Goal: Task Accomplishment & Management: Use online tool/utility

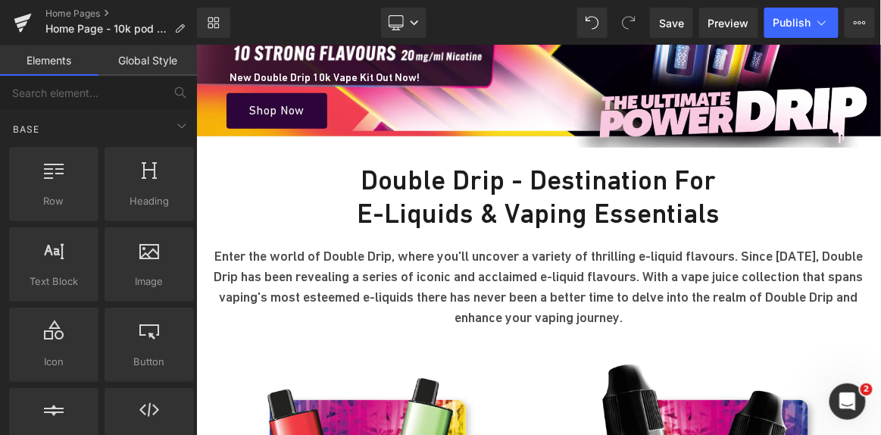
scroll to position [308, 0]
click at [410, 27] on link "Desktop" at bounding box center [403, 23] width 45 height 30
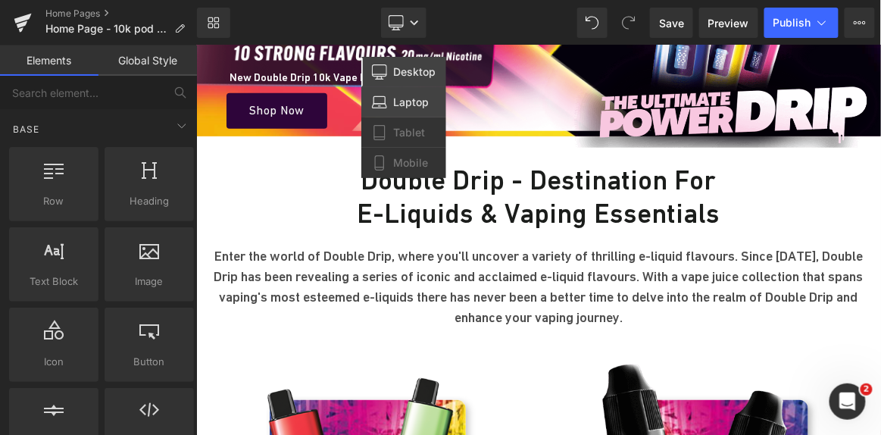
click at [404, 101] on span "Laptop" at bounding box center [411, 102] width 36 height 14
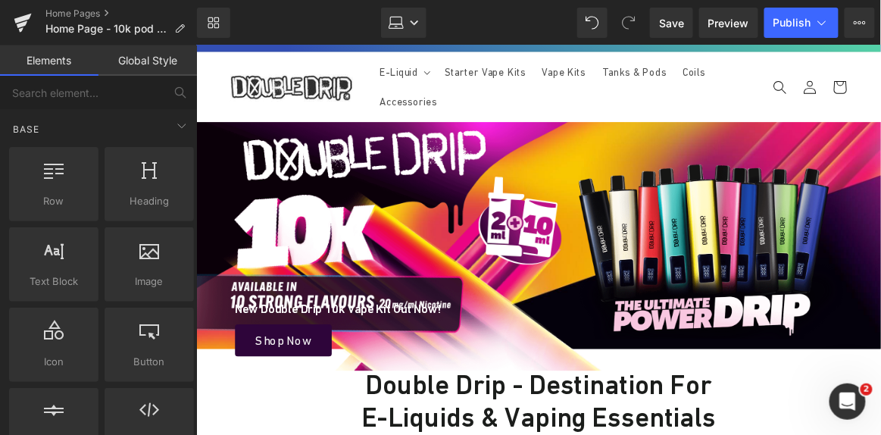
scroll to position [0, 0]
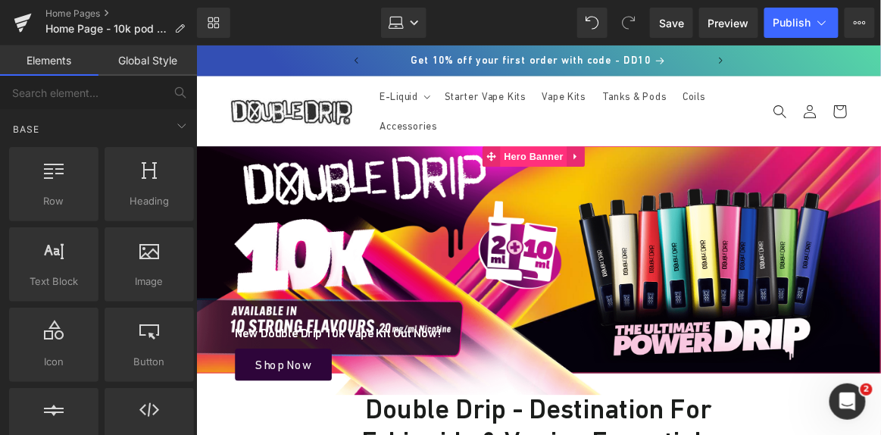
click at [583, 167] on span "Hero Banner" at bounding box center [570, 168] width 73 height 23
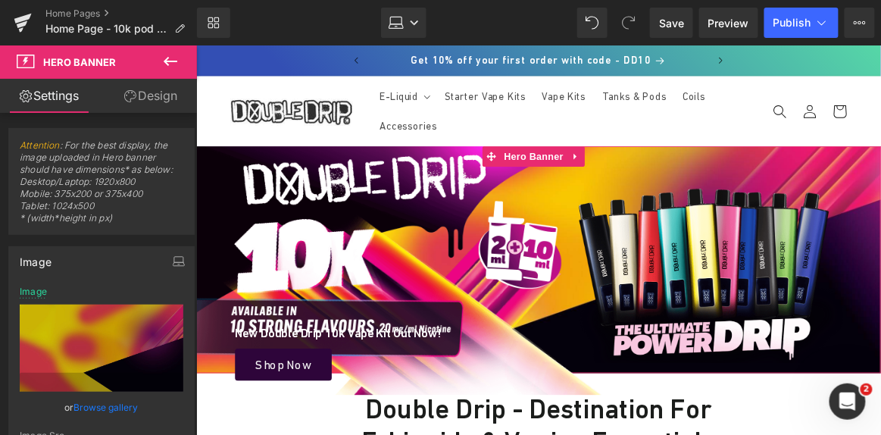
click at [170, 105] on link "Design" at bounding box center [150, 96] width 98 height 34
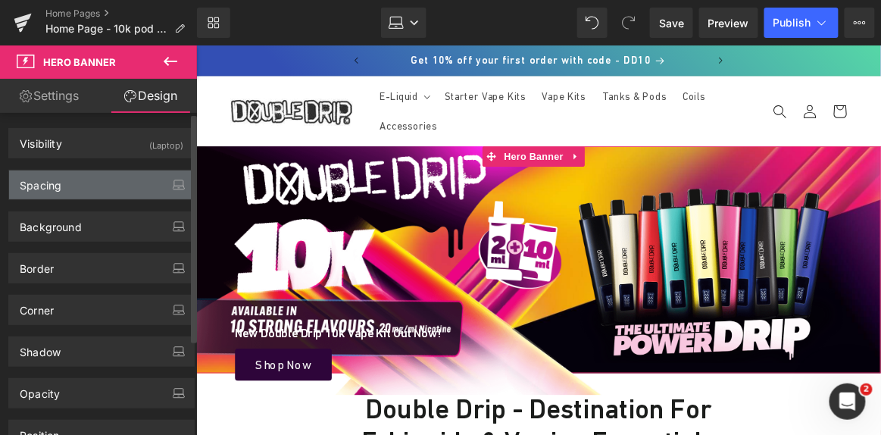
type input "0"
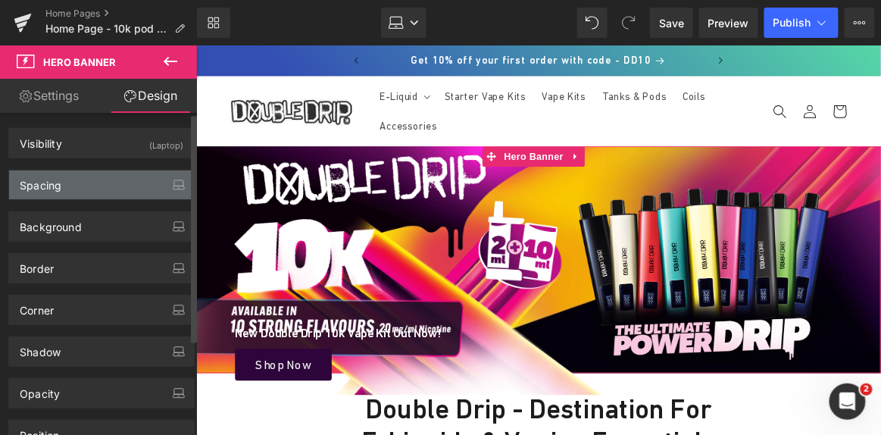
type input "0"
click at [114, 186] on div "Spacing" at bounding box center [101, 184] width 185 height 29
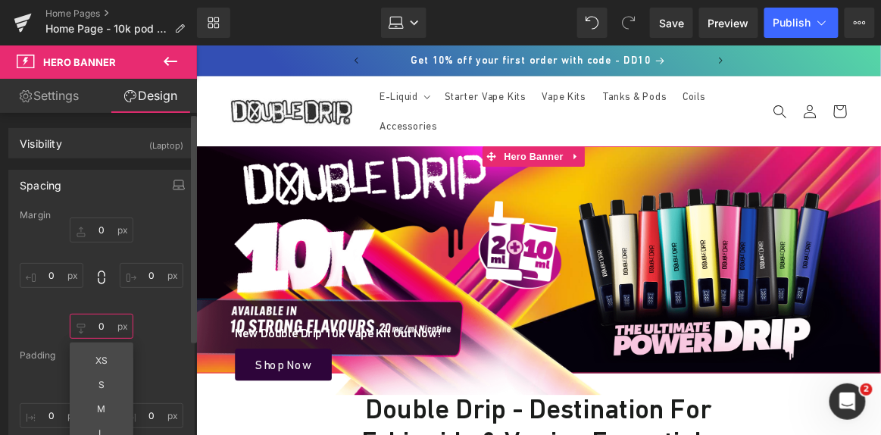
click at [104, 315] on input "0" at bounding box center [102, 325] width 64 height 25
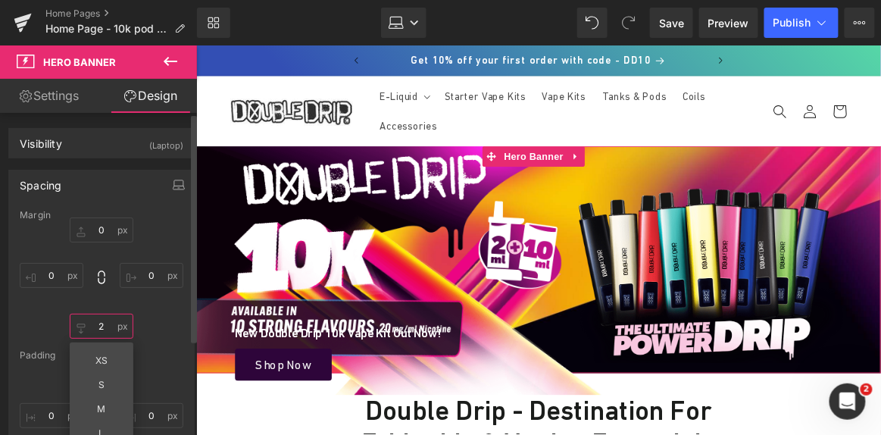
type input "1"
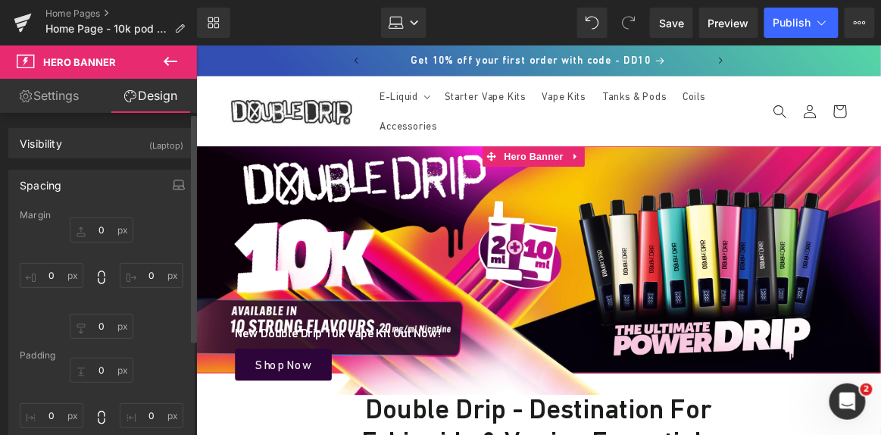
click at [156, 350] on div "Padding" at bounding box center [102, 355] width 164 height 11
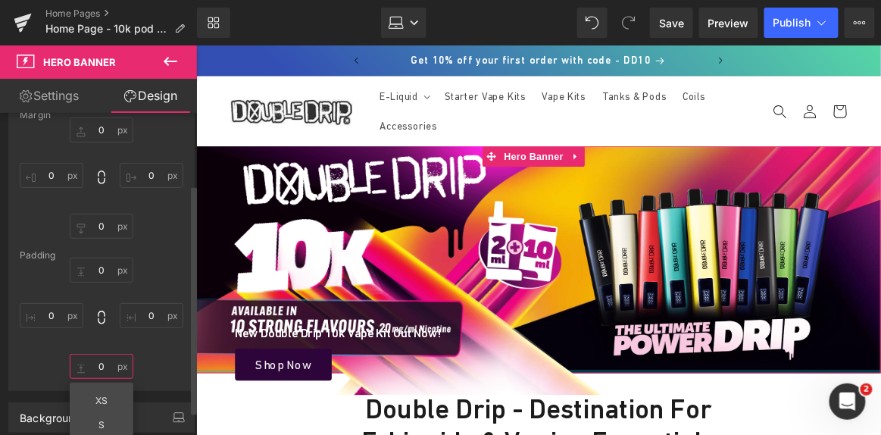
click at [97, 370] on input "0" at bounding box center [102, 366] width 64 height 25
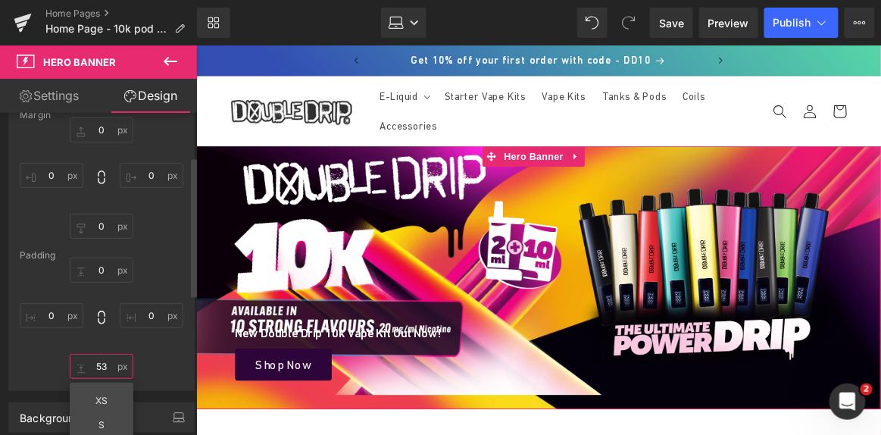
drag, startPoint x: 97, startPoint y: 370, endPoint x: 95, endPoint y: 380, distance: 10.0
click at [95, 380] on div "Margin 0px 0 0px 0 0px 0 [GEOGRAPHIC_DATA] 0px 0 0px 0 53px 53 XS S M L XL Edit…" at bounding box center [101, 250] width 185 height 280
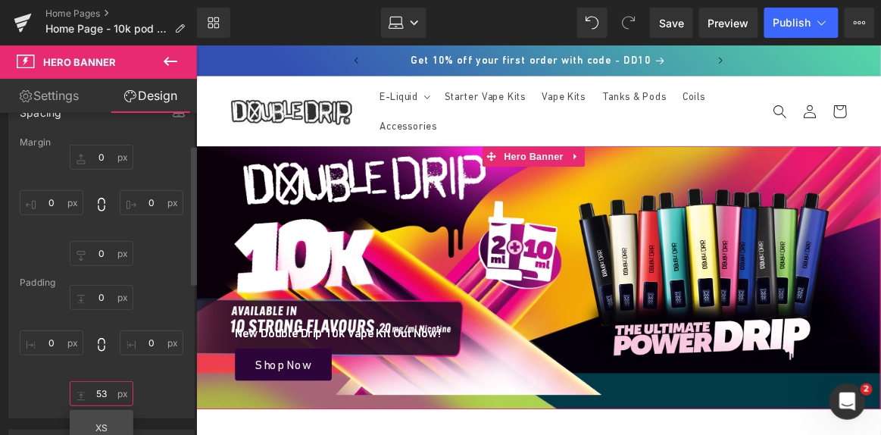
click at [110, 394] on input "53" at bounding box center [102, 393] width 64 height 25
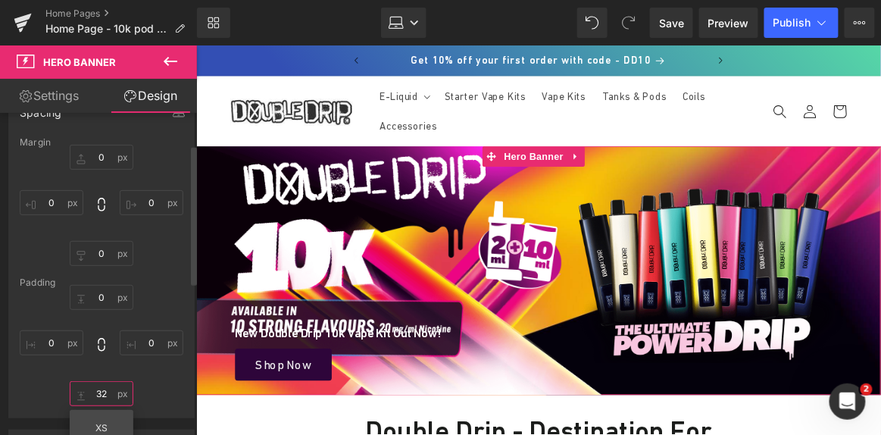
type input "31"
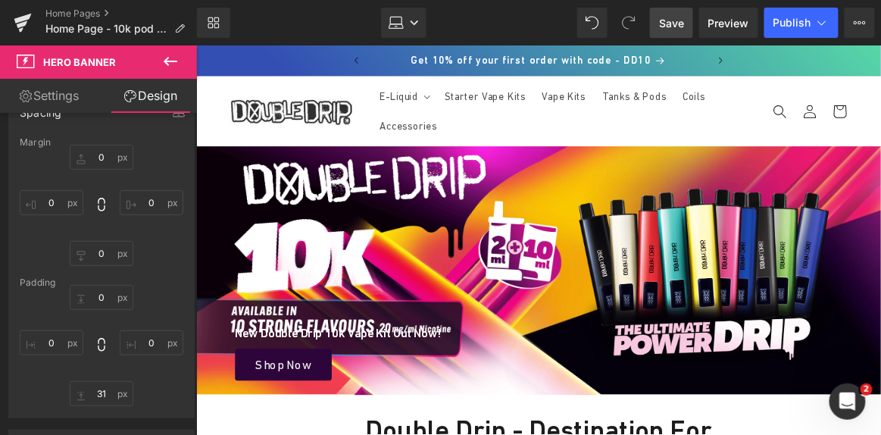
click at [668, 20] on span "Save" at bounding box center [671, 23] width 25 height 16
click at [672, 17] on span "Save" at bounding box center [671, 23] width 25 height 16
type input "0"
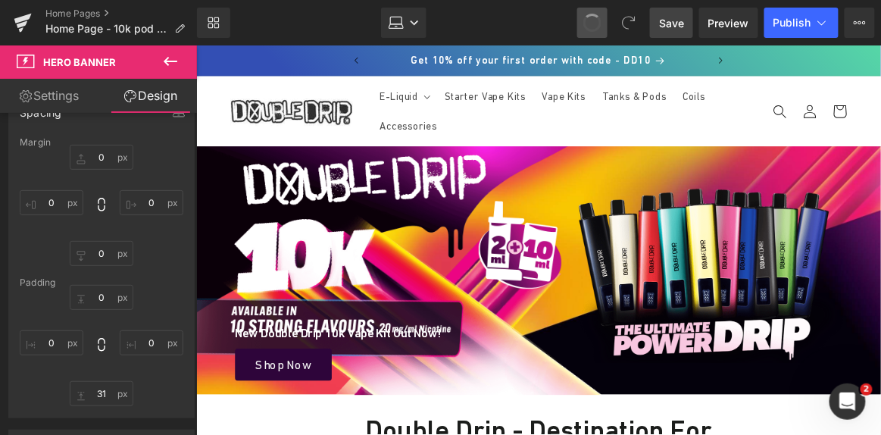
type input "0"
type input "53"
type input "0"
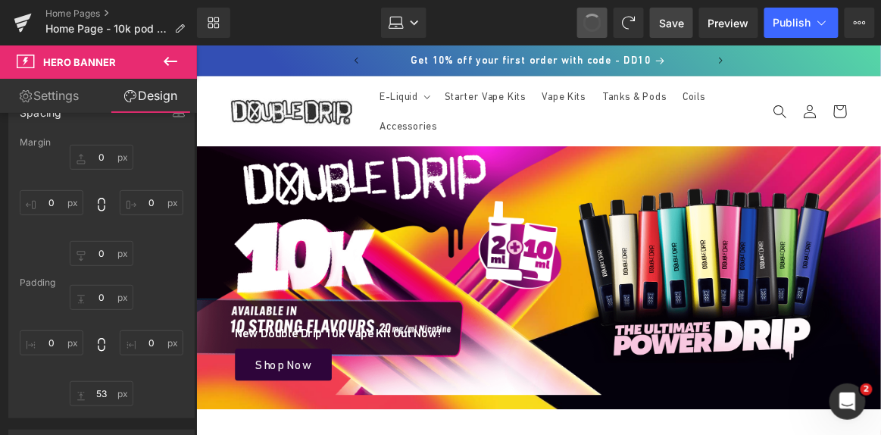
type input "0"
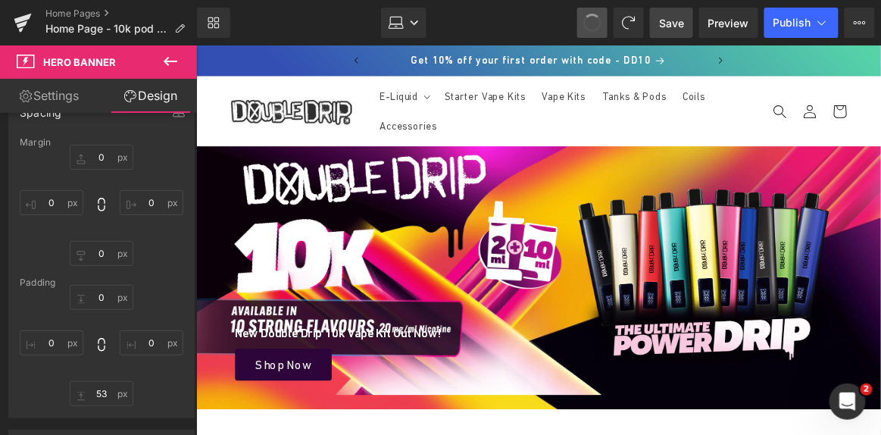
type input "0"
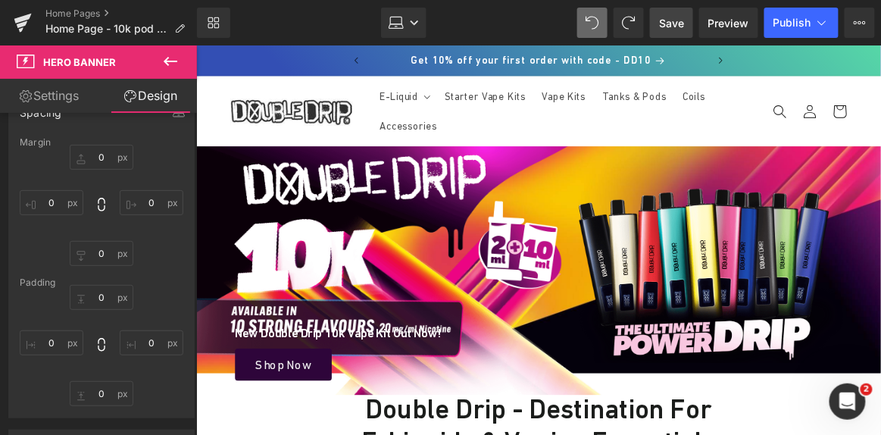
type input "0"
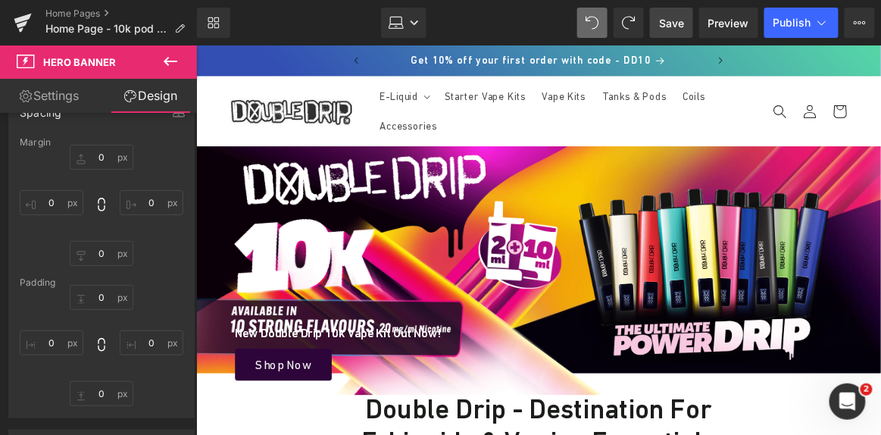
type input "0"
click at [679, 17] on span "Save" at bounding box center [671, 23] width 25 height 16
click at [420, 21] on link "Laptop" at bounding box center [403, 23] width 45 height 30
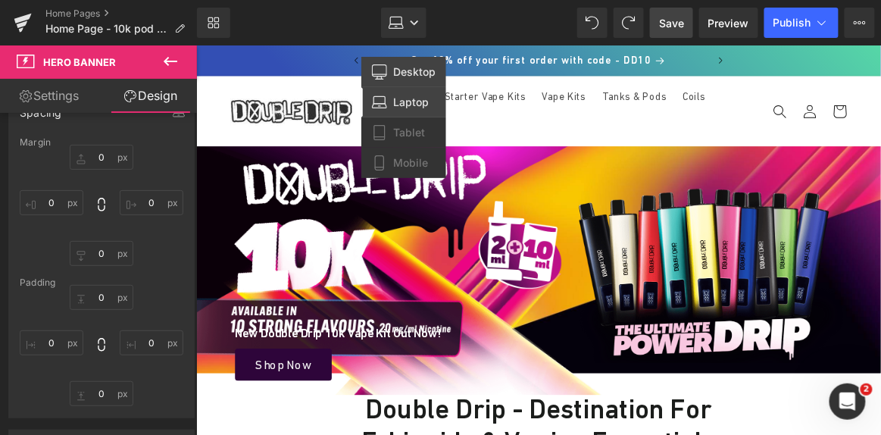
click at [396, 83] on link "Desktop" at bounding box center [403, 72] width 85 height 30
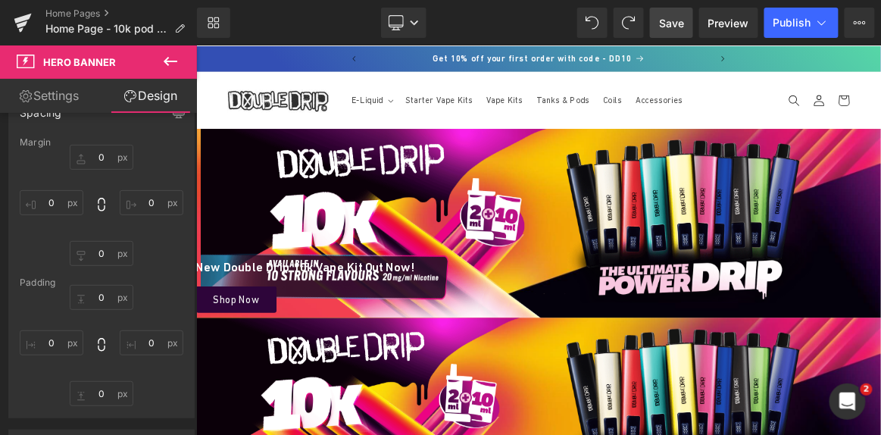
type input "0"
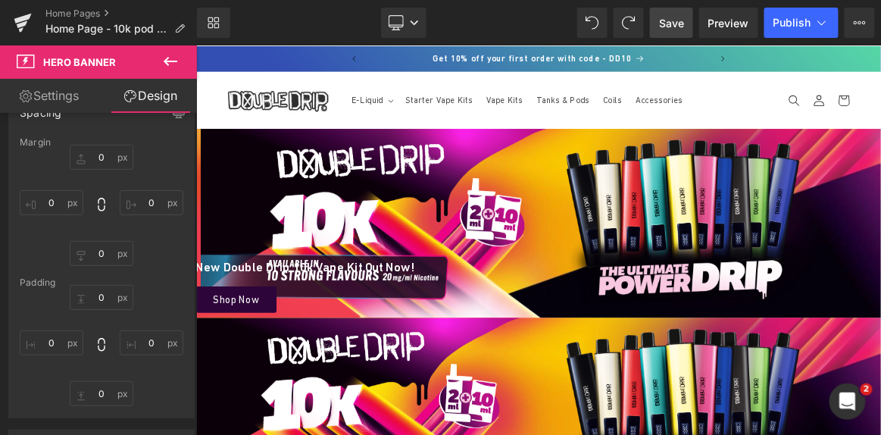
type input "0"
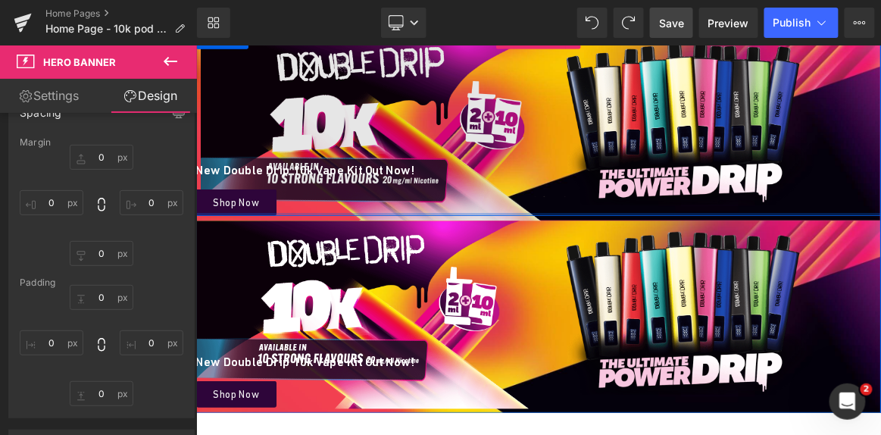
scroll to position [108, 0]
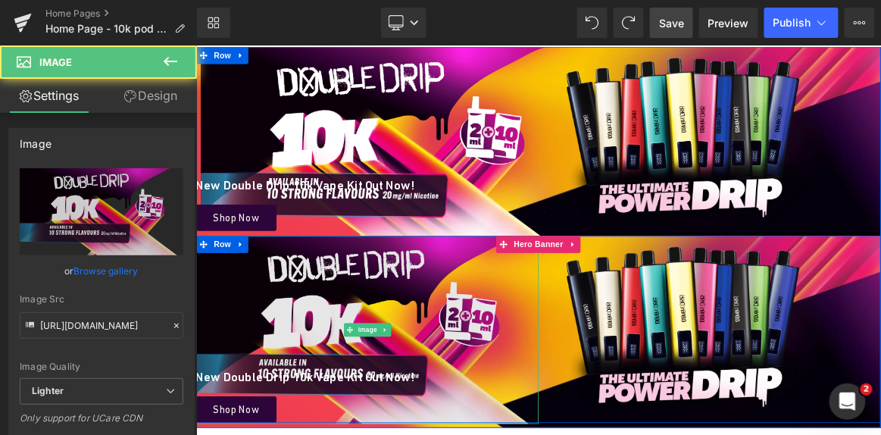
click at [454, 391] on img at bounding box center [424, 425] width 458 height 251
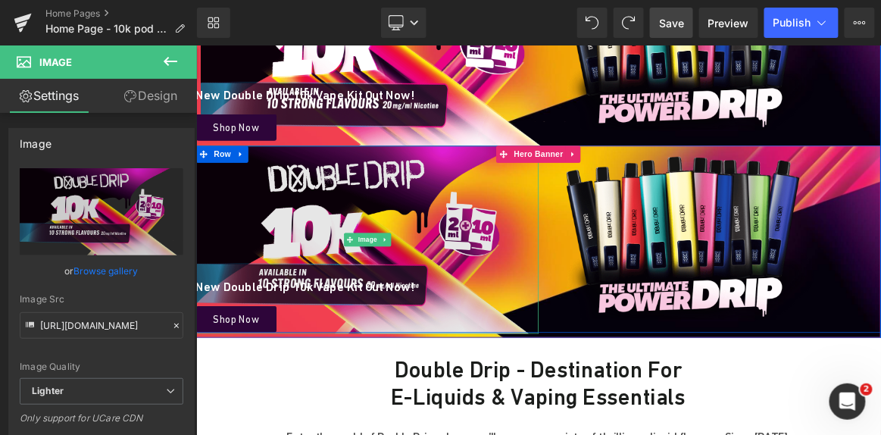
scroll to position [230, 0]
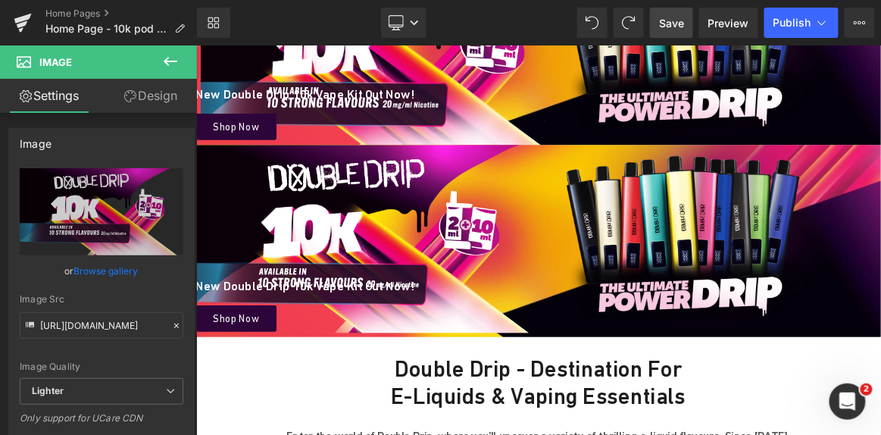
click at [170, 50] on button at bounding box center [170, 61] width 53 height 33
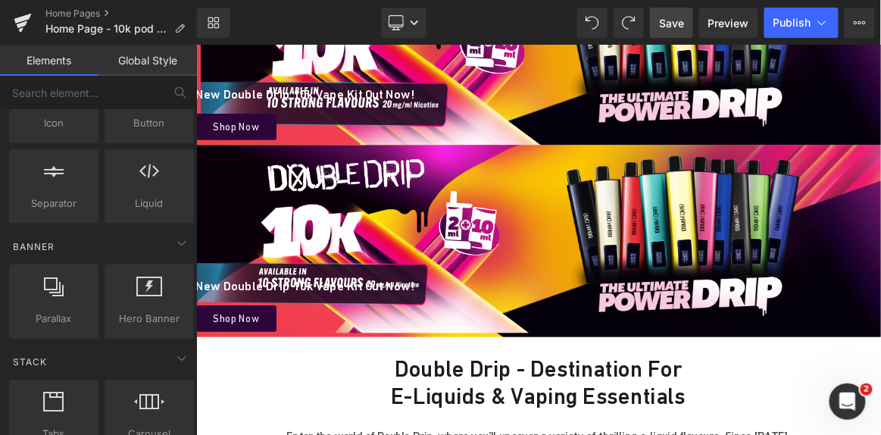
scroll to position [239, 0]
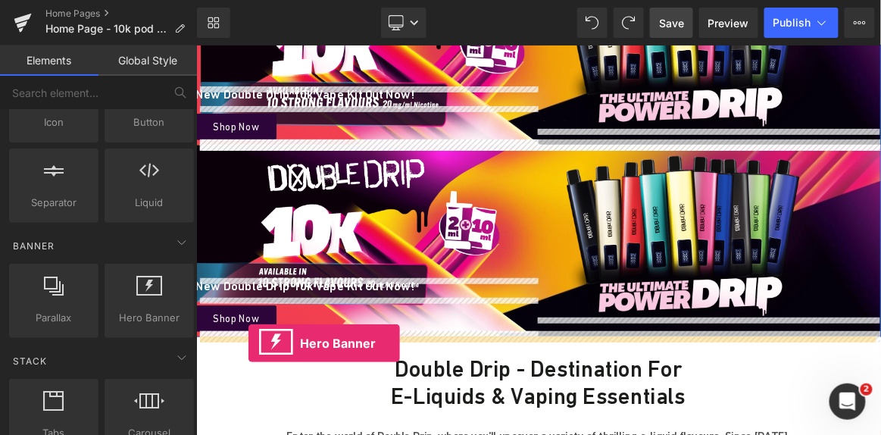
drag, startPoint x: 326, startPoint y: 329, endPoint x: 264, endPoint y: 443, distance: 129.1
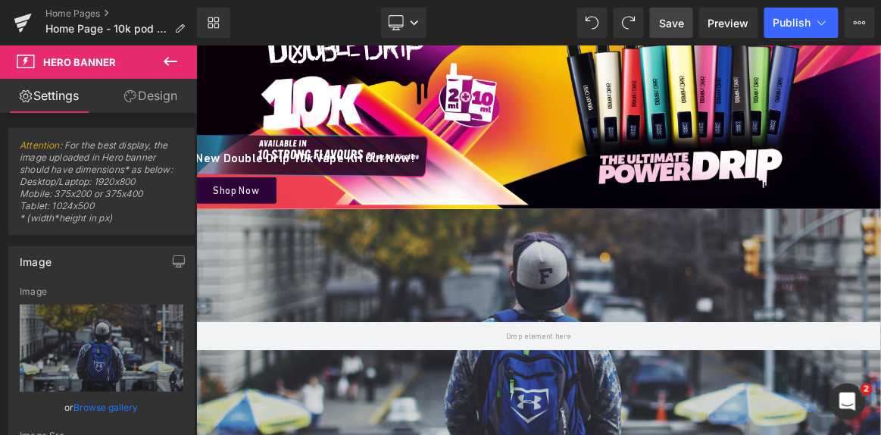
scroll to position [425, 0]
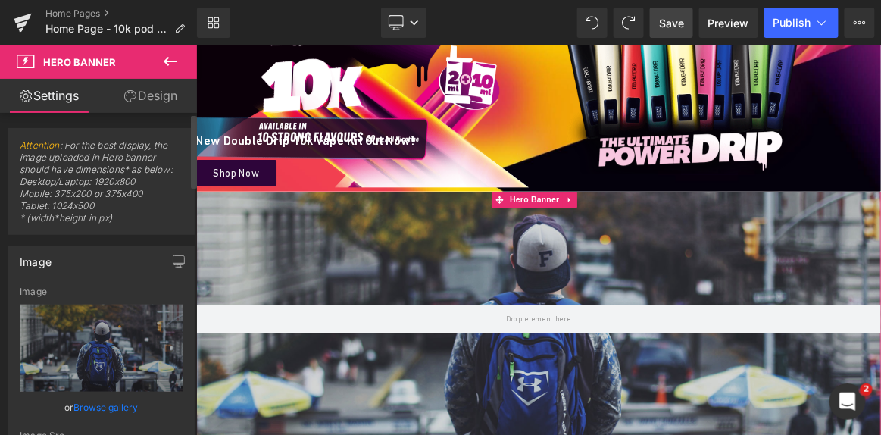
click at [117, 398] on link "Browse gallery" at bounding box center [106, 407] width 64 height 27
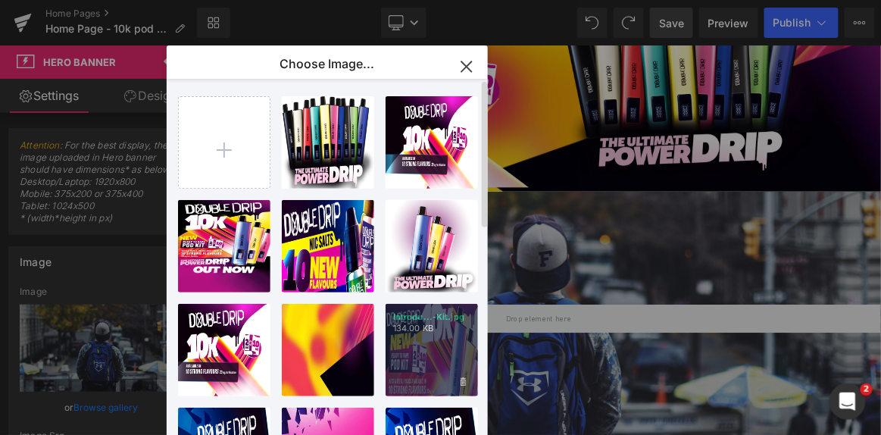
click at [436, 351] on div "Introdu...-Kit.jpg 134.00 KB" at bounding box center [431, 350] width 92 height 92
type input "[URL][DOMAIN_NAME]"
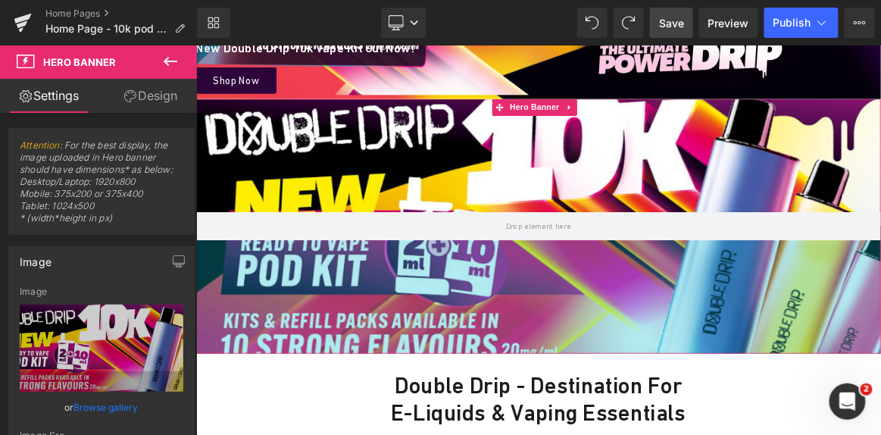
scroll to position [533, 0]
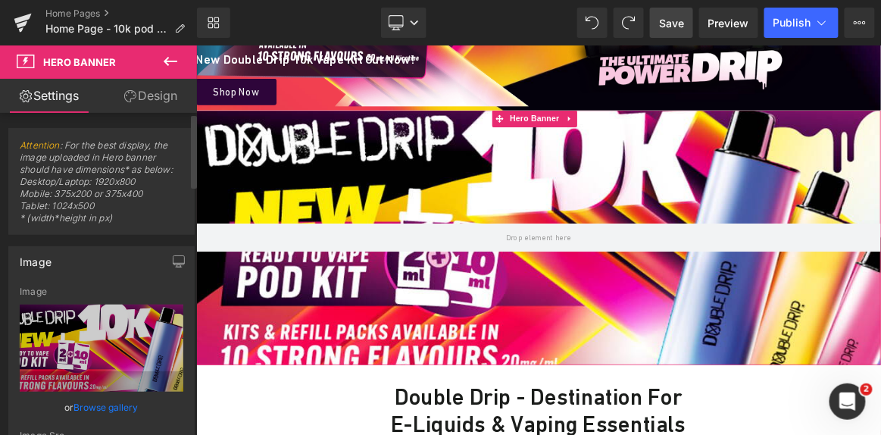
click at [124, 402] on link "Browse gallery" at bounding box center [106, 407] width 64 height 27
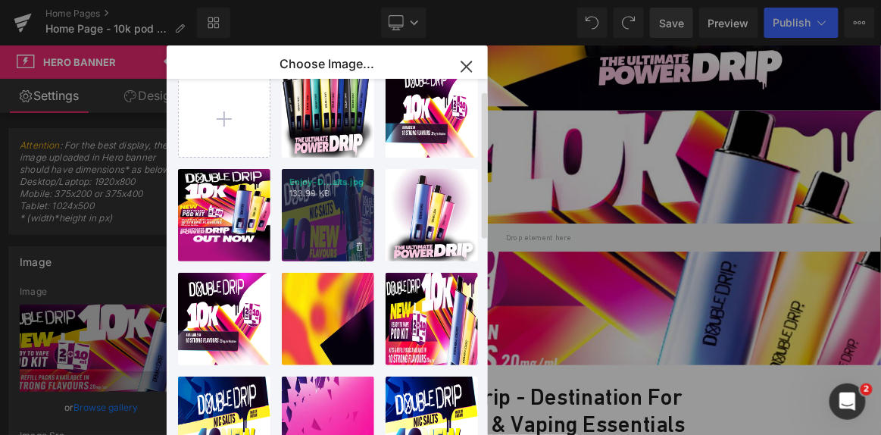
scroll to position [0, 0]
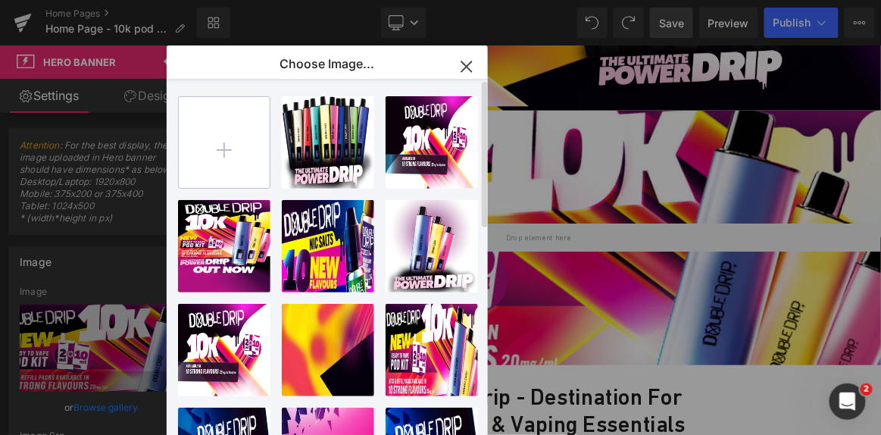
click at [239, 135] on input "file" at bounding box center [224, 142] width 91 height 91
type input "C:\fakepath\Double-Drip-10k-Pod-Vape-Kit.jpg"
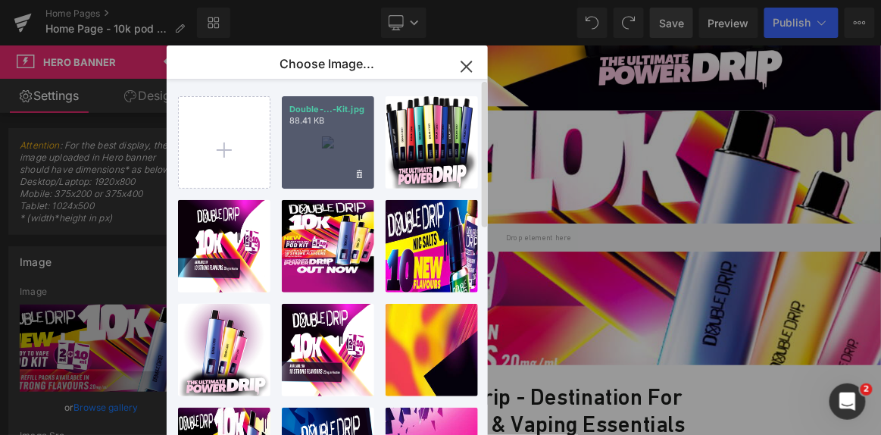
click at [353, 153] on div "Double-...-Kit.jpg 88.41 KB" at bounding box center [328, 142] width 92 height 92
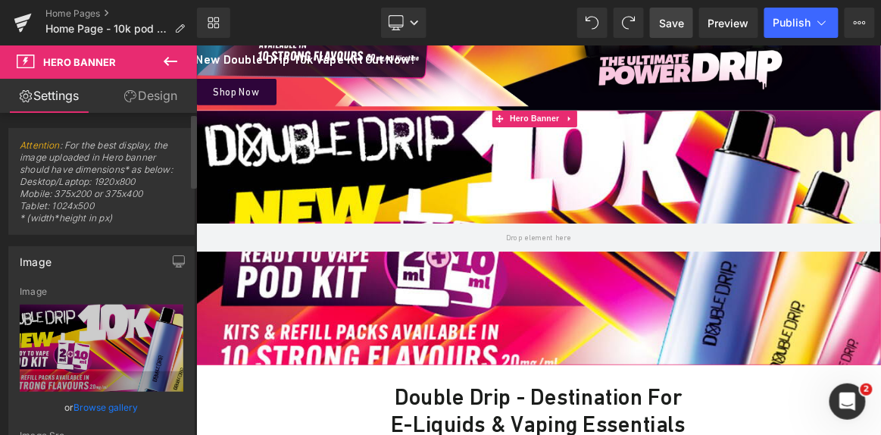
click at [124, 402] on link "Browse gallery" at bounding box center [106, 407] width 64 height 27
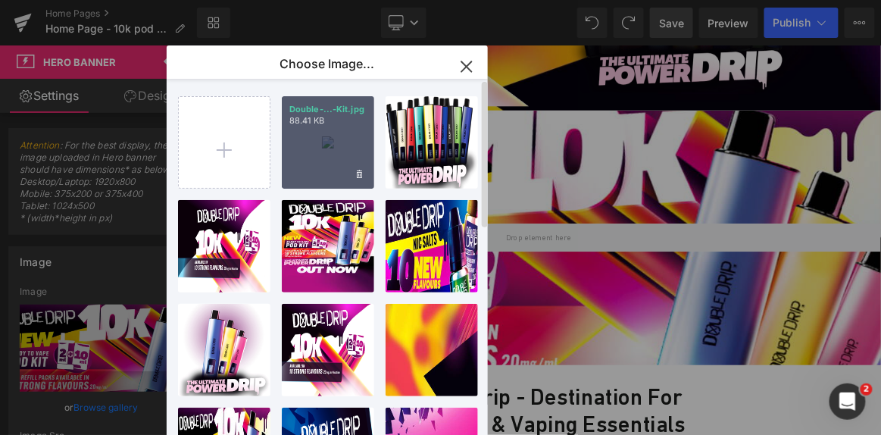
click at [319, 145] on div "Double-...-Kit.jpg 88.41 KB" at bounding box center [328, 142] width 92 height 92
type input "[URL][DOMAIN_NAME]"
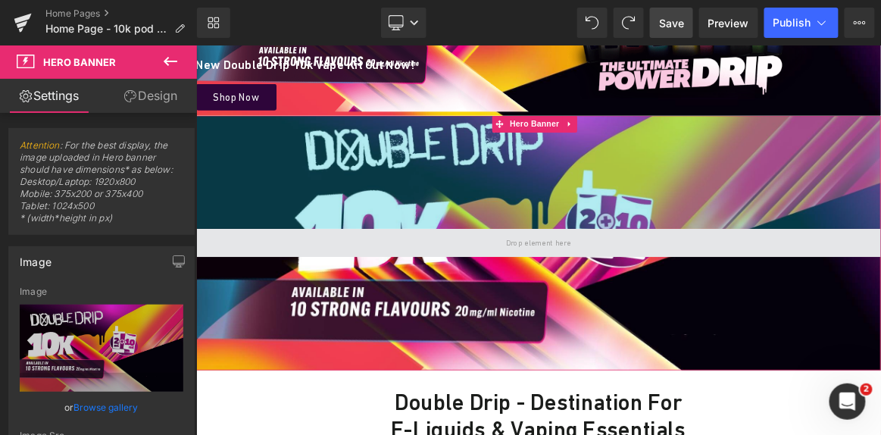
scroll to position [526, 0]
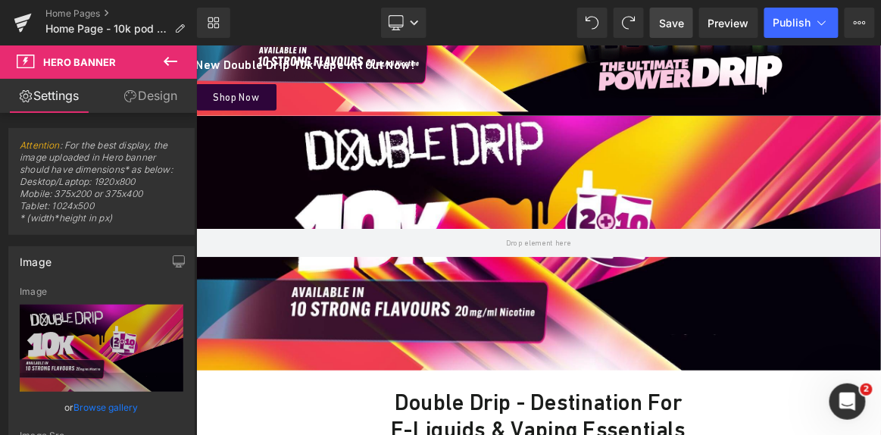
click at [162, 73] on button at bounding box center [170, 61] width 53 height 33
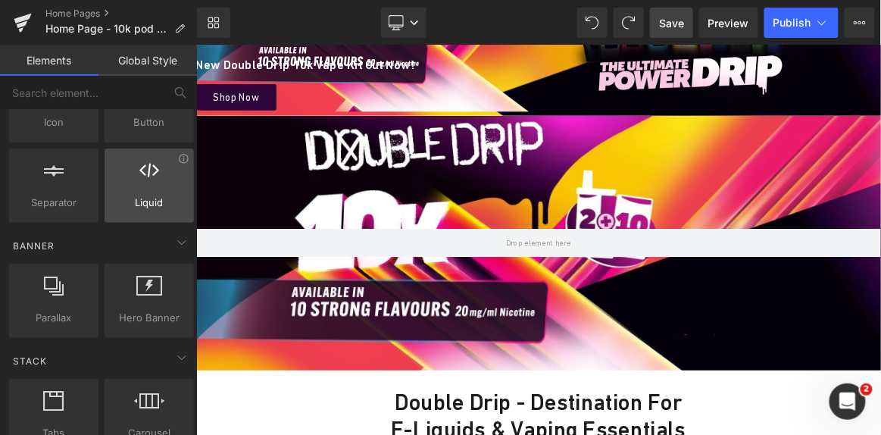
scroll to position [0, 0]
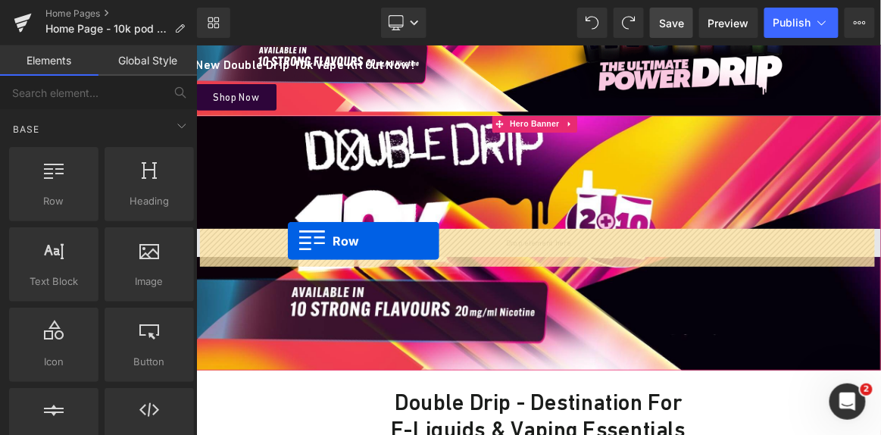
drag, startPoint x: 269, startPoint y: 273, endPoint x: 314, endPoint y: 303, distance: 54.2
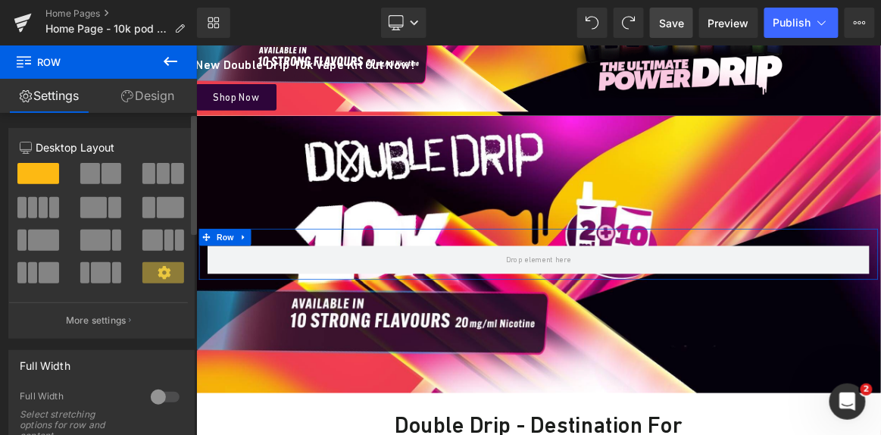
click at [92, 166] on span at bounding box center [90, 173] width 20 height 21
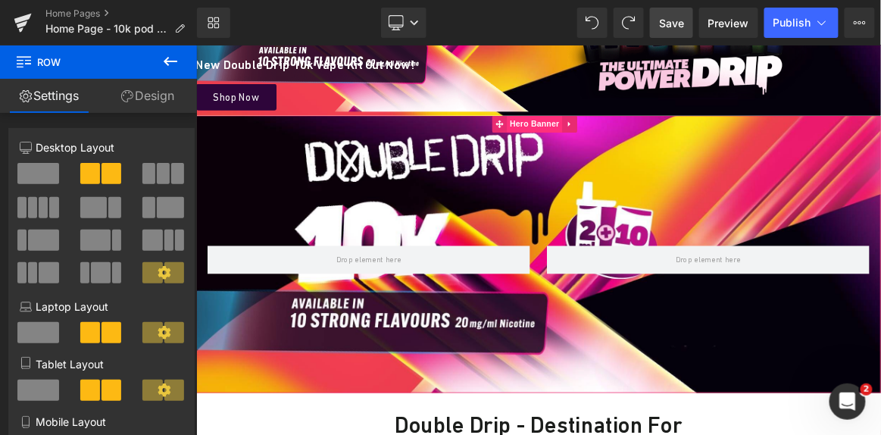
click at [653, 147] on span "Hero Banner" at bounding box center [648, 150] width 73 height 23
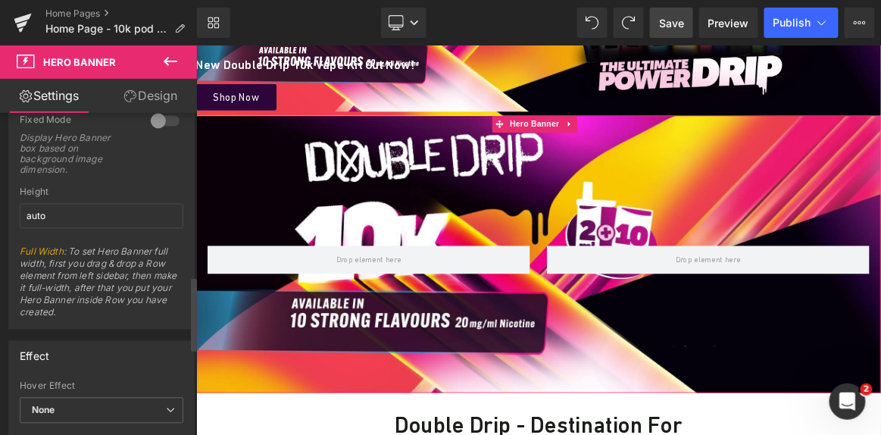
scroll to position [743, 0]
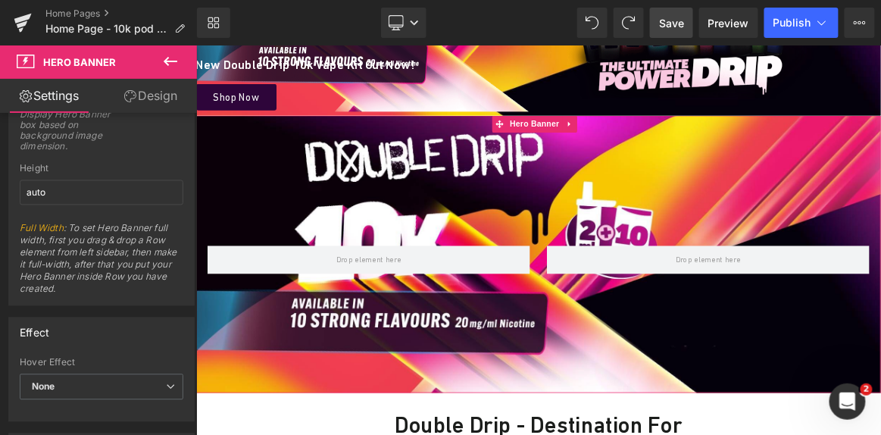
click at [163, 101] on link "Design" at bounding box center [150, 96] width 98 height 34
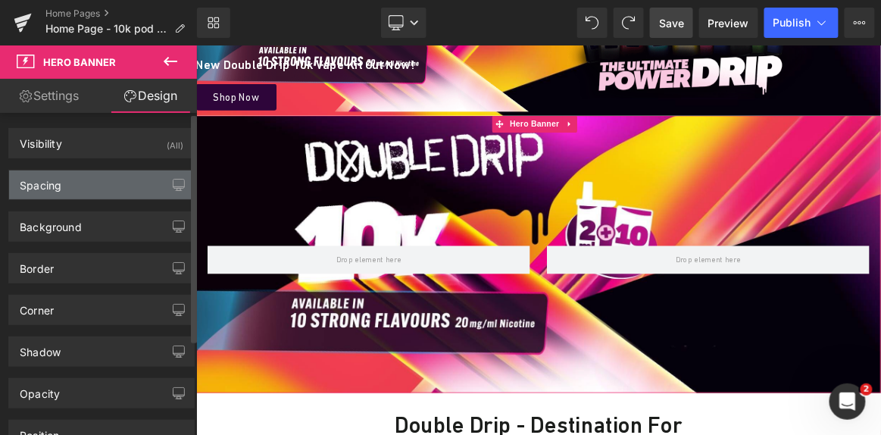
click at [105, 182] on div "Spacing" at bounding box center [101, 184] width 185 height 29
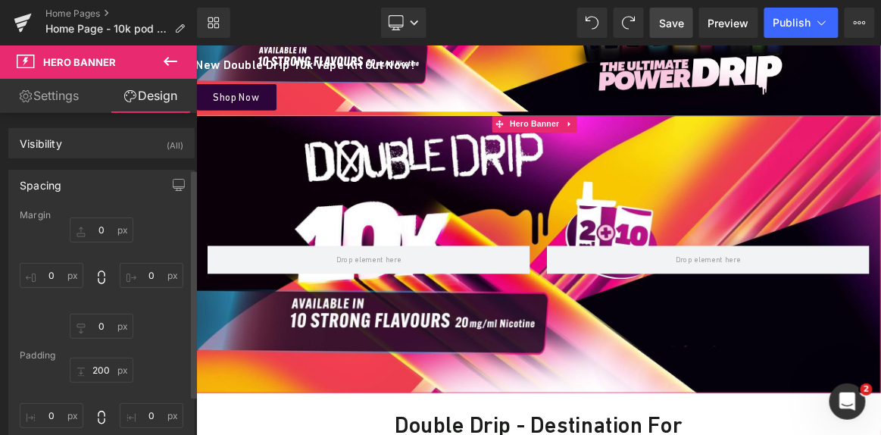
scroll to position [140, 0]
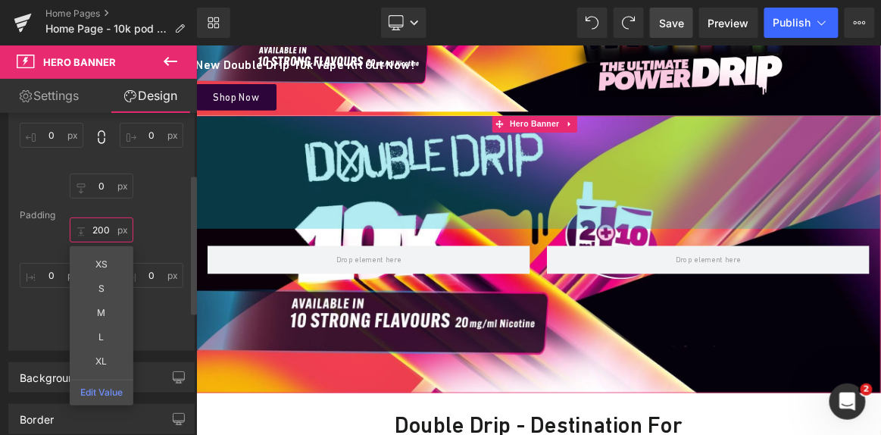
click at [98, 227] on input "200" at bounding box center [102, 229] width 64 height 25
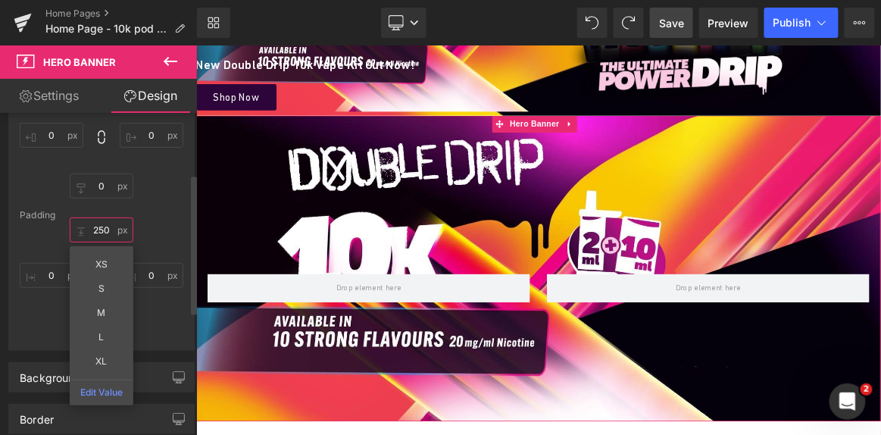
type input "250"
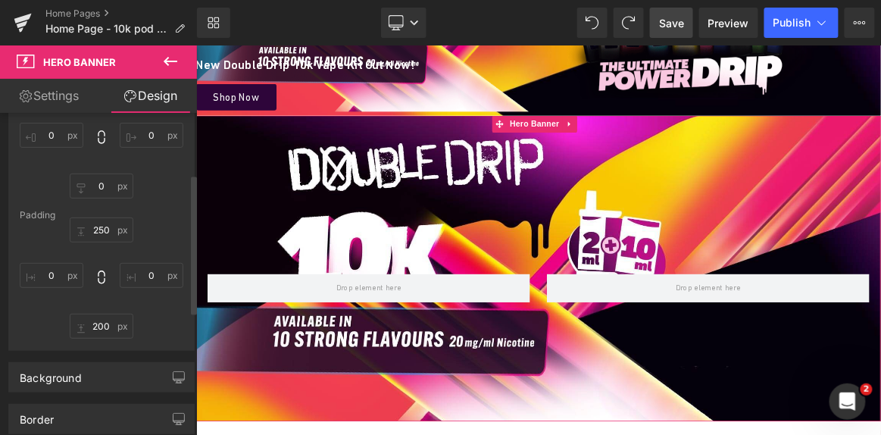
click at [149, 309] on div "250 250 0px 0 200px 200 0px 0" at bounding box center [102, 277] width 164 height 121
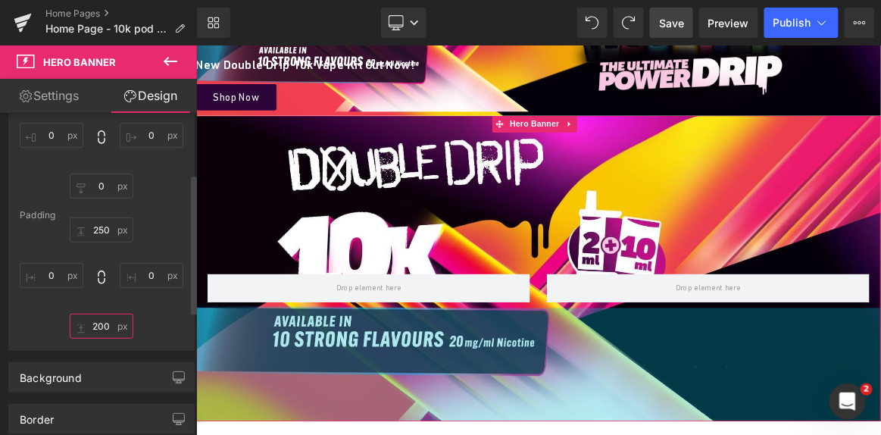
click at [103, 325] on input "200" at bounding box center [102, 325] width 64 height 25
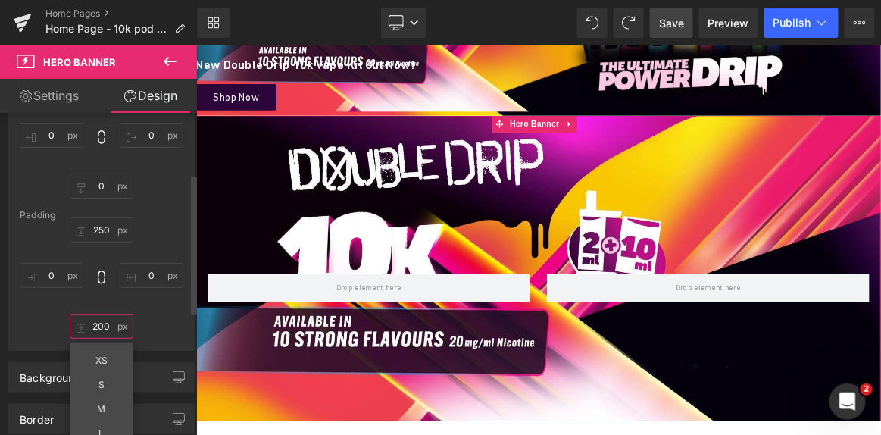
click at [103, 325] on input "200" at bounding box center [102, 325] width 64 height 25
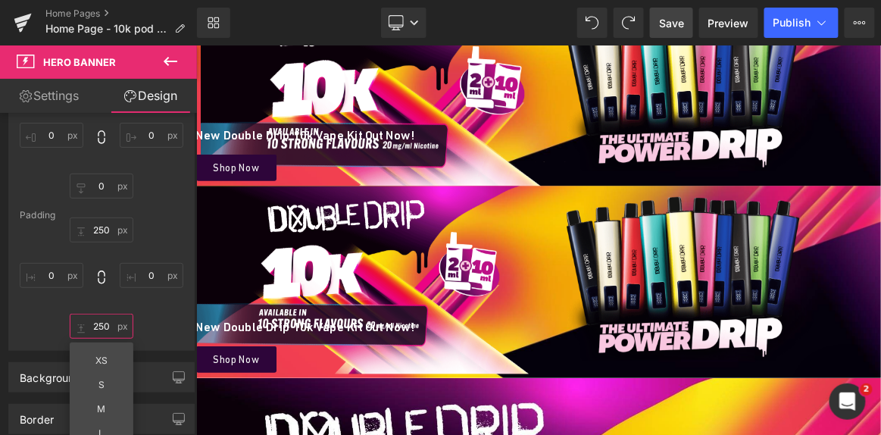
scroll to position [186, 0]
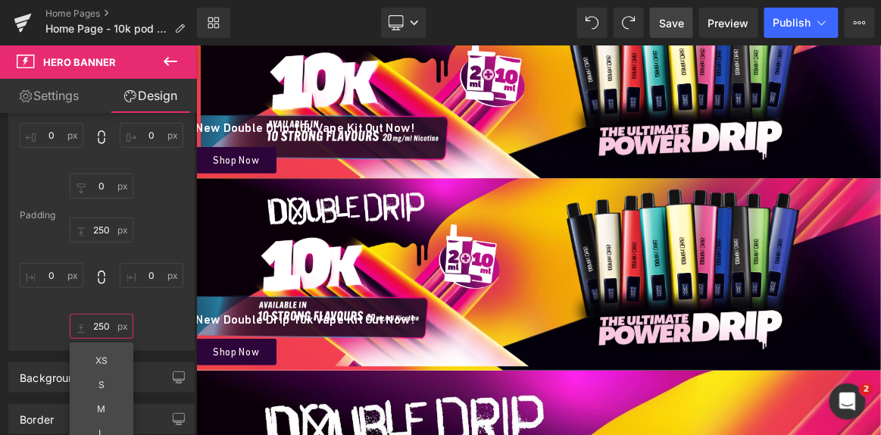
type input "250"
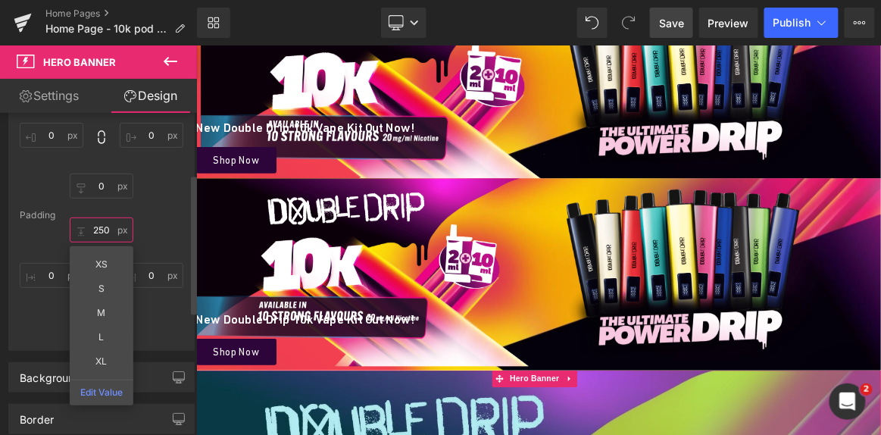
click at [103, 227] on input "250" at bounding box center [102, 229] width 64 height 25
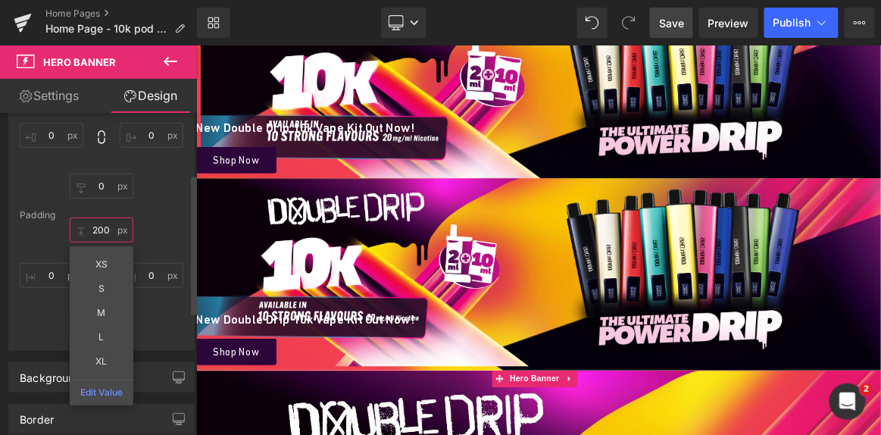
type input "200"
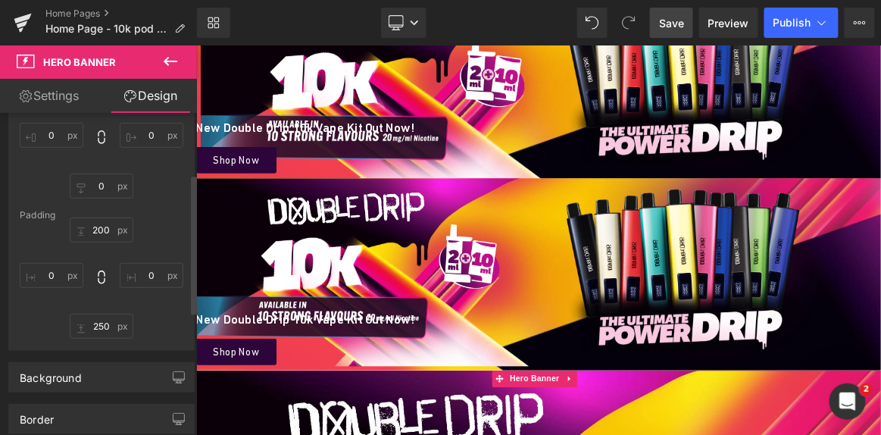
click at [139, 322] on div "200 200 0px 0 250 250 0px 0" at bounding box center [102, 277] width 164 height 121
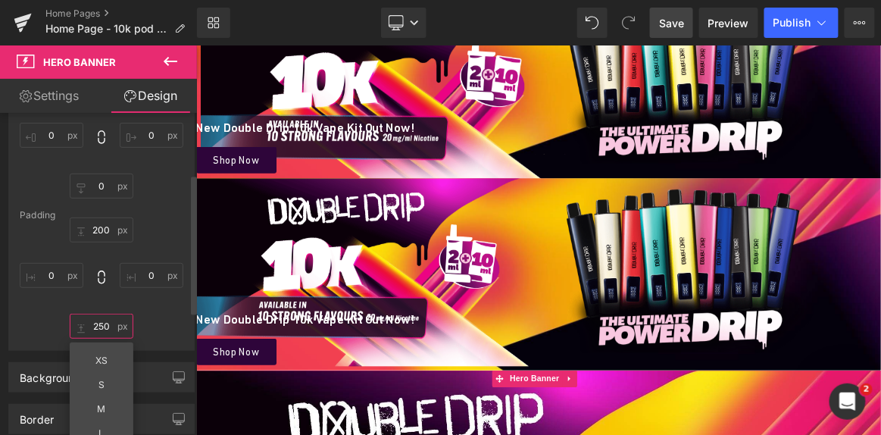
click at [98, 324] on input "250" at bounding box center [102, 325] width 64 height 25
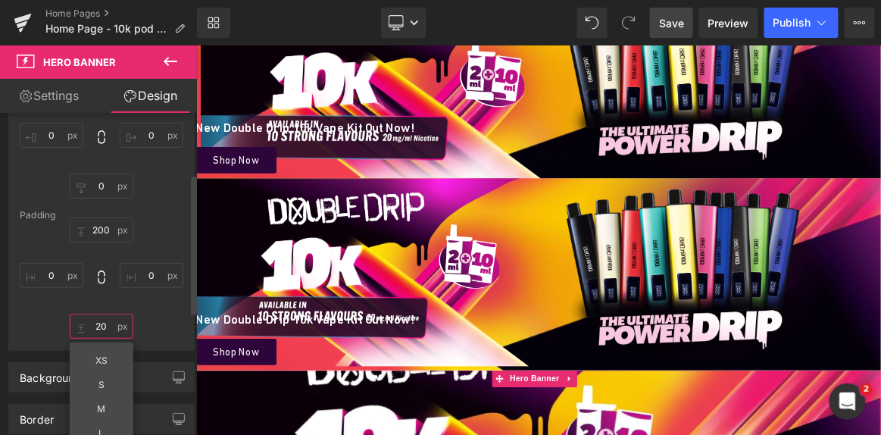
type input "200"
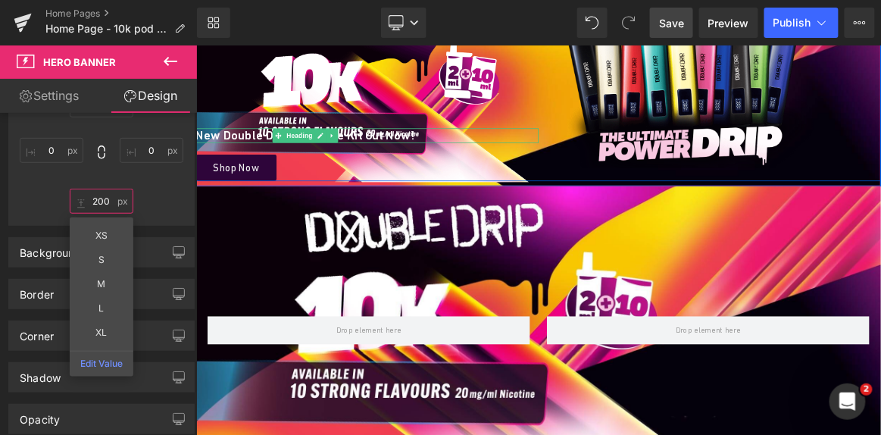
scroll to position [460, 0]
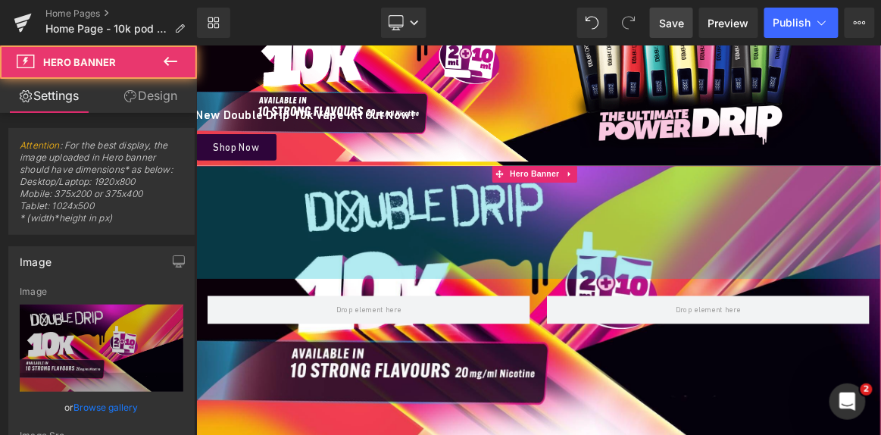
click at [776, 307] on div "Row Hero Banner 200px 200px" at bounding box center [653, 390] width 916 height 371
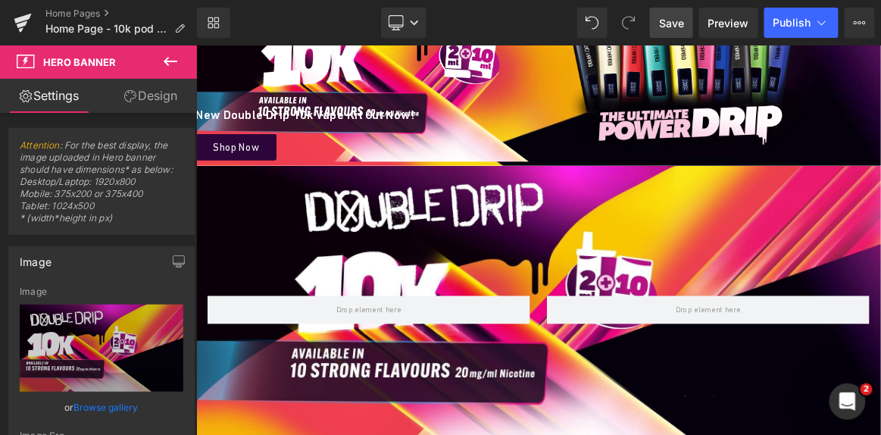
click at [173, 58] on icon at bounding box center [170, 61] width 18 height 18
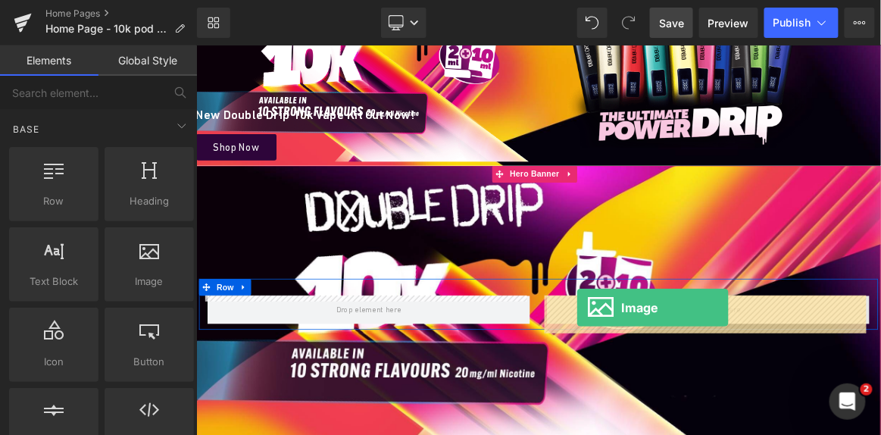
drag, startPoint x: 346, startPoint y: 310, endPoint x: 701, endPoint y: 397, distance: 365.7
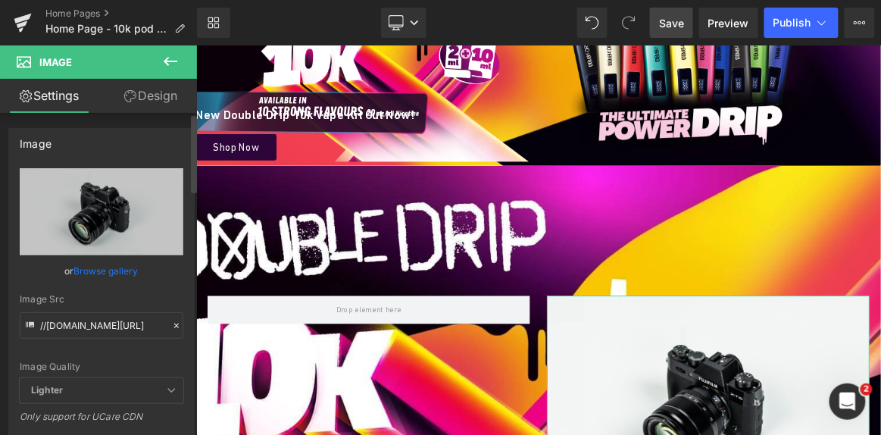
click at [113, 268] on link "Browse gallery" at bounding box center [106, 270] width 64 height 27
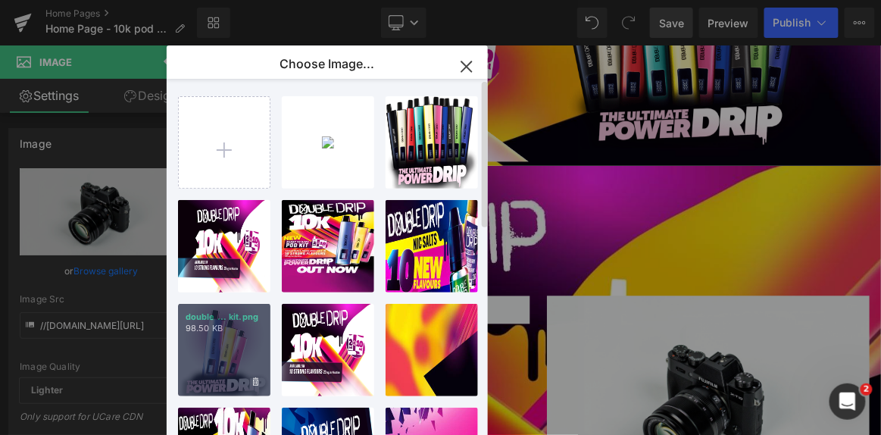
click at [242, 338] on div "double ... kit.png 98.50 KB" at bounding box center [224, 350] width 92 height 92
type input "[URL][DOMAIN_NAME]"
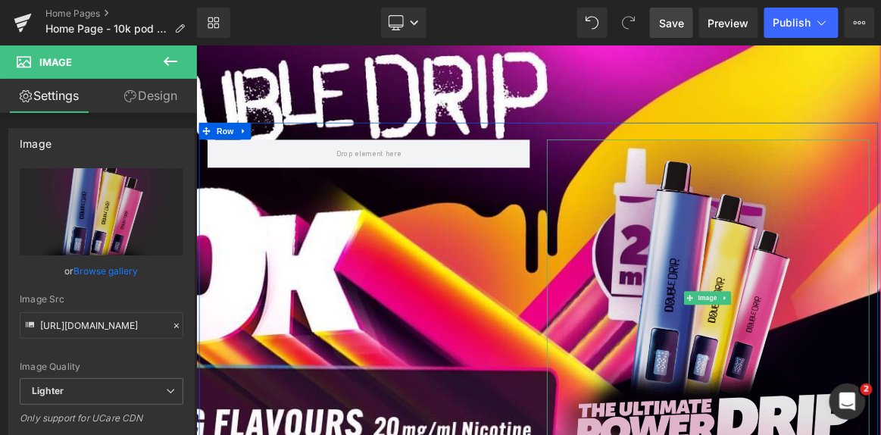
scroll to position [709, 0]
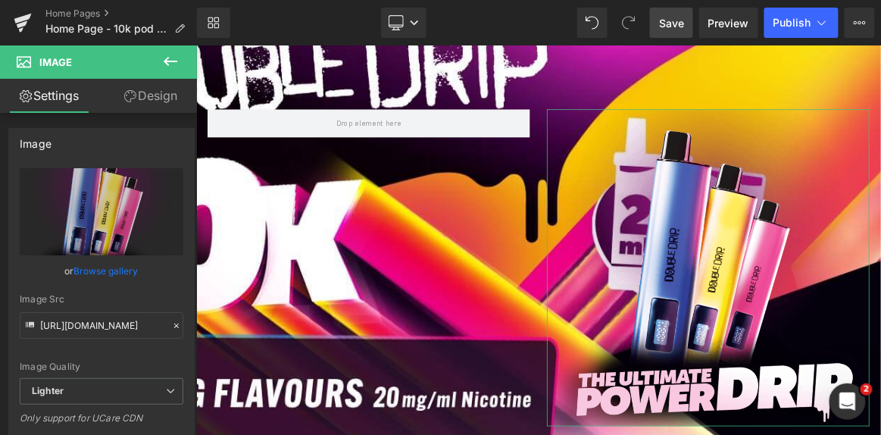
click at [158, 98] on link "Design" at bounding box center [150, 96] width 98 height 34
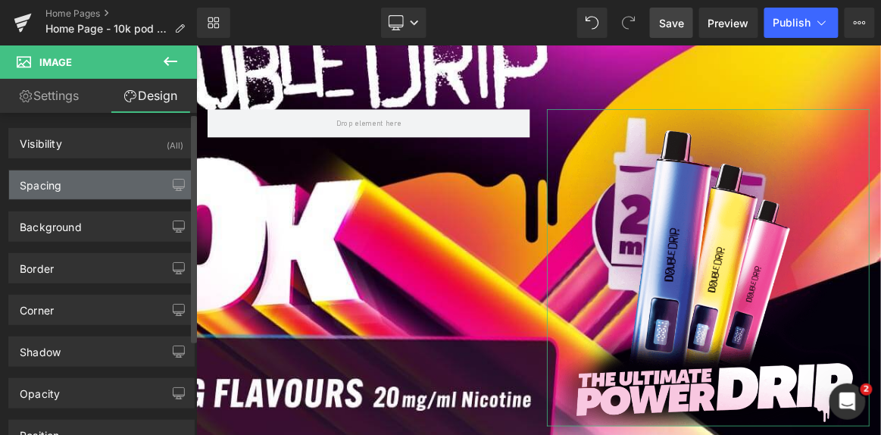
click at [98, 179] on div "Spacing" at bounding box center [101, 184] width 185 height 29
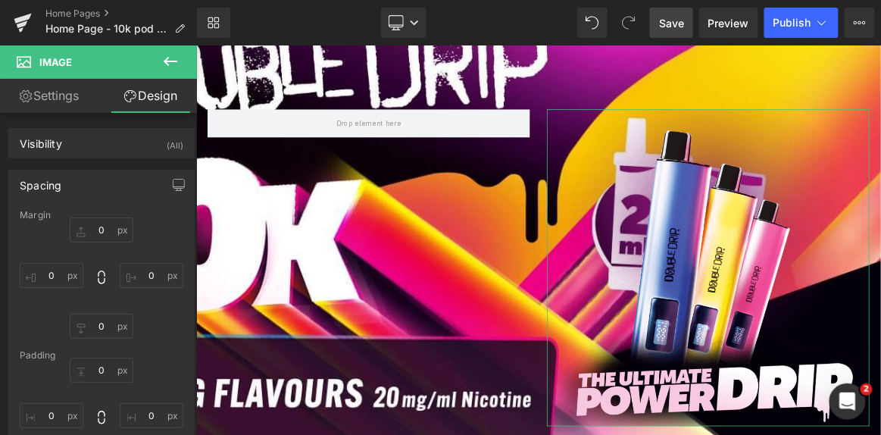
click at [55, 99] on link "Settings" at bounding box center [49, 96] width 98 height 34
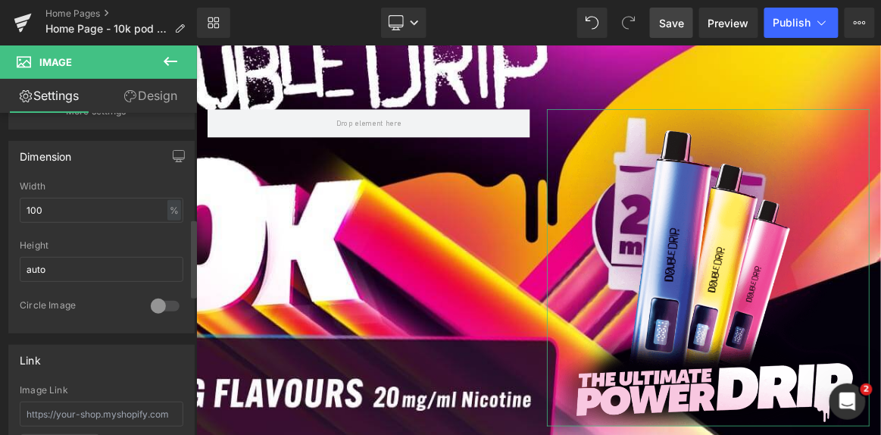
scroll to position [434, 0]
click at [73, 201] on input "100" at bounding box center [102, 209] width 164 height 25
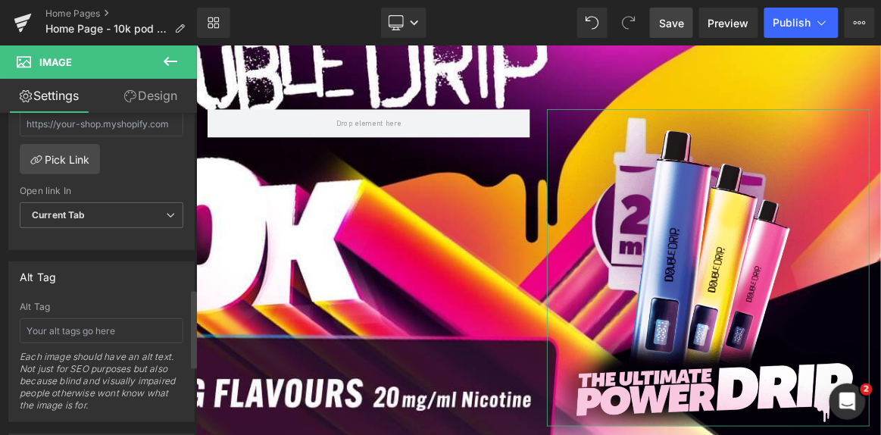
scroll to position [725, 0]
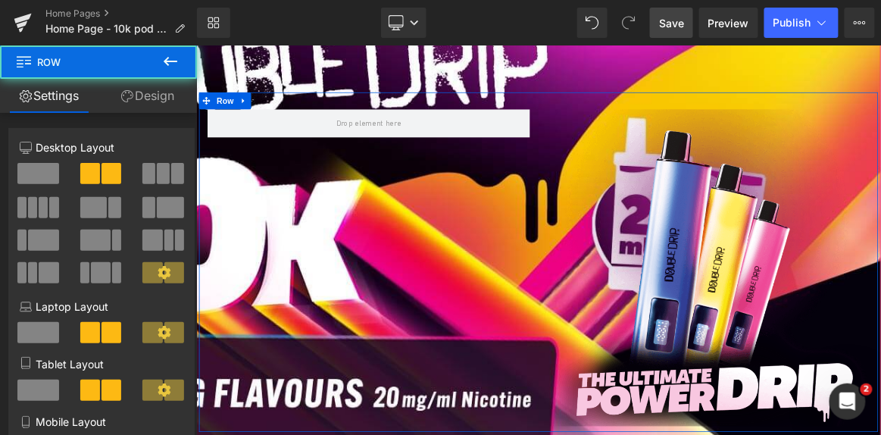
click at [566, 257] on div "Image Row" at bounding box center [653, 335] width 909 height 454
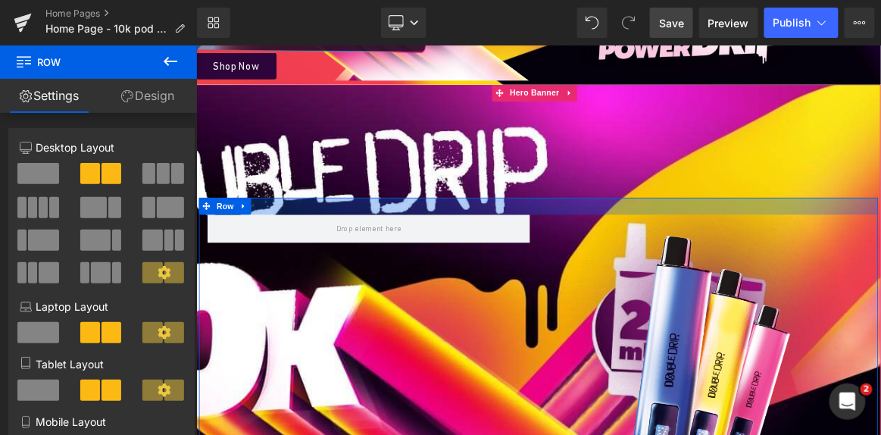
scroll to position [565, 0]
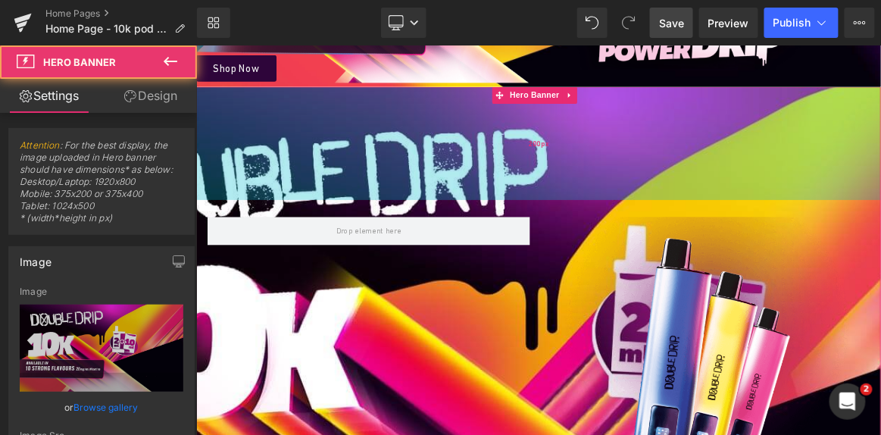
click at [633, 124] on div "200px" at bounding box center [653, 175] width 916 height 151
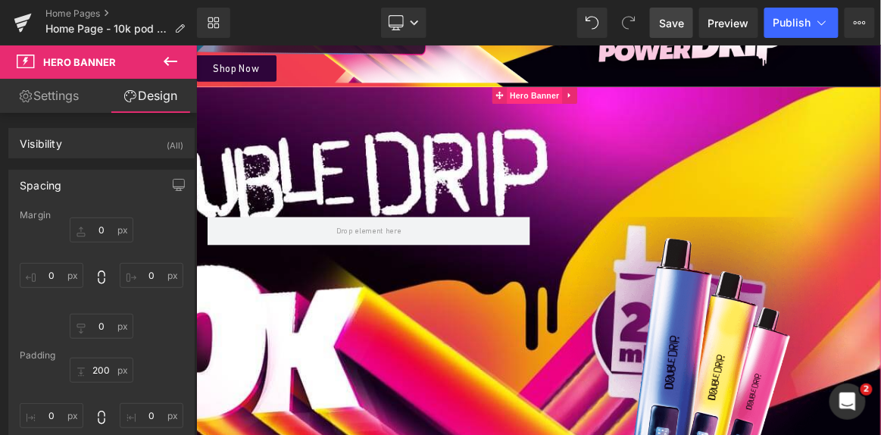
click at [642, 108] on span "Hero Banner" at bounding box center [648, 112] width 73 height 23
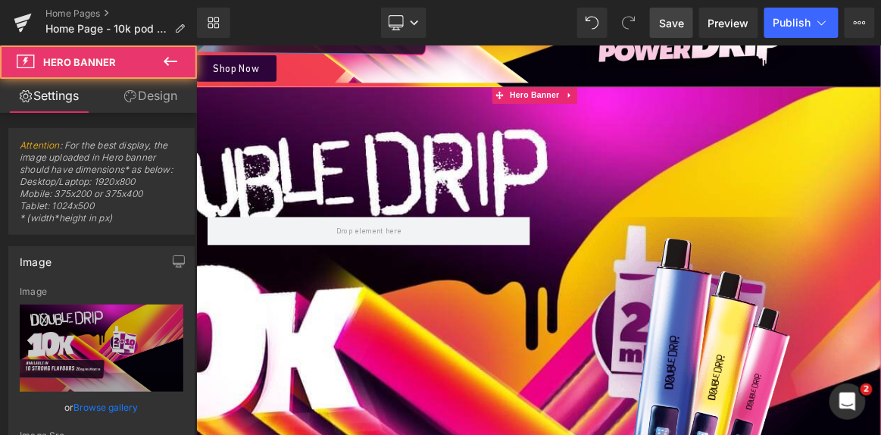
click at [151, 104] on link "Design" at bounding box center [150, 96] width 98 height 34
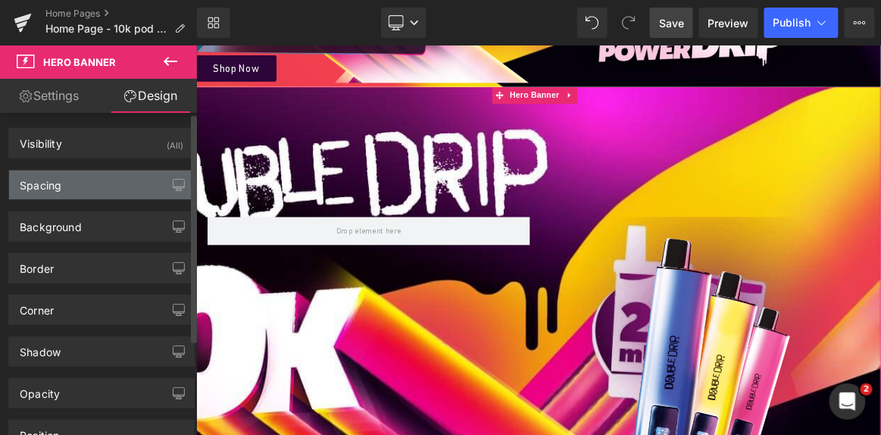
click at [65, 181] on div "Spacing" at bounding box center [101, 184] width 185 height 29
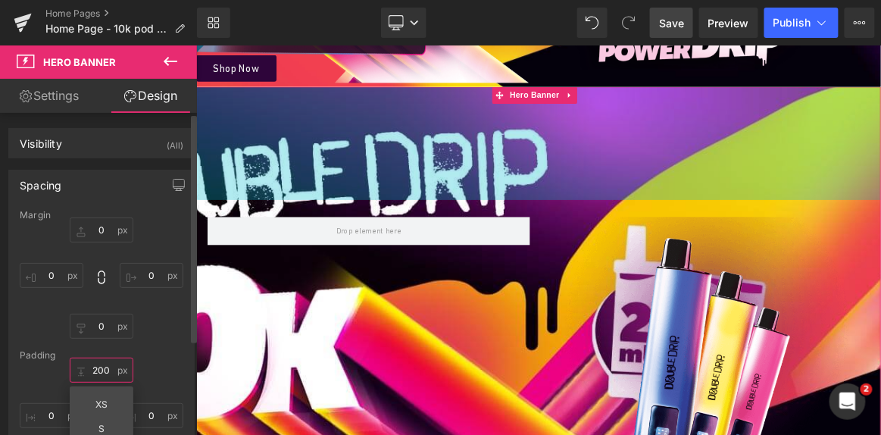
click at [104, 375] on input "200" at bounding box center [102, 369] width 64 height 25
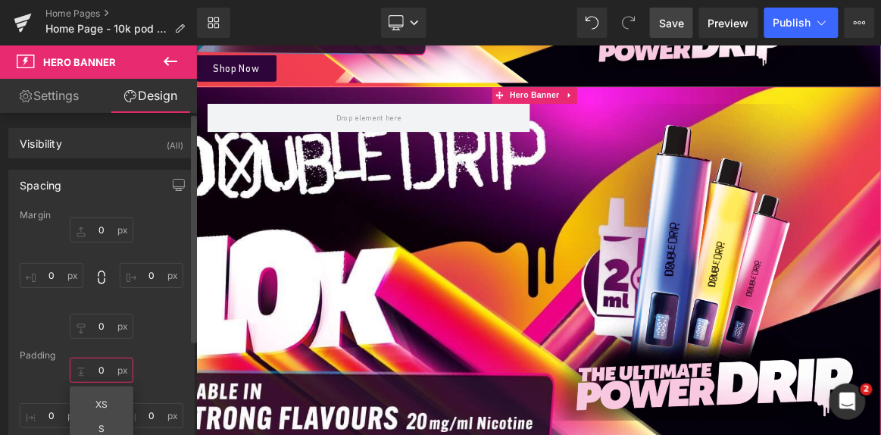
type input "0"
click at [166, 354] on div "Padding" at bounding box center [102, 355] width 164 height 11
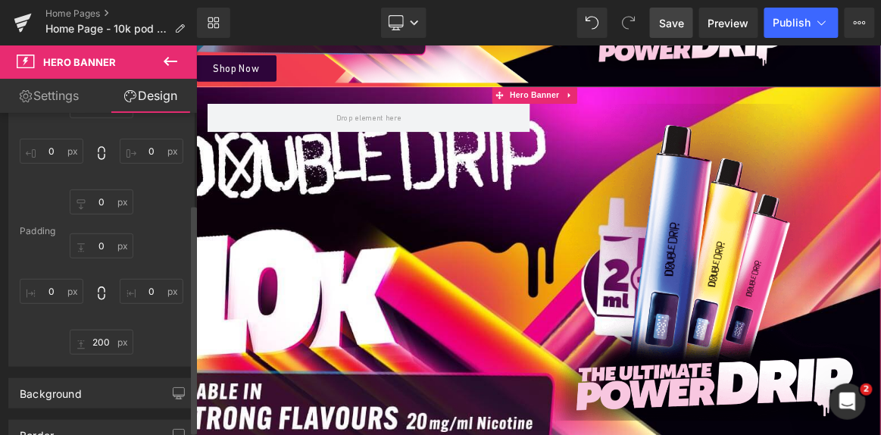
scroll to position [128, 0]
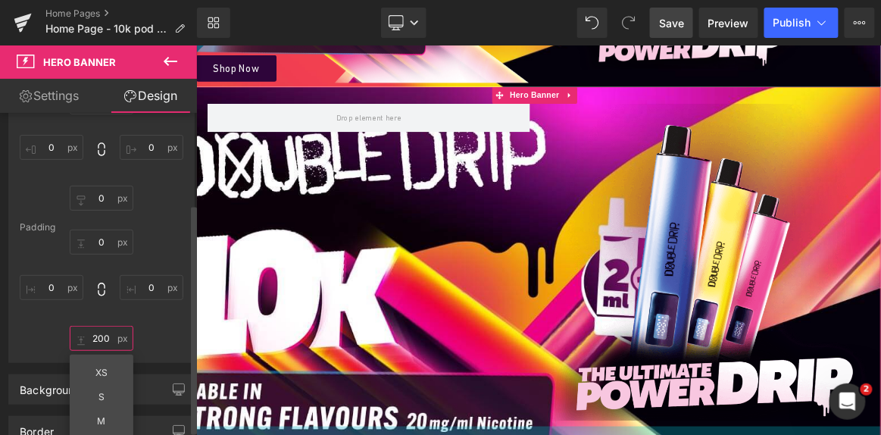
click at [108, 335] on input "200" at bounding box center [102, 338] width 64 height 25
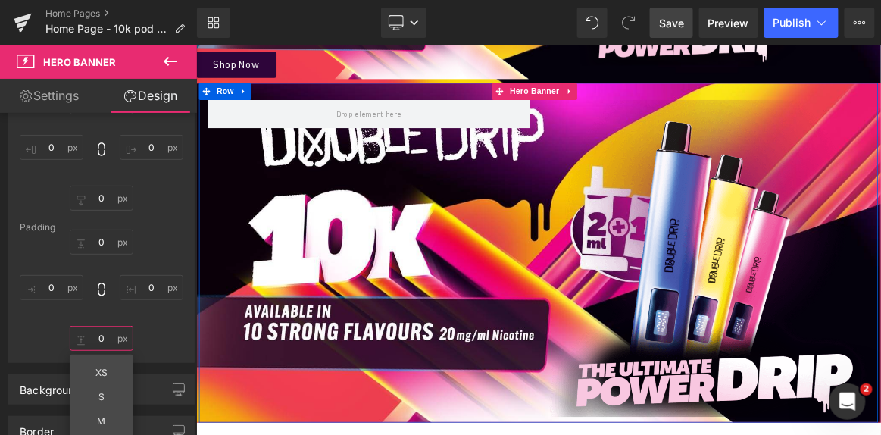
scroll to position [569, 0]
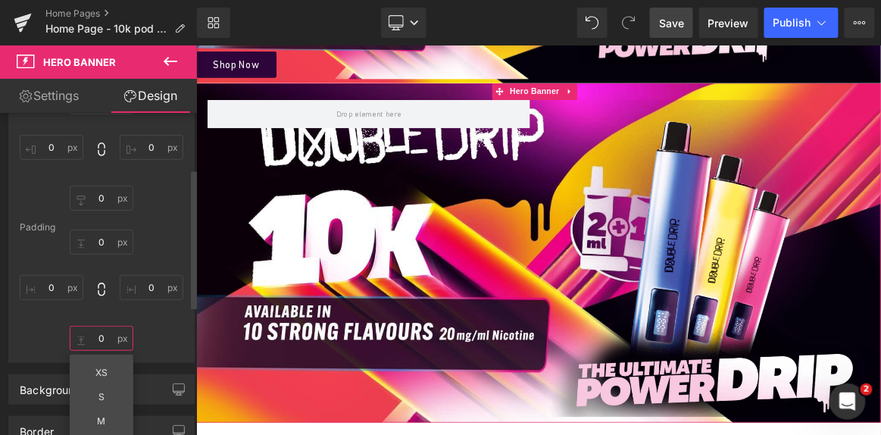
type input "0"
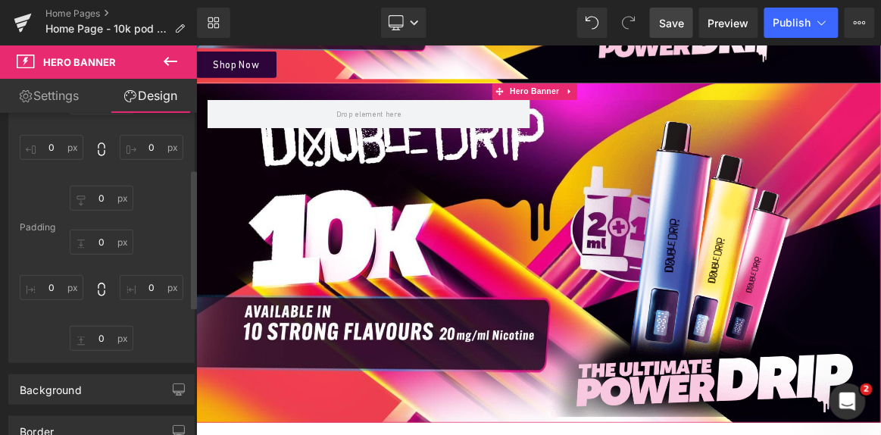
drag, startPoint x: 161, startPoint y: 338, endPoint x: 496, endPoint y: 282, distance: 339.5
click at [161, 338] on div "0 0 0px 0 0 0 0px 0" at bounding box center [102, 289] width 164 height 121
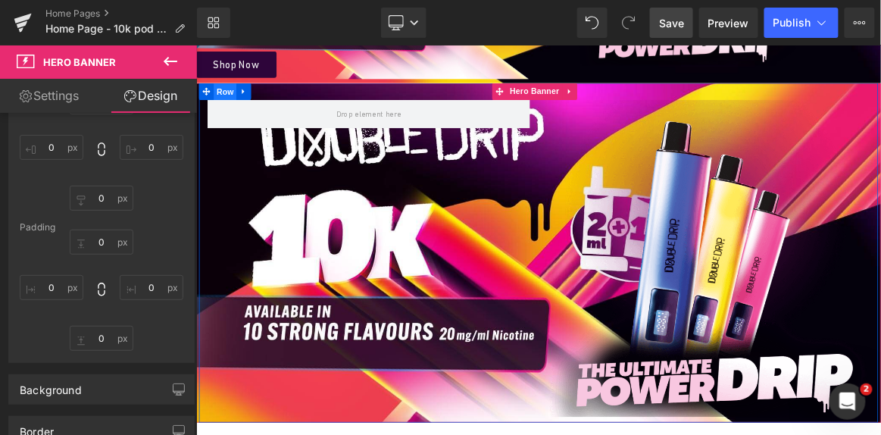
click at [219, 106] on span "Row" at bounding box center [234, 107] width 30 height 23
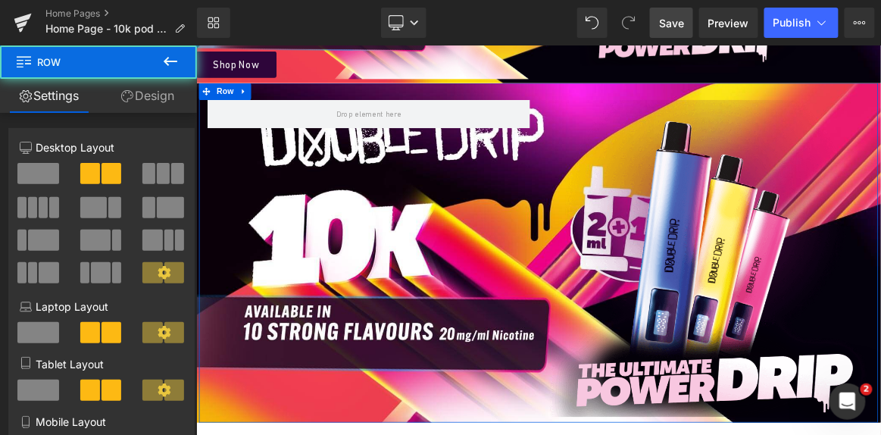
click at [169, 91] on link "Design" at bounding box center [147, 96] width 98 height 34
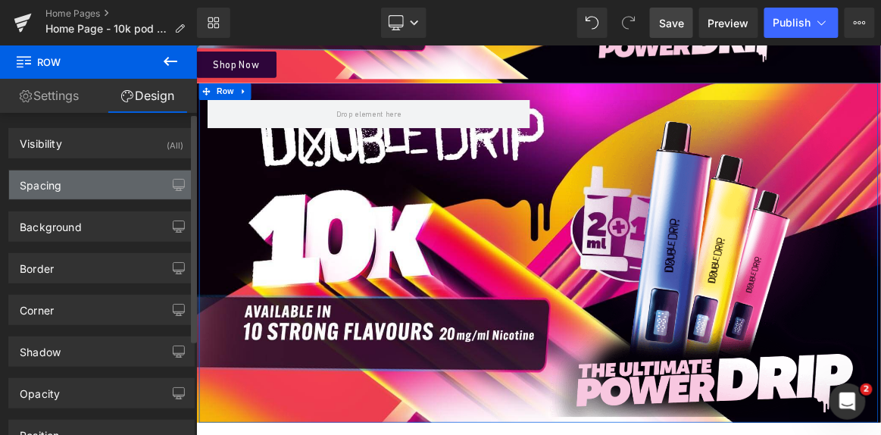
click at [112, 193] on div "Spacing" at bounding box center [101, 184] width 185 height 29
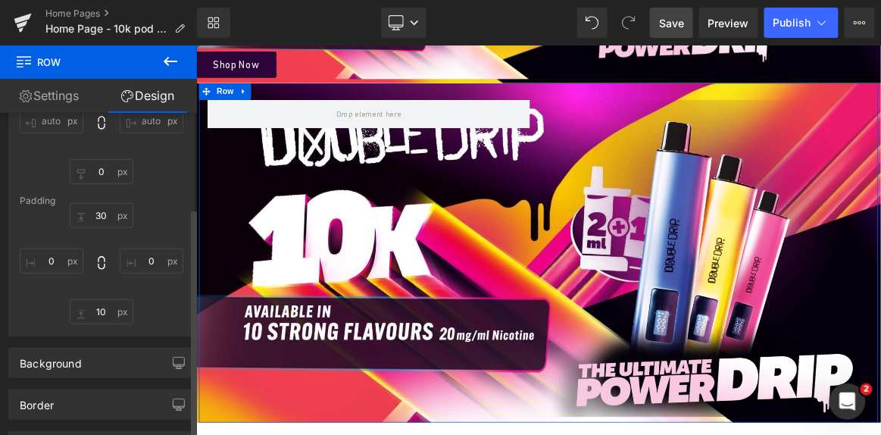
scroll to position [155, 0]
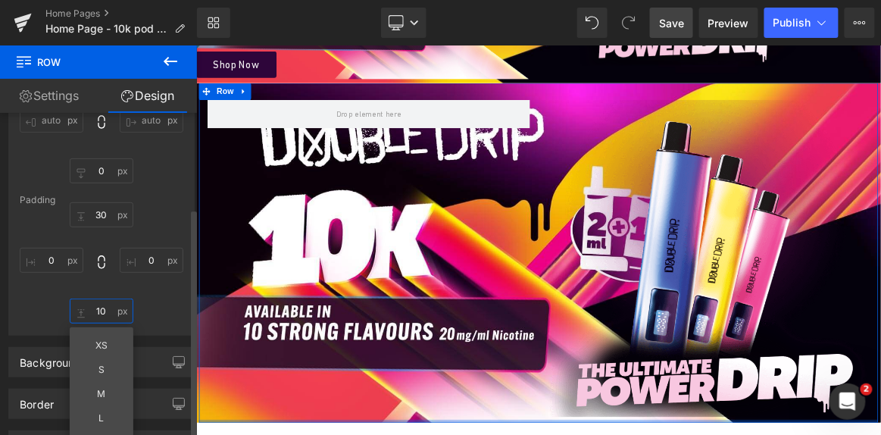
click at [108, 310] on input "10" at bounding box center [102, 310] width 64 height 25
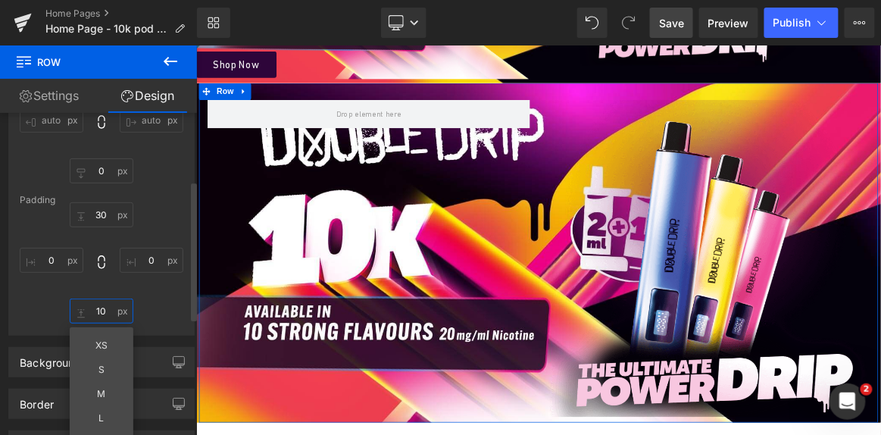
type input "-"
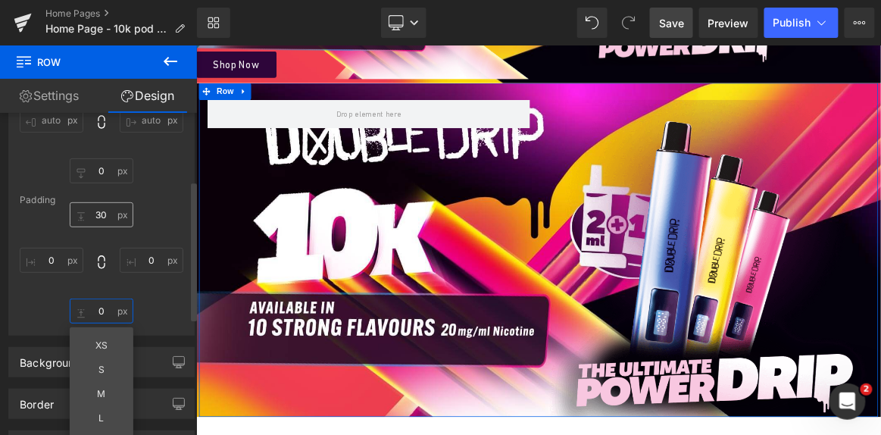
type input "0"
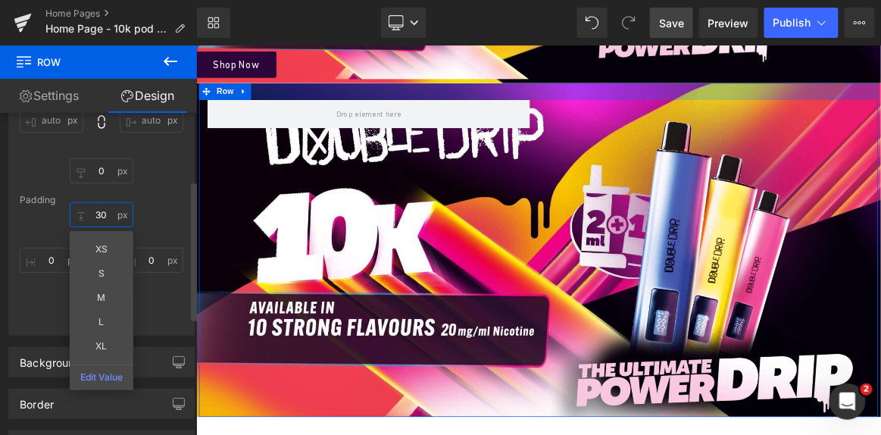
click at [103, 207] on input "30" at bounding box center [102, 214] width 64 height 25
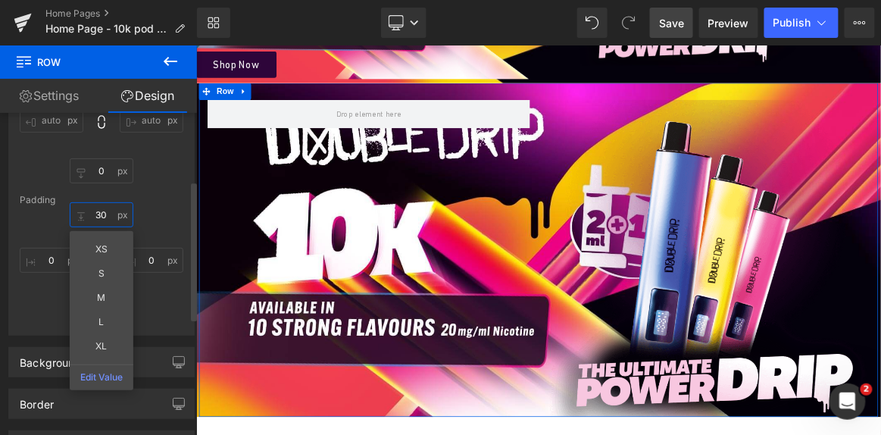
type input "0"
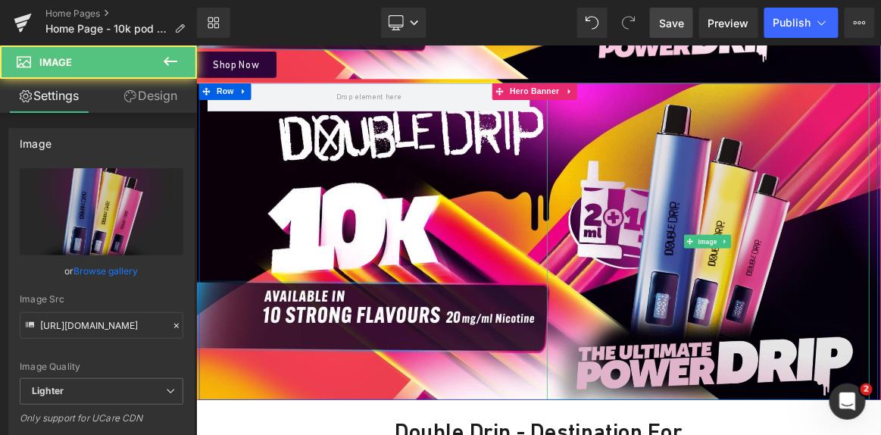
click at [806, 342] on img at bounding box center [881, 307] width 432 height 424
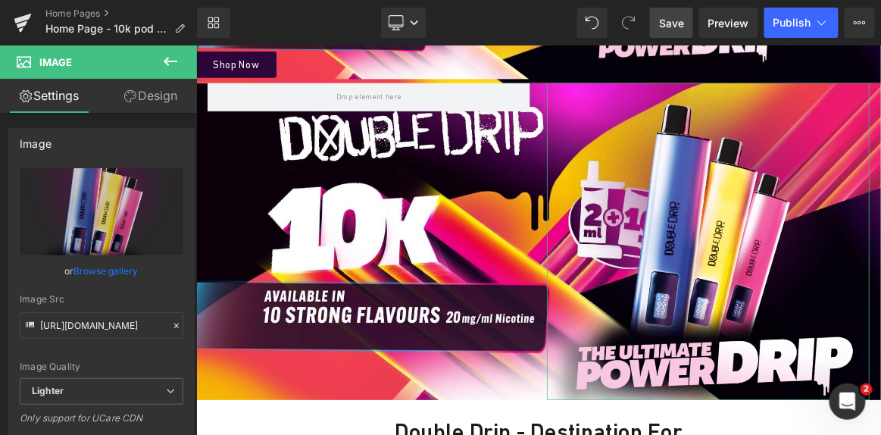
click at [171, 92] on link "Design" at bounding box center [150, 96] width 98 height 34
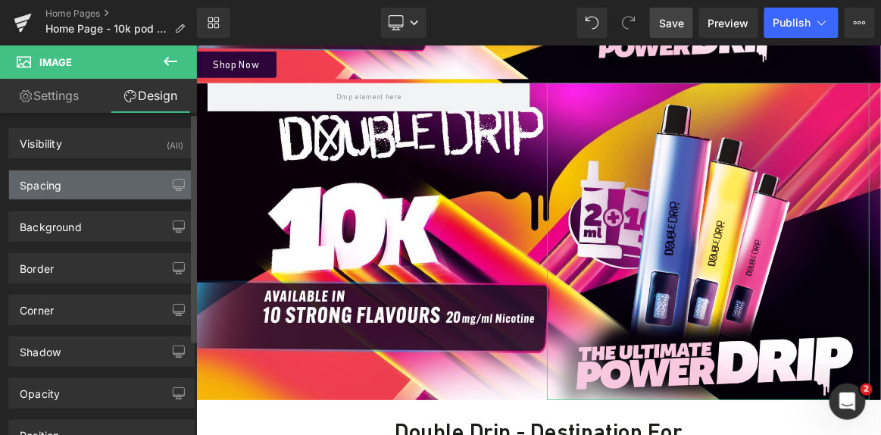
click at [113, 182] on div "Spacing" at bounding box center [101, 184] width 185 height 29
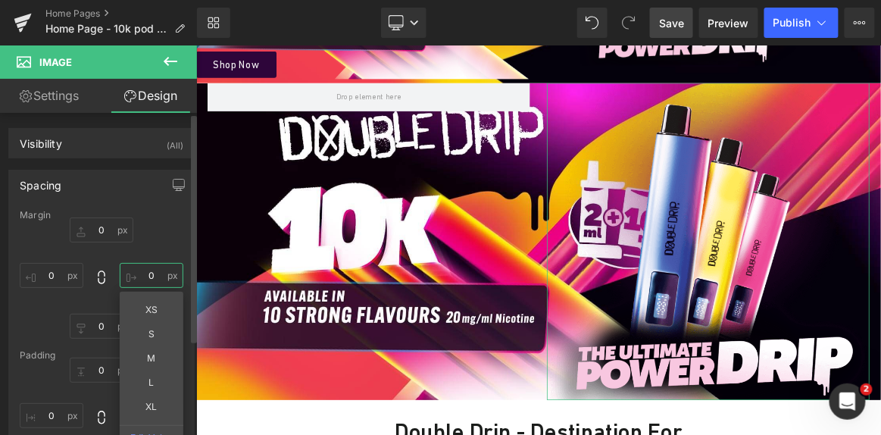
click at [150, 268] on input "0" at bounding box center [152, 275] width 64 height 25
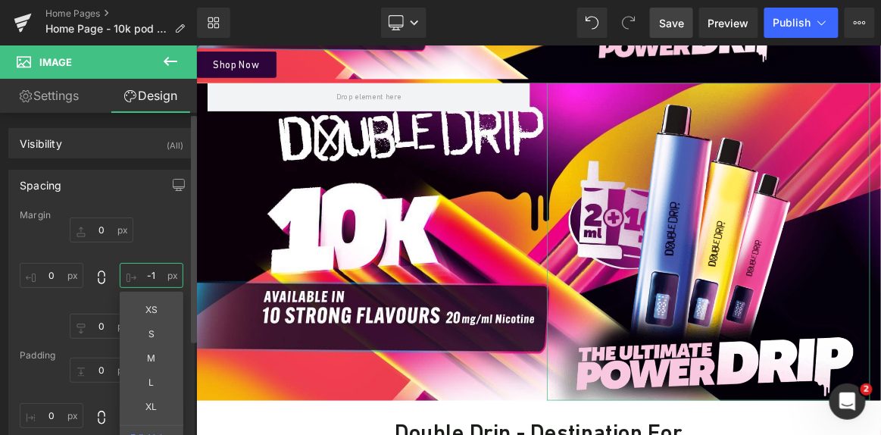
type input "0"
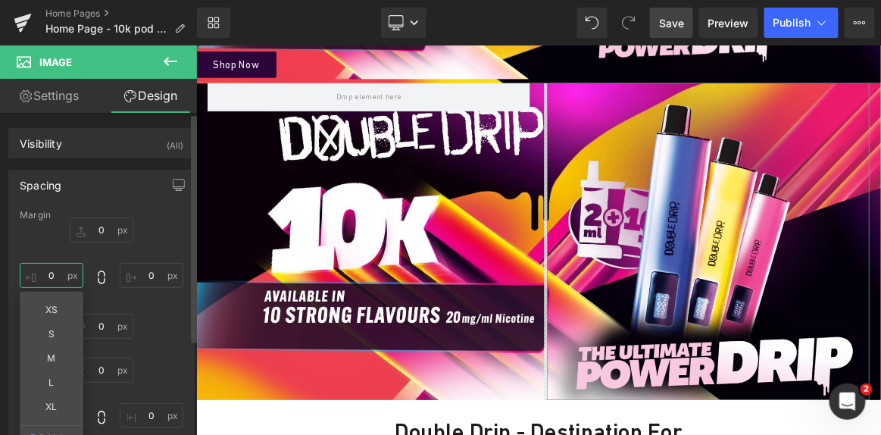
click at [59, 276] on input "0" at bounding box center [52, 275] width 64 height 25
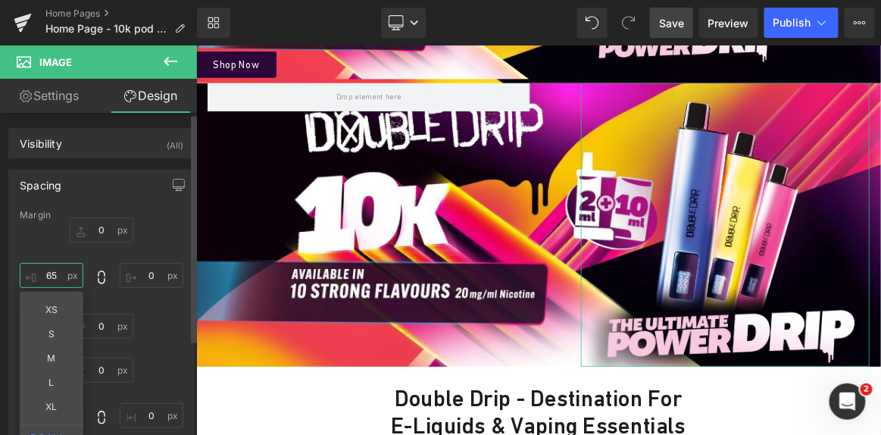
type input "66"
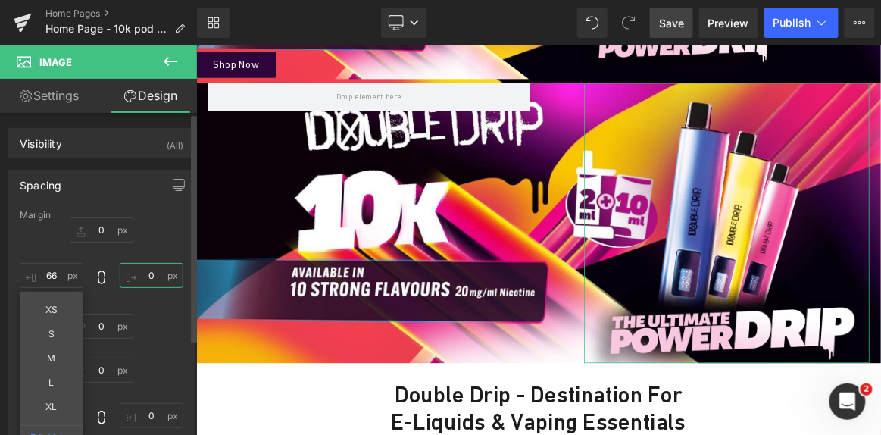
click at [164, 272] on input "0" at bounding box center [152, 275] width 64 height 25
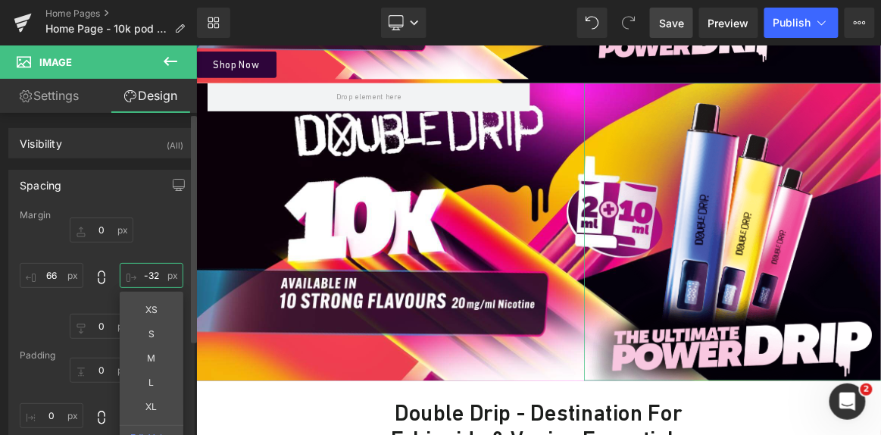
type input "-33"
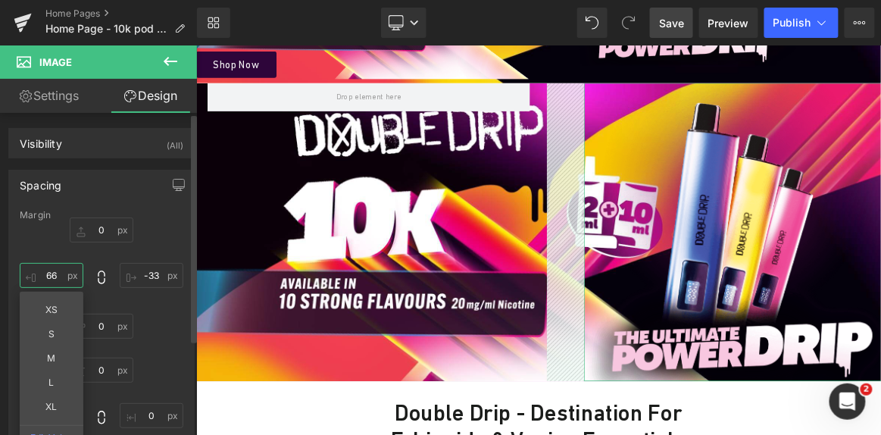
click at [51, 272] on input "66" at bounding box center [52, 275] width 64 height 25
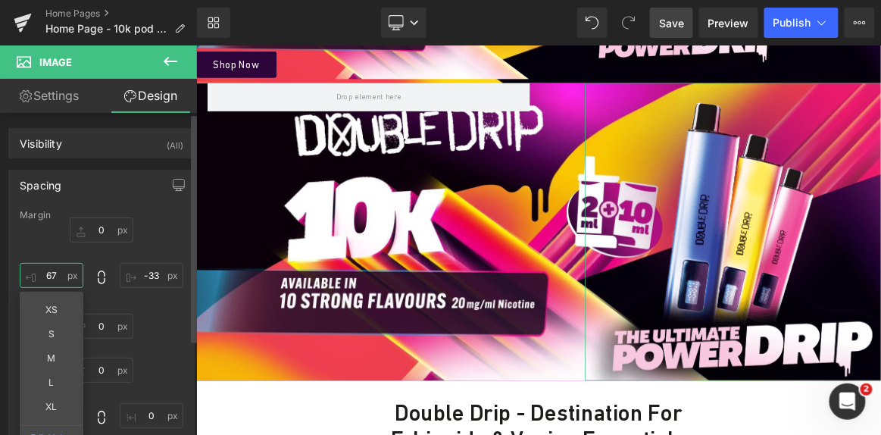
type input "68"
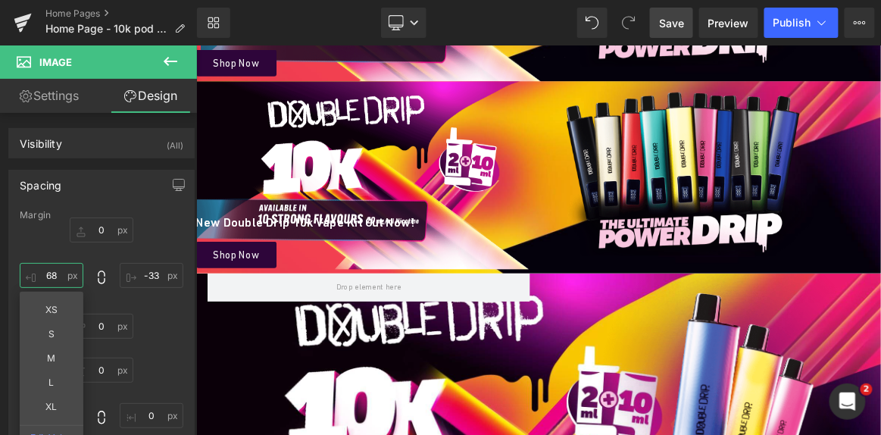
scroll to position [320, 0]
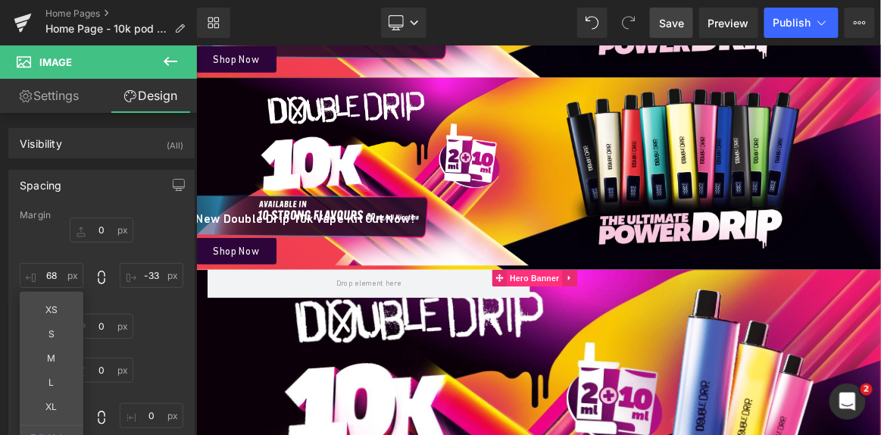
click at [655, 356] on span "Hero Banner" at bounding box center [648, 356] width 73 height 23
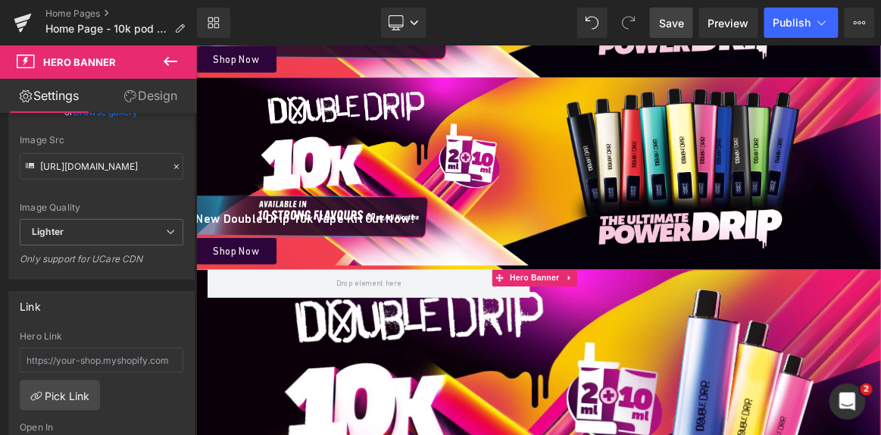
scroll to position [295, 0]
click at [154, 92] on link "Design" at bounding box center [150, 96] width 98 height 34
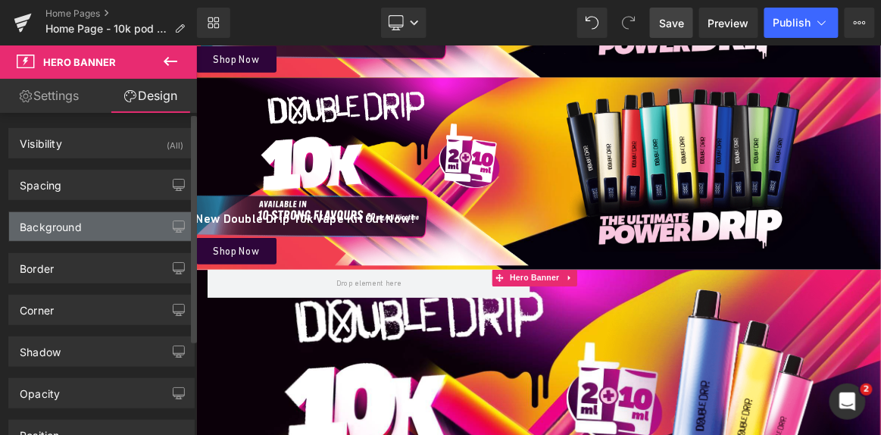
type input "[URL][DOMAIN_NAME]"
click at [103, 235] on div "Background" at bounding box center [101, 226] width 185 height 29
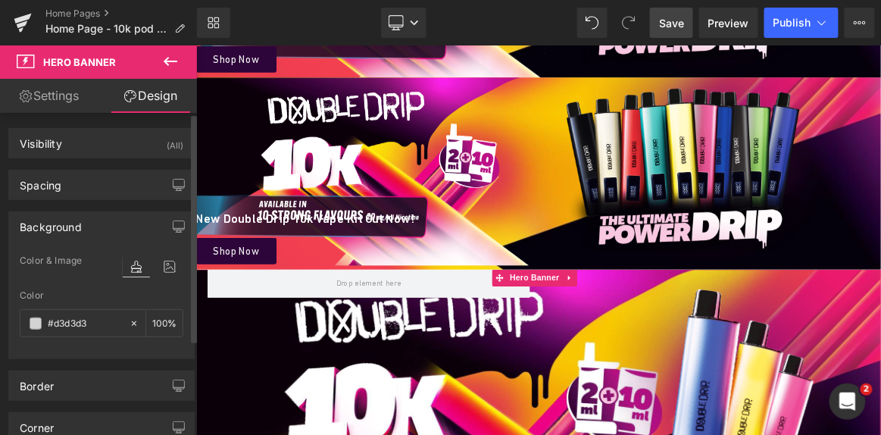
click at [167, 251] on div at bounding box center [153, 265] width 61 height 41
click at [167, 257] on icon at bounding box center [169, 267] width 27 height 20
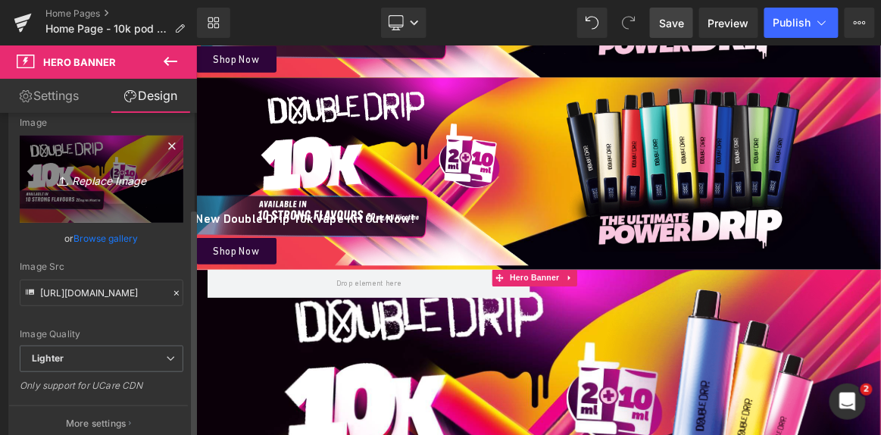
scroll to position [170, 0]
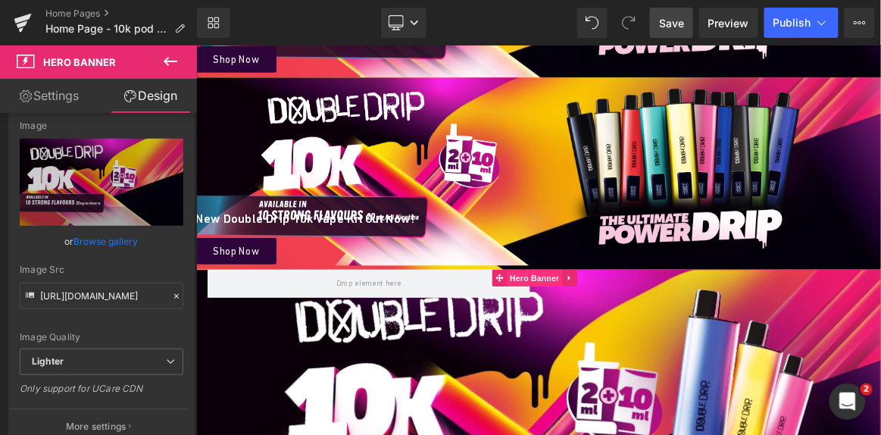
click at [647, 354] on span "Hero Banner" at bounding box center [648, 356] width 73 height 23
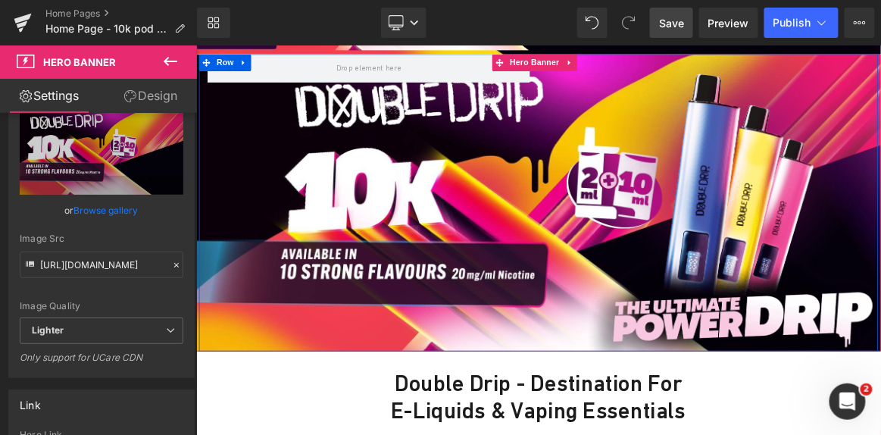
scroll to position [609, 0]
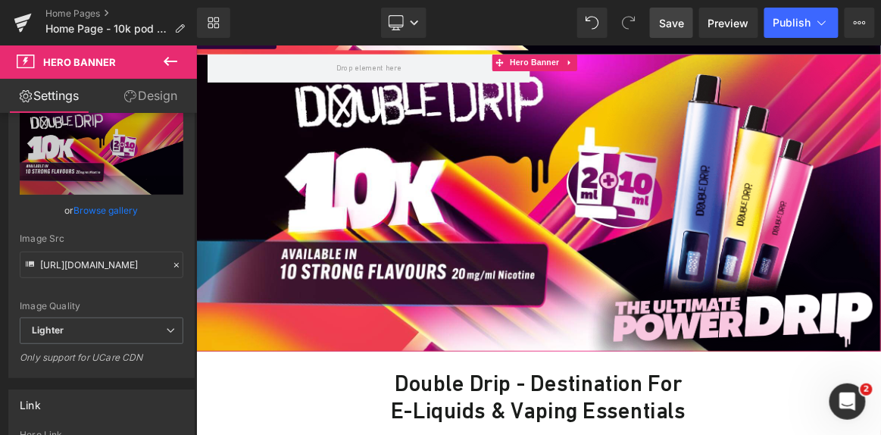
click at [151, 92] on link "Design" at bounding box center [150, 96] width 98 height 34
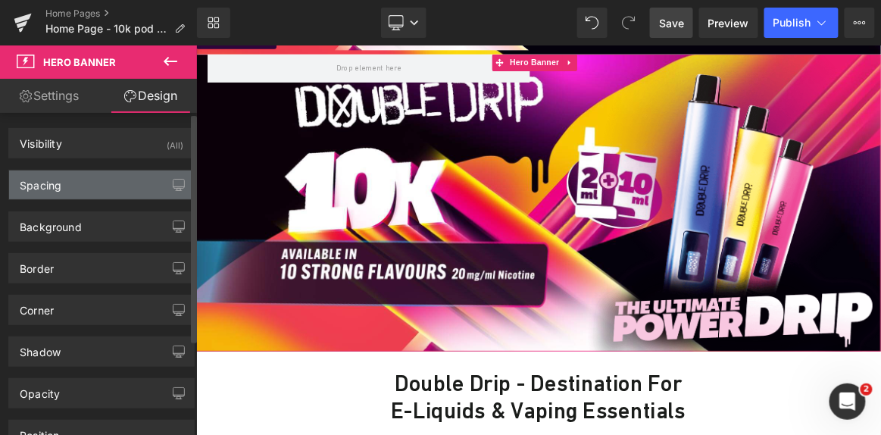
type input "0"
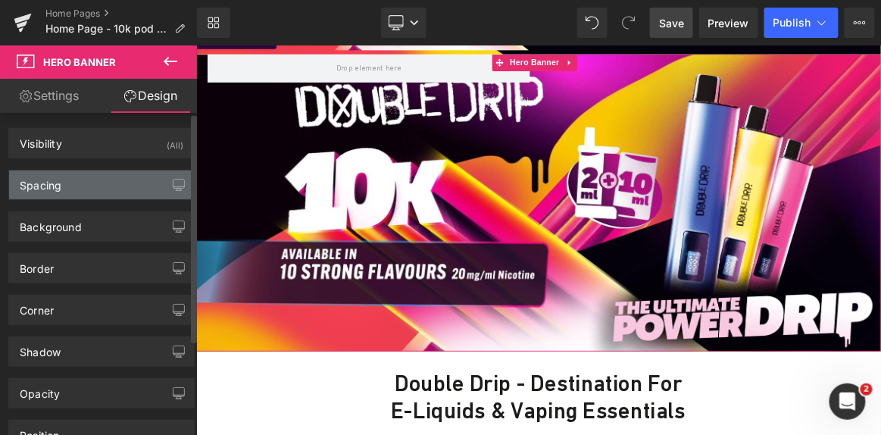
type input "0"
click at [83, 193] on div "Spacing" at bounding box center [101, 184] width 185 height 29
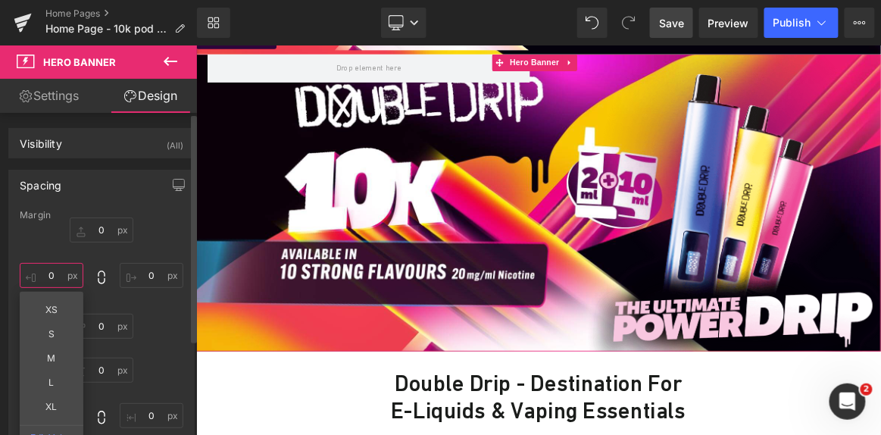
click at [61, 282] on input "0" at bounding box center [52, 275] width 64 height 25
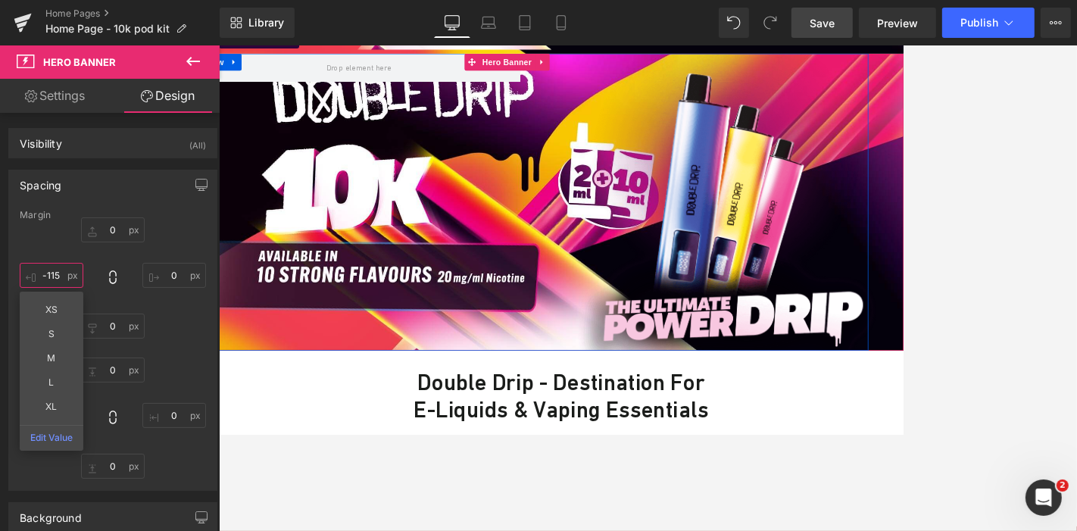
type input "-116"
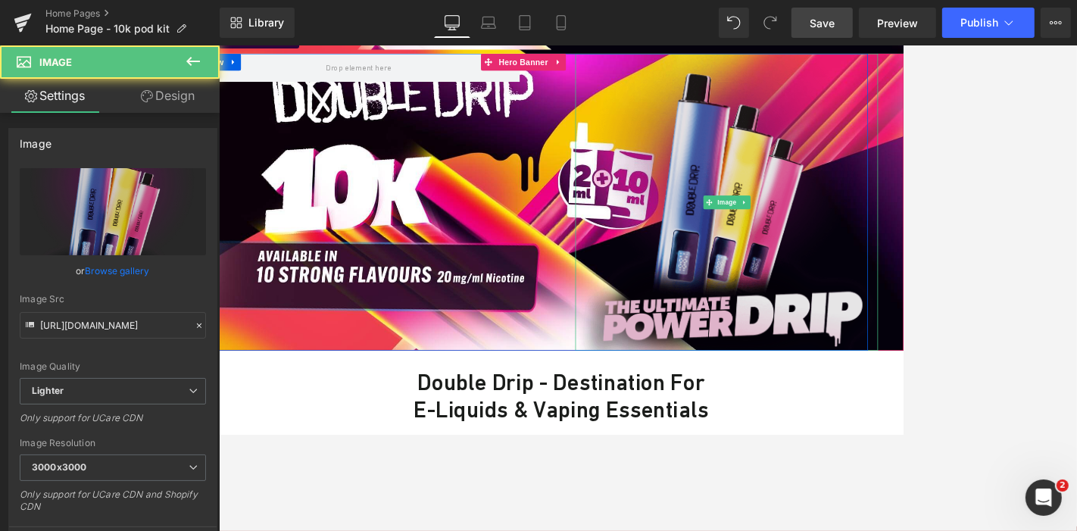
click at [880, 265] on img at bounding box center [897, 255] width 405 height 398
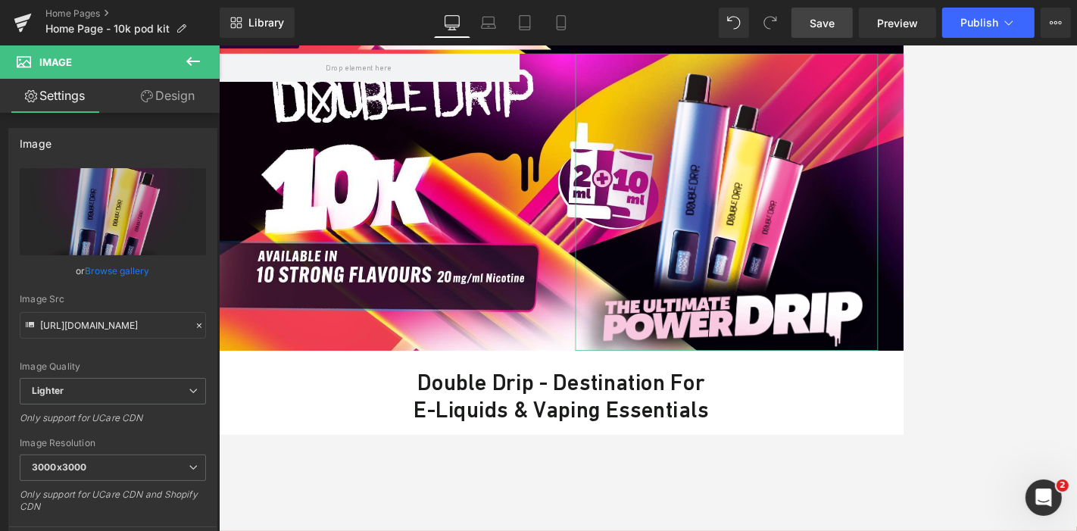
click at [181, 98] on link "Design" at bounding box center [168, 96] width 110 height 34
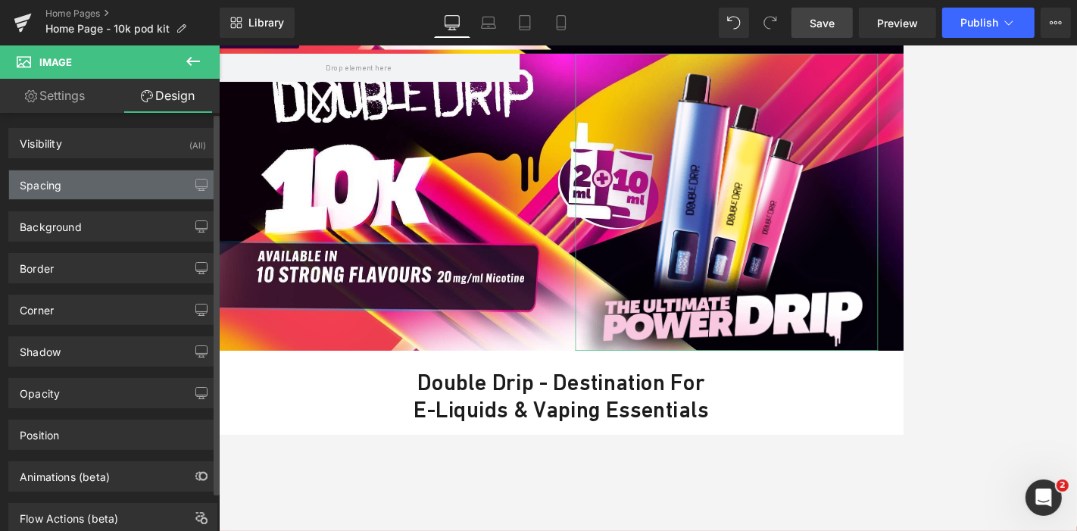
type input "0"
type input "-33"
type input "0"
type input "68"
type input "0"
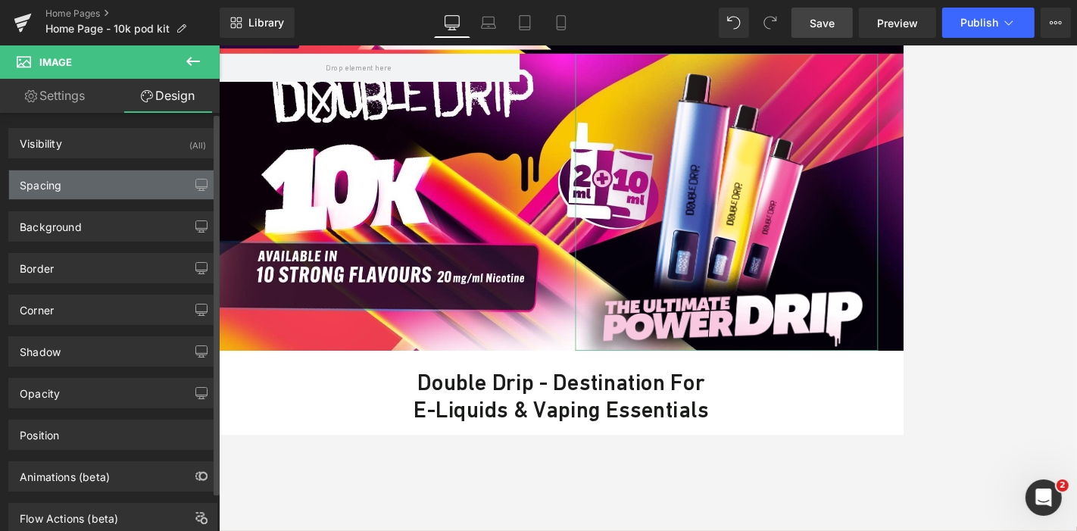
type input "0"
click at [110, 188] on div "Spacing" at bounding box center [112, 184] width 207 height 29
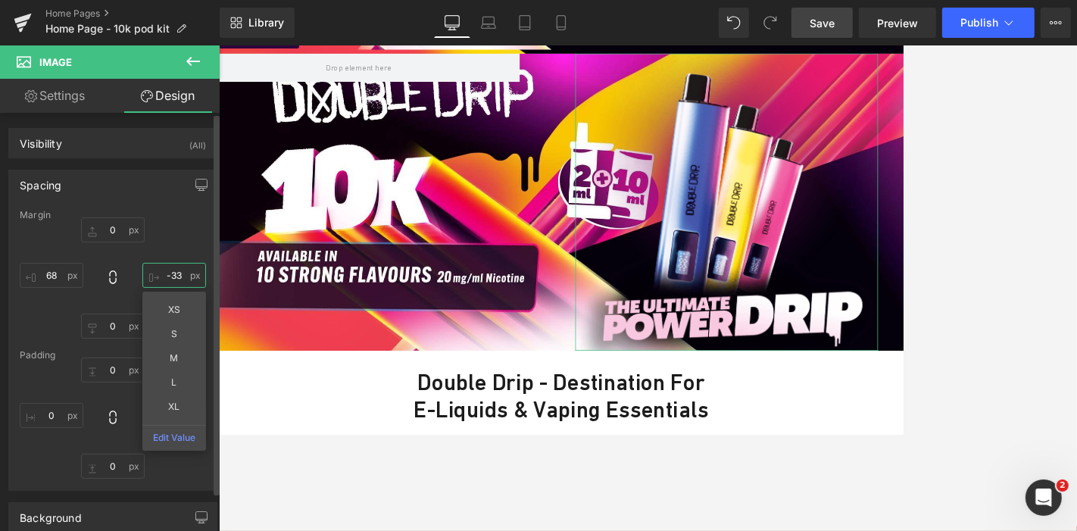
click at [151, 284] on input "-33" at bounding box center [174, 275] width 64 height 25
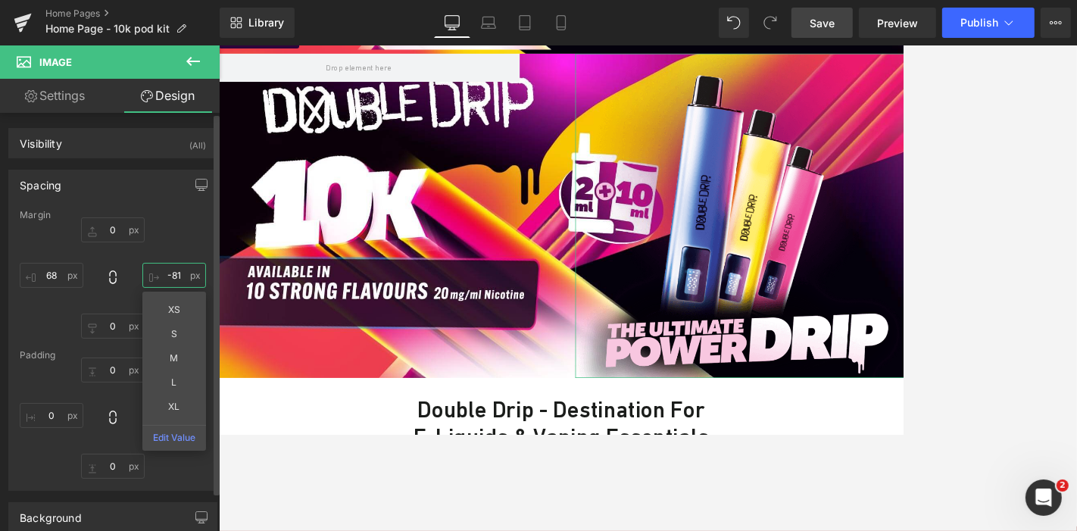
type input "-82"
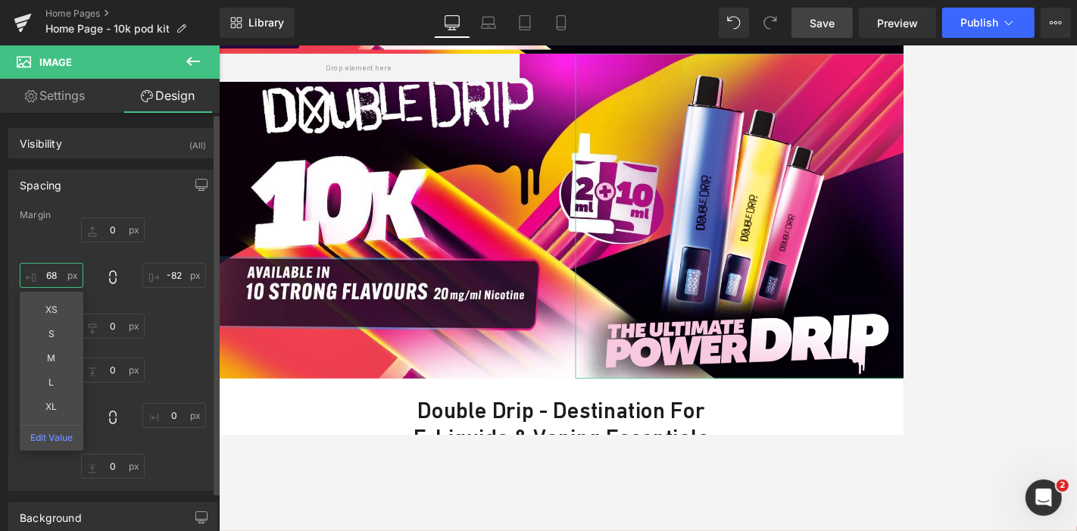
click at [43, 282] on input "68" at bounding box center [52, 275] width 64 height 25
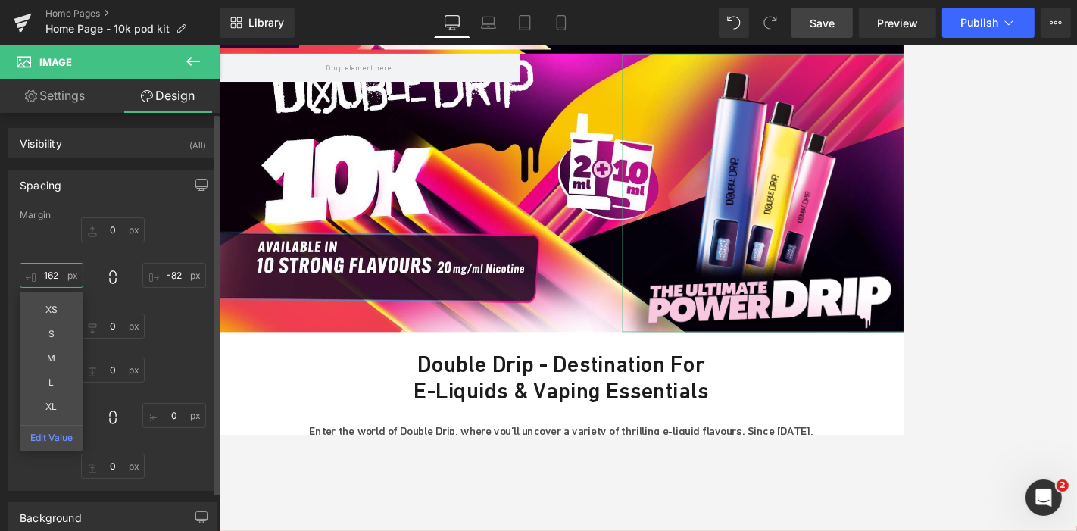
type input "163"
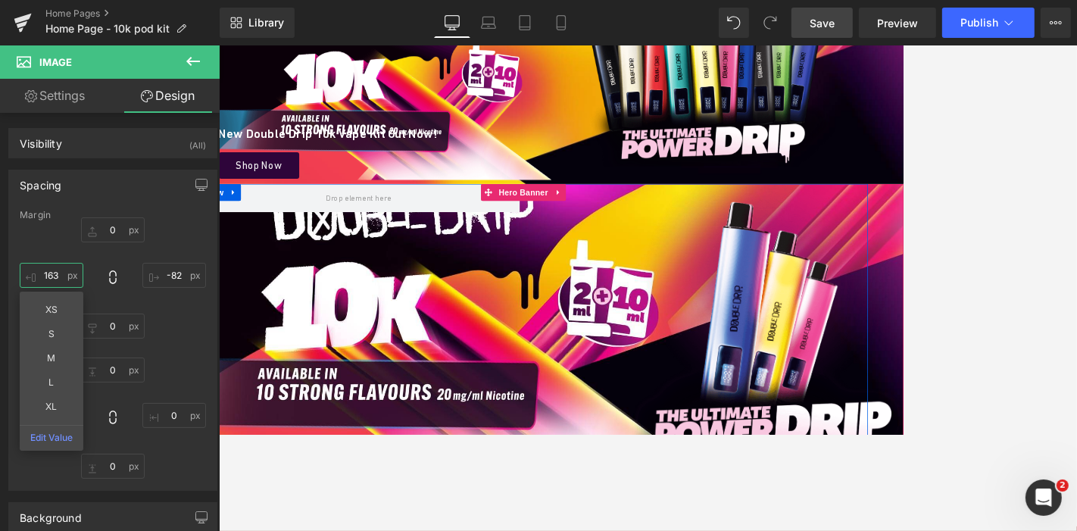
scroll to position [434, 0]
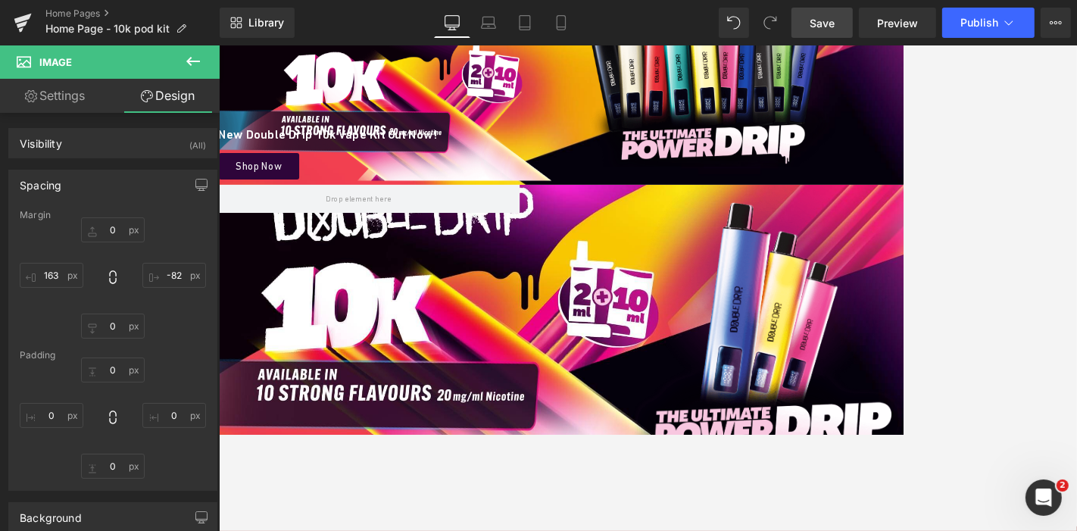
click at [192, 70] on button at bounding box center [193, 61] width 53 height 33
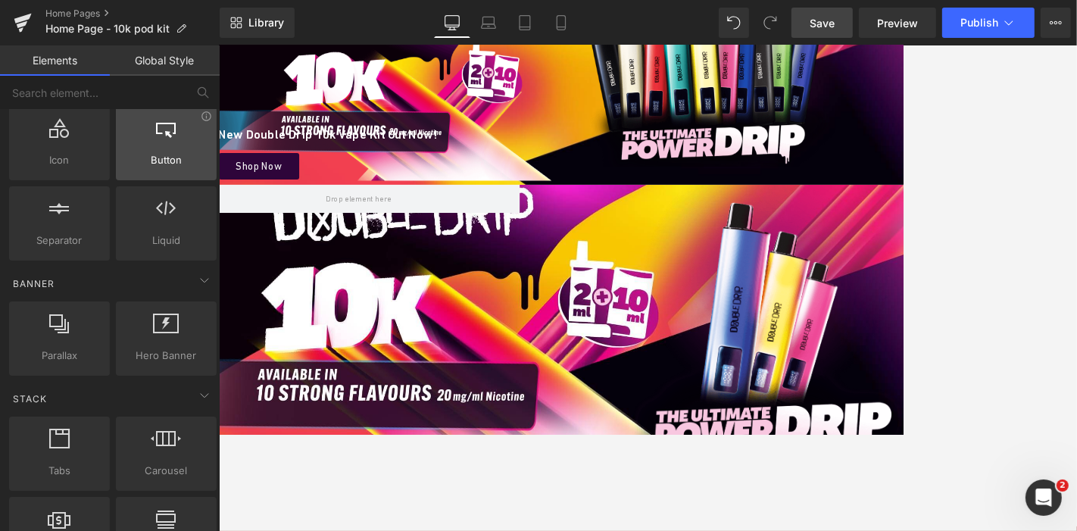
scroll to position [0, 0]
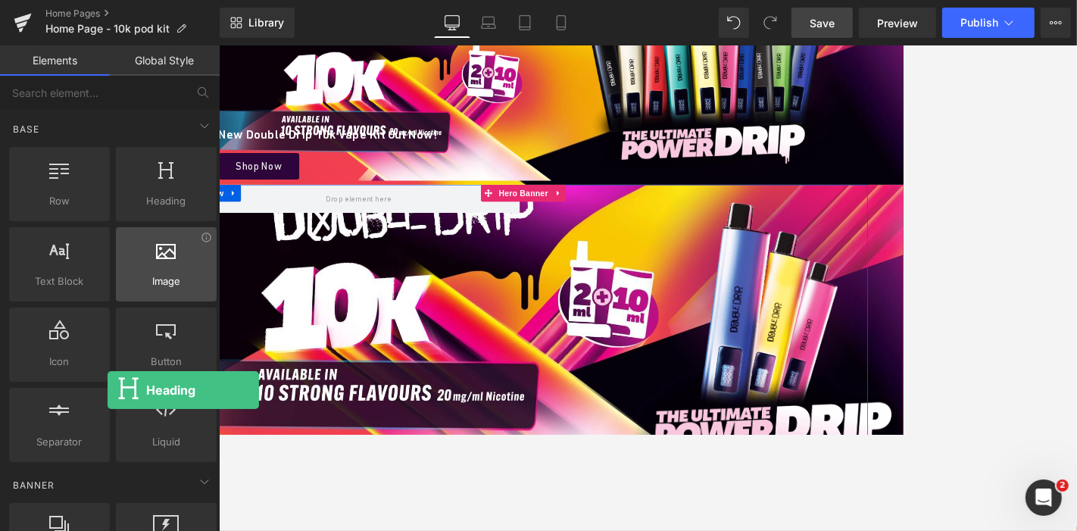
drag, startPoint x: 168, startPoint y: 211, endPoint x: 119, endPoint y: 273, distance: 79.8
click at [119, 273] on div "Row rows, columns, layouts, div Heading headings, titles, h1,h2,h3,h4,h5,h6 Tex…" at bounding box center [113, 304] width 214 height 321
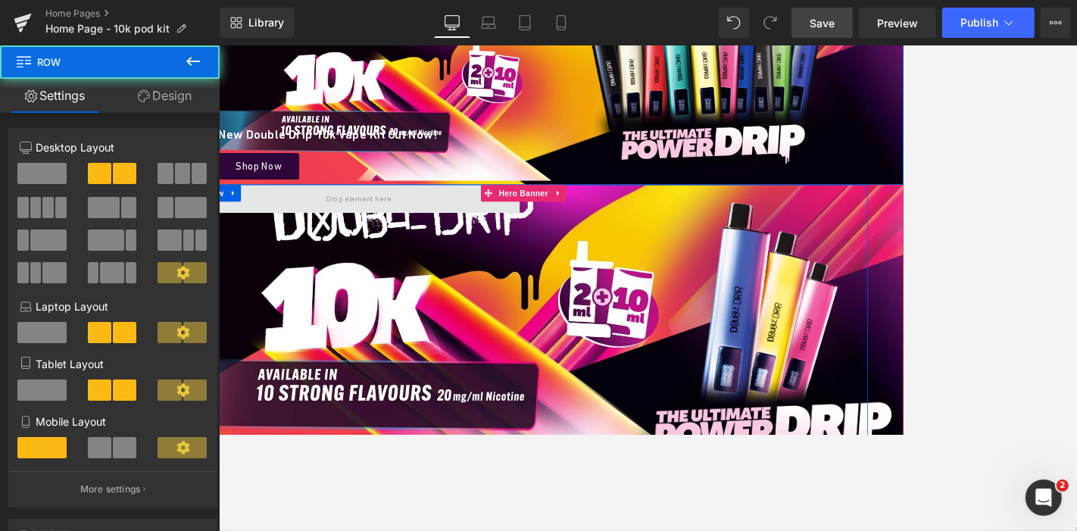
click at [385, 265] on span at bounding box center [405, 250] width 432 height 38
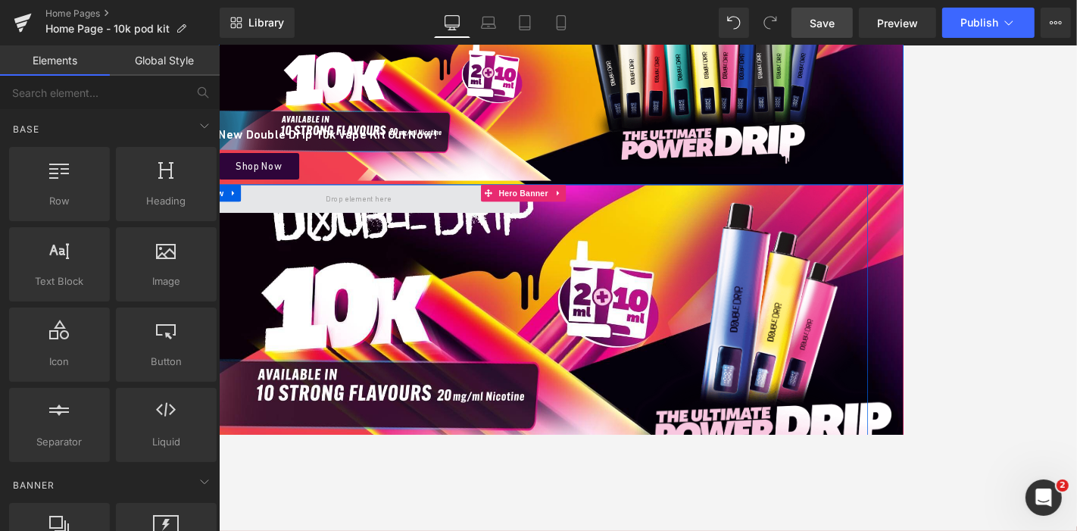
click at [383, 245] on span at bounding box center [405, 250] width 98 height 23
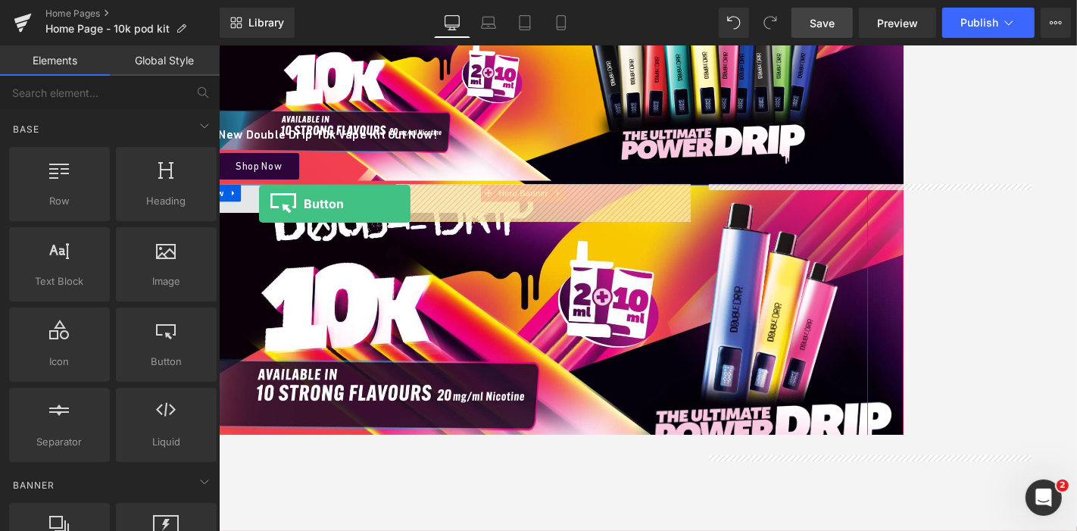
drag, startPoint x: 241, startPoint y: 359, endPoint x: 272, endPoint y: 257, distance: 106.8
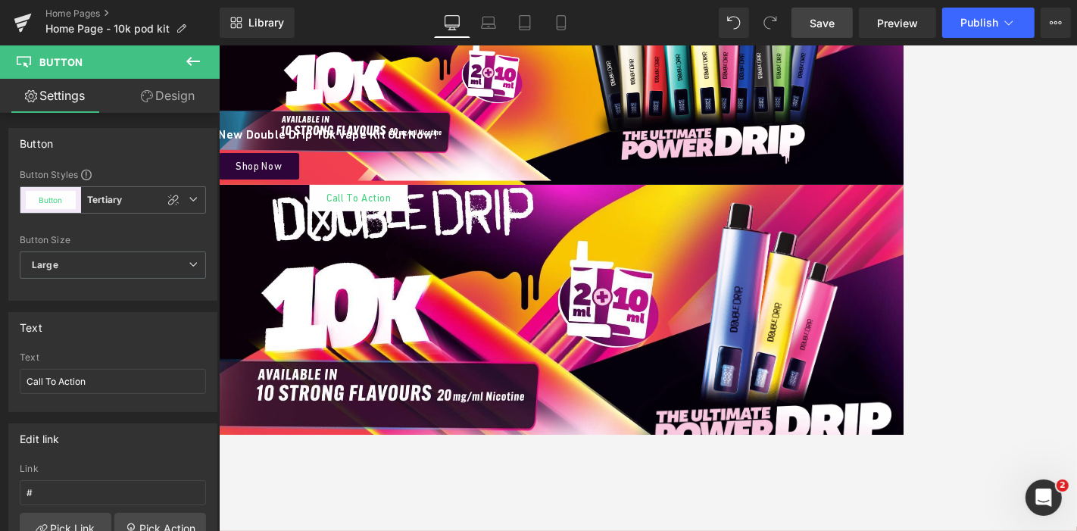
click at [199, 45] on div "Home Pages Home Page - 10k pod kit" at bounding box center [110, 22] width 220 height 45
click at [193, 53] on icon at bounding box center [193, 61] width 18 height 18
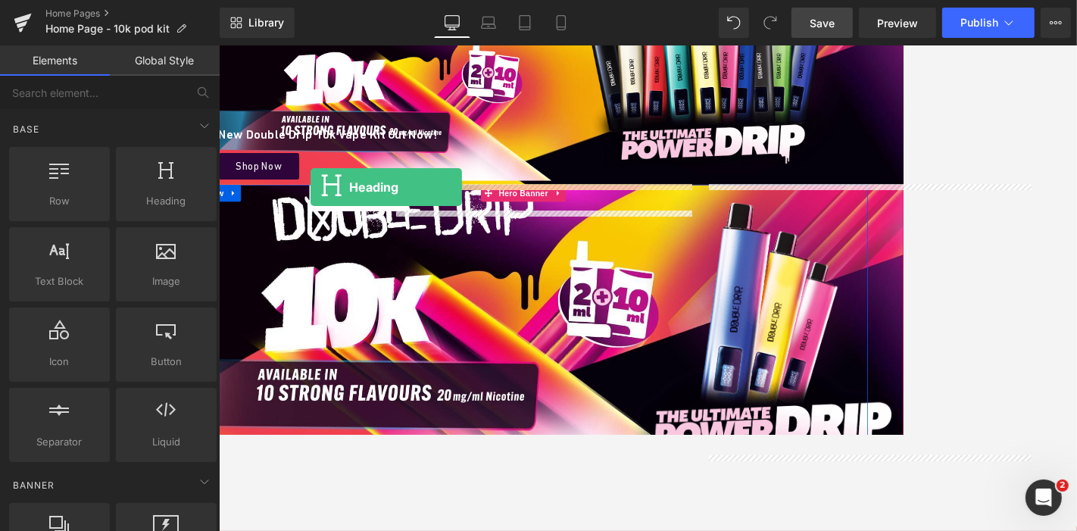
drag, startPoint x: 385, startPoint y: 238, endPoint x: 341, endPoint y: 234, distance: 44.8
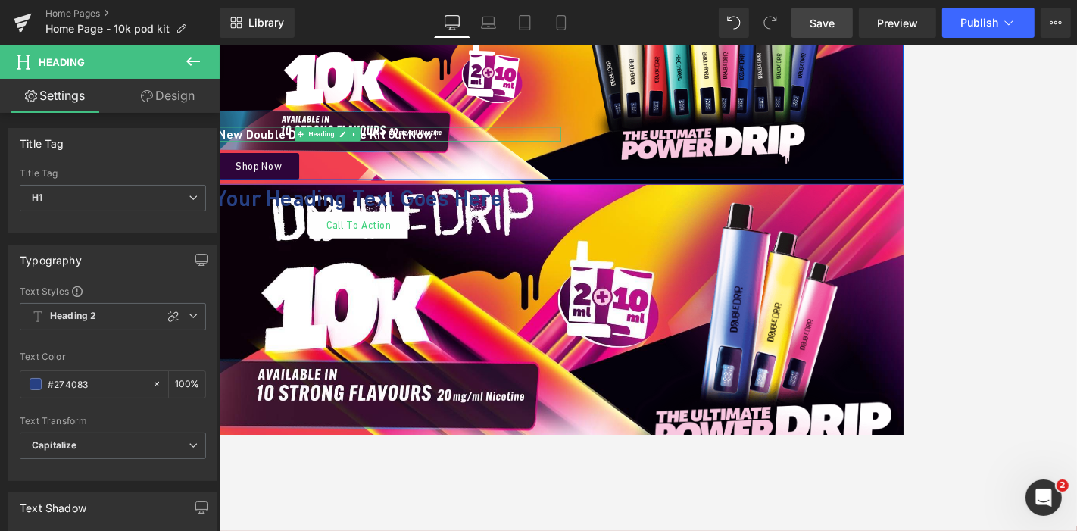
click at [262, 158] on h1 "New Double Drip 10k Vape Kit Out Now!" at bounding box center [363, 164] width 625 height 20
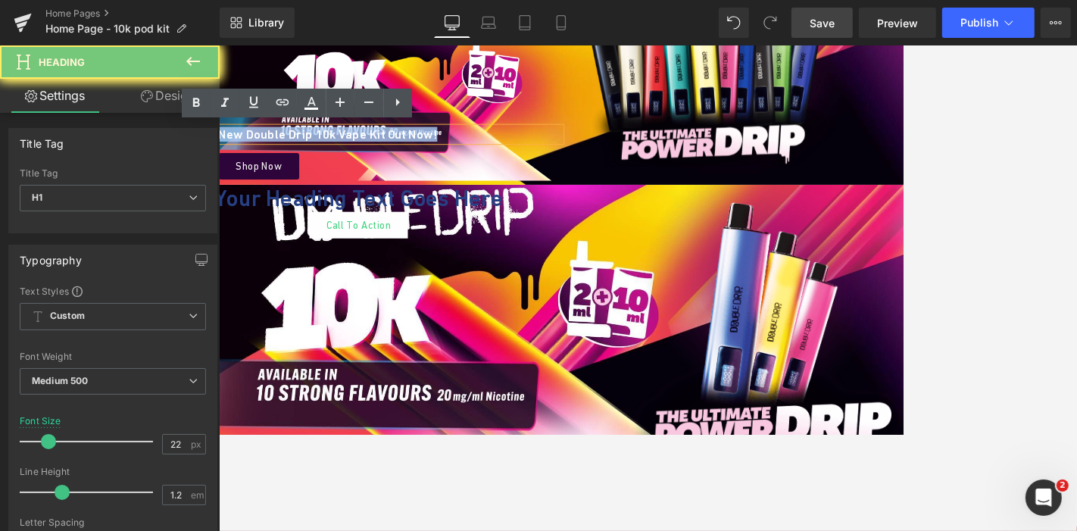
click at [262, 158] on h1 "New Double Drip 10k Vape Kit Out Now!" at bounding box center [363, 164] width 625 height 20
copy h1 "New Double Drip 10k Vape Kit Out Now!"
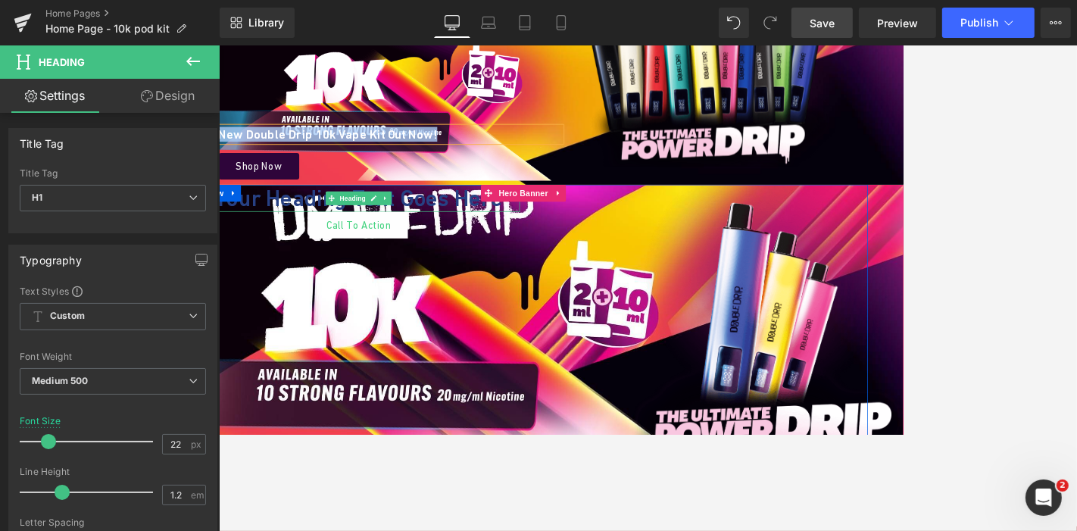
click at [274, 239] on h1 "Your heading text goes here" at bounding box center [405, 249] width 432 height 36
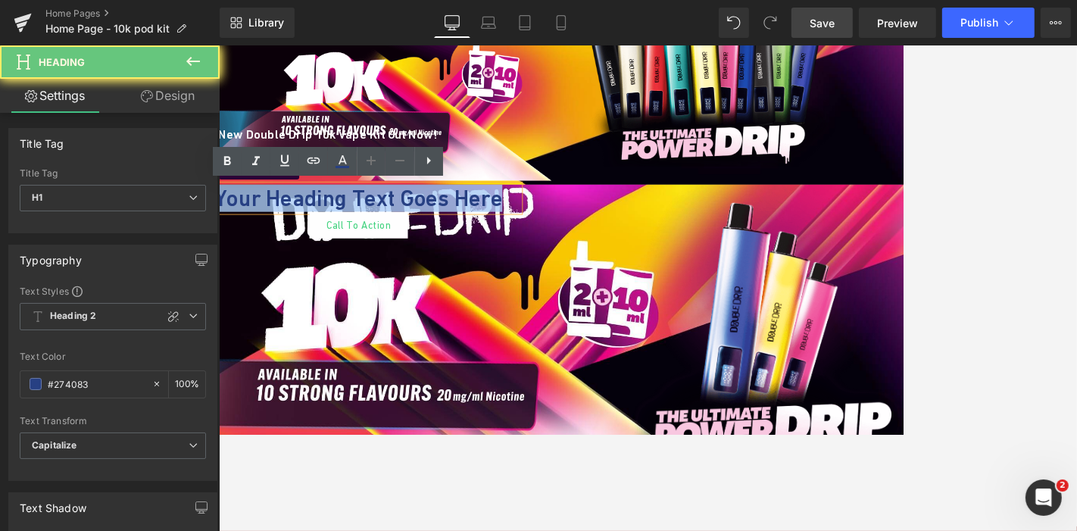
click at [274, 239] on h1 "Your heading text goes here" at bounding box center [405, 249] width 432 height 36
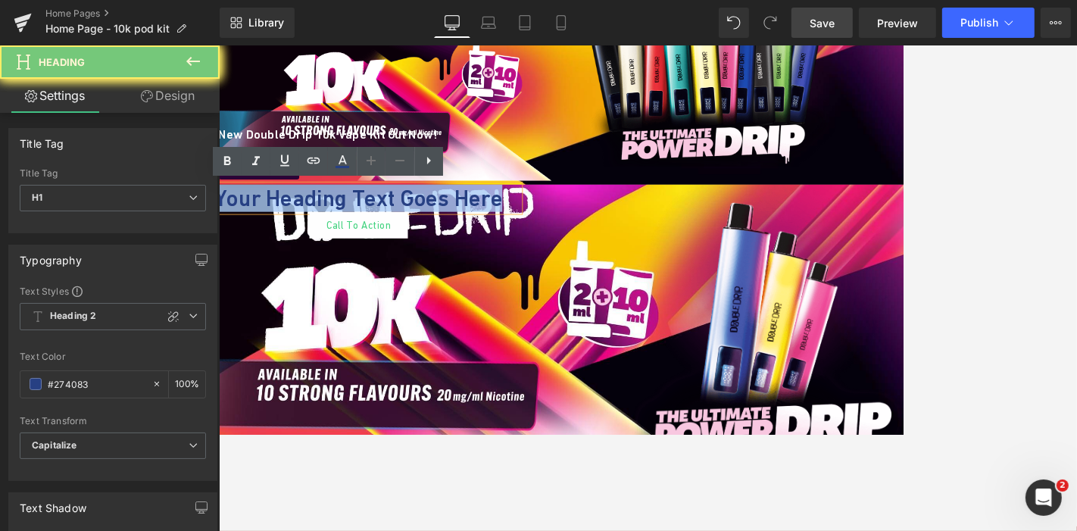
paste div
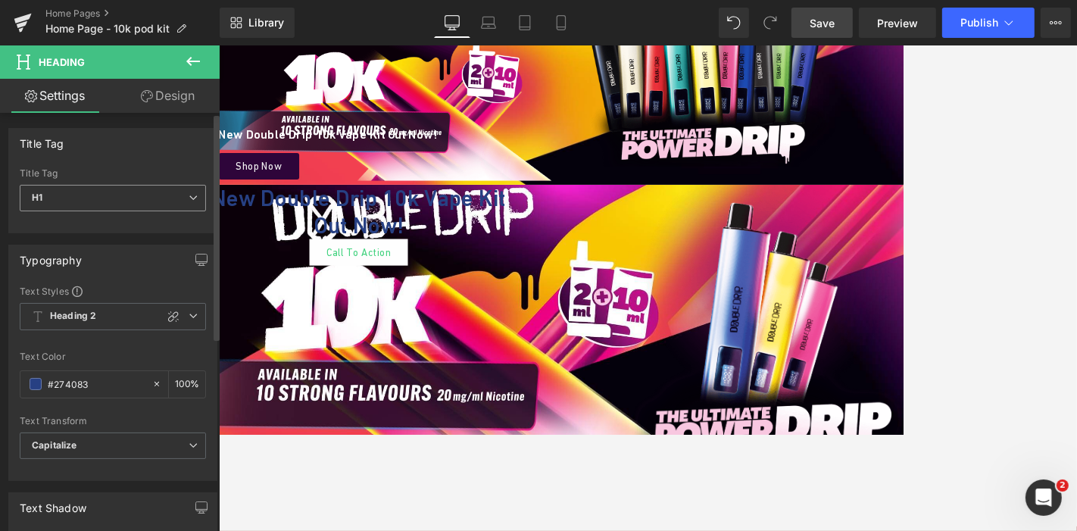
click at [154, 198] on span "H1" at bounding box center [113, 198] width 186 height 27
click at [170, 171] on div "Title Tag" at bounding box center [113, 173] width 186 height 11
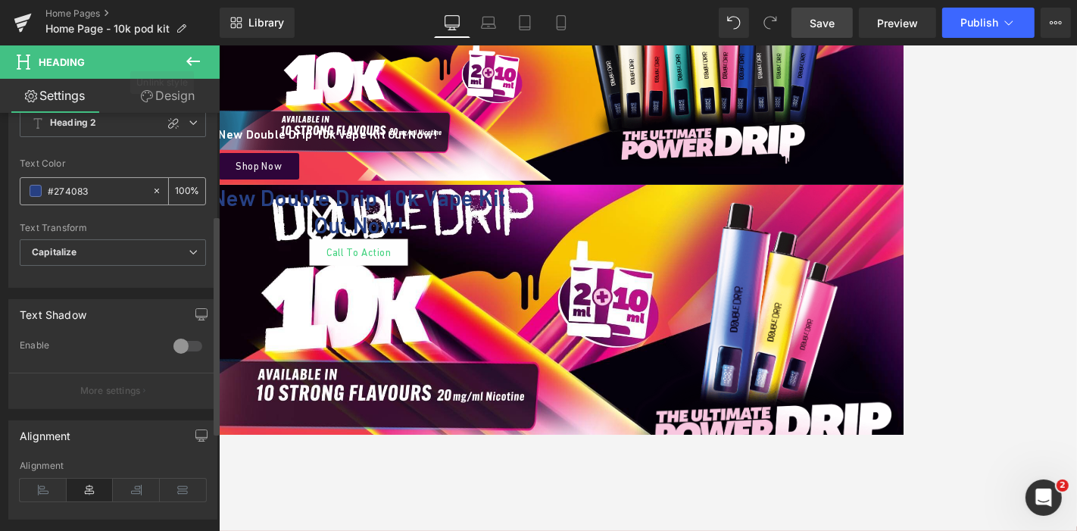
click at [36, 192] on span at bounding box center [36, 191] width 12 height 12
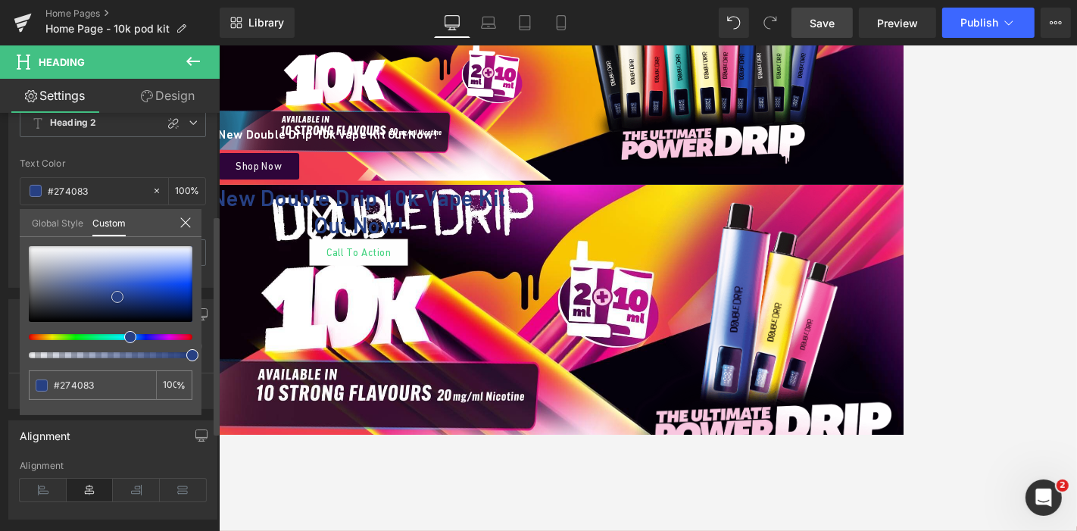
type input "#4261b7"
type input "#4464ba"
type input "#f3f4f6"
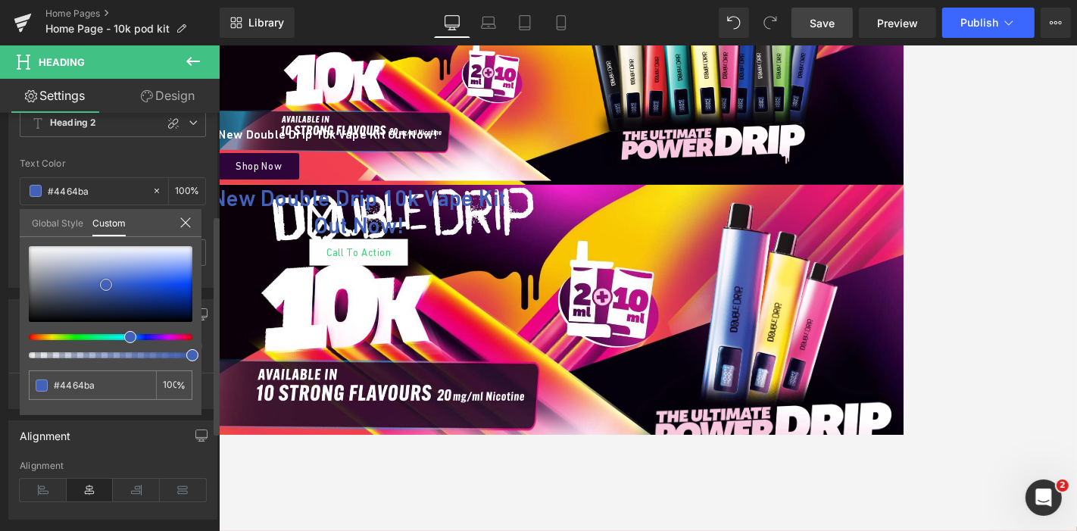
type input "#f3f4f6"
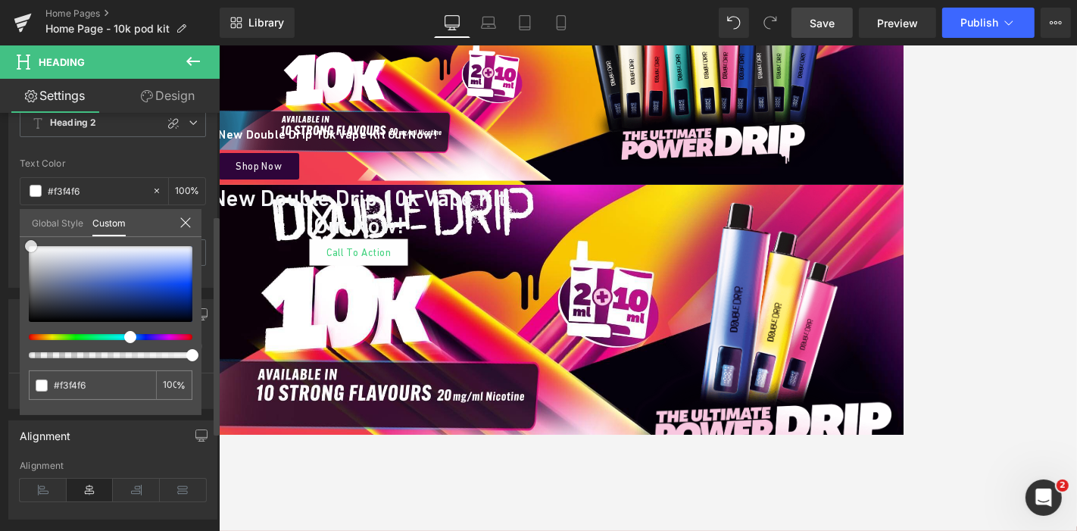
type input "#ffffff"
drag, startPoint x: 106, startPoint y: 284, endPoint x: 15, endPoint y: 235, distance: 103.3
click at [15, 235] on div "Typography Text Styles Custom Heading 1 Heading 2 Heading 3 Heading 4 Heading 5…" at bounding box center [113, 164] width 226 height 248
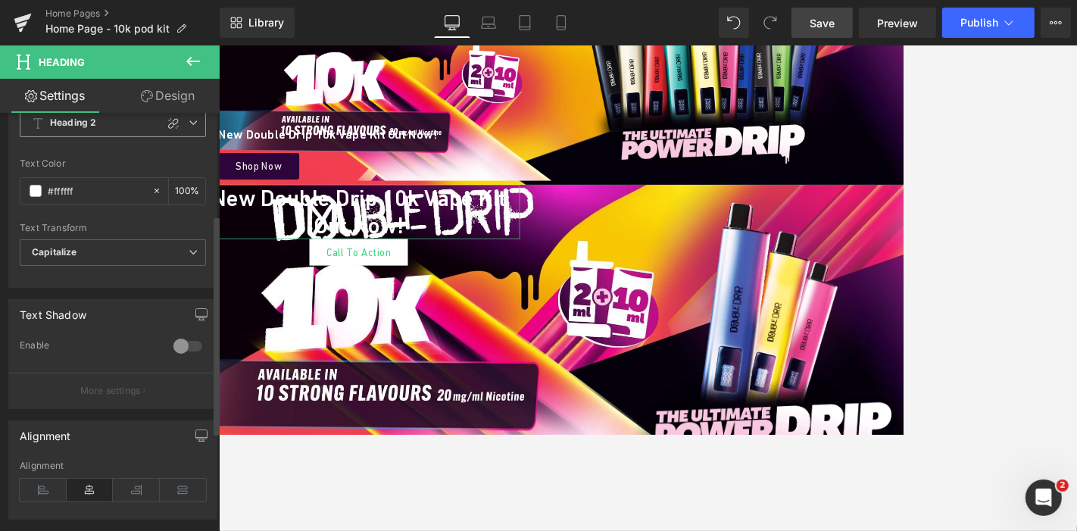
click at [186, 129] on span "Heading 2" at bounding box center [113, 123] width 186 height 27
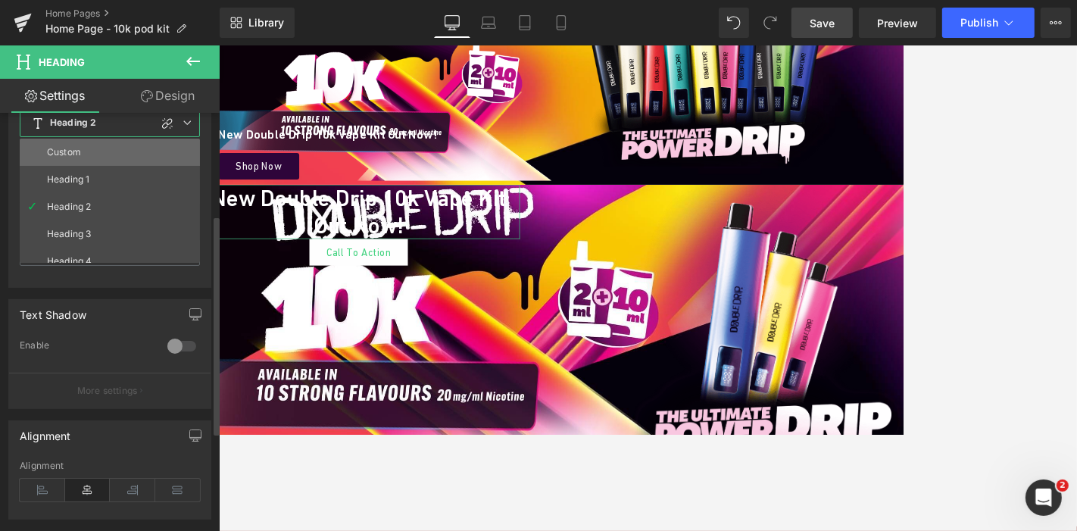
click at [125, 152] on li "Custom" at bounding box center [113, 152] width 187 height 27
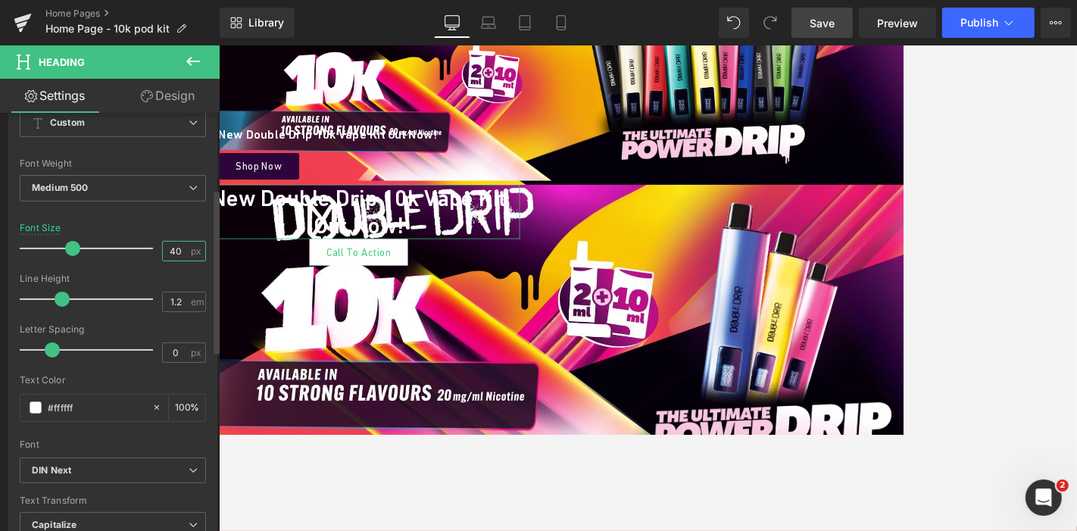
click at [178, 243] on input "40" at bounding box center [176, 251] width 27 height 19
type input "26"
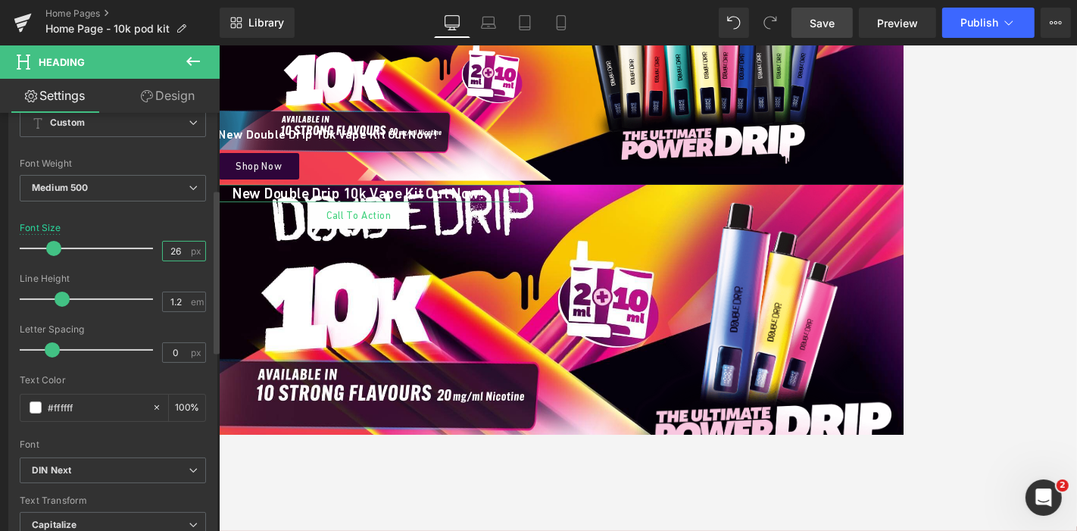
click at [178, 243] on input "26" at bounding box center [176, 251] width 27 height 19
click at [398, 272] on span "Button" at bounding box center [405, 273] width 35 height 18
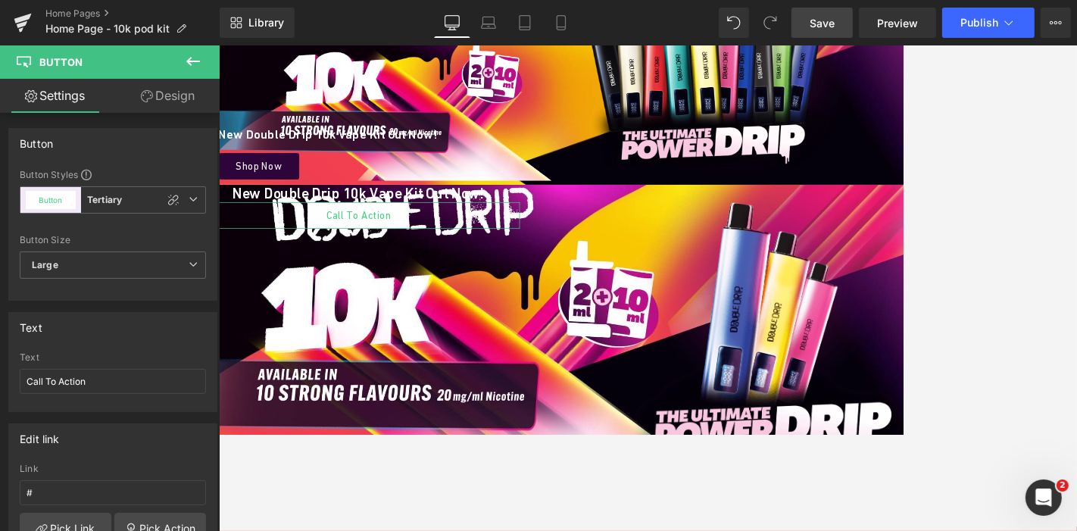
click at [187, 104] on link "Design" at bounding box center [168, 96] width 110 height 34
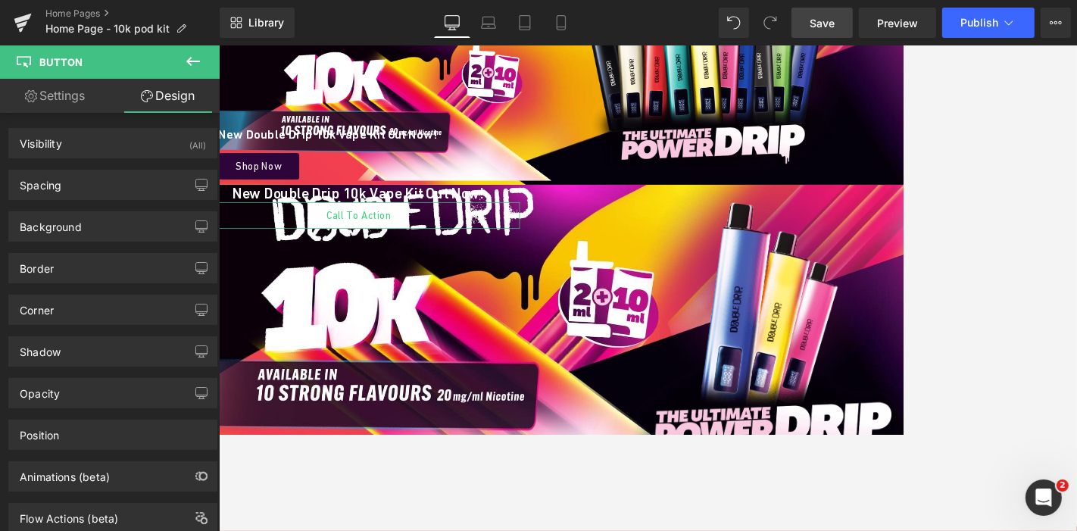
click at [98, 105] on link "Settings" at bounding box center [55, 96] width 110 height 34
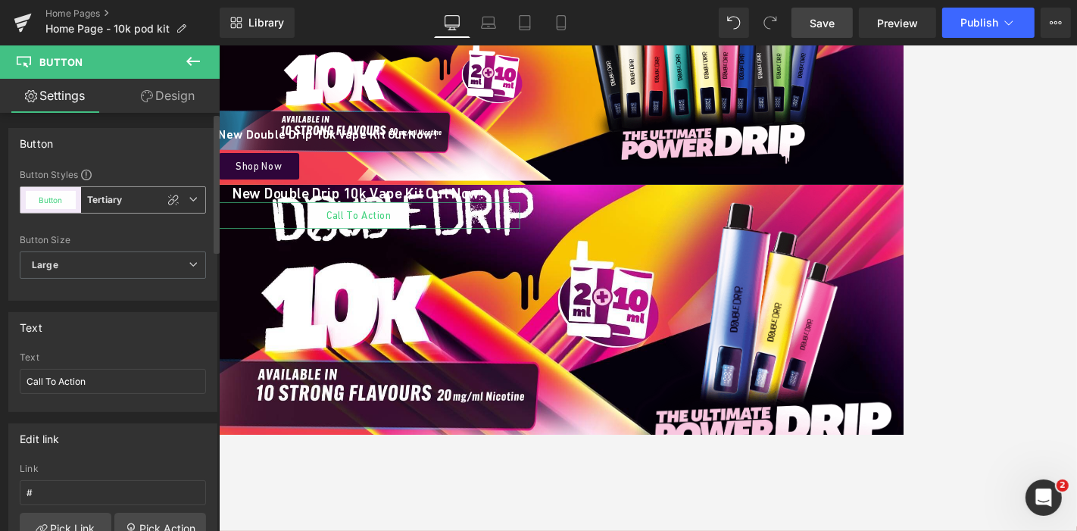
click at [189, 198] on icon at bounding box center [193, 199] width 9 height 9
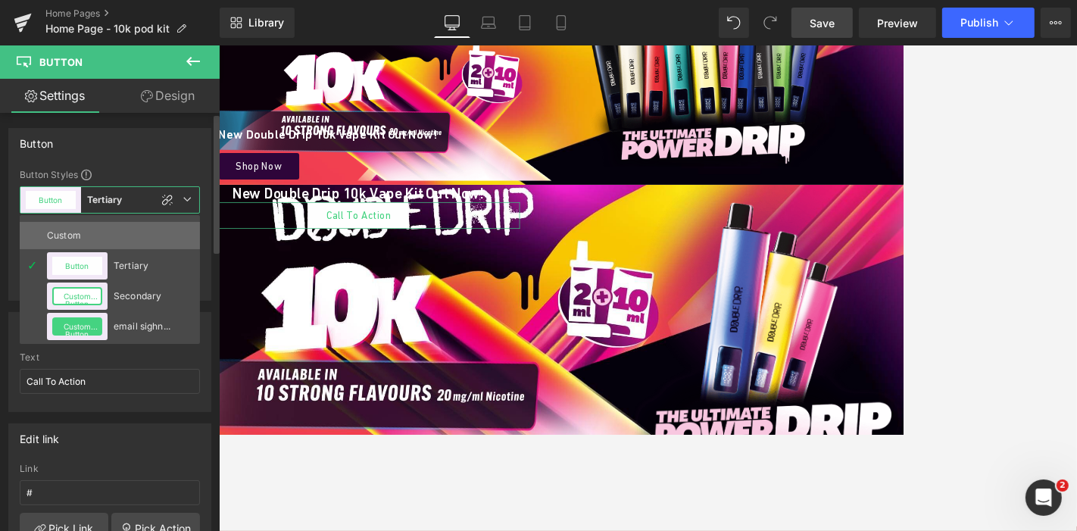
click at [130, 238] on li "Custom" at bounding box center [110, 235] width 180 height 27
type input "Color 9"
type input "Color 2"
type input "Color 9"
type input "Color 7"
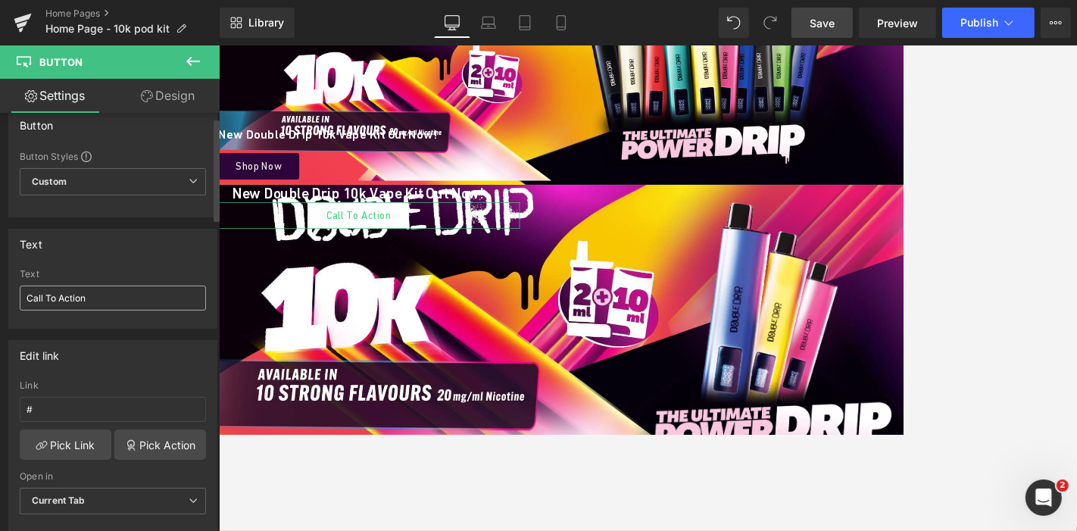
scroll to position [3, 0]
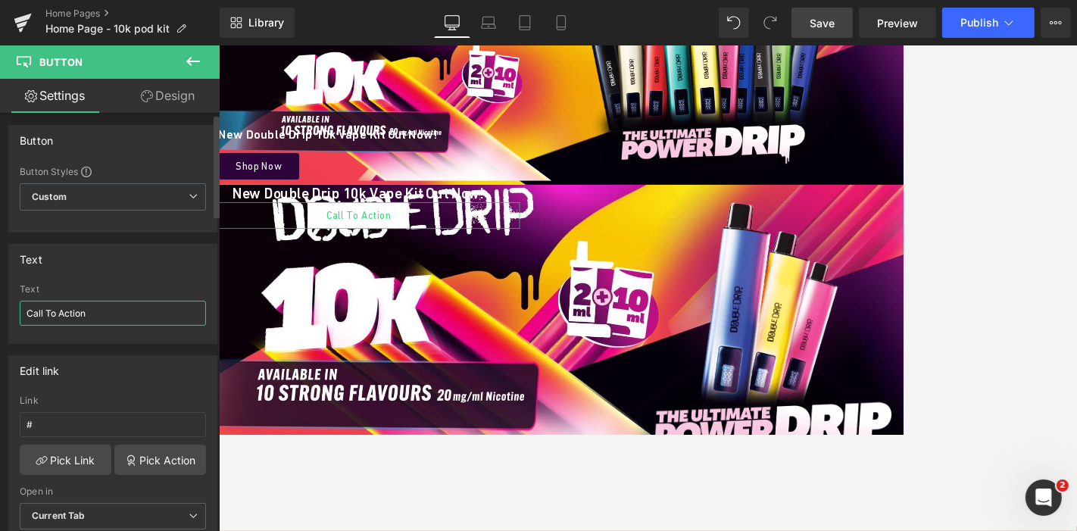
click at [92, 317] on input "Call To Action" at bounding box center [113, 313] width 186 height 25
type input "Shop Now"
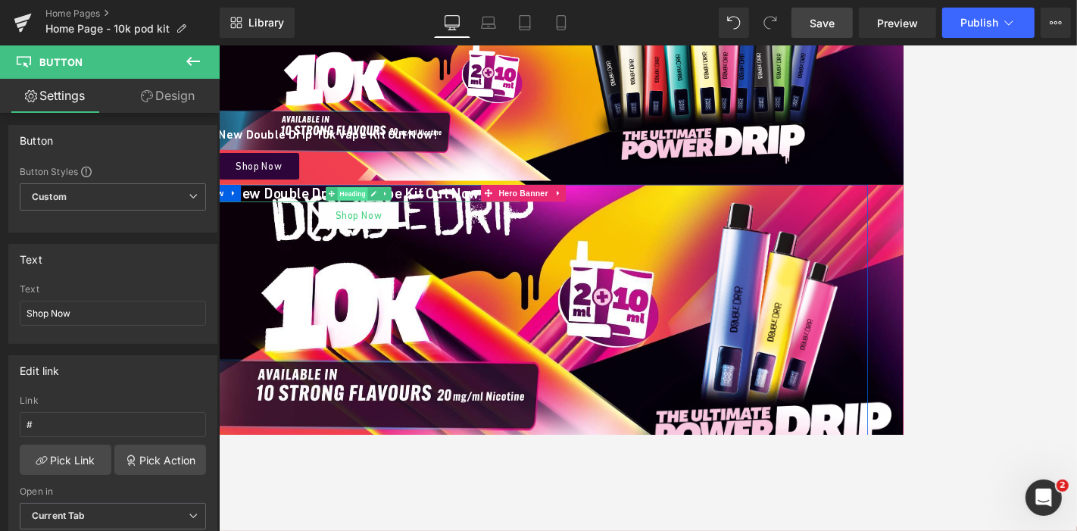
click at [385, 240] on span "Heading" at bounding box center [397, 244] width 41 height 18
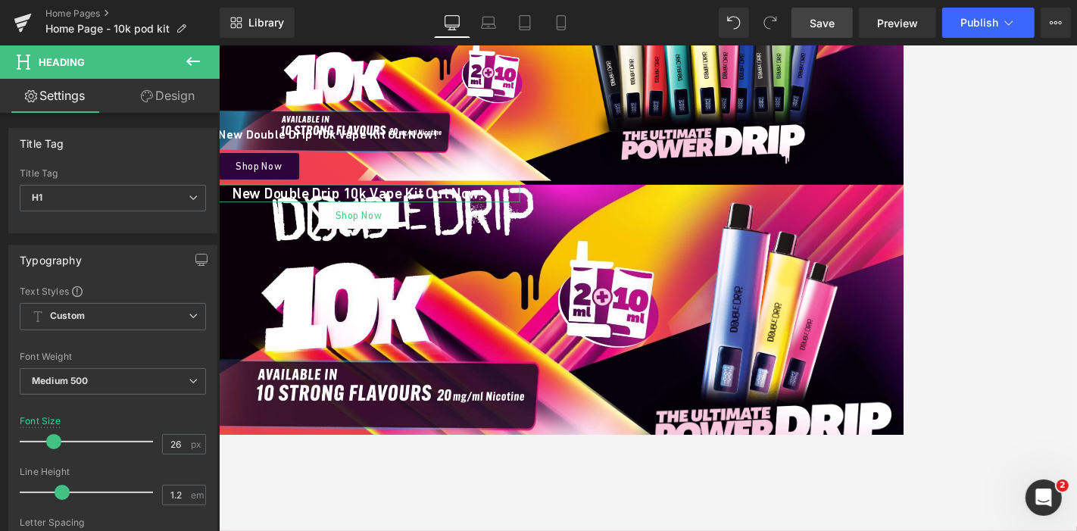
click at [195, 99] on link "Design" at bounding box center [168, 96] width 110 height 34
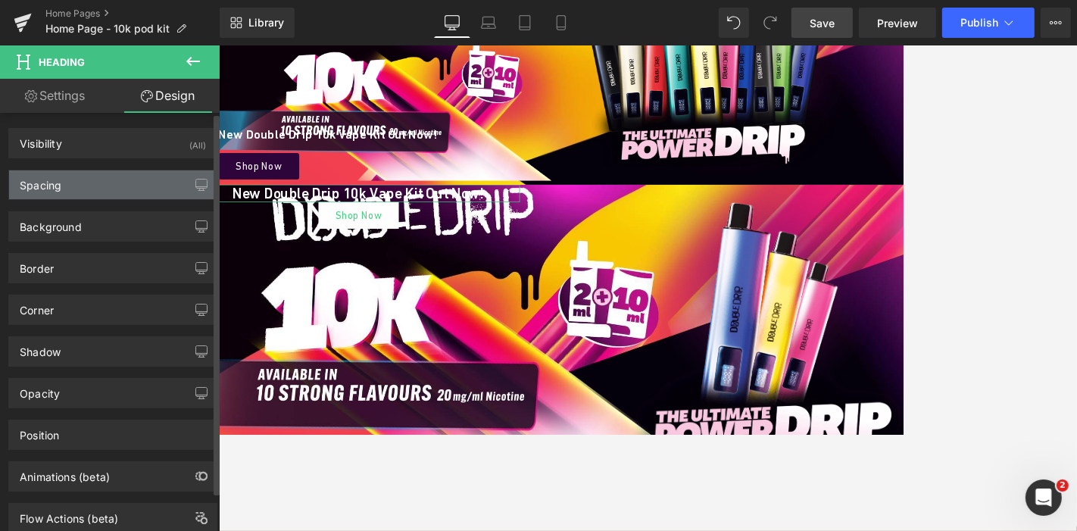
click at [89, 187] on div "Spacing" at bounding box center [112, 184] width 207 height 29
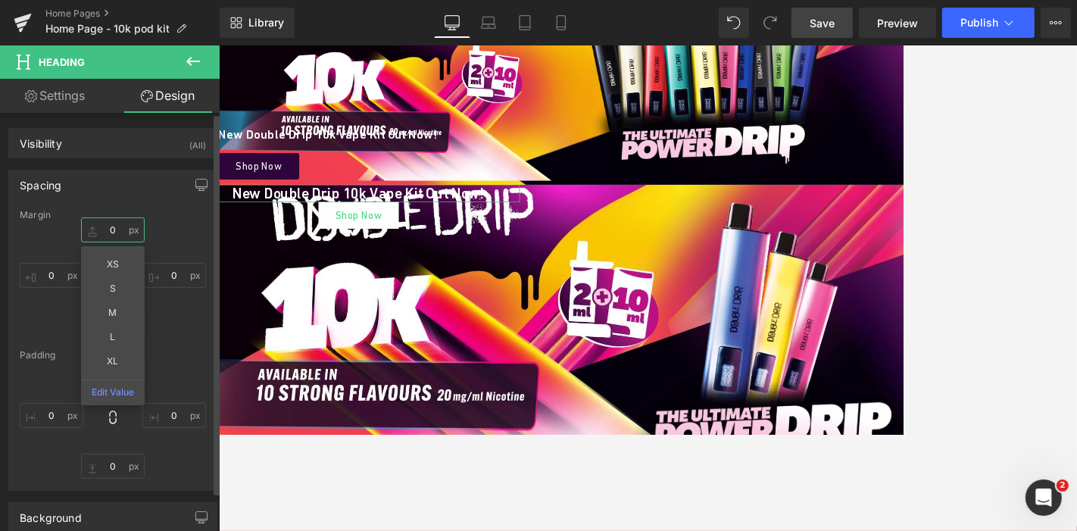
click at [110, 221] on input "0" at bounding box center [113, 229] width 64 height 25
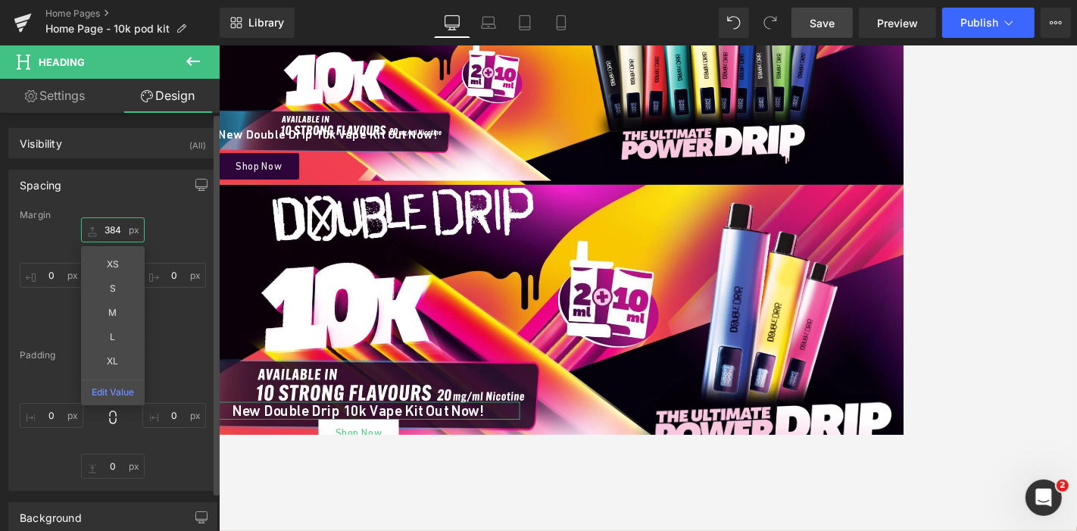
type input "384"
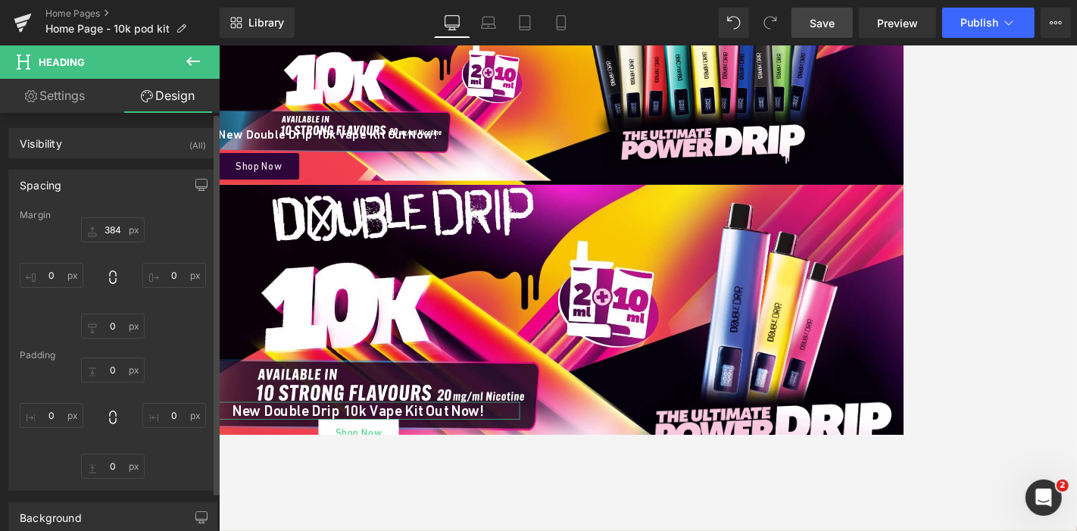
click at [174, 309] on div "384 384 0px 0 0px 0 0px 0" at bounding box center [113, 277] width 186 height 121
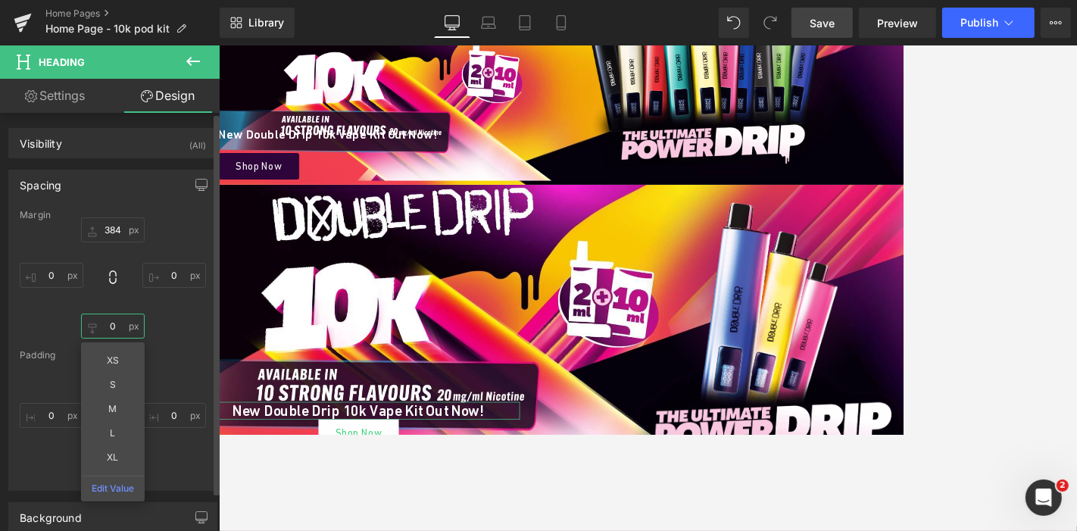
click at [108, 325] on input "0" at bounding box center [113, 325] width 64 height 25
type input "22"
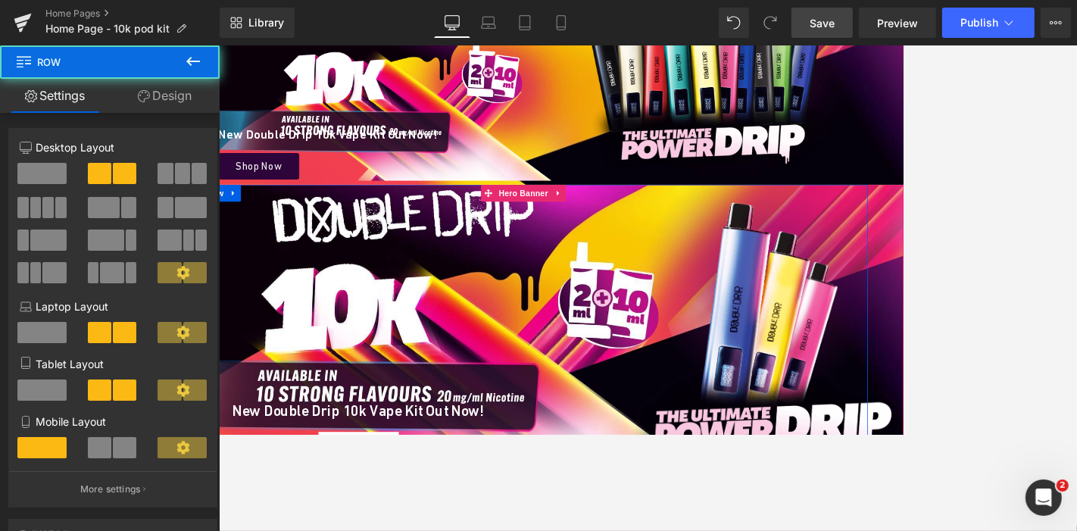
click at [685, 434] on div "Image" at bounding box center [859, 412] width 454 height 363
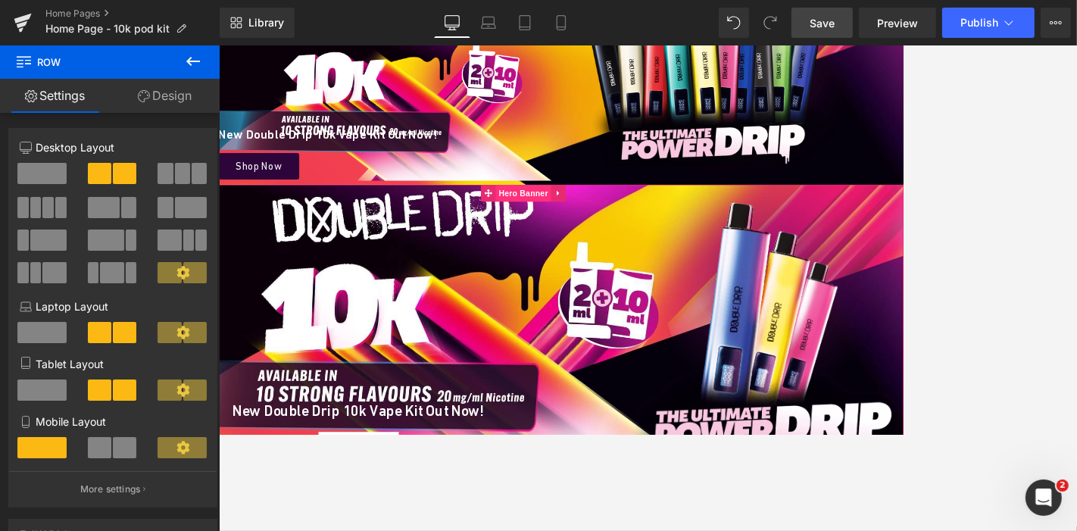
click at [630, 245] on span "Hero Banner" at bounding box center [625, 242] width 73 height 23
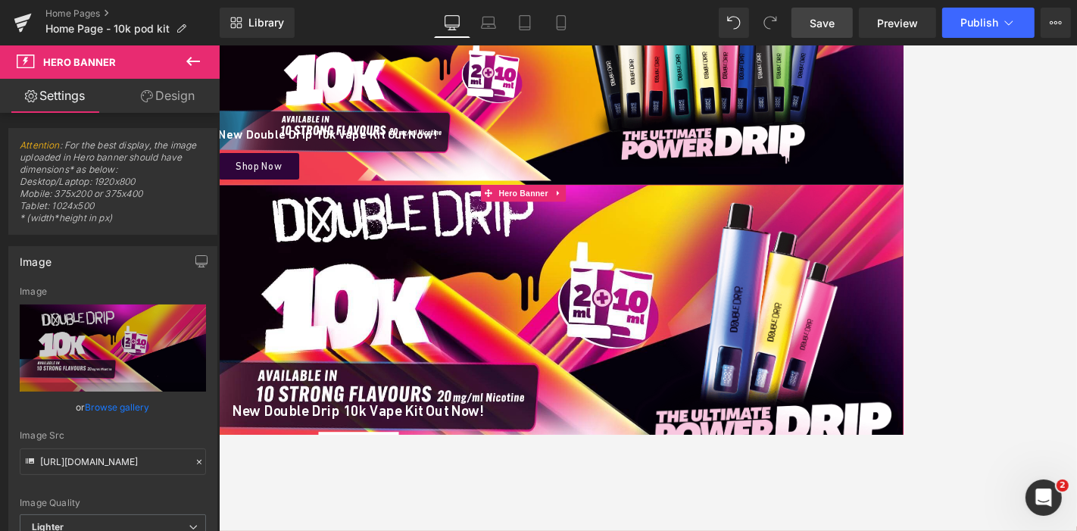
click at [169, 102] on link "Design" at bounding box center [168, 96] width 110 height 34
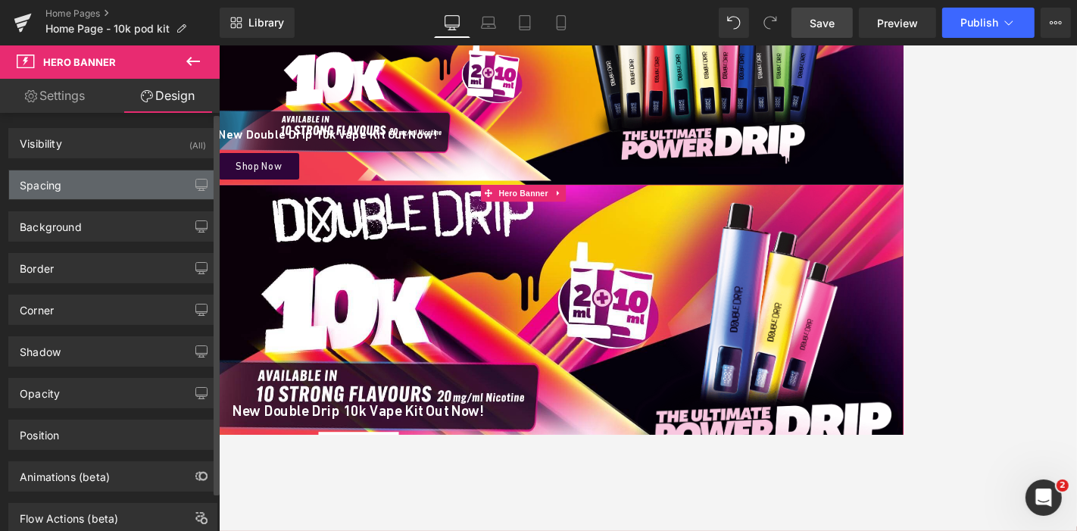
click at [92, 189] on div "Spacing" at bounding box center [112, 184] width 207 height 29
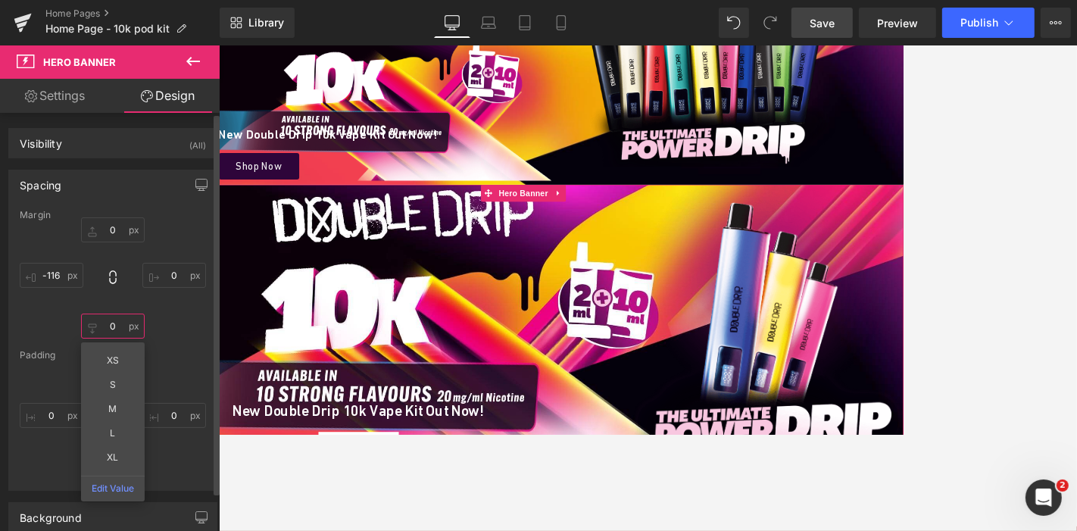
click at [116, 317] on input "0" at bounding box center [113, 325] width 64 height 25
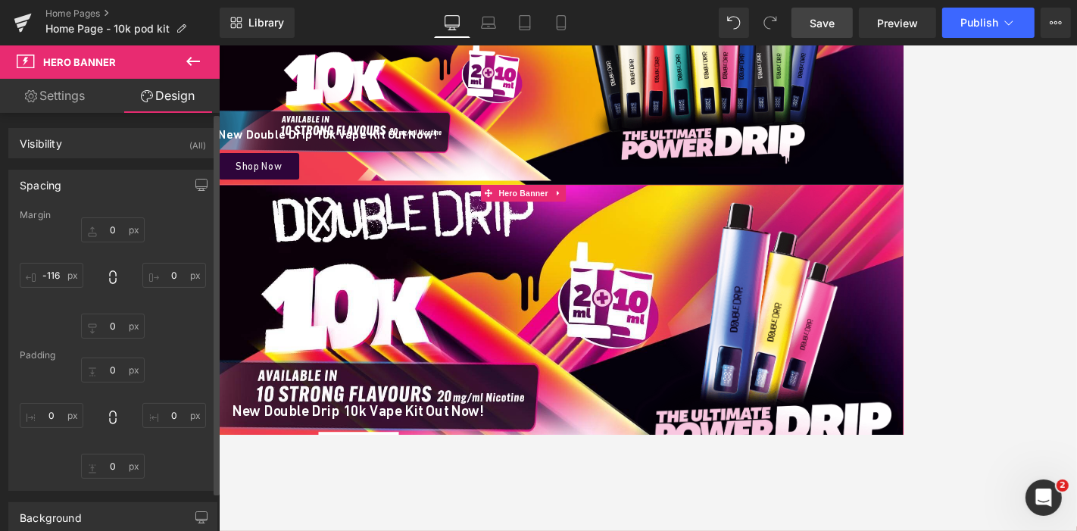
click at [182, 434] on div "0px 0 0px 0 0px 0 0px 0" at bounding box center [113, 417] width 186 height 121
drag, startPoint x: 182, startPoint y: 442, endPoint x: 112, endPoint y: 463, distance: 72.6
click at [112, 434] on div "0px 0 0px 0 0px 0 0px 0" at bounding box center [113, 417] width 186 height 121
click at [112, 434] on input "0" at bounding box center [113, 466] width 64 height 25
type input "0"
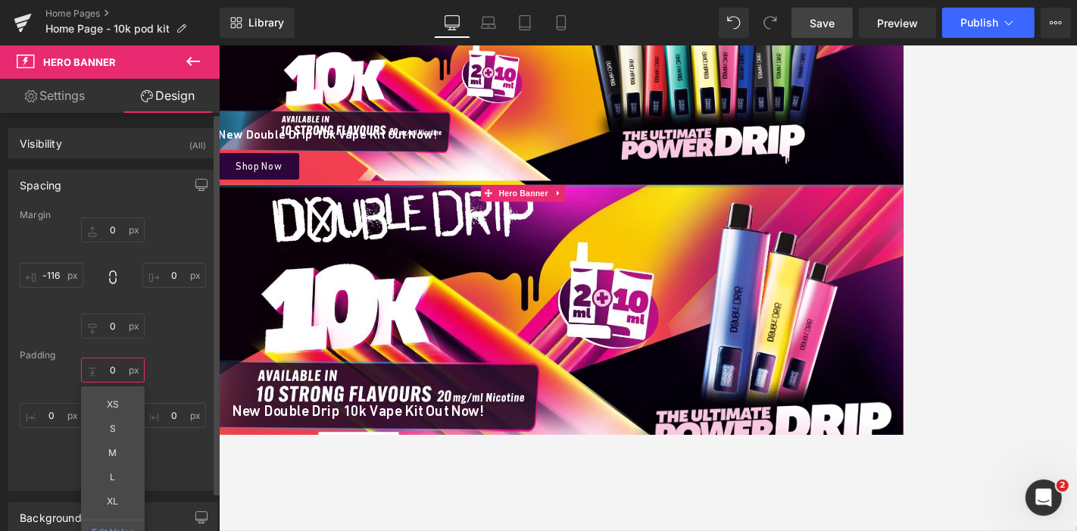
click at [116, 366] on input "0" at bounding box center [113, 369] width 64 height 25
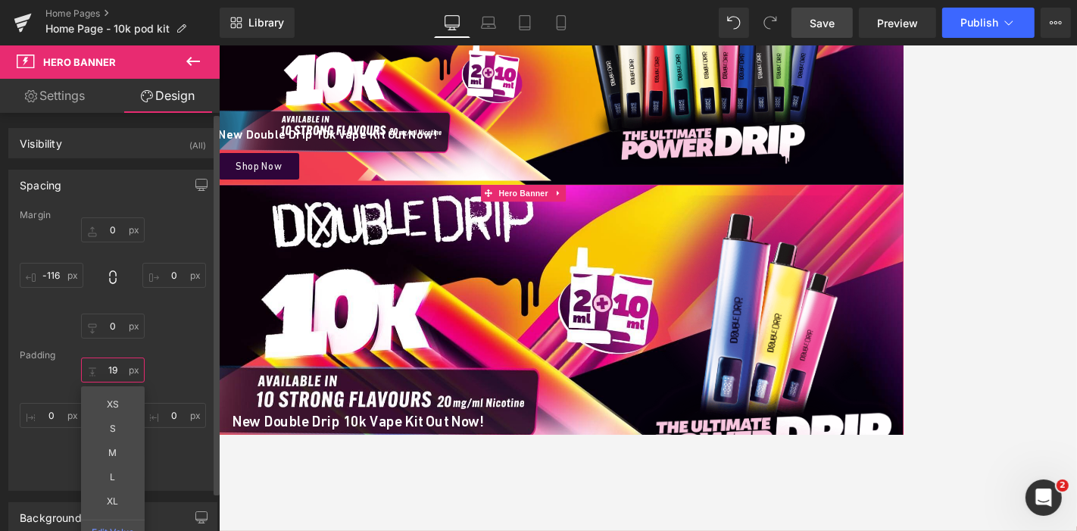
type input "1"
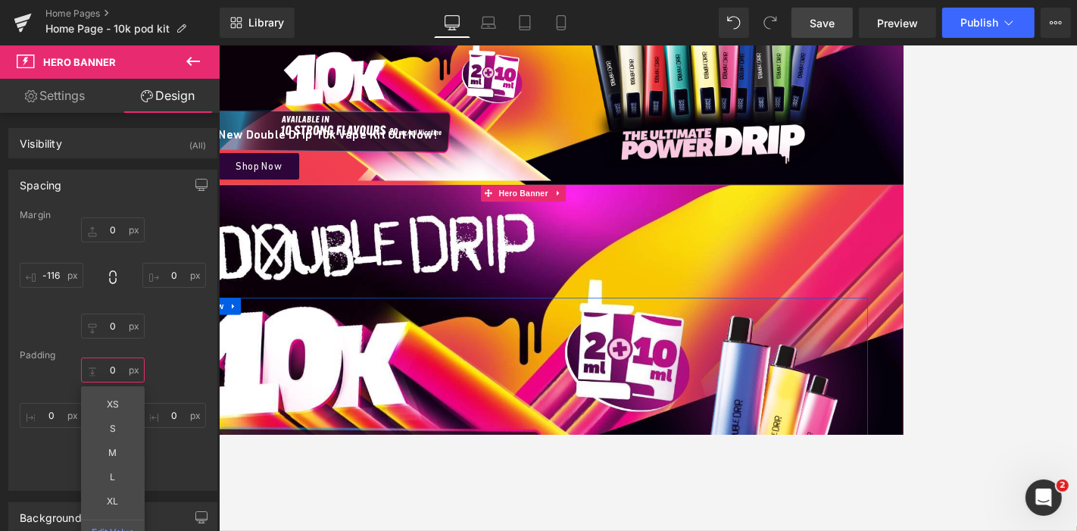
type input "0"
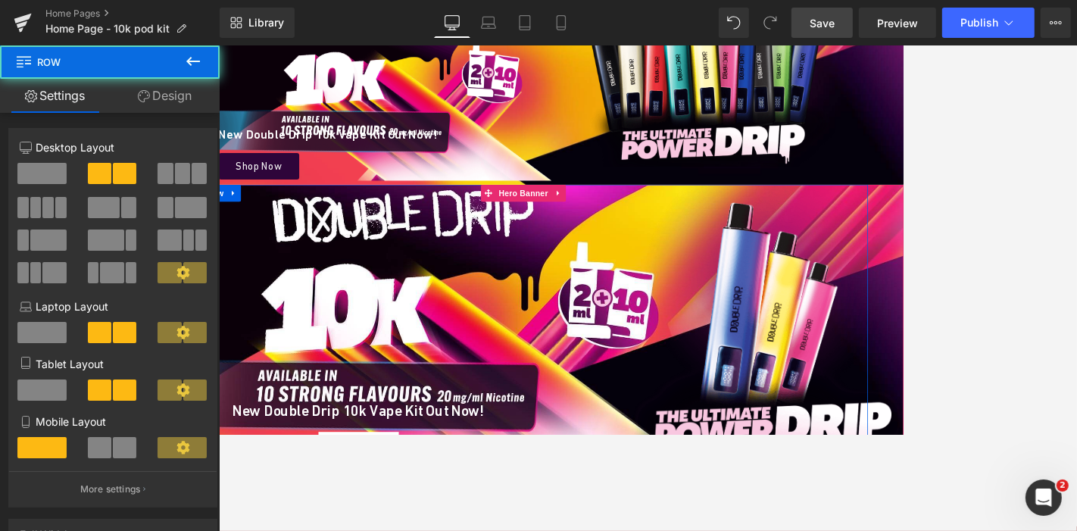
click at [699, 434] on div "Image" at bounding box center [859, 412] width 454 height 363
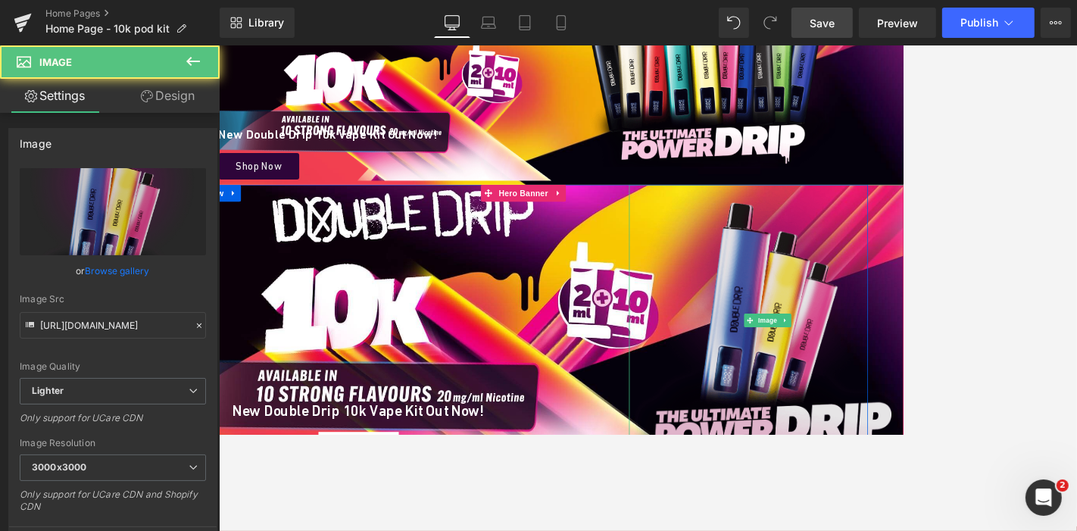
click at [880, 434] on img at bounding box center [952, 412] width 370 height 363
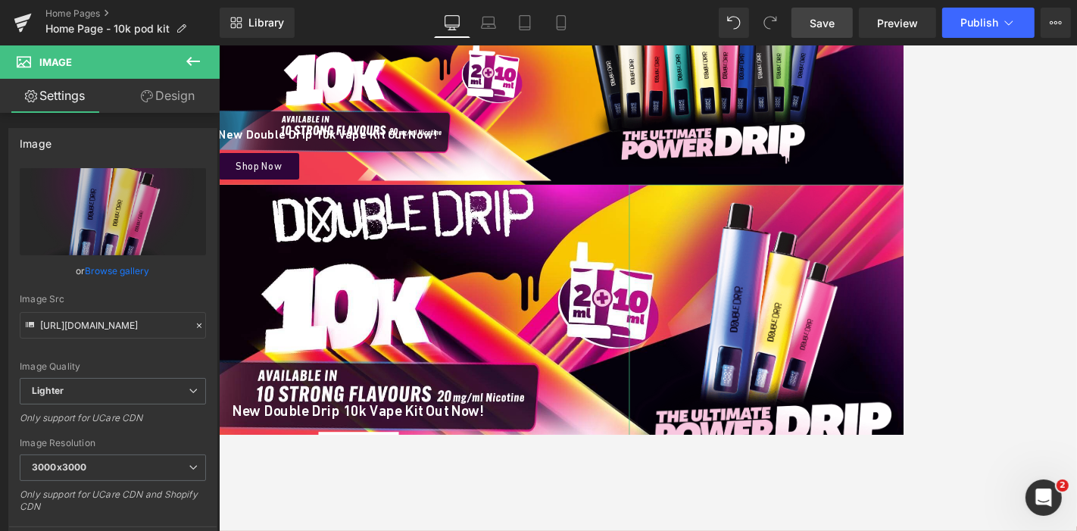
click at [163, 84] on link "Design" at bounding box center [168, 96] width 110 height 34
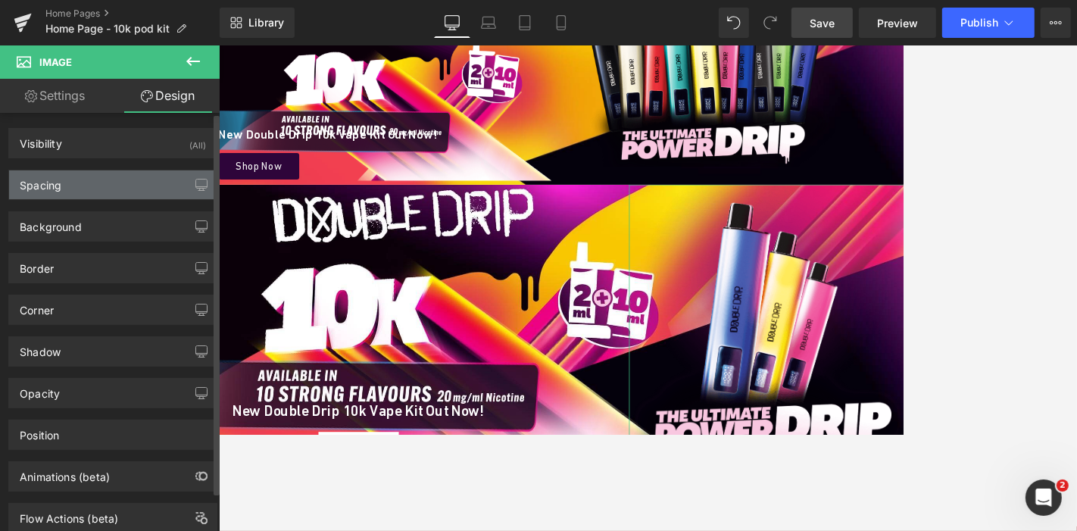
click at [95, 178] on div "Spacing" at bounding box center [112, 184] width 207 height 29
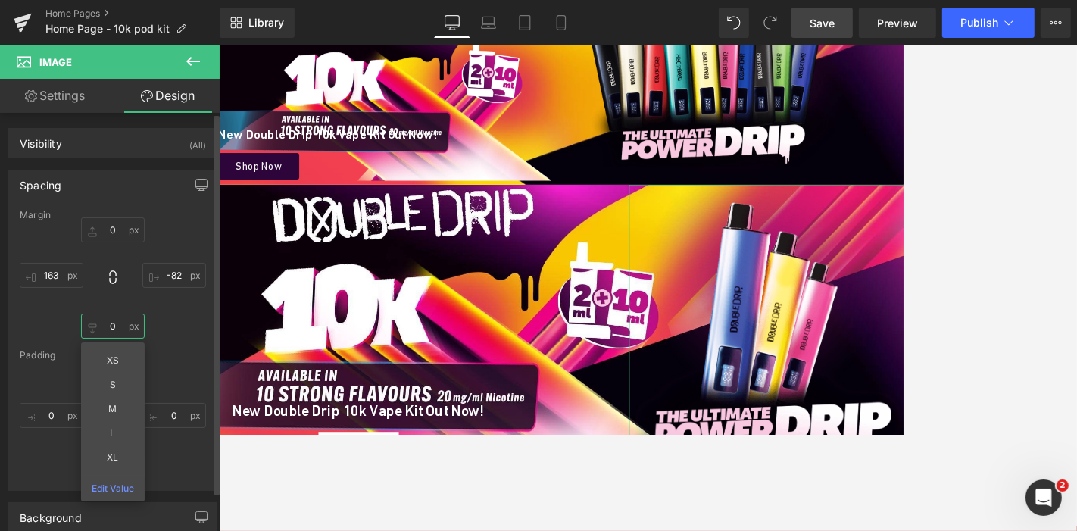
click at [117, 319] on input "0" at bounding box center [113, 325] width 64 height 25
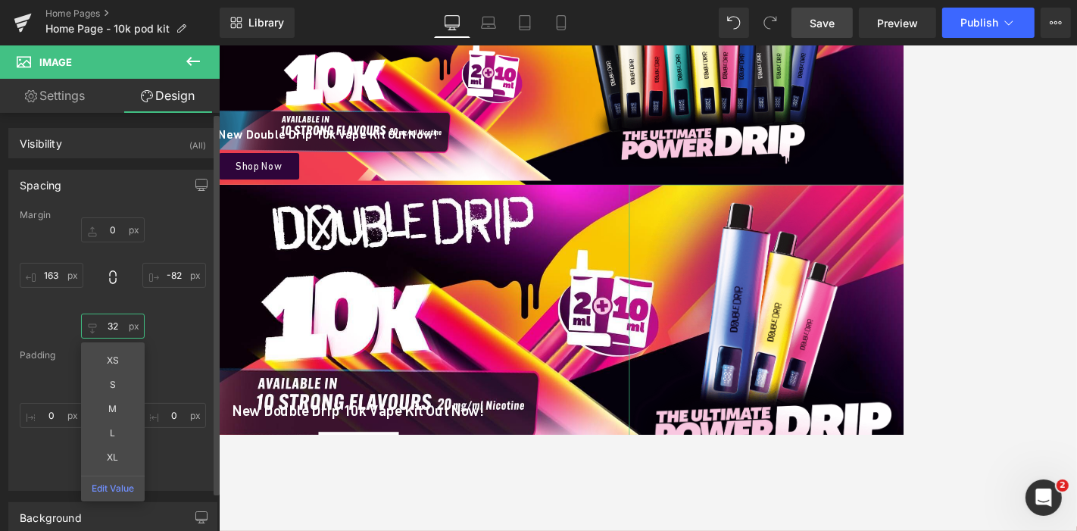
type input "3"
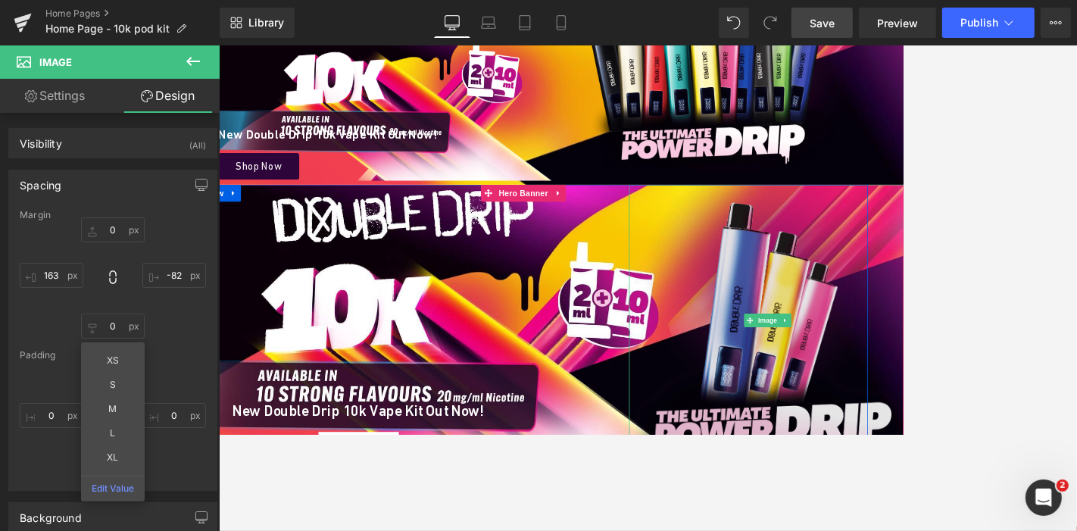
click at [880, 402] on img at bounding box center [952, 412] width 370 height 363
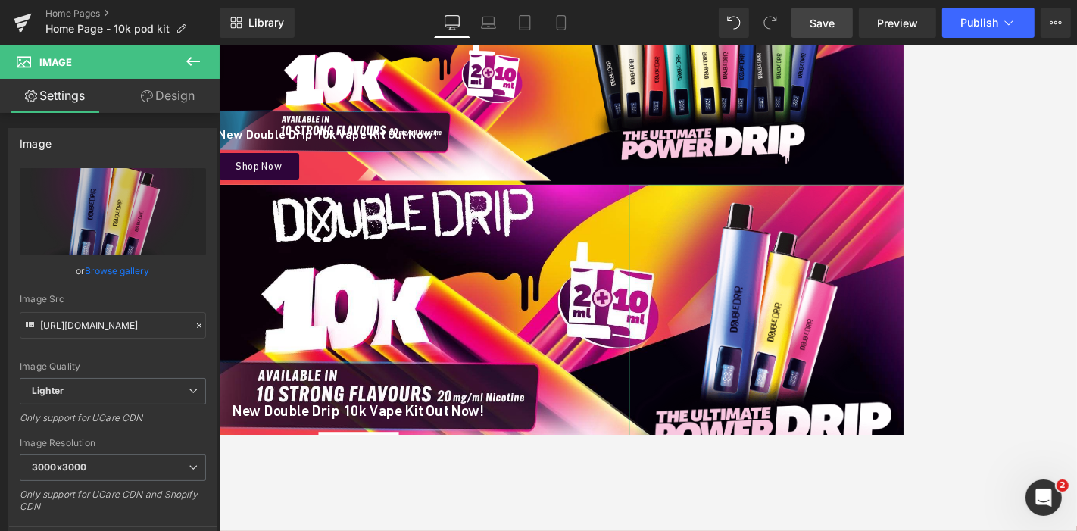
click at [185, 99] on link "Design" at bounding box center [168, 96] width 110 height 34
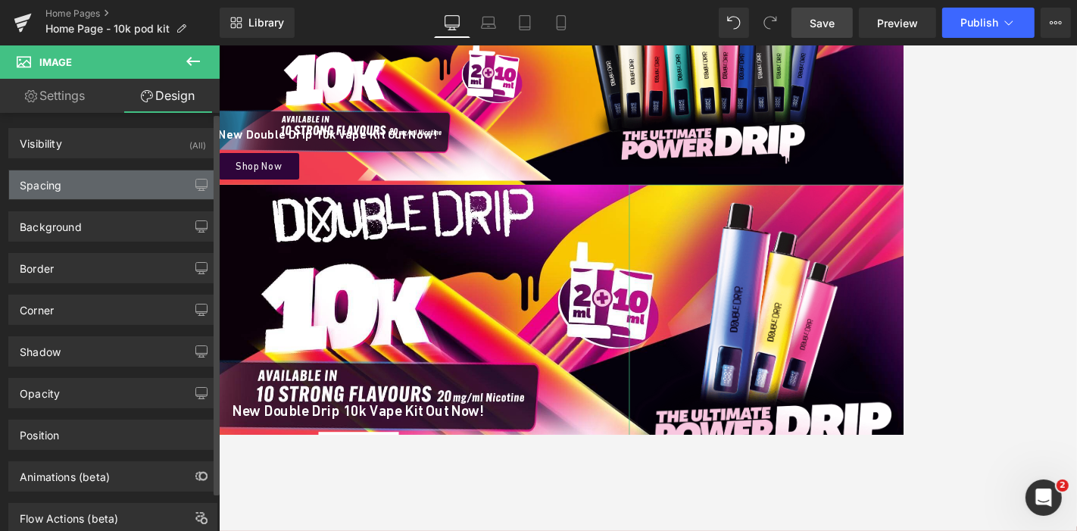
click at [102, 185] on div "Spacing" at bounding box center [112, 184] width 207 height 29
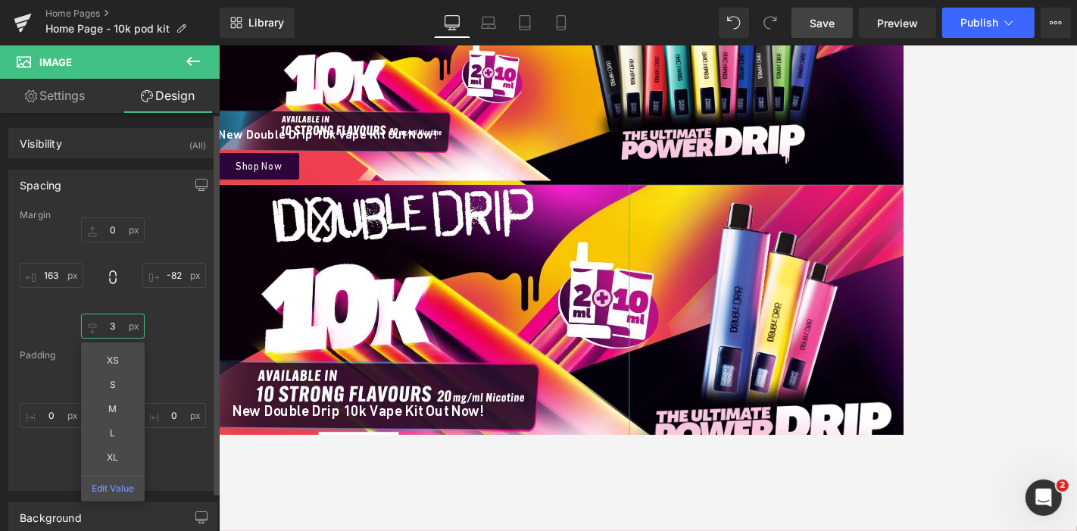
click at [115, 323] on input "3" at bounding box center [113, 325] width 64 height 25
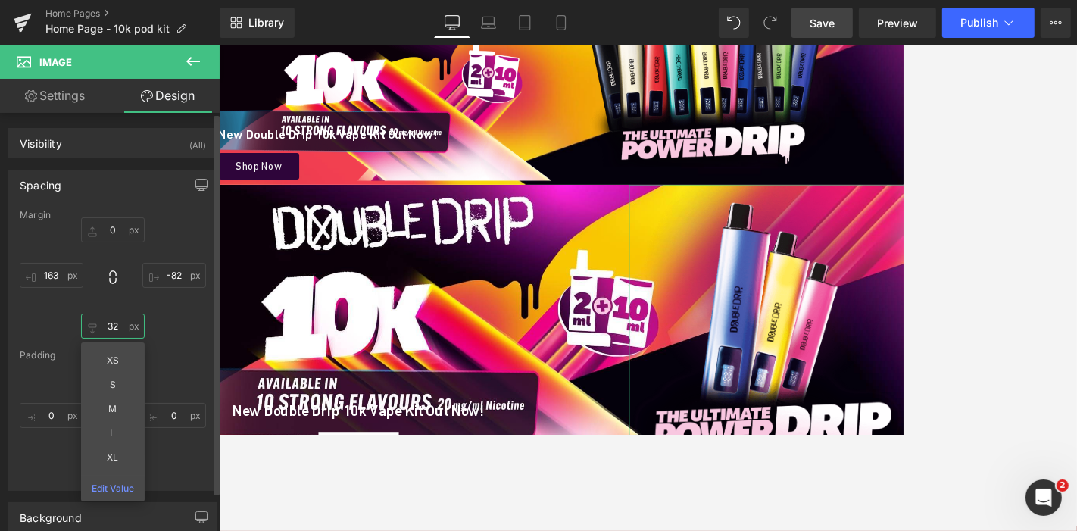
type input "3"
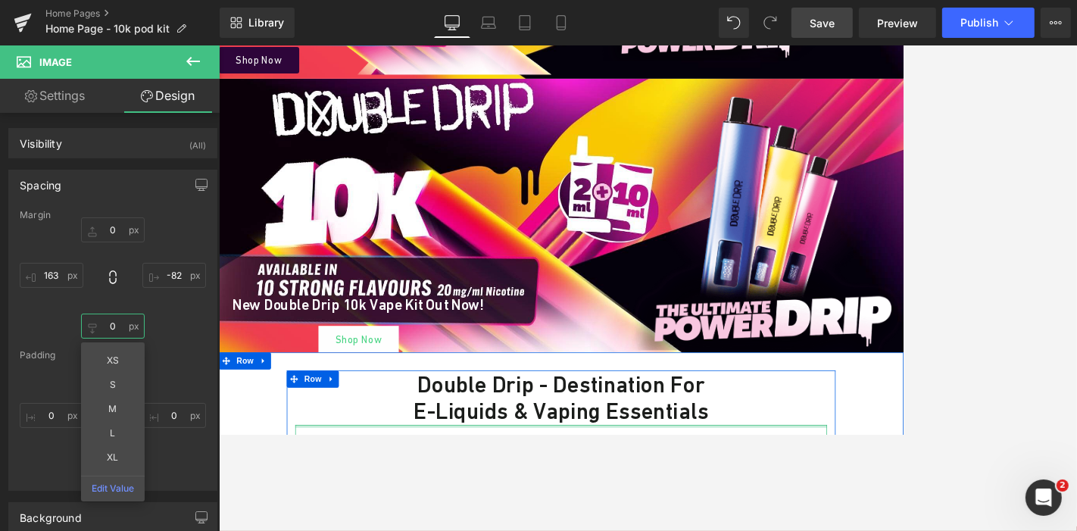
scroll to position [601, 0]
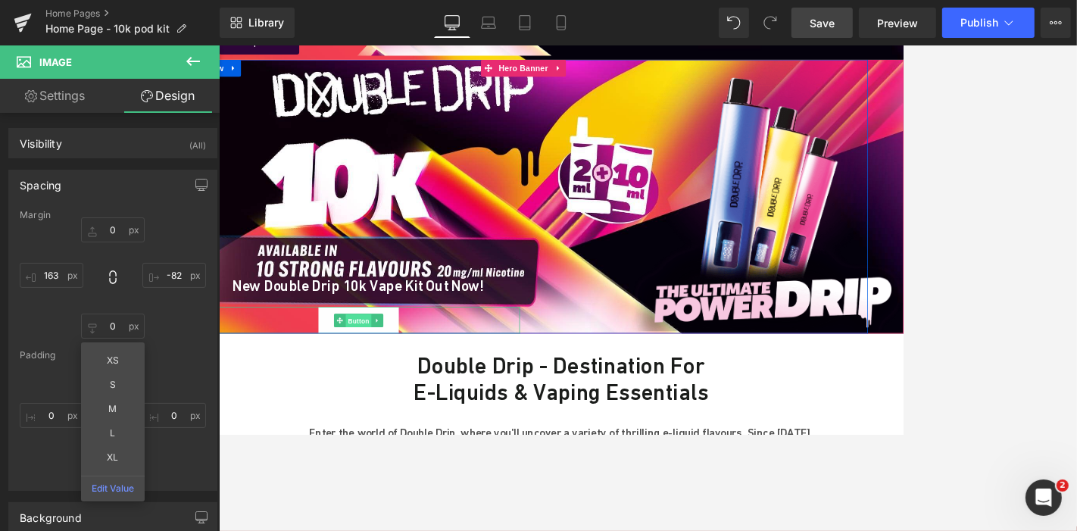
click at [401, 409] on span "Button" at bounding box center [405, 413] width 35 height 18
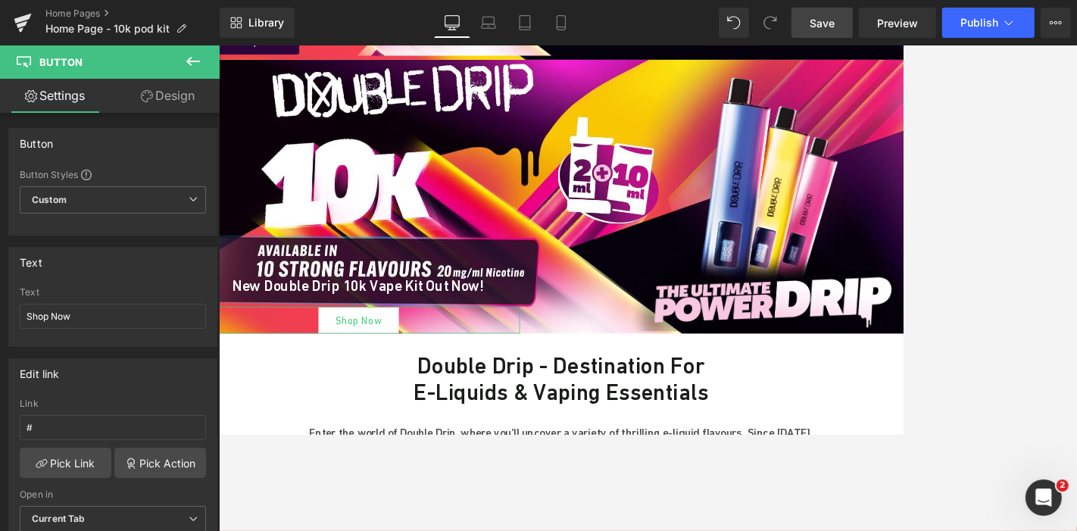
click at [174, 98] on link "Design" at bounding box center [168, 96] width 110 height 34
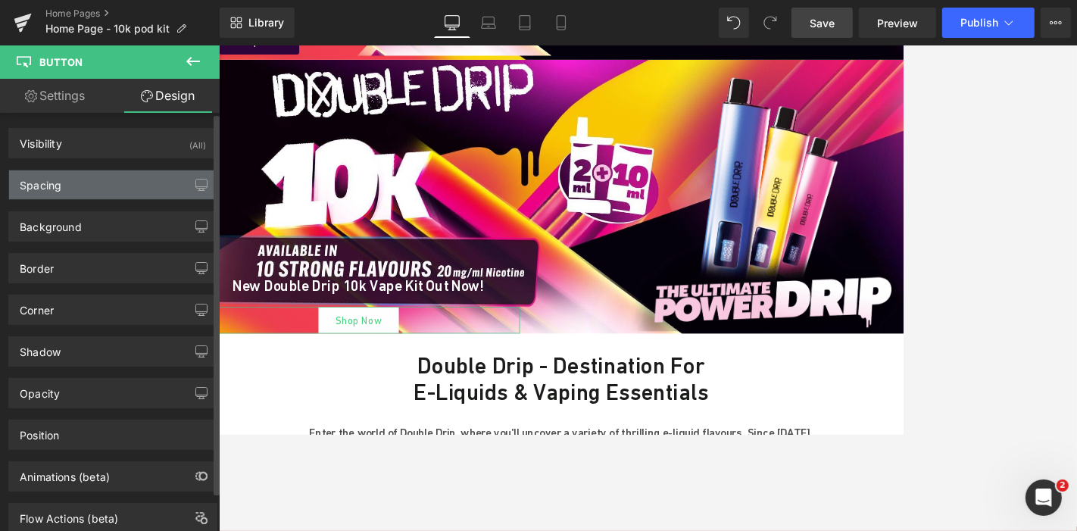
click at [91, 191] on div "Spacing" at bounding box center [112, 184] width 207 height 29
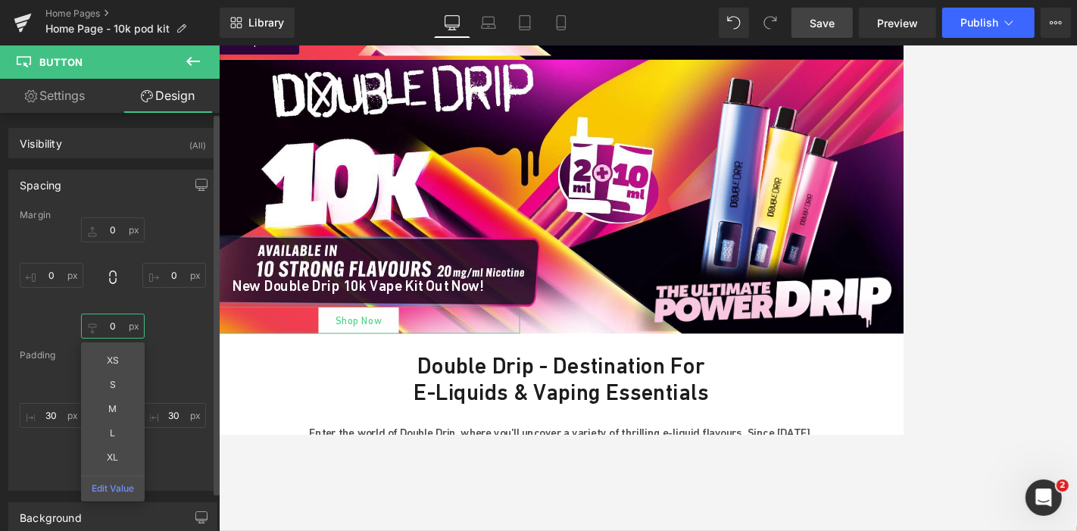
click at [112, 333] on input "0" at bounding box center [113, 325] width 64 height 25
type input "5"
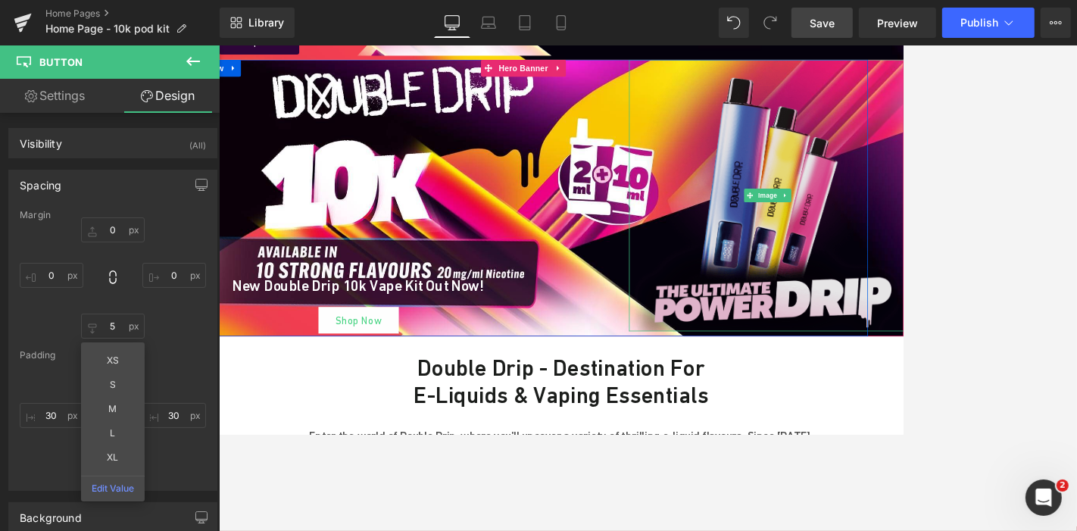
click at [880, 228] on img at bounding box center [952, 245] width 370 height 363
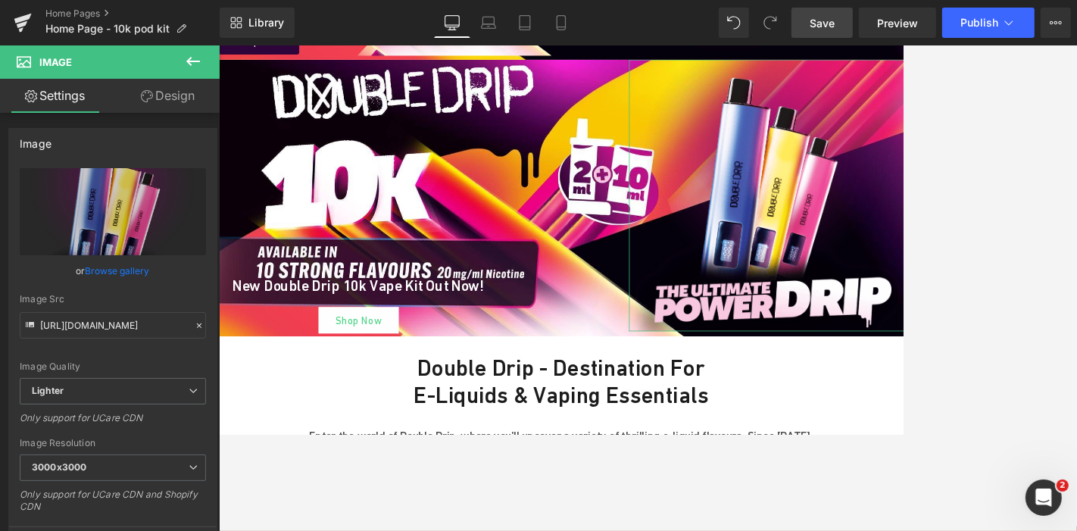
click at [173, 97] on link "Design" at bounding box center [168, 96] width 110 height 34
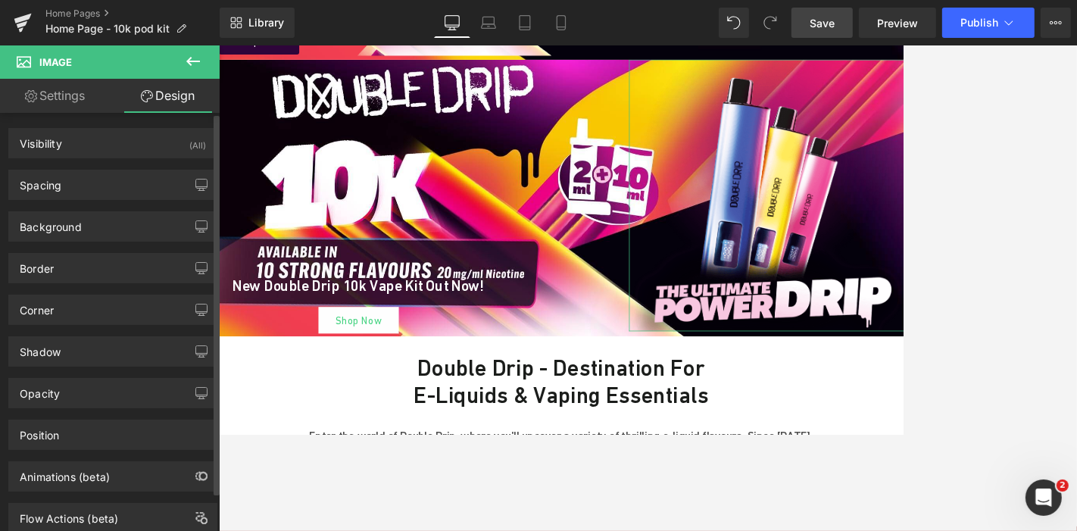
type input "0"
type input "-82"
type input "0"
type input "163"
type input "0"
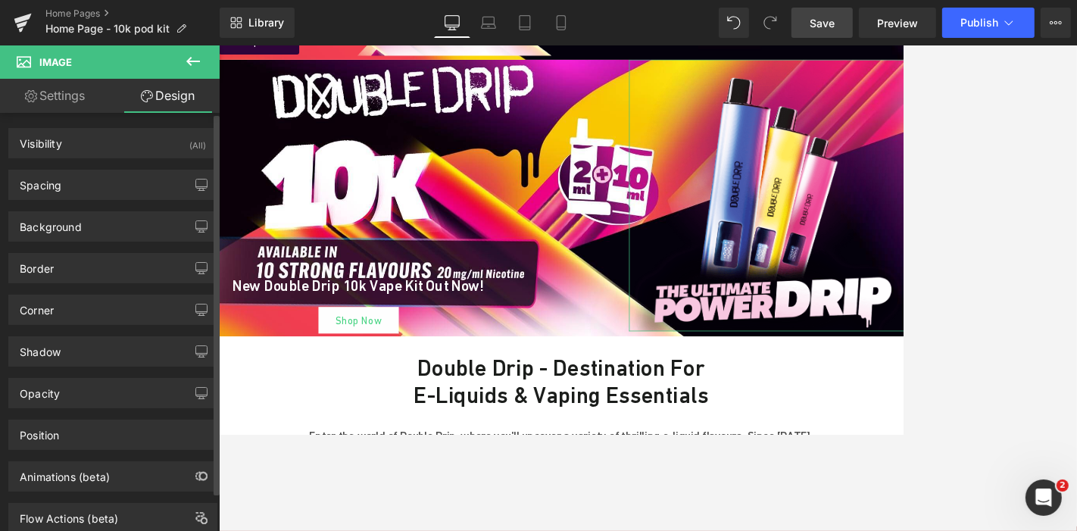
type input "0"
click at [108, 200] on div "Background Color & Image color transparent Color transparent 0 % Image Replace …" at bounding box center [113, 221] width 226 height 42
click at [108, 189] on div "Spacing" at bounding box center [112, 184] width 207 height 29
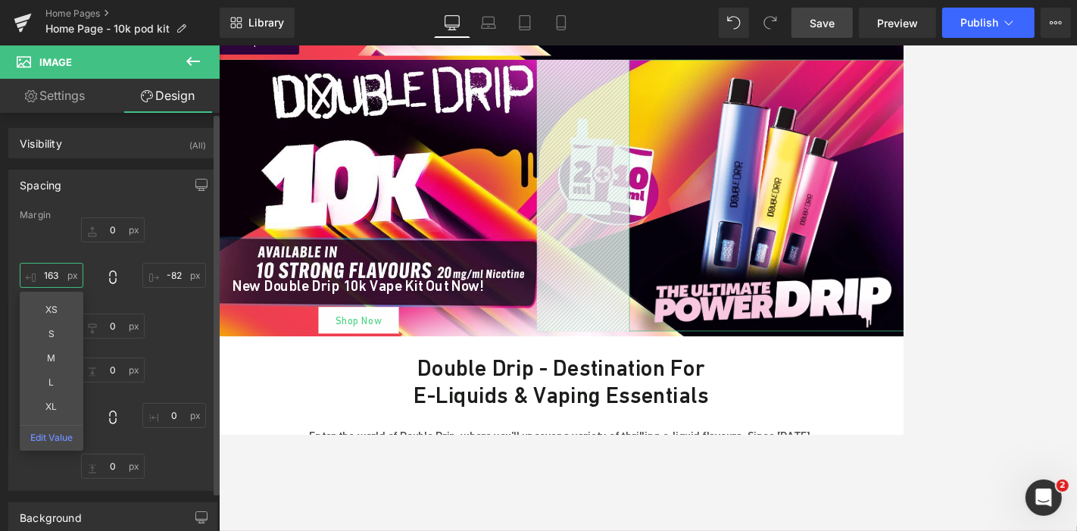
click at [55, 273] on input "163" at bounding box center [52, 275] width 64 height 25
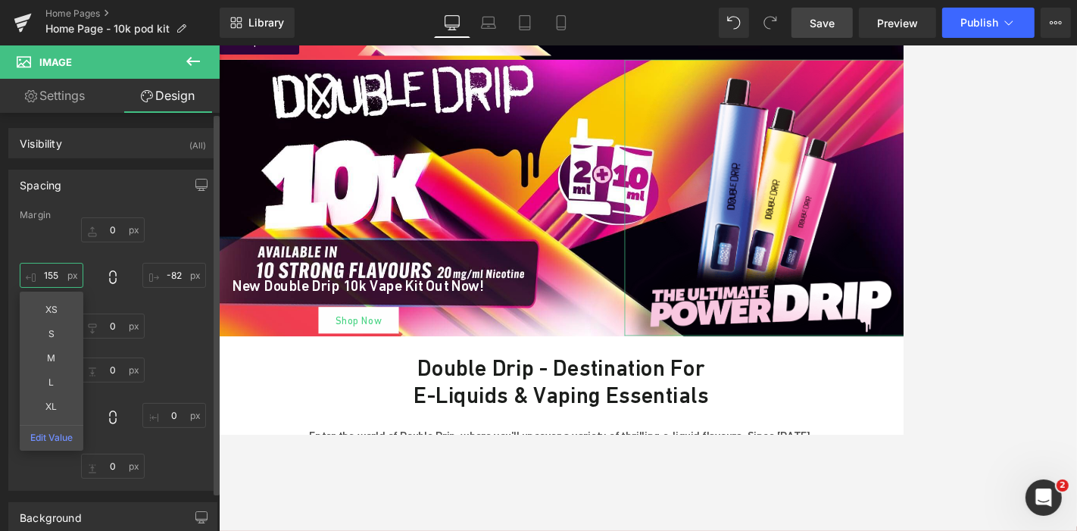
type input "154"
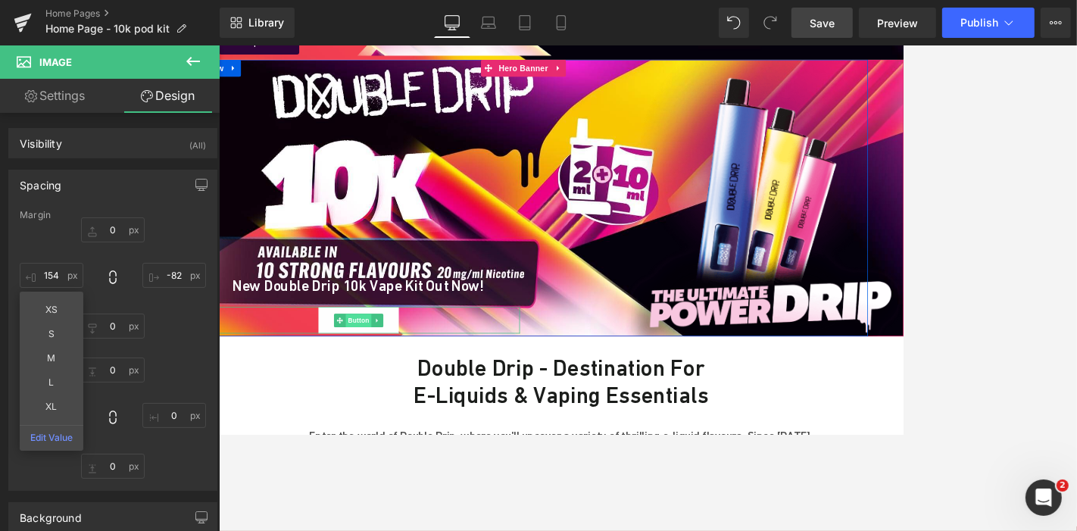
click at [392, 412] on span "Button" at bounding box center [405, 413] width 35 height 18
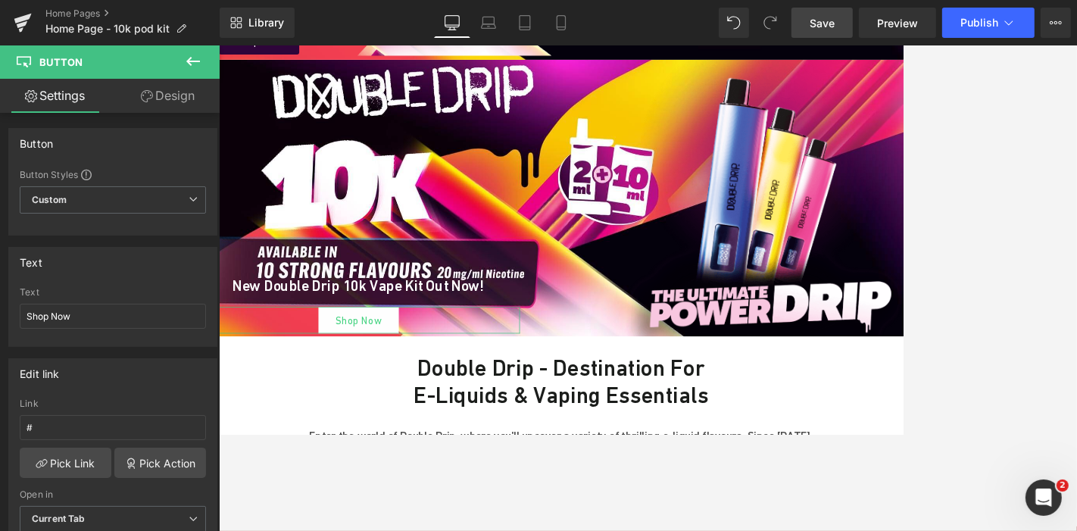
click at [183, 92] on link "Design" at bounding box center [168, 96] width 110 height 34
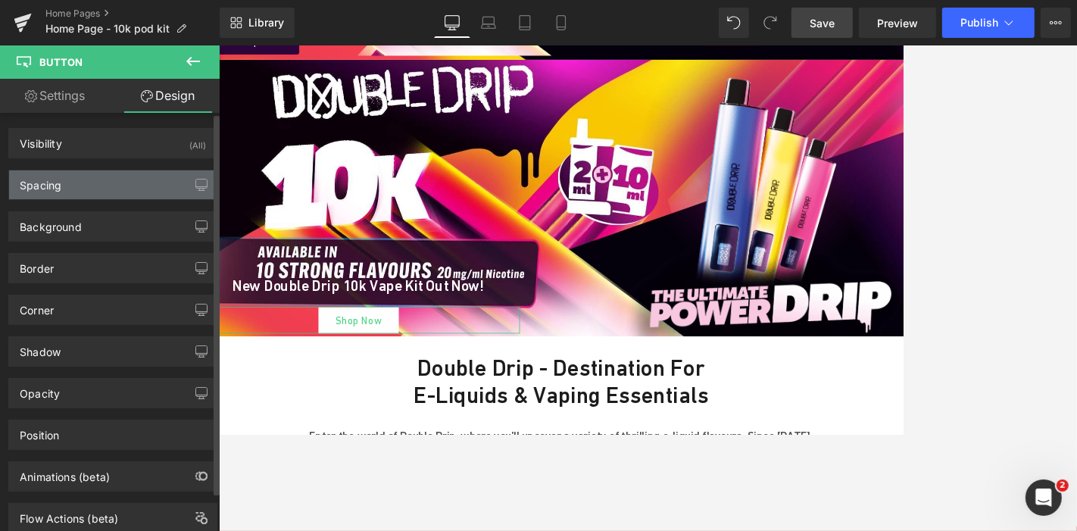
type input "0"
type input "5"
type input "0"
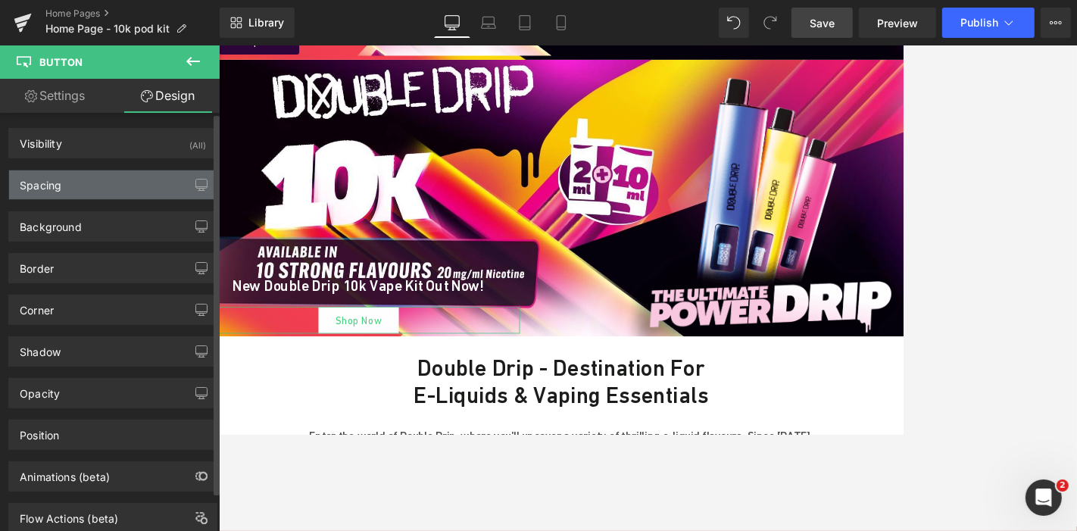
type input "30"
type input "0"
type input "30"
click at [86, 179] on div "Spacing" at bounding box center [112, 184] width 207 height 29
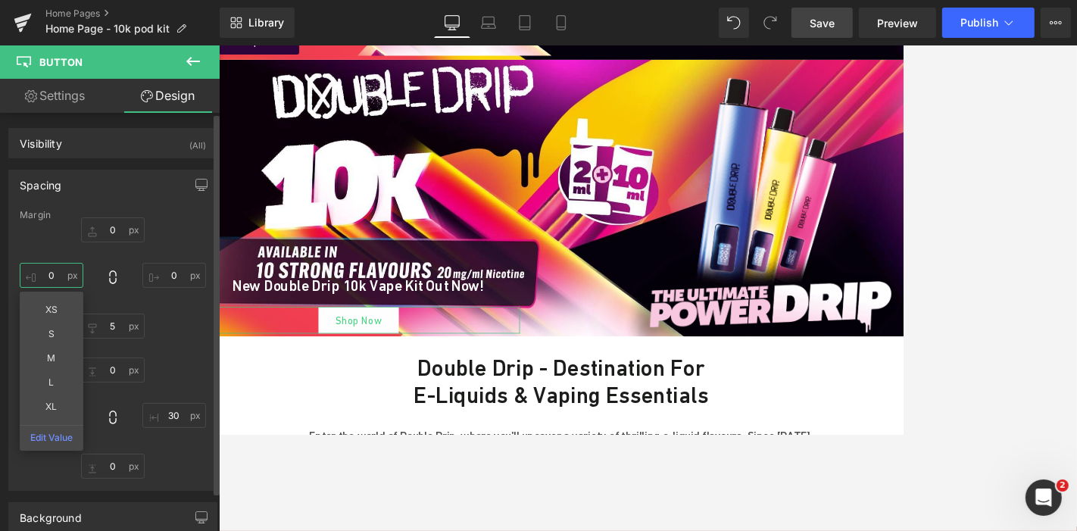
click at [65, 280] on input "0" at bounding box center [52, 275] width 64 height 25
type input "-200"
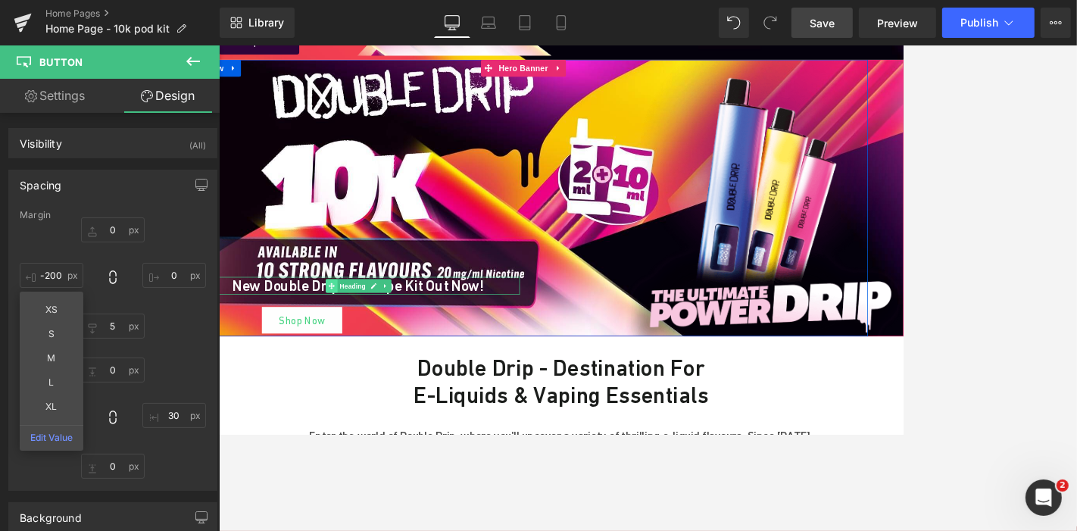
click at [365, 367] on icon at bounding box center [369, 366] width 8 height 9
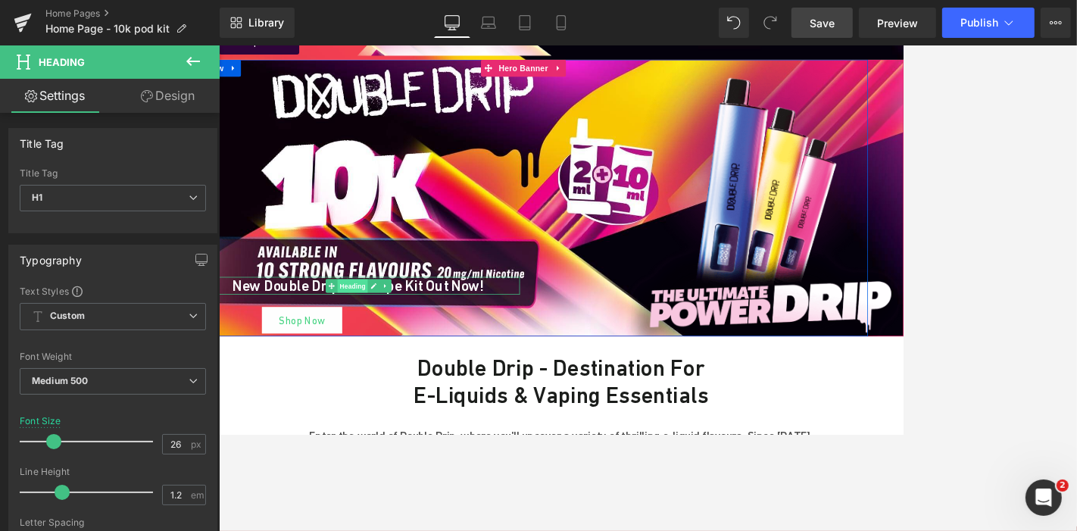
click at [399, 357] on span "Heading" at bounding box center [397, 366] width 41 height 18
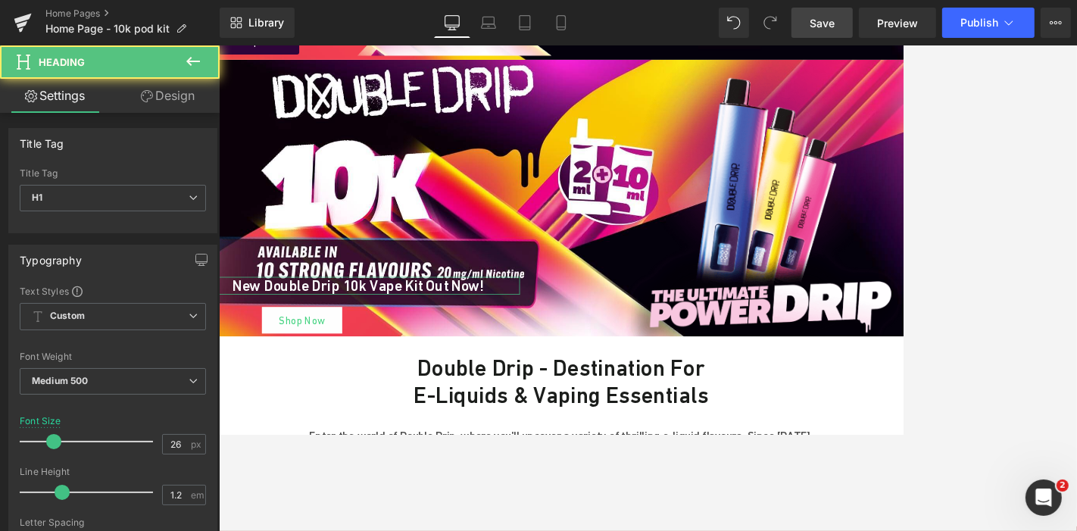
click at [153, 86] on link "Design" at bounding box center [168, 96] width 110 height 34
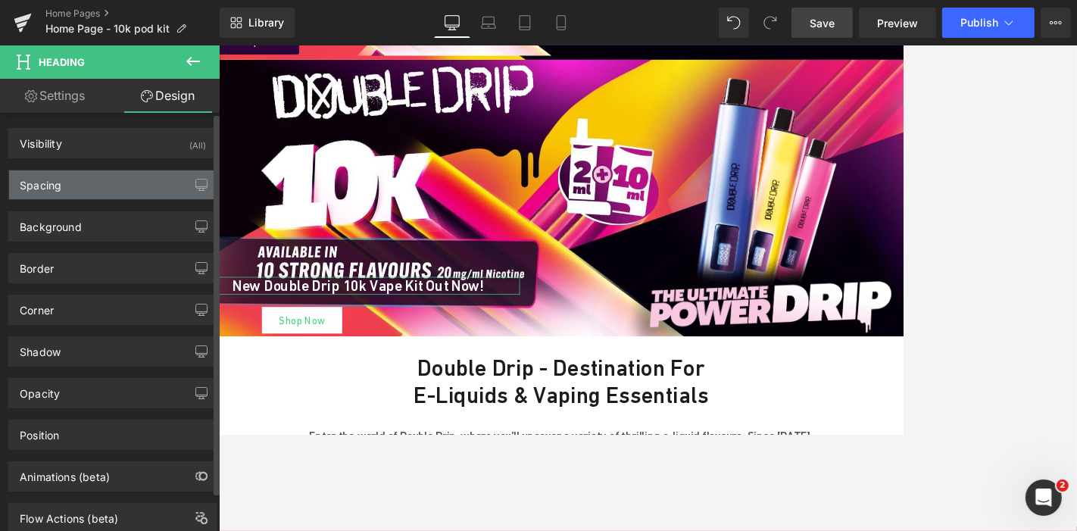
click at [104, 186] on div "Spacing" at bounding box center [112, 184] width 207 height 29
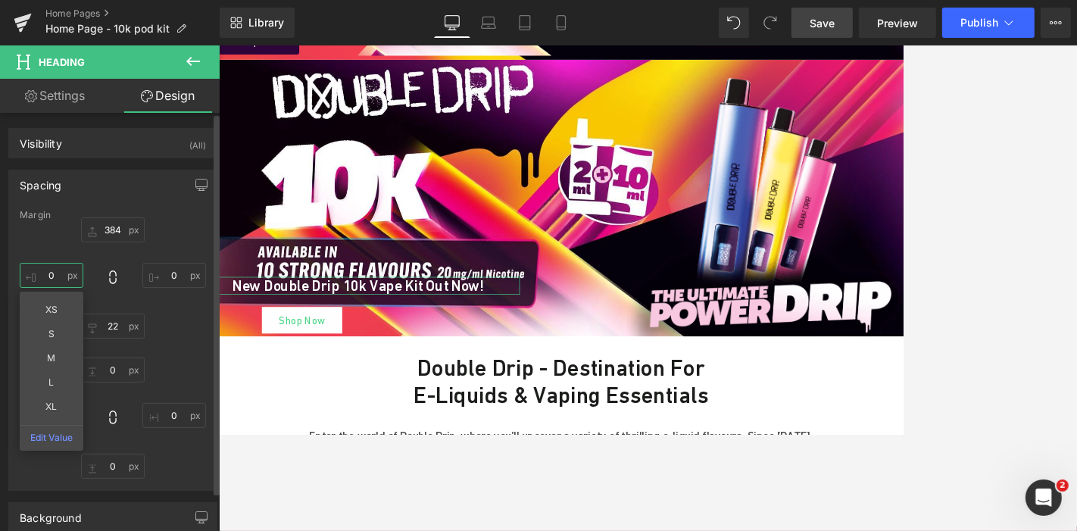
click at [61, 273] on input "0" at bounding box center [52, 275] width 64 height 25
type input "5"
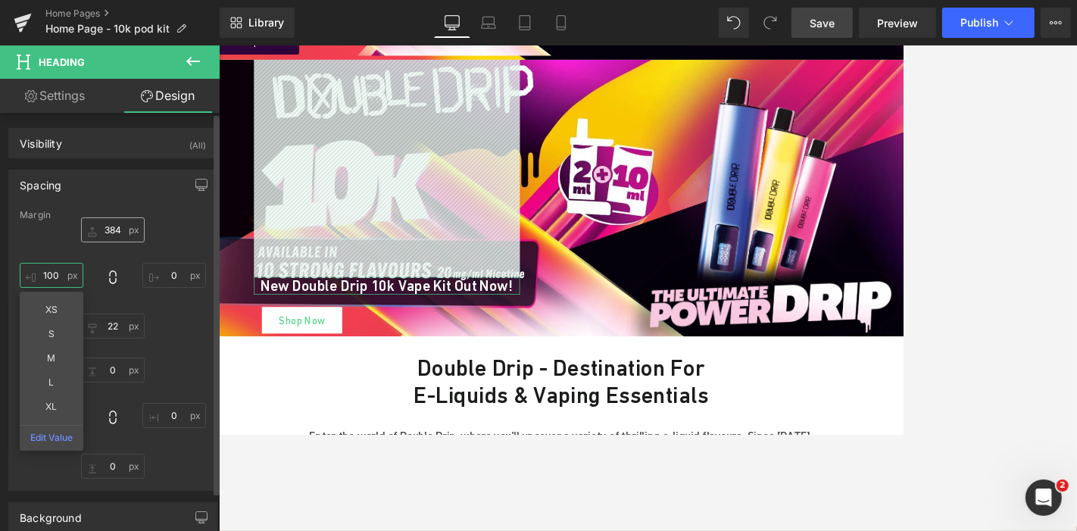
type input "100"
click at [113, 229] on input "384" at bounding box center [113, 229] width 64 height 25
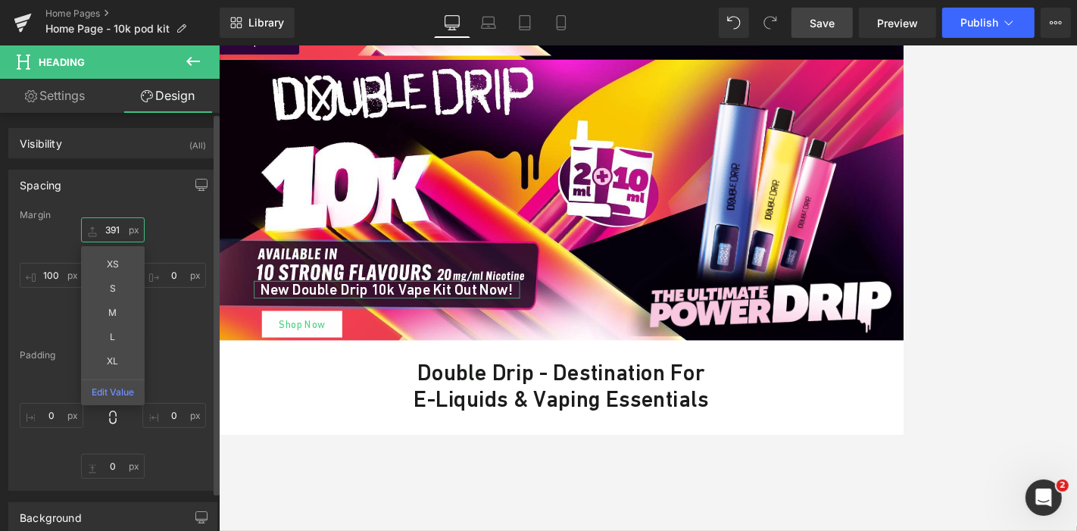
type input "392"
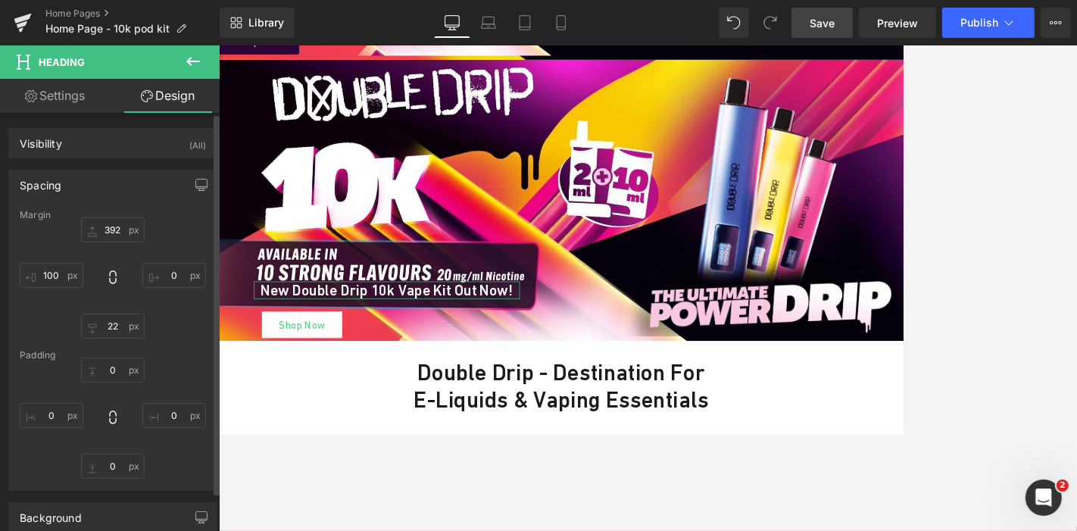
click at [170, 308] on div "392 392 0px 0 22px 22 100 100" at bounding box center [113, 277] width 186 height 121
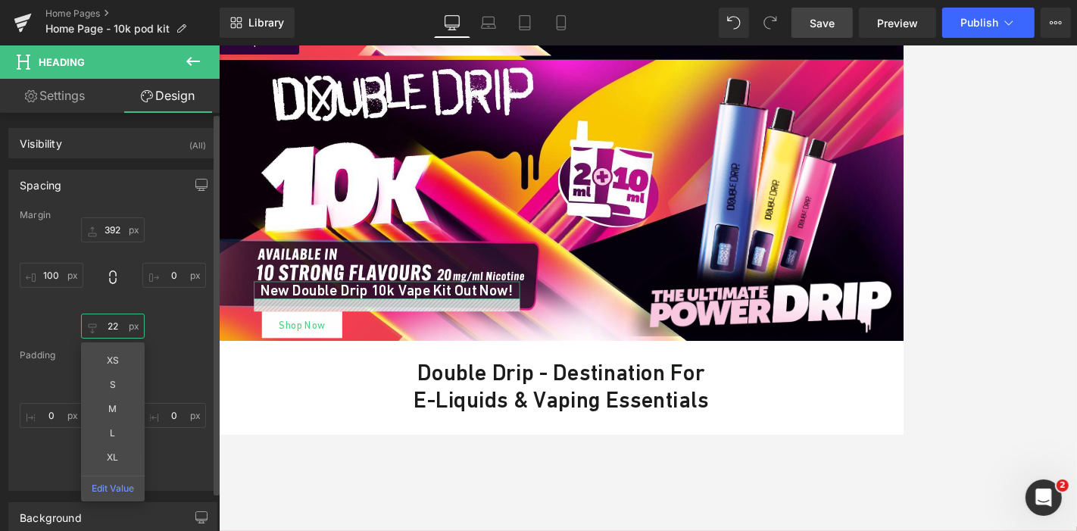
click at [123, 323] on input "22" at bounding box center [113, 325] width 64 height 25
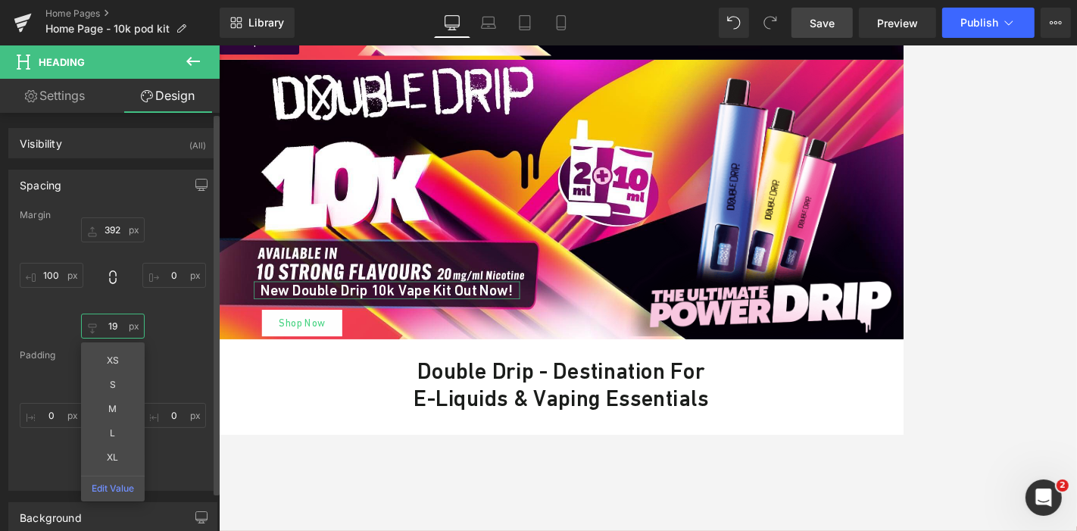
type input "18"
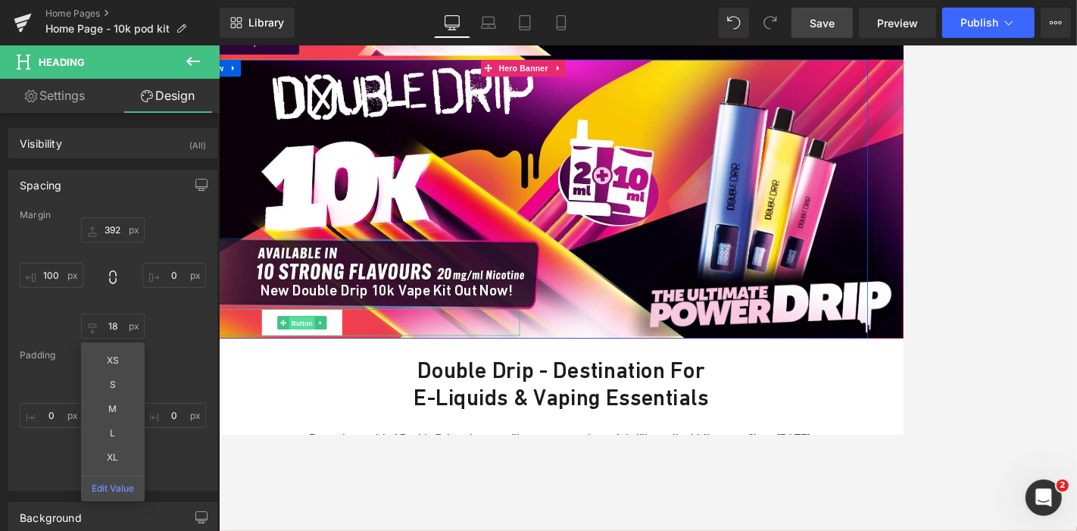
click at [325, 410] on span "Button" at bounding box center [329, 416] width 35 height 18
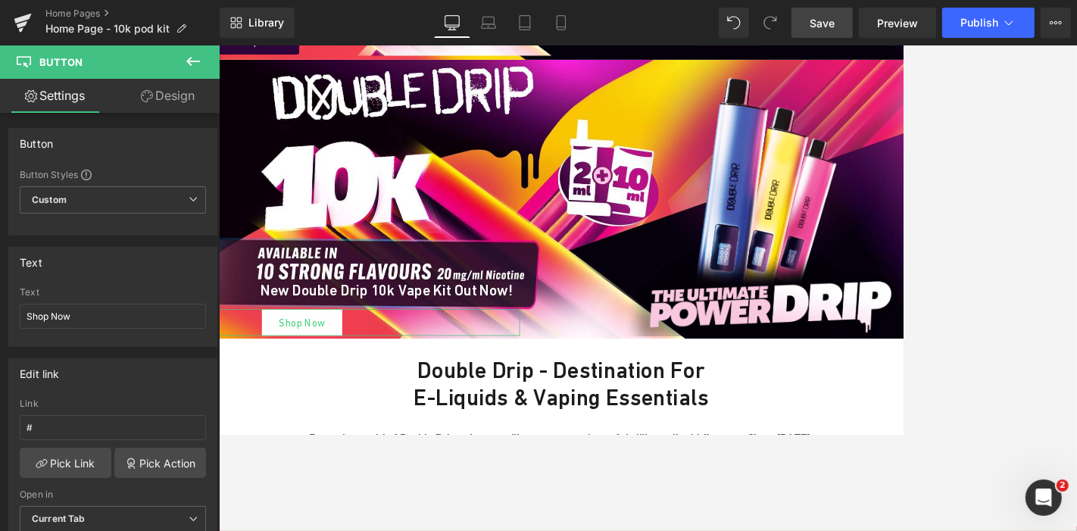
click at [176, 102] on link "Design" at bounding box center [168, 96] width 110 height 34
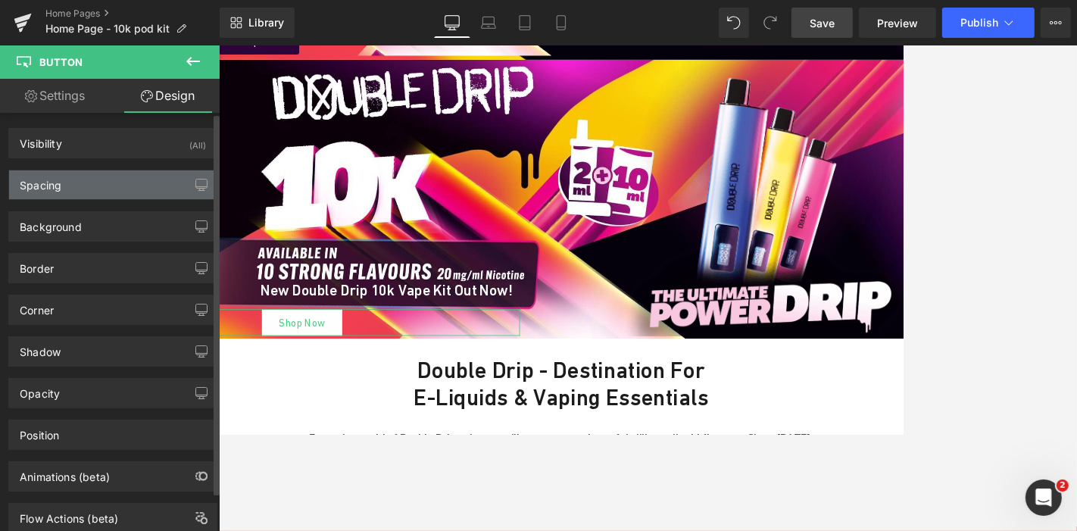
click at [86, 182] on div "Spacing" at bounding box center [112, 184] width 207 height 29
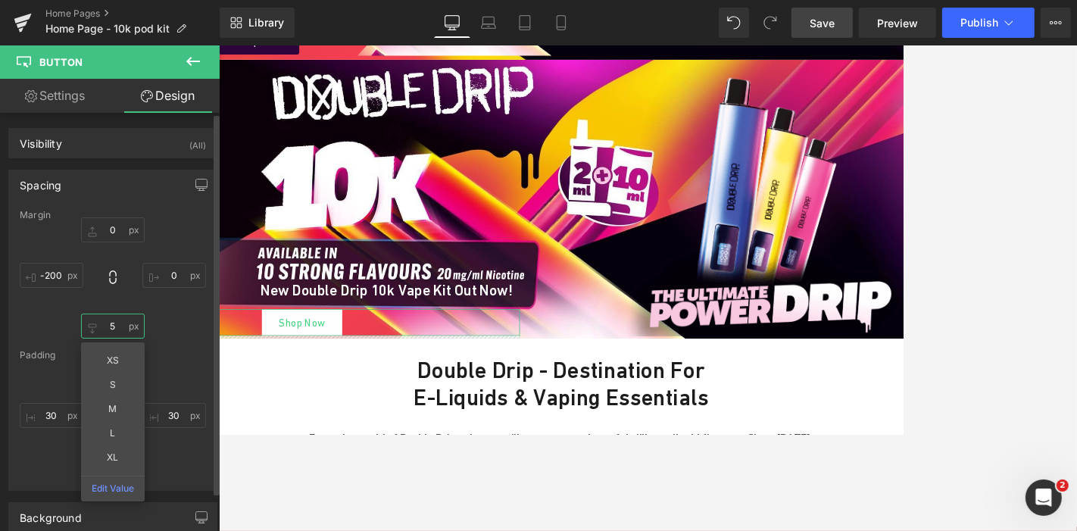
click at [105, 326] on input "5" at bounding box center [113, 325] width 64 height 25
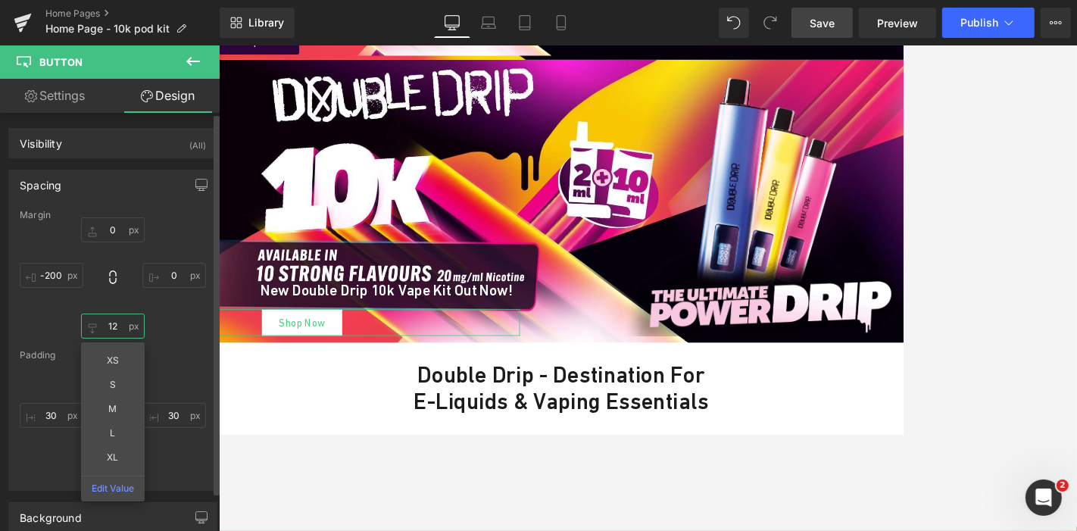
type input "1"
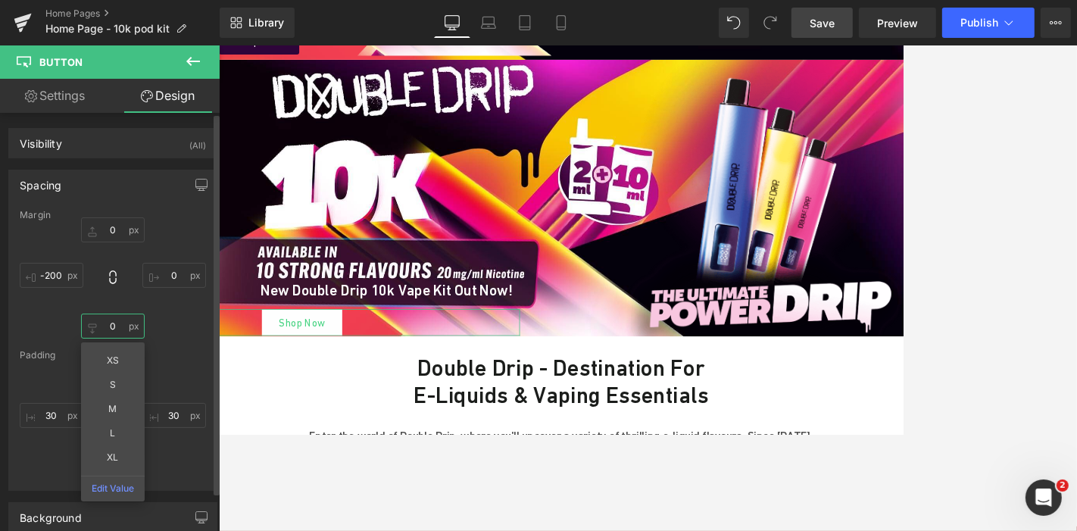
type input "8"
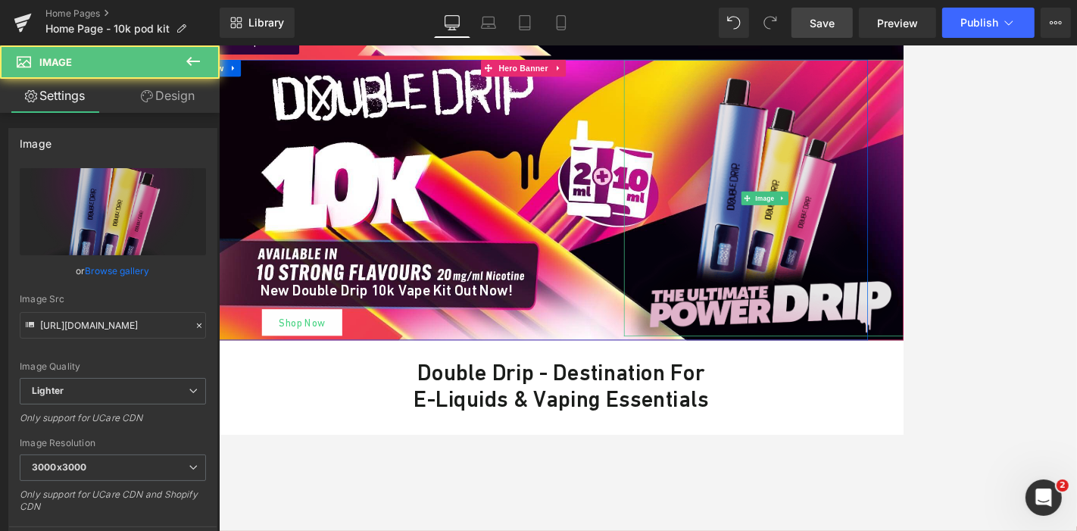
click at [880, 294] on img at bounding box center [948, 249] width 377 height 370
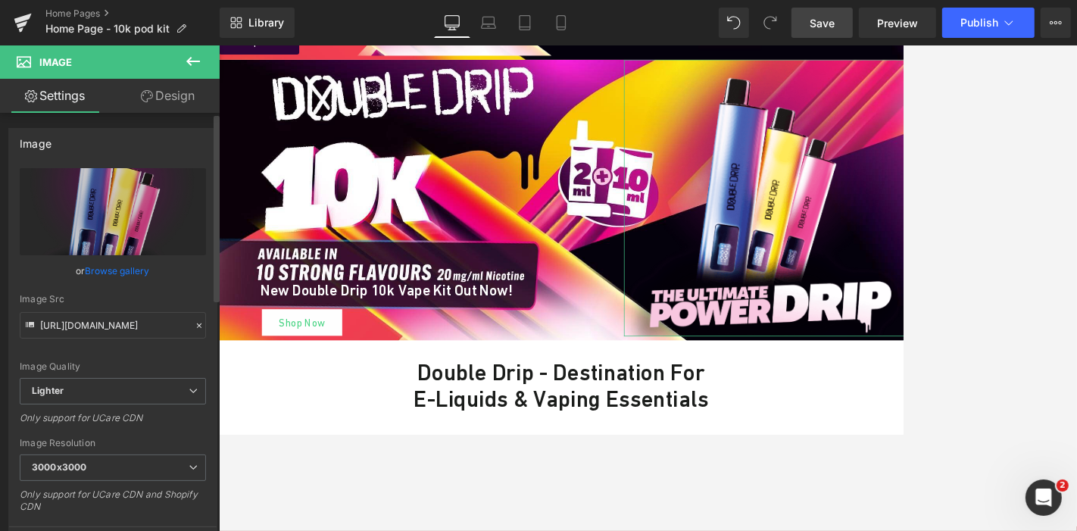
click at [172, 109] on link "Design" at bounding box center [168, 96] width 110 height 34
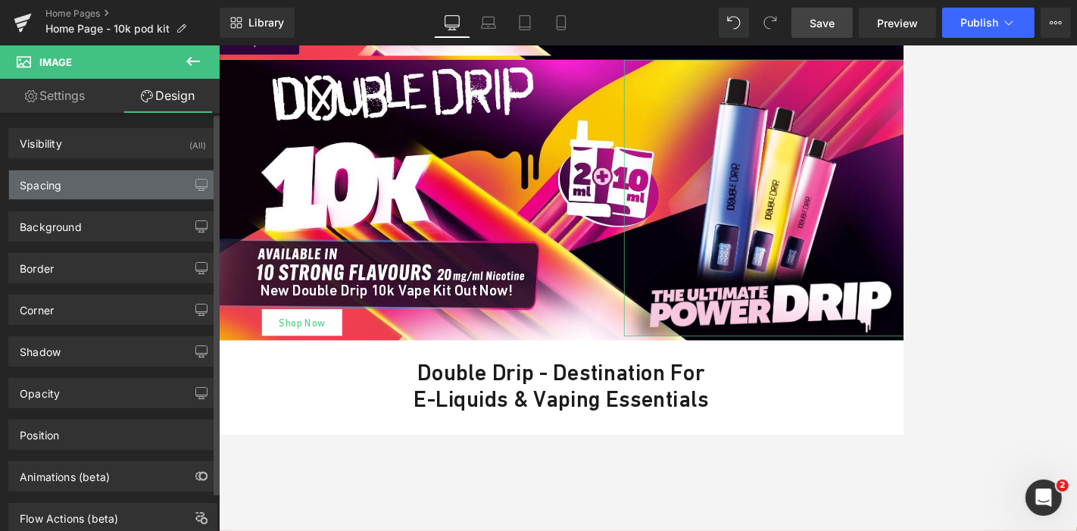
type input "0"
type input "-82"
type input "0"
type input "154"
type input "0"
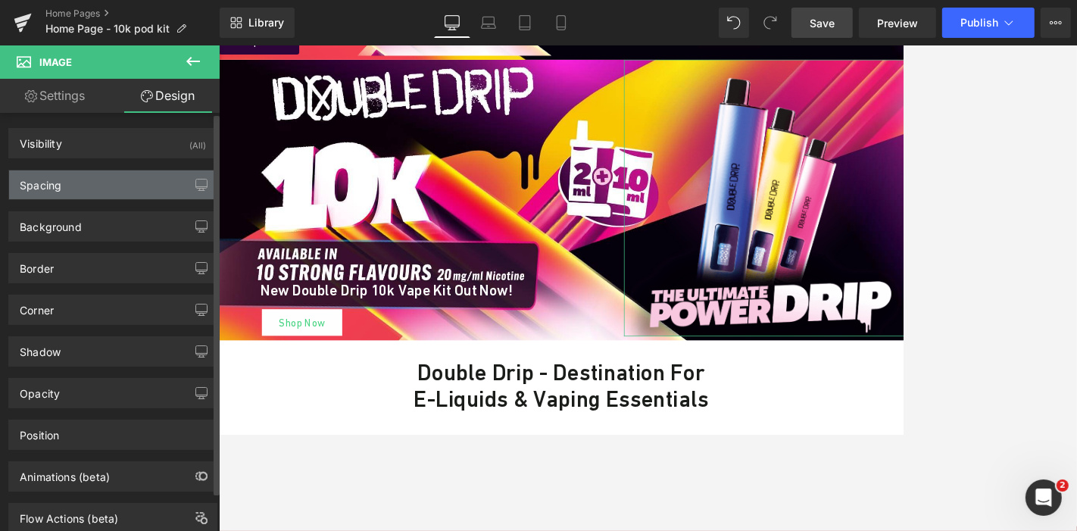
type input "0"
click at [99, 188] on div "Spacing" at bounding box center [112, 184] width 207 height 29
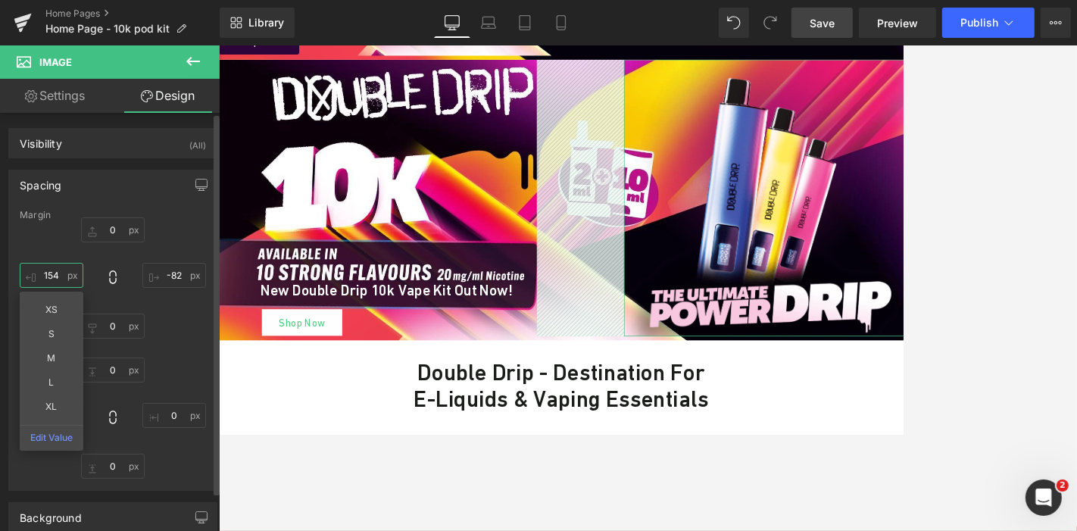
click at [58, 280] on input "154" at bounding box center [52, 275] width 64 height 25
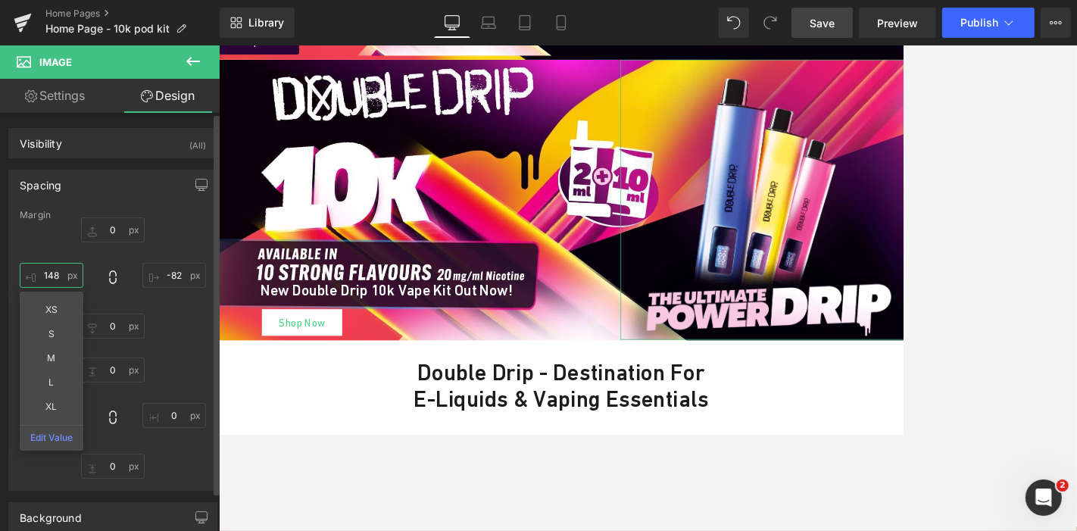
type input "147"
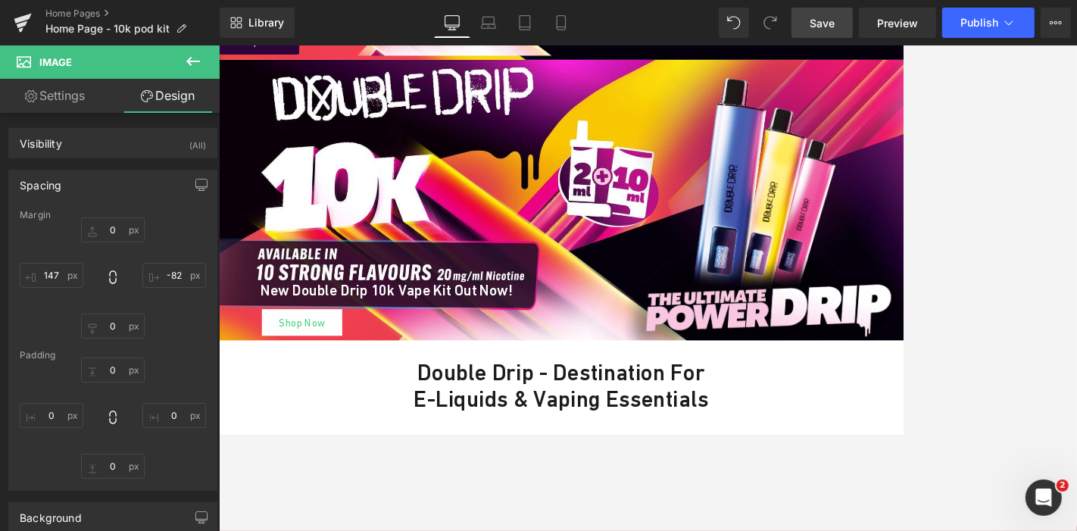
click at [809, 21] on link "Save" at bounding box center [821, 23] width 61 height 30
click at [79, 14] on link "Home Pages" at bounding box center [132, 14] width 174 height 12
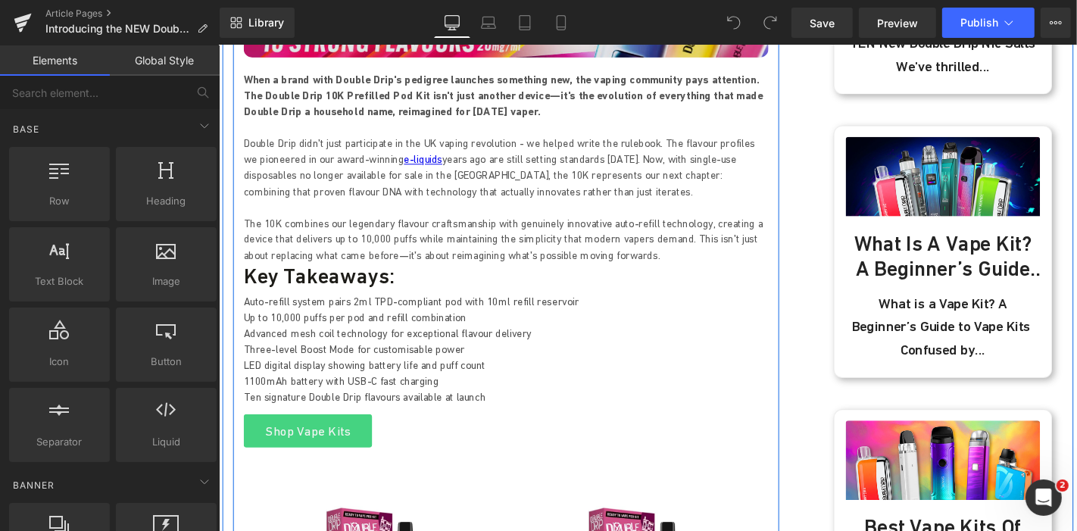
scroll to position [429, 0]
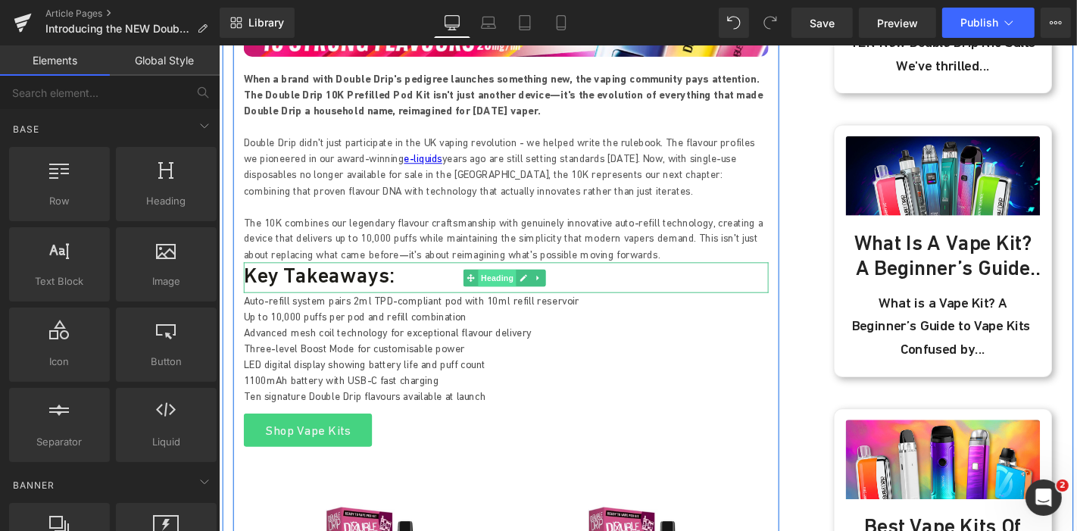
click at [501, 292] on span "Heading" at bounding box center [514, 293] width 41 height 18
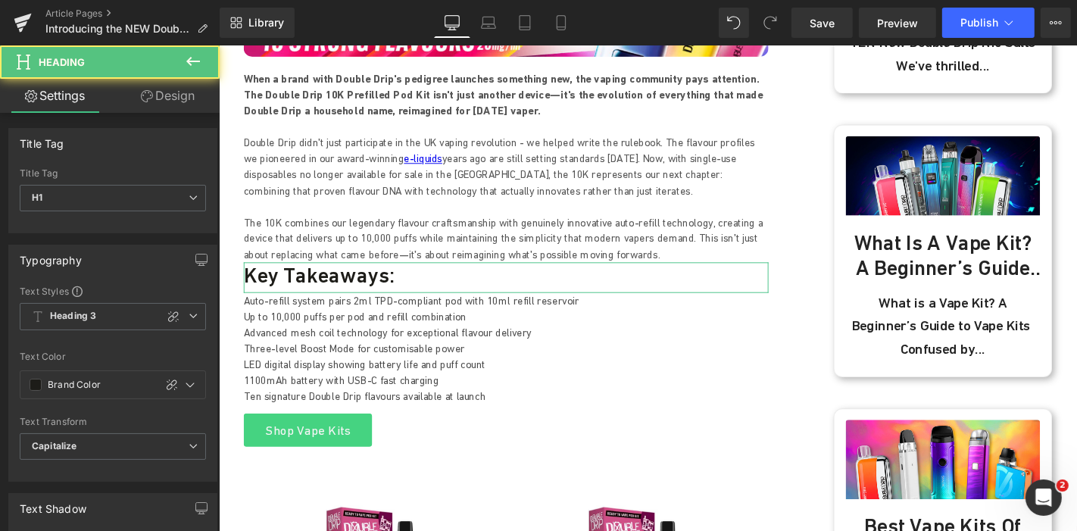
click at [186, 90] on link "Design" at bounding box center [168, 96] width 110 height 34
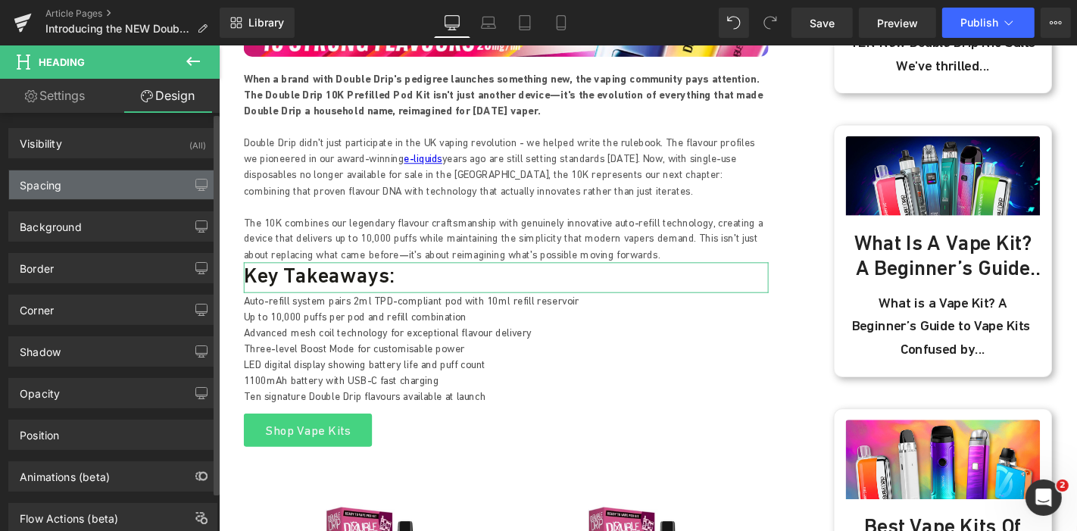
click at [76, 185] on div "Spacing" at bounding box center [112, 184] width 207 height 29
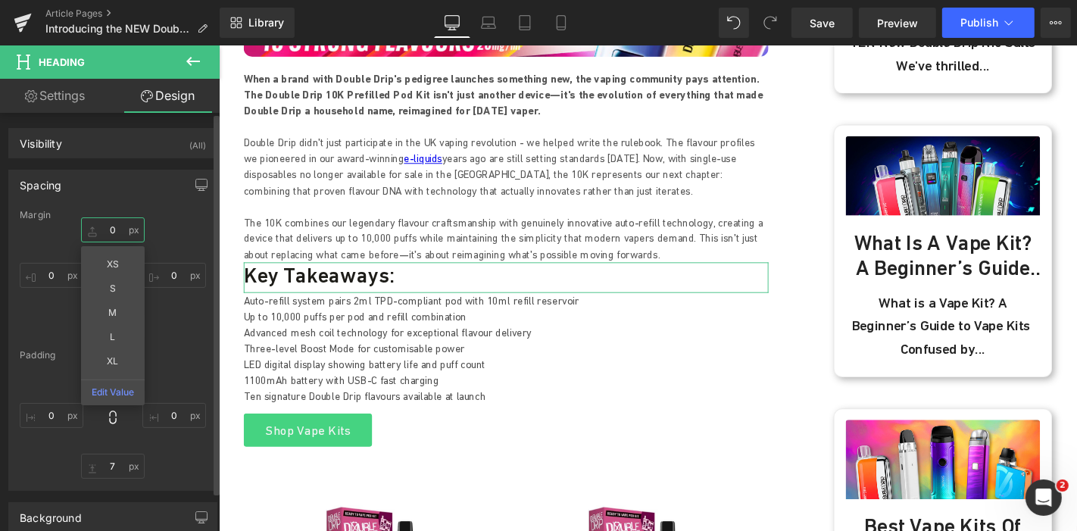
click at [110, 233] on input "text" at bounding box center [113, 229] width 64 height 25
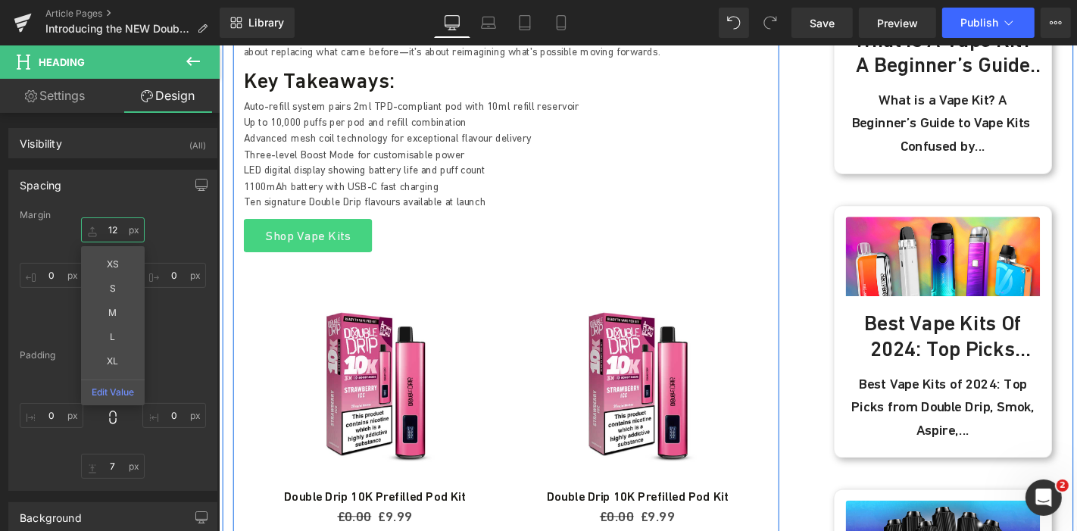
scroll to position [646, 0]
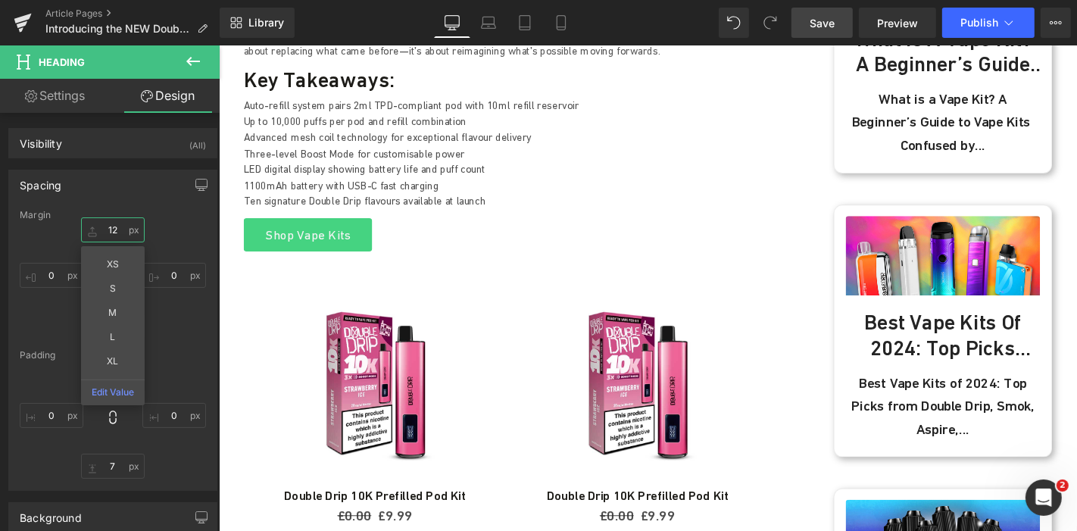
type input "12"
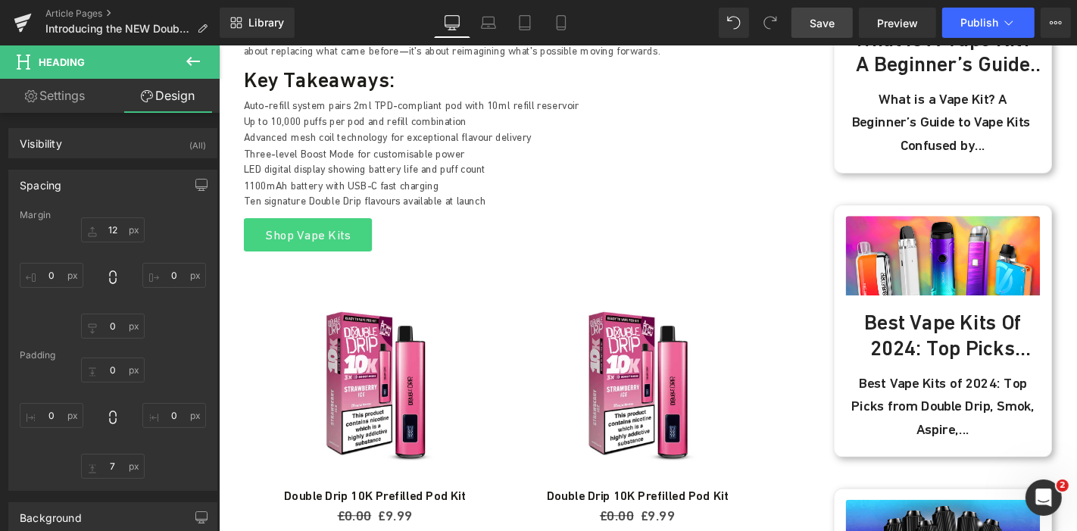
click at [832, 18] on span "Save" at bounding box center [821, 23] width 25 height 16
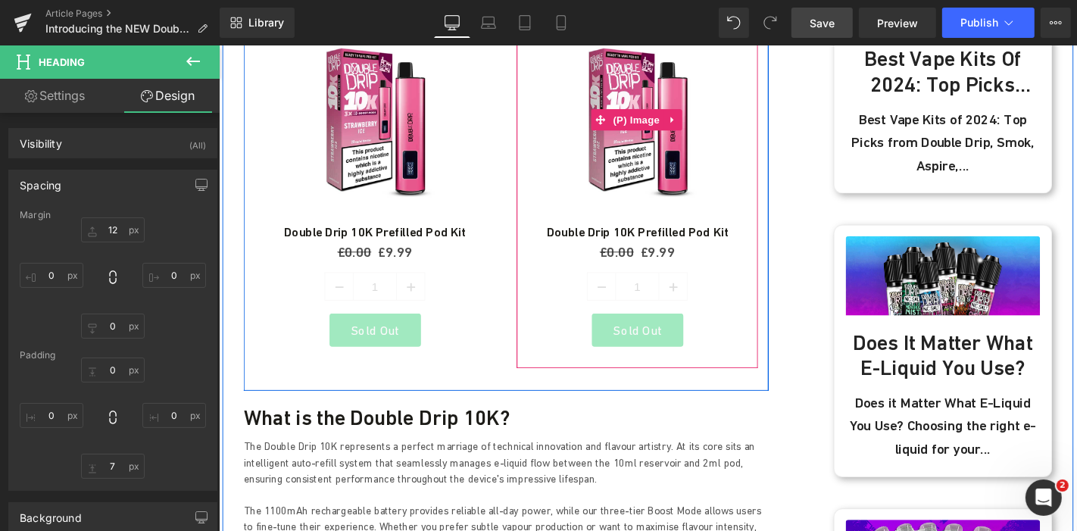
scroll to position [928, 0]
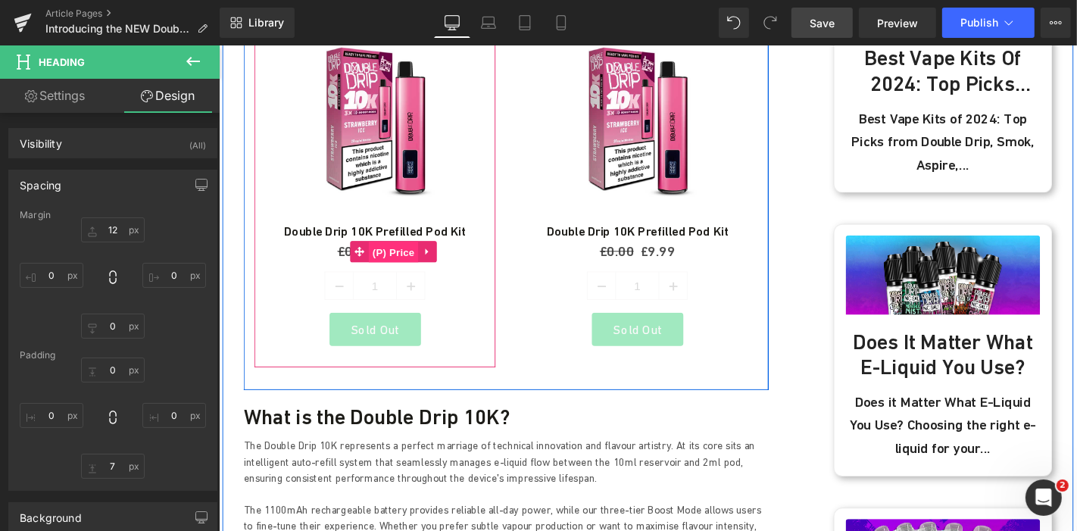
click at [390, 264] on span "(P) Price" at bounding box center [405, 265] width 53 height 23
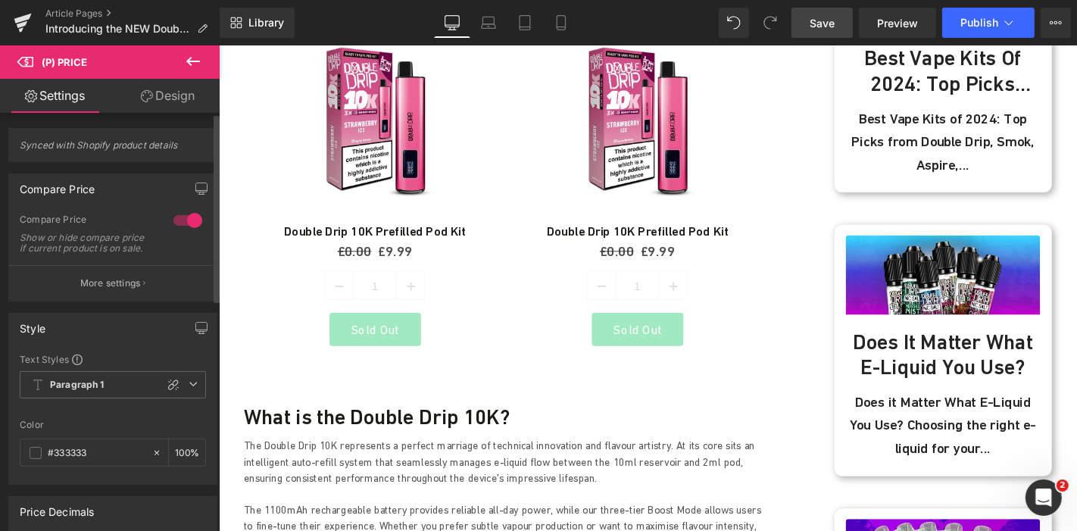
click at [186, 220] on div at bounding box center [188, 220] width 36 height 24
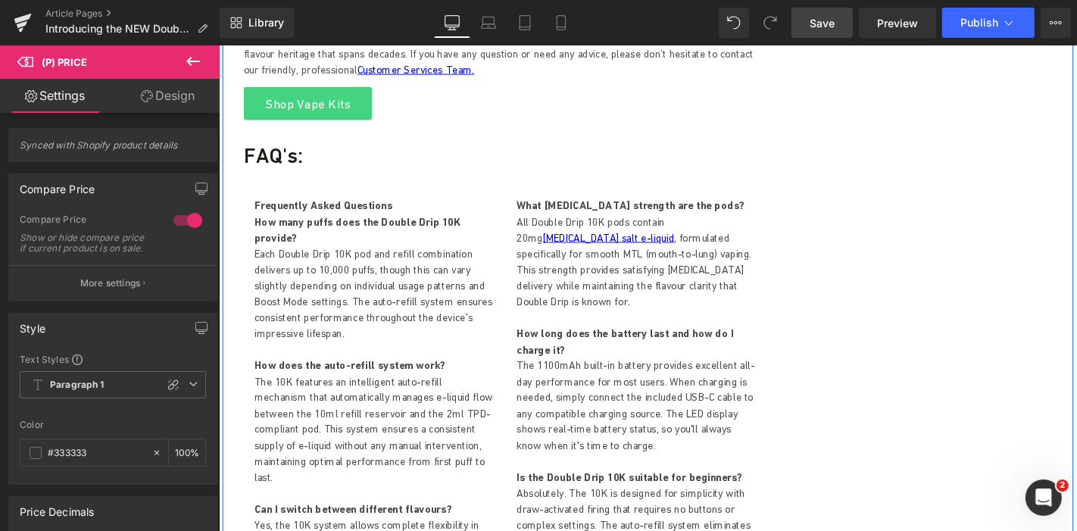
scroll to position [6180, 0]
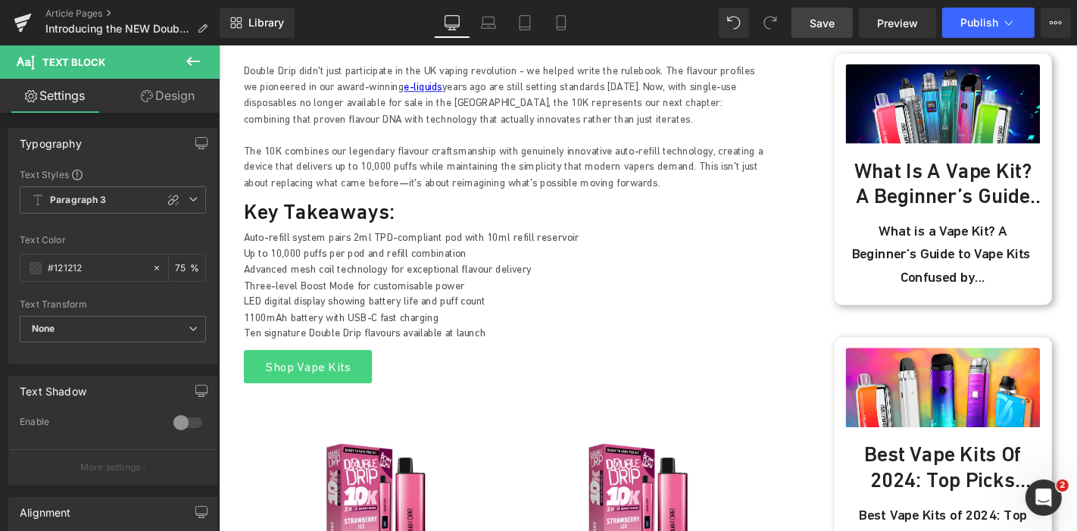
scroll to position [545, 0]
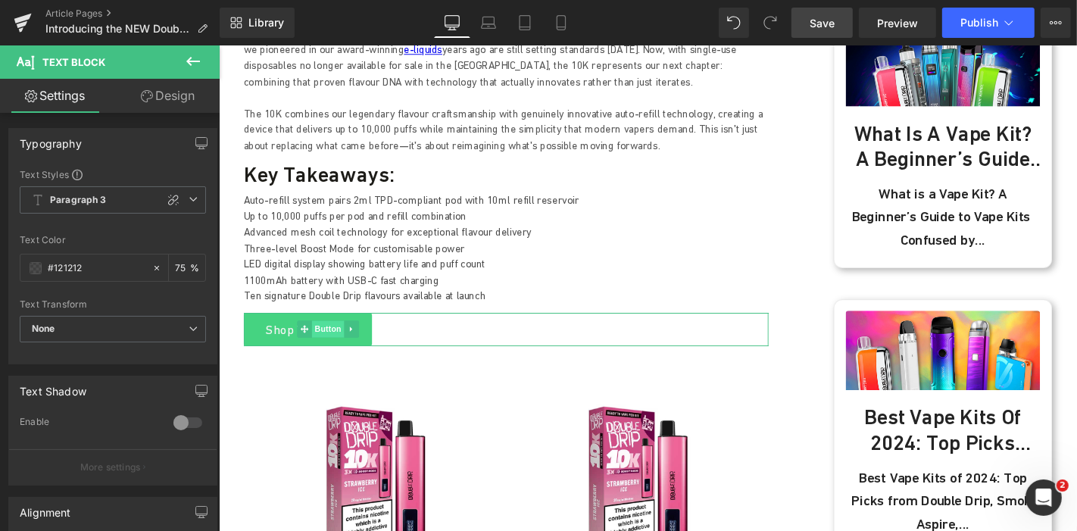
click at [325, 350] on span "Button" at bounding box center [335, 347] width 35 height 18
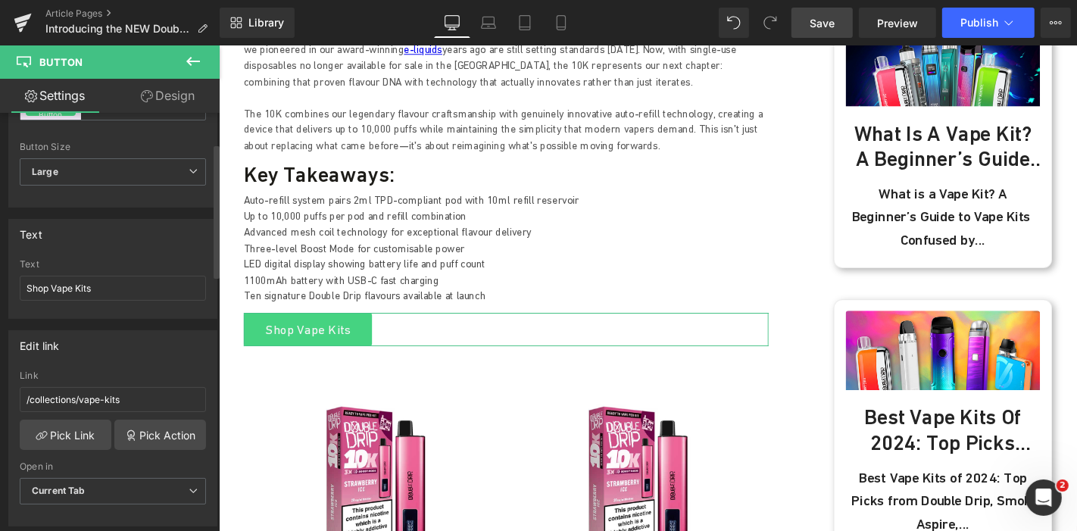
scroll to position [94, 0]
click at [73, 435] on link "Pick Link" at bounding box center [66, 434] width 92 height 30
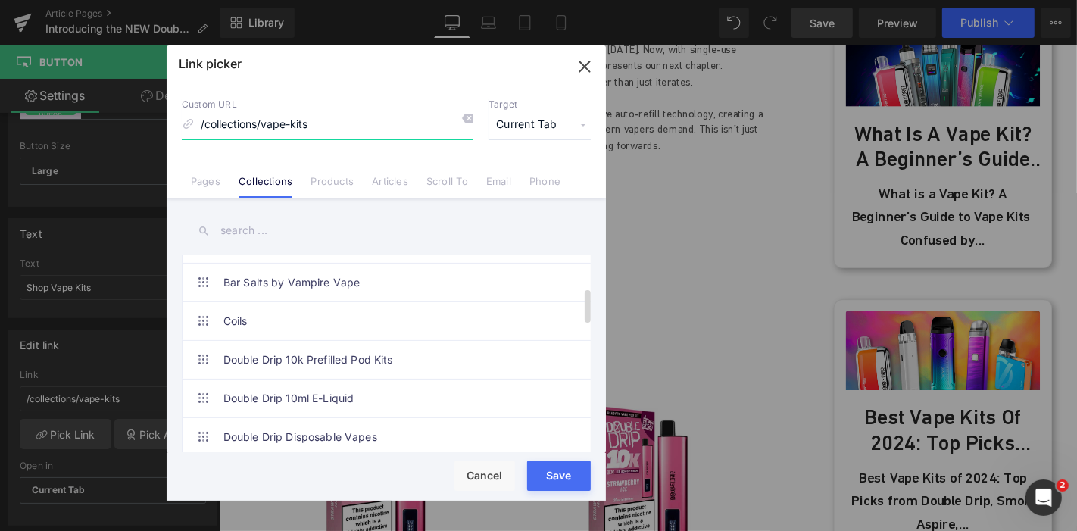
scroll to position [186, 0]
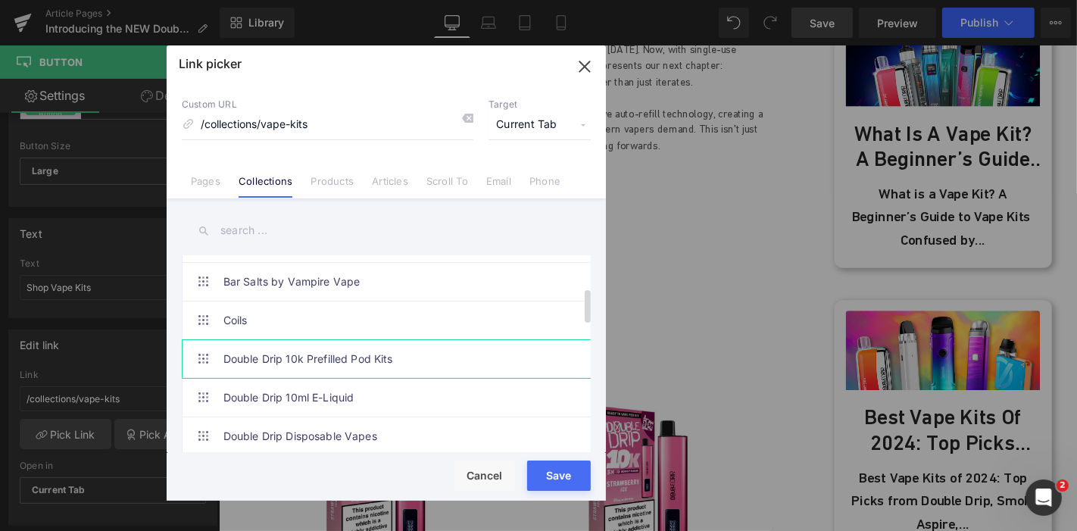
click at [344, 357] on link "Double Drip 10k Prefilled Pod Kits" at bounding box center [389, 359] width 333 height 38
click at [545, 476] on div "Rendering Content" at bounding box center [538, 471] width 93 height 17
click at [559, 482] on button "Save" at bounding box center [559, 475] width 64 height 30
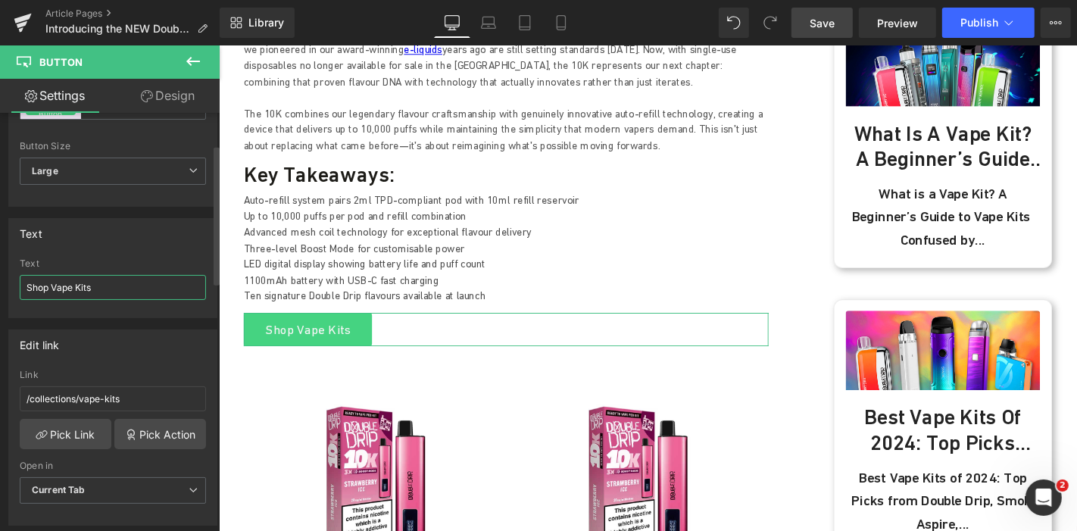
click at [51, 281] on input "Shop Vape Kits" at bounding box center [113, 287] width 186 height 25
type input "Shop 10K Vape Kits"
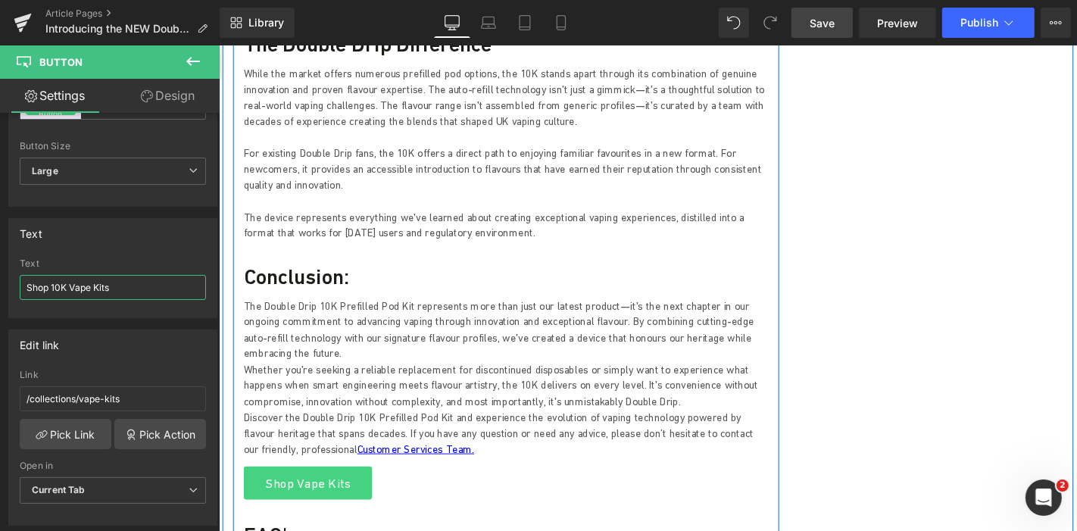
scroll to position [5756, 0]
click at [339, 502] on span "Button" at bounding box center [335, 511] width 35 height 18
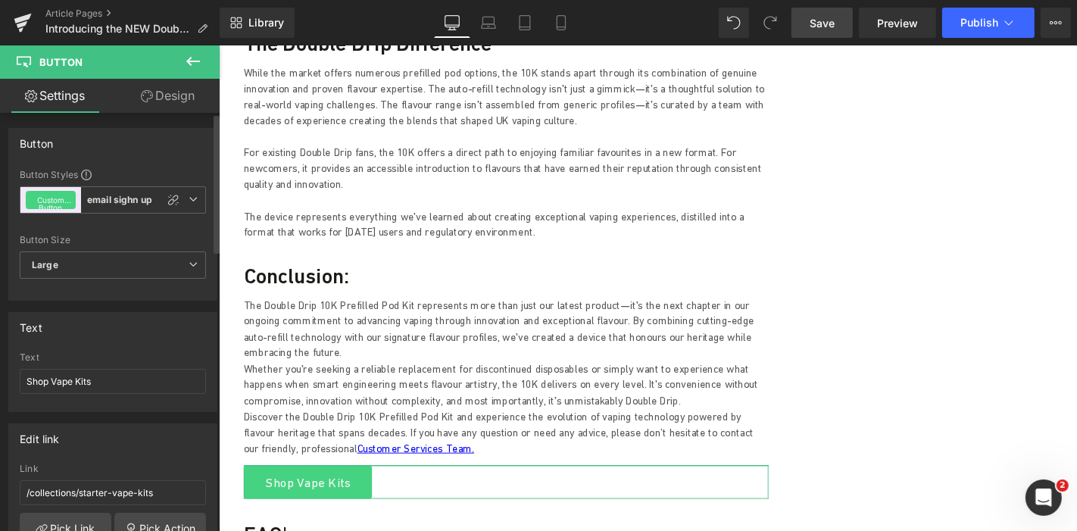
scroll to position [54, 0]
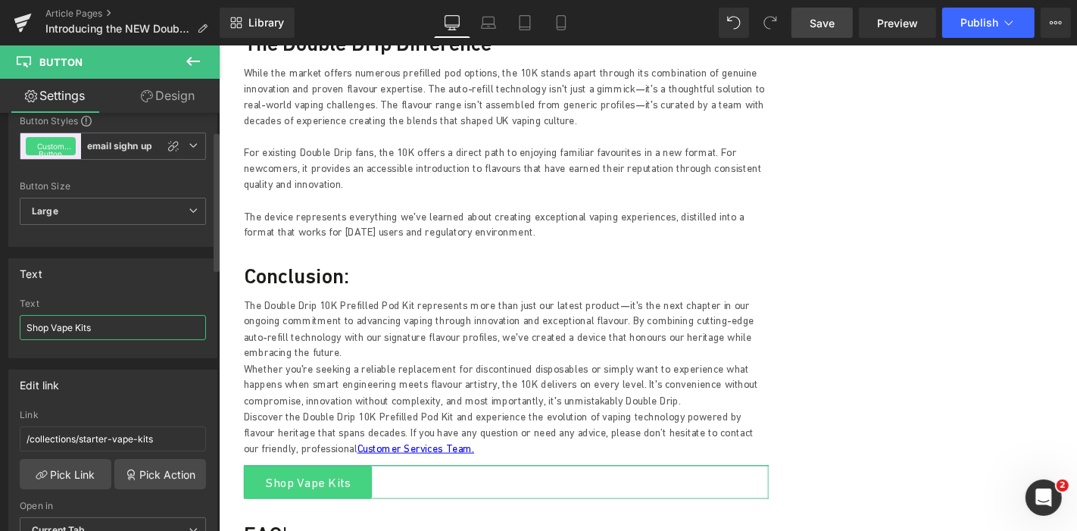
click at [82, 327] on input "Shop Vape Kits" at bounding box center [113, 327] width 186 height 25
paste input "10K"
type input "Shop 10K Vape Kits"
click at [78, 468] on link "Pick Link" at bounding box center [66, 474] width 92 height 30
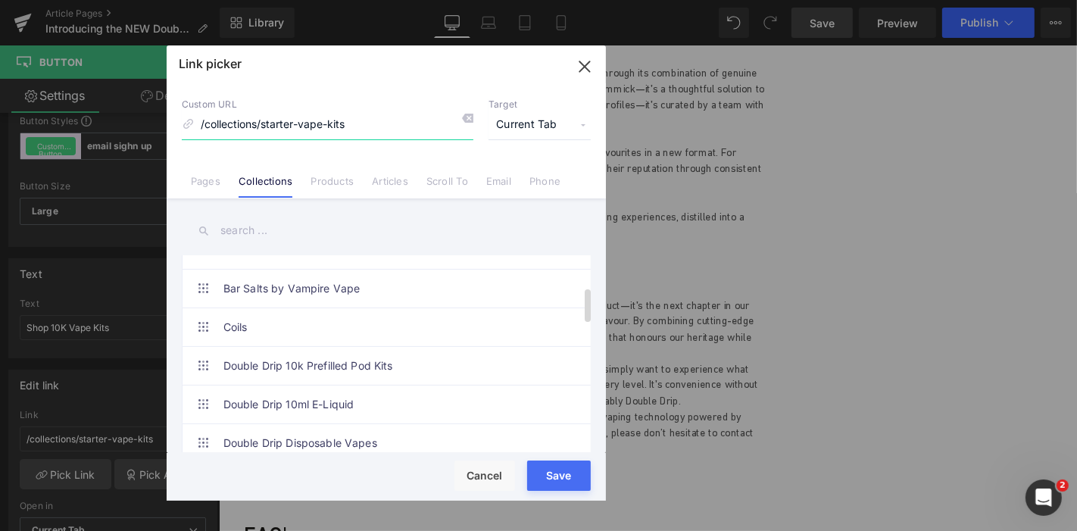
scroll to position [182, 0]
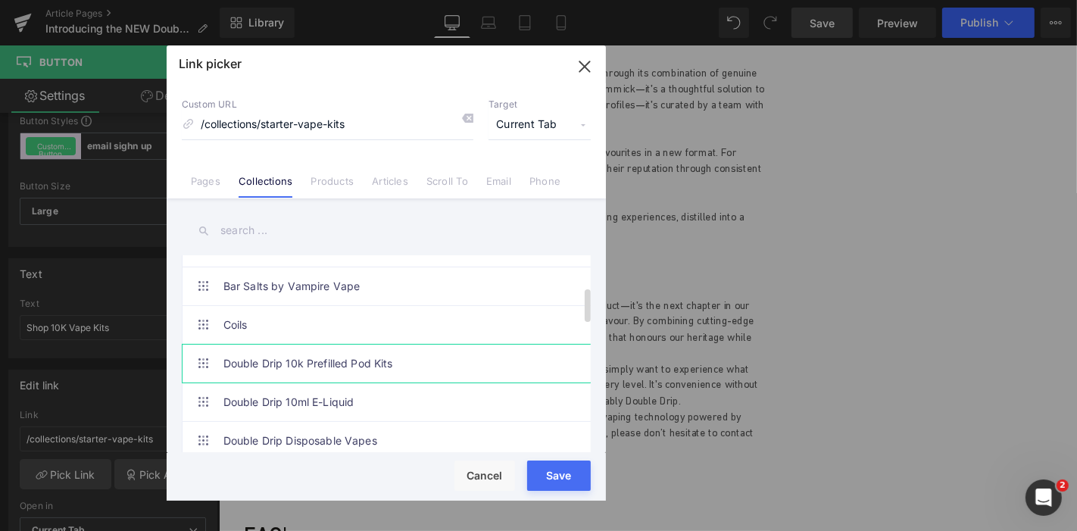
click at [354, 351] on link "Double Drip 10k Prefilled Pod Kits" at bounding box center [389, 364] width 333 height 38
click at [565, 469] on div "Rendering Content" at bounding box center [538, 471] width 93 height 17
click at [566, 483] on button "Save" at bounding box center [559, 475] width 64 height 30
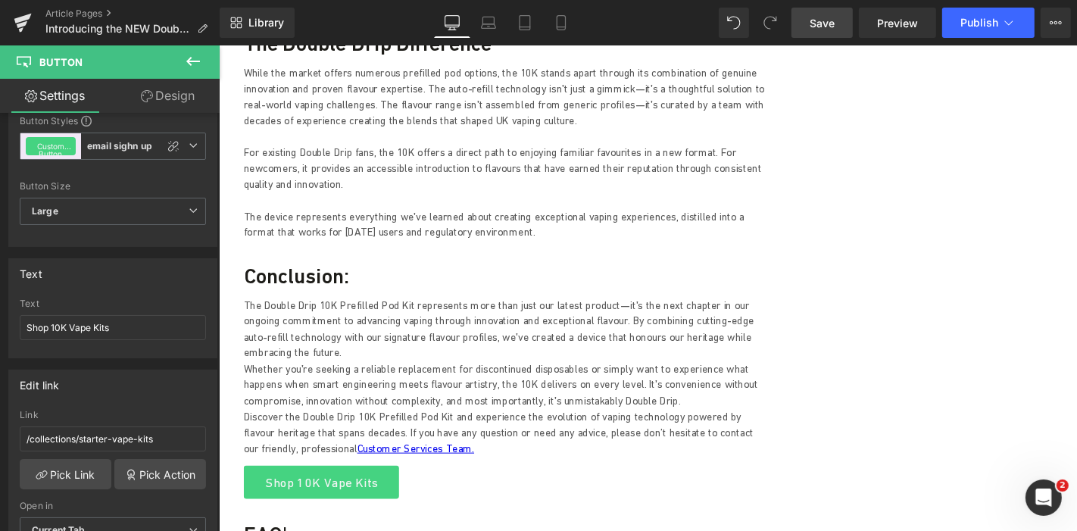
drag, startPoint x: 825, startPoint y: 30, endPoint x: 348, endPoint y: 172, distance: 497.6
click at [825, 30] on span "Save" at bounding box center [821, 23] width 25 height 16
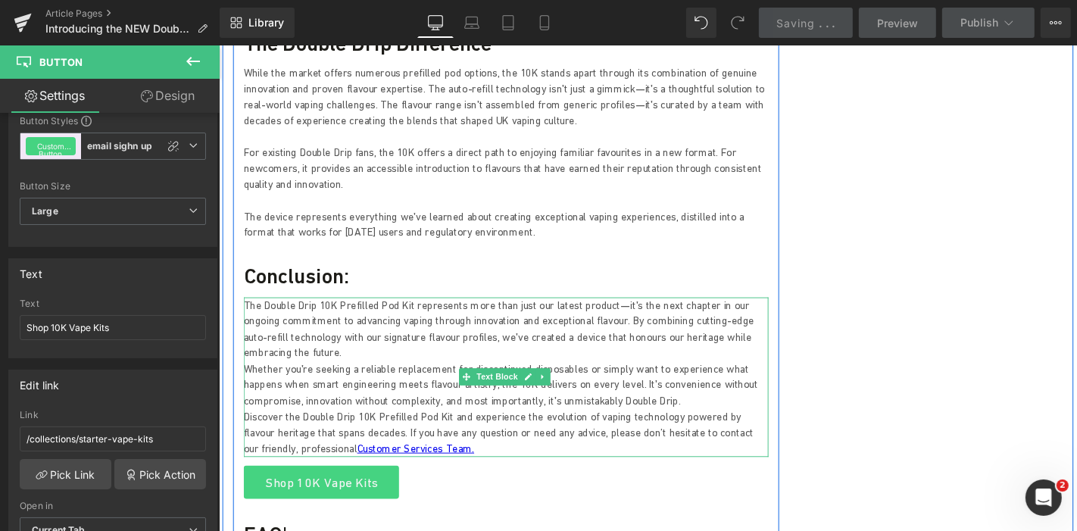
click at [566, 313] on p "The Double Drip 10K Prefilled Pod Kit represents more than just our latest prod…" at bounding box center [525, 347] width 560 height 68
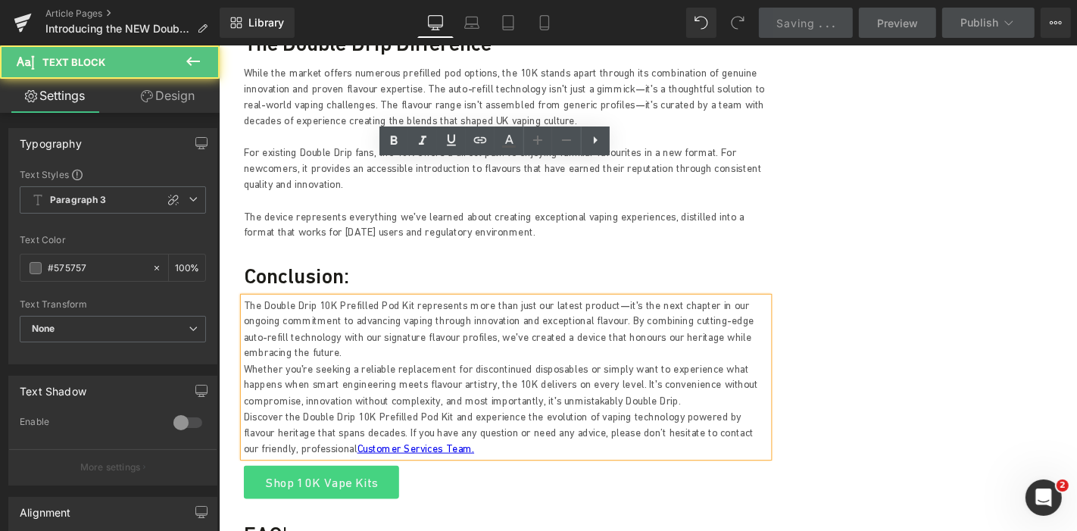
click at [348, 313] on p "The Double Drip 10K Prefilled Pod Kit represents more than just our latest prod…" at bounding box center [525, 347] width 560 height 68
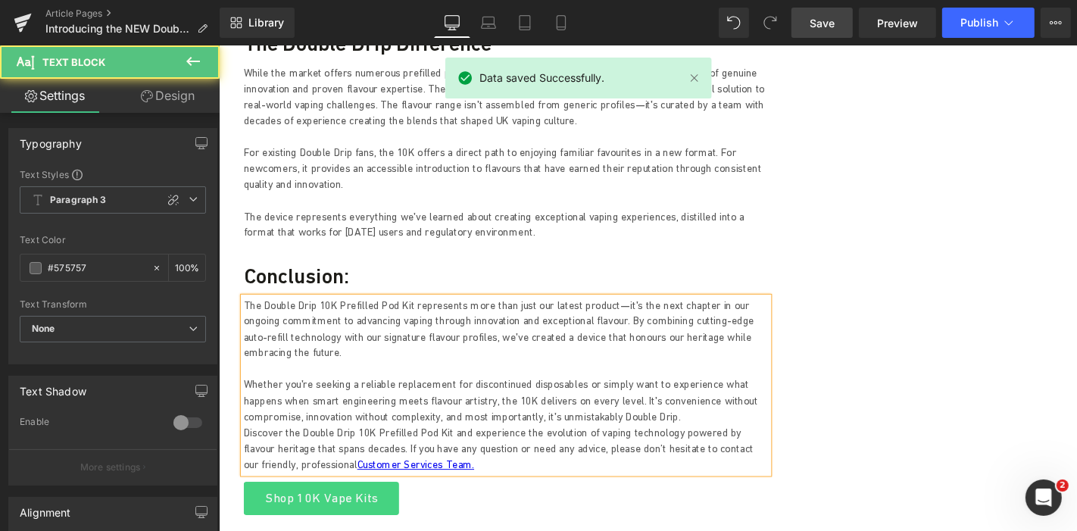
click at [635, 398] on p "Whether you're seeking a reliable replacement for discontinued disposables or s…" at bounding box center [525, 423] width 560 height 51
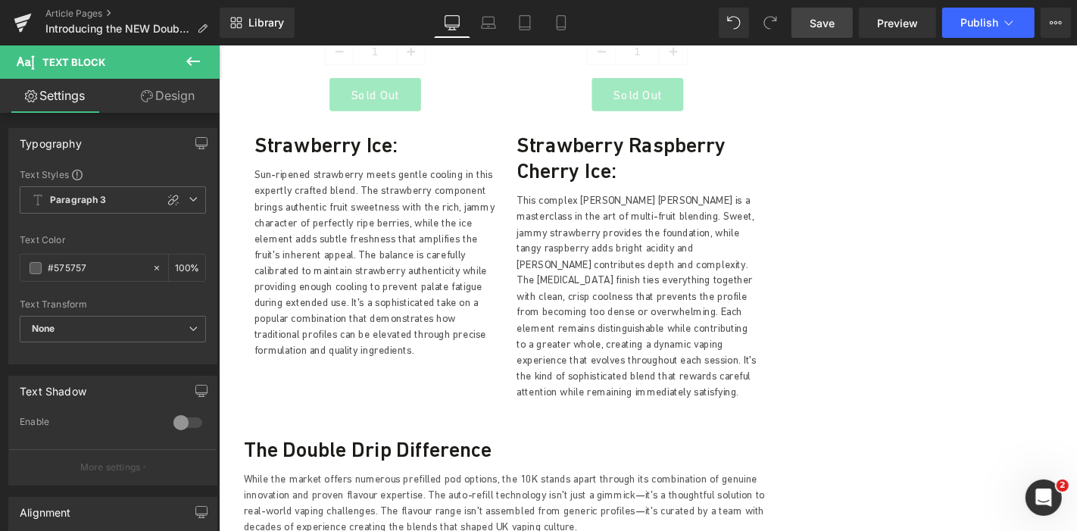
scroll to position [5319, 0]
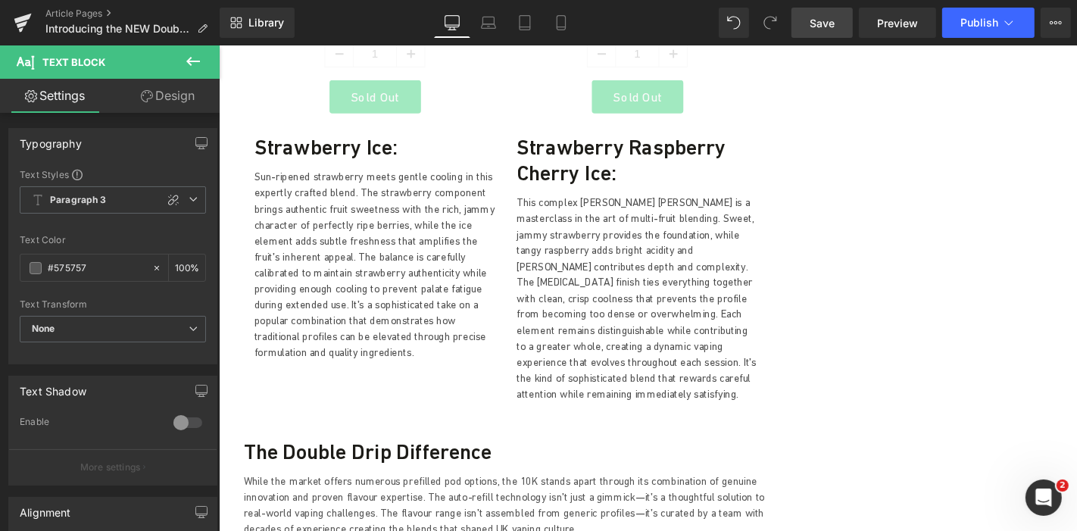
click at [839, 24] on link "Save" at bounding box center [821, 23] width 61 height 30
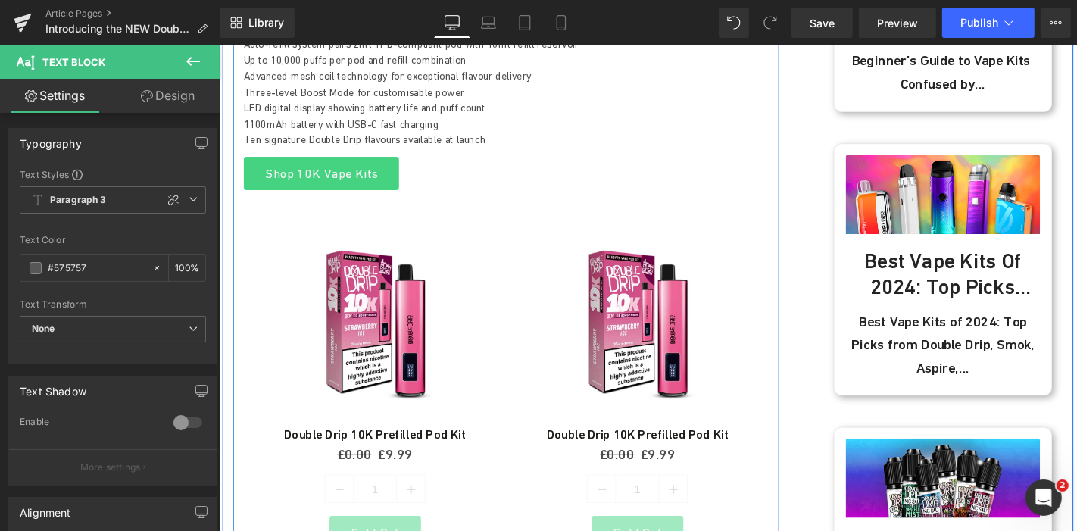
scroll to position [716, 0]
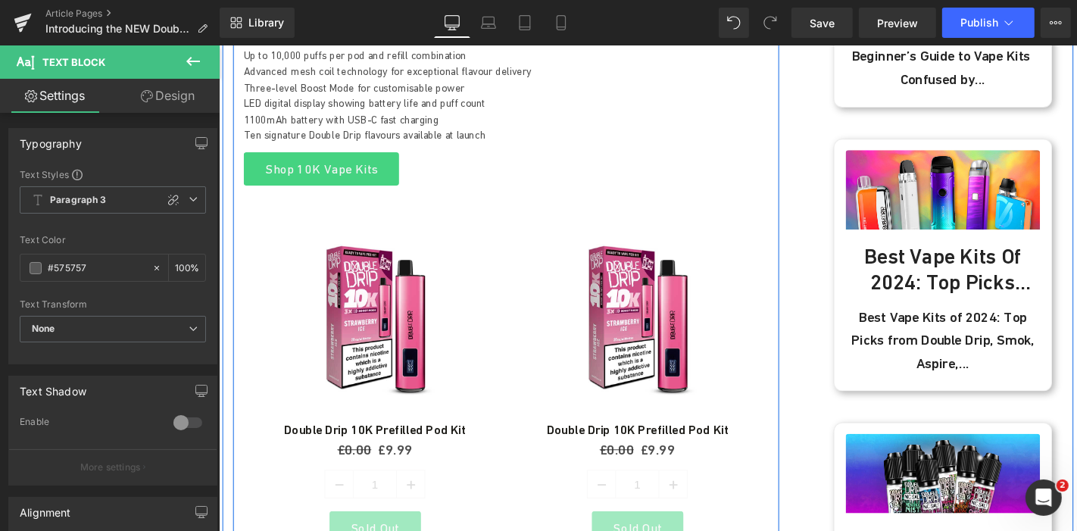
click at [657, 247] on img at bounding box center [665, 335] width 218 height 218
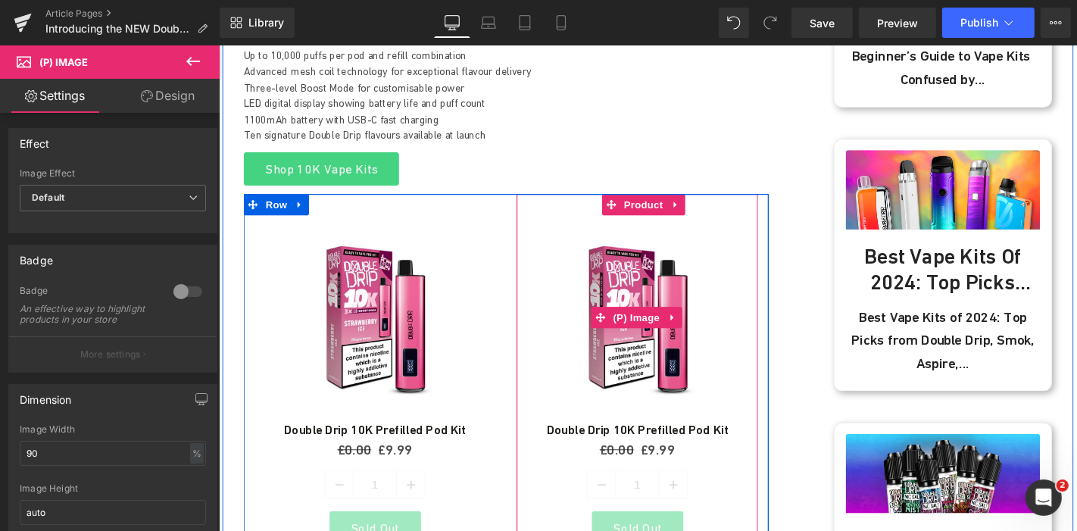
click at [637, 353] on img at bounding box center [665, 335] width 218 height 218
click at [662, 220] on span "Product" at bounding box center [671, 215] width 49 height 23
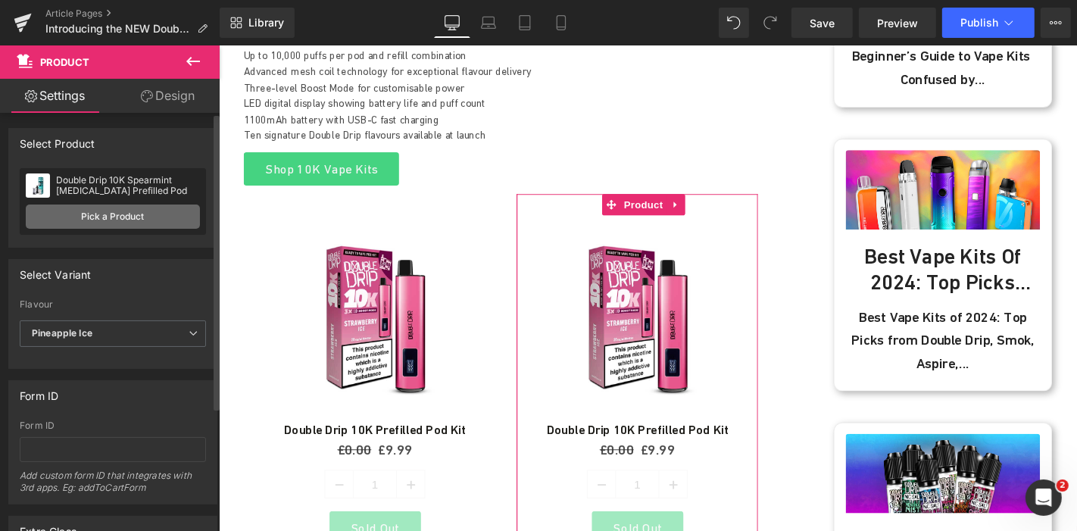
click at [125, 220] on link "Pick a Product" at bounding box center [113, 216] width 174 height 24
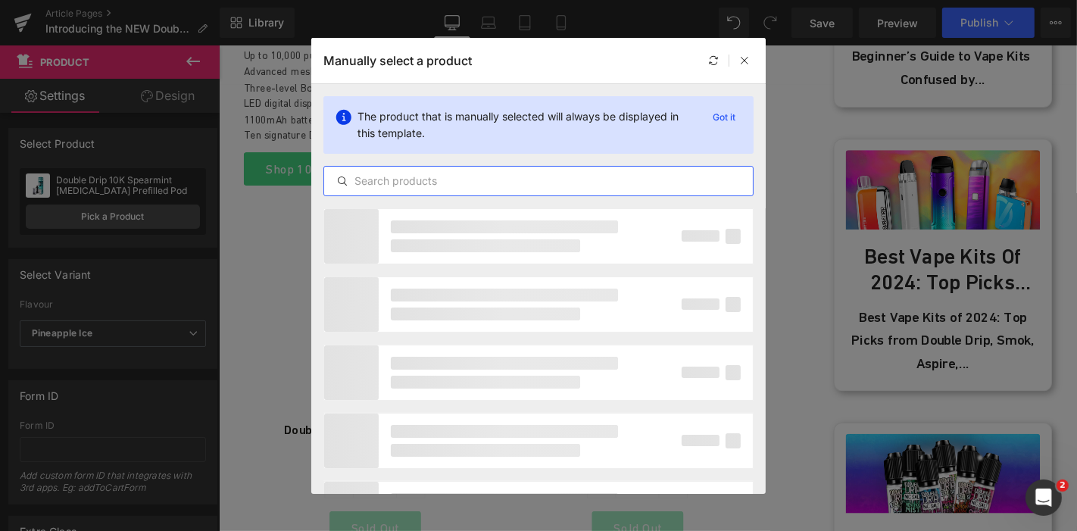
click at [469, 178] on input "text" at bounding box center [538, 181] width 429 height 18
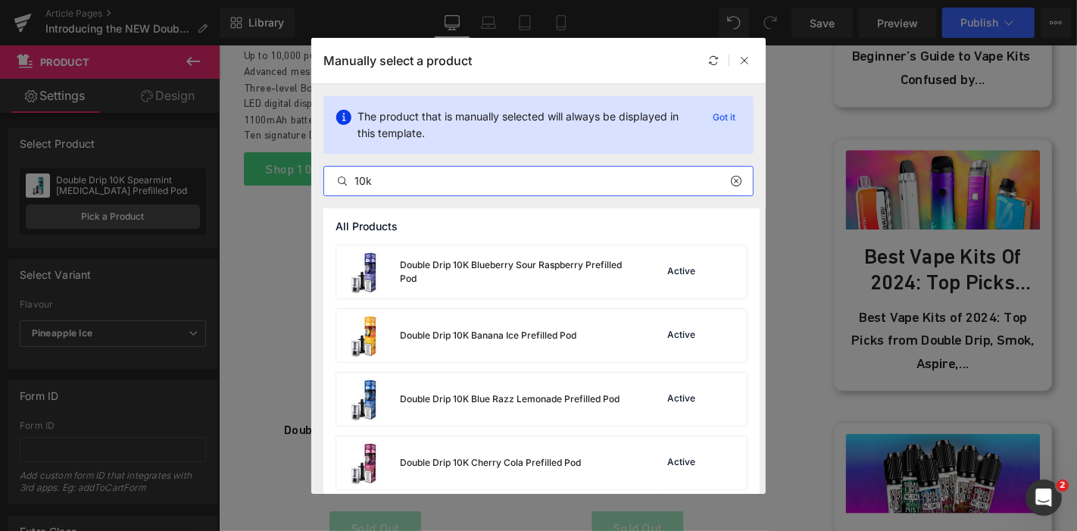
type input "10k"
click at [755, 61] on div "Manually select a product" at bounding box center [538, 60] width 454 height 45
click at [743, 58] on icon at bounding box center [744, 60] width 11 height 11
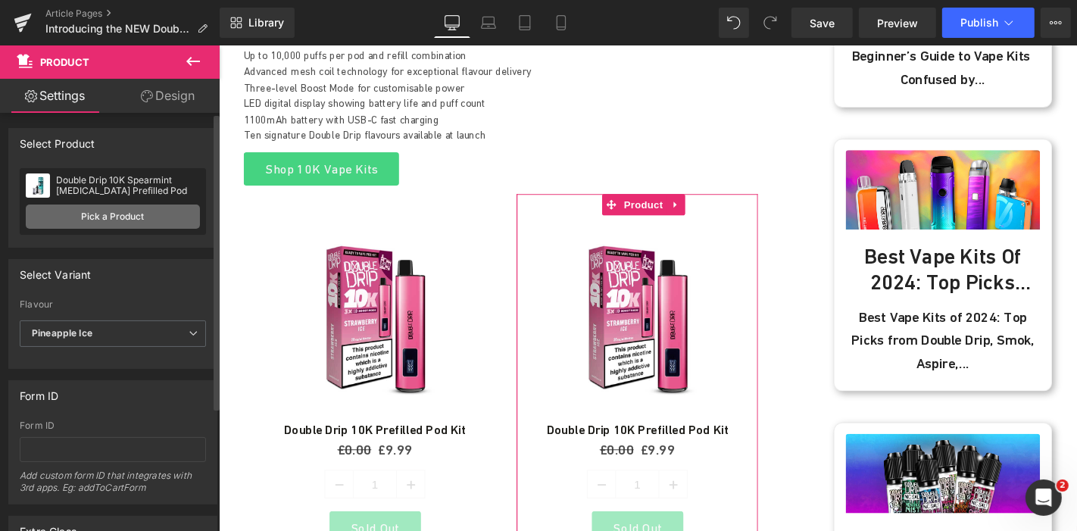
click at [138, 212] on link "Pick a Product" at bounding box center [113, 216] width 174 height 24
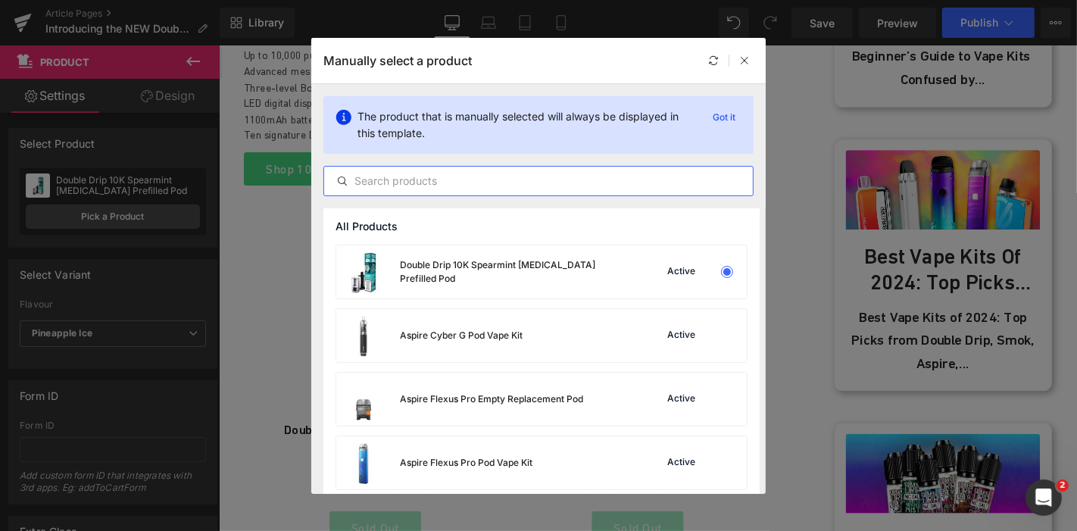
click at [426, 179] on input "text" at bounding box center [538, 181] width 429 height 18
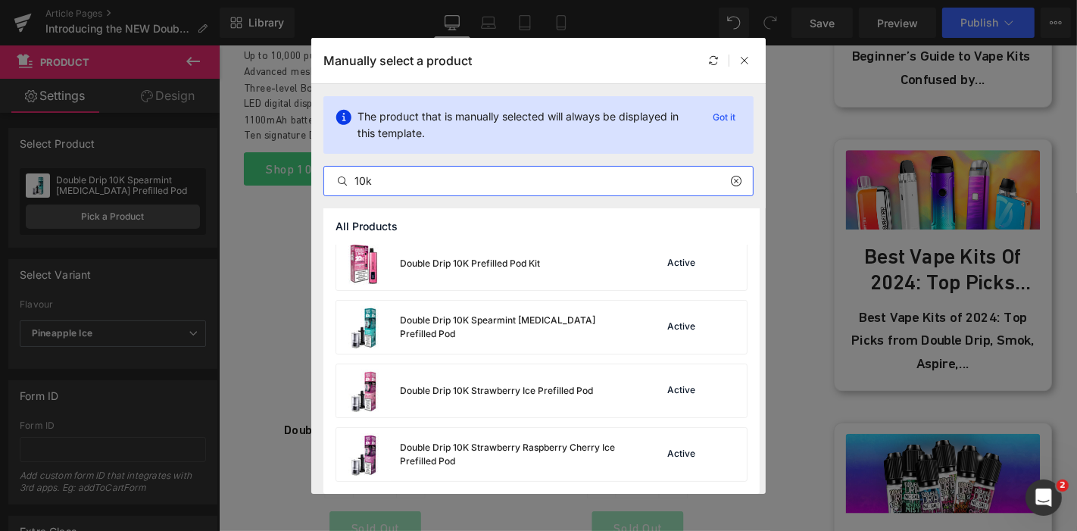
scroll to position [452, 0]
type input "10k"
click at [478, 266] on div "Double Drip 10K Prefilled Pod Kit" at bounding box center [470, 265] width 140 height 14
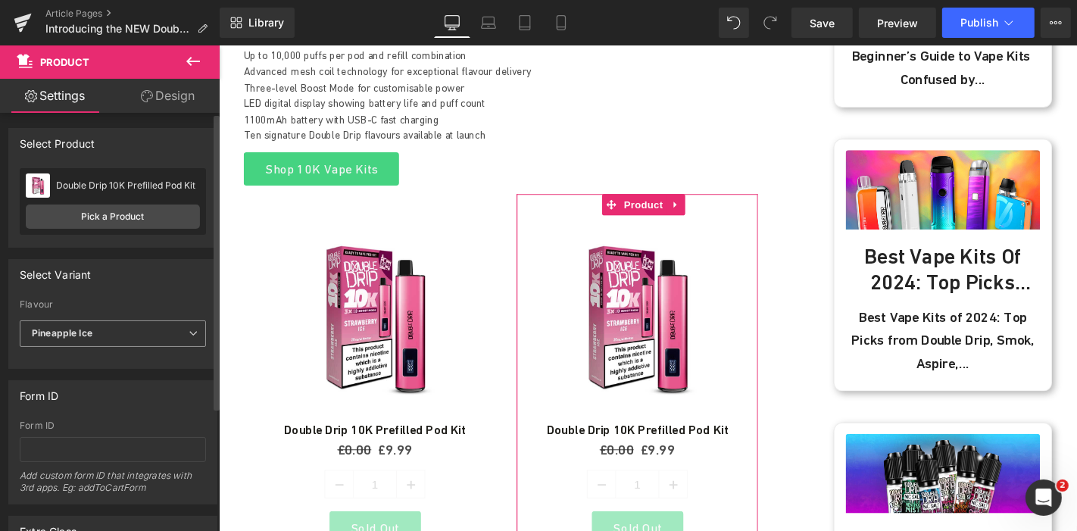
click at [119, 333] on span "Pineapple Ice" at bounding box center [113, 333] width 186 height 27
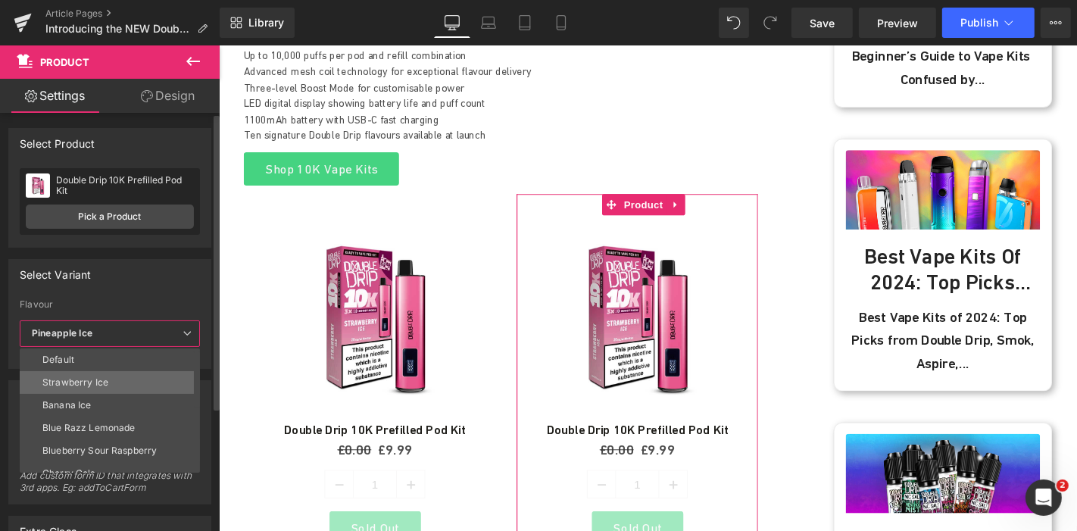
click at [106, 373] on li "Strawberry Ice" at bounding box center [113, 382] width 187 height 23
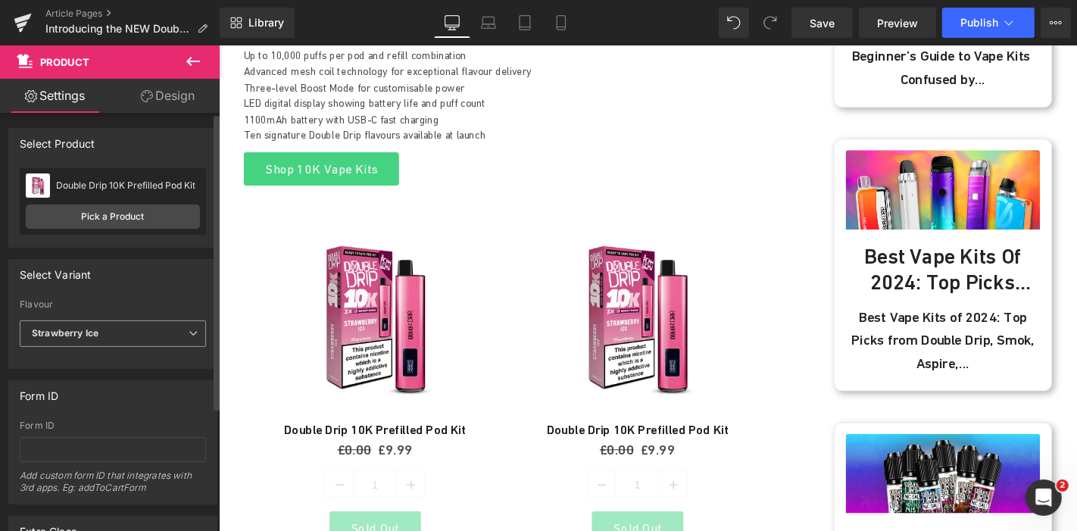
click at [158, 335] on span "Strawberry Ice" at bounding box center [113, 333] width 186 height 27
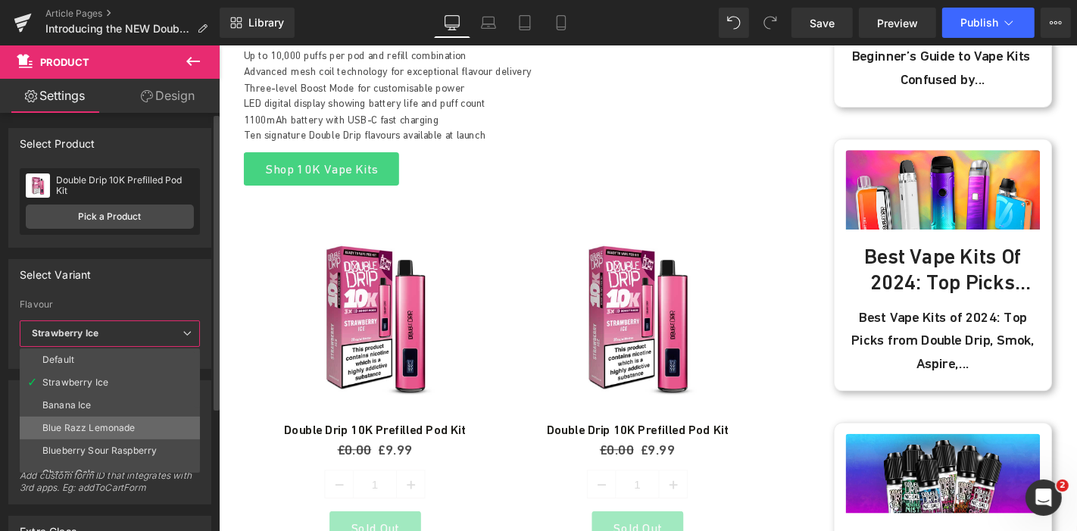
click at [123, 432] on li "Blue Razz Lemonade" at bounding box center [113, 427] width 187 height 23
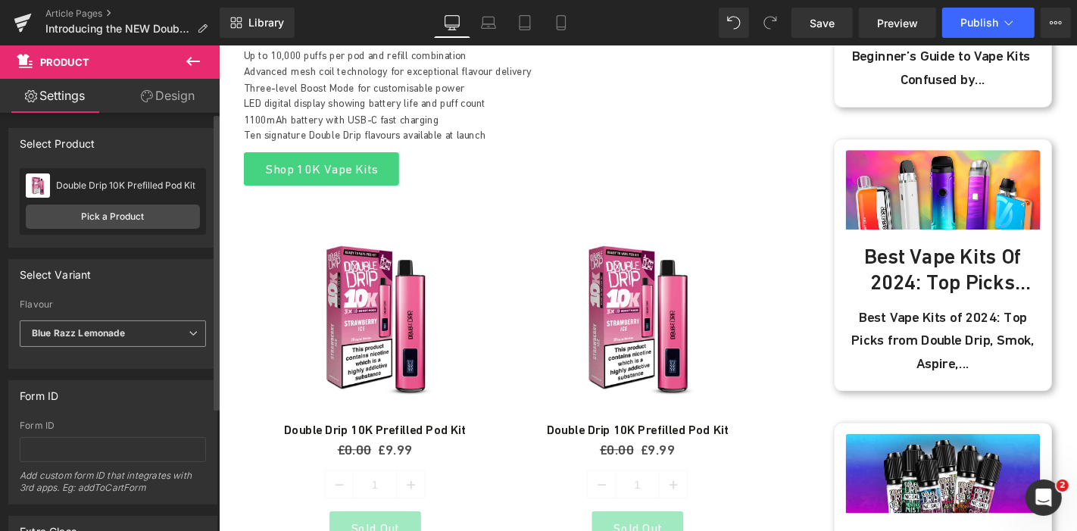
click at [169, 329] on span "Blue Razz Lemonade" at bounding box center [113, 333] width 186 height 27
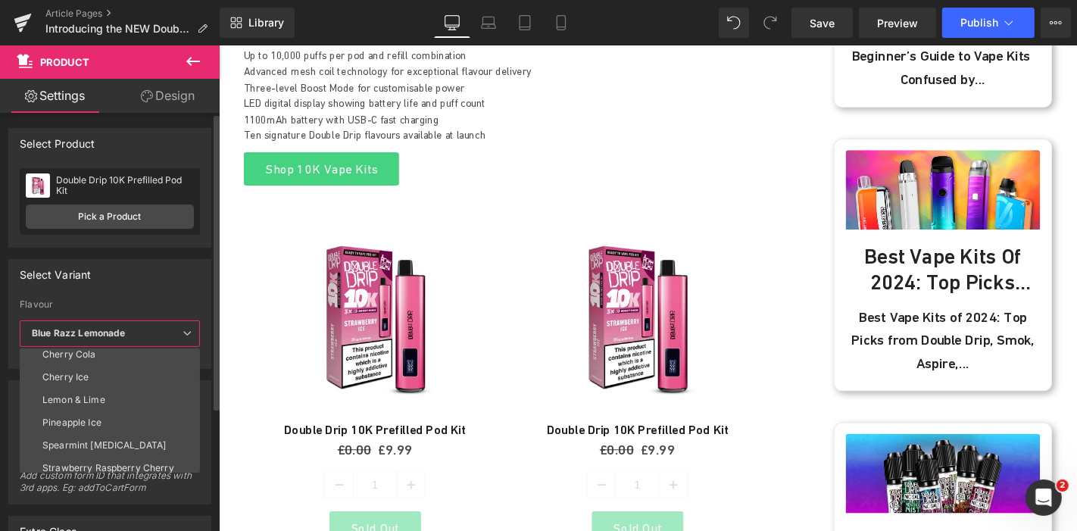
scroll to position [136, 0]
click at [144, 416] on li "Spearmint Menthol" at bounding box center [113, 427] width 187 height 23
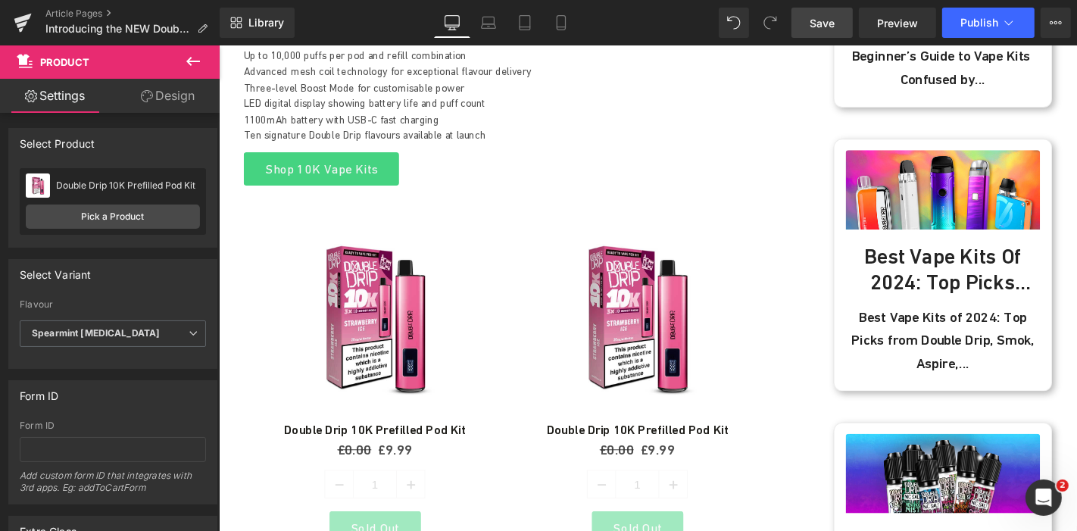
click at [826, 15] on span "Save" at bounding box center [821, 23] width 25 height 16
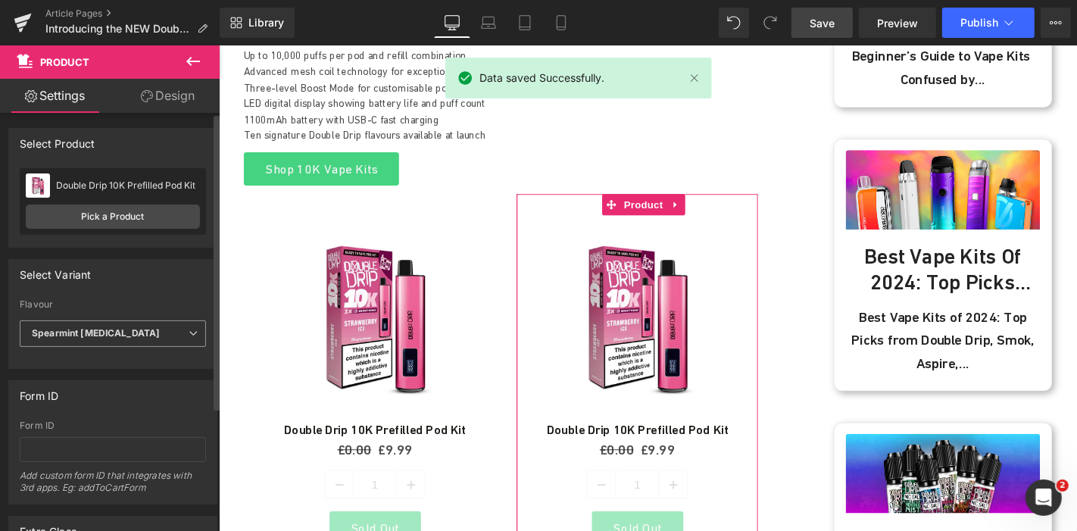
click at [160, 341] on span "Spearmint Menthol" at bounding box center [113, 333] width 186 height 27
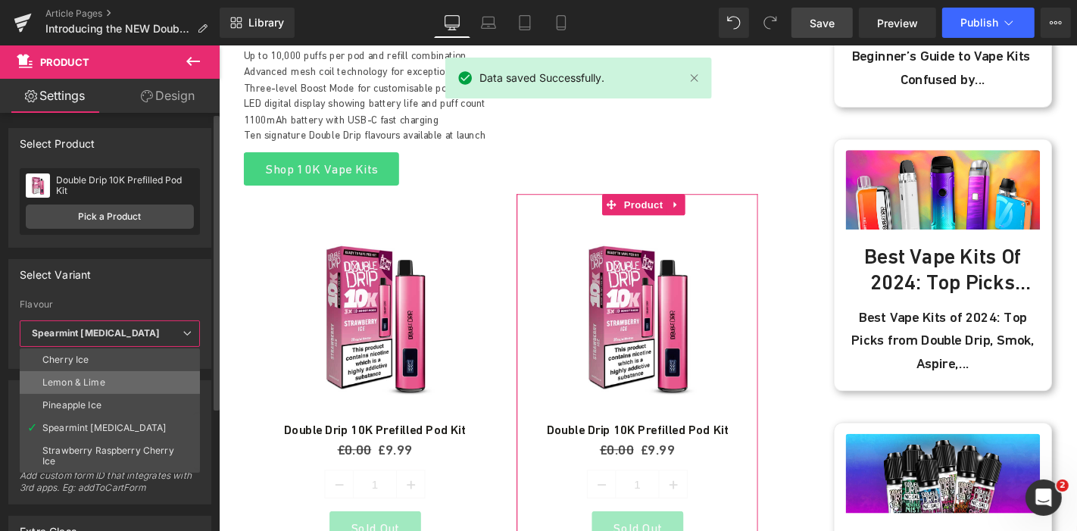
click at [110, 385] on li "Lemon & Lime" at bounding box center [113, 382] width 187 height 23
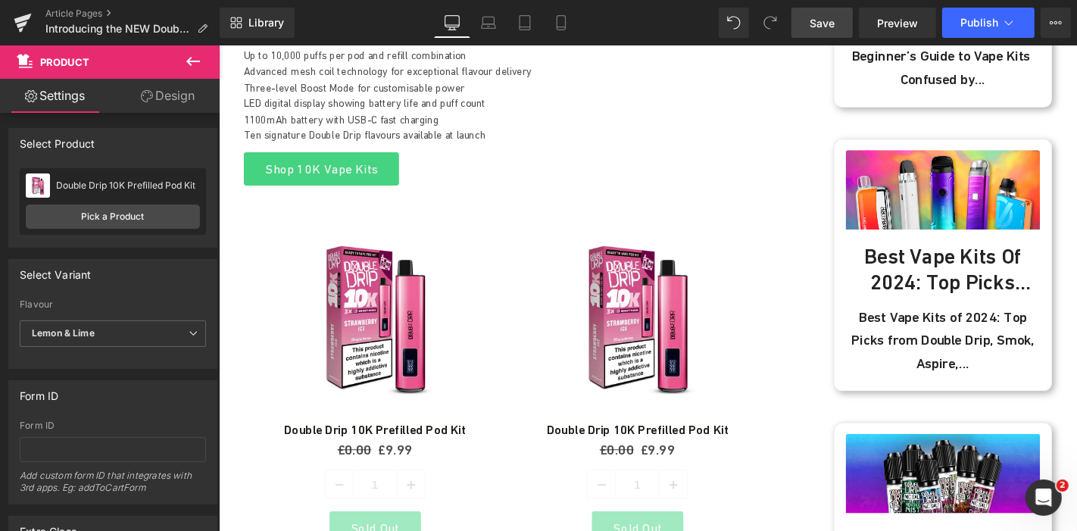
click at [791, 24] on div "Save Preview Publish Scheduled View Live Page View with current Template Save T…" at bounding box center [931, 23] width 292 height 30
click at [809, 25] on link "Save" at bounding box center [821, 23] width 61 height 30
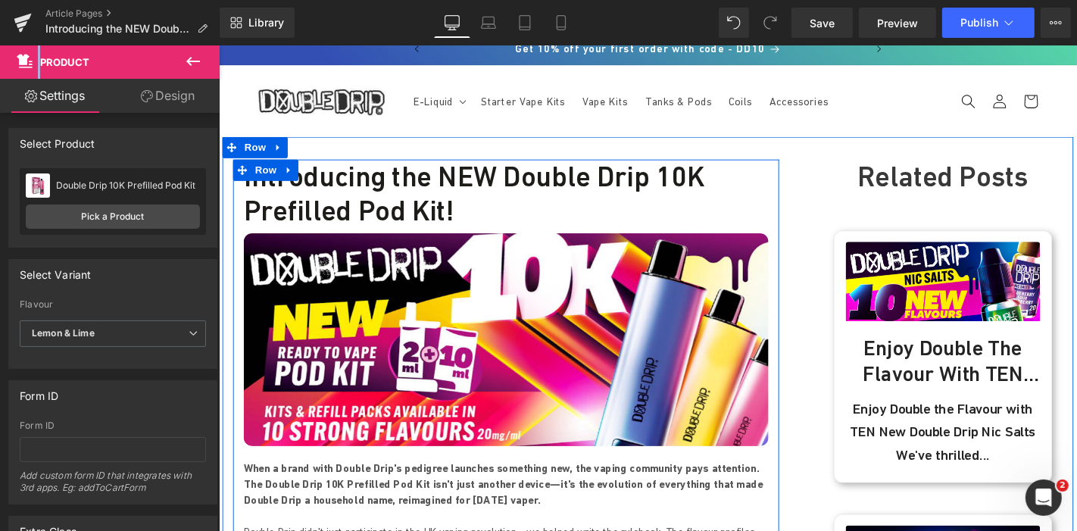
scroll to position [0, 0]
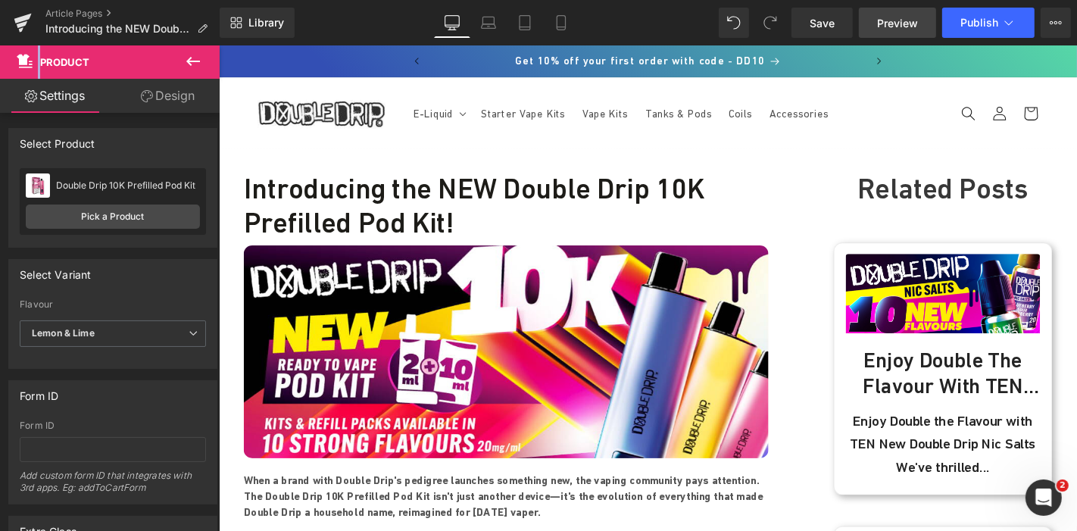
click at [895, 29] on span "Preview" at bounding box center [897, 23] width 41 height 16
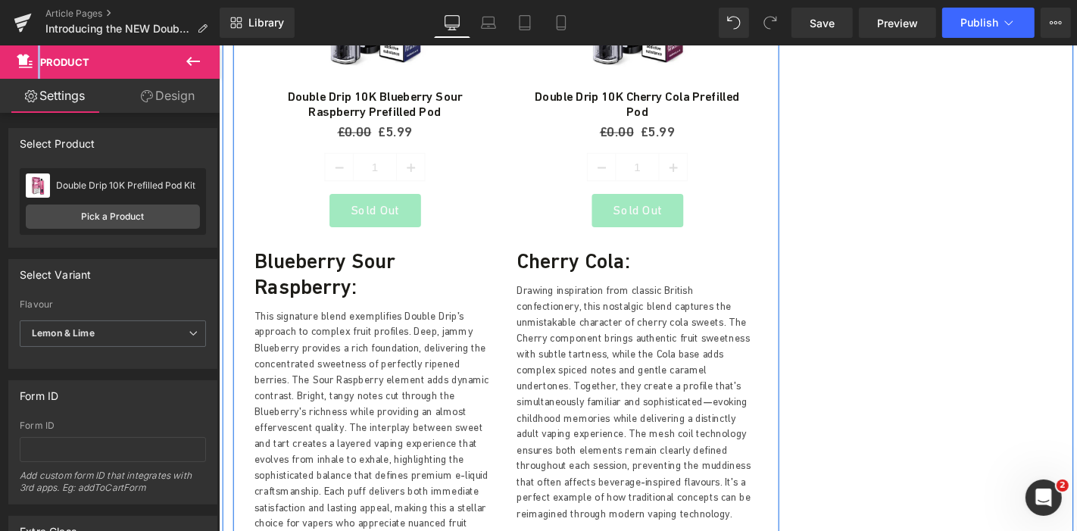
scroll to position [2241, 0]
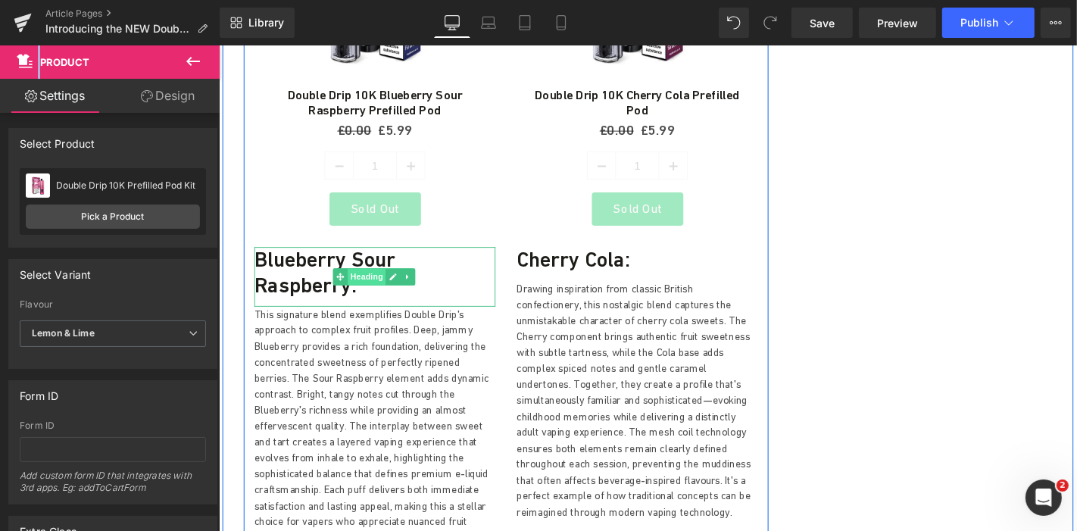
click at [365, 282] on span "Heading" at bounding box center [375, 291] width 41 height 18
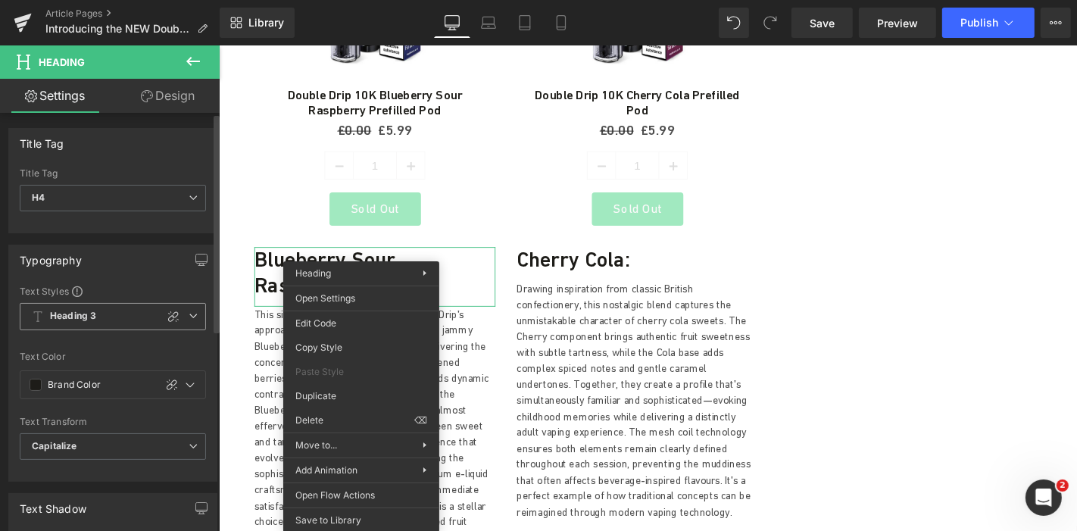
drag, startPoint x: 197, startPoint y: 298, endPoint x: 190, endPoint y: 318, distance: 20.8
click at [190, 318] on div "Text Styles Custom Heading 1 Heading 2 Heading 3 Heading 4 Heading 5 Heading 6 …" at bounding box center [112, 383] width 207 height 196
click at [190, 318] on icon at bounding box center [193, 315] width 9 height 9
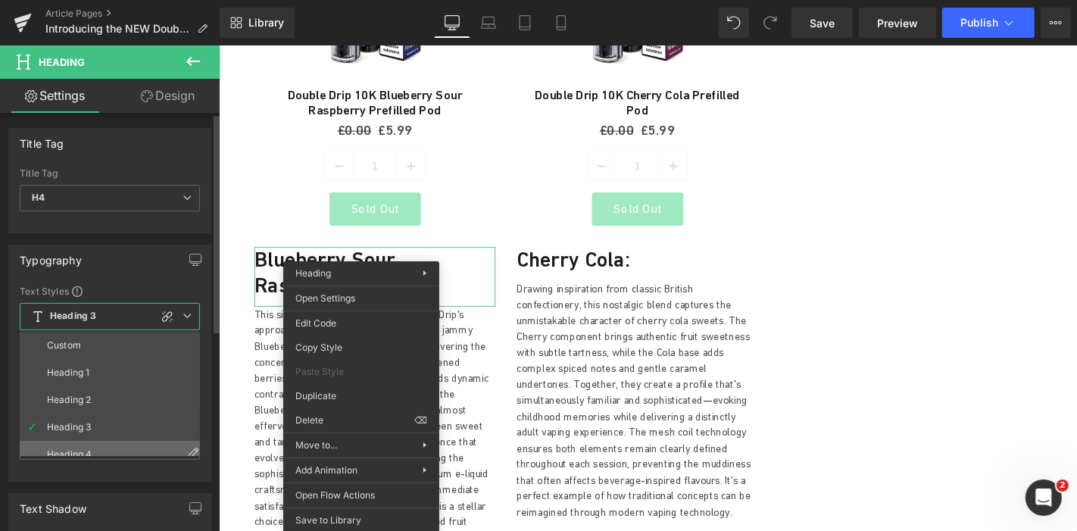
click at [94, 442] on li "Heading 4" at bounding box center [113, 454] width 187 height 27
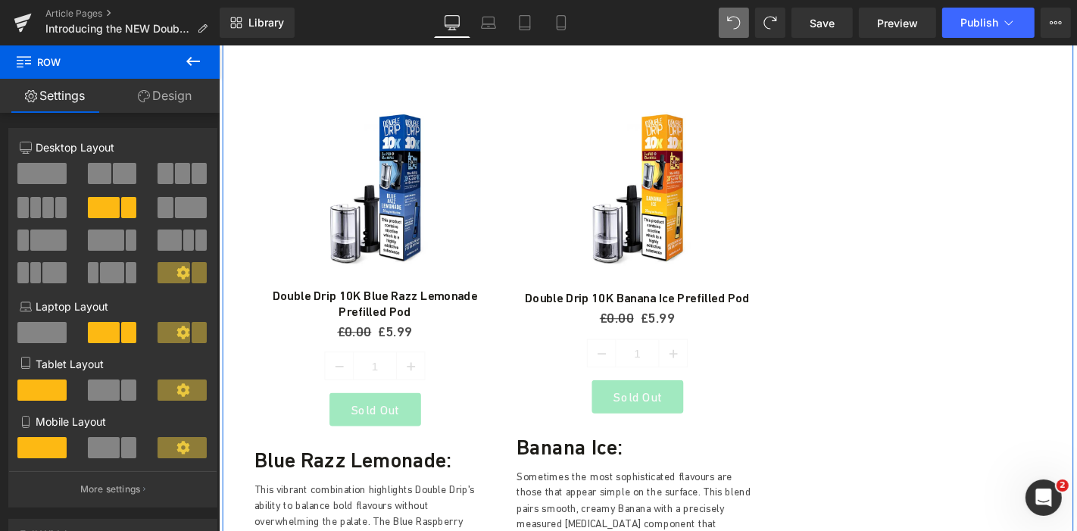
scroll to position [2756, 0]
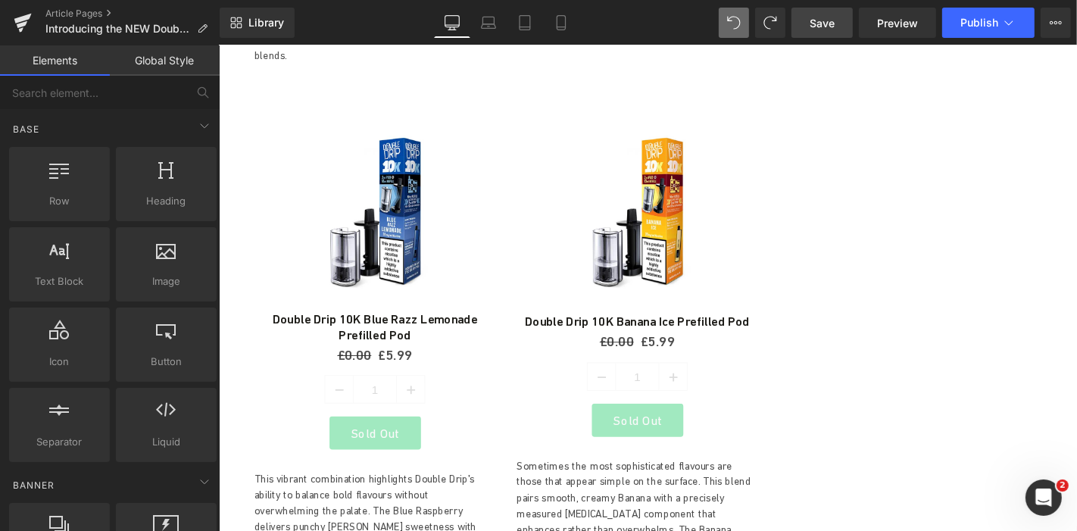
click at [816, 12] on link "Save" at bounding box center [821, 23] width 61 height 30
click at [897, 28] on span "Preview" at bounding box center [897, 23] width 41 height 16
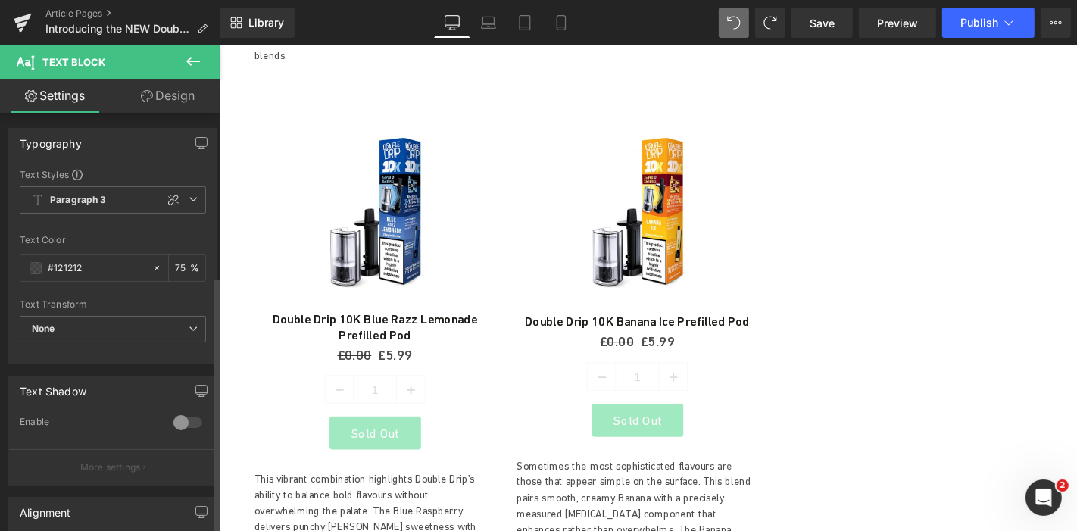
scroll to position [264, 0]
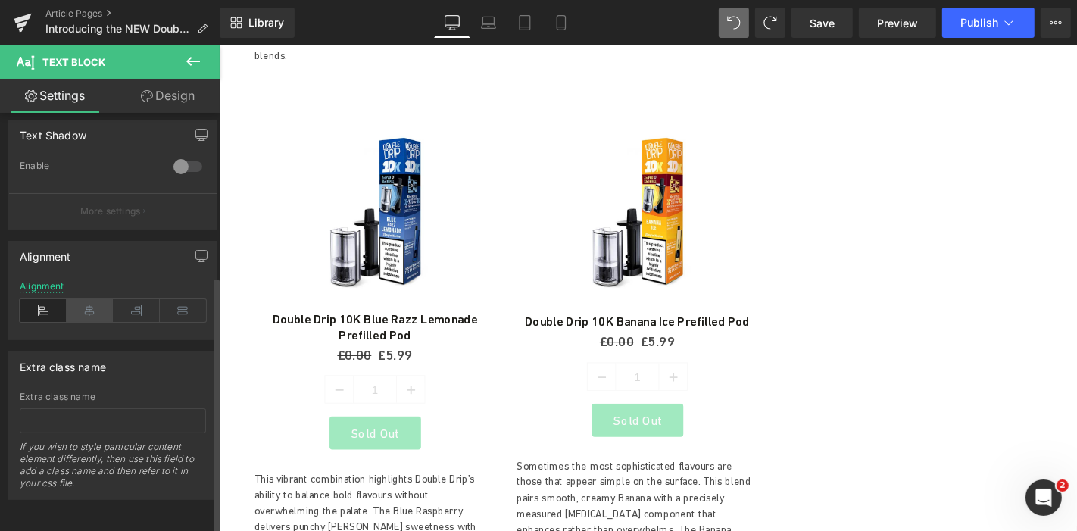
click at [96, 299] on icon at bounding box center [90, 310] width 47 height 23
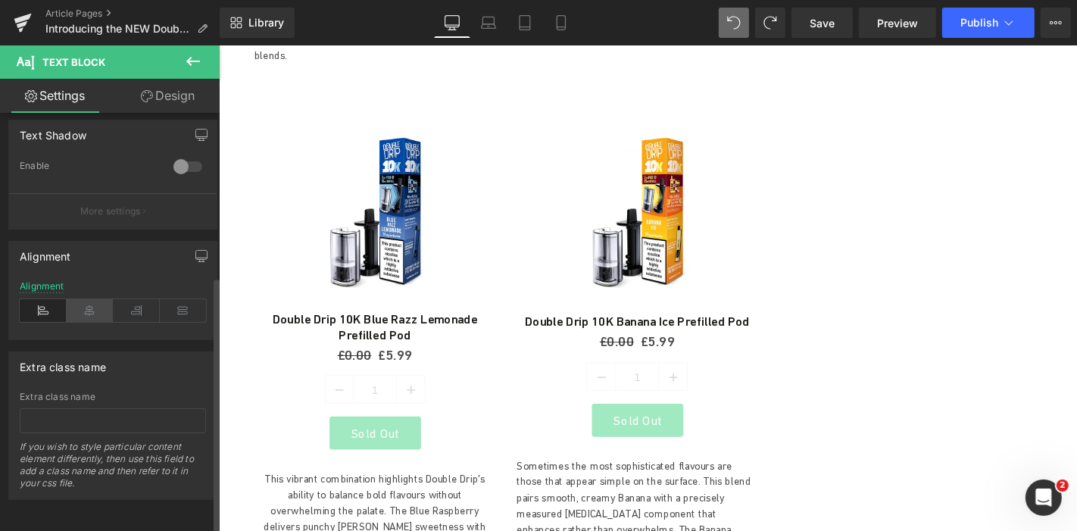
click at [89, 307] on icon at bounding box center [90, 310] width 47 height 23
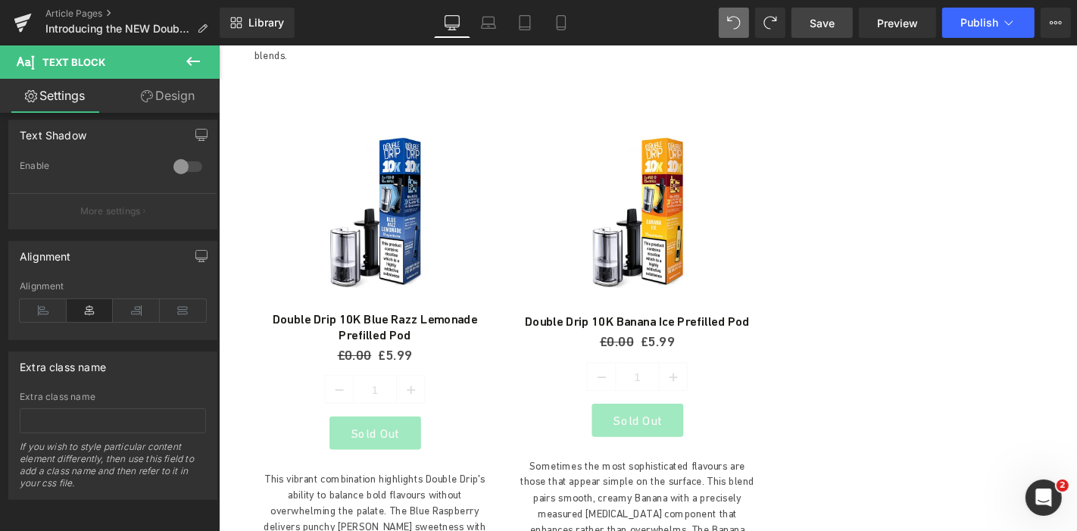
click at [827, 16] on span "Save" at bounding box center [821, 23] width 25 height 16
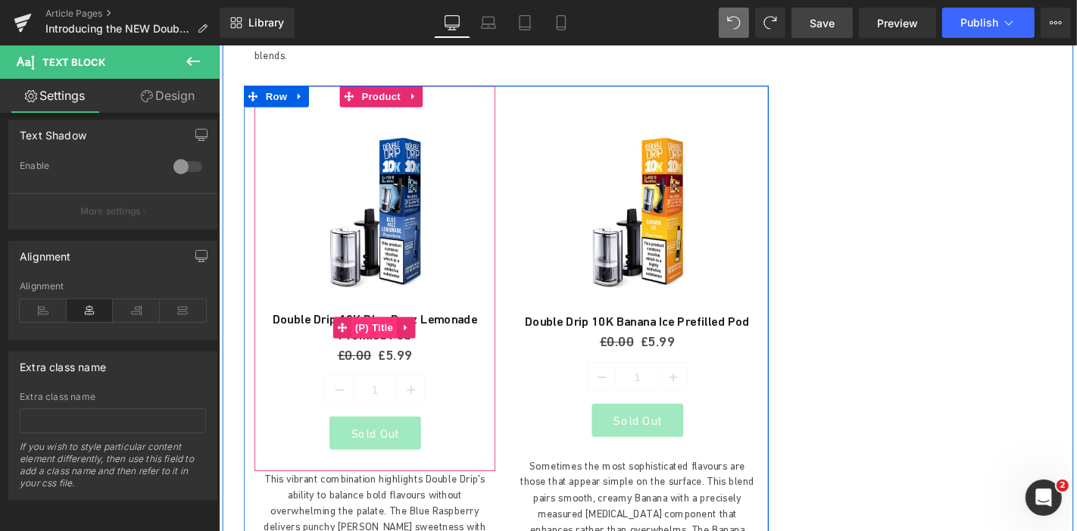
click at [367, 335] on span "(P) Title" at bounding box center [384, 346] width 48 height 23
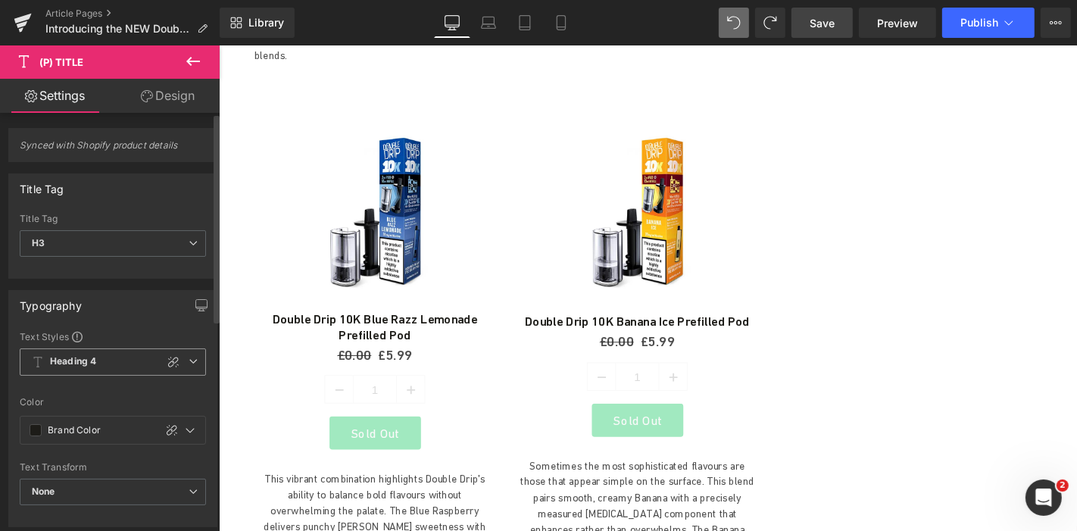
click at [189, 359] on icon at bounding box center [193, 361] width 9 height 9
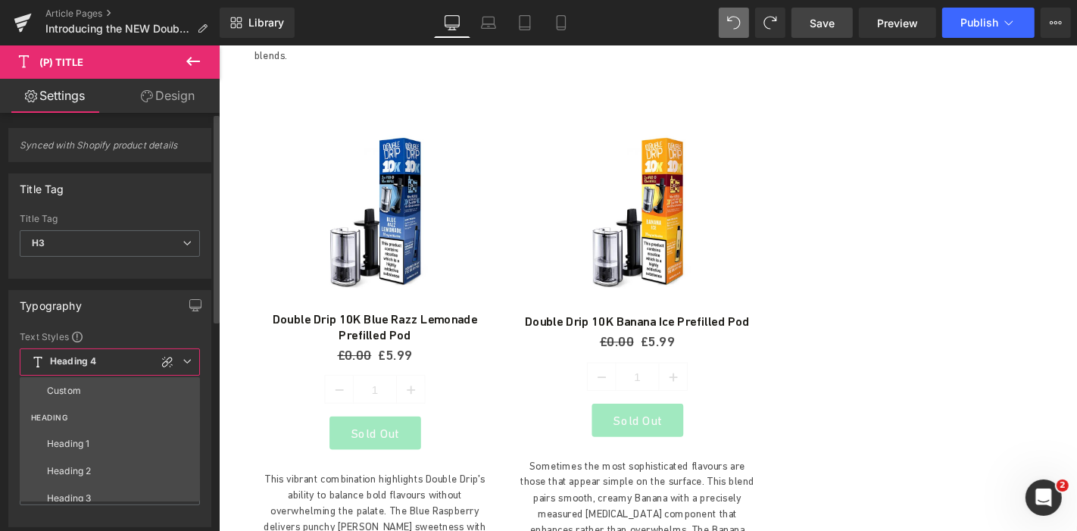
click at [186, 359] on icon at bounding box center [186, 361] width 9 height 9
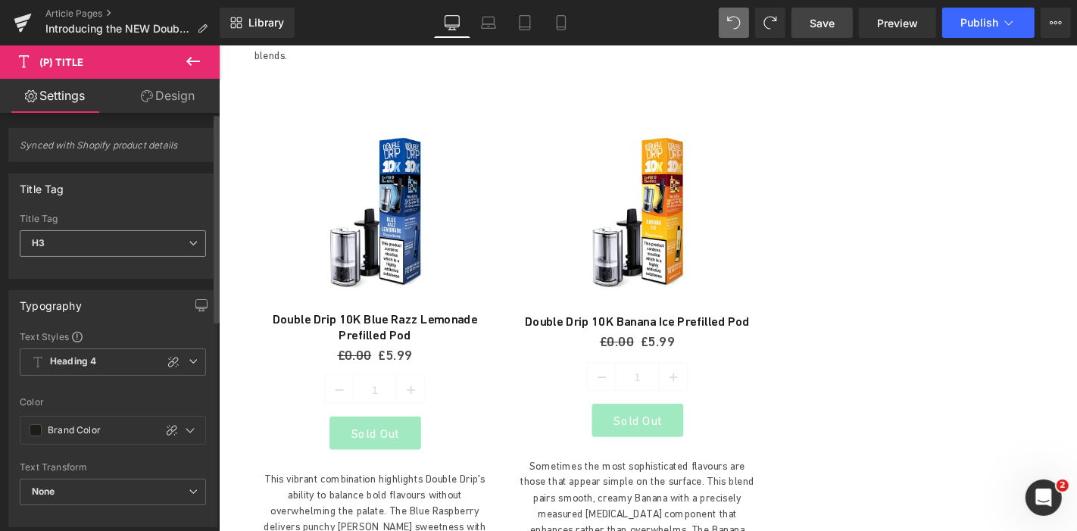
click at [182, 232] on span "H3" at bounding box center [113, 243] width 186 height 27
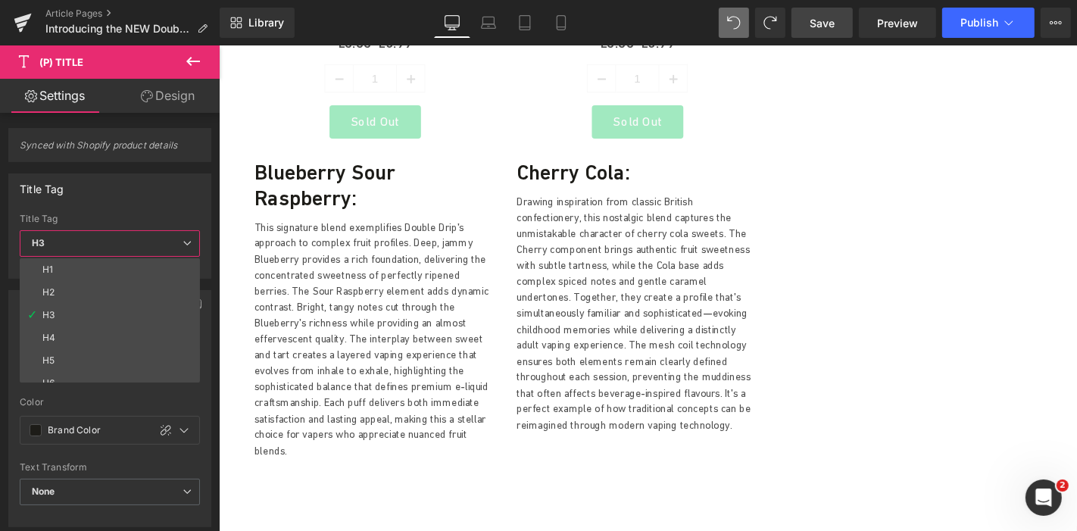
scroll to position [2247, 0]
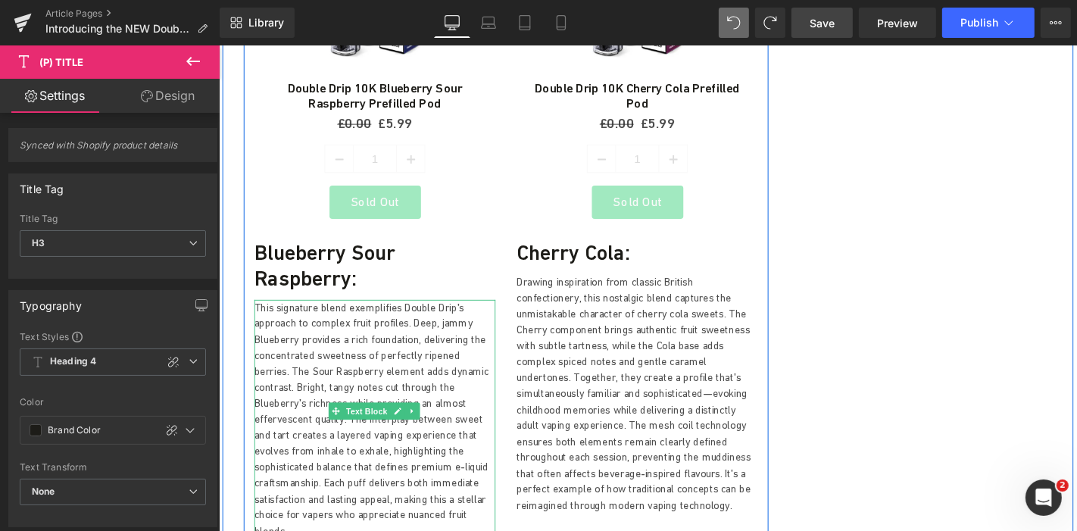
click at [380, 347] on p "This signature blend exemplifies Double Drip's approach to complex fruit profil…" at bounding box center [384, 445] width 257 height 256
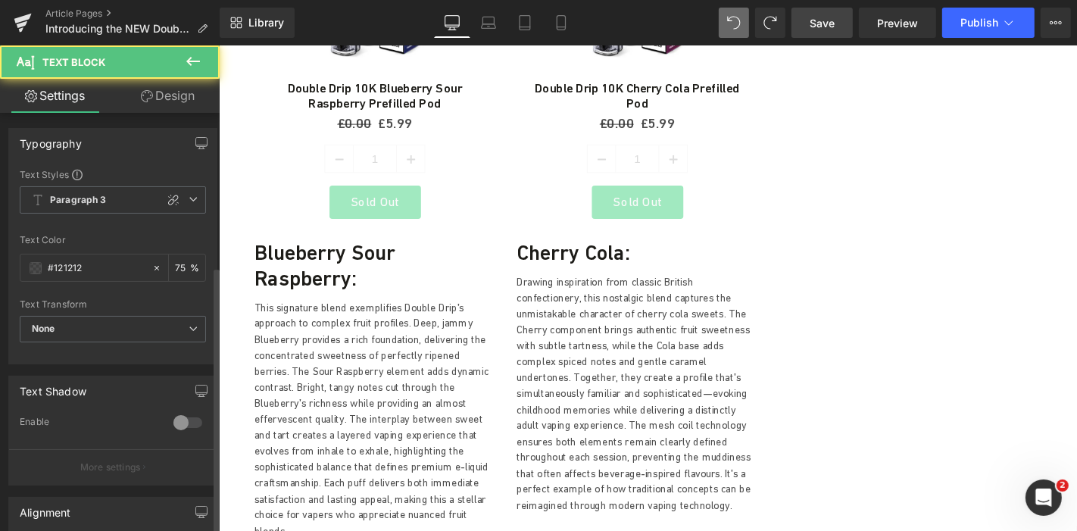
scroll to position [264, 0]
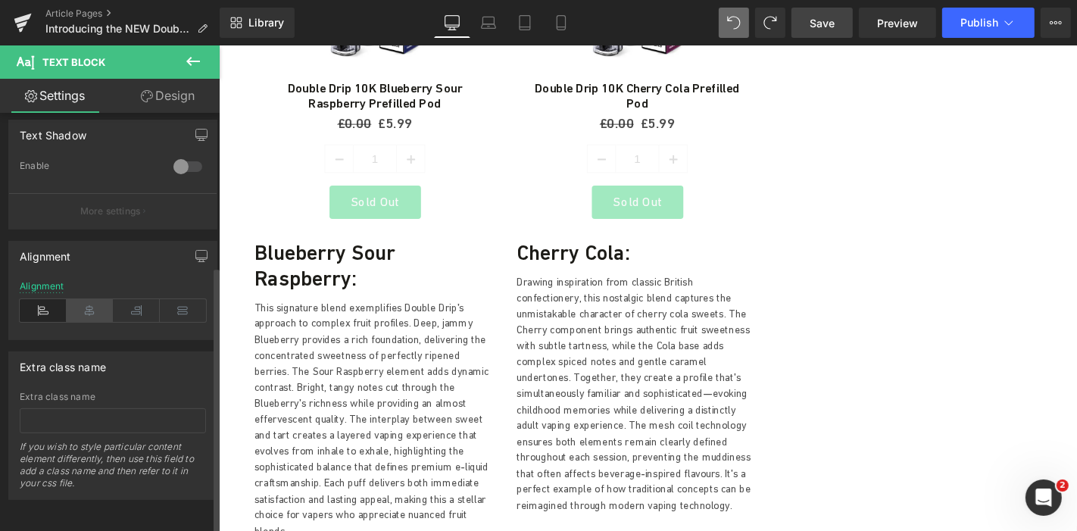
click at [86, 307] on icon at bounding box center [90, 310] width 47 height 23
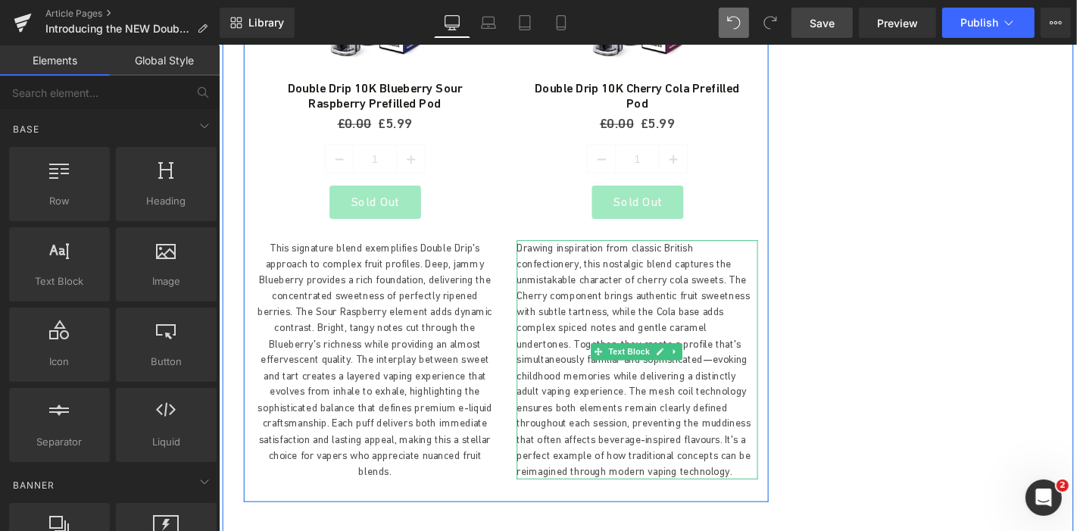
click at [576, 309] on p "Drawing inspiration from classic British confectionery, this nostalgic blend ca…" at bounding box center [664, 381] width 257 height 256
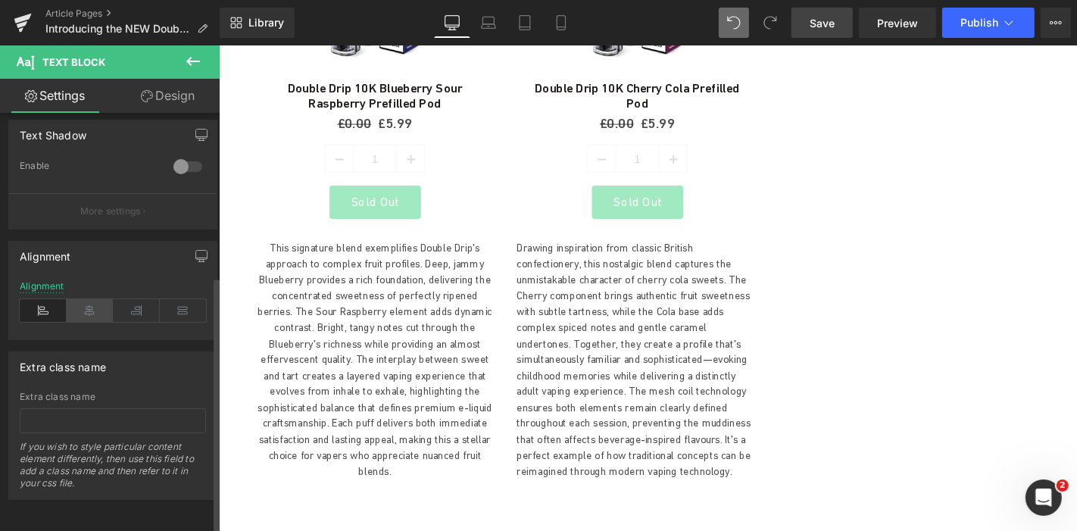
click at [87, 299] on icon at bounding box center [90, 310] width 47 height 23
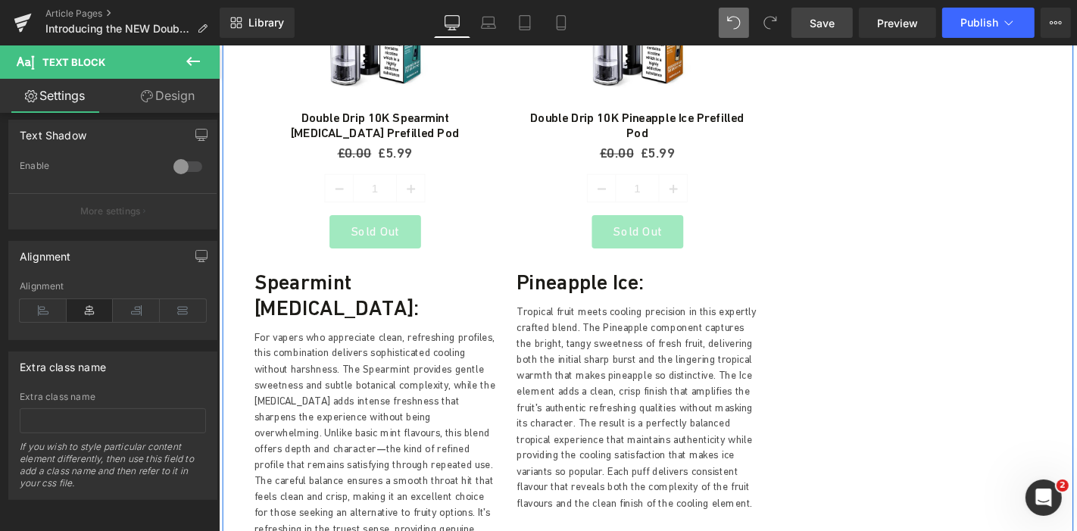
scroll to position [3582, 0]
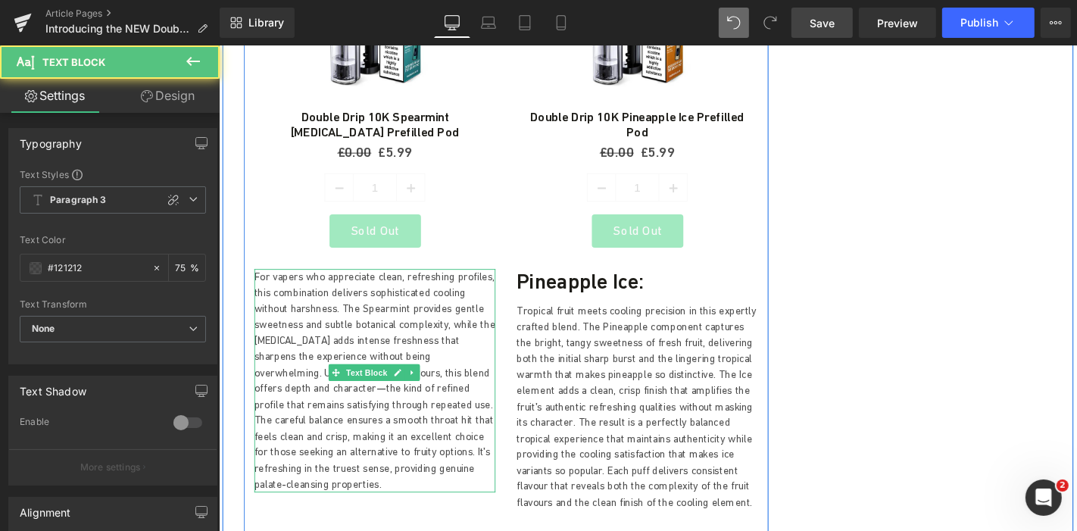
click at [323, 318] on p "For vapers who appreciate clean, refreshing profiles, this combination delivers…" at bounding box center [384, 402] width 257 height 239
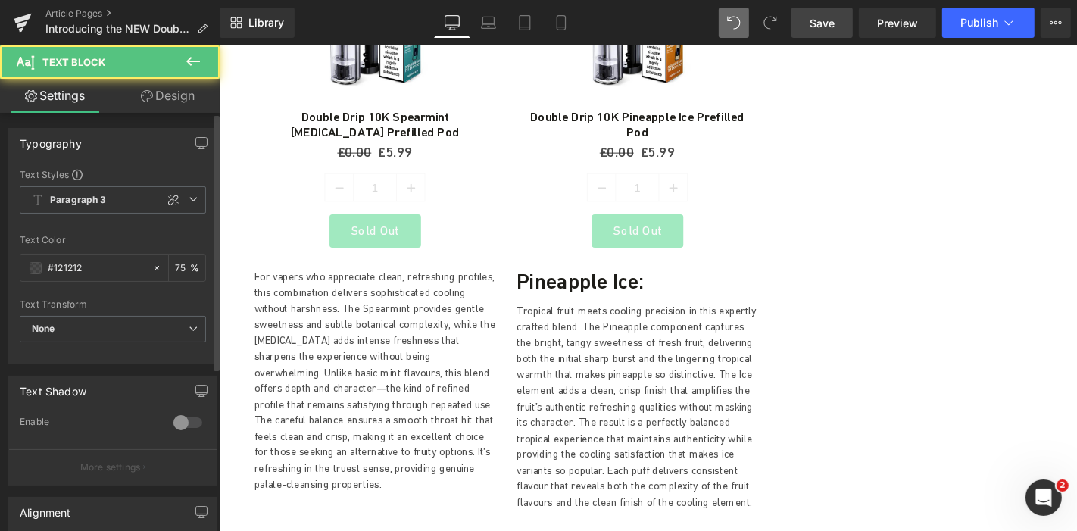
scroll to position [264, 0]
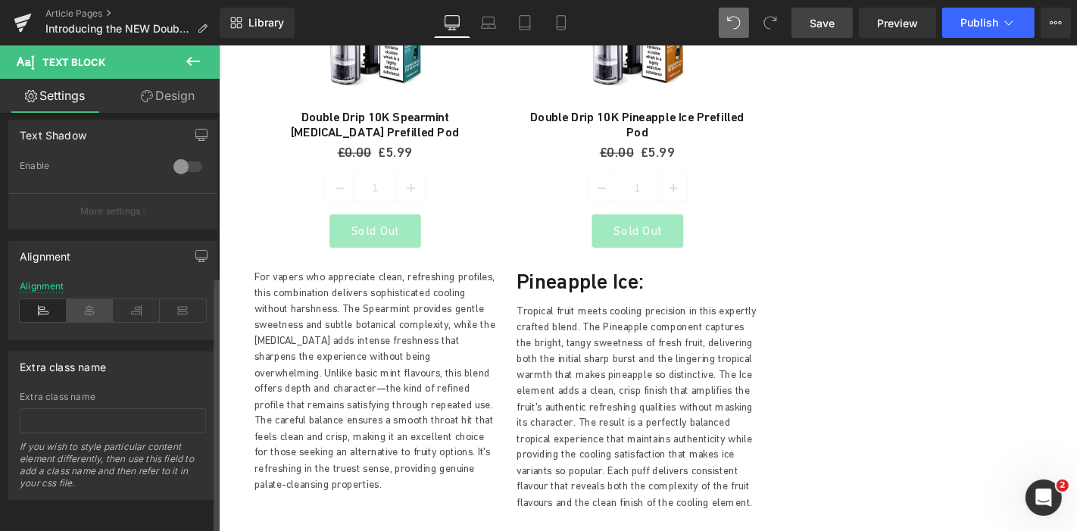
click at [89, 299] on icon at bounding box center [90, 310] width 47 height 23
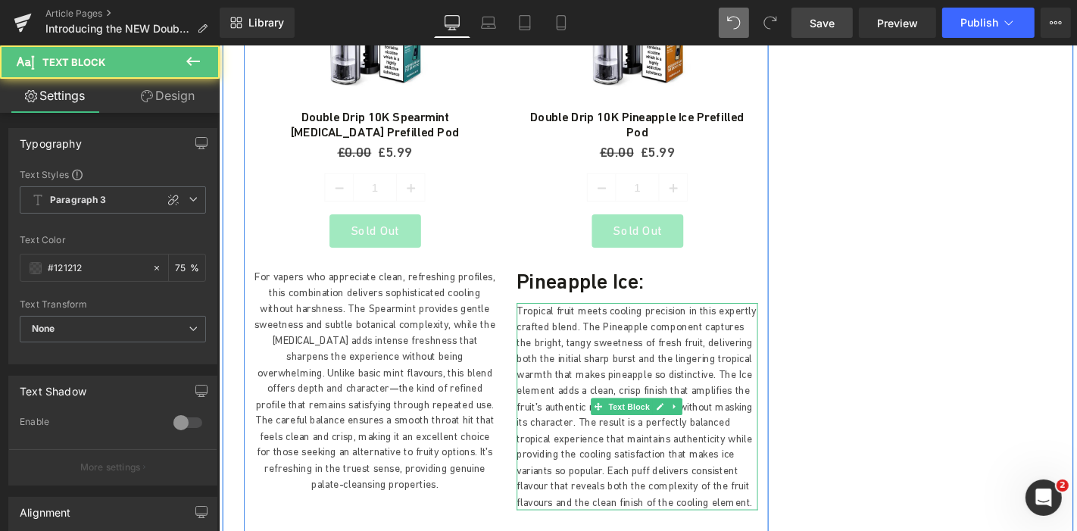
click at [585, 320] on p "Tropical fruit meets cooling precision in this expertly crafted blend. The Pine…" at bounding box center [664, 431] width 257 height 222
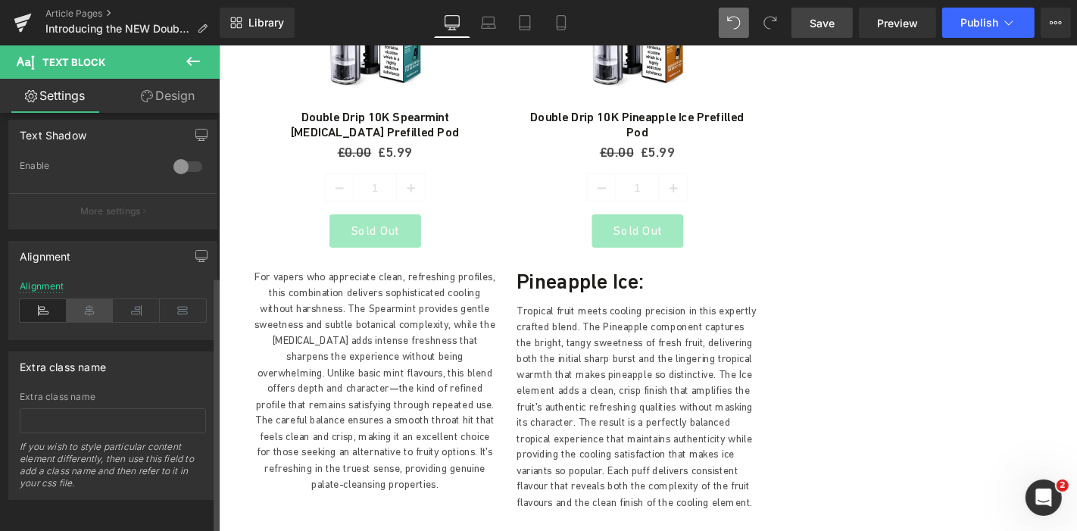
click at [94, 299] on icon at bounding box center [90, 310] width 47 height 23
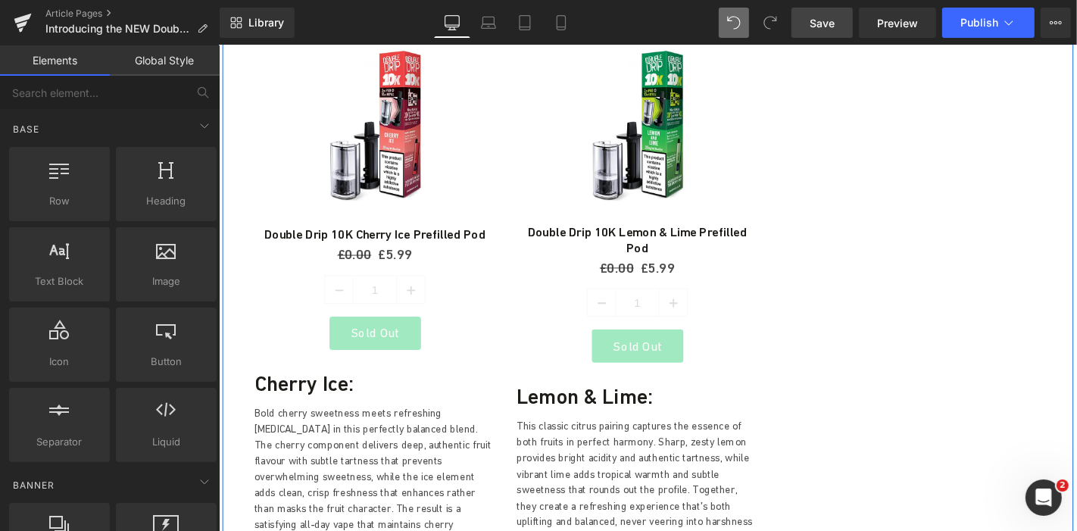
scroll to position [4212, 0]
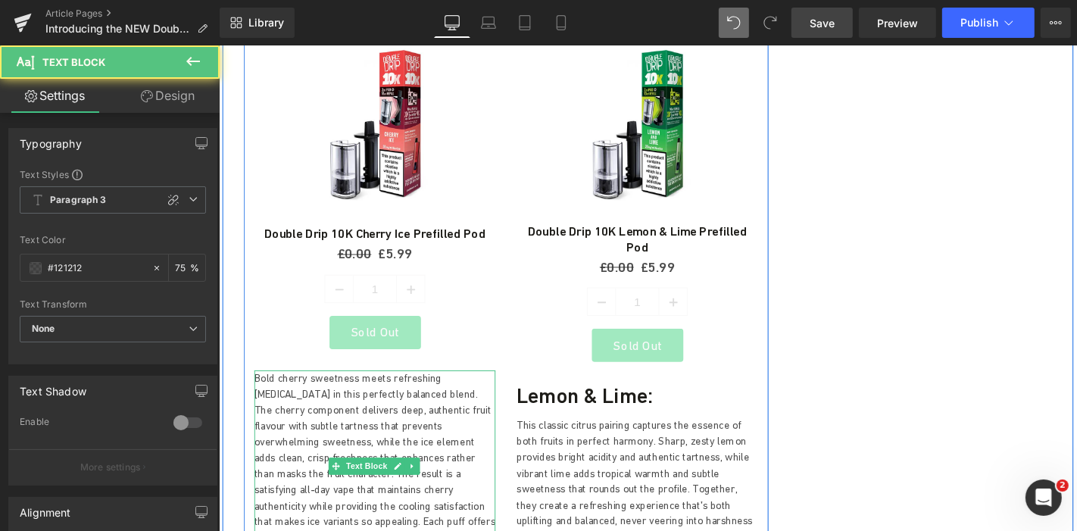
click at [371, 391] on p "Bold cherry sweetness meets refreshing menthol in this perfectly balanced blend…" at bounding box center [384, 502] width 257 height 222
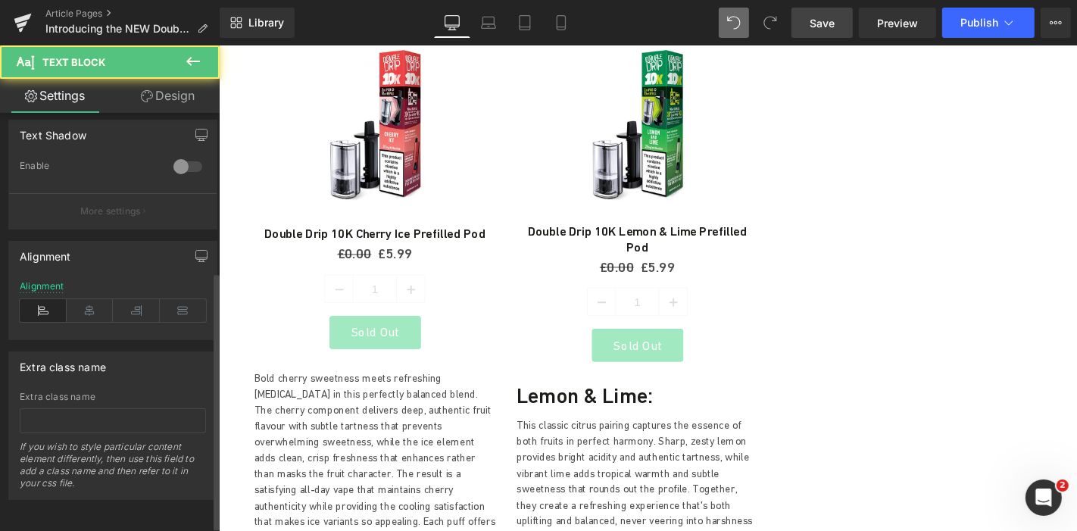
scroll to position [264, 0]
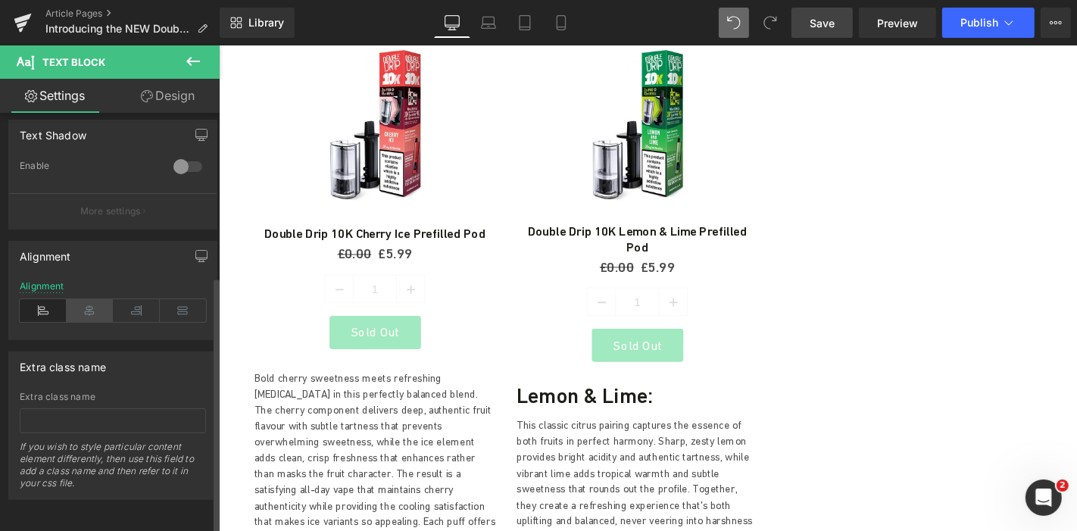
click at [91, 299] on icon at bounding box center [90, 310] width 47 height 23
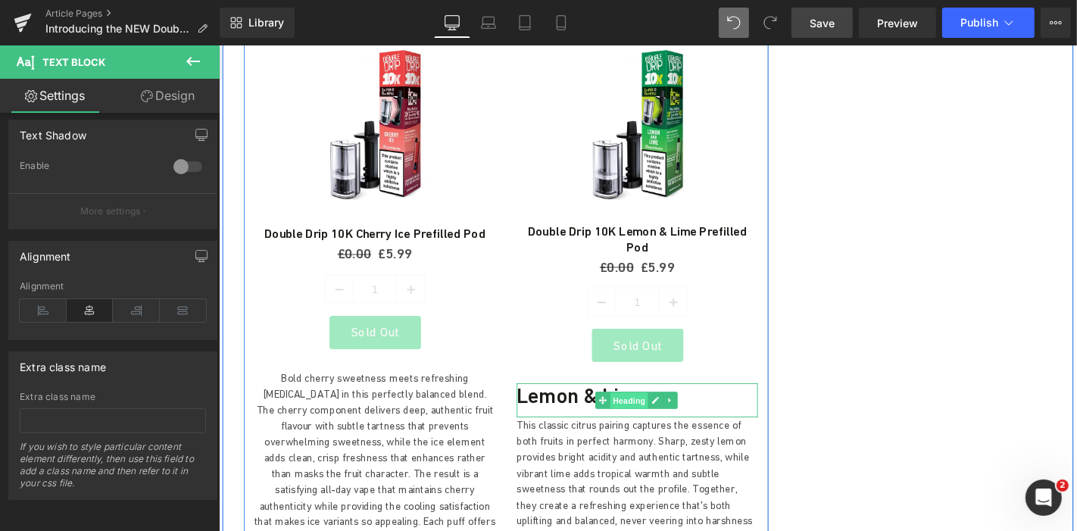
click at [638, 415] on span "Heading" at bounding box center [655, 424] width 41 height 18
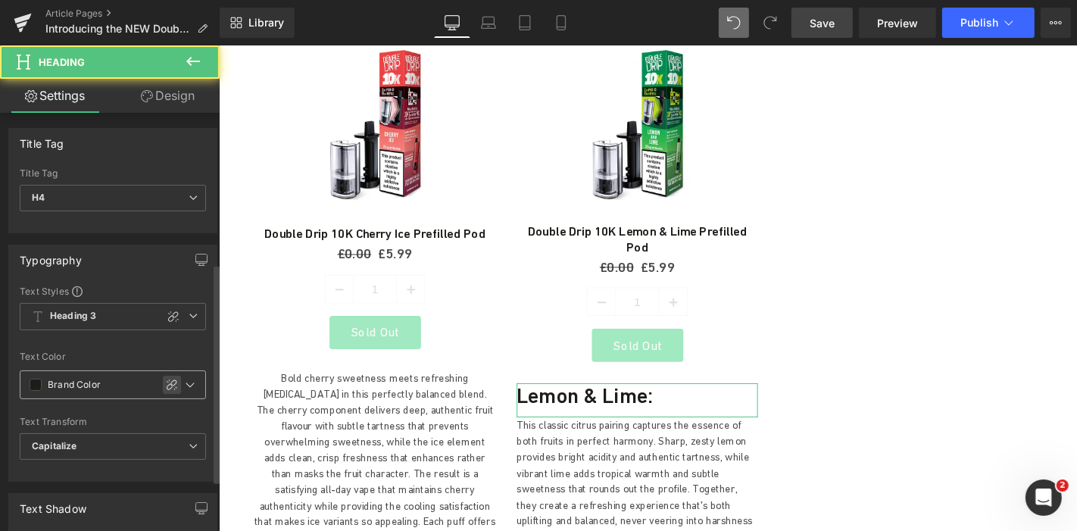
scroll to position [380, 0]
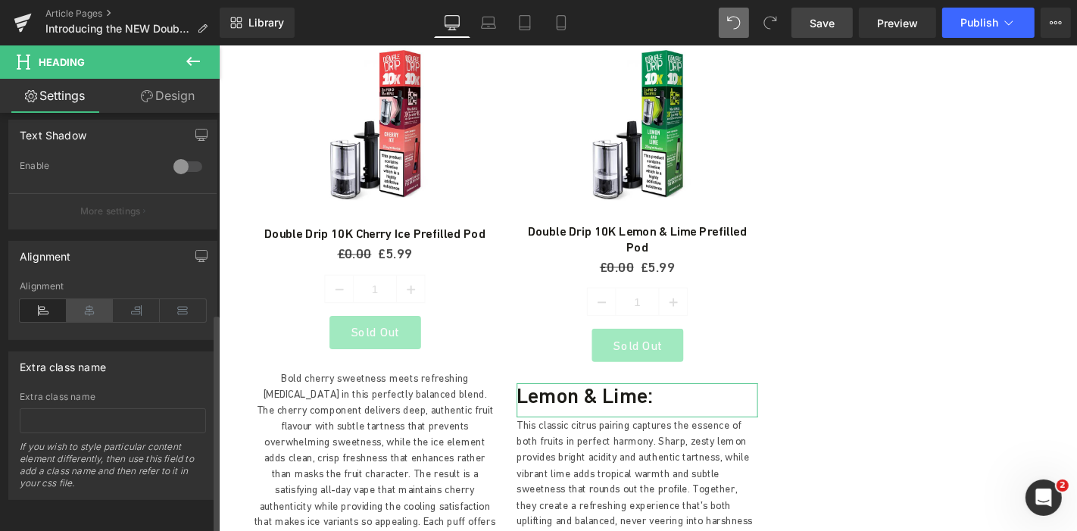
drag, startPoint x: 99, startPoint y: 299, endPoint x: 192, endPoint y: 299, distance: 93.1
click at [99, 299] on icon at bounding box center [90, 310] width 47 height 23
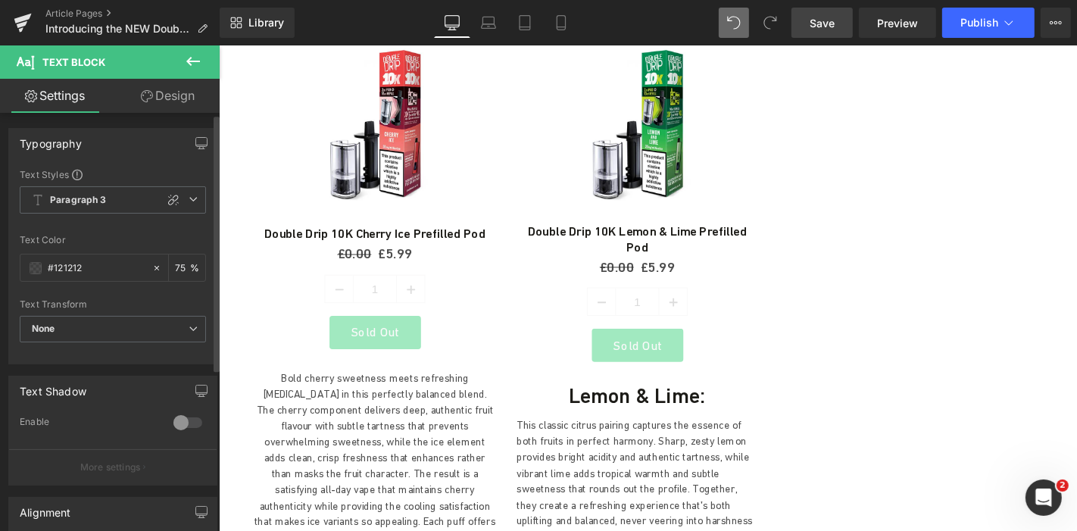
scroll to position [264, 0]
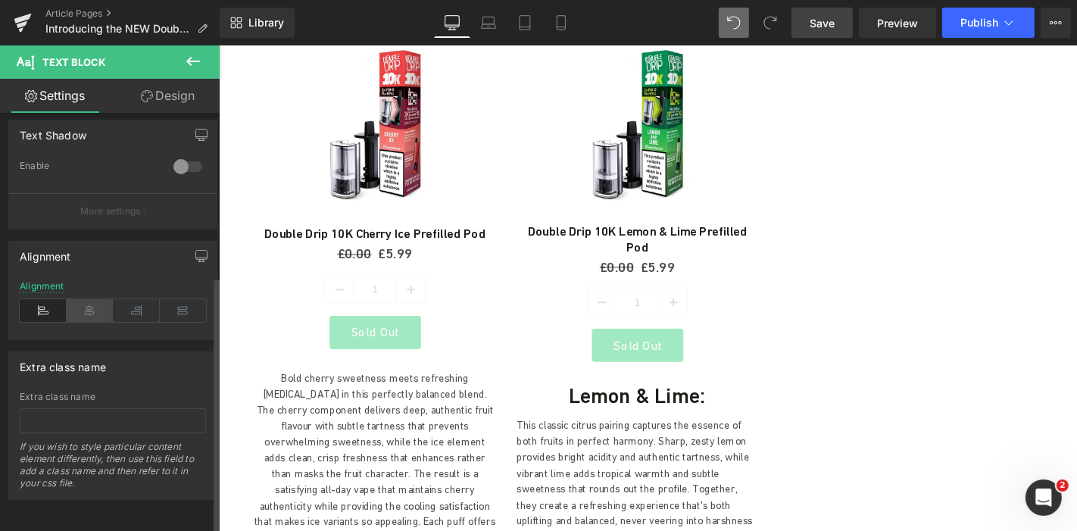
click at [106, 304] on icon at bounding box center [90, 310] width 47 height 23
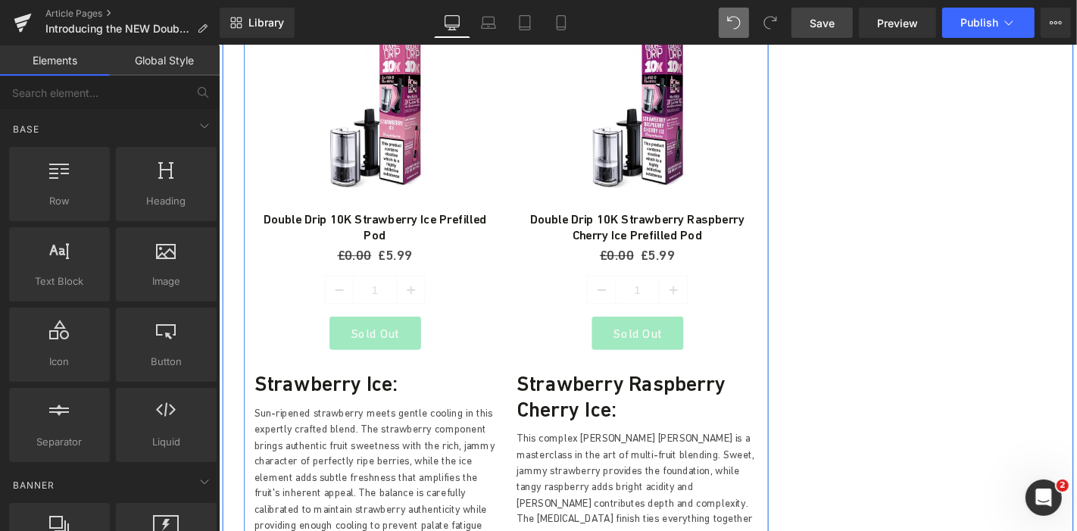
scroll to position [4869, 0]
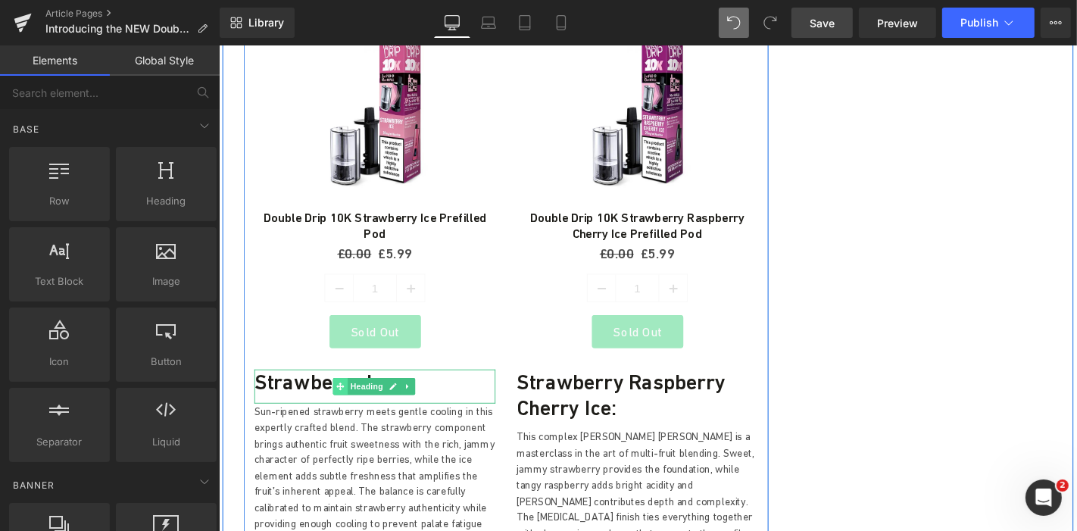
click at [340, 400] on span at bounding box center [348, 409] width 16 height 18
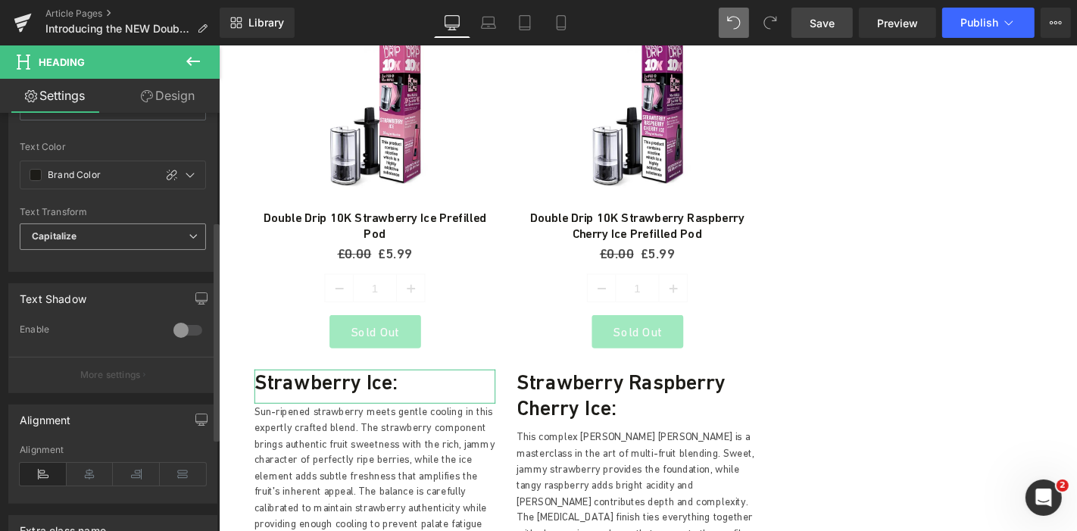
scroll to position [220, 0]
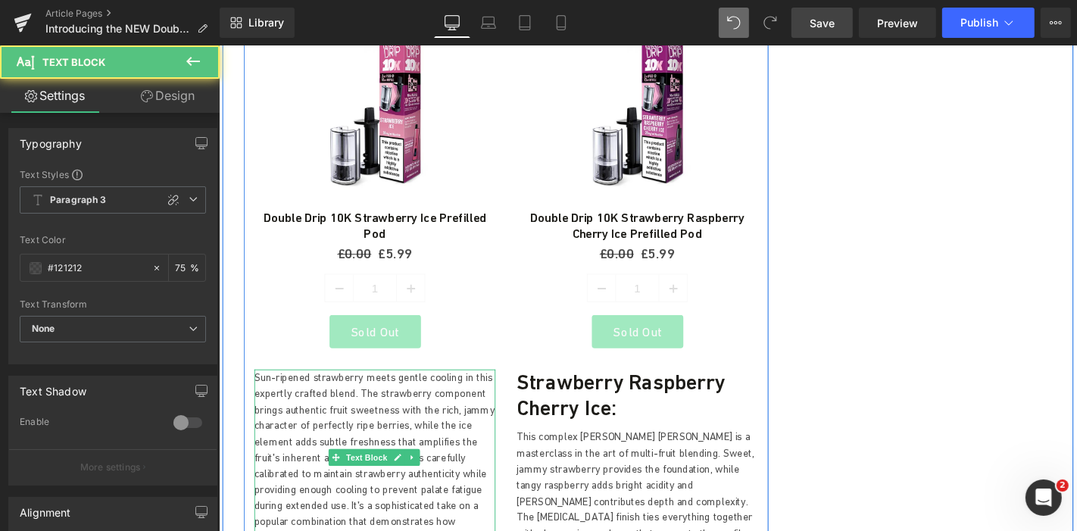
click at [327, 391] on p "Sun-ripened strawberry meets gentle cooling in this expertly crafted blend. The…" at bounding box center [384, 493] width 257 height 204
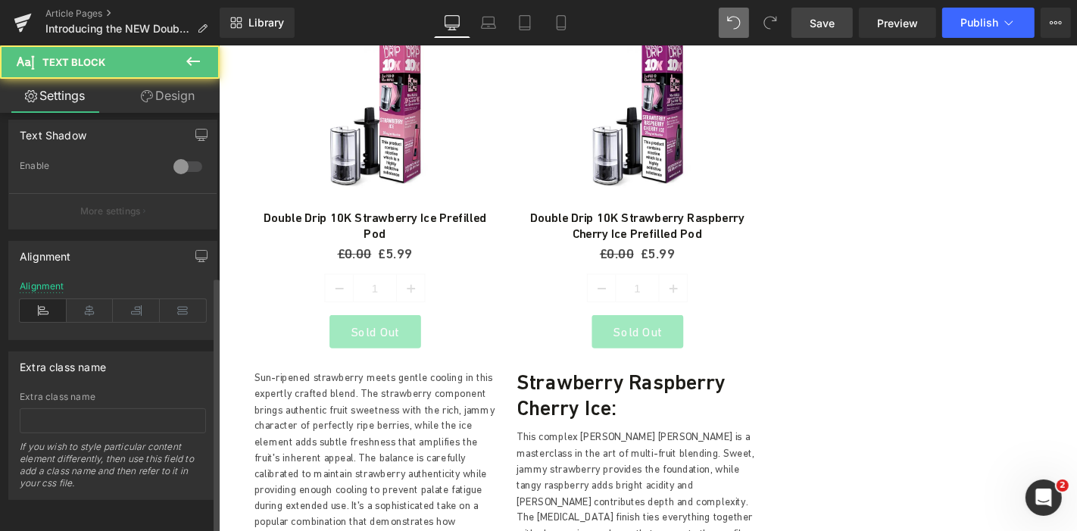
scroll to position [264, 0]
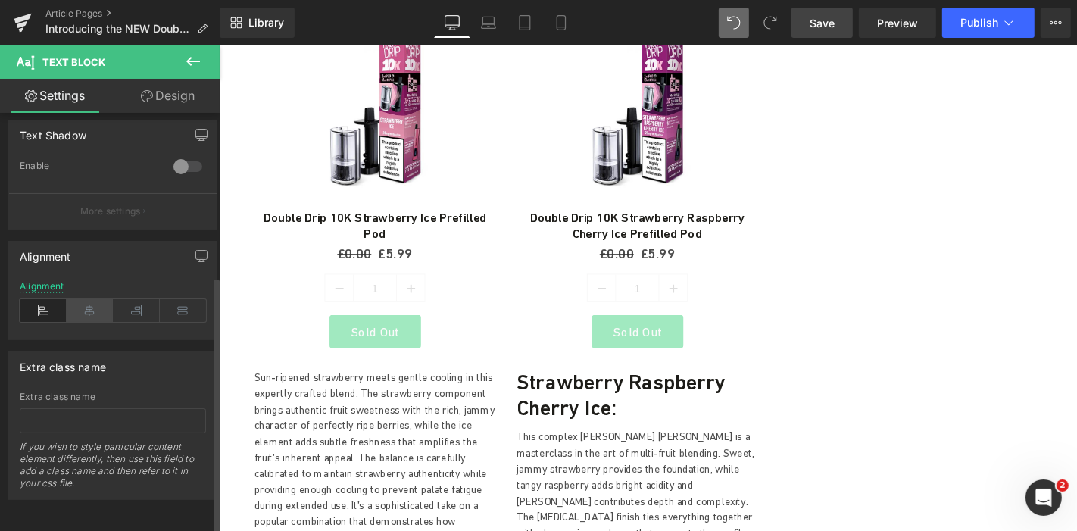
click at [89, 299] on icon at bounding box center [90, 310] width 47 height 23
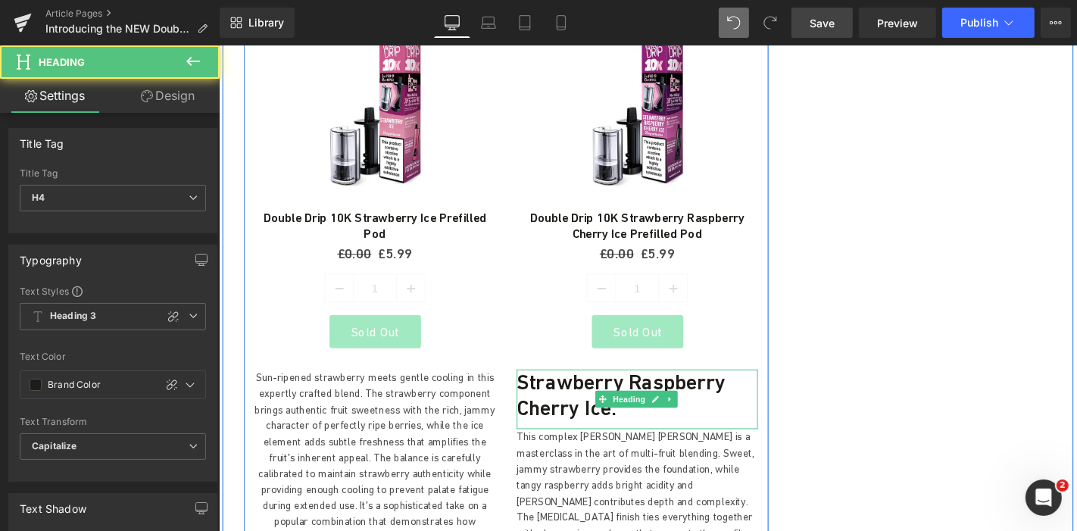
click at [557, 391] on h4 "Strawberry Raspberry Cherry Ice:" at bounding box center [664, 418] width 257 height 55
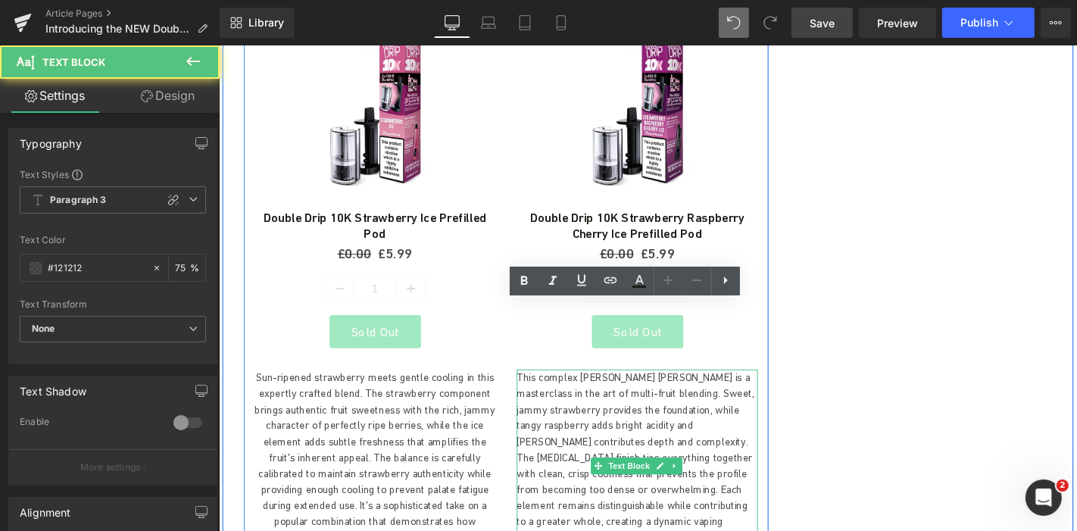
click at [589, 391] on p "This complex berry medley is a masterclass in the art of multi-fruit blending. …" at bounding box center [664, 502] width 257 height 222
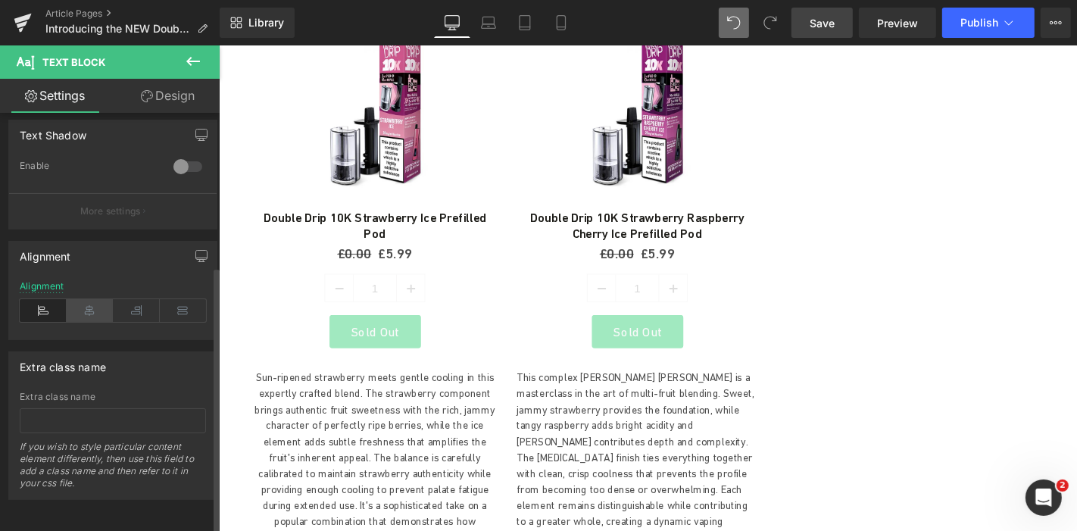
click at [95, 299] on icon at bounding box center [90, 310] width 47 height 23
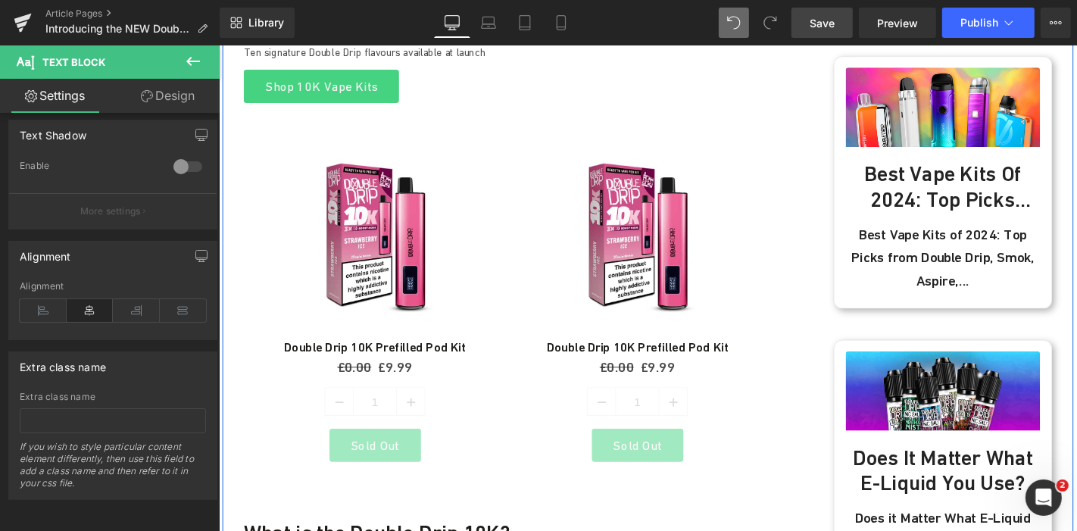
scroll to position [794, 0]
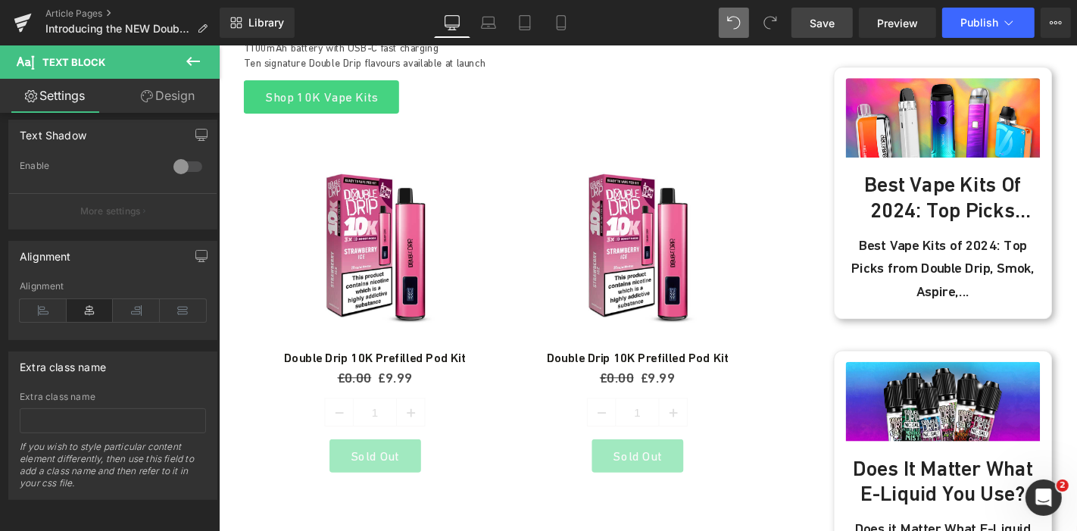
click at [816, 27] on span "Save" at bounding box center [821, 23] width 25 height 16
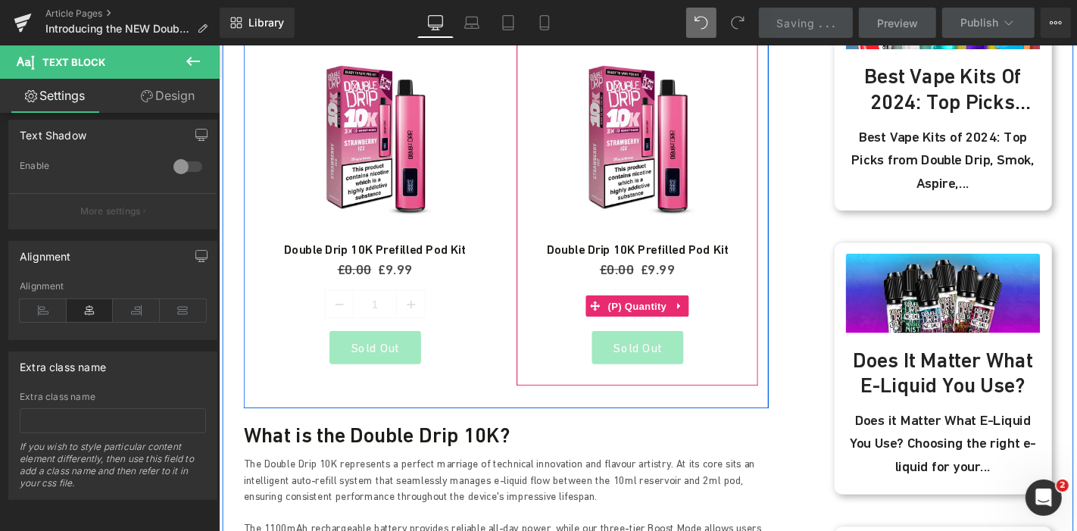
scroll to position [880, 0]
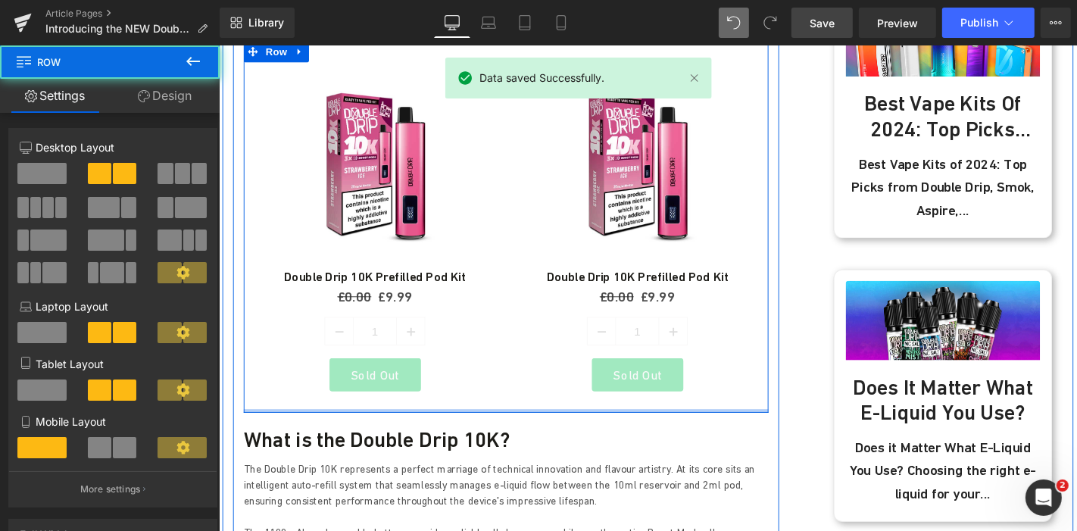
drag, startPoint x: 608, startPoint y: 454, endPoint x: 603, endPoint y: 405, distance: 48.8
click at [603, 405] on div "Sale Off (P) Image Double Drip 10K Prefilled Pod Kit (P) Title £0.00 £9.99 (P) …" at bounding box center [525, 238] width 560 height 397
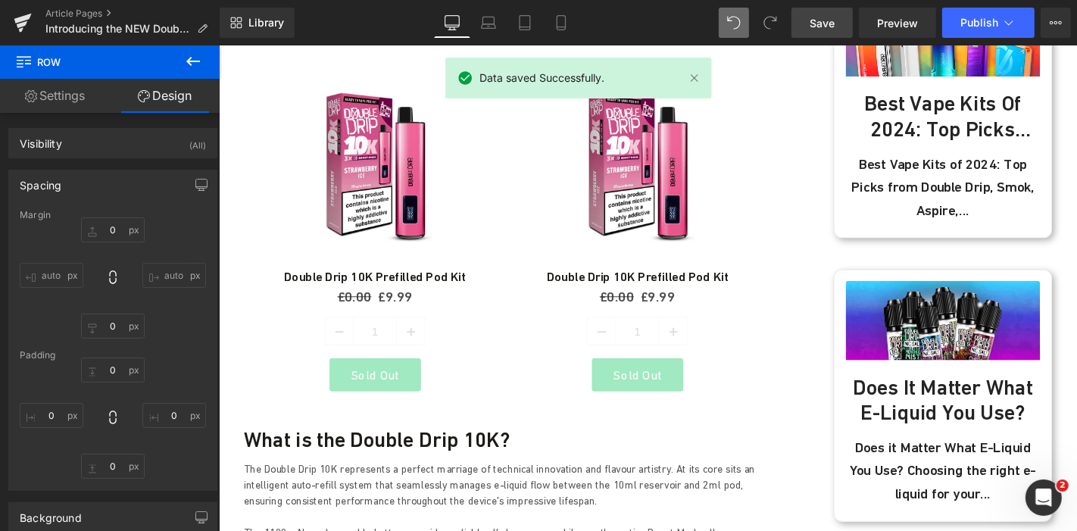
click at [812, 31] on link "Save" at bounding box center [821, 23] width 61 height 30
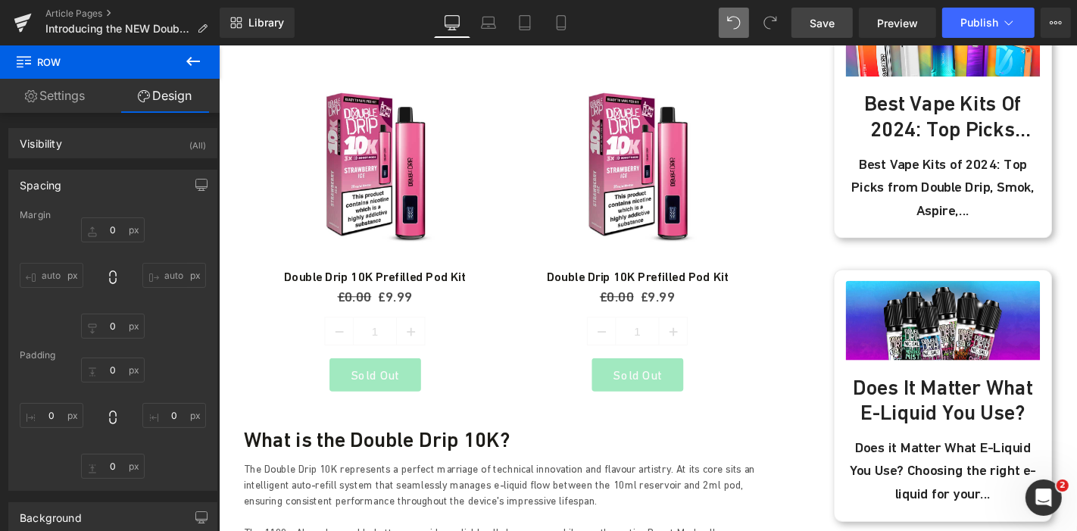
click at [825, 36] on link "Save" at bounding box center [821, 23] width 61 height 30
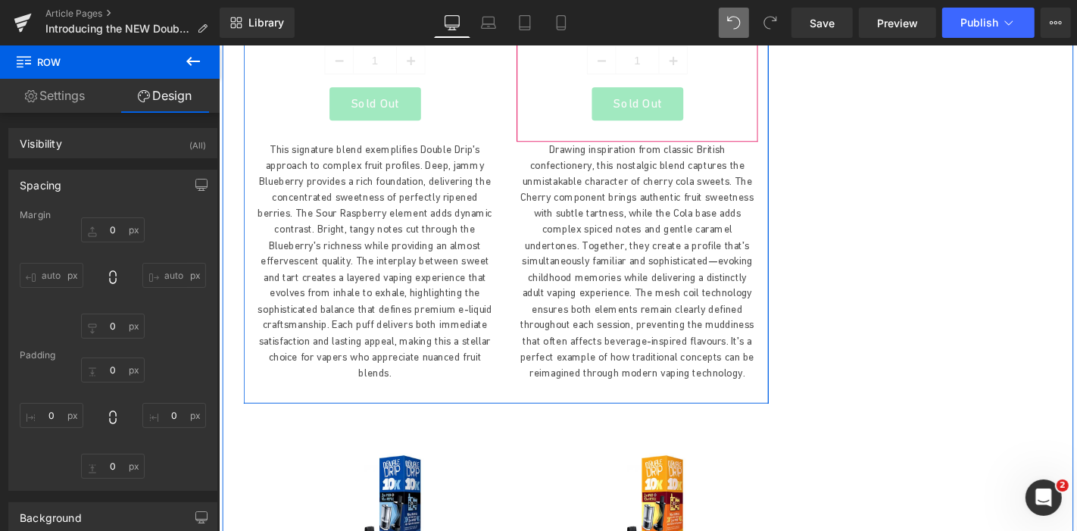
scroll to position [2362, 0]
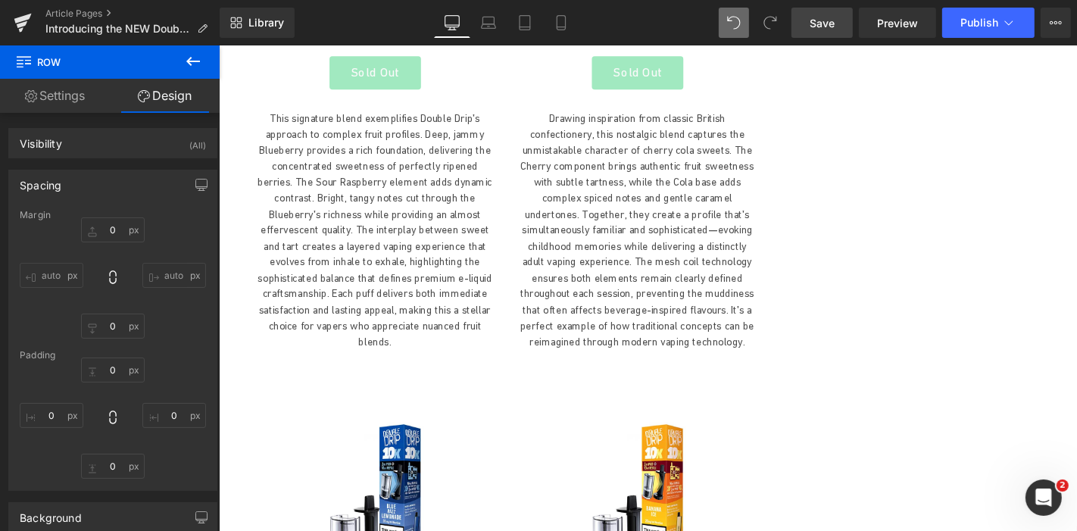
click at [830, 25] on span "Save" at bounding box center [821, 23] width 25 height 16
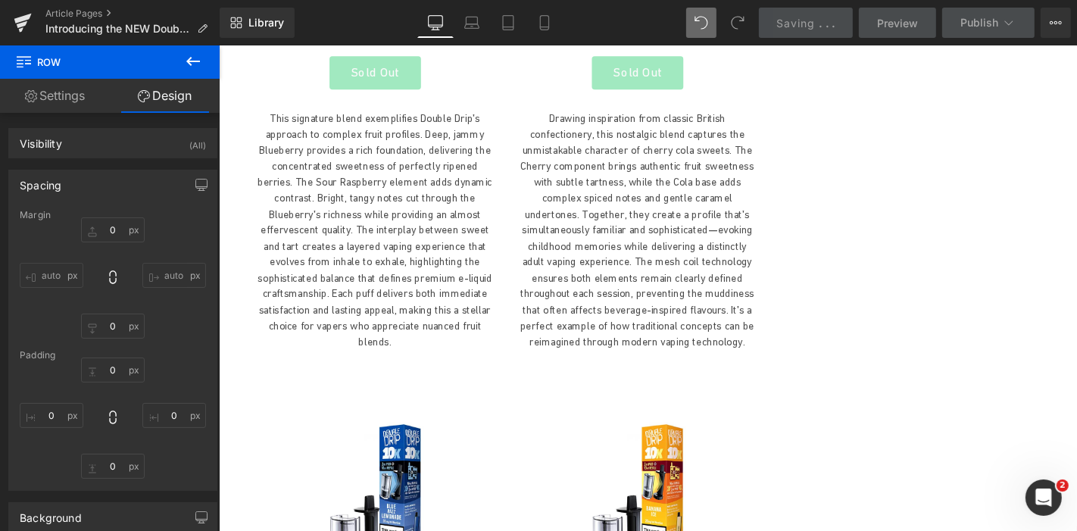
click at [830, 25] on div "Saving . . ." at bounding box center [806, 23] width 58 height 16
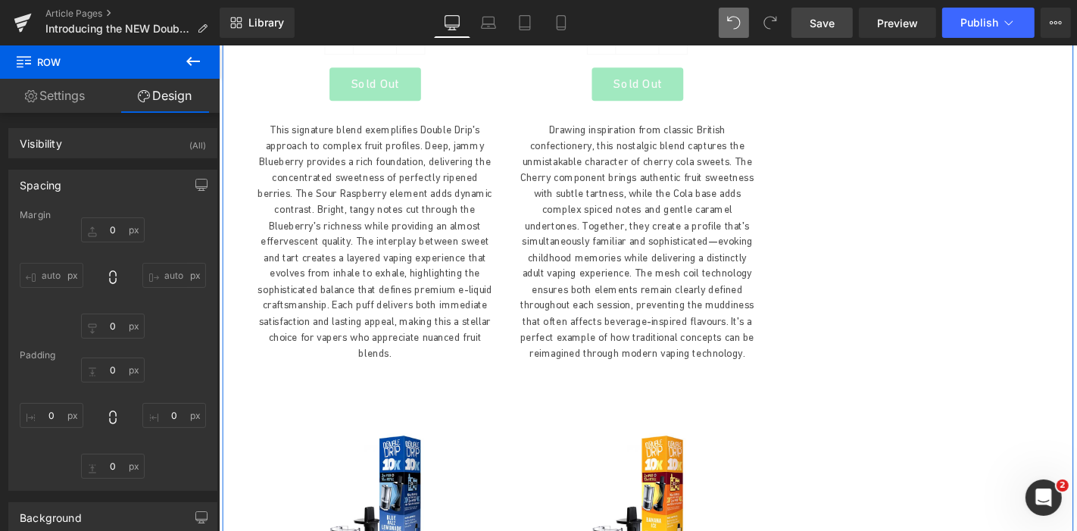
scroll to position [2141, 0]
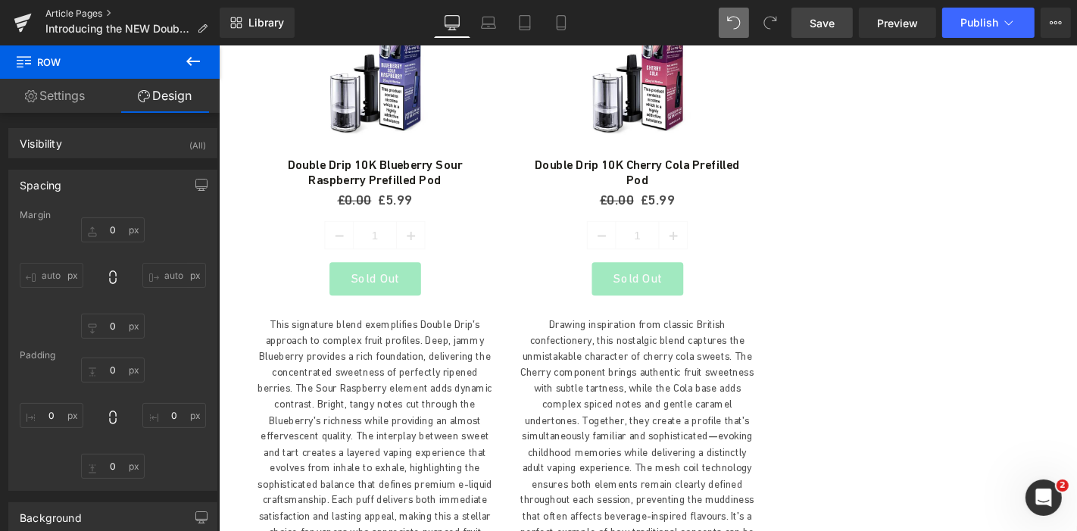
click at [82, 18] on link "Article Pages" at bounding box center [132, 14] width 174 height 12
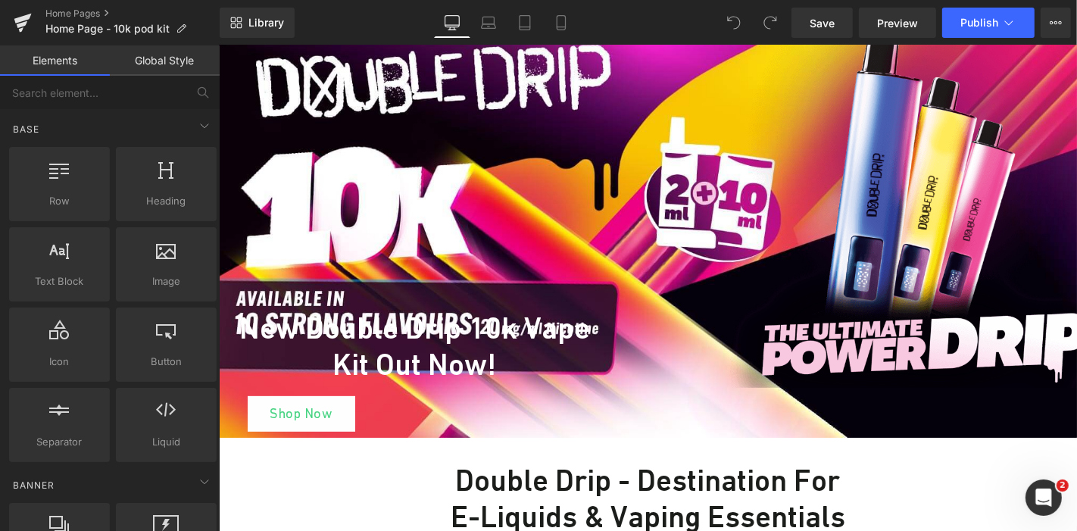
scroll to position [427, 0]
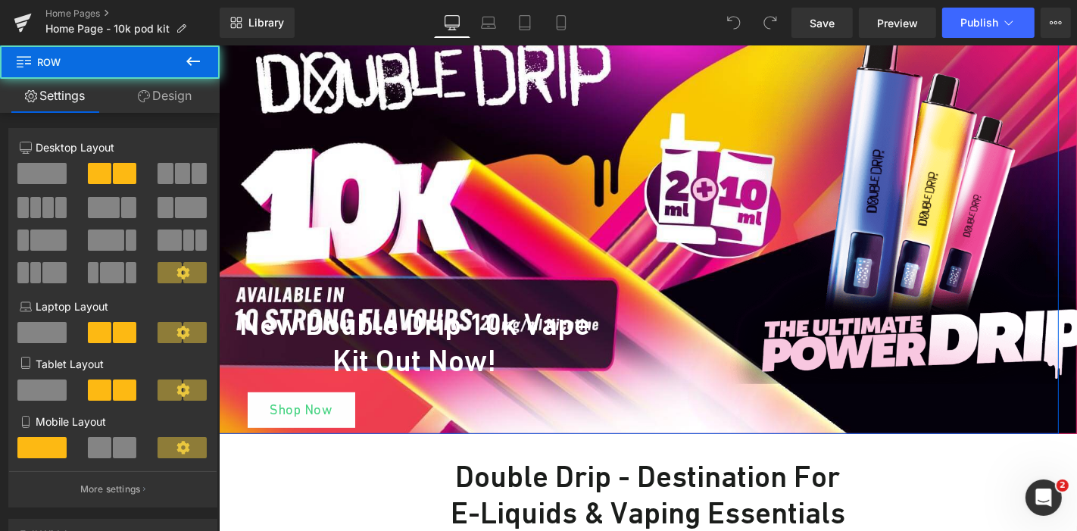
click at [622, 167] on div "Image" at bounding box center [831, 196] width 454 height 376
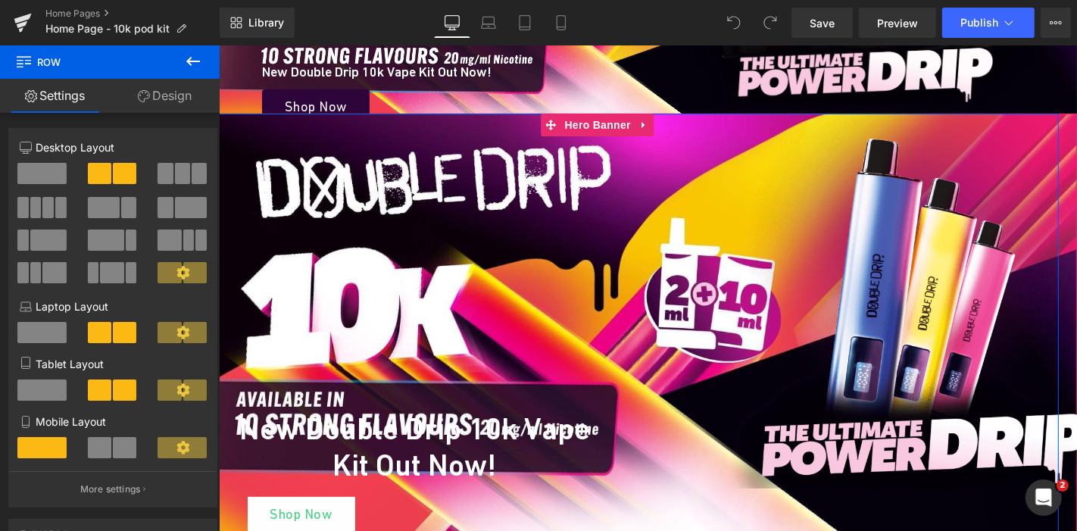
scroll to position [314, 0]
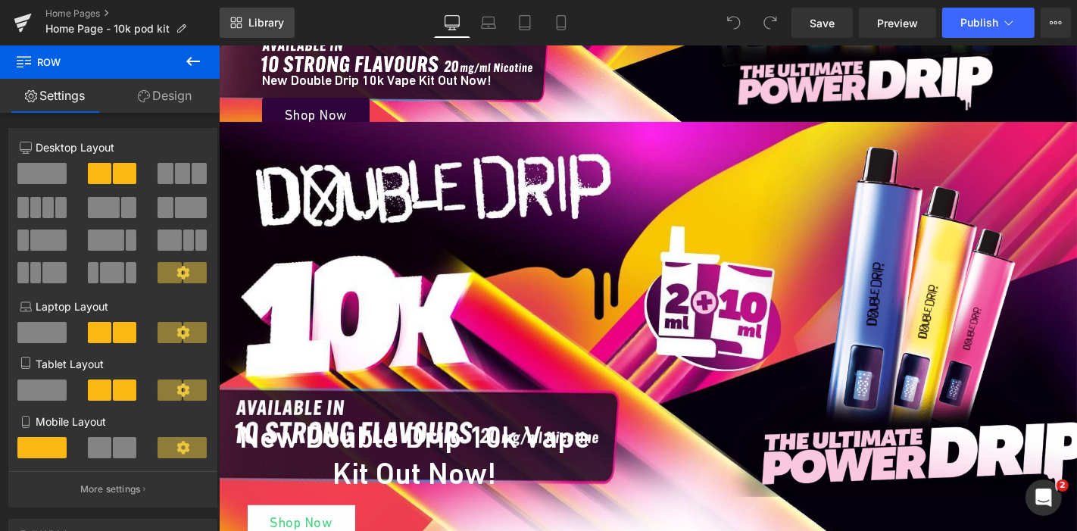
click at [275, 24] on span "Library" at bounding box center [266, 23] width 36 height 14
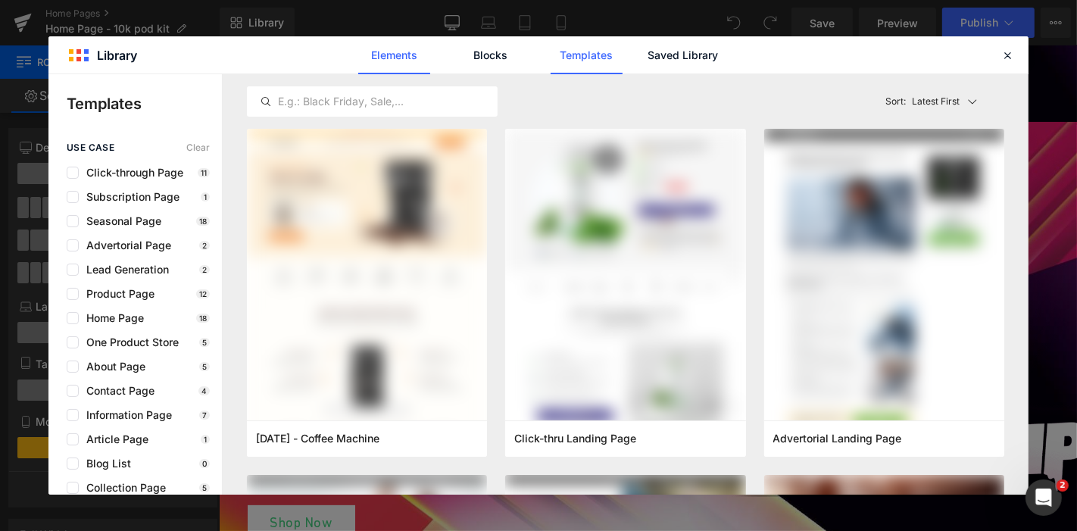
click at [551, 61] on link "Elements" at bounding box center [587, 55] width 72 height 38
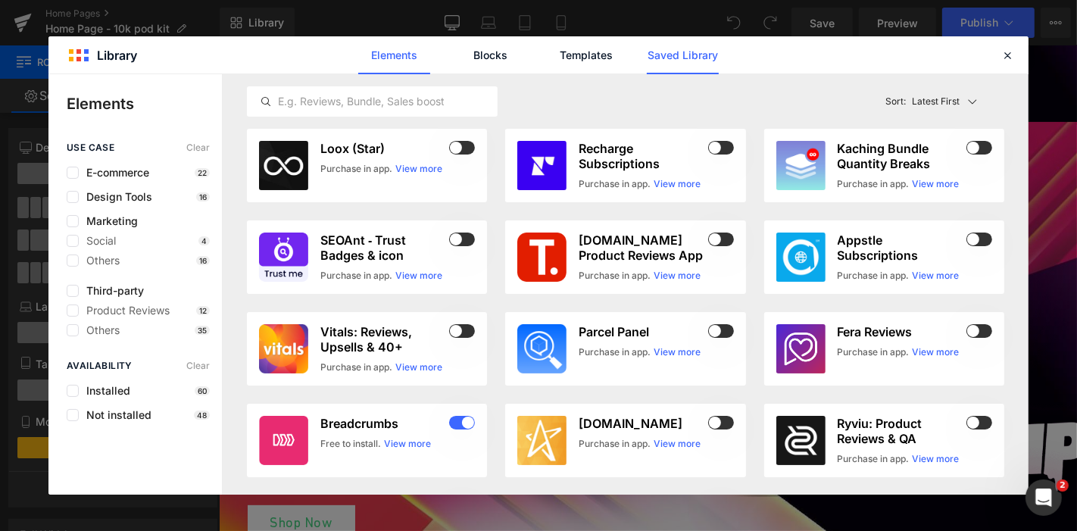
click at [675, 46] on link "Saved Library" at bounding box center [683, 55] width 72 height 38
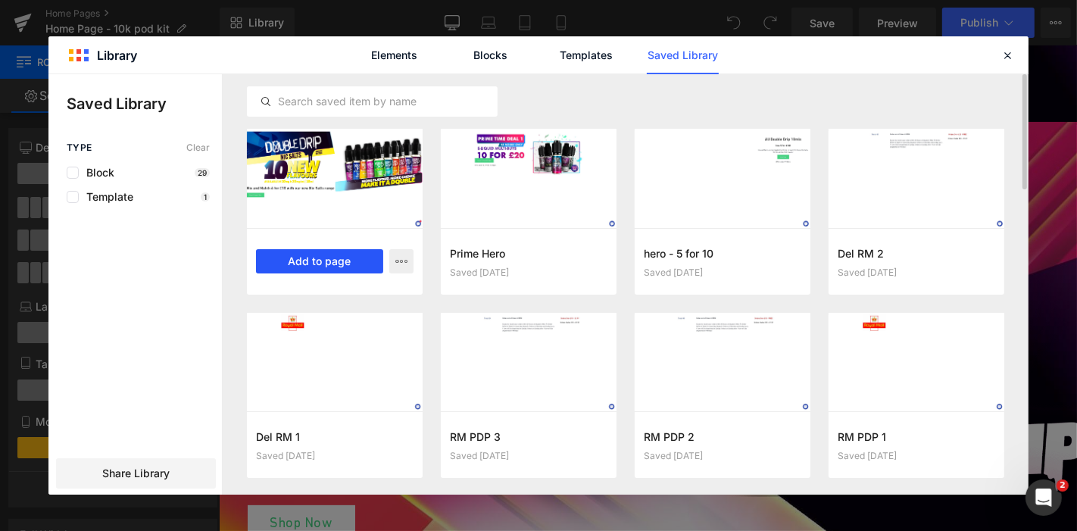
click at [326, 260] on button "Add to page" at bounding box center [319, 261] width 127 height 24
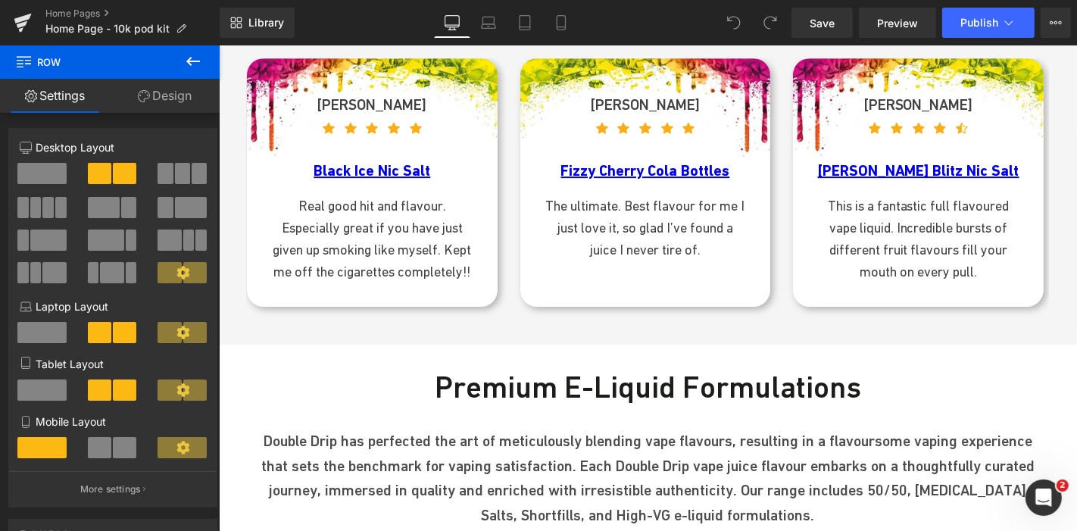
scroll to position [5272, 0]
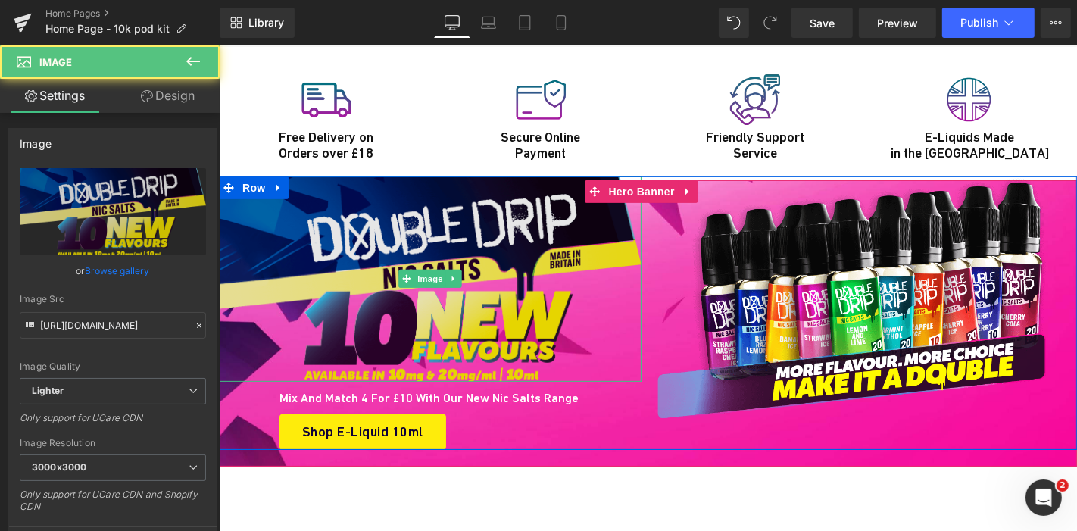
click at [392, 176] on img at bounding box center [429, 278] width 423 height 205
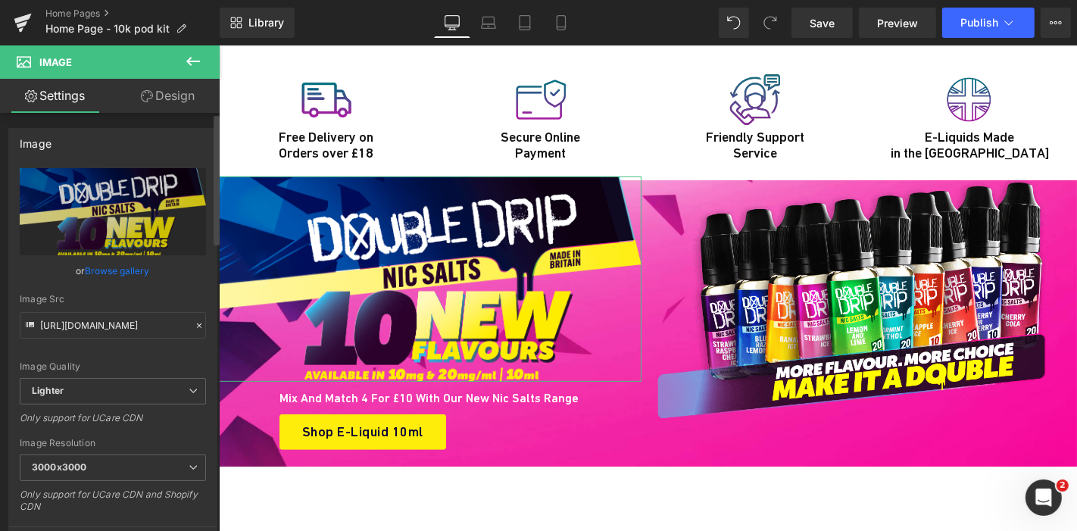
click at [124, 273] on link "Browse gallery" at bounding box center [118, 270] width 64 height 27
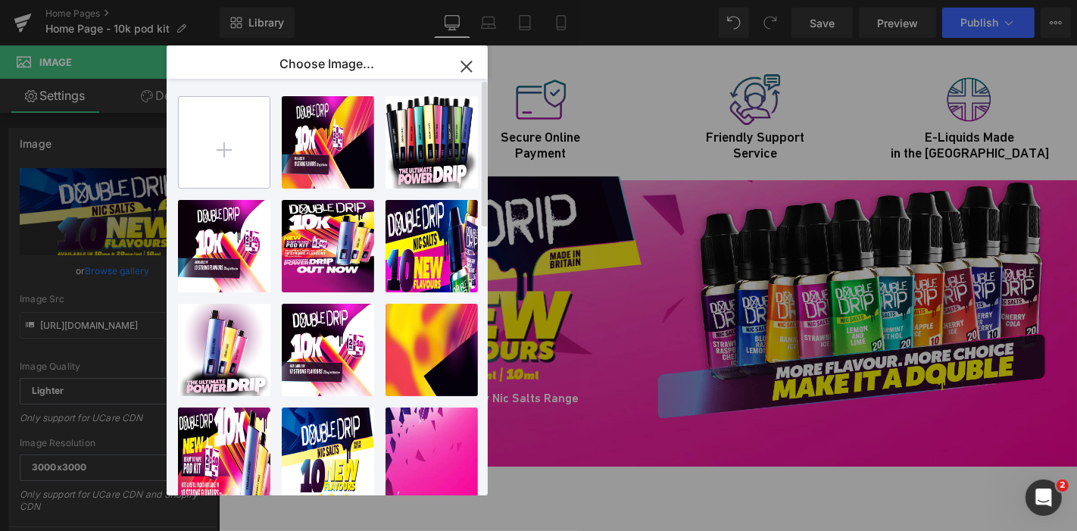
click at [223, 152] on input "file" at bounding box center [224, 142] width 91 height 91
type input "C:\fakepath\double drip 10k out now.png"
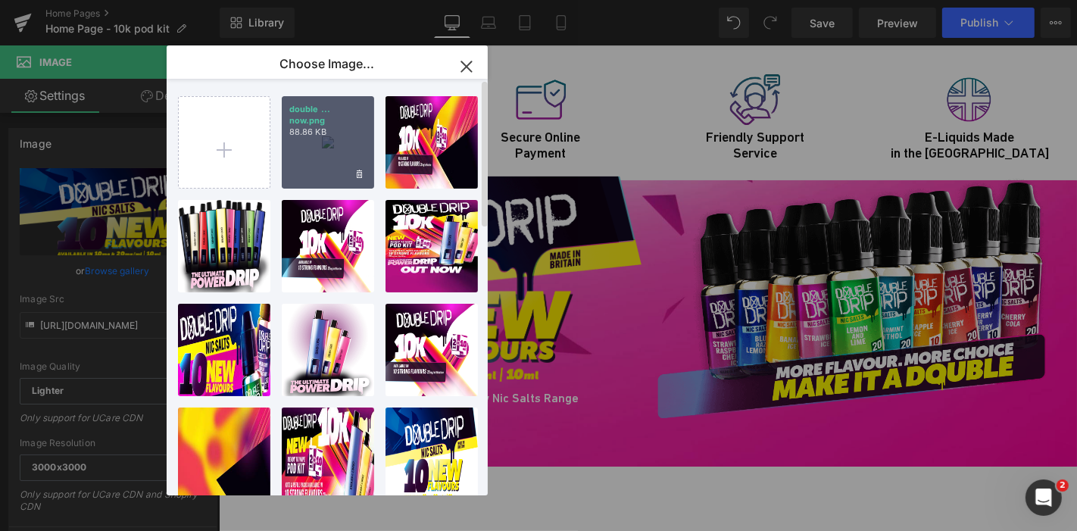
click at [342, 139] on div "double ... now.png 88.86 KB" at bounding box center [328, 142] width 92 height 92
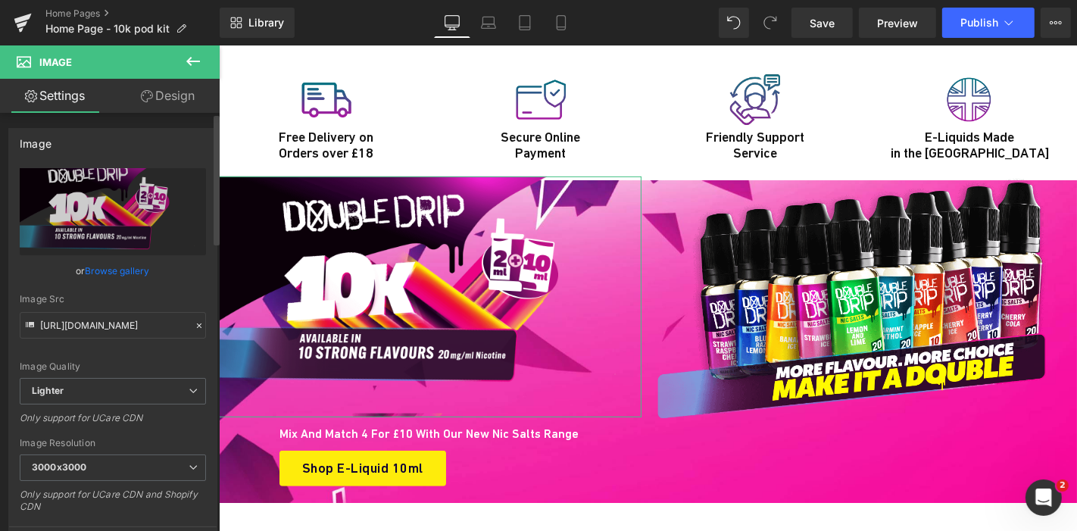
click at [119, 273] on link "Browse gallery" at bounding box center [118, 270] width 64 height 27
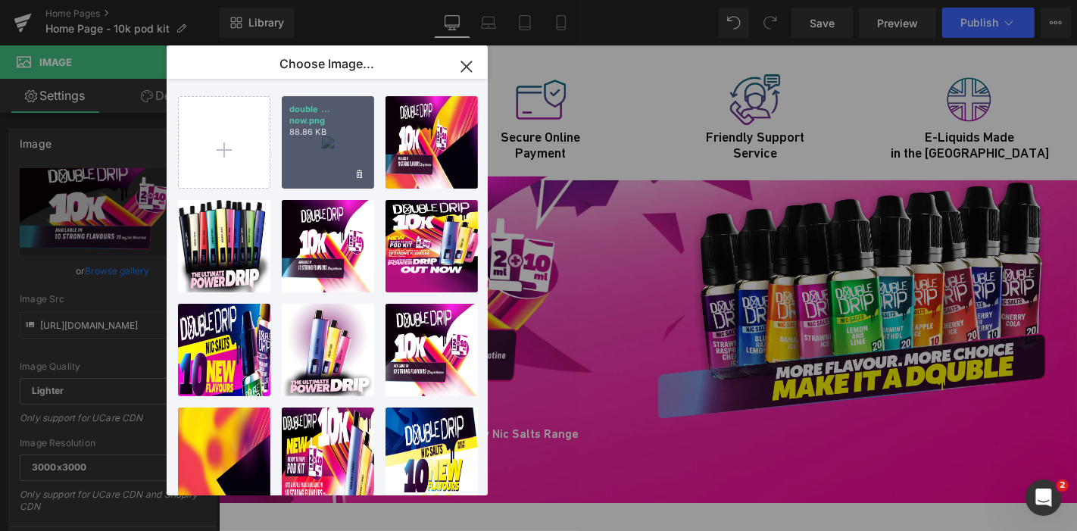
click at [352, 126] on p "88.86 KB" at bounding box center [327, 131] width 77 height 11
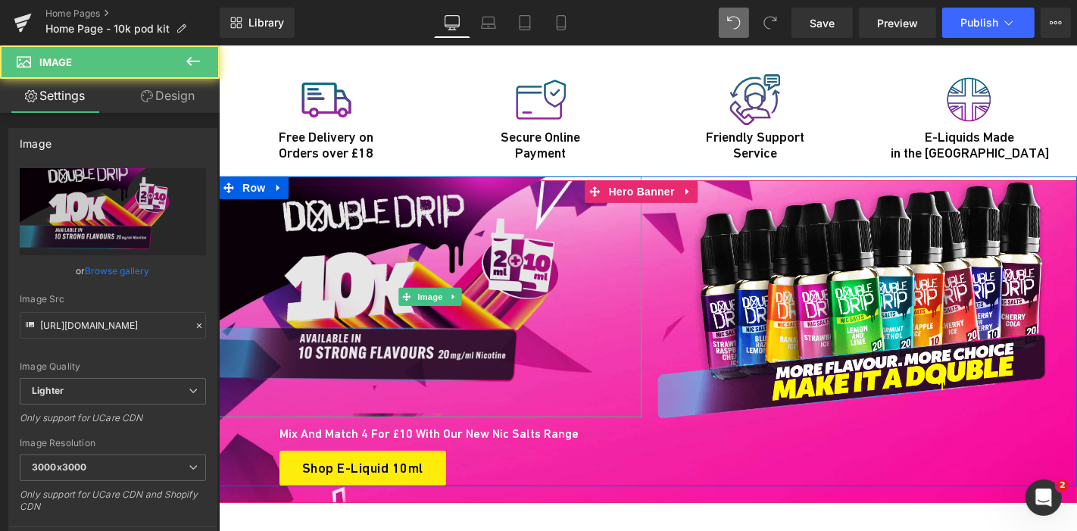
click at [470, 189] on img at bounding box center [429, 297] width 423 height 242
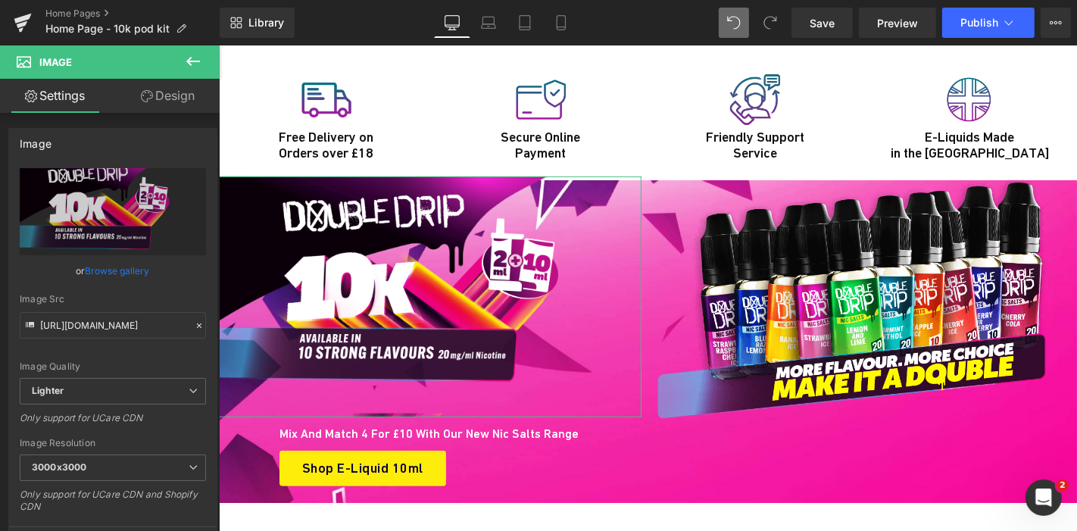
click at [189, 95] on link "Design" at bounding box center [168, 96] width 110 height 34
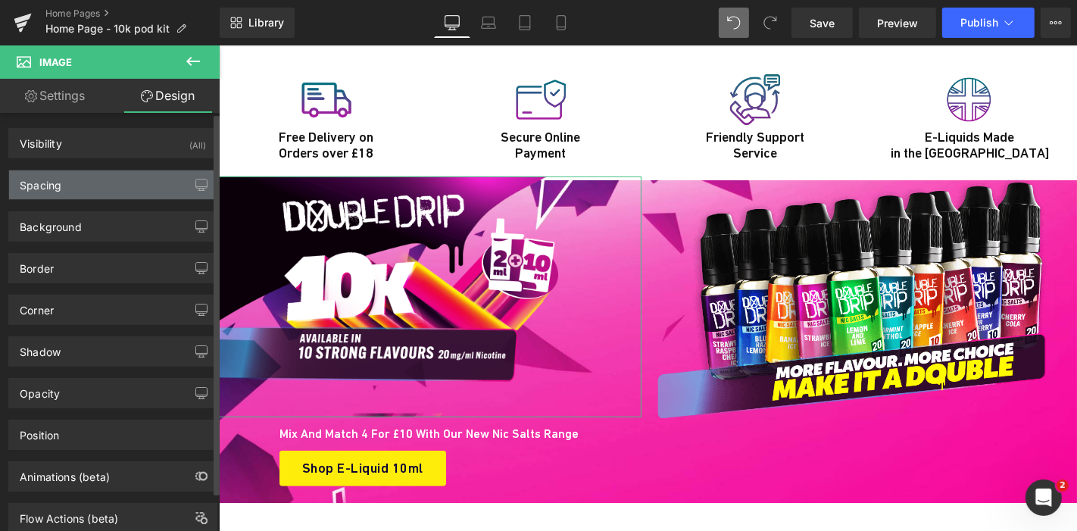
click at [113, 192] on div "Spacing" at bounding box center [112, 184] width 207 height 29
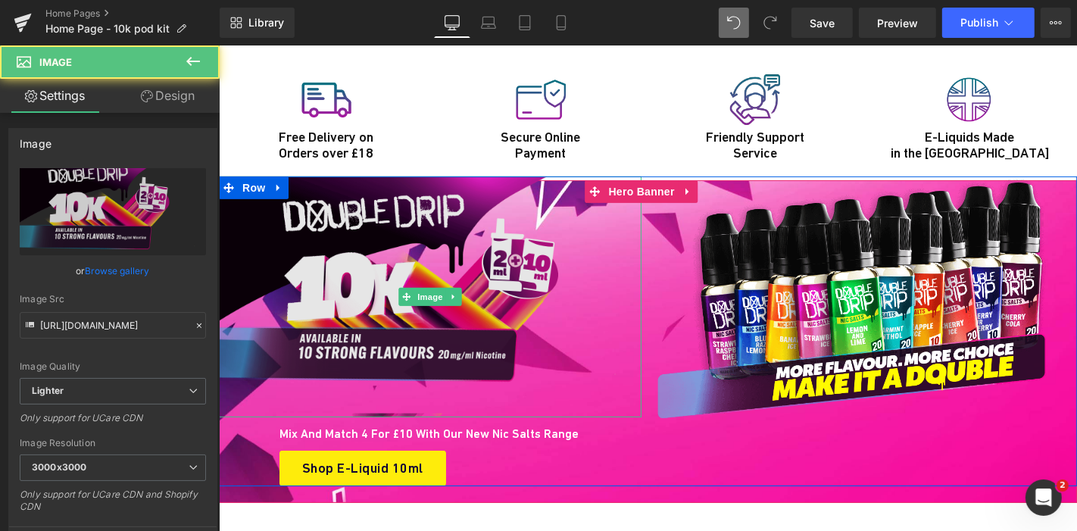
click at [338, 196] on img at bounding box center [429, 297] width 423 height 242
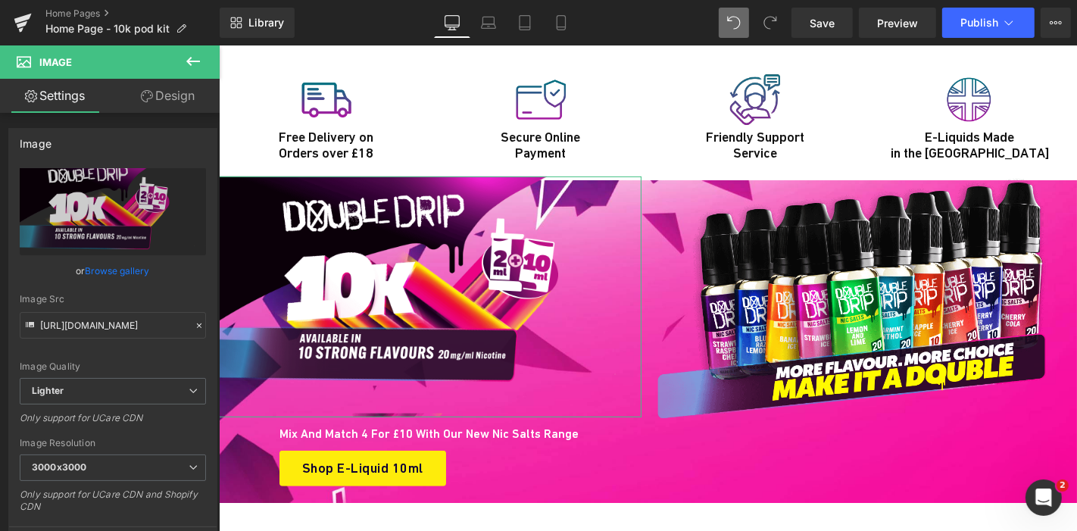
drag, startPoint x: 164, startPoint y: 114, endPoint x: 165, endPoint y: 106, distance: 7.7
click at [165, 106] on div "Settings Design Image https://ucarecdn.com/95a950b7-aed7-46d4-a007-0edbfeed7b30…" at bounding box center [110, 325] width 220 height 493
click at [165, 106] on link "Design" at bounding box center [168, 96] width 110 height 34
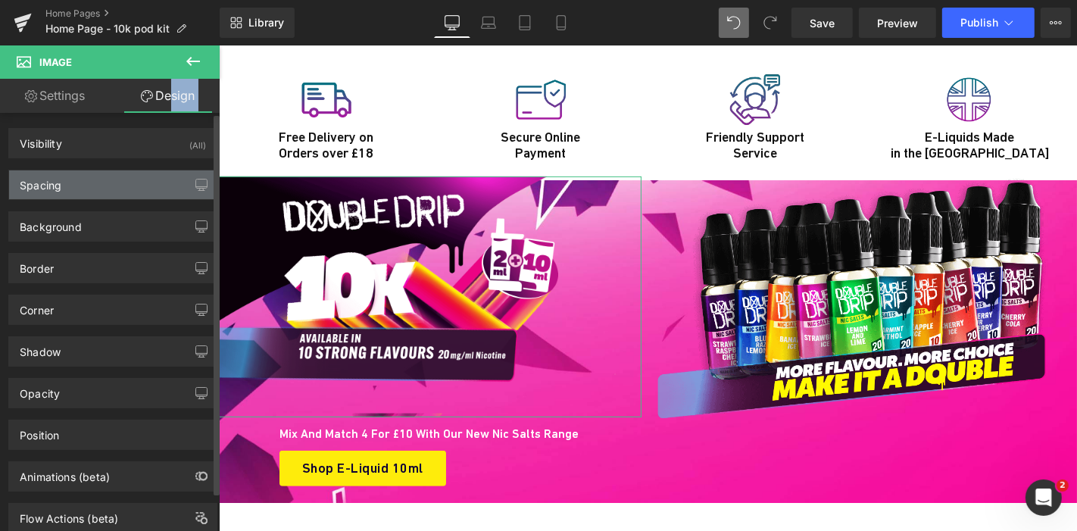
click at [125, 183] on div "Spacing" at bounding box center [112, 184] width 207 height 29
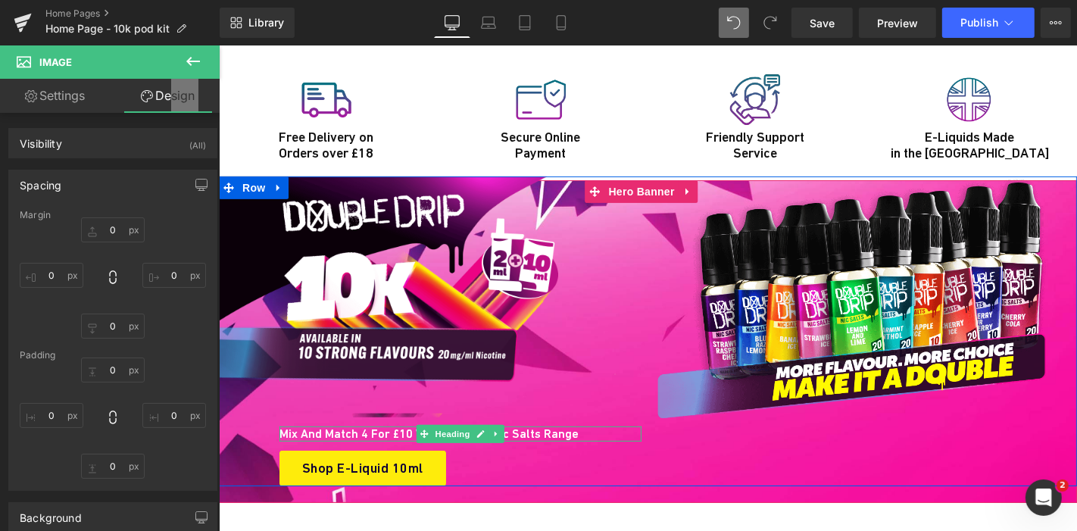
click at [382, 426] on h1 "Mix and Match 4 for £10 with our new Nic Salts range" at bounding box center [460, 433] width 362 height 14
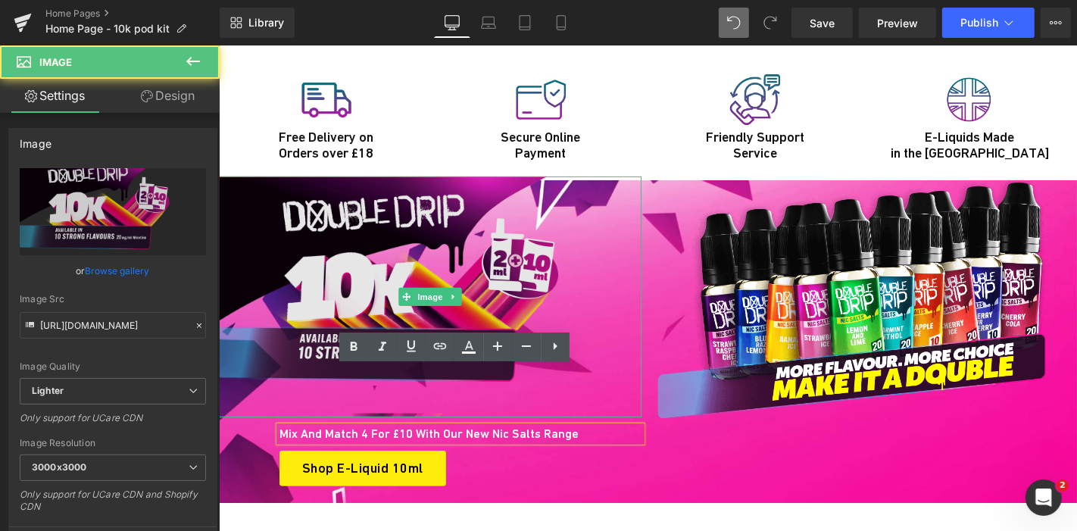
click at [494, 264] on img at bounding box center [429, 297] width 423 height 242
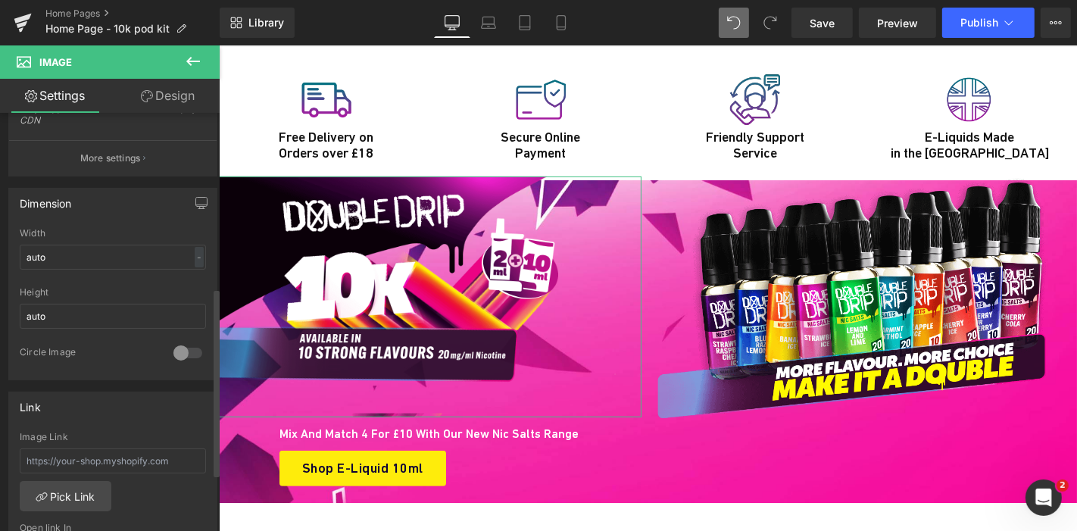
scroll to position [387, 0]
click at [168, 98] on link "Design" at bounding box center [168, 96] width 110 height 34
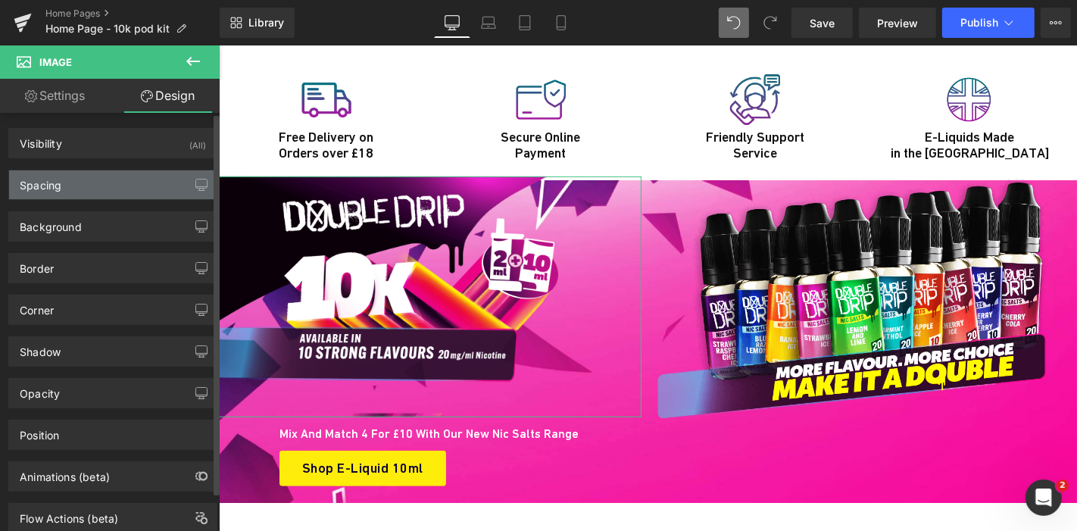
click at [123, 180] on div "Spacing" at bounding box center [112, 184] width 207 height 29
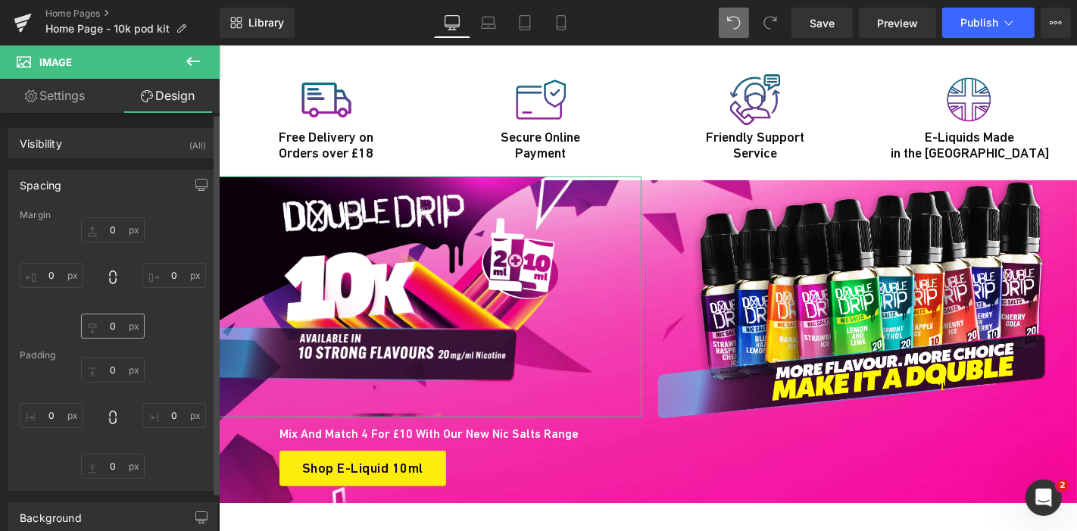
scroll to position [30, 0]
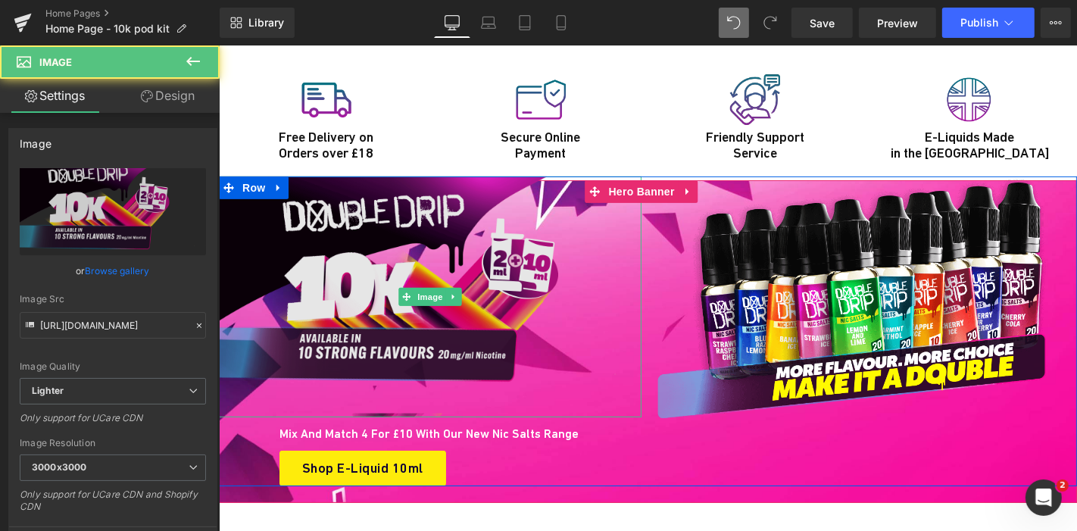
click at [369, 245] on img at bounding box center [429, 297] width 423 height 242
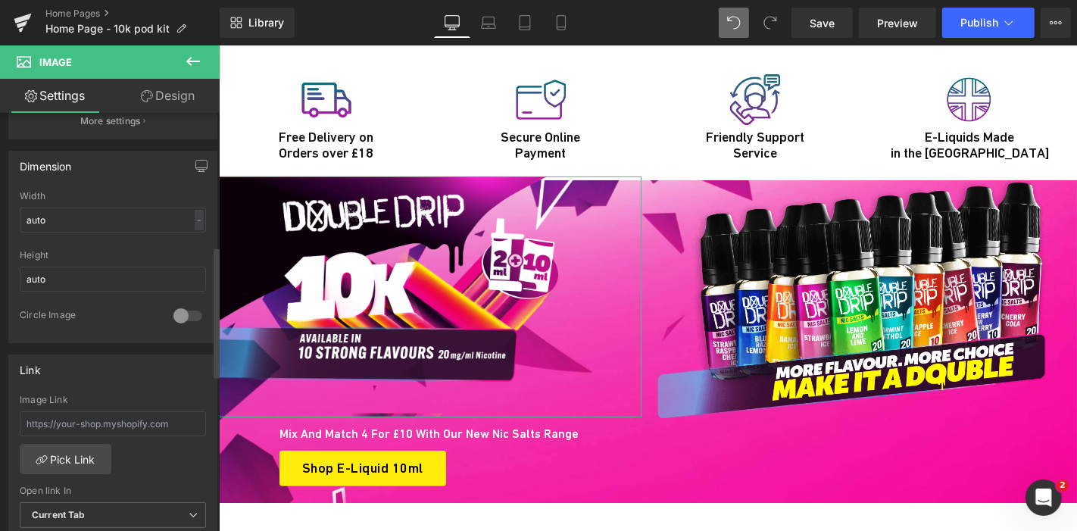
scroll to position [424, 0]
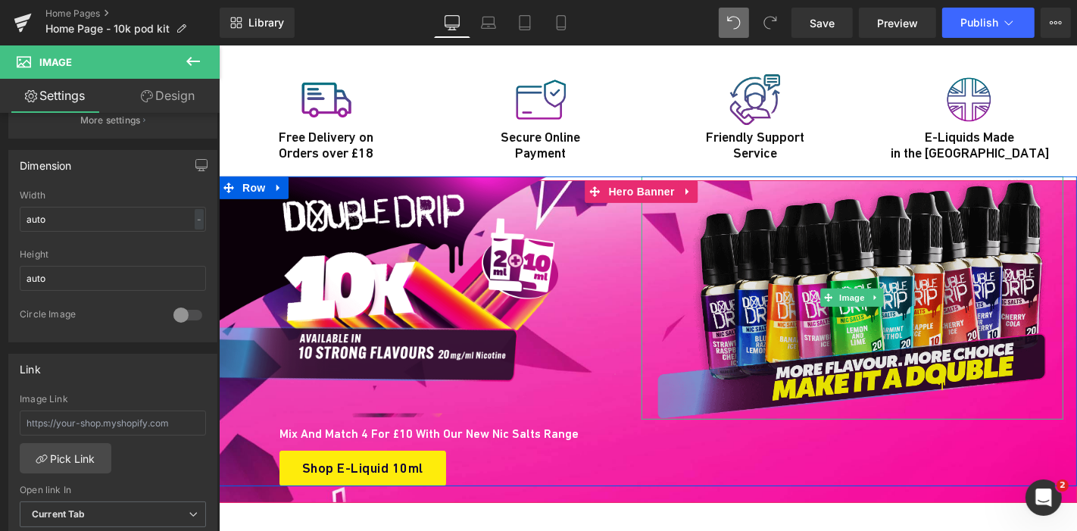
click at [816, 249] on img at bounding box center [852, 297] width 423 height 243
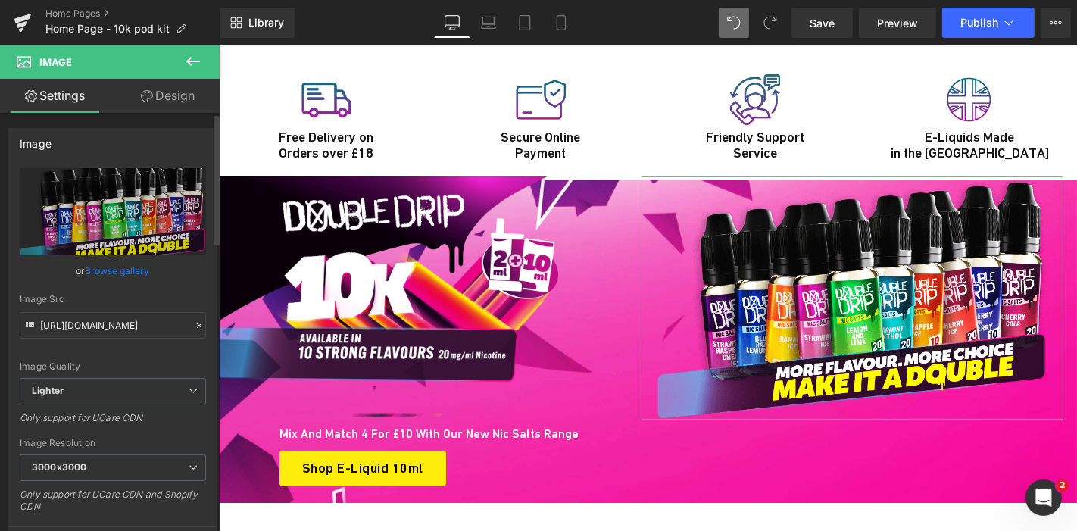
click at [123, 270] on link "Browse gallery" at bounding box center [118, 270] width 64 height 27
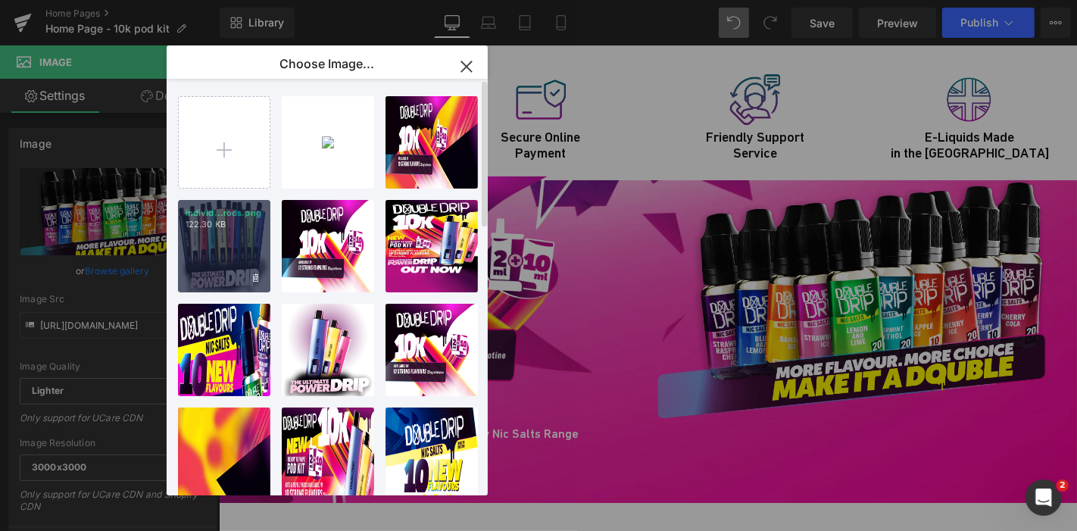
click at [240, 248] on div "individ...rods.png 122.30 KB" at bounding box center [224, 246] width 92 height 92
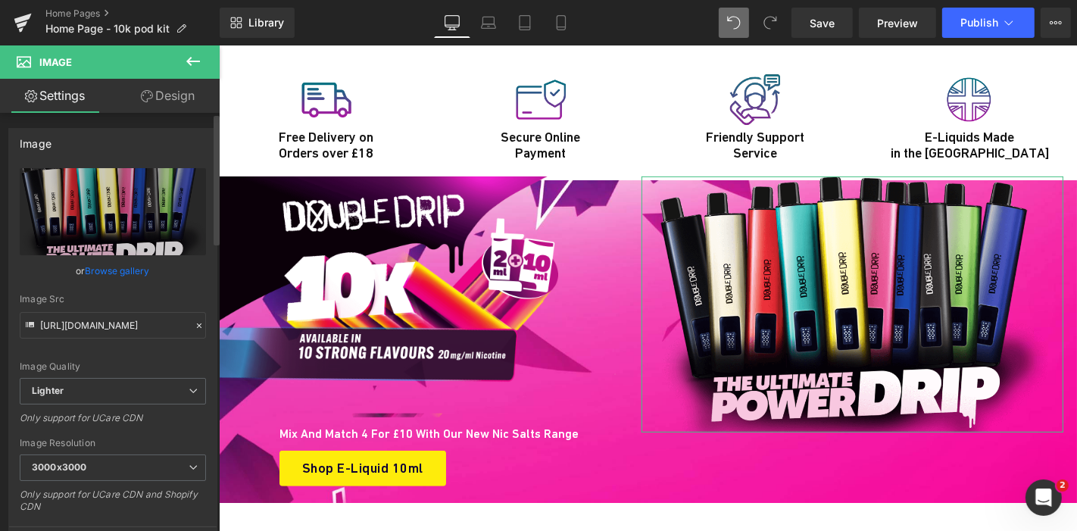
click at [125, 271] on link "Browse gallery" at bounding box center [118, 270] width 64 height 27
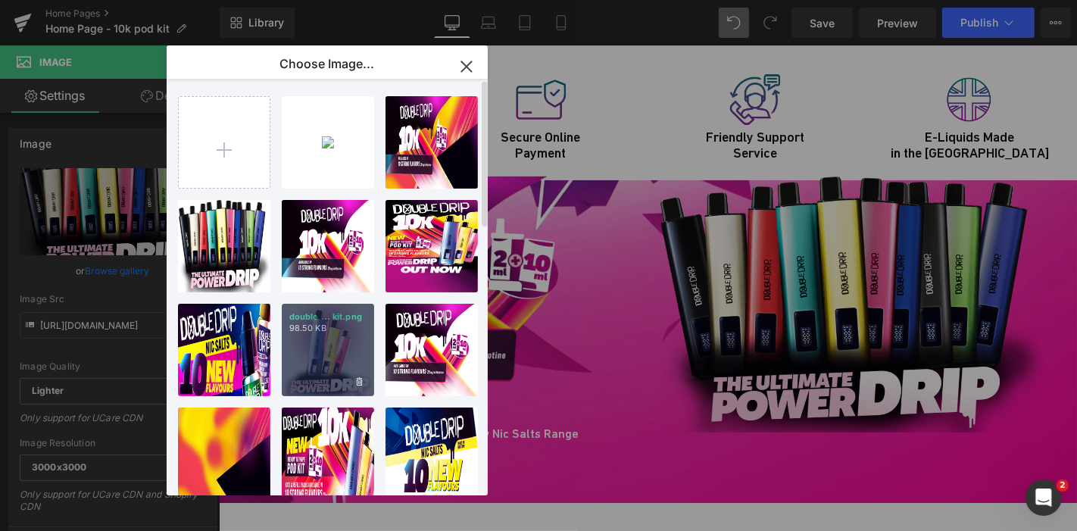
click at [332, 352] on div "double ... kit.png 98.50 KB" at bounding box center [328, 350] width 92 height 92
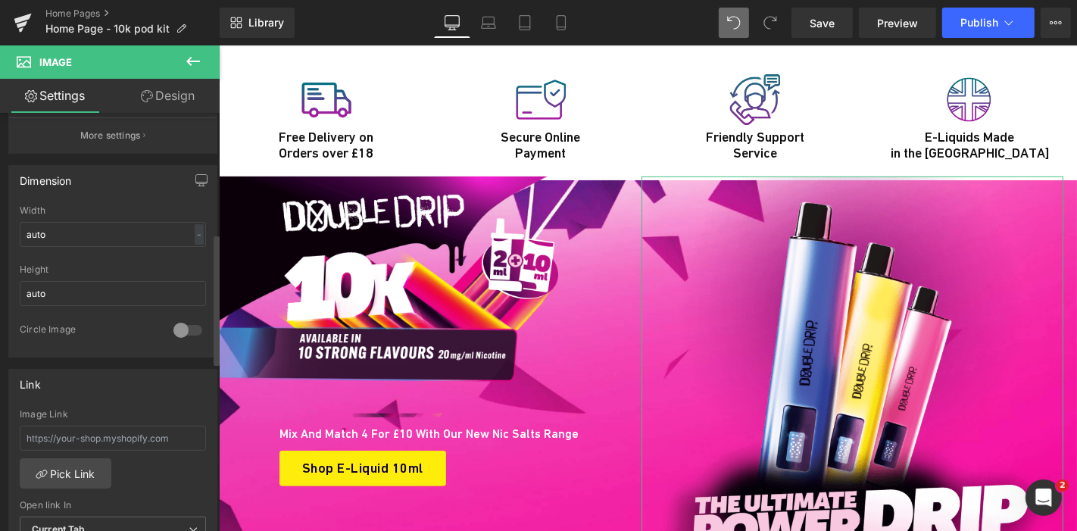
scroll to position [410, 0]
click at [167, 99] on link "Design" at bounding box center [168, 96] width 110 height 34
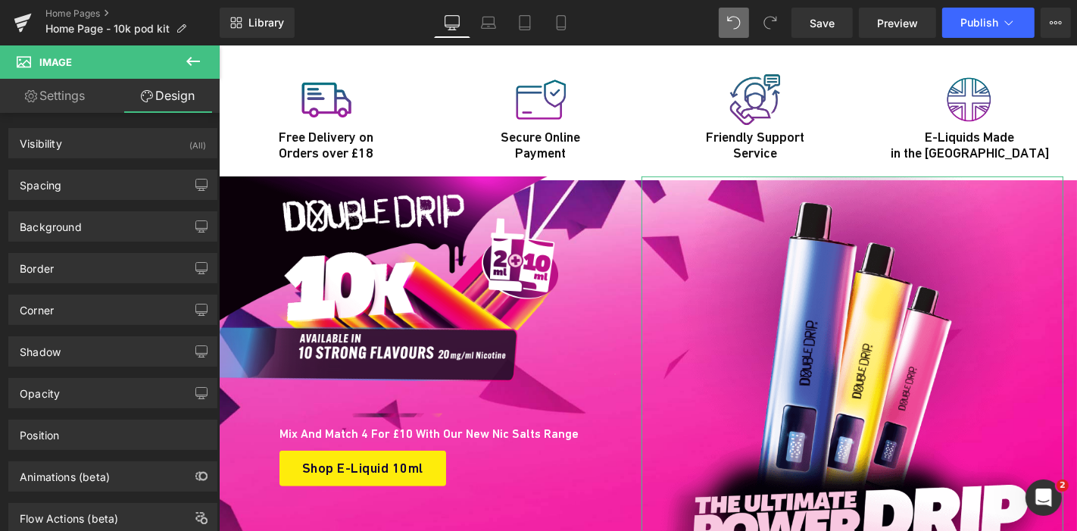
click at [53, 107] on link "Settings" at bounding box center [55, 96] width 110 height 34
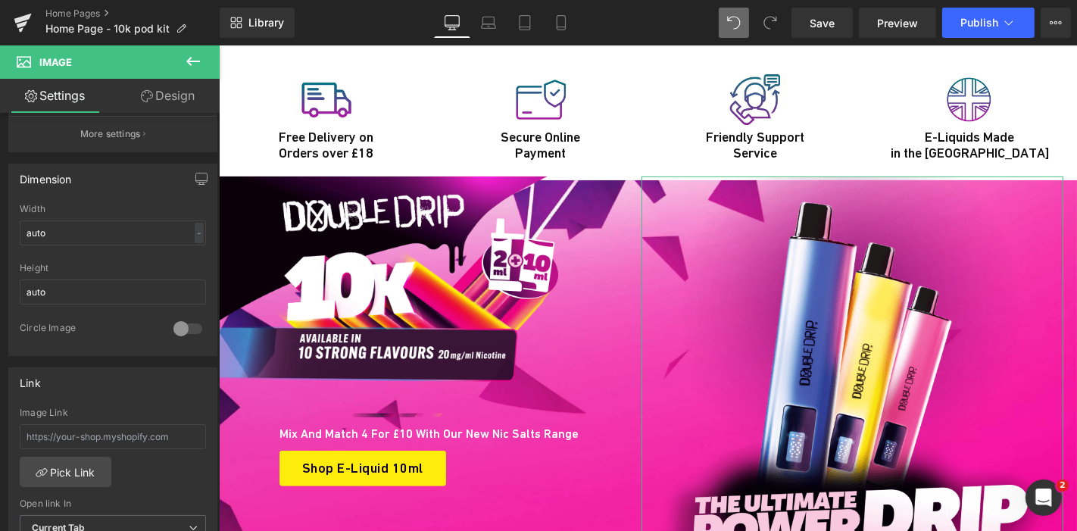
click at [53, 107] on link "Settings" at bounding box center [55, 96] width 110 height 34
click at [69, 238] on input "auto" at bounding box center [113, 232] width 186 height 25
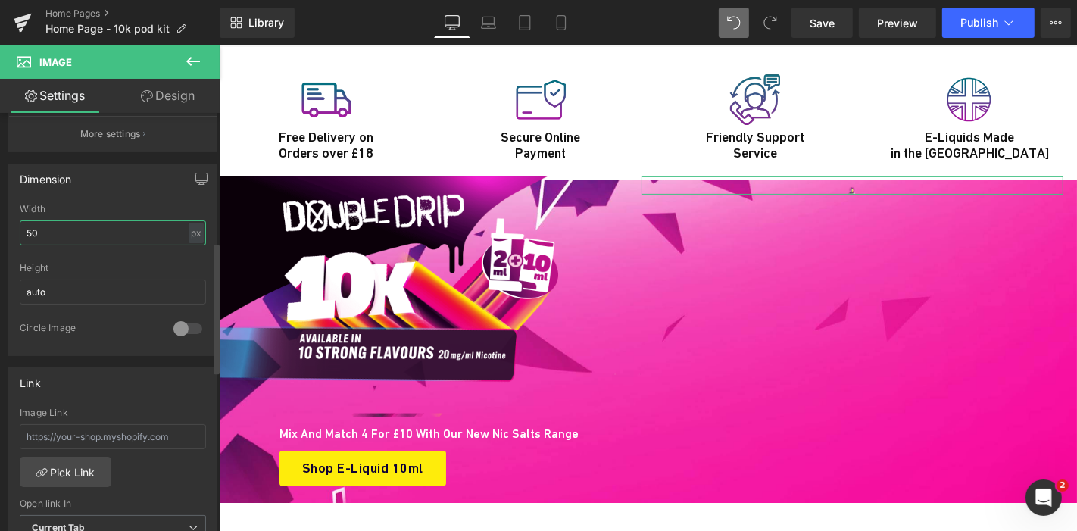
type input "5"
type input "400"
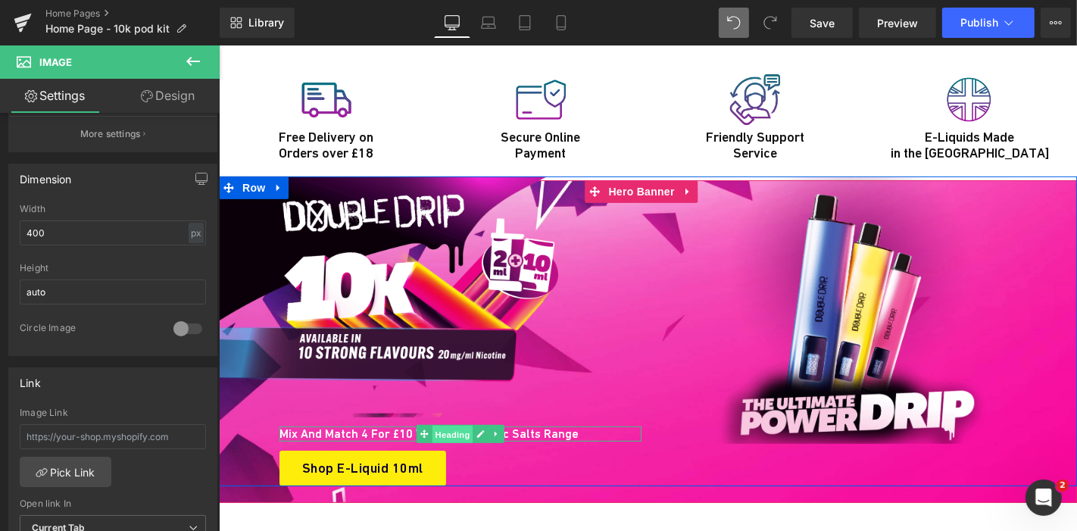
click at [431, 425] on span "Heading" at bounding box center [451, 434] width 41 height 18
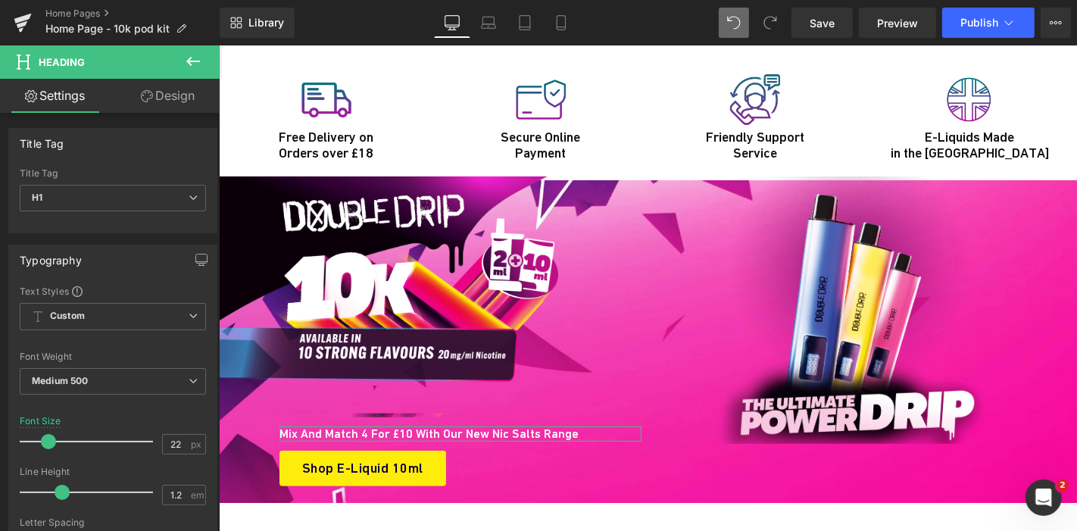
click at [171, 104] on link "Design" at bounding box center [168, 96] width 110 height 34
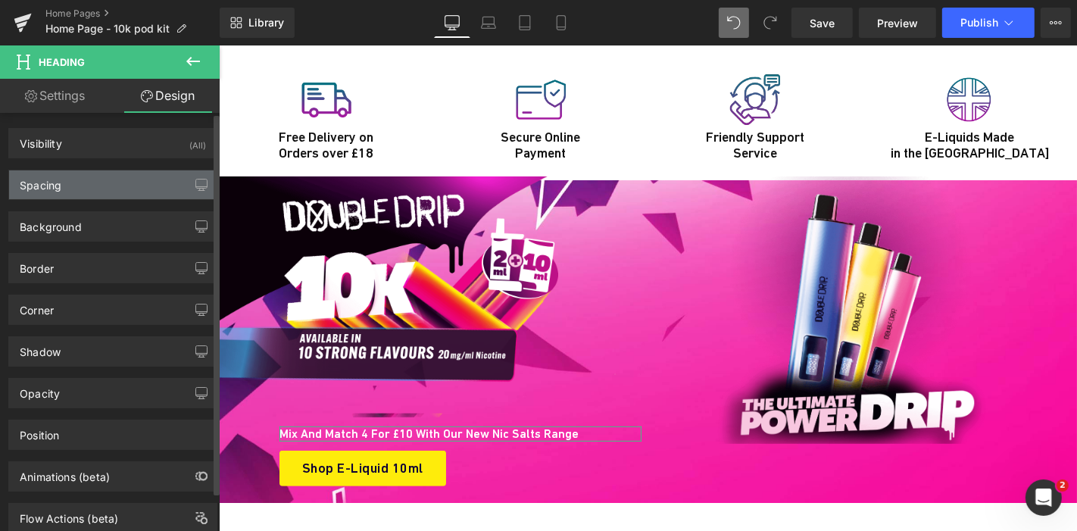
click at [117, 180] on div "Spacing" at bounding box center [112, 184] width 207 height 29
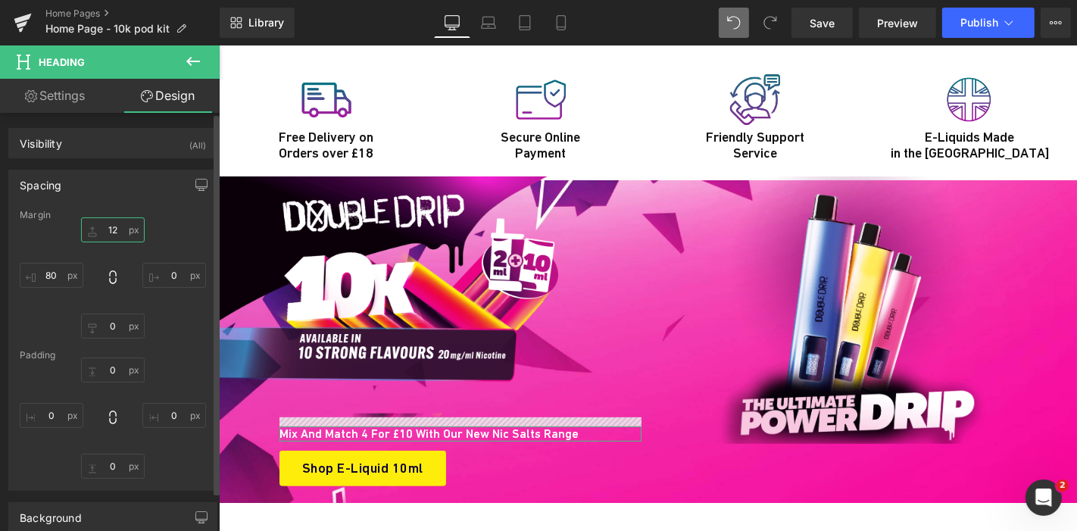
click at [115, 229] on input "12" at bounding box center [113, 229] width 64 height 25
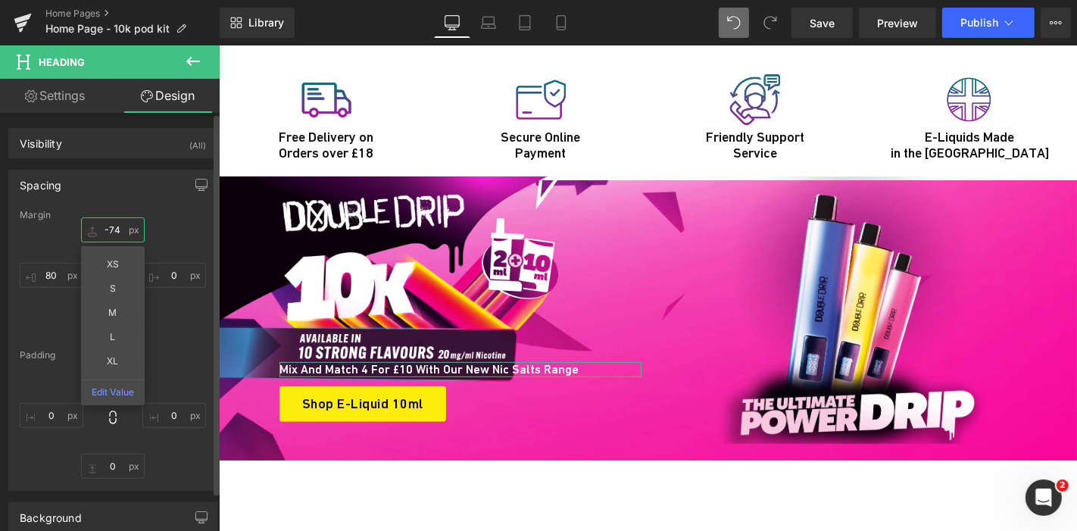
type input "-73"
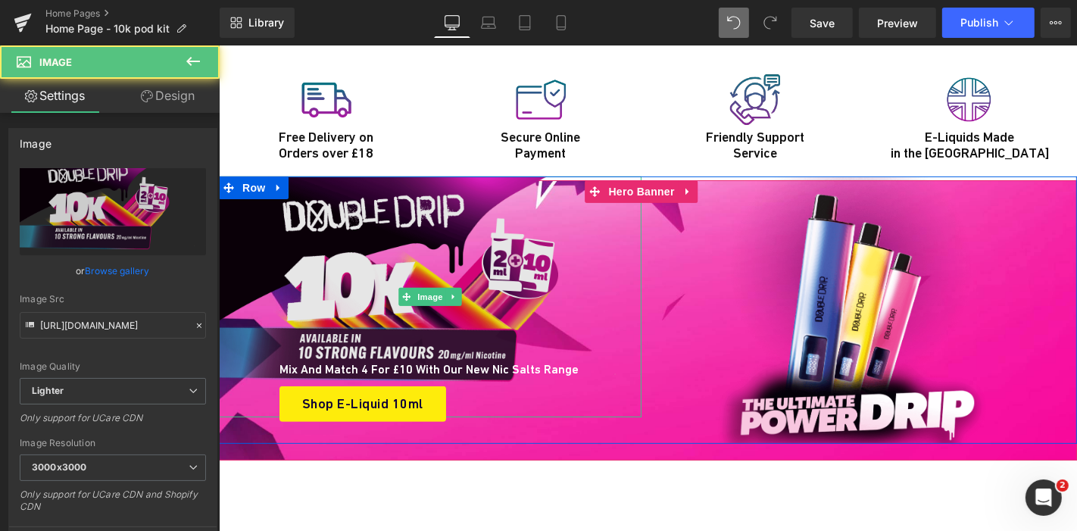
click at [433, 176] on img at bounding box center [429, 297] width 423 height 242
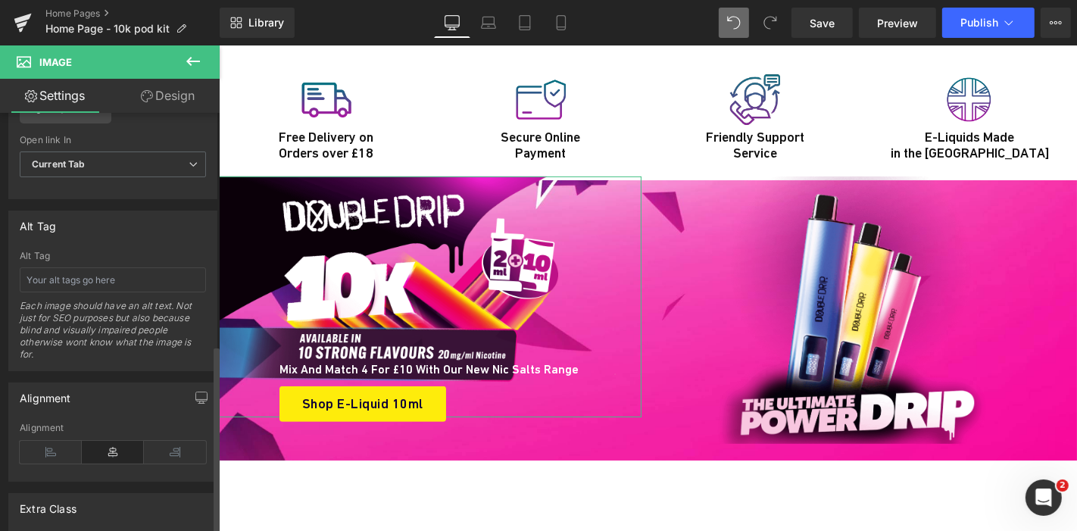
scroll to position [797, 0]
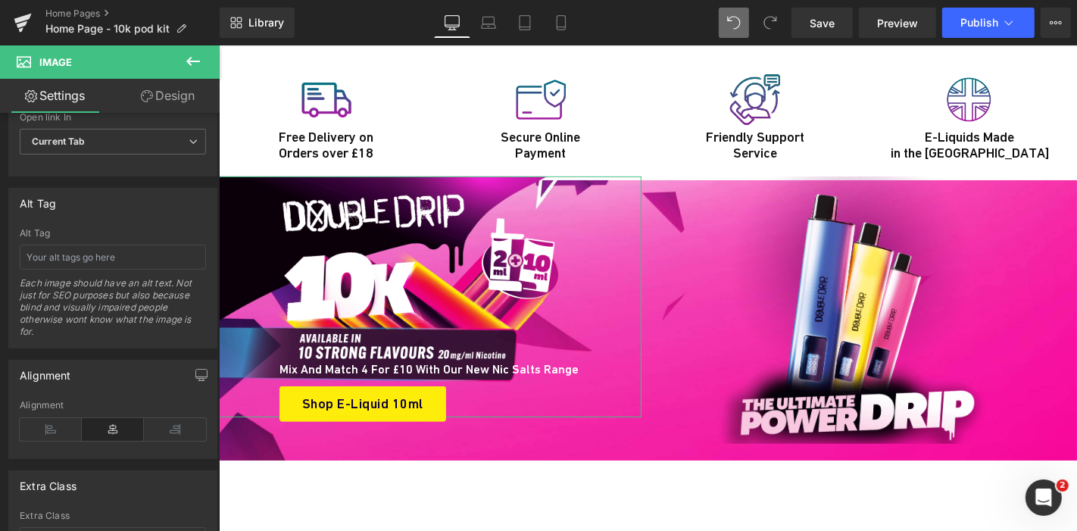
click at [173, 100] on link "Design" at bounding box center [168, 96] width 110 height 34
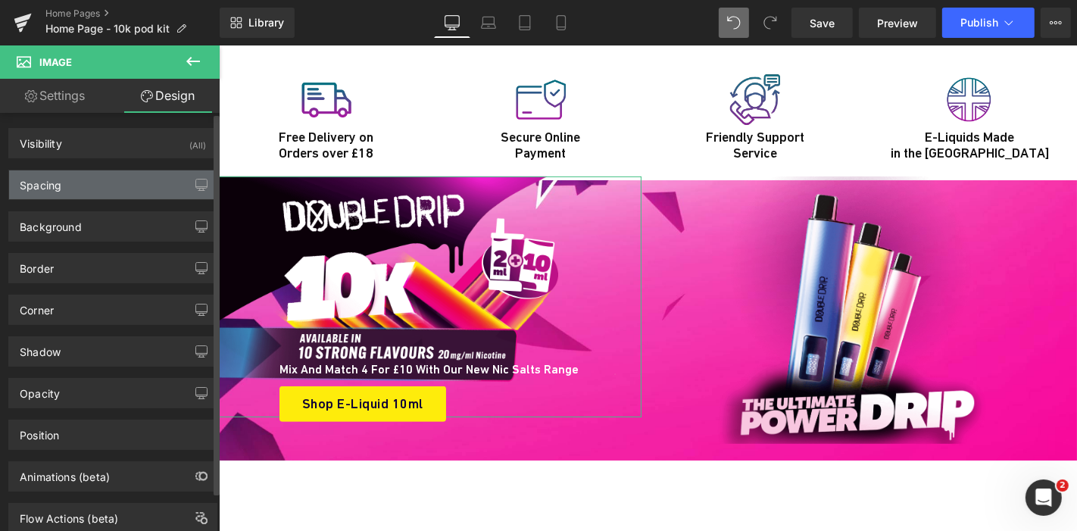
click at [141, 182] on div "Spacing" at bounding box center [112, 184] width 207 height 29
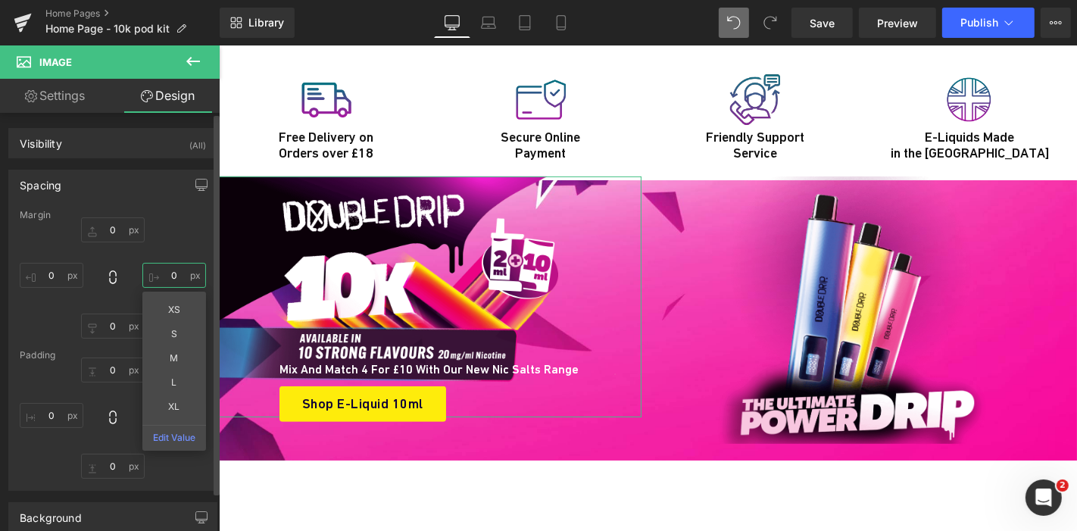
click at [164, 273] on input "0" at bounding box center [174, 275] width 64 height 25
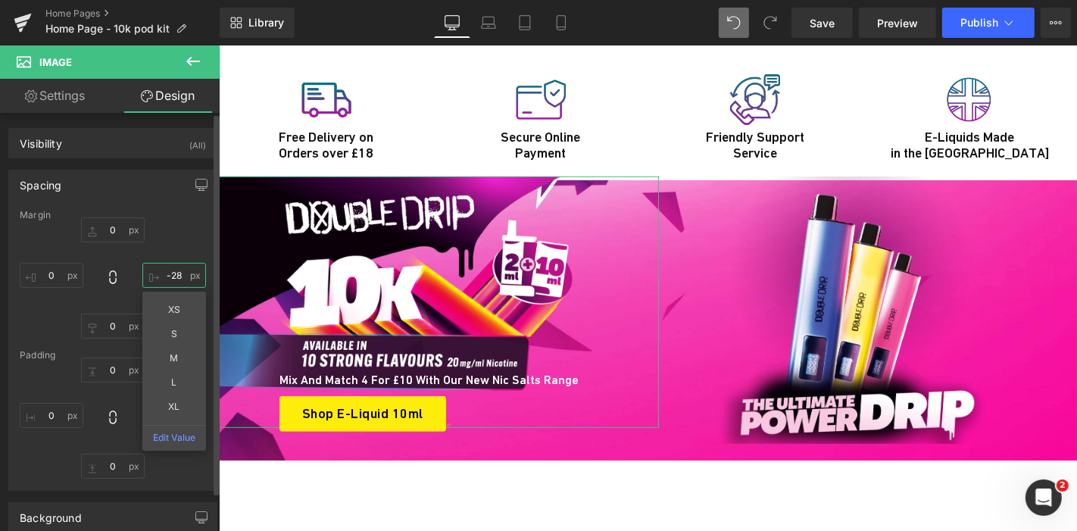
type input "-29"
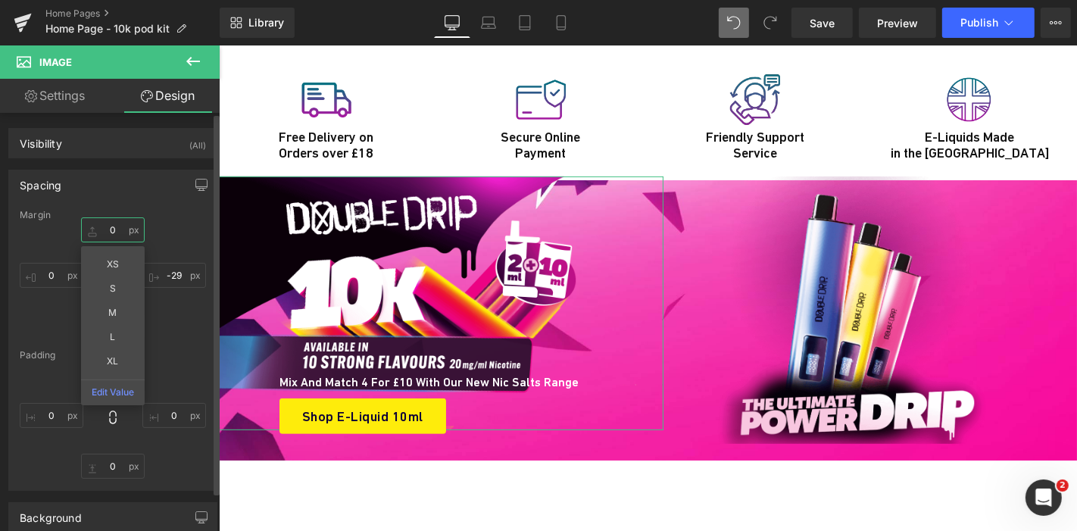
click at [108, 232] on input "0" at bounding box center [113, 229] width 64 height 25
type input "1"
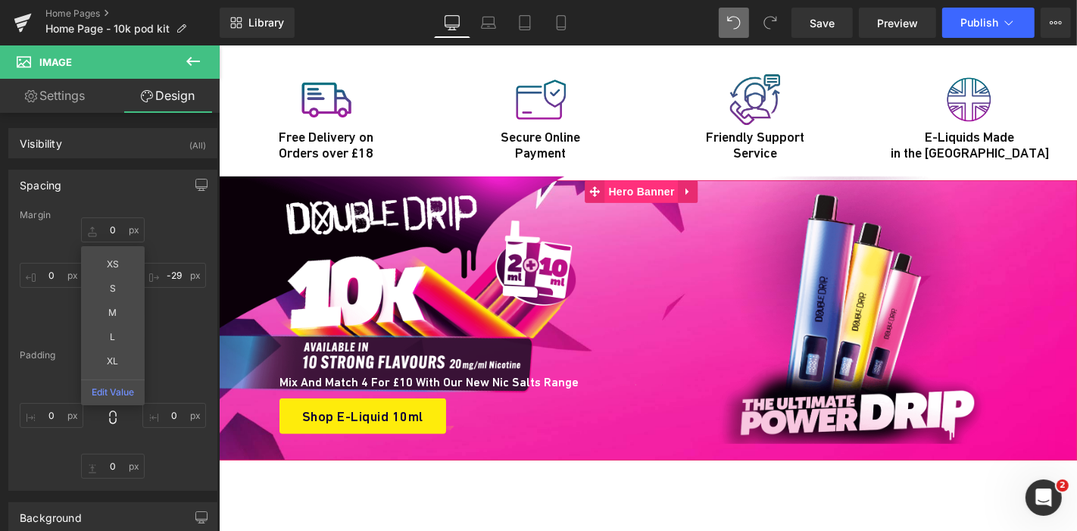
click at [652, 179] on span "Hero Banner" at bounding box center [640, 190] width 73 height 23
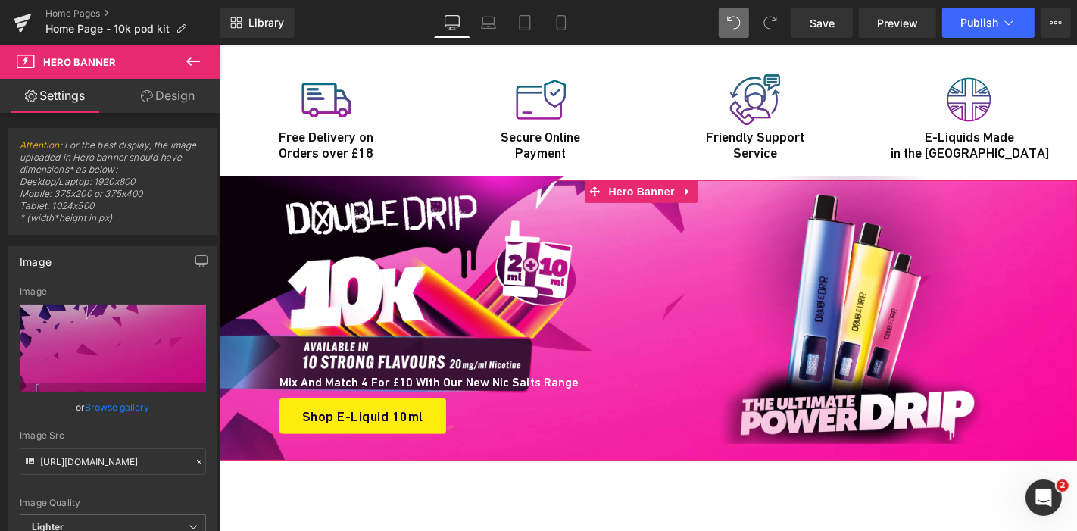
click at [146, 97] on icon at bounding box center [147, 96] width 12 height 12
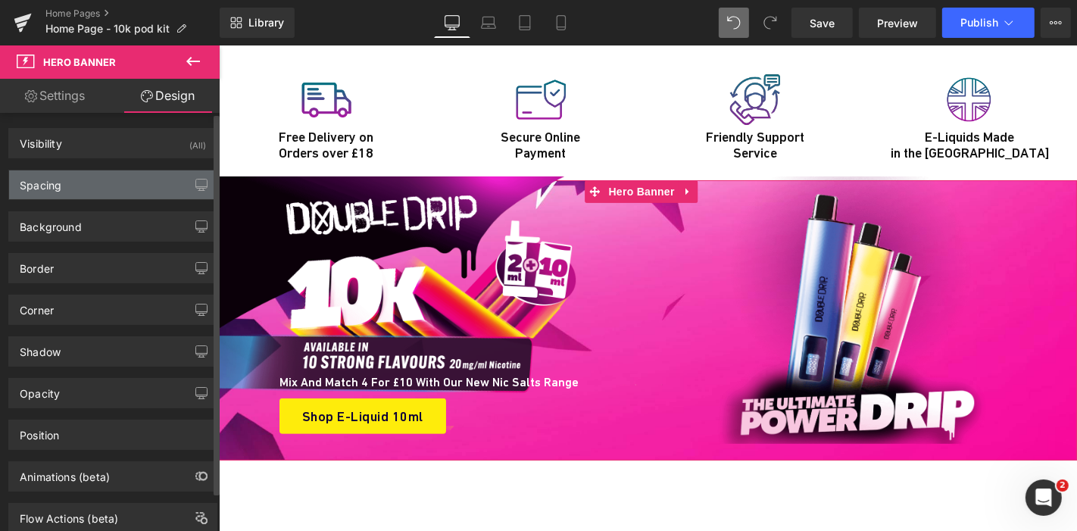
click at [91, 192] on div "Spacing" at bounding box center [112, 184] width 207 height 29
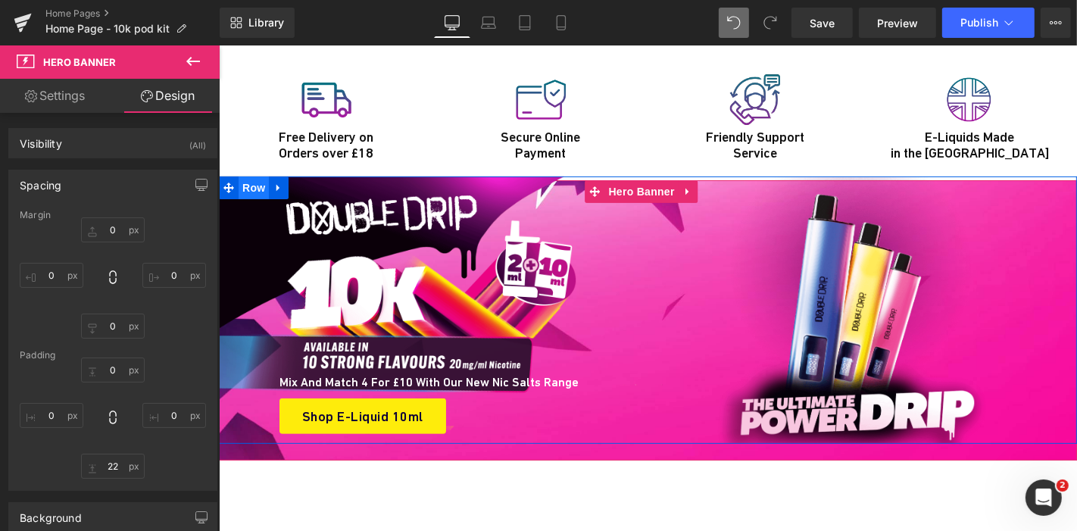
click at [243, 176] on span "Row" at bounding box center [253, 187] width 30 height 23
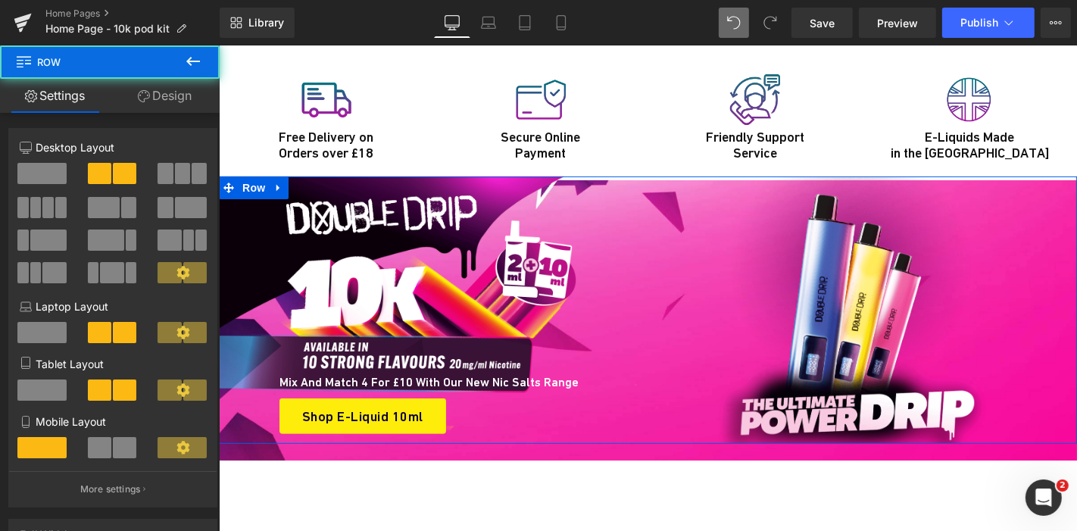
click at [168, 99] on link "Design" at bounding box center [165, 96] width 110 height 34
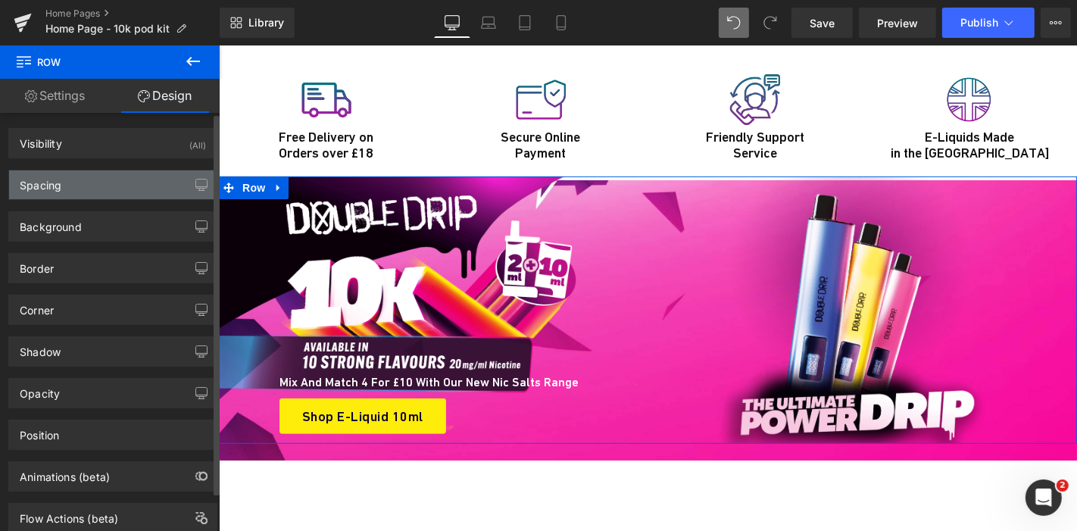
drag, startPoint x: 129, startPoint y: 201, endPoint x: 131, endPoint y: 187, distance: 13.7
click at [131, 187] on div "Visibility (All) 0|0|0|0 1 Show on Desktop 1 Show on Laptop 1 Show on Tablet 1 …" at bounding box center [113, 323] width 226 height 420
click at [131, 187] on div "Spacing" at bounding box center [112, 184] width 207 height 29
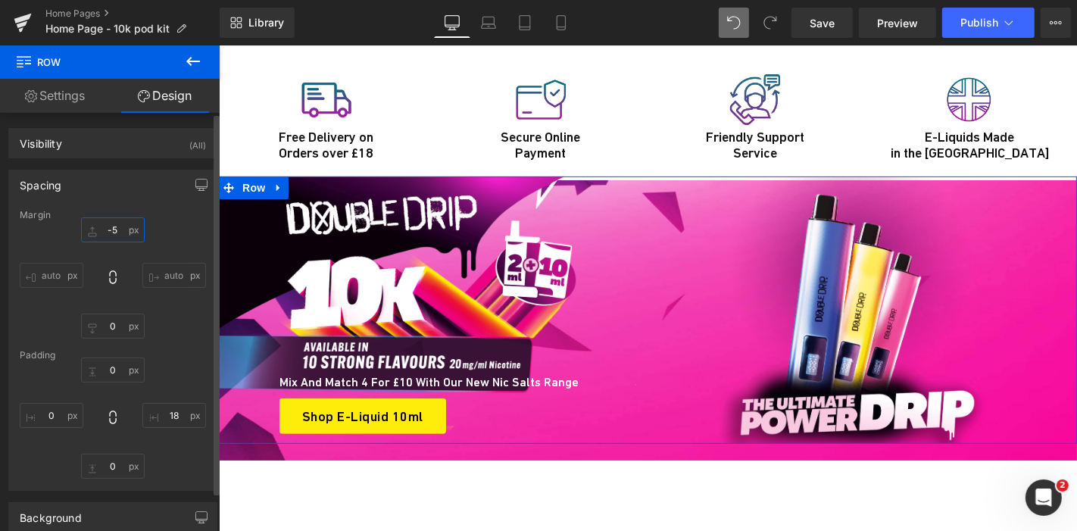
click at [112, 226] on input "-5" at bounding box center [113, 229] width 64 height 25
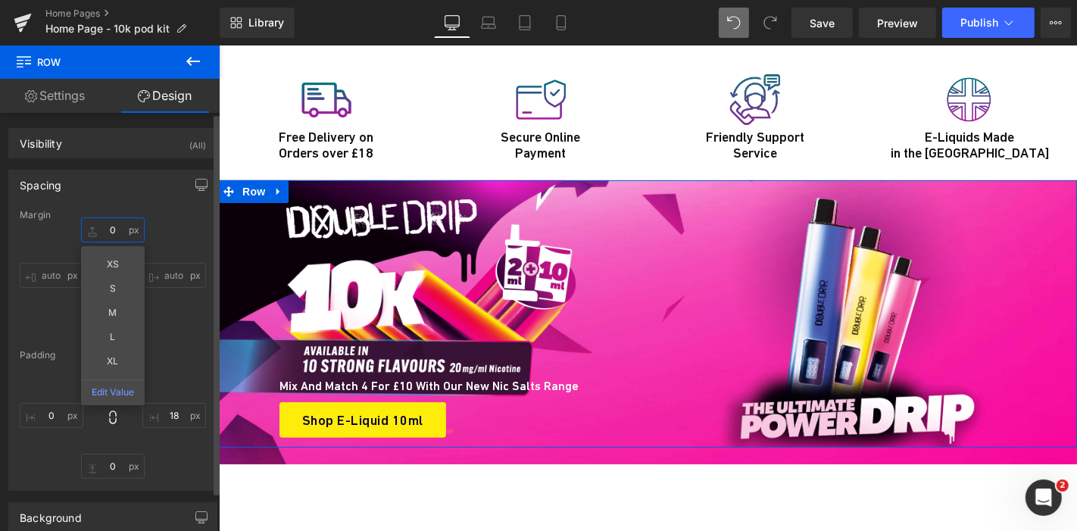
type input "0"
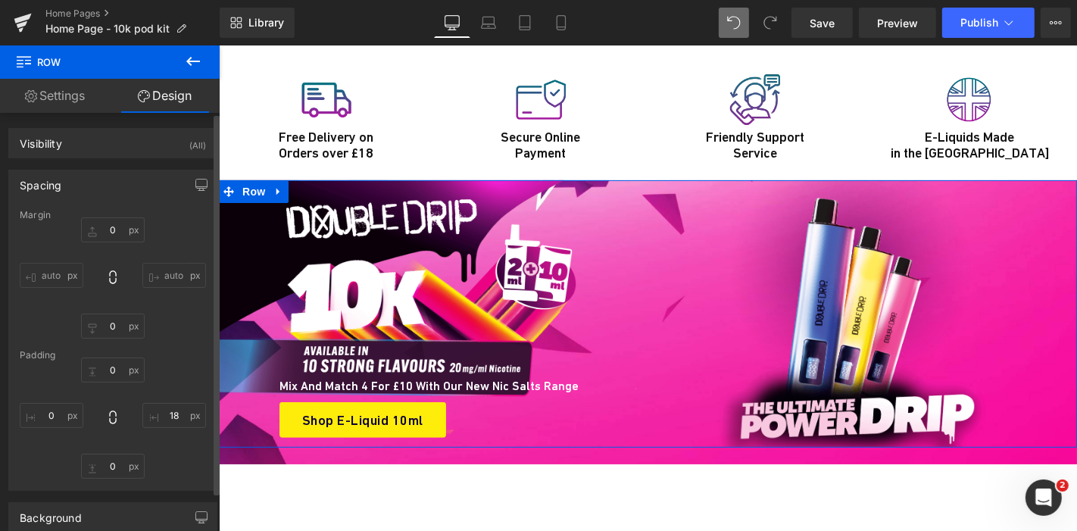
click at [181, 354] on div "Padding" at bounding box center [113, 355] width 186 height 11
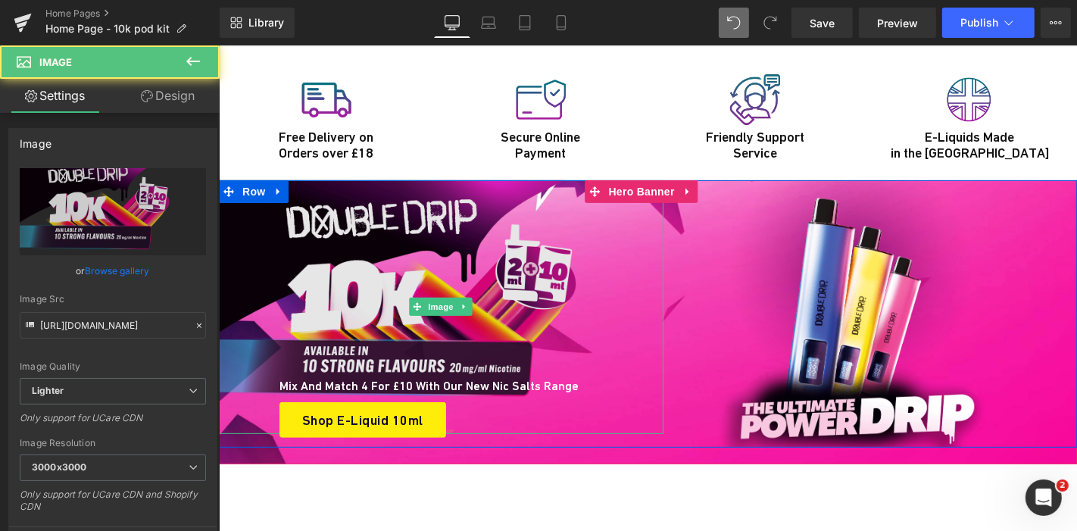
click at [398, 208] on img at bounding box center [440, 306] width 444 height 254
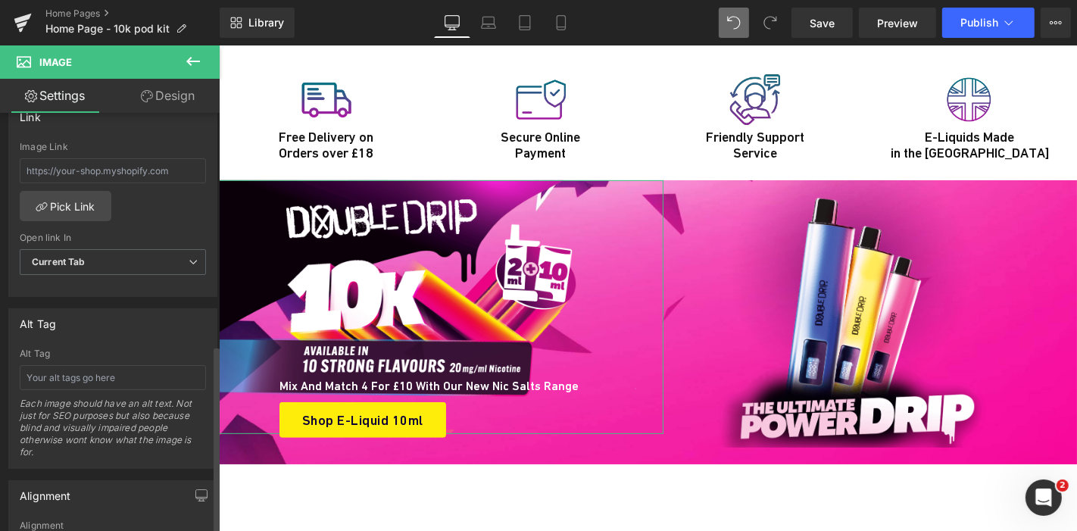
scroll to position [921, 0]
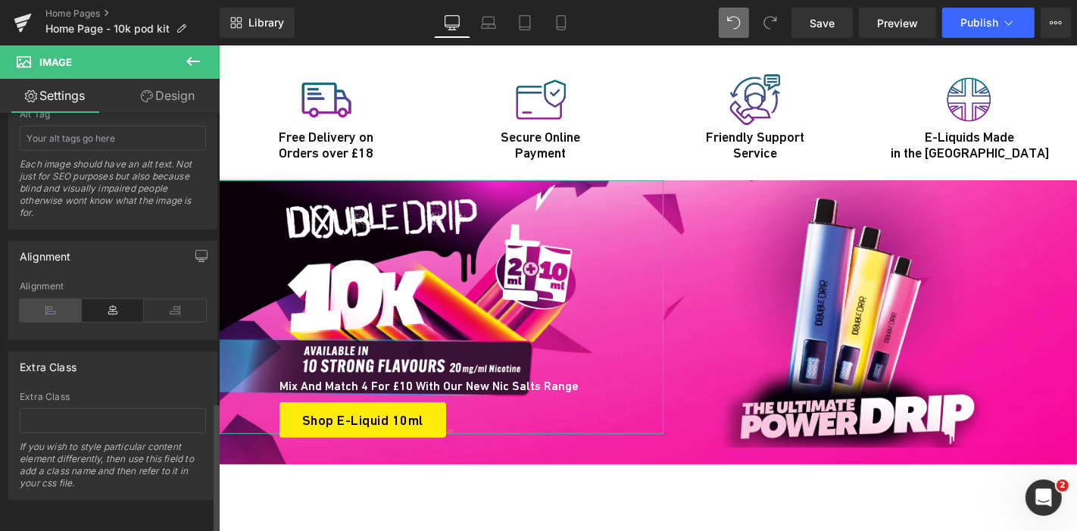
click at [51, 304] on icon at bounding box center [51, 310] width 62 height 23
click at [85, 299] on icon at bounding box center [113, 310] width 62 height 23
click at [189, 102] on link "Design" at bounding box center [168, 96] width 110 height 34
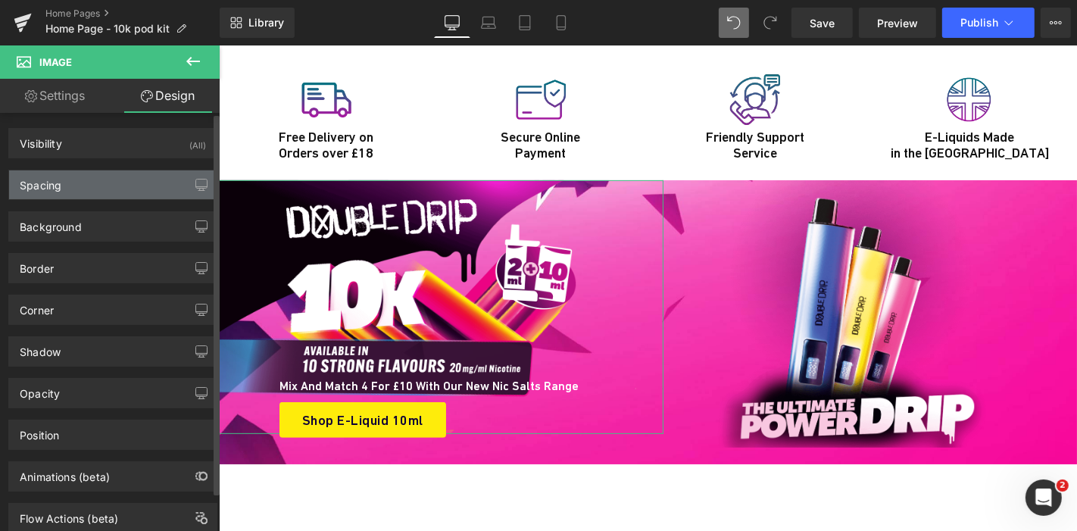
click at [127, 170] on div "Spacing" at bounding box center [112, 184] width 207 height 29
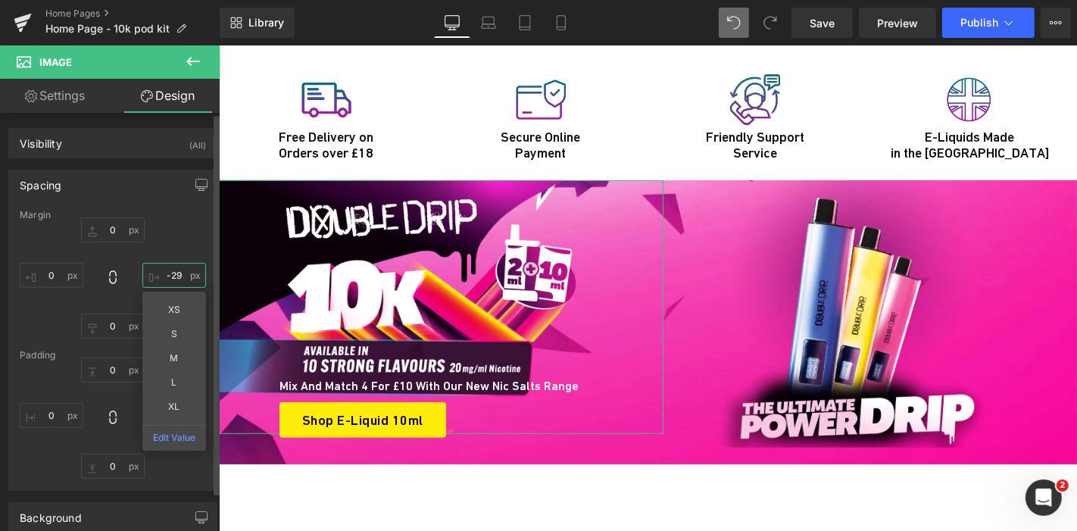
click at [168, 276] on input "-29" at bounding box center [174, 275] width 64 height 25
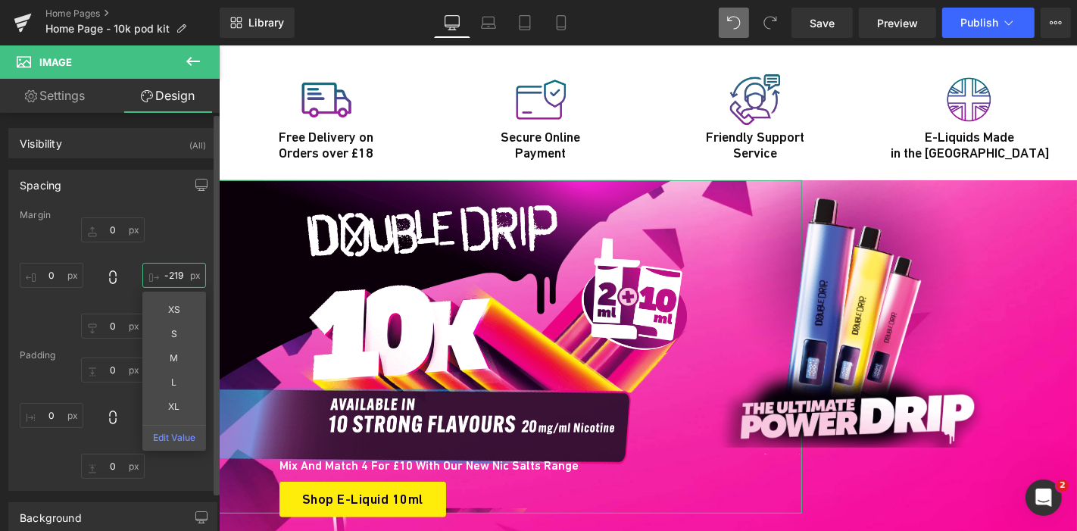
type input "-220"
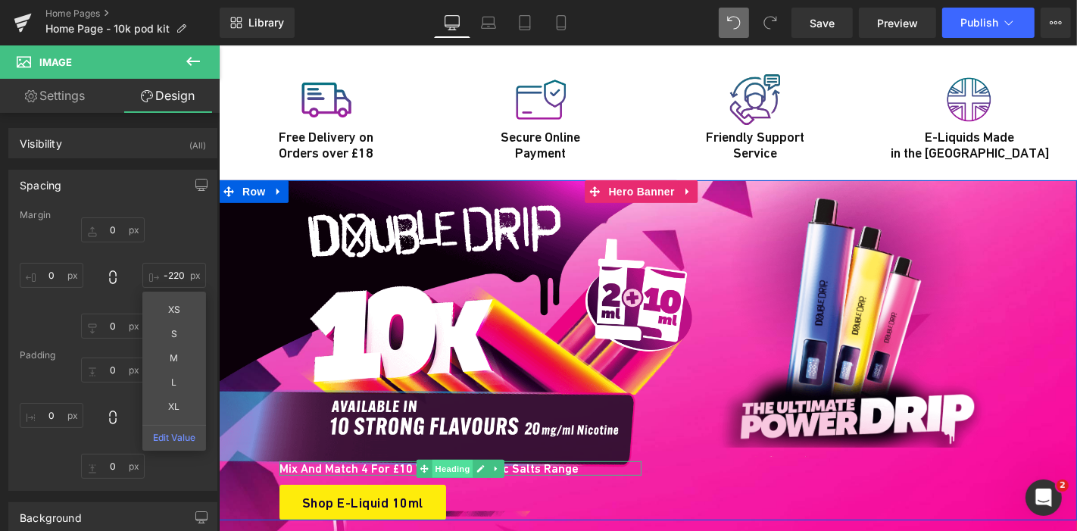
click at [439, 459] on span "Heading" at bounding box center [451, 468] width 41 height 18
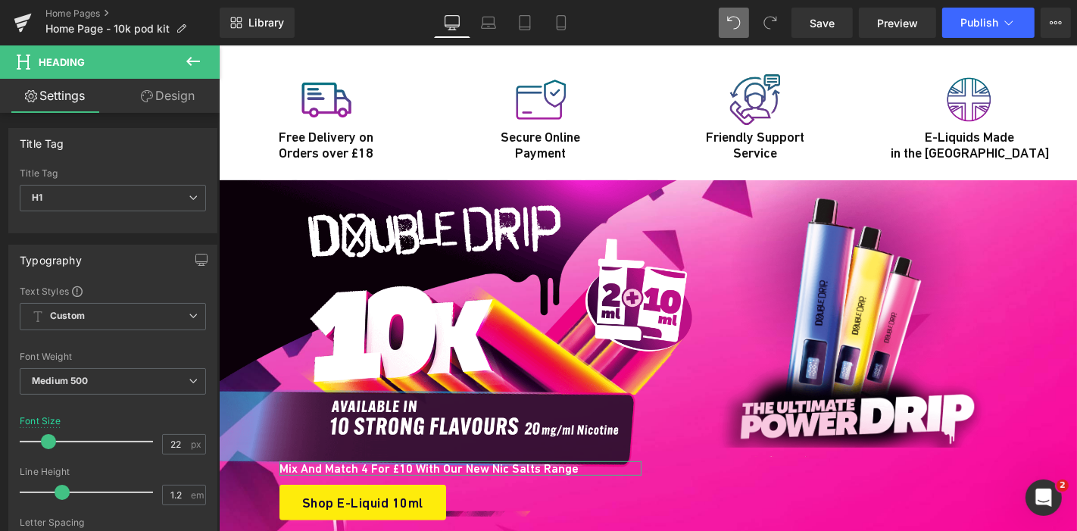
click at [186, 92] on link "Design" at bounding box center [168, 96] width 110 height 34
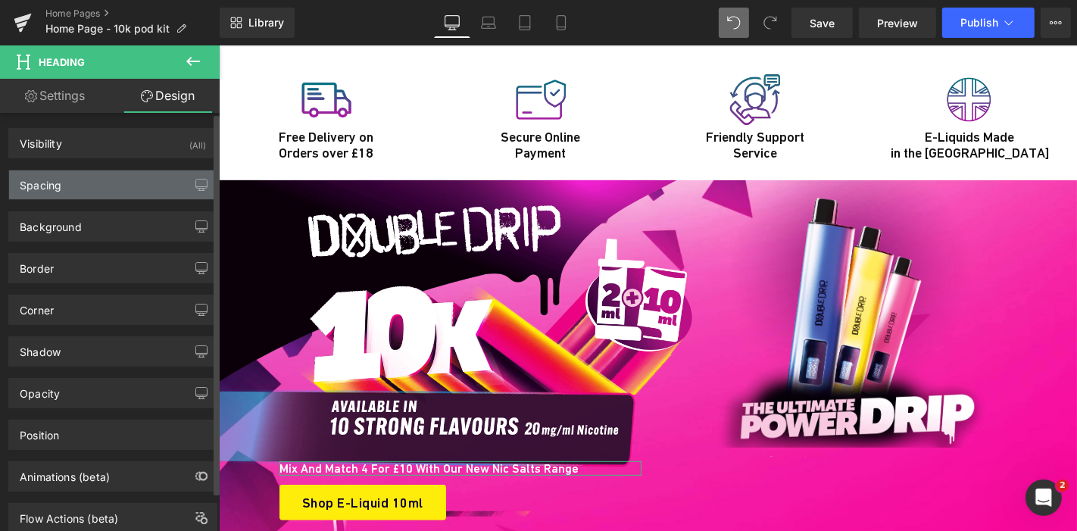
click at [91, 181] on div "Spacing" at bounding box center [112, 184] width 207 height 29
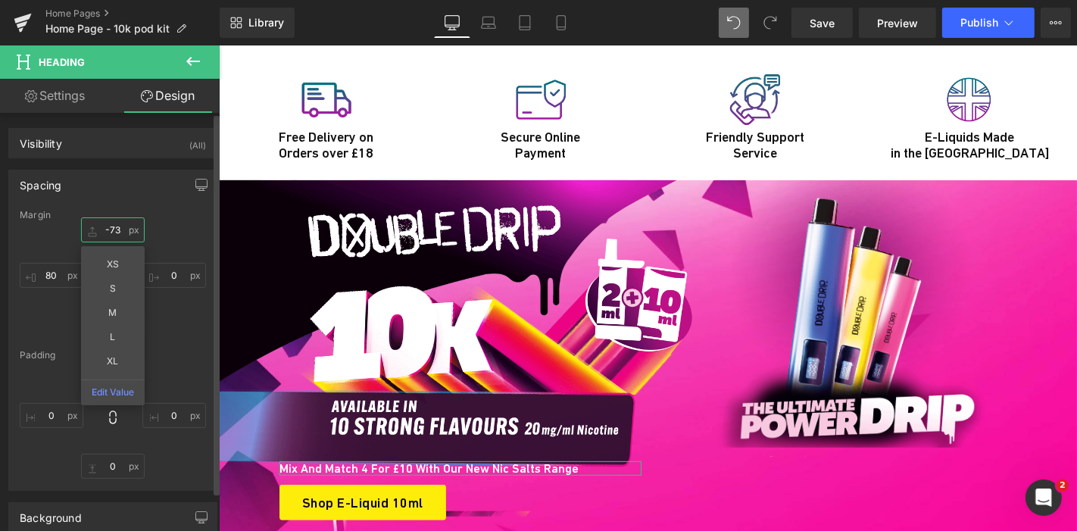
click at [123, 227] on input "-73" at bounding box center [113, 229] width 64 height 25
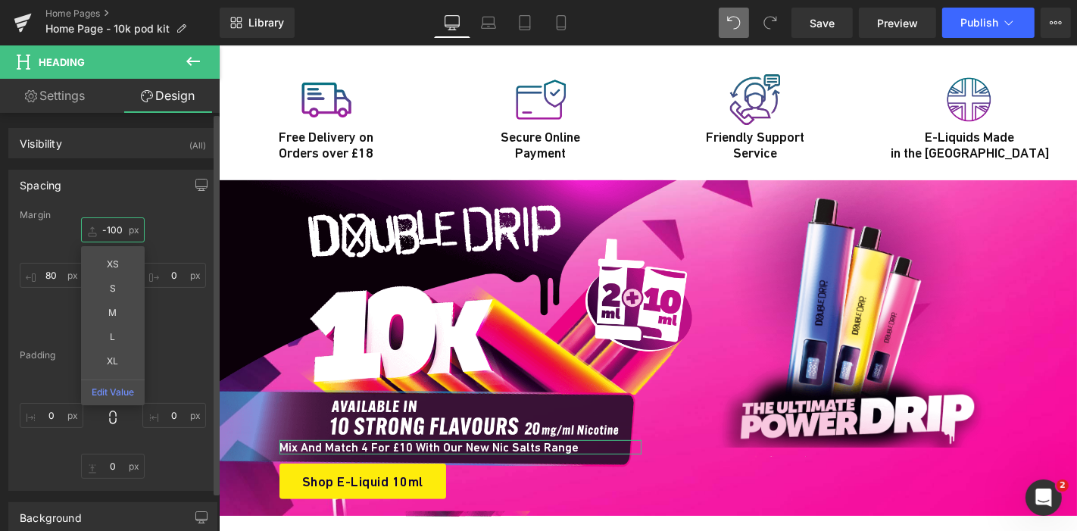
type input "-101"
click at [38, 285] on input "80" at bounding box center [52, 275] width 64 height 25
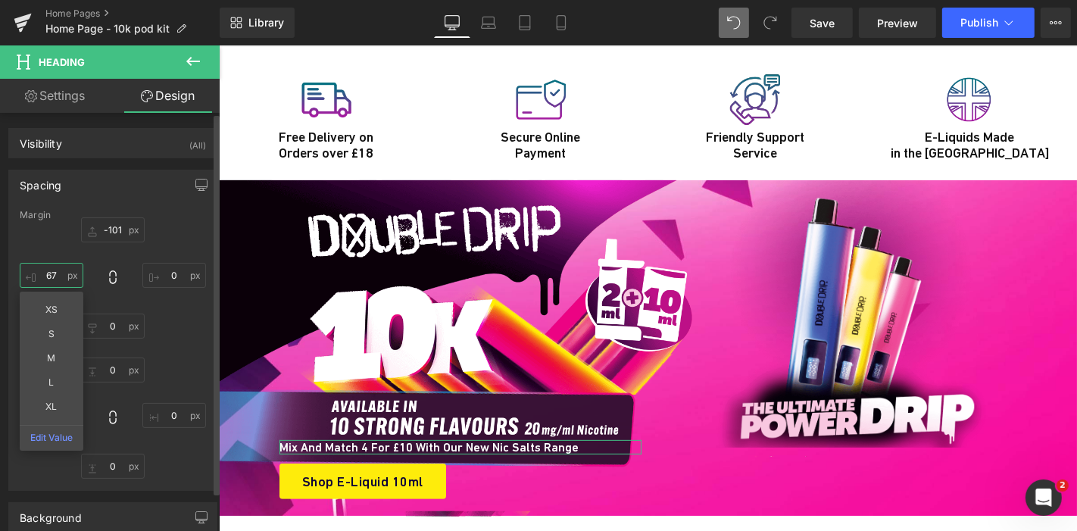
type input "6"
type input "1"
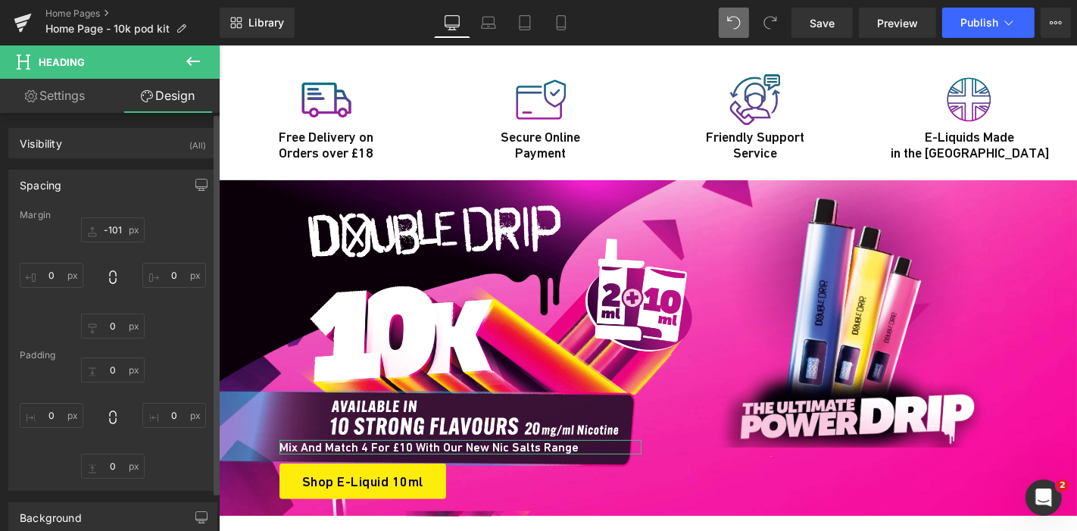
click at [207, 360] on div "Margin -101 0 0 Padding 0 0 0 0" at bounding box center [112, 350] width 207 height 280
click at [68, 416] on input "0" at bounding box center [52, 415] width 64 height 25
type input "67"
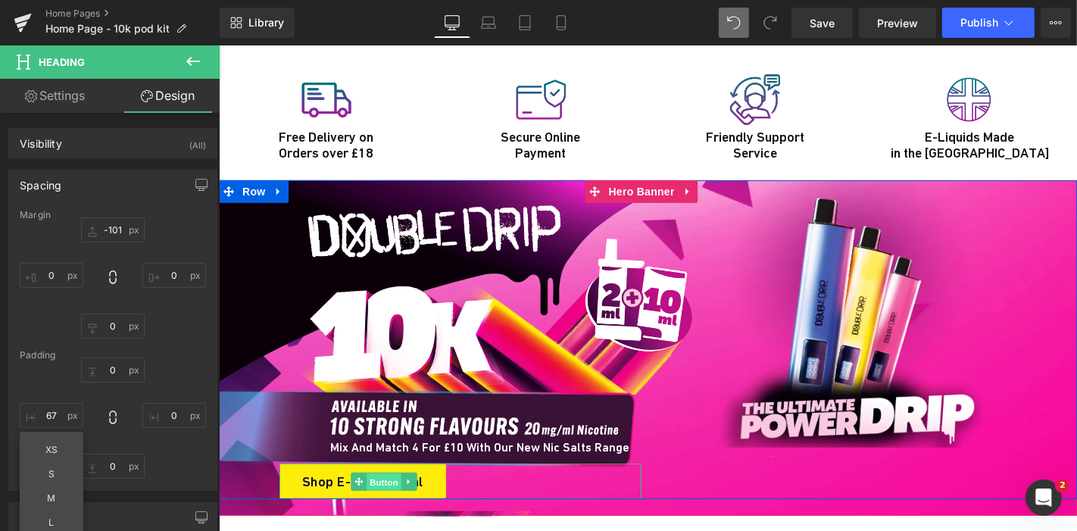
click at [375, 473] on span "Button" at bounding box center [383, 482] width 35 height 18
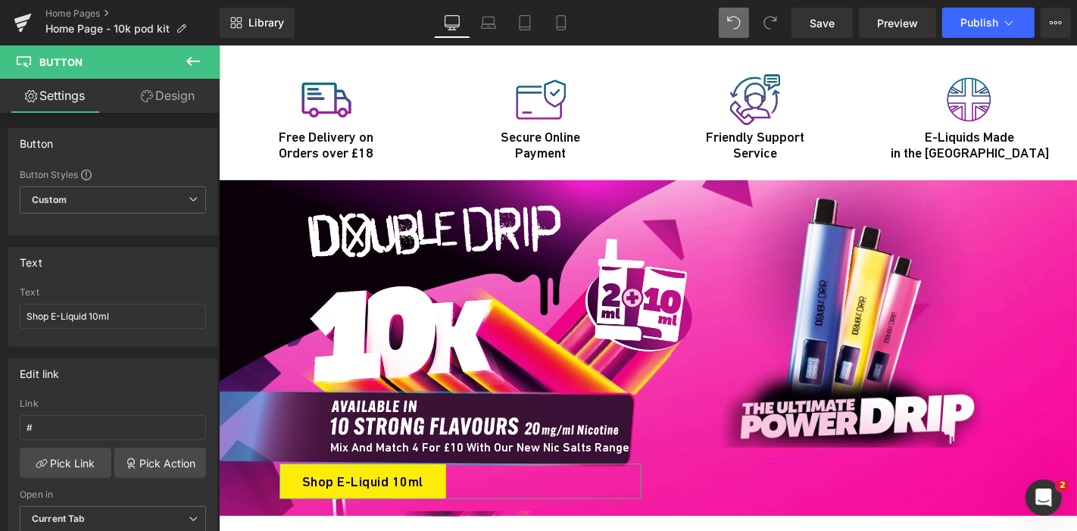
click at [167, 96] on link "Design" at bounding box center [168, 96] width 110 height 34
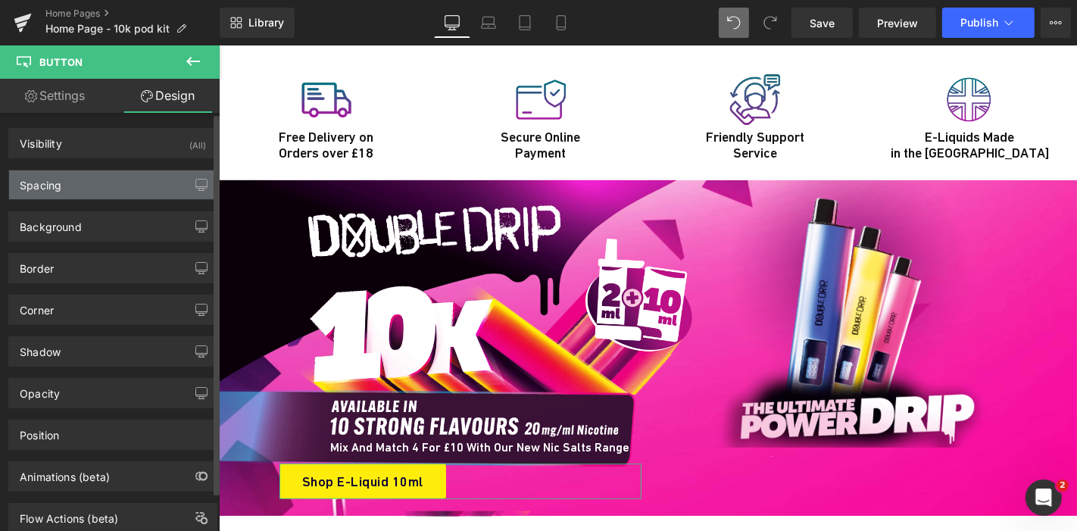
click at [69, 187] on div "Spacing" at bounding box center [112, 184] width 207 height 29
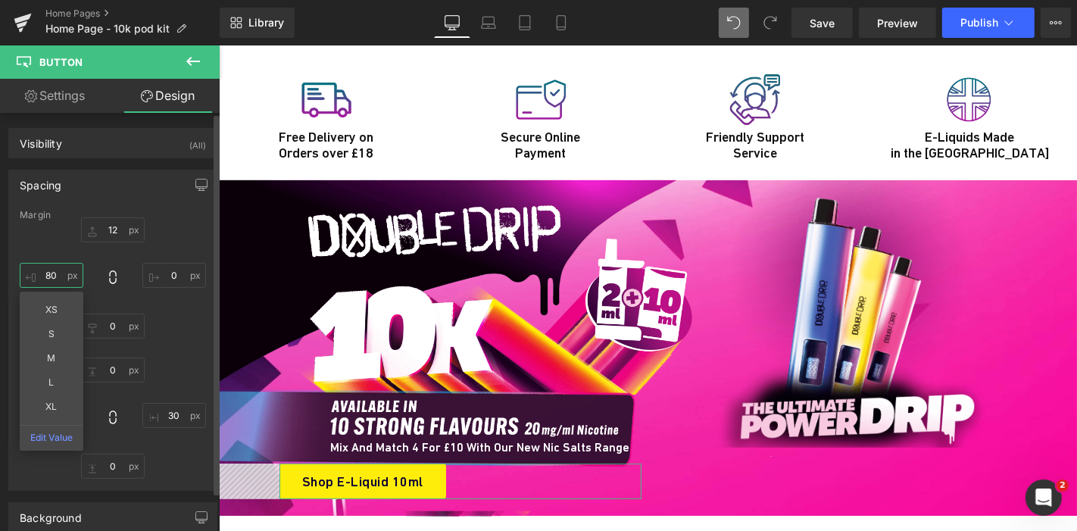
click at [57, 282] on input "80" at bounding box center [52, 275] width 64 height 25
type input "9"
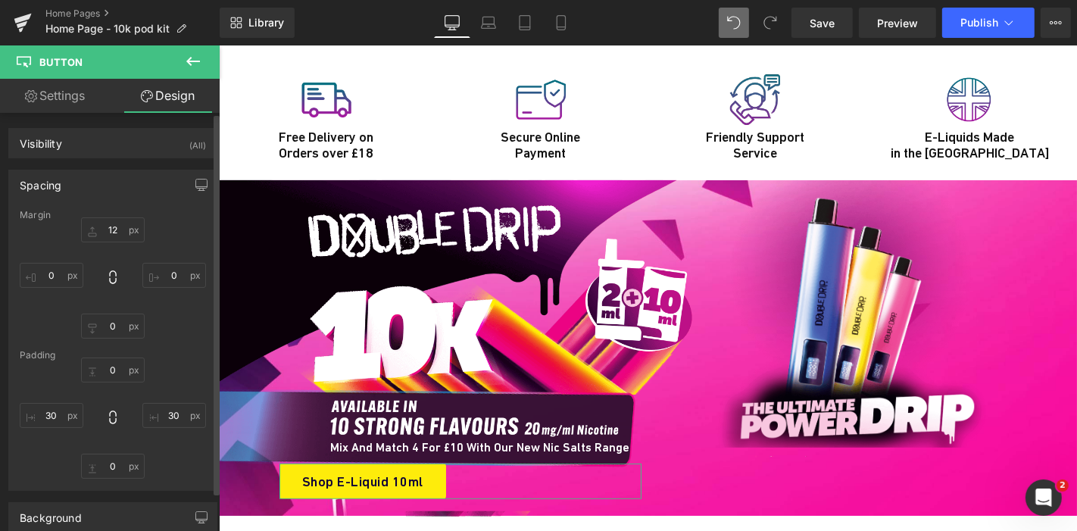
click at [164, 323] on div "12 0 0" at bounding box center [113, 277] width 186 height 121
click at [51, 426] on input "30" at bounding box center [52, 415] width 64 height 25
type input "30"
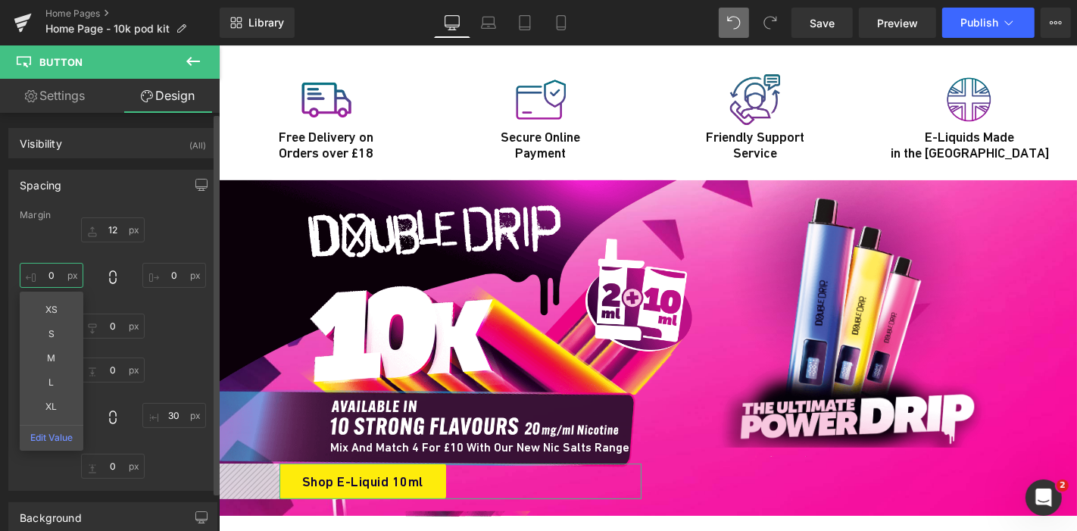
click at [43, 269] on input "text" at bounding box center [52, 275] width 64 height 25
type input "-1"
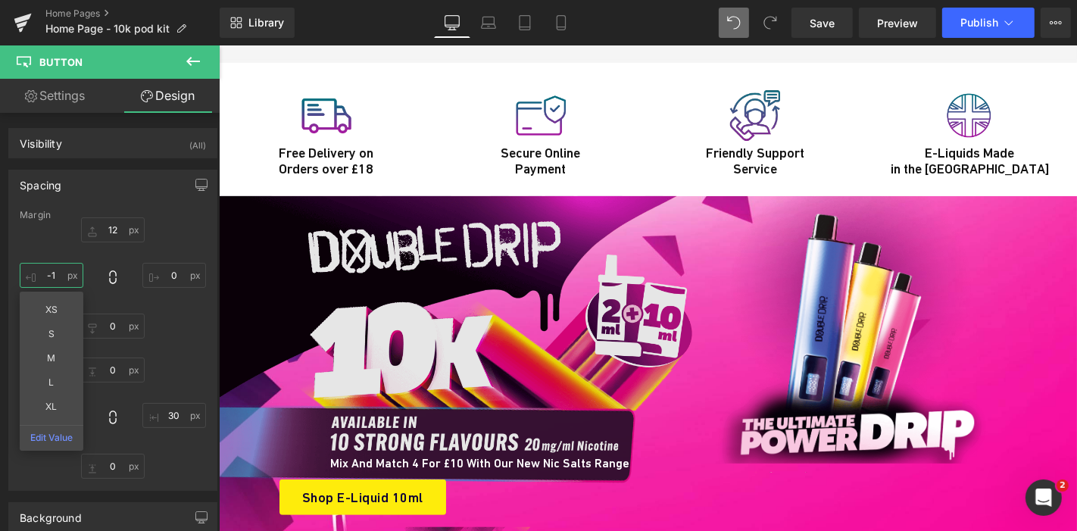
scroll to position [5255, 0]
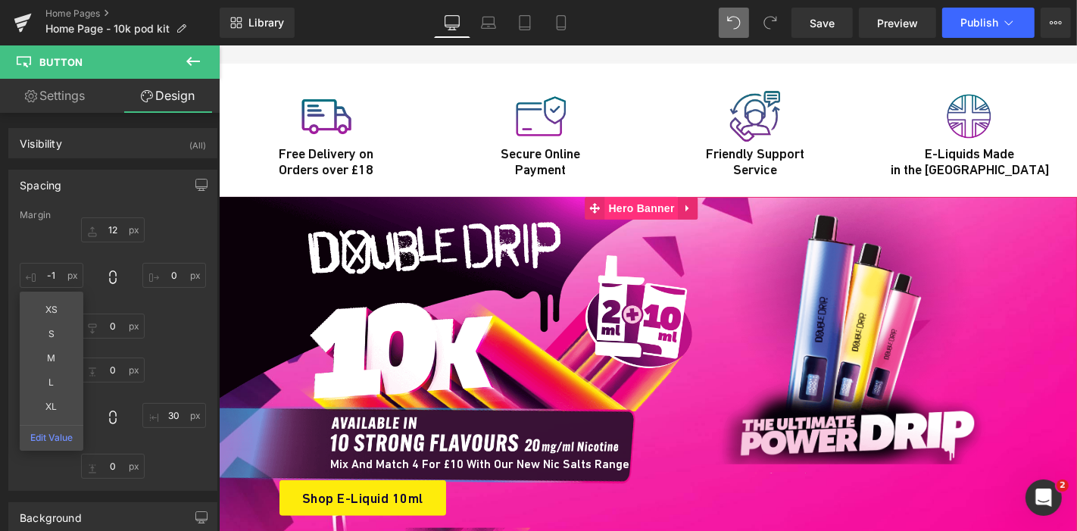
click at [655, 196] on span "Hero Banner" at bounding box center [640, 207] width 73 height 23
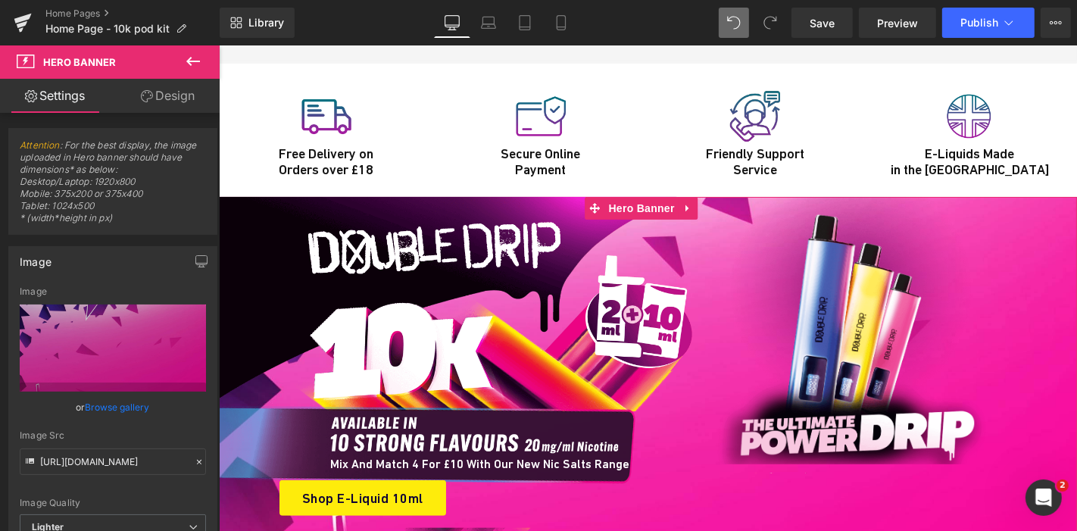
click at [129, 405] on link "Browse gallery" at bounding box center [118, 407] width 64 height 27
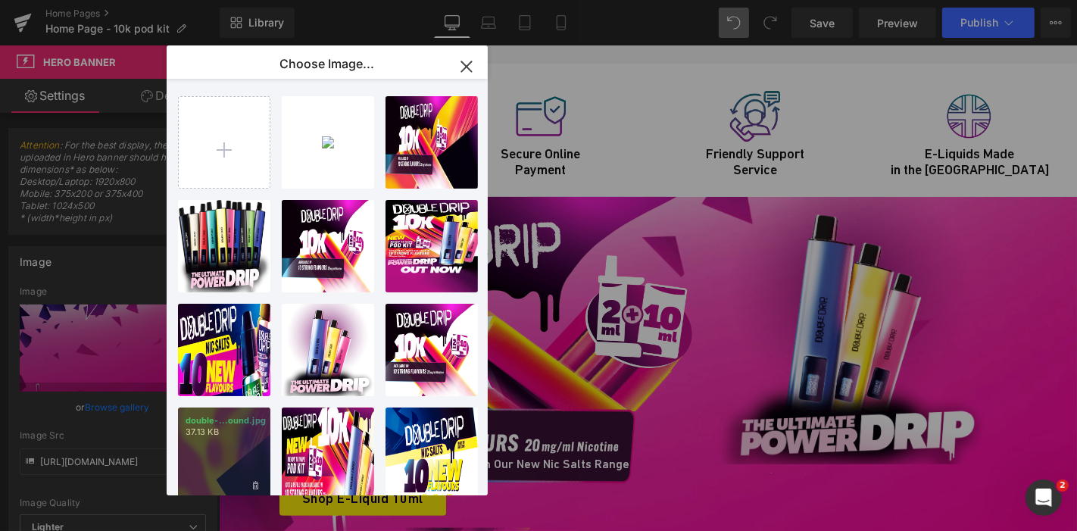
click at [232, 411] on div "double-...ound.jpg 37.13 KB" at bounding box center [224, 453] width 92 height 92
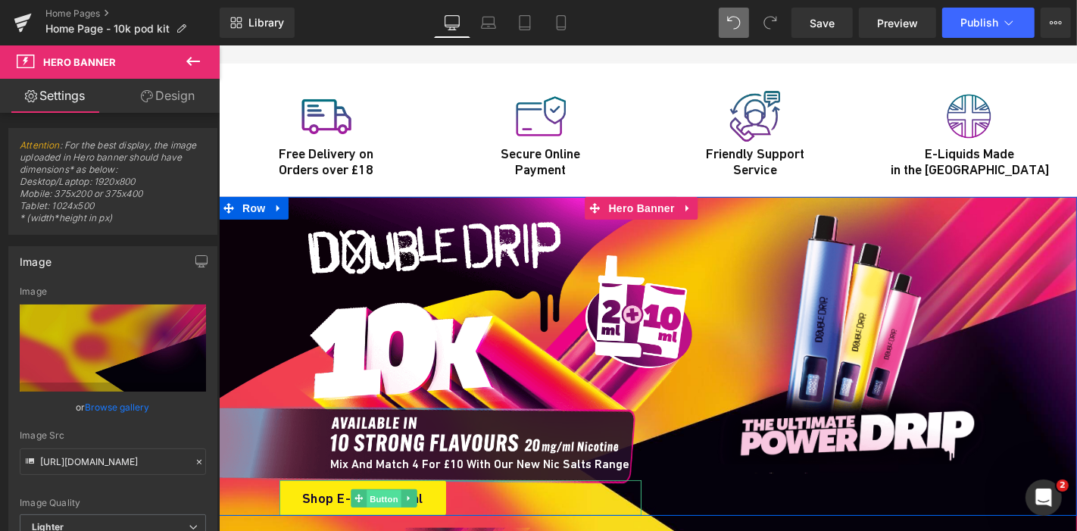
click at [366, 489] on span "Button" at bounding box center [383, 498] width 35 height 18
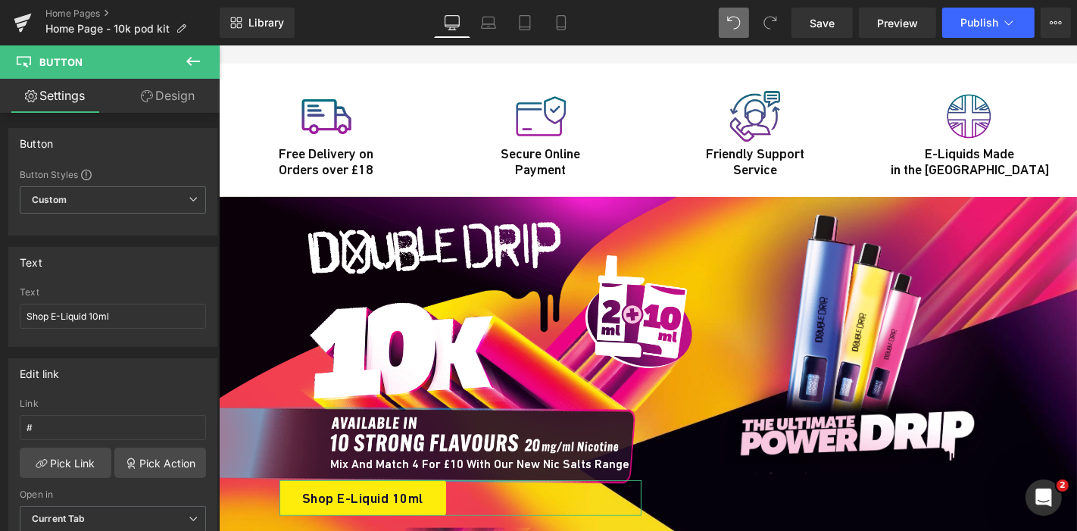
click at [182, 95] on link "Design" at bounding box center [168, 96] width 110 height 34
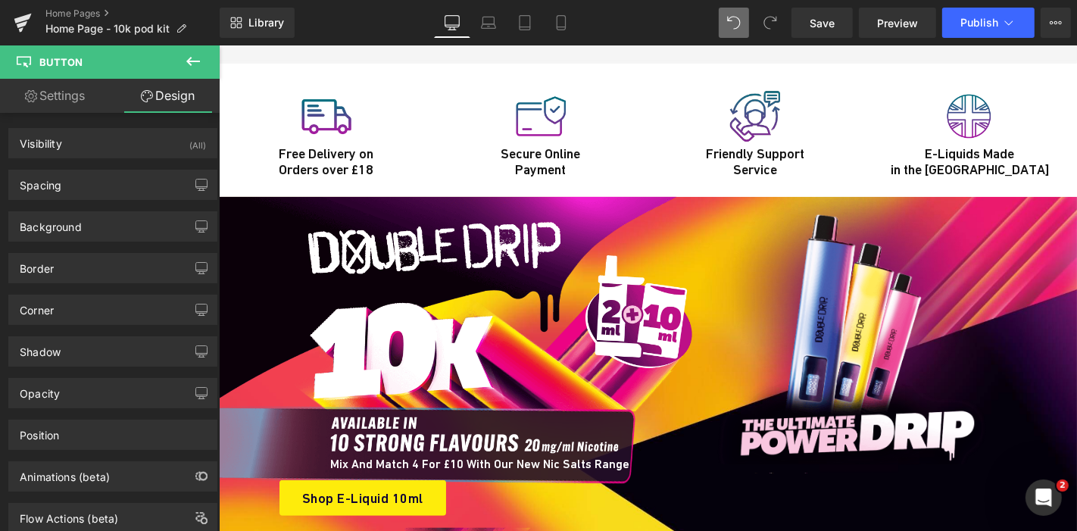
click at [181, 69] on button at bounding box center [193, 61] width 53 height 33
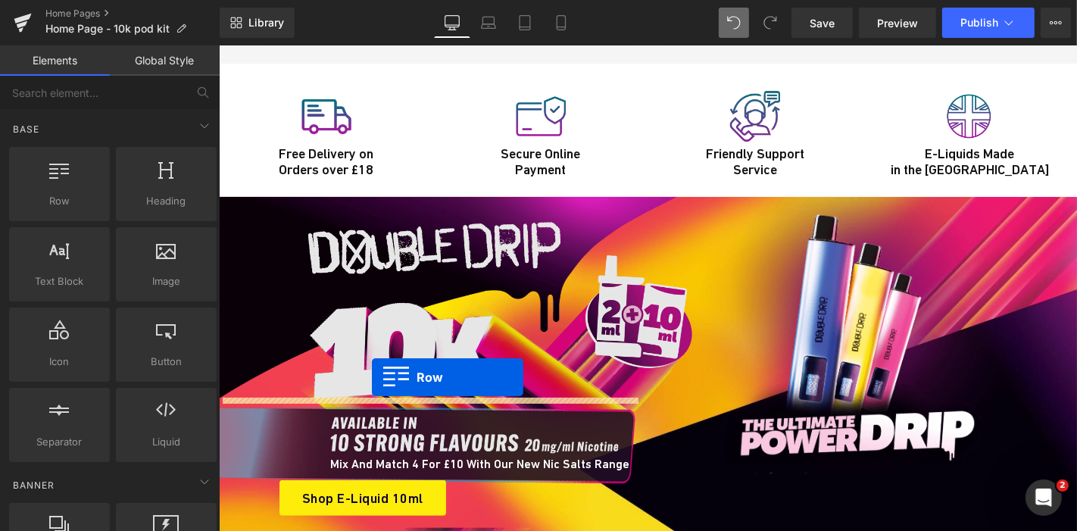
drag, startPoint x: 298, startPoint y: 234, endPoint x: 370, endPoint y: 376, distance: 159.8
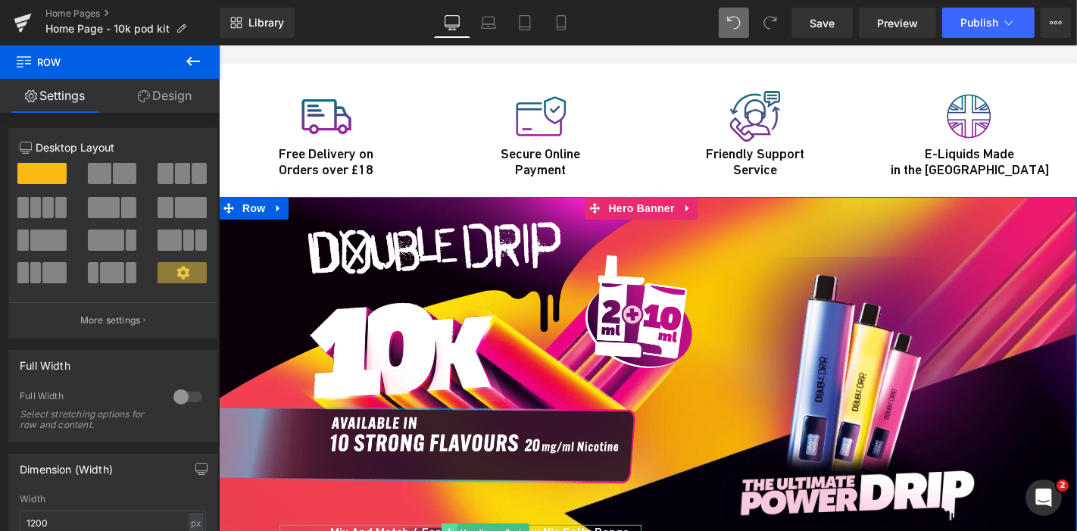
click at [448, 522] on span at bounding box center [449, 531] width 16 height 18
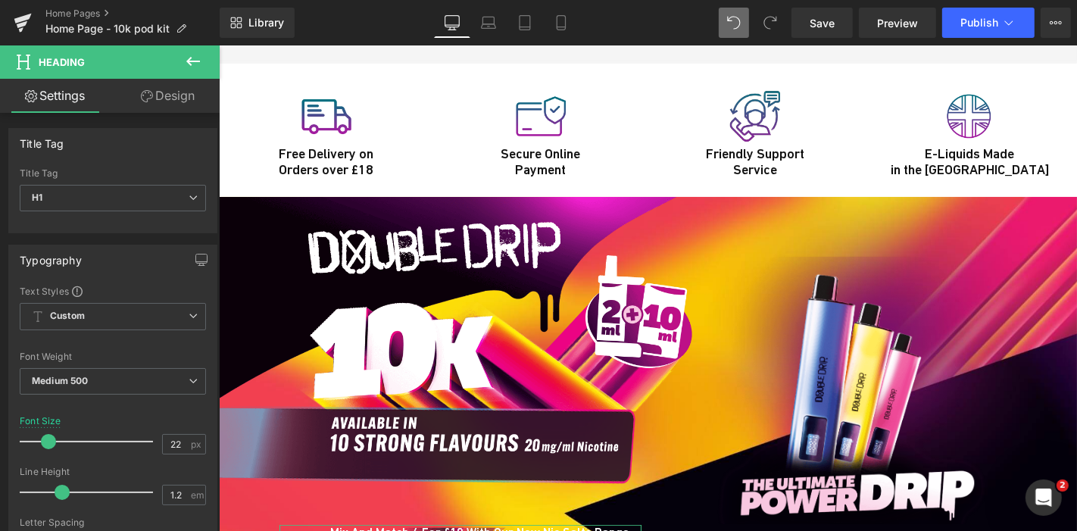
click at [155, 104] on link "Design" at bounding box center [168, 96] width 110 height 34
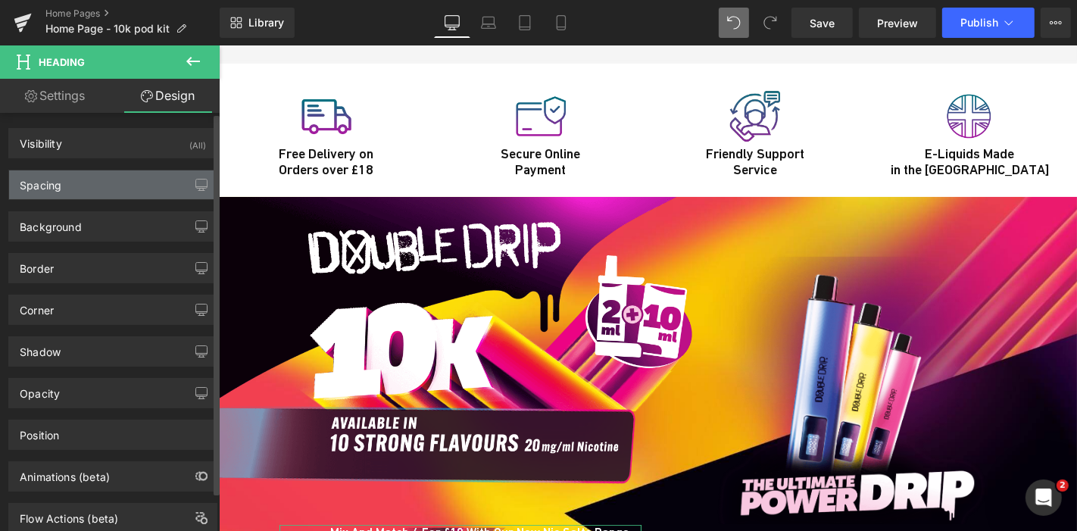
click at [95, 192] on div "Spacing" at bounding box center [112, 184] width 207 height 29
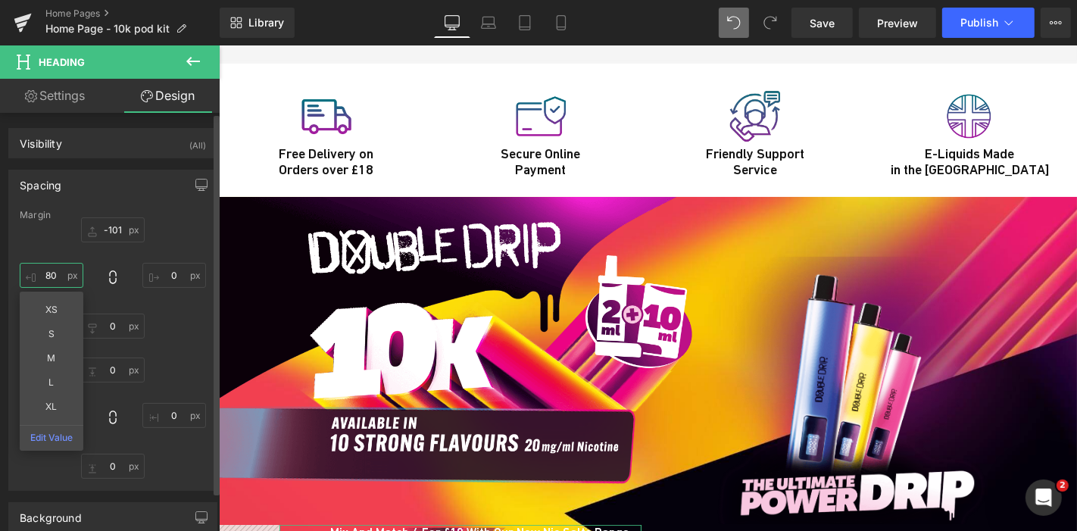
click at [60, 271] on input "80" at bounding box center [52, 275] width 64 height 25
type input "0"
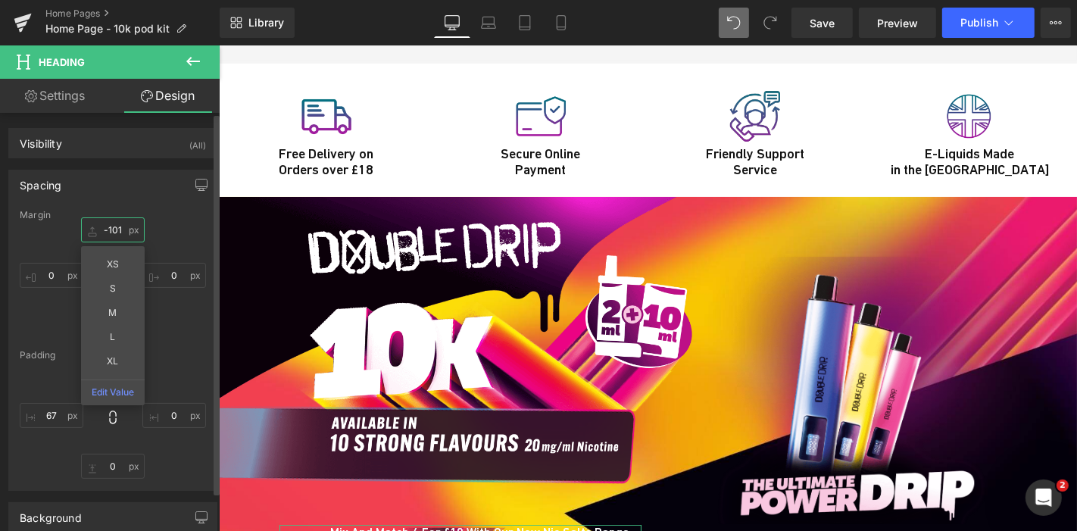
click at [119, 229] on input "-101" at bounding box center [113, 229] width 64 height 25
type input "0"
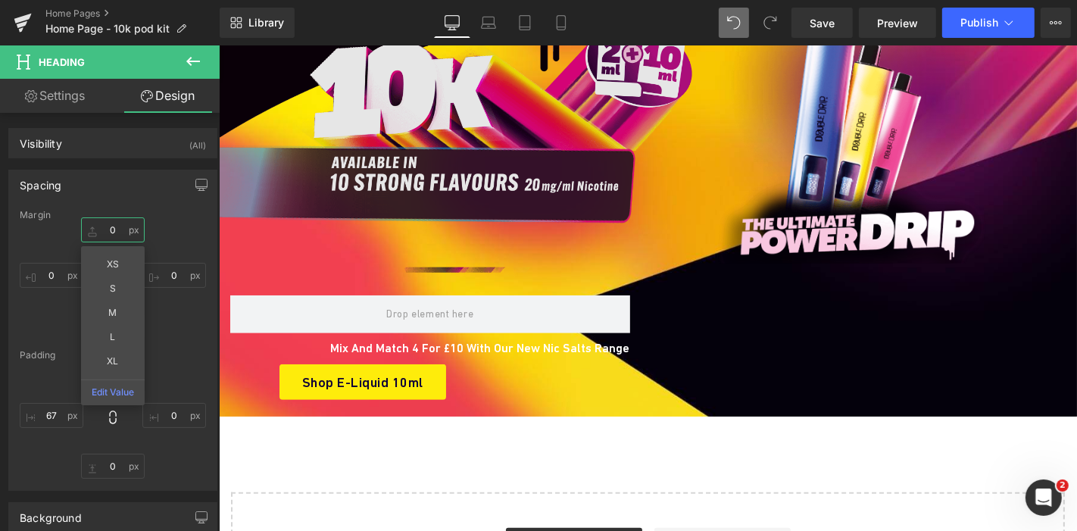
scroll to position [5507, 0]
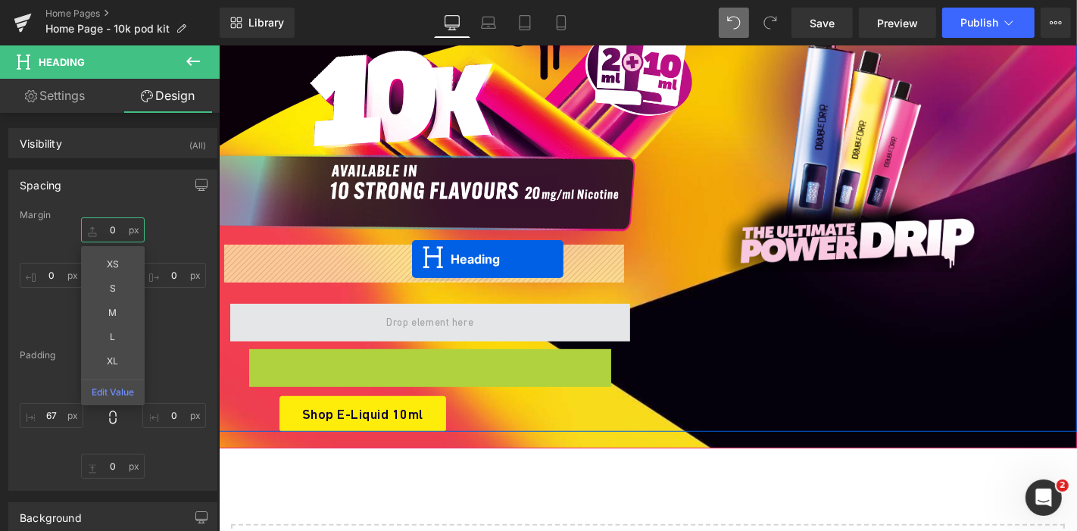
drag, startPoint x: 439, startPoint y: 293, endPoint x: 411, endPoint y: 258, distance: 44.7
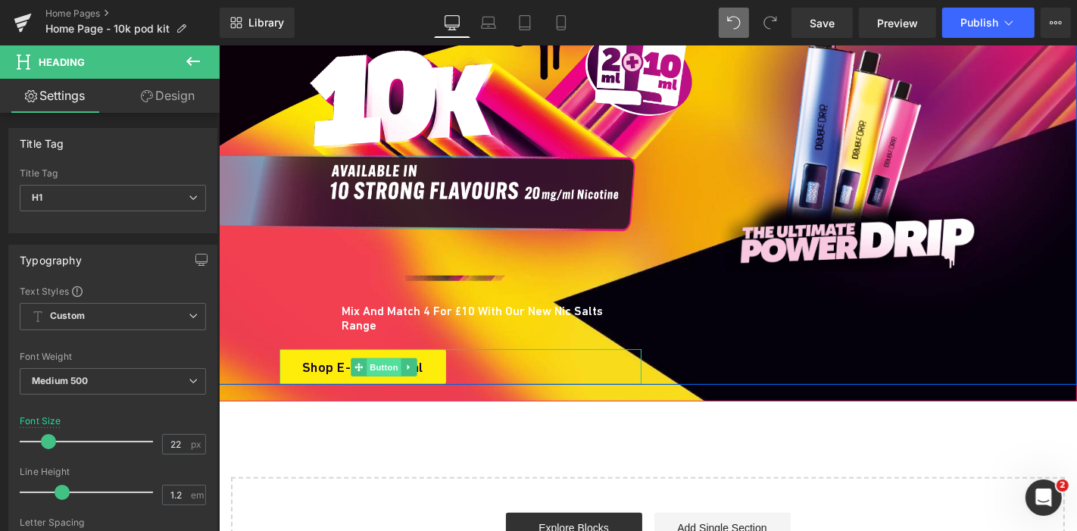
click at [366, 357] on span "Button" at bounding box center [383, 366] width 35 height 18
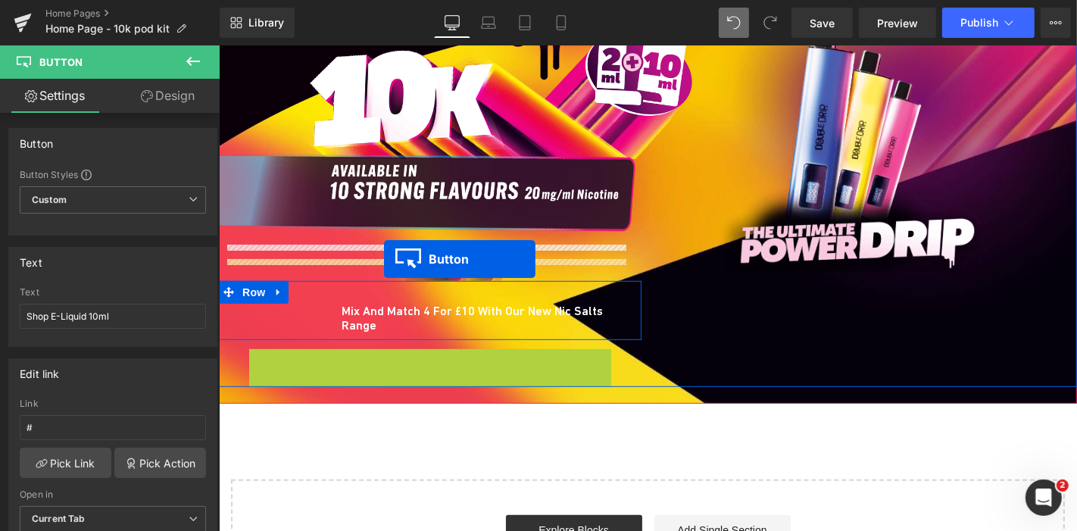
drag, startPoint x: 364, startPoint y: 292, endPoint x: 383, endPoint y: 257, distance: 39.6
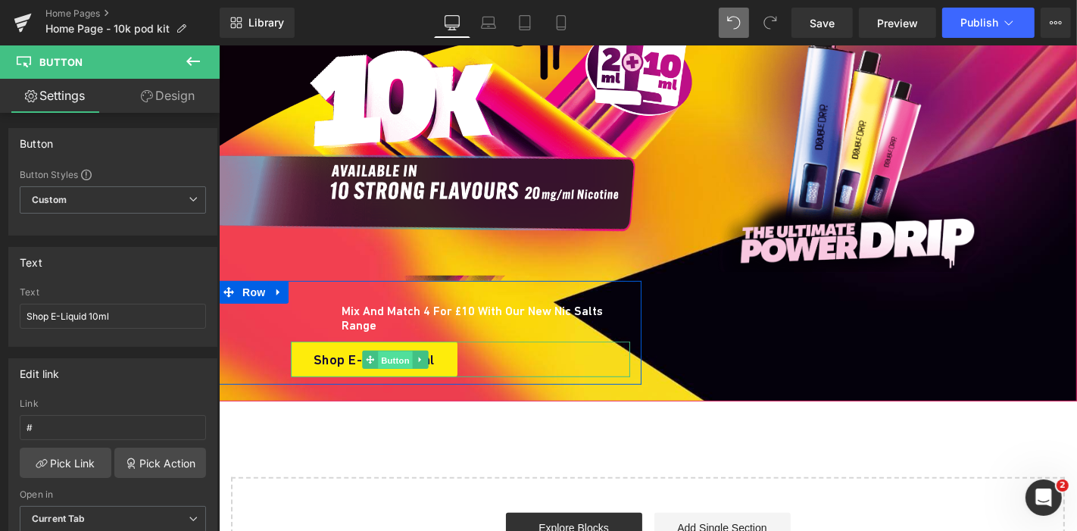
click at [378, 351] on span "Button" at bounding box center [395, 360] width 35 height 18
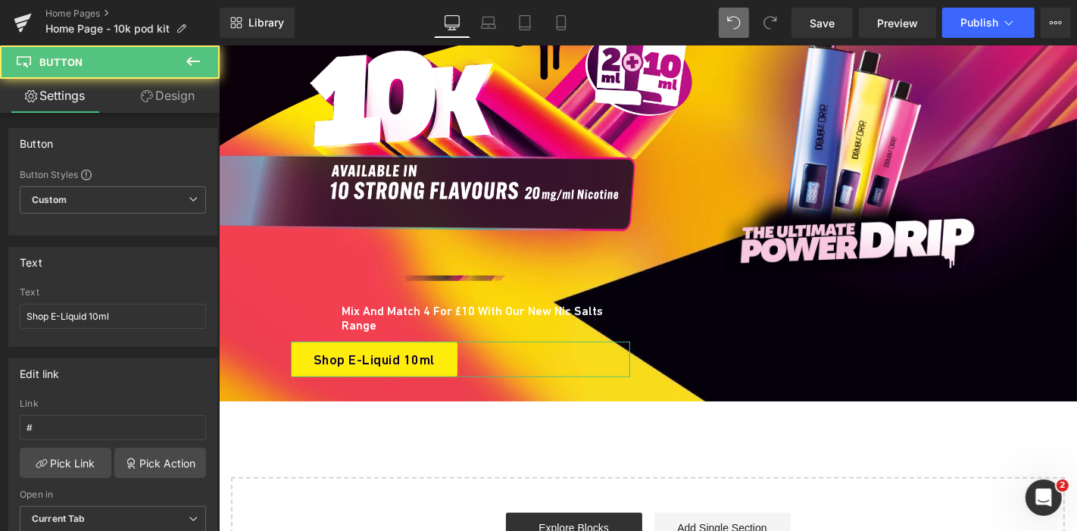
click at [176, 100] on link "Design" at bounding box center [168, 96] width 110 height 34
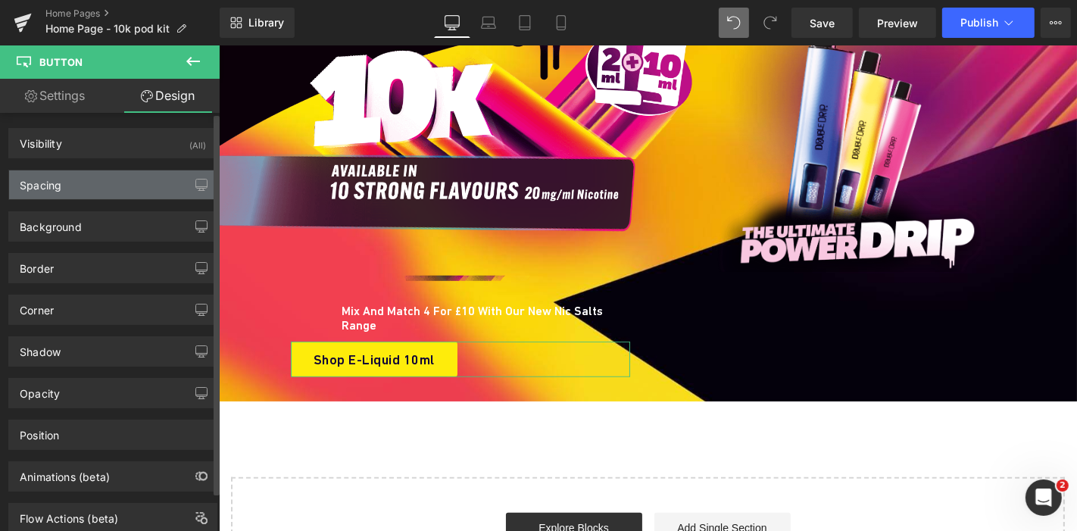
click at [86, 182] on div "Spacing" at bounding box center [112, 184] width 207 height 29
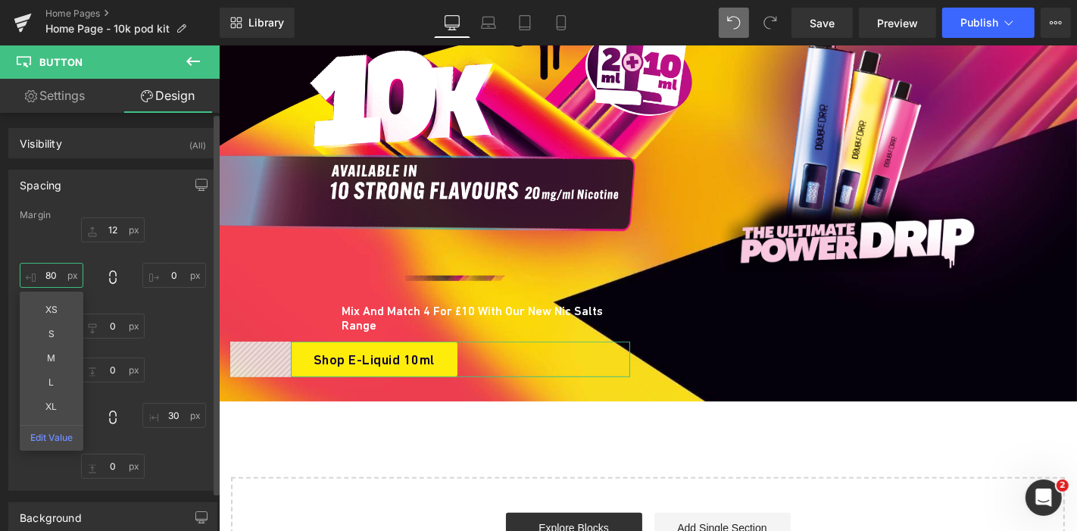
click at [48, 275] on input "80" at bounding box center [52, 275] width 64 height 25
type input "0"
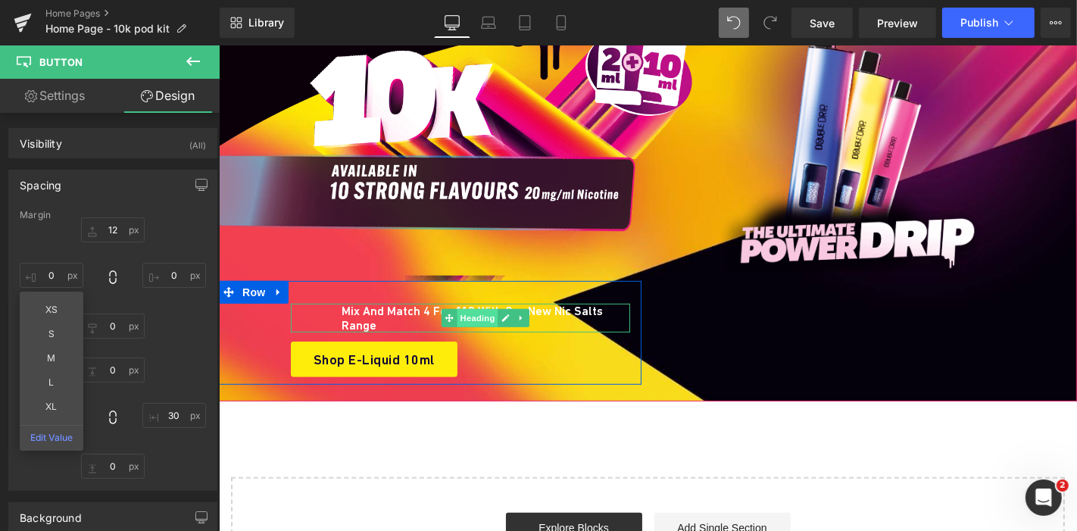
click at [457, 308] on span "Heading" at bounding box center [477, 317] width 41 height 18
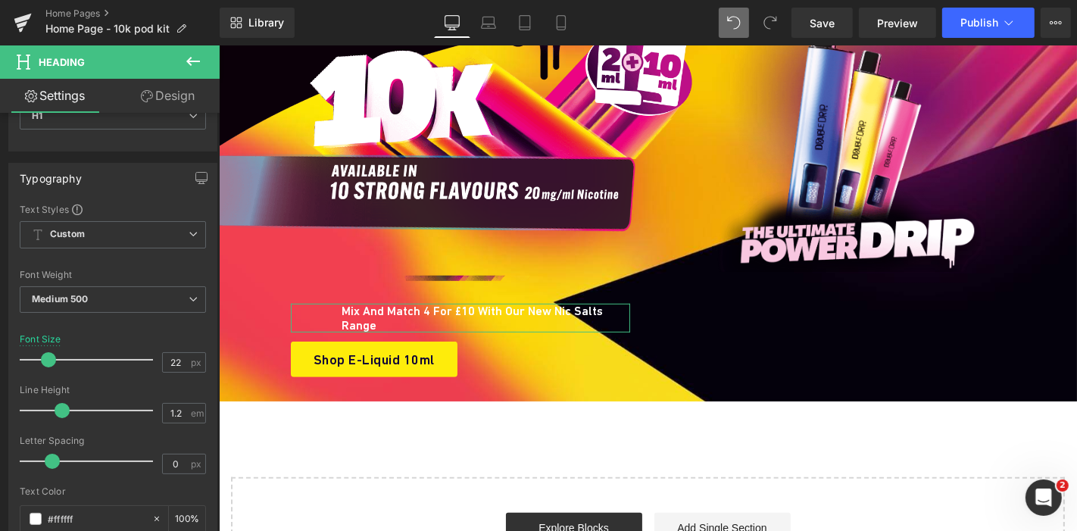
scroll to position [82, 0]
click at [182, 94] on link "Design" at bounding box center [168, 96] width 110 height 34
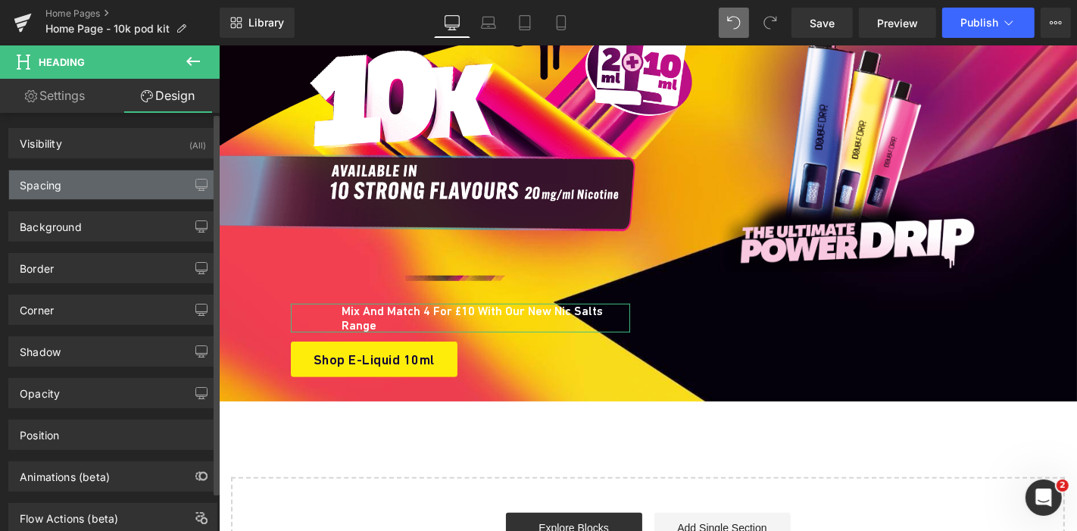
click at [93, 185] on div "Spacing" at bounding box center [112, 184] width 207 height 29
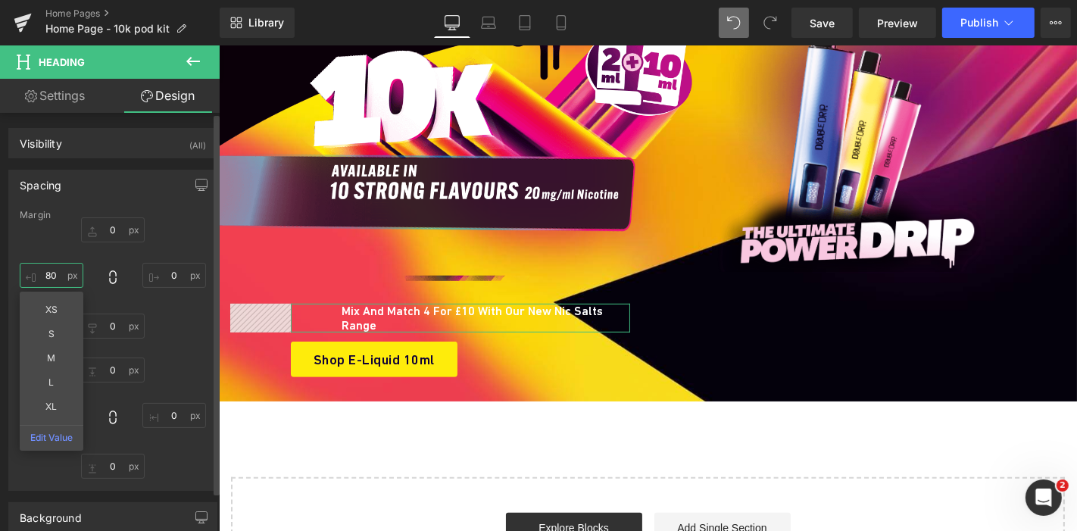
click at [58, 280] on input "80" at bounding box center [52, 275] width 64 height 25
type input "0"
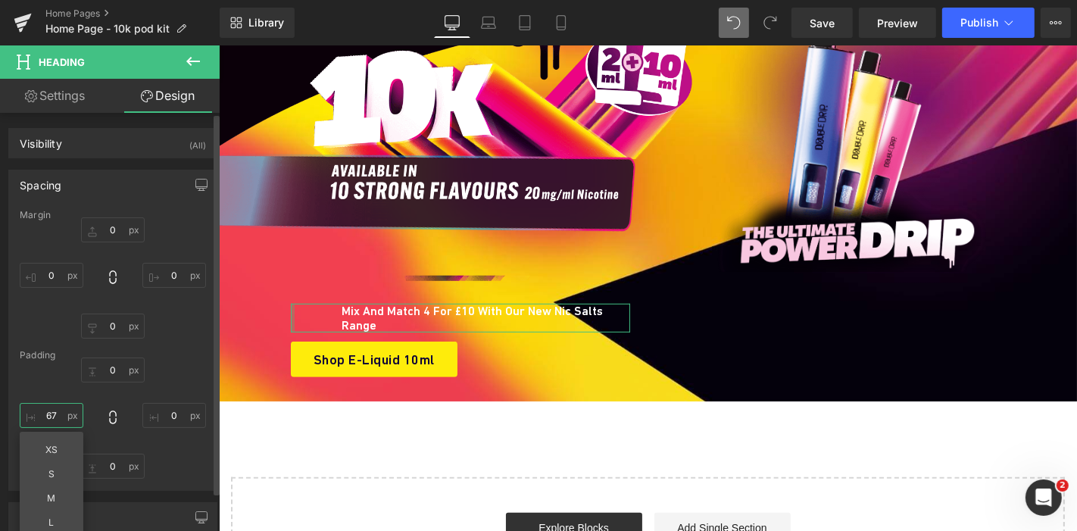
click at [48, 415] on input "67" at bounding box center [52, 415] width 64 height 25
type input "0"
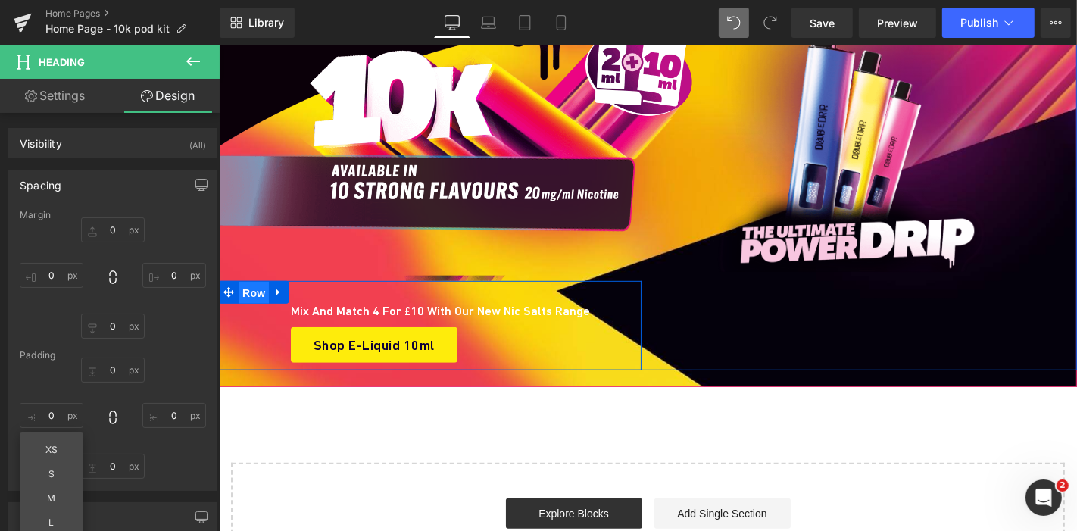
click at [245, 281] on span "Row" at bounding box center [253, 292] width 30 height 23
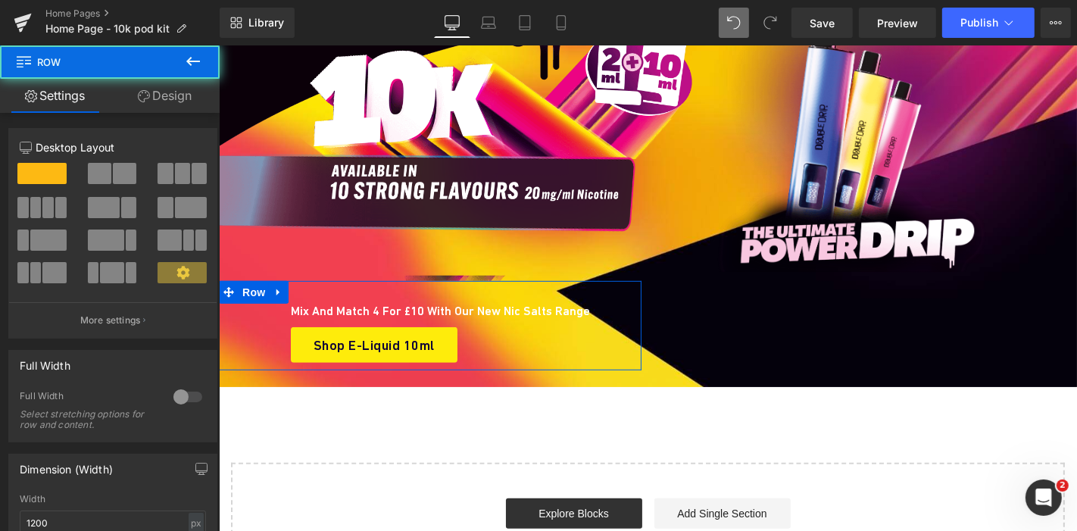
click at [173, 93] on link "Design" at bounding box center [165, 96] width 110 height 34
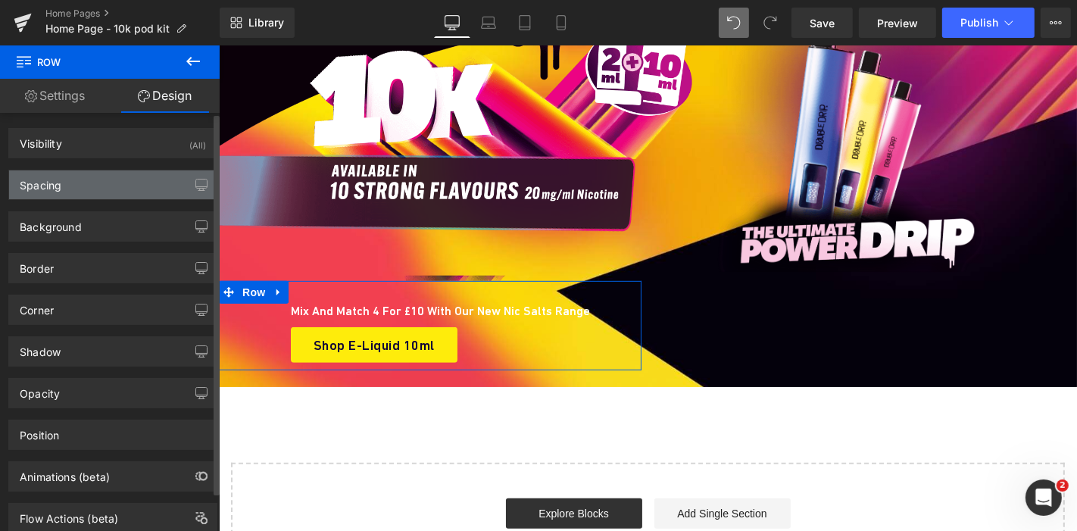
click at [116, 184] on div "Spacing" at bounding box center [112, 184] width 207 height 29
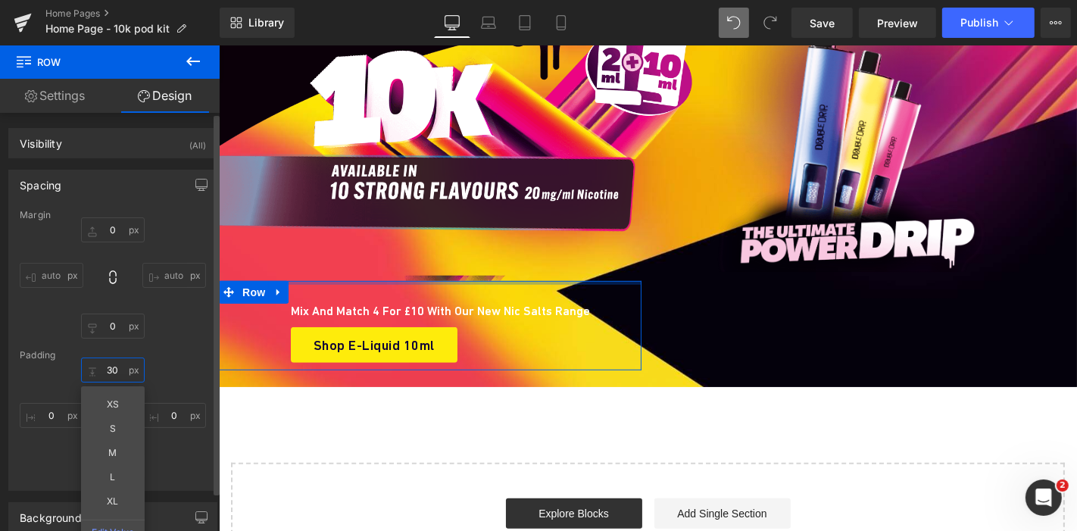
click at [114, 365] on input "30" at bounding box center [113, 369] width 64 height 25
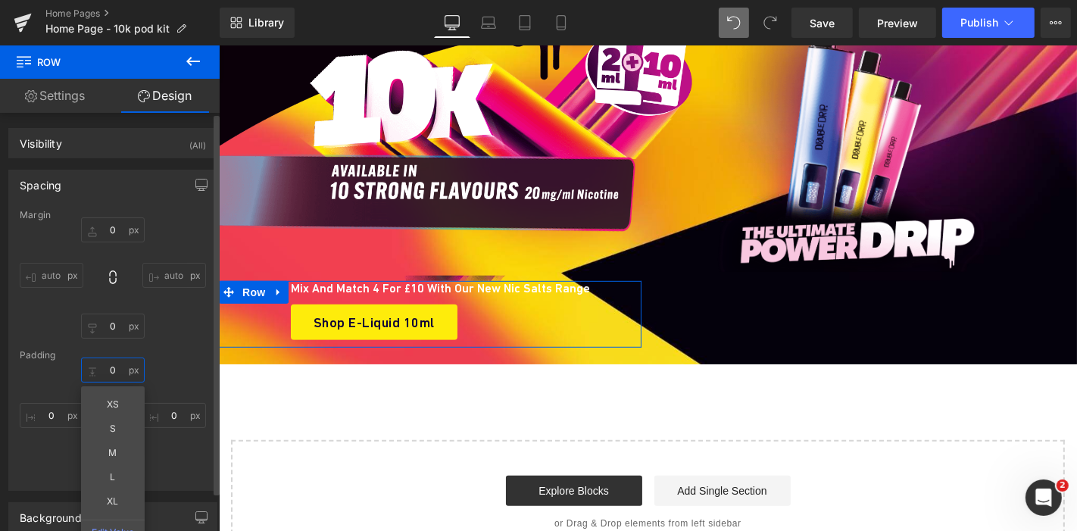
type input "0"
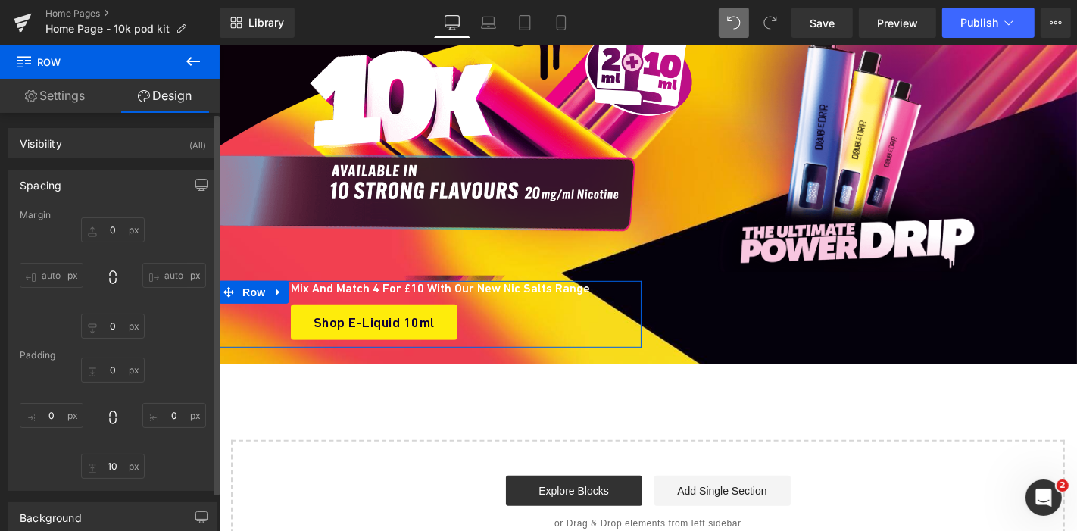
click at [151, 453] on div "0 0 10 0" at bounding box center [113, 417] width 186 height 121
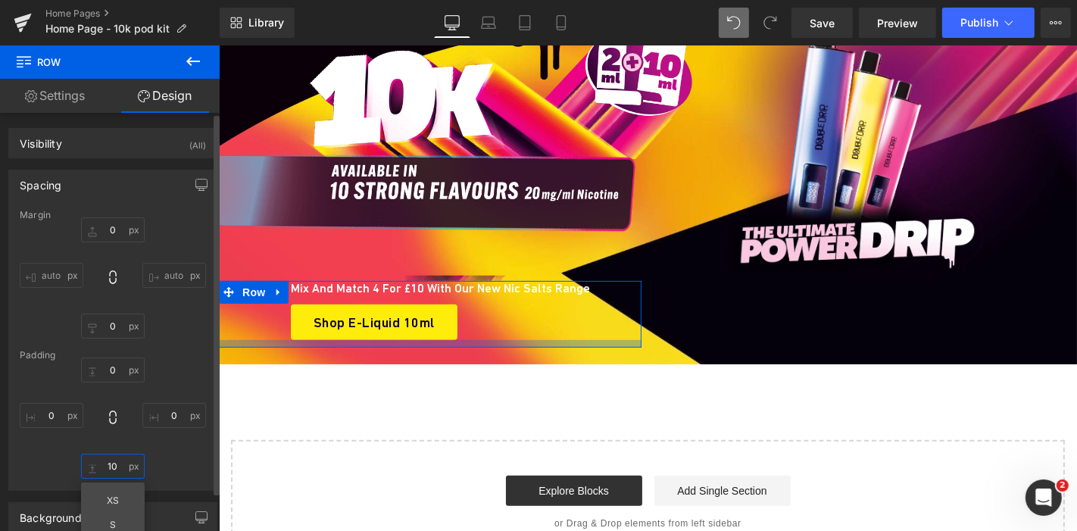
click at [129, 469] on input "10" at bounding box center [113, 466] width 64 height 25
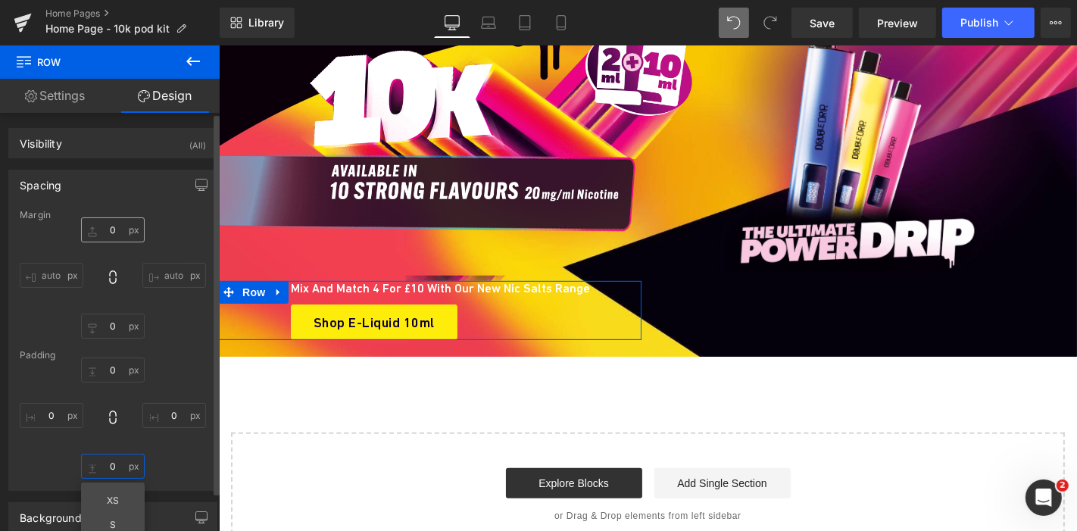
type input "0"
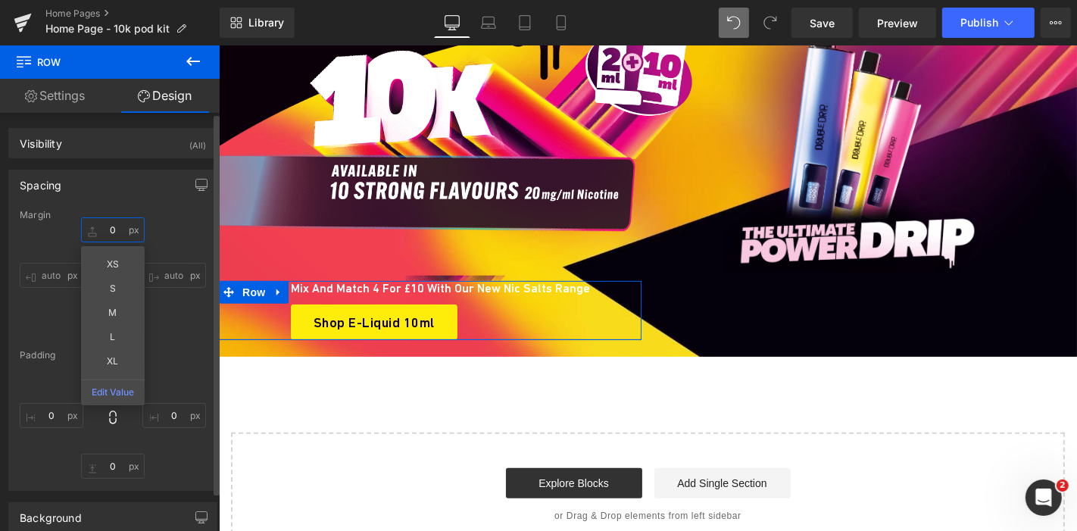
click at [114, 226] on input "0" at bounding box center [113, 229] width 64 height 25
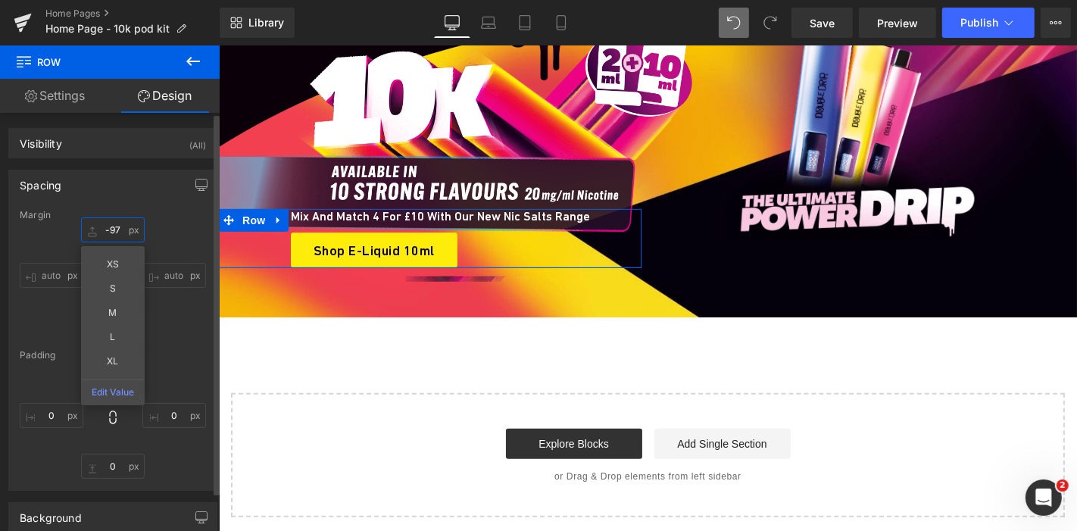
scroll to position [5541, 0]
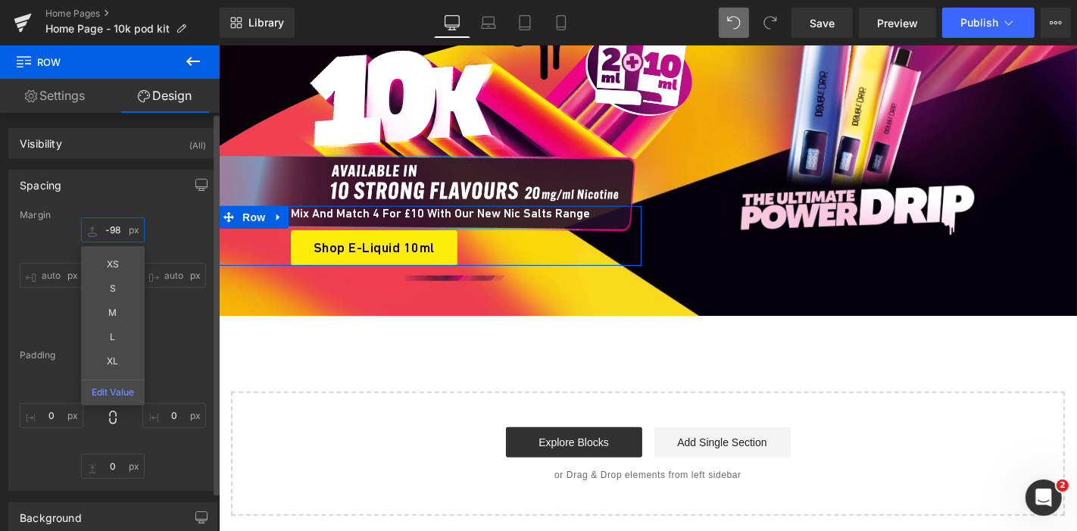
type input "-99"
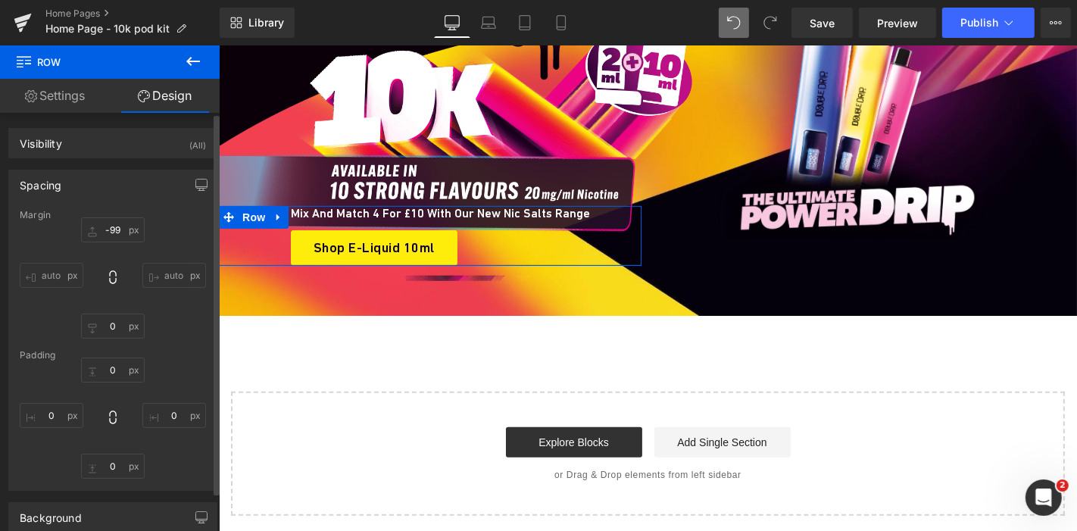
click at [35, 284] on input "auto" at bounding box center [52, 275] width 64 height 25
click at [45, 415] on input "0" at bounding box center [52, 415] width 64 height 25
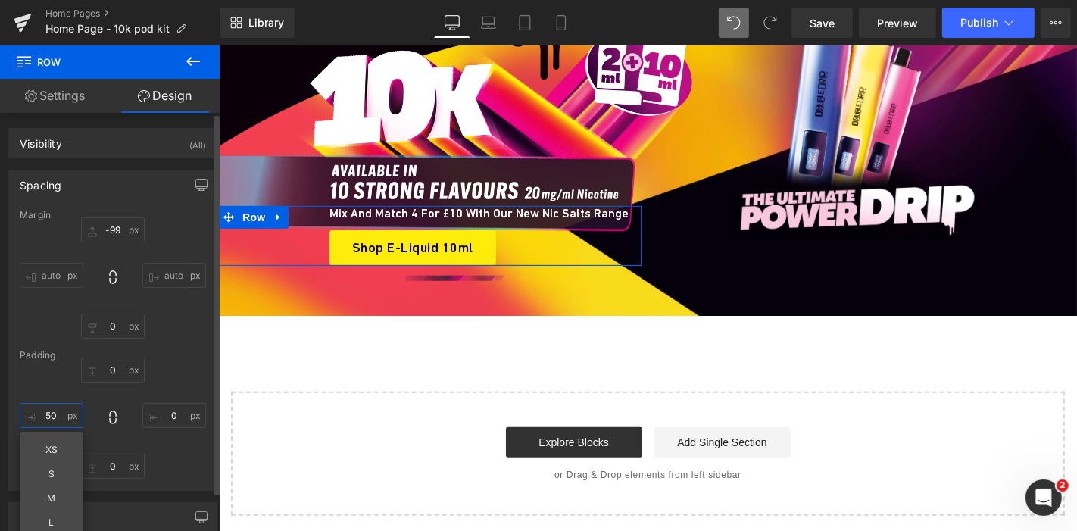
type input "51"
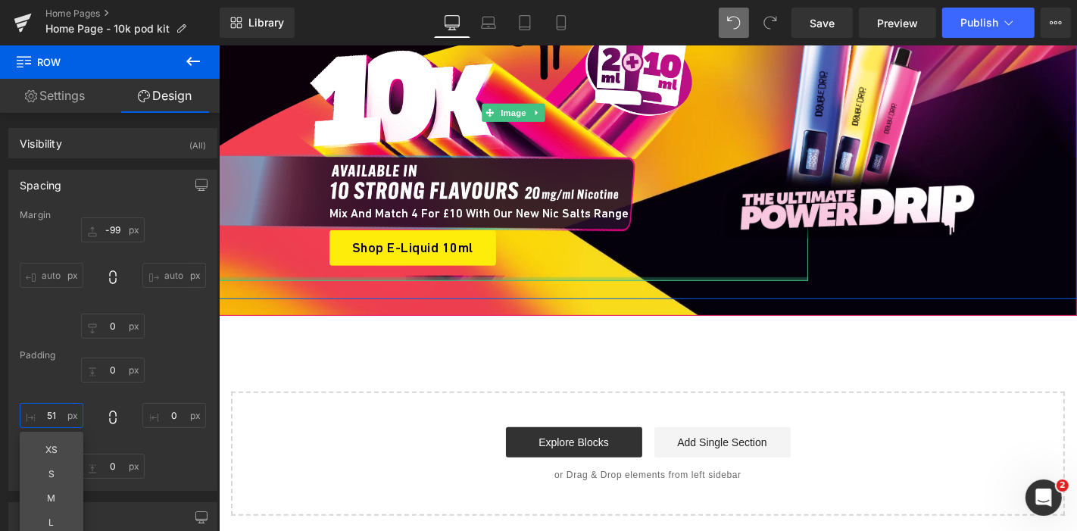
scroll to position [5438, 0]
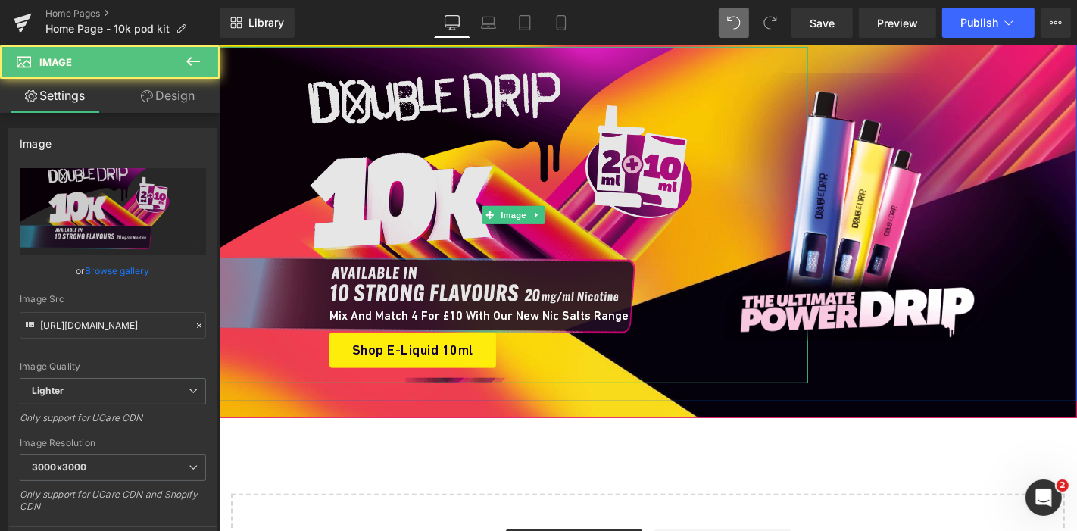
click at [493, 119] on img at bounding box center [512, 214] width 589 height 336
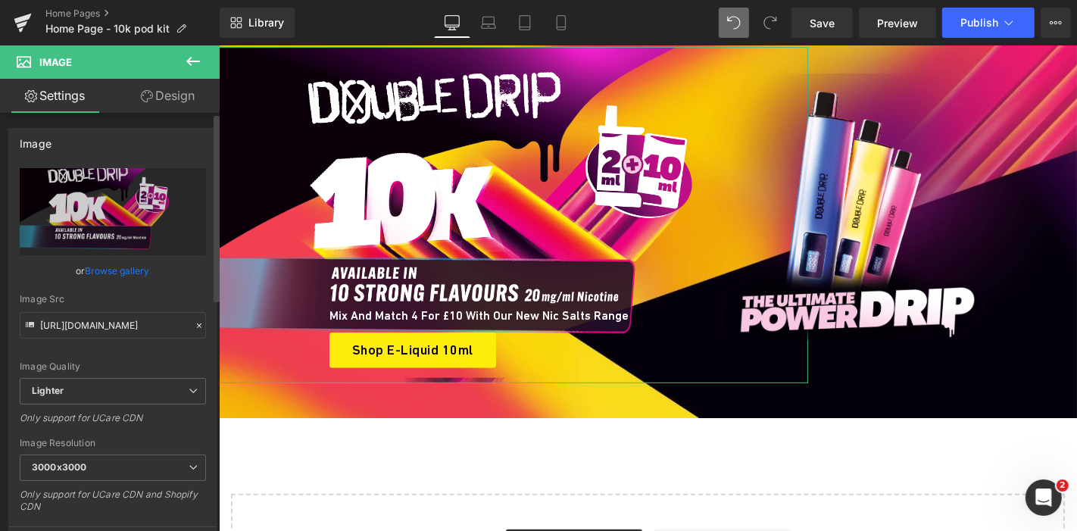
click at [114, 269] on link "Browse gallery" at bounding box center [118, 270] width 64 height 27
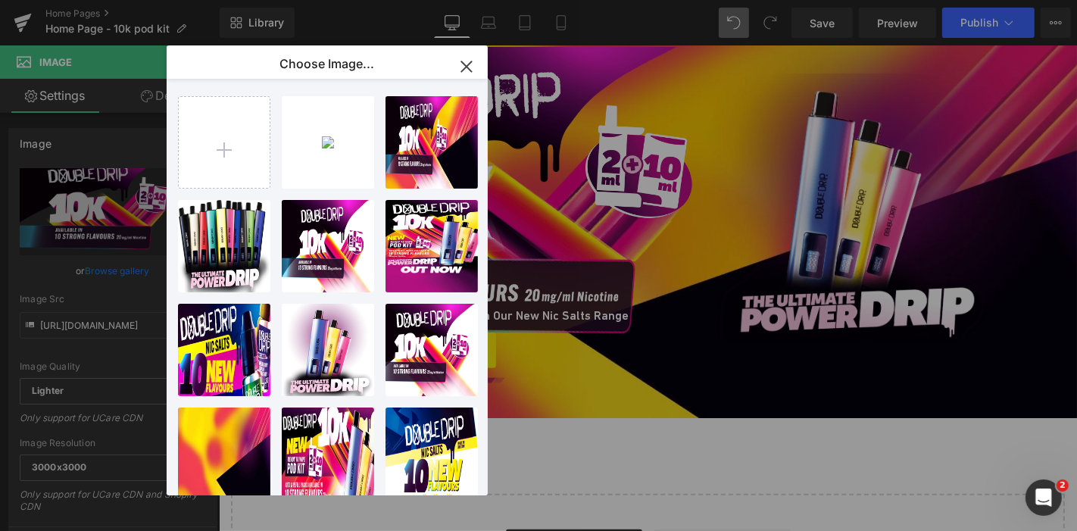
click at [469, 51] on button "button" at bounding box center [466, 66] width 42 height 42
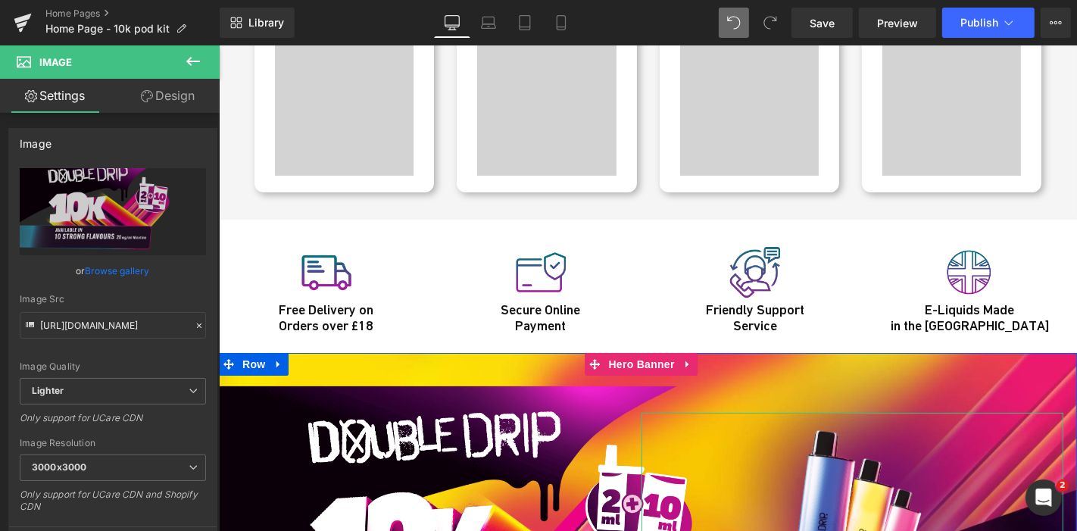
scroll to position [5097, 0]
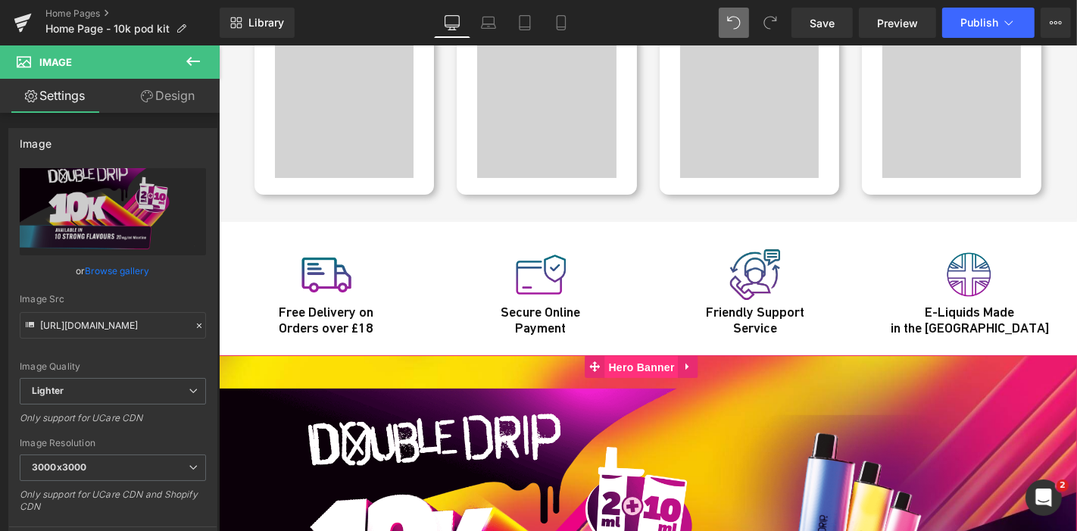
click at [642, 355] on span "Hero Banner" at bounding box center [640, 366] width 73 height 23
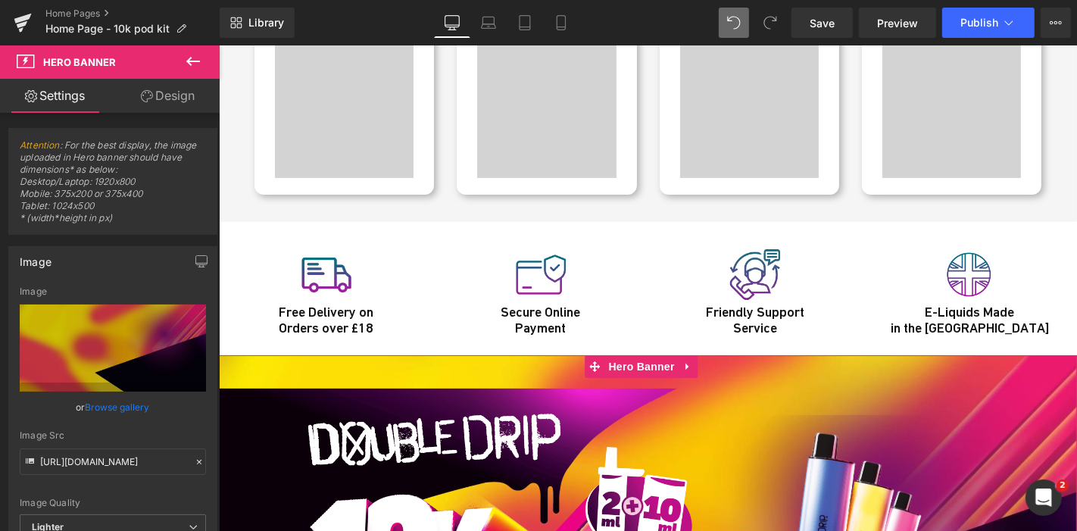
click at [171, 100] on link "Design" at bounding box center [168, 96] width 110 height 34
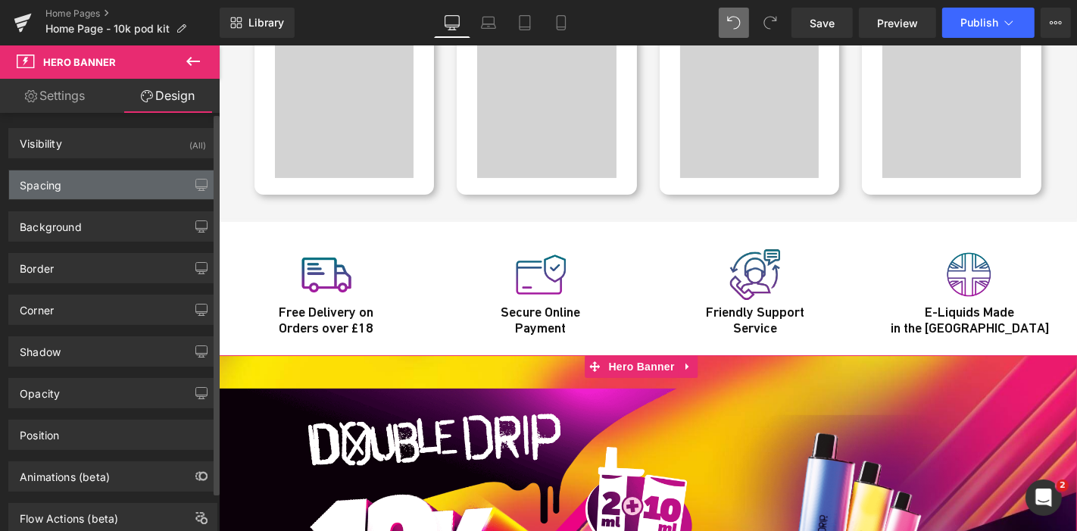
click at [105, 189] on div "Spacing" at bounding box center [112, 184] width 207 height 29
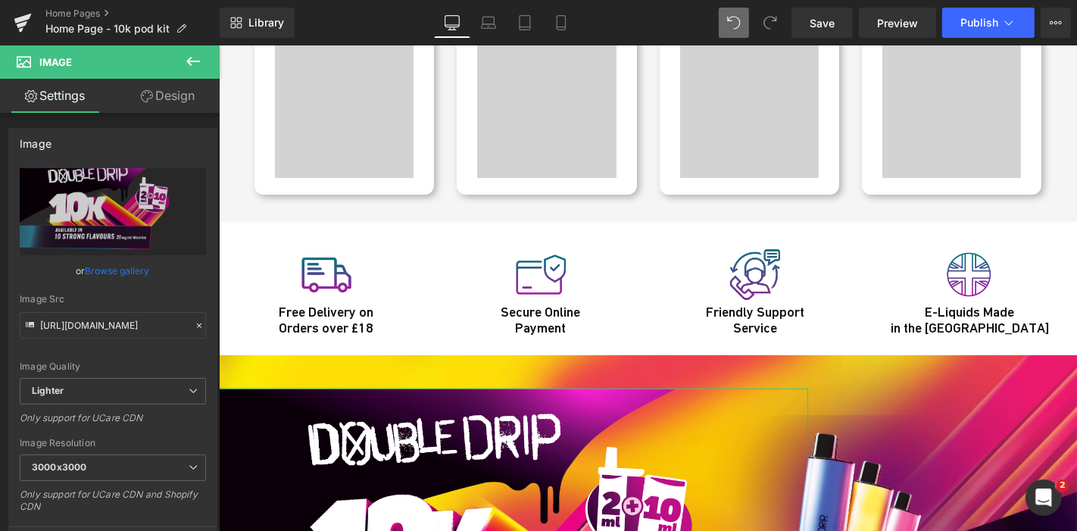
click at [171, 98] on link "Design" at bounding box center [168, 96] width 110 height 34
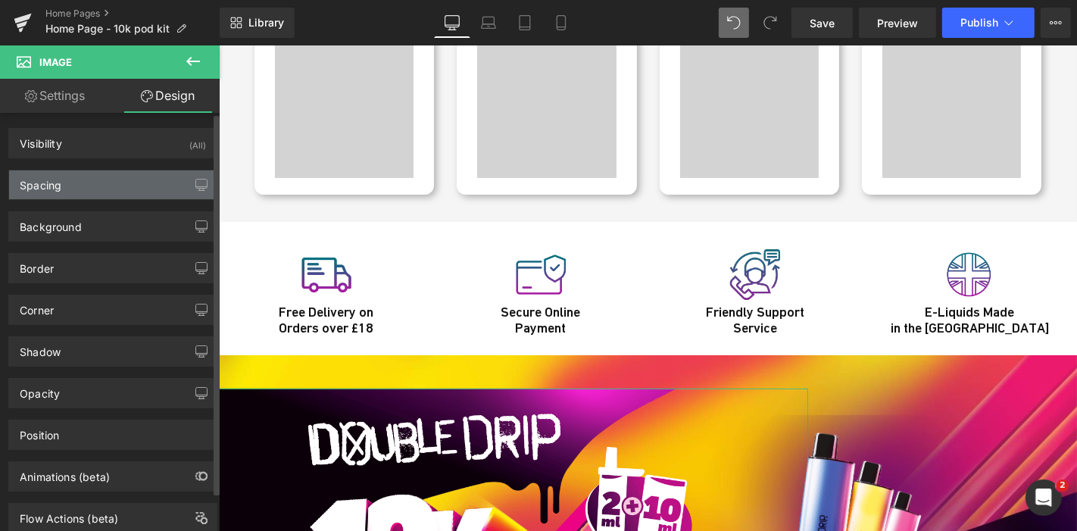
click at [98, 177] on div "Spacing" at bounding box center [112, 184] width 207 height 29
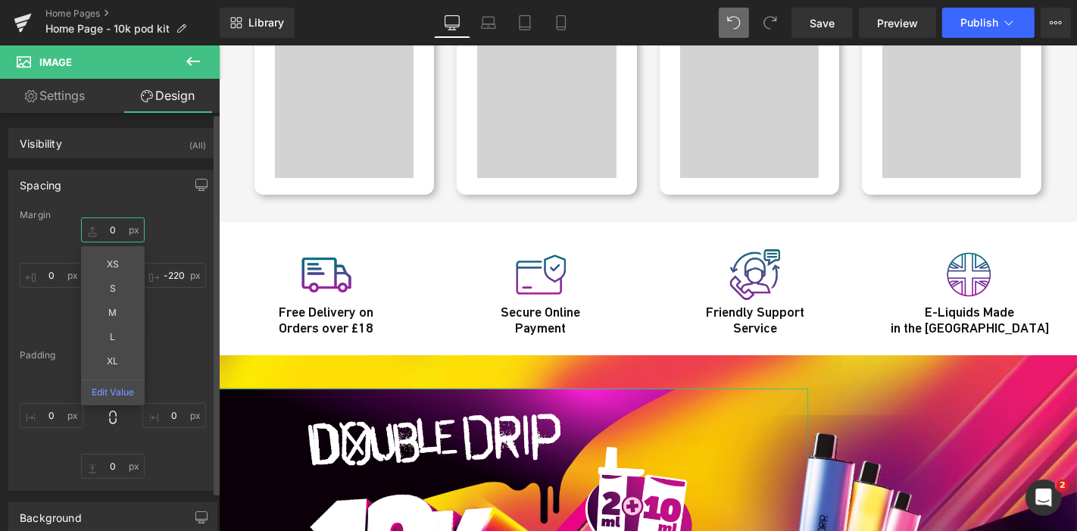
click at [113, 225] on input "0" at bounding box center [113, 229] width 64 height 25
type input "-"
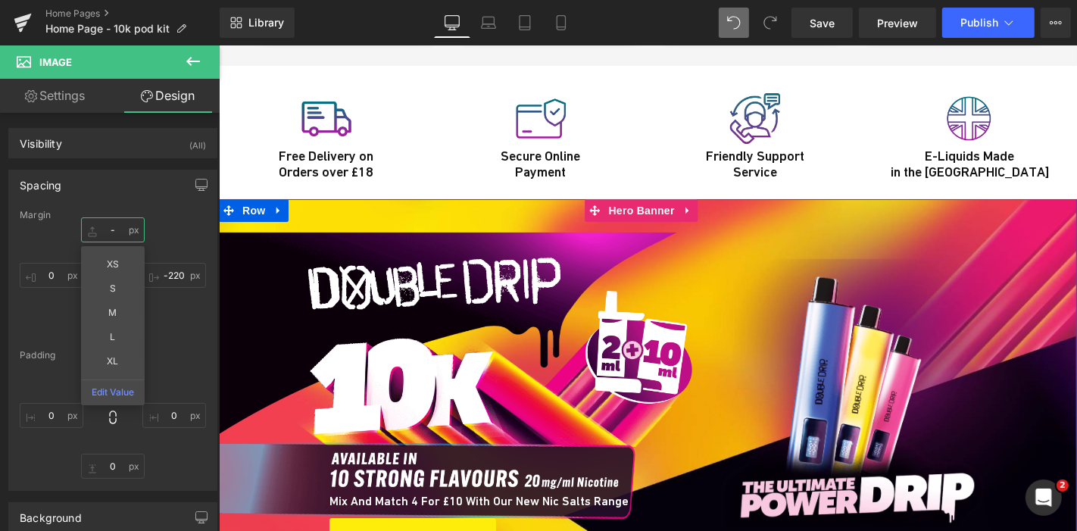
scroll to position [5256, 0]
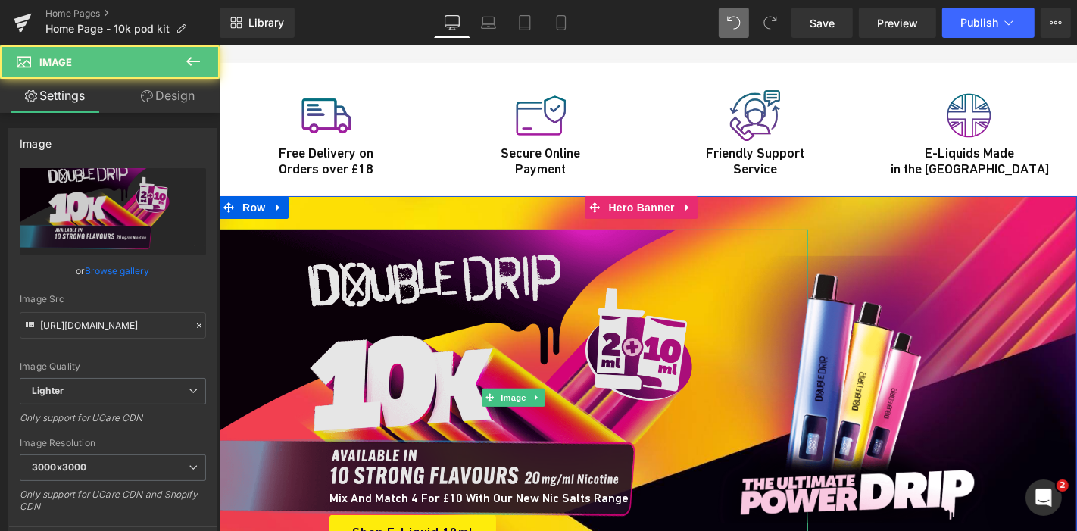
click at [373, 282] on img at bounding box center [512, 397] width 589 height 336
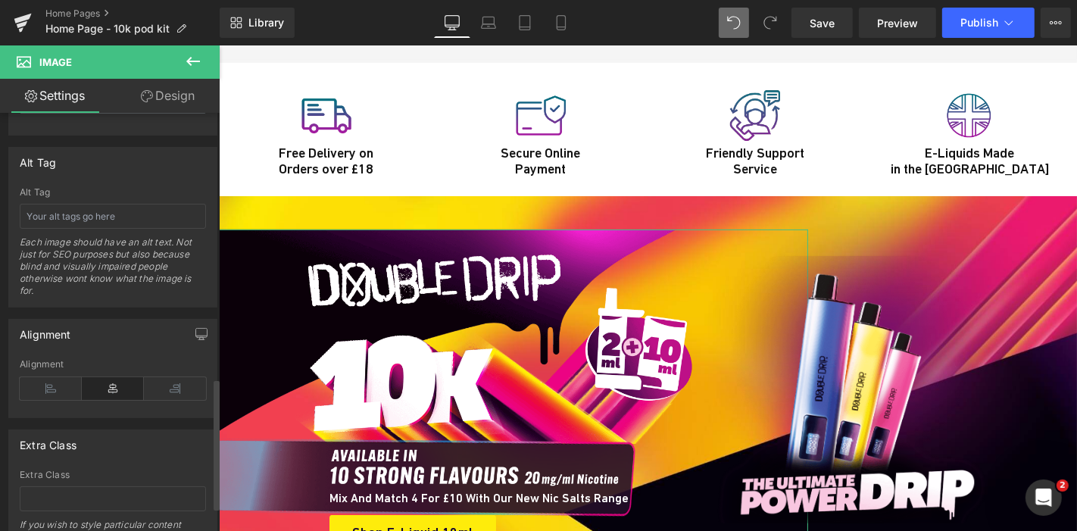
scroll to position [844, 0]
click at [45, 382] on icon at bounding box center [51, 382] width 62 height 23
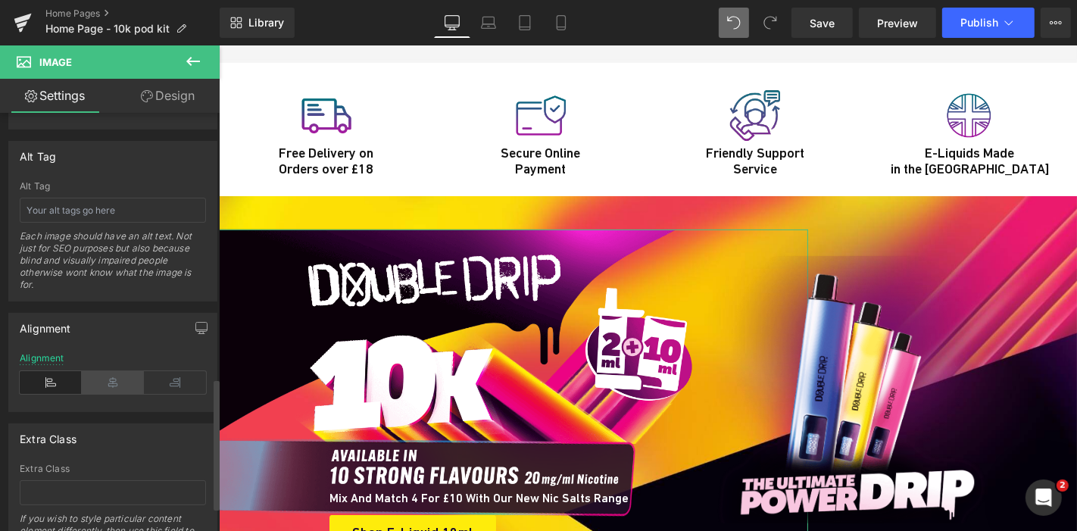
click at [92, 386] on icon at bounding box center [113, 382] width 62 height 23
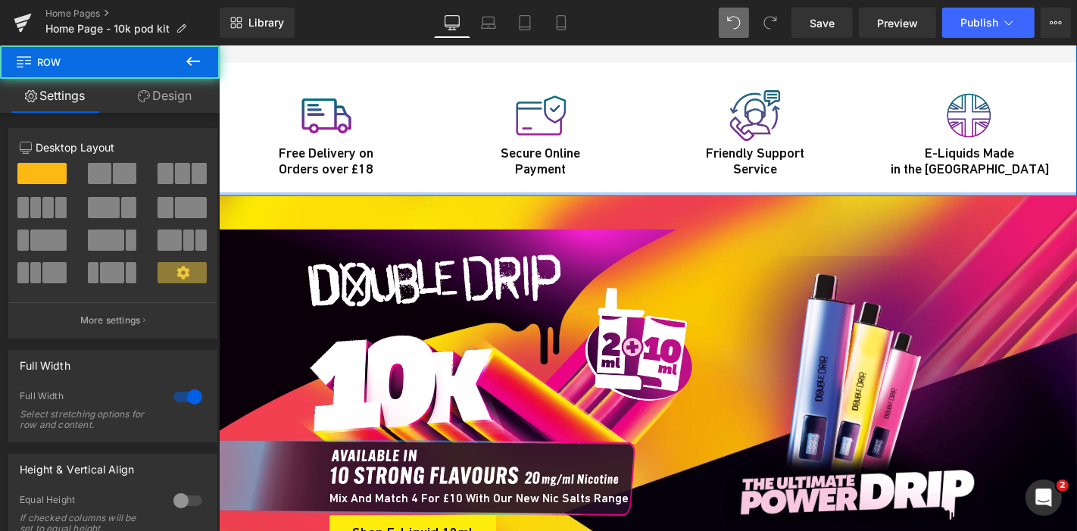
click at [239, 192] on div at bounding box center [647, 194] width 858 height 4
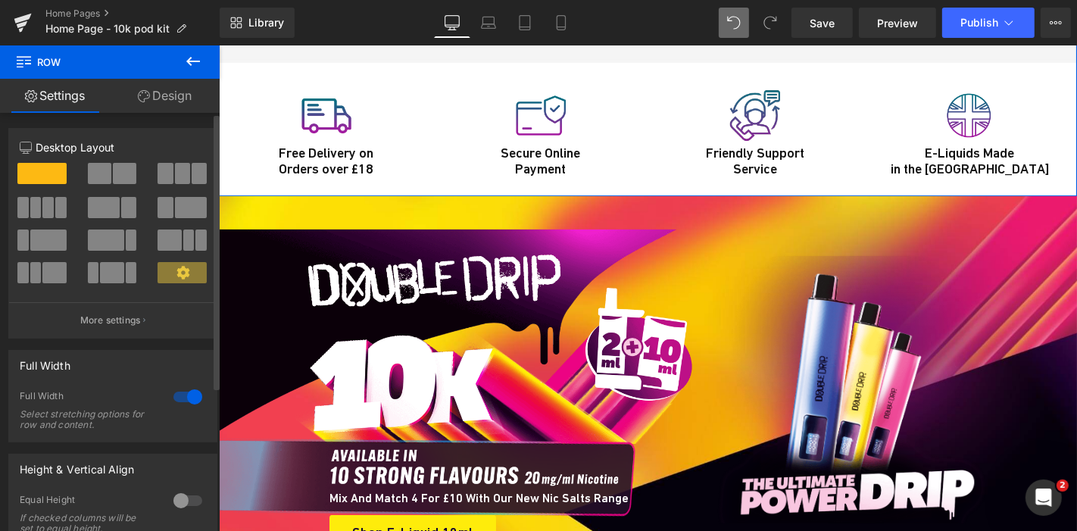
click at [179, 401] on div at bounding box center [188, 397] width 36 height 24
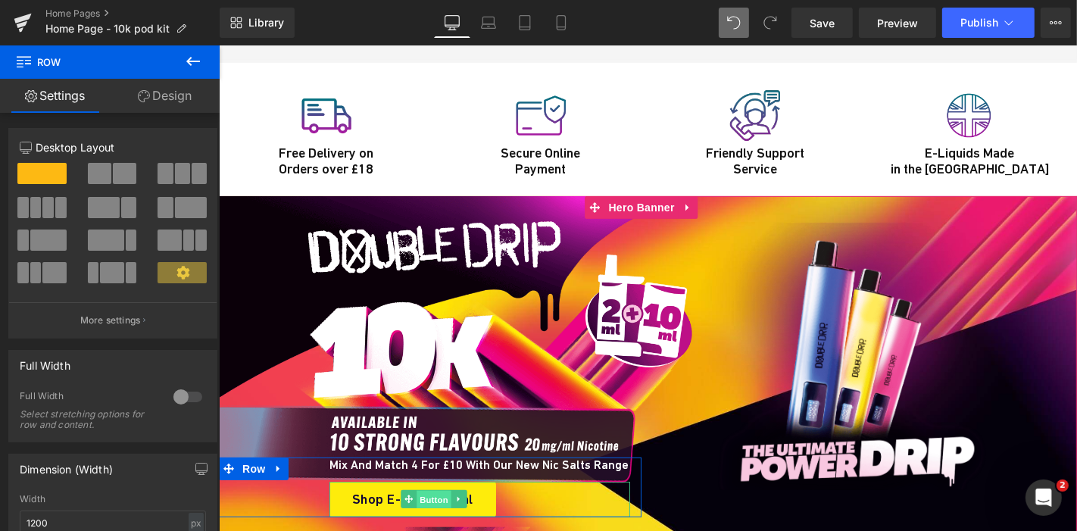
click at [423, 490] on span "Button" at bounding box center [433, 499] width 35 height 18
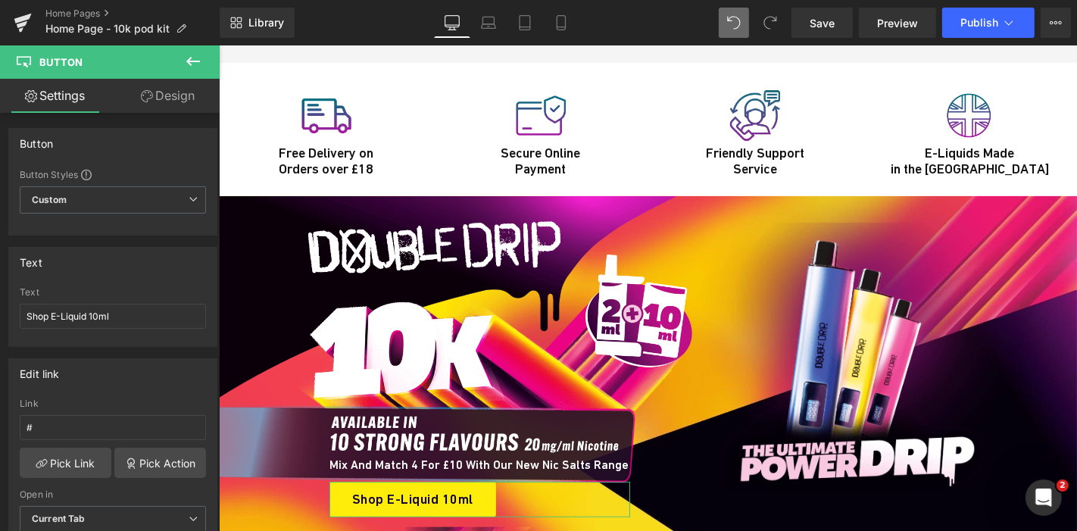
click at [173, 92] on link "Design" at bounding box center [168, 96] width 110 height 34
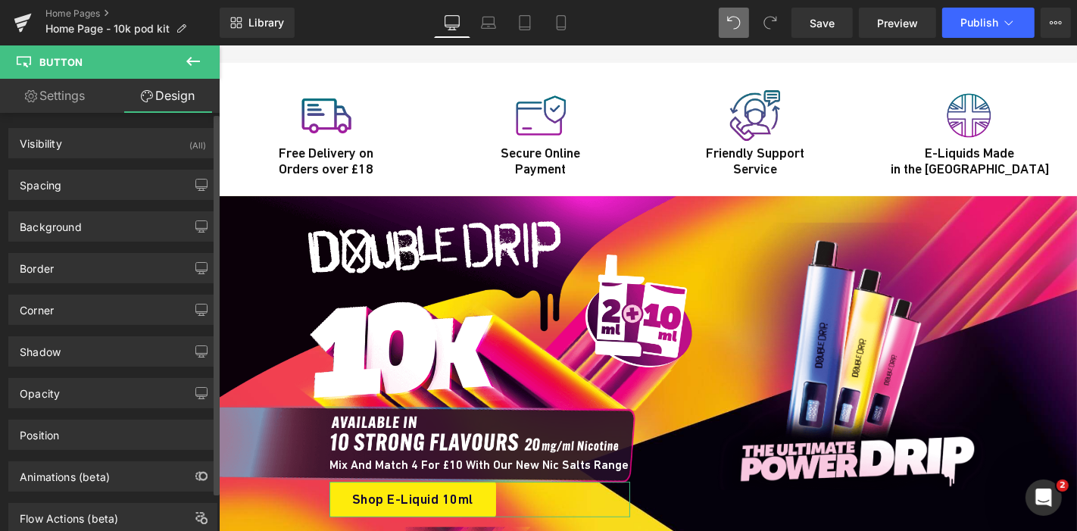
click at [95, 200] on div "Background Color & Image color Color #feec0b 100 % Image Replace Image Upload i…" at bounding box center [113, 221] width 226 height 42
click at [95, 195] on div "Spacing" at bounding box center [112, 184] width 207 height 29
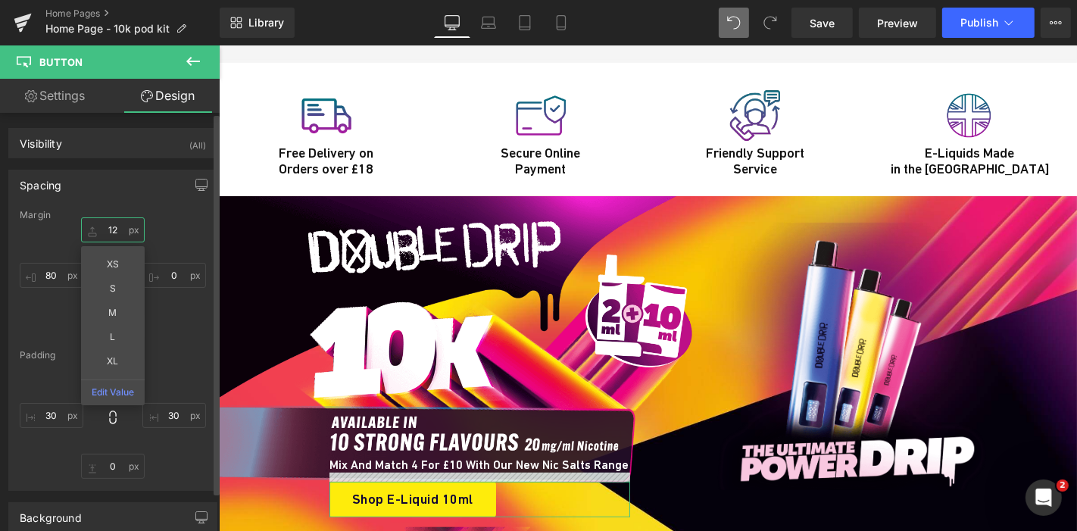
click at [115, 225] on input "12" at bounding box center [113, 229] width 64 height 25
type input "22"
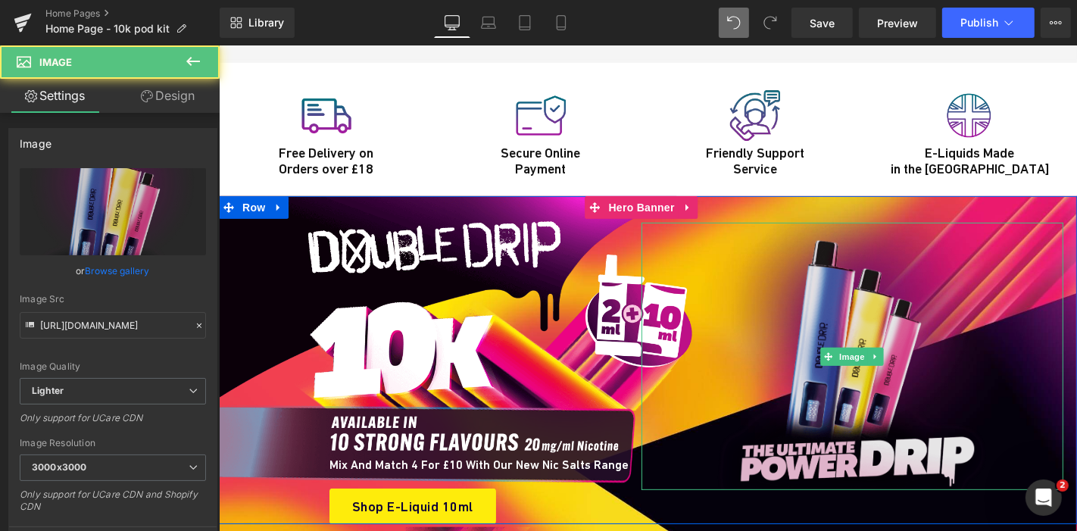
click at [872, 229] on img at bounding box center [851, 355] width 303 height 267
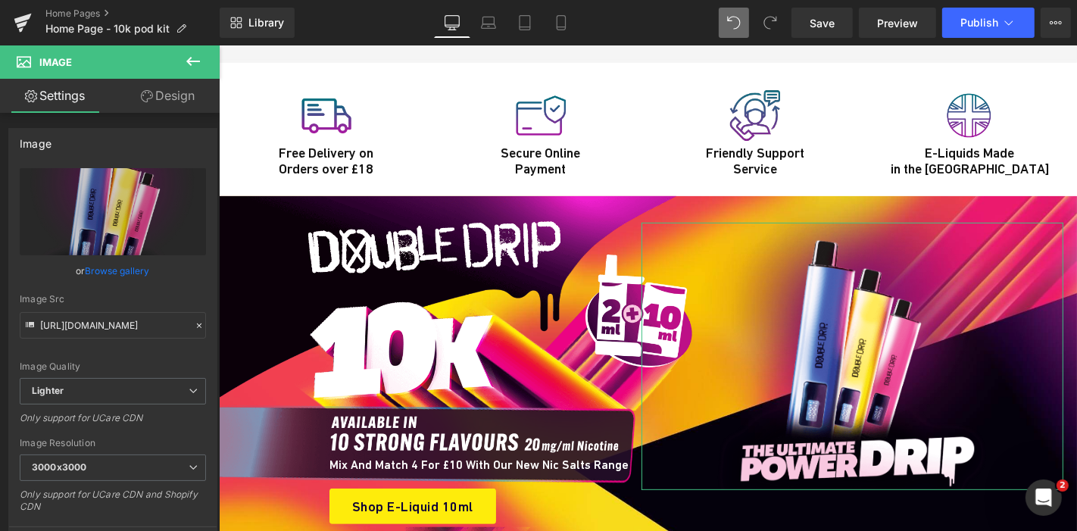
click at [179, 85] on link "Design" at bounding box center [168, 96] width 110 height 34
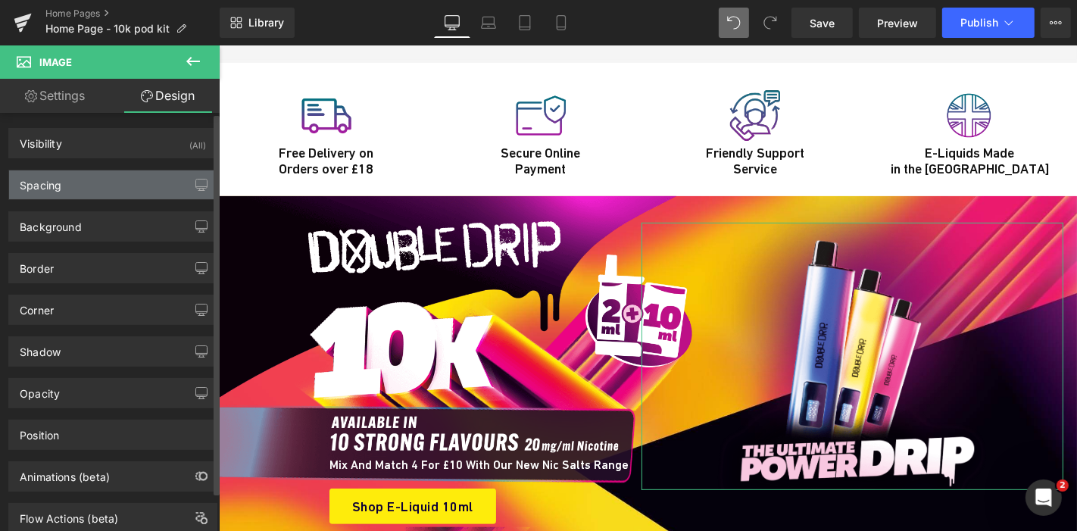
click at [83, 180] on div "Spacing" at bounding box center [112, 184] width 207 height 29
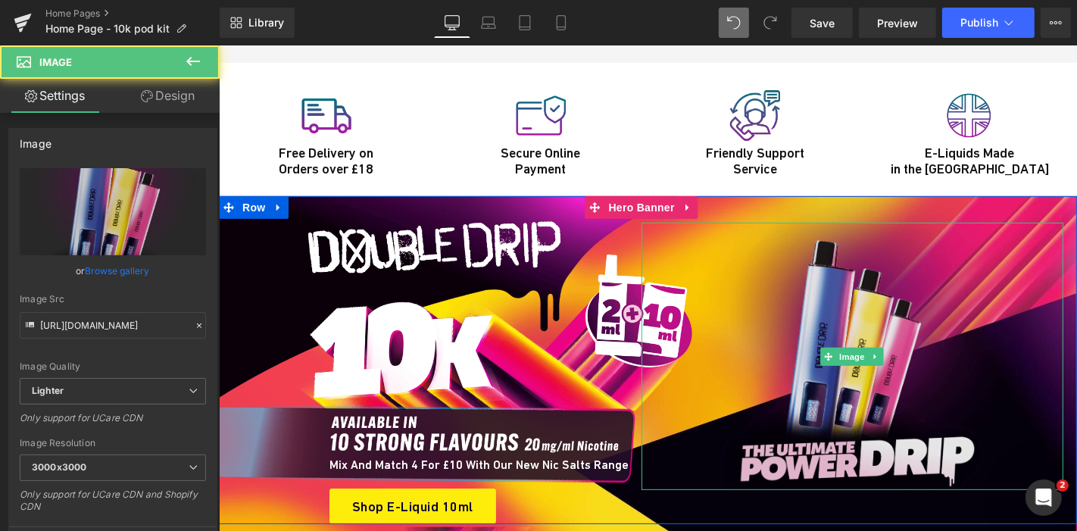
click at [780, 270] on img at bounding box center [851, 355] width 303 height 267
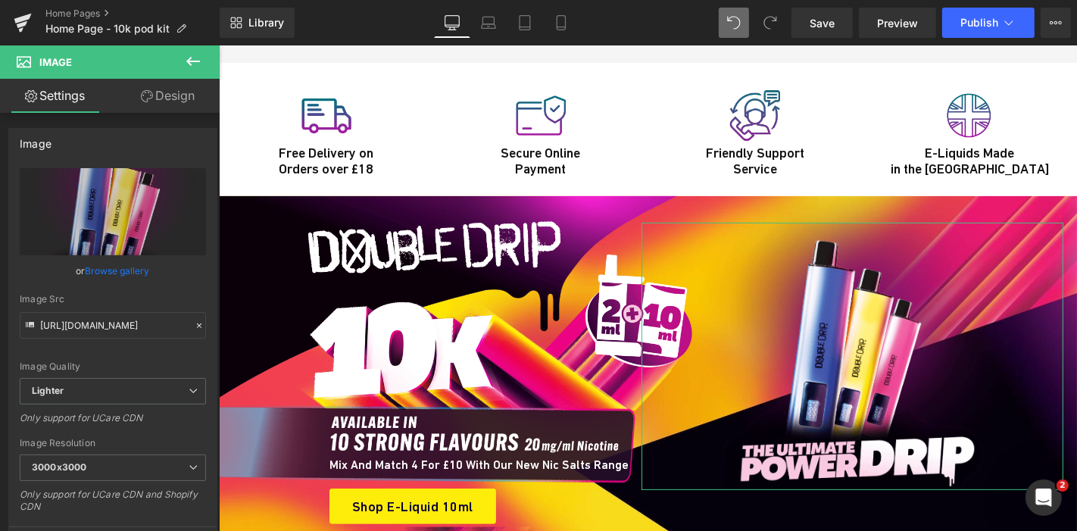
click at [186, 94] on link "Design" at bounding box center [168, 96] width 110 height 34
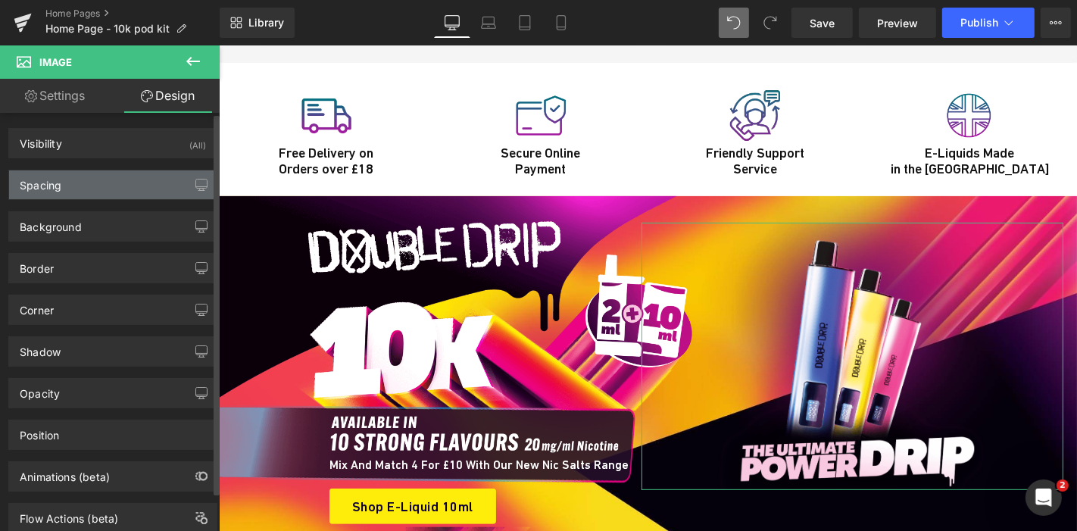
drag, startPoint x: 104, startPoint y: 199, endPoint x: 101, endPoint y: 189, distance: 11.0
click at [101, 189] on div "Visibility (All) 0|0|0|0 1 Show on Desktop 1 Show on Laptop 1 Show on Tablet 1 …" at bounding box center [113, 323] width 226 height 420
click at [101, 189] on div "Spacing" at bounding box center [112, 184] width 207 height 29
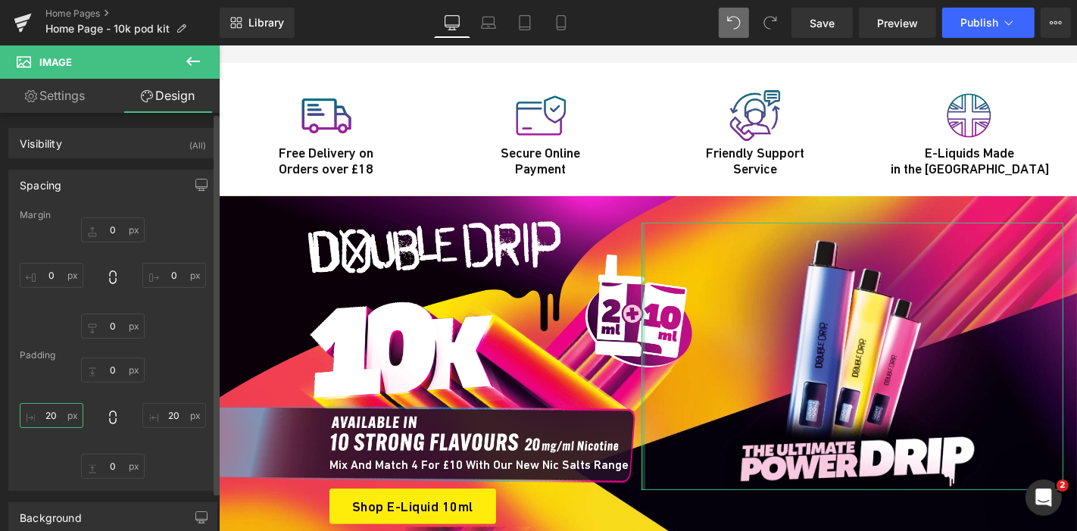
click at [56, 425] on input "20" at bounding box center [52, 415] width 64 height 25
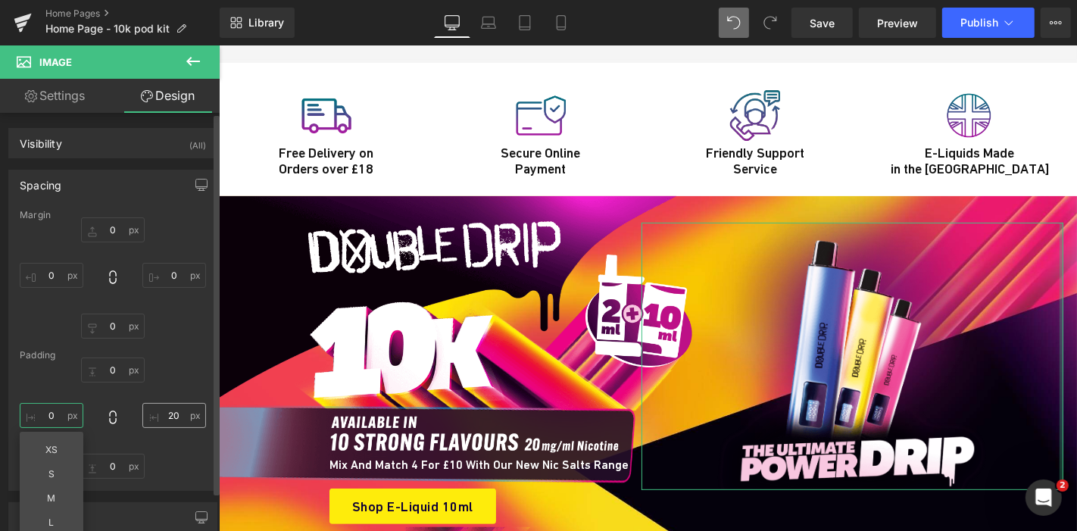
type input "0"
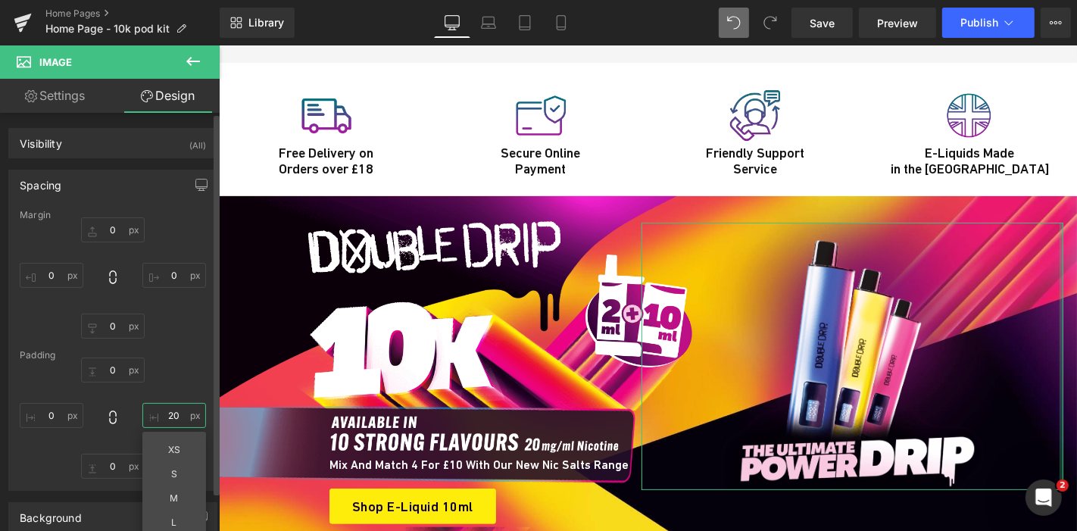
click at [178, 416] on input "20" at bounding box center [174, 415] width 64 height 25
type input "20"
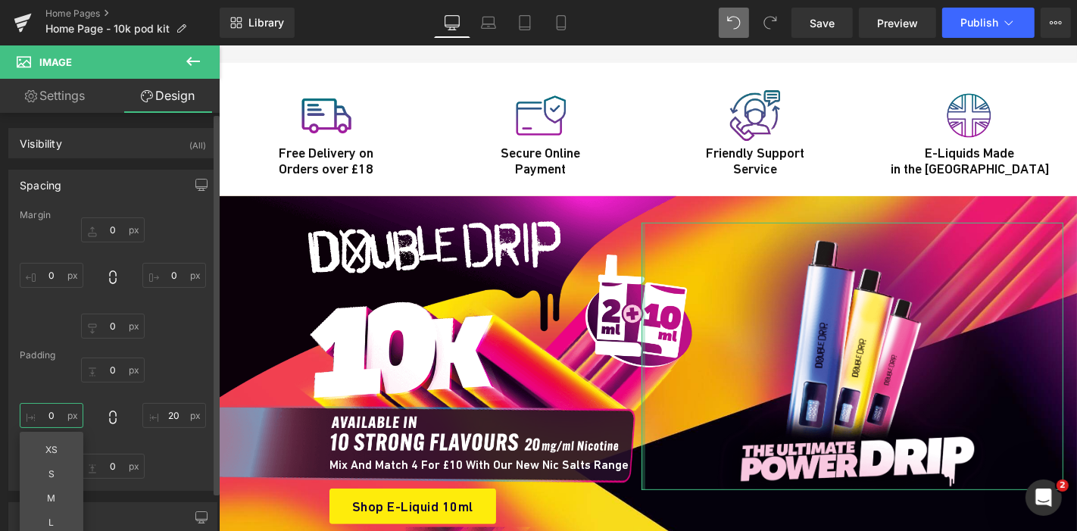
click at [50, 416] on input "0" at bounding box center [52, 415] width 64 height 25
type input "20"
click at [83, 92] on link "Settings" at bounding box center [55, 96] width 110 height 34
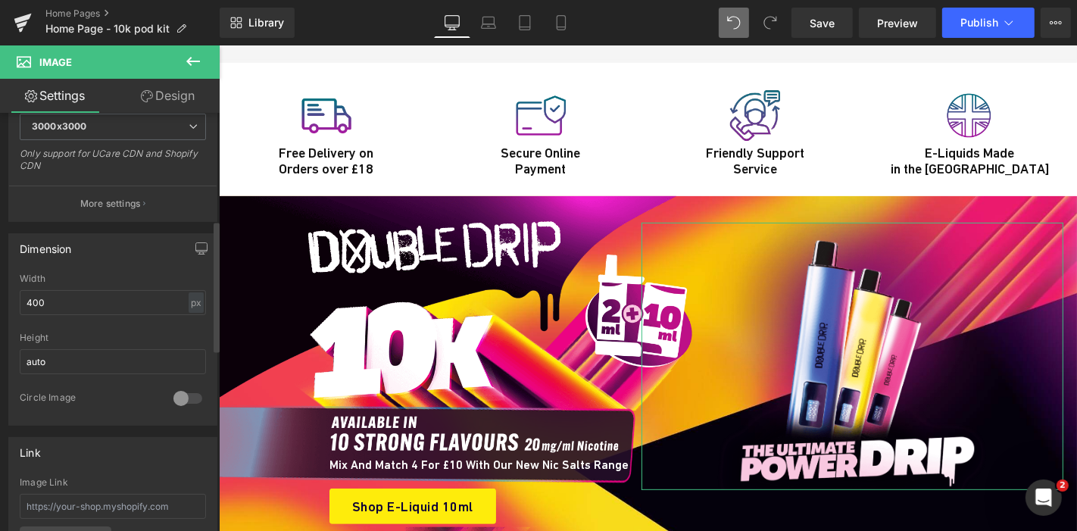
scroll to position [339, 0]
click at [96, 304] on input "400" at bounding box center [113, 304] width 186 height 25
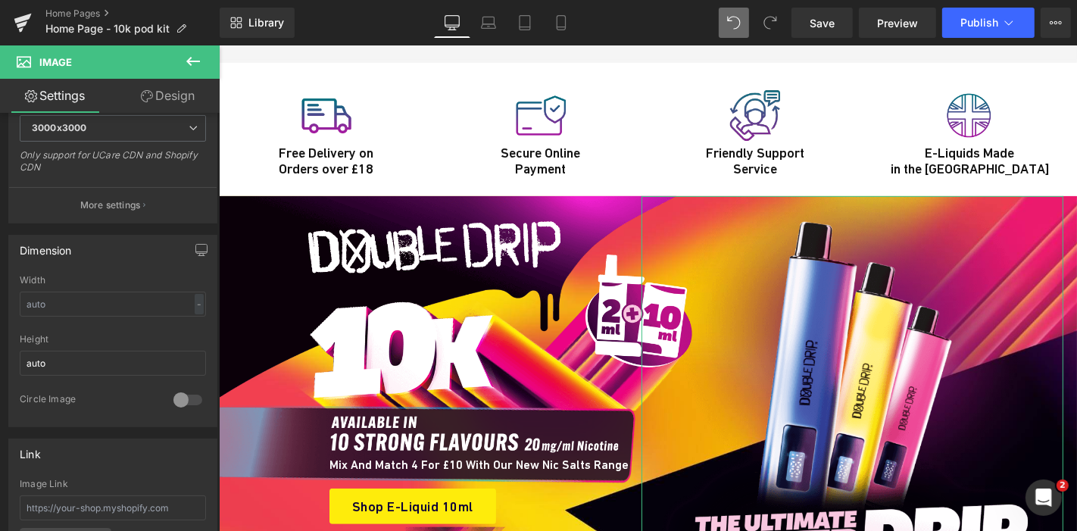
click at [195, 92] on link "Design" at bounding box center [168, 96] width 110 height 34
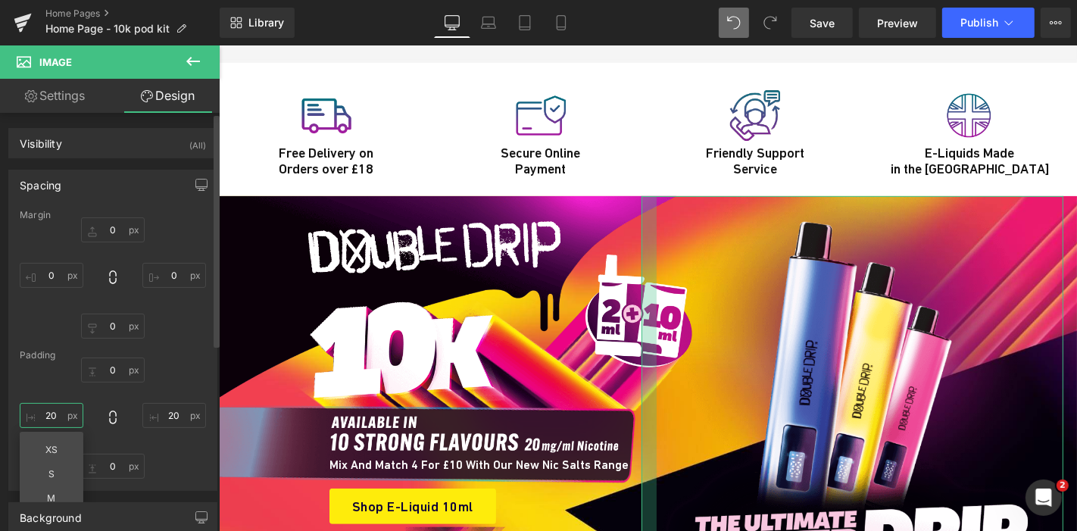
click at [69, 416] on input "20" at bounding box center [52, 415] width 64 height 25
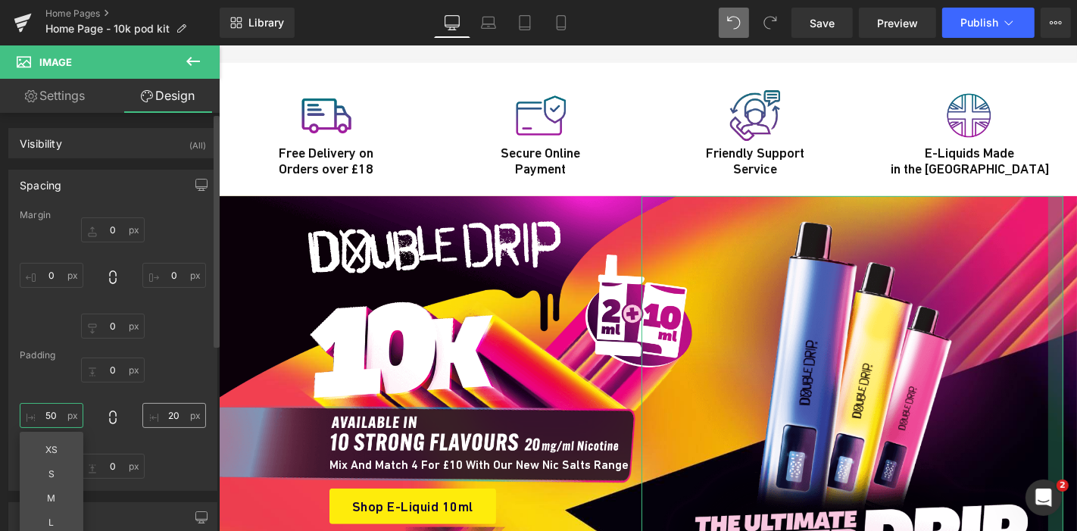
type input "50"
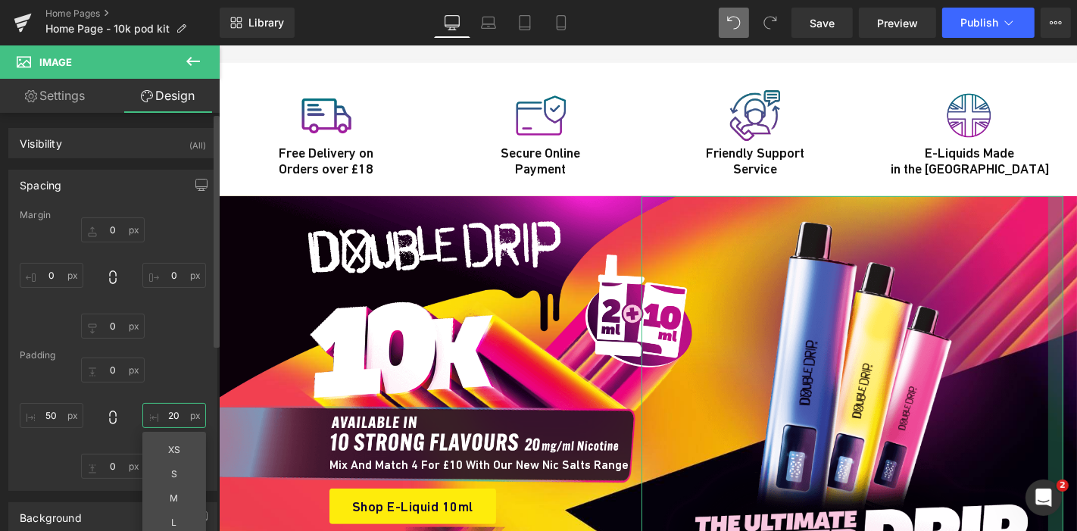
click at [186, 405] on input "20" at bounding box center [174, 415] width 64 height 25
type input "5"
type input "20"
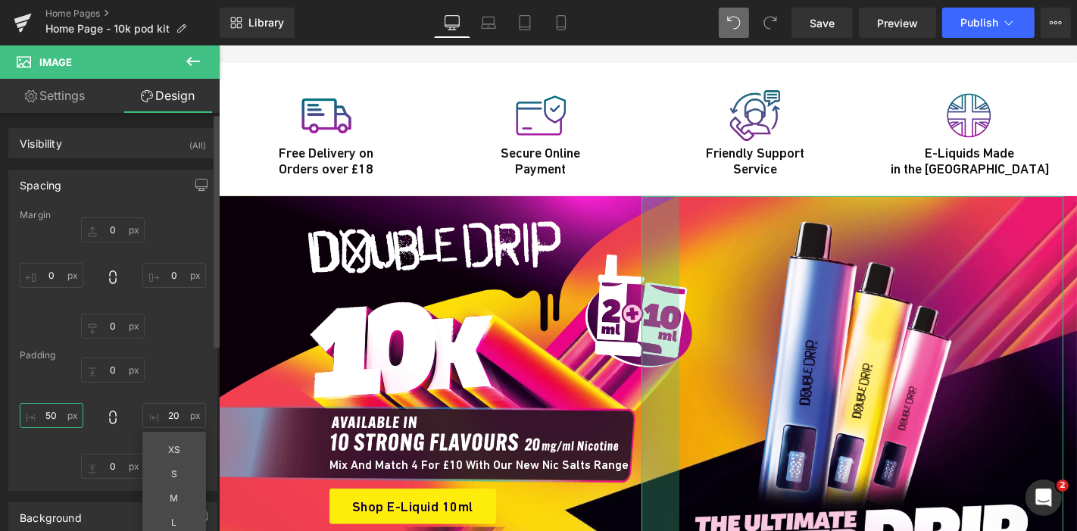
click at [51, 410] on input "50" at bounding box center [52, 415] width 64 height 25
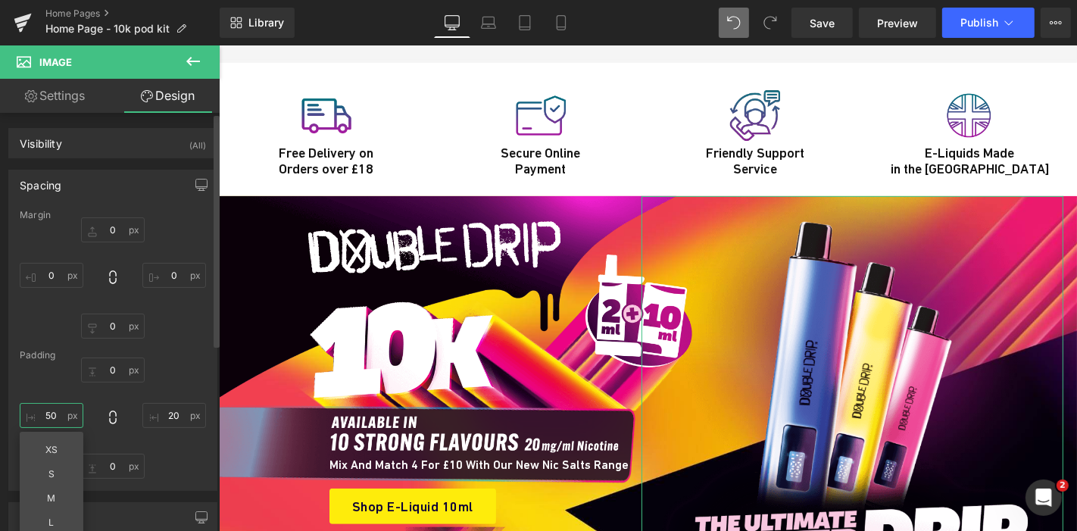
click at [51, 410] on input "50" at bounding box center [52, 415] width 64 height 25
type input "20"
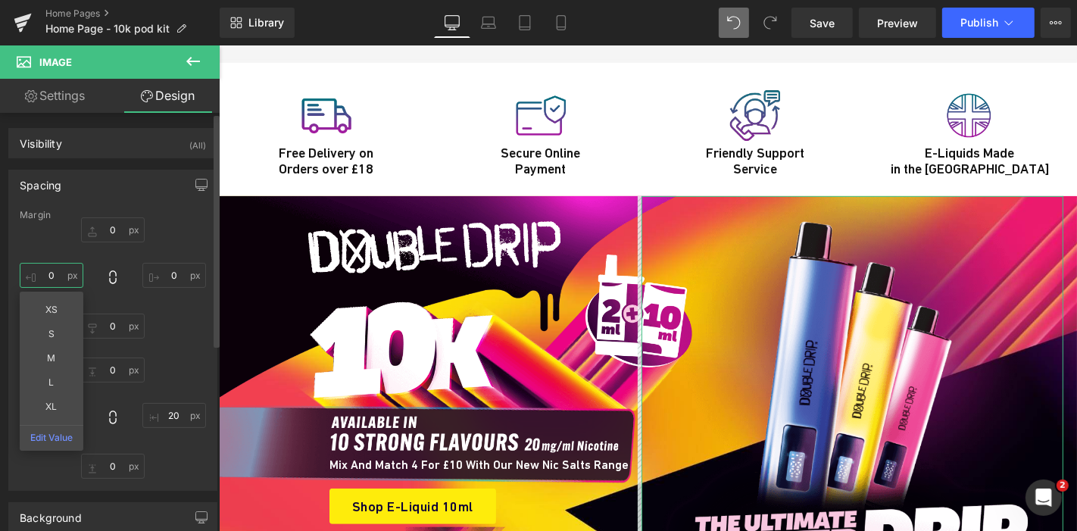
click at [61, 278] on input "0" at bounding box center [52, 275] width 64 height 25
type input "50"
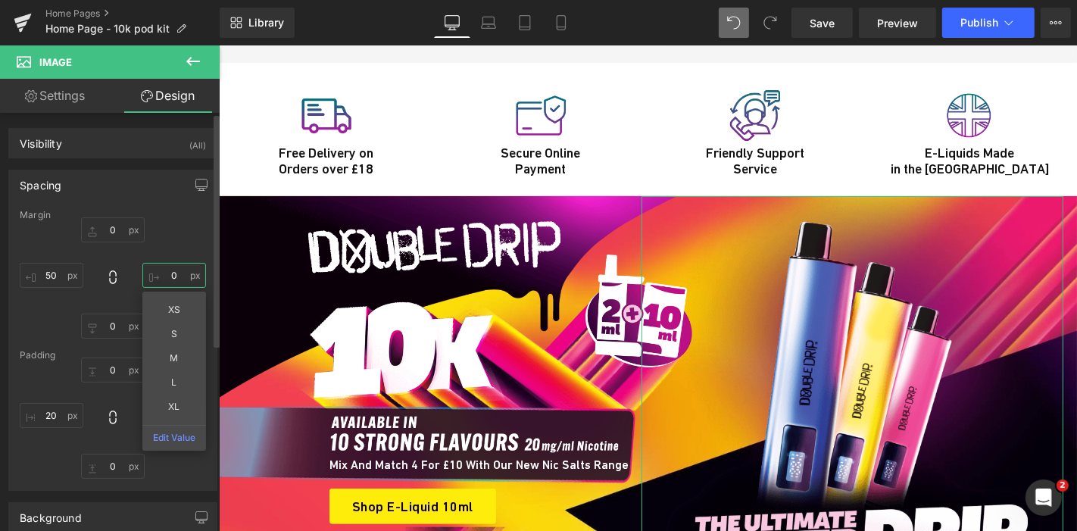
click at [179, 269] on input "0" at bounding box center [174, 275] width 64 height 25
type input "50"
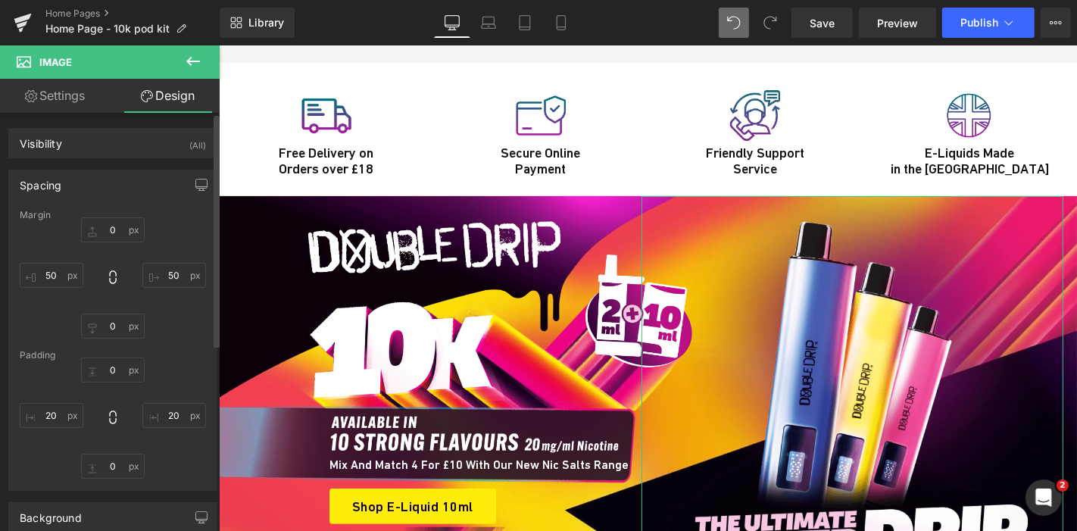
click at [201, 231] on div "Margin 0 50 0 50 Padding 0 20 0 20" at bounding box center [112, 350] width 207 height 280
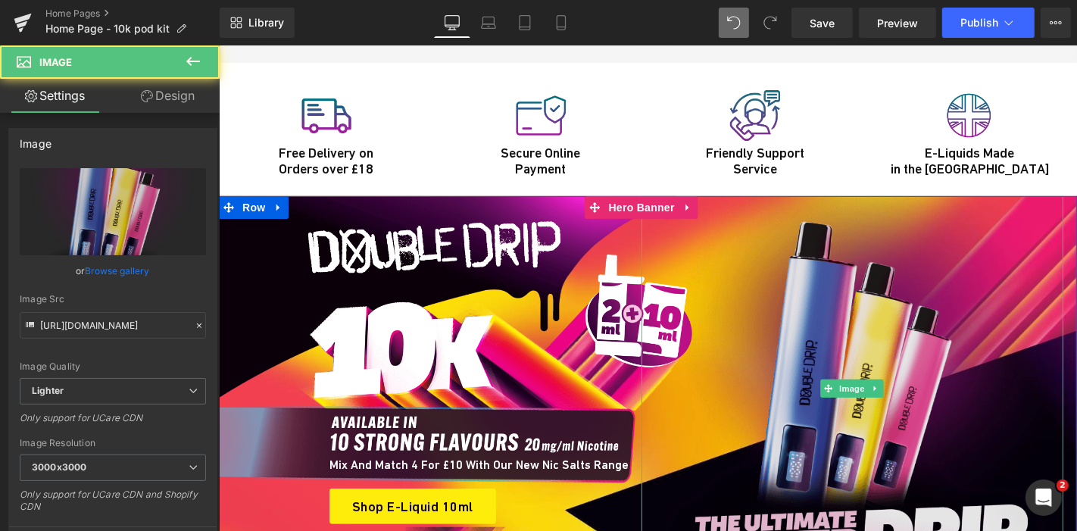
click at [809, 273] on img at bounding box center [852, 387] width 423 height 385
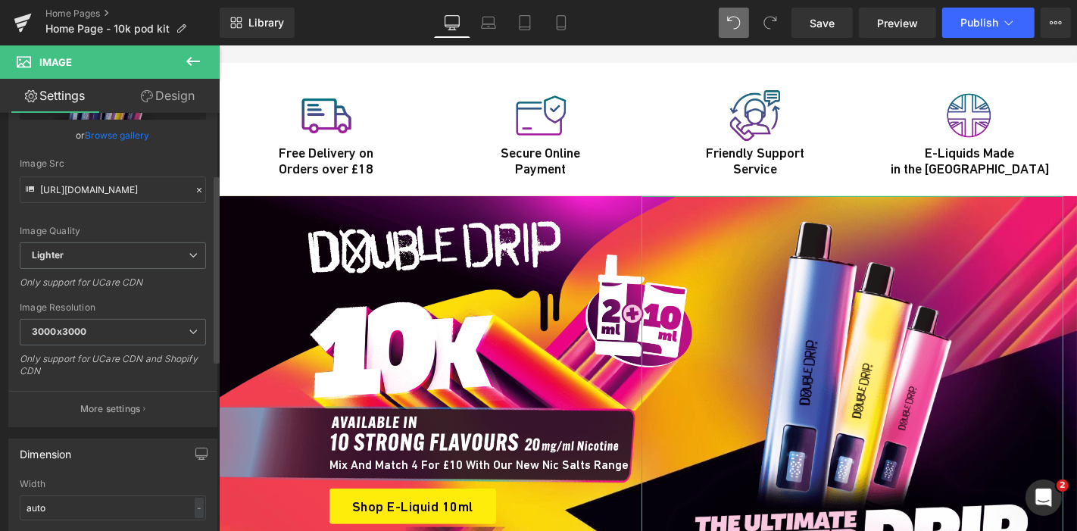
scroll to position [125, 0]
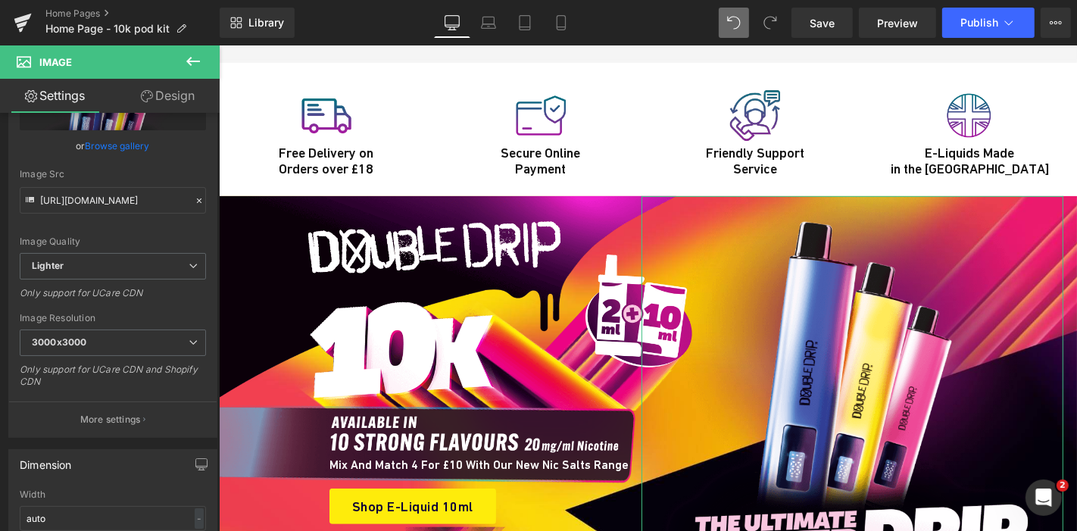
click at [169, 98] on link "Design" at bounding box center [168, 96] width 110 height 34
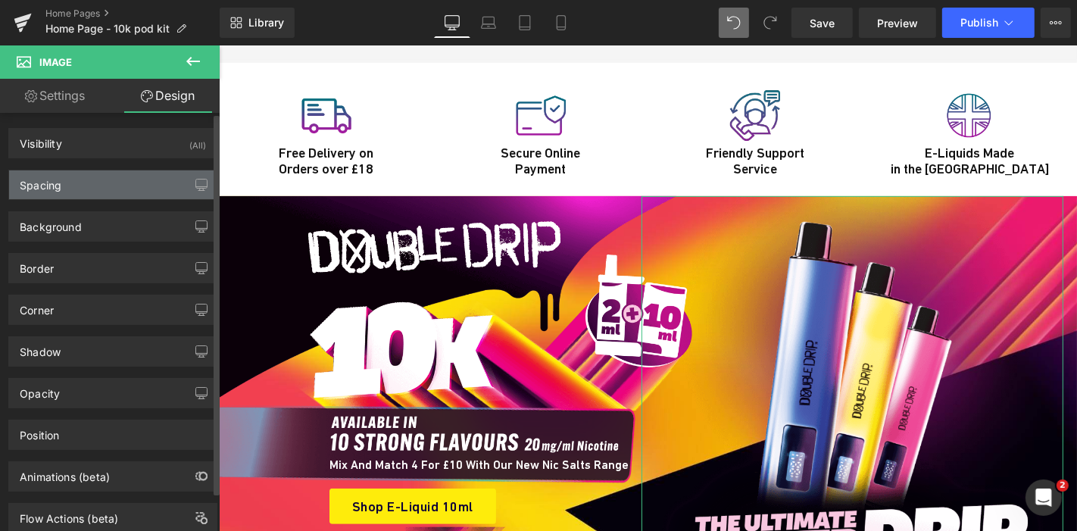
click at [55, 189] on div "Spacing" at bounding box center [41, 180] width 42 height 21
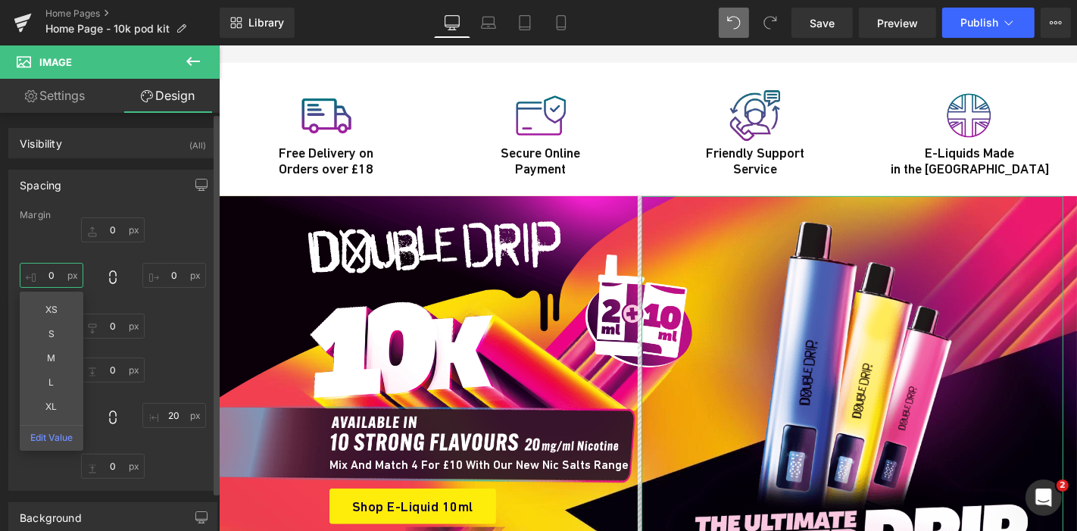
click at [51, 281] on input "0" at bounding box center [52, 275] width 64 height 25
type input "50"
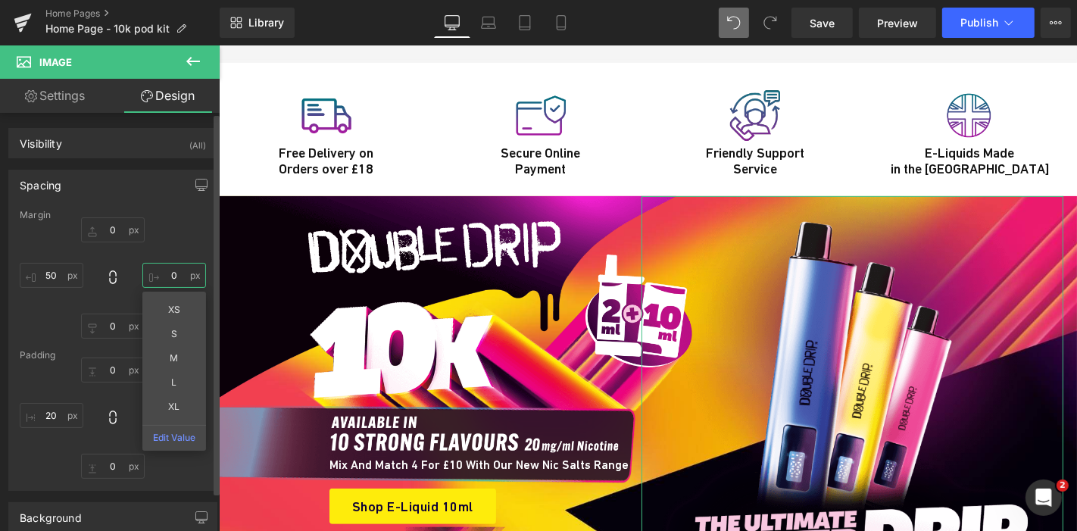
click at [156, 276] on input "0" at bounding box center [174, 275] width 64 height 25
type input "50"
click at [164, 230] on div "0 50 XS S M L XL Edit Value 0 50" at bounding box center [113, 277] width 186 height 121
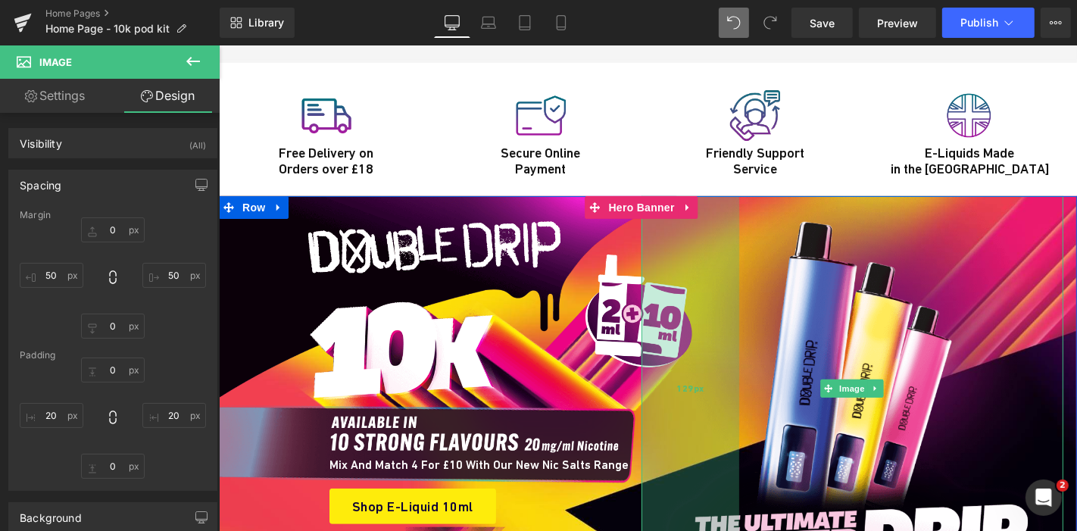
drag, startPoint x: 635, startPoint y: 318, endPoint x: 717, endPoint y: 316, distance: 82.6
click at [717, 316] on div "129px" at bounding box center [690, 387] width 98 height 385
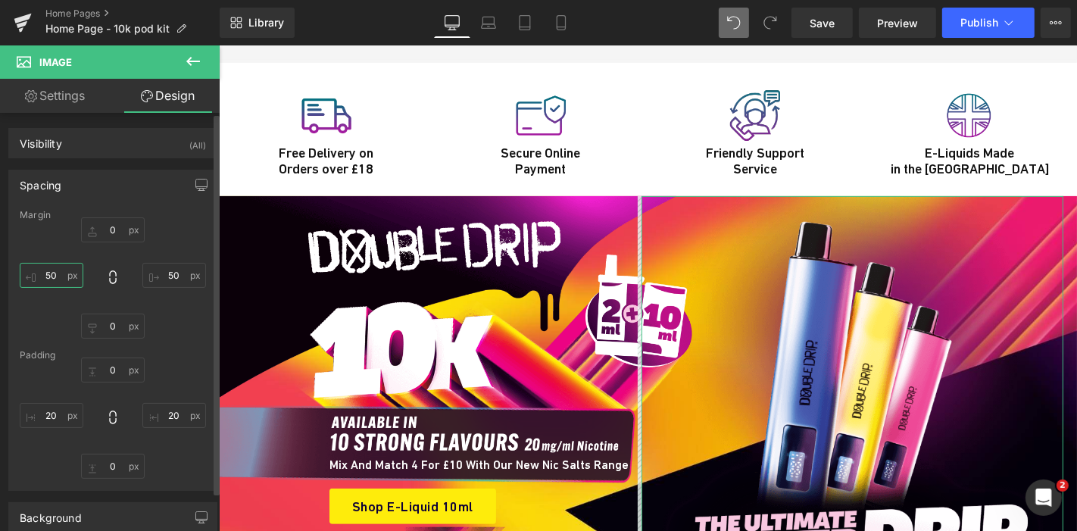
click at [60, 273] on input "50" at bounding box center [52, 275] width 64 height 25
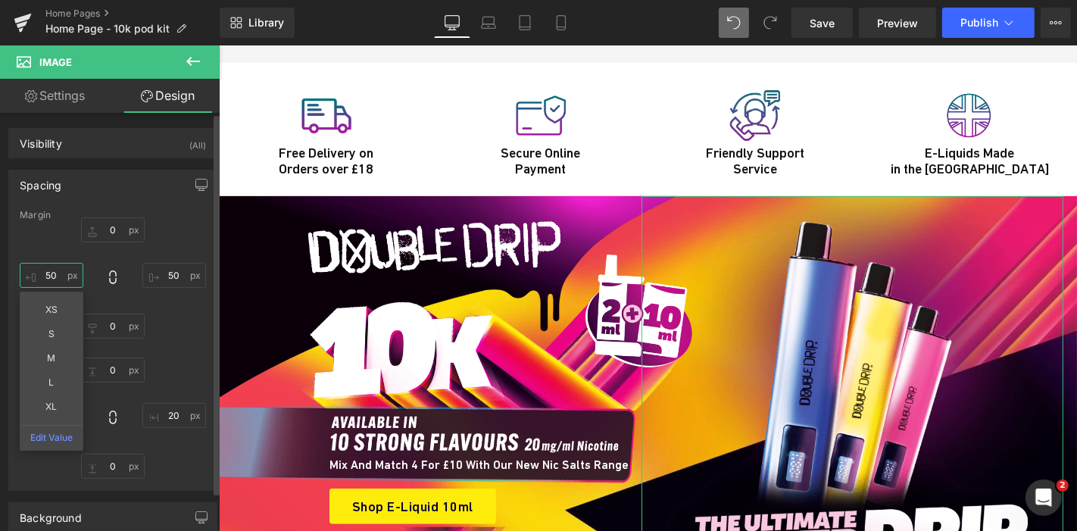
click at [60, 273] on input "50" at bounding box center [52, 275] width 64 height 25
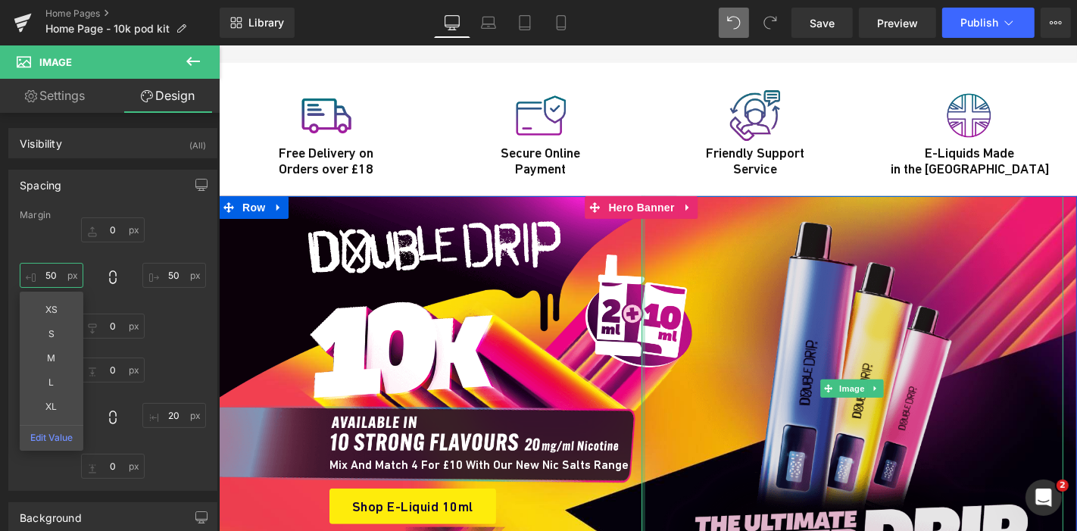
drag, startPoint x: 687, startPoint y: 320, endPoint x: 669, endPoint y: 329, distance: 19.3
click at [669, 329] on div "Image" at bounding box center [852, 387] width 423 height 385
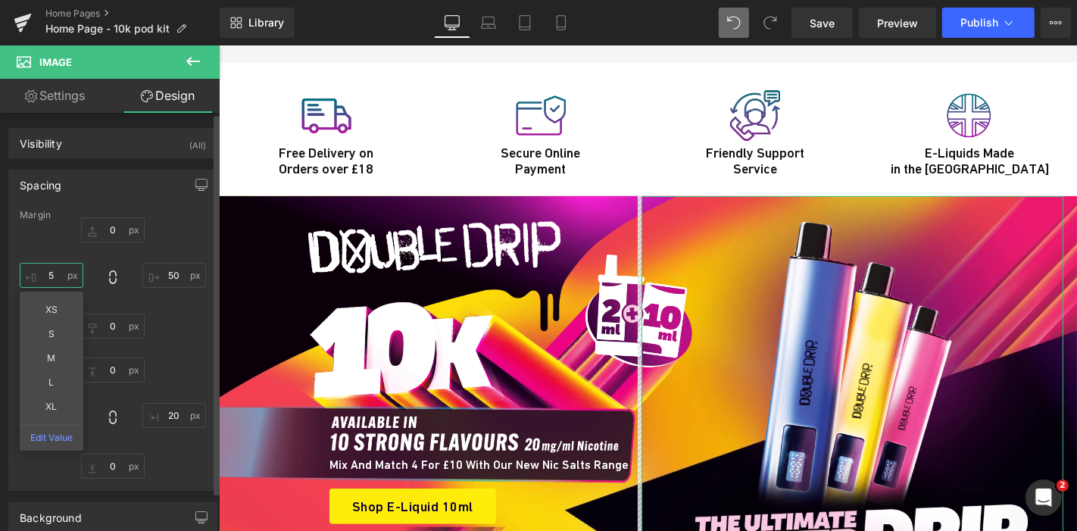
type input "50"
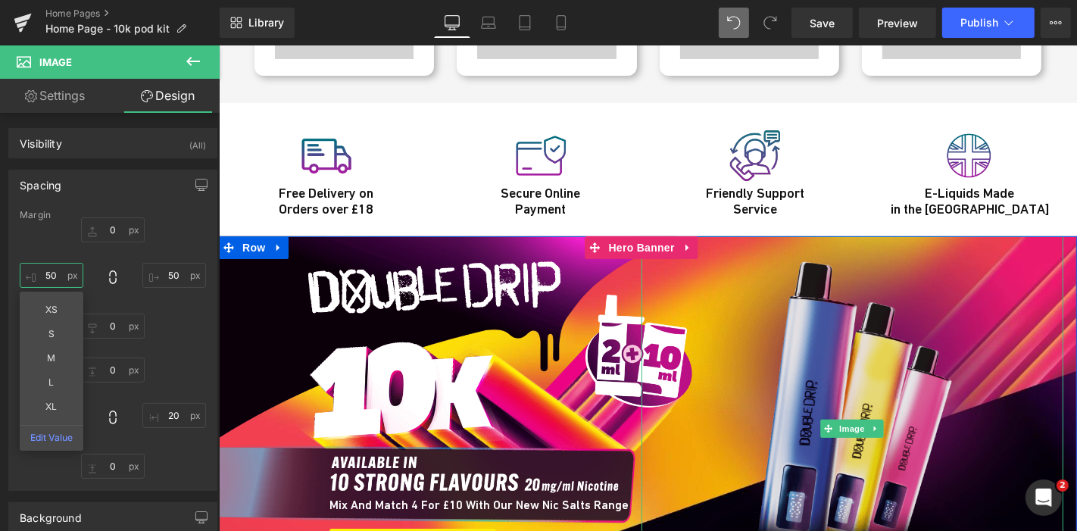
scroll to position [5132, 0]
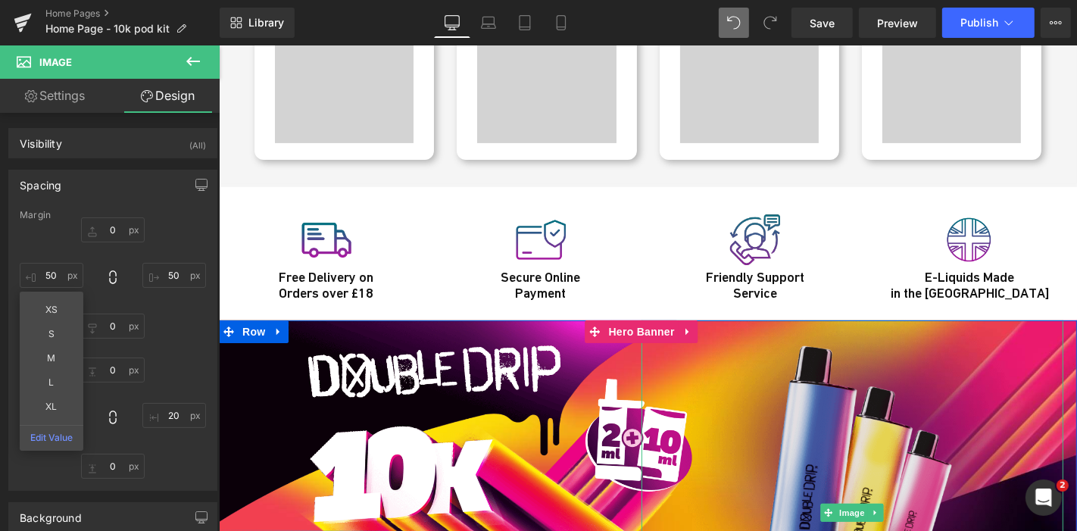
click at [800, 338] on img at bounding box center [852, 512] width 423 height 385
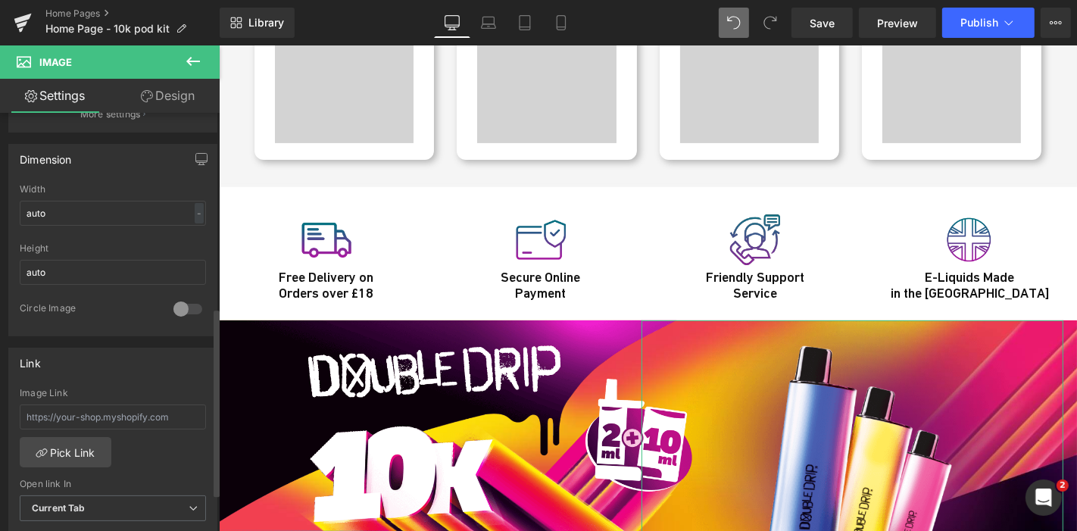
scroll to position [430, 0]
click at [52, 213] on input "auto" at bounding box center [113, 213] width 186 height 25
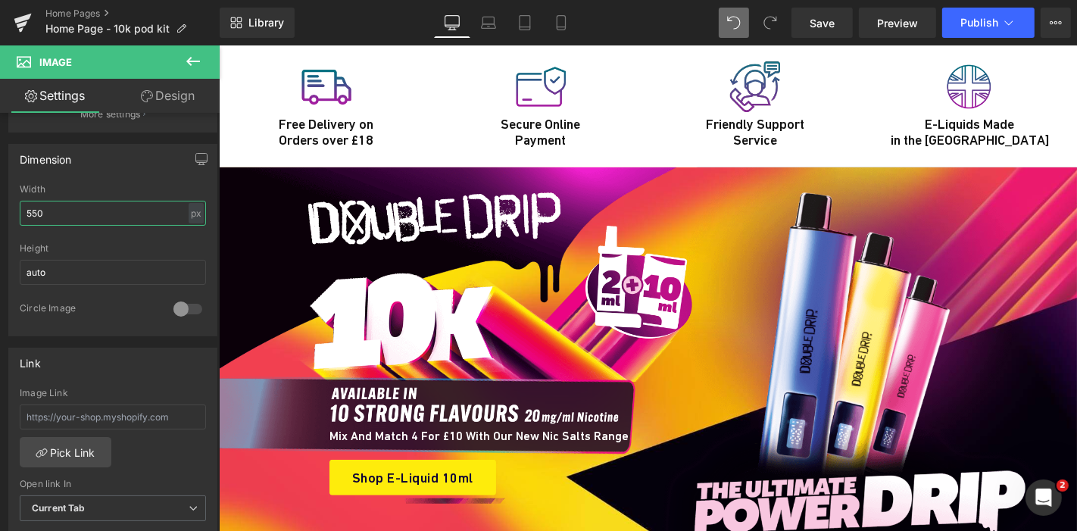
scroll to position [5285, 0]
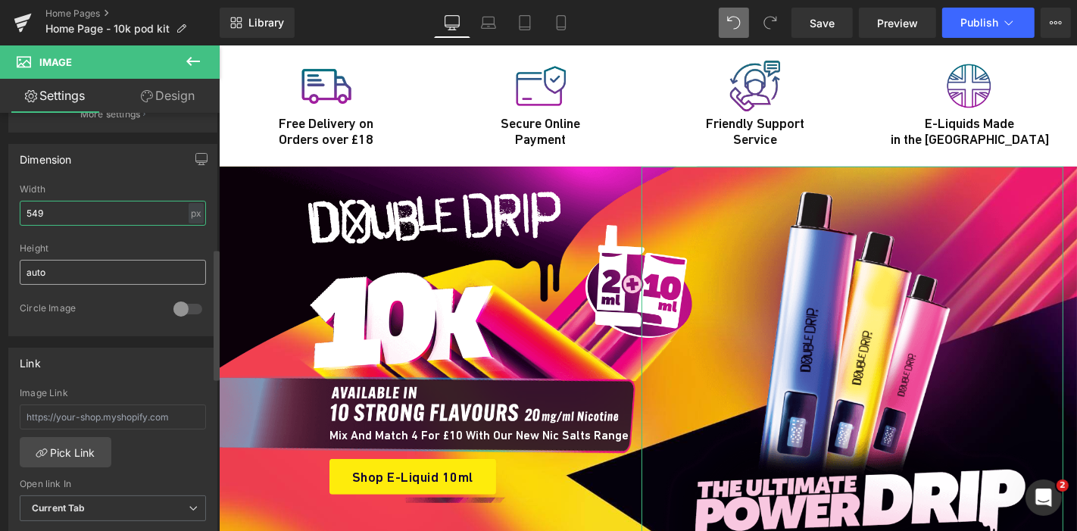
type input "549"
click at [51, 271] on input "auto" at bounding box center [113, 272] width 186 height 25
type input "500"
click at [62, 207] on input "549" at bounding box center [113, 213] width 186 height 25
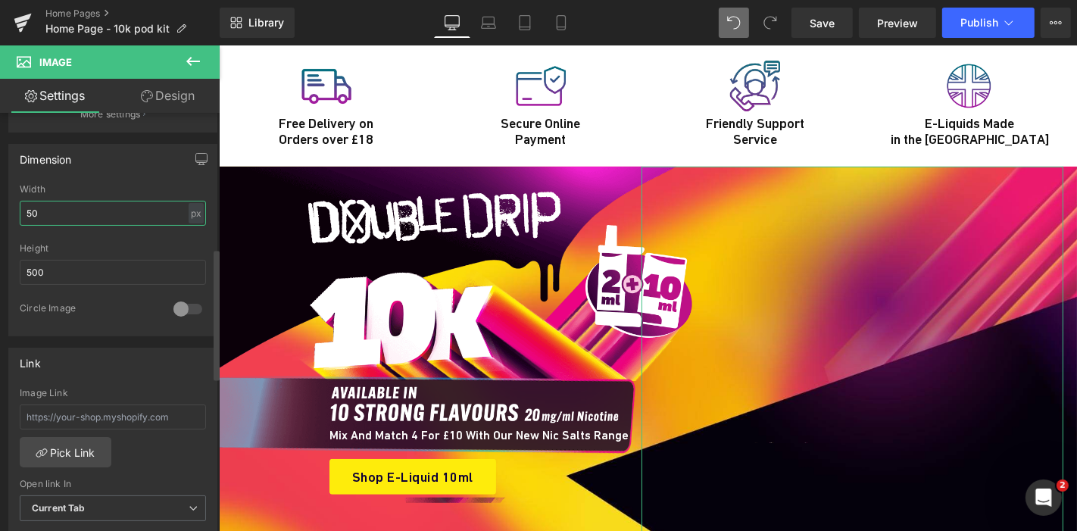
type input "500"
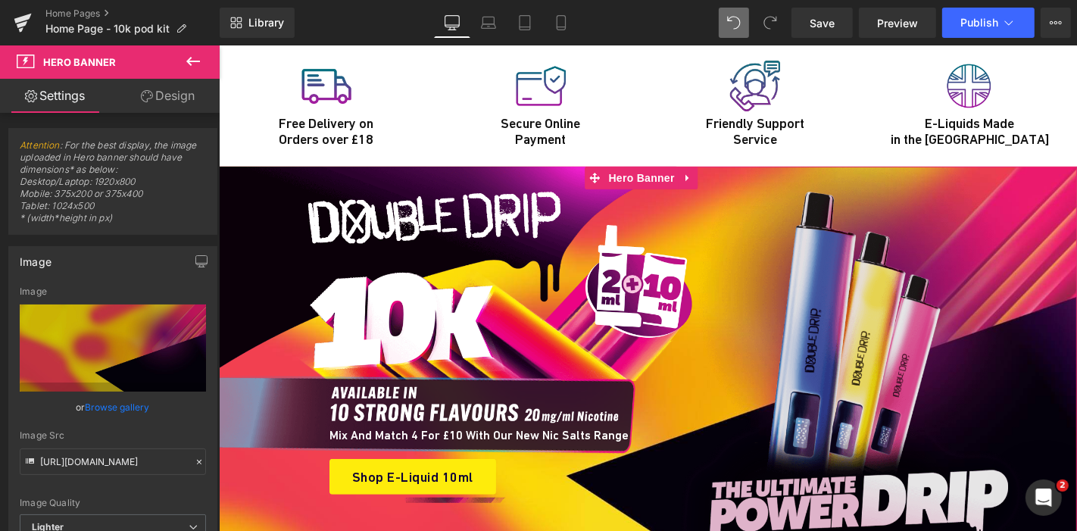
drag, startPoint x: 679, startPoint y: 491, endPoint x: 685, endPoint y: 462, distance: 29.4
click at [685, 462] on div "Image Mix and Match 4 for £10 with our new Nic Salts range Heading Shop E-Liqui…" at bounding box center [647, 363] width 858 height 395
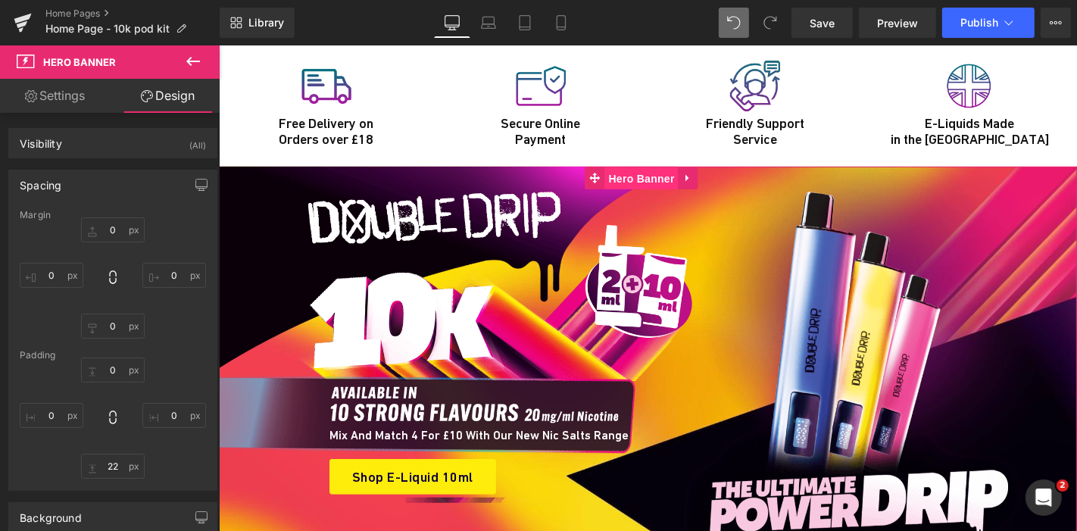
click at [621, 167] on span "Hero Banner" at bounding box center [640, 178] width 73 height 23
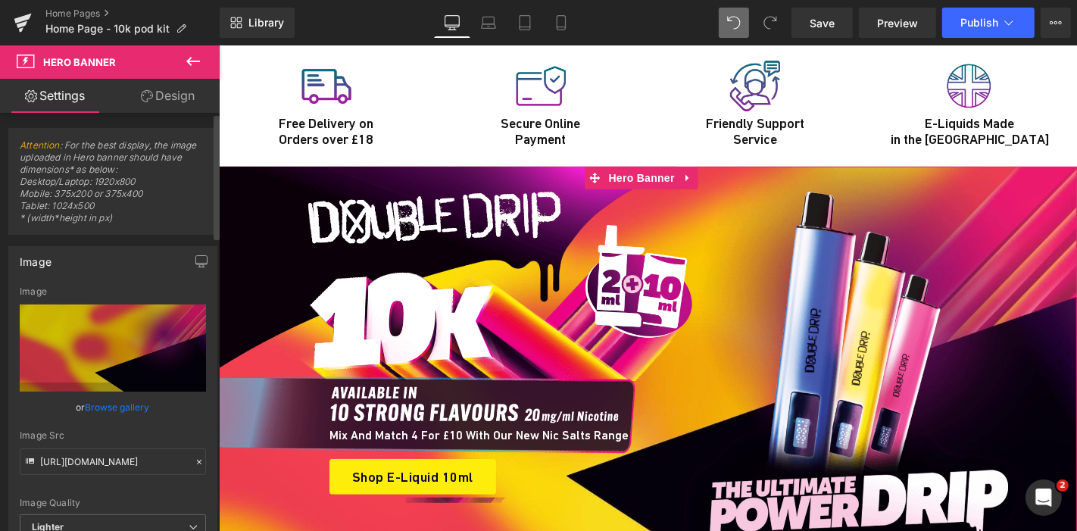
click at [108, 404] on link "Browse gallery" at bounding box center [118, 407] width 64 height 27
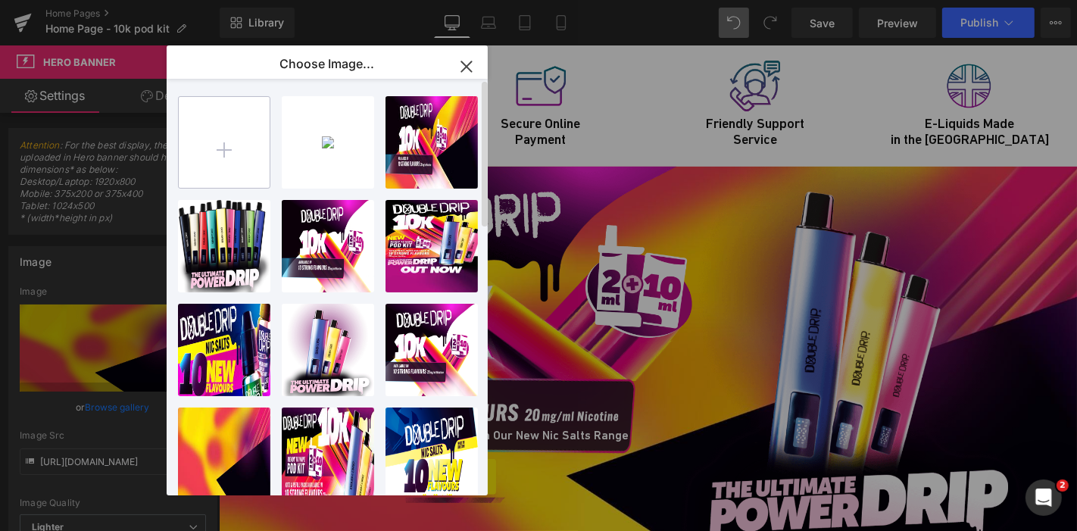
click at [219, 131] on input "file" at bounding box center [224, 142] width 91 height 91
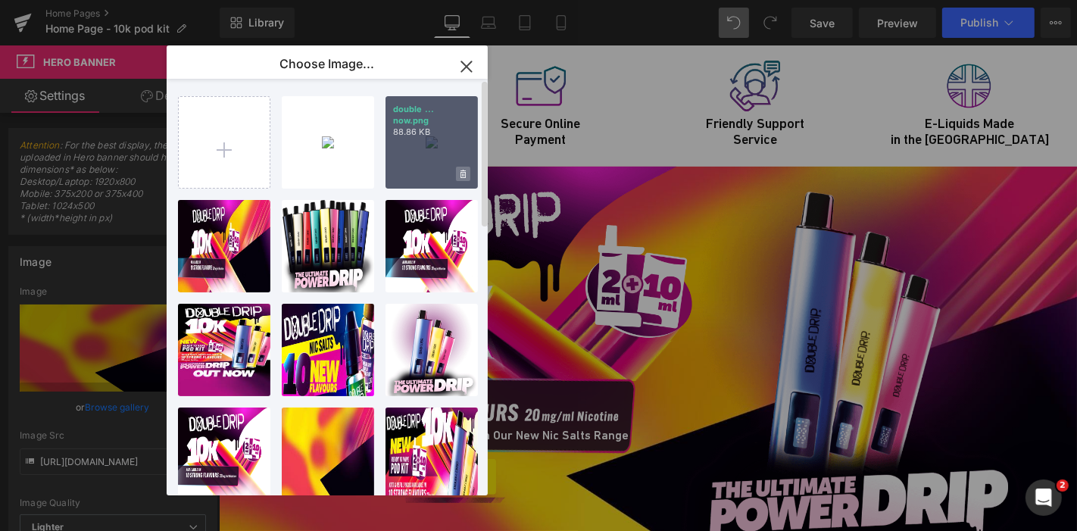
click at [467, 171] on span at bounding box center [463, 174] width 14 height 14
click at [423, 173] on span "Yes" at bounding box center [412, 174] width 38 height 16
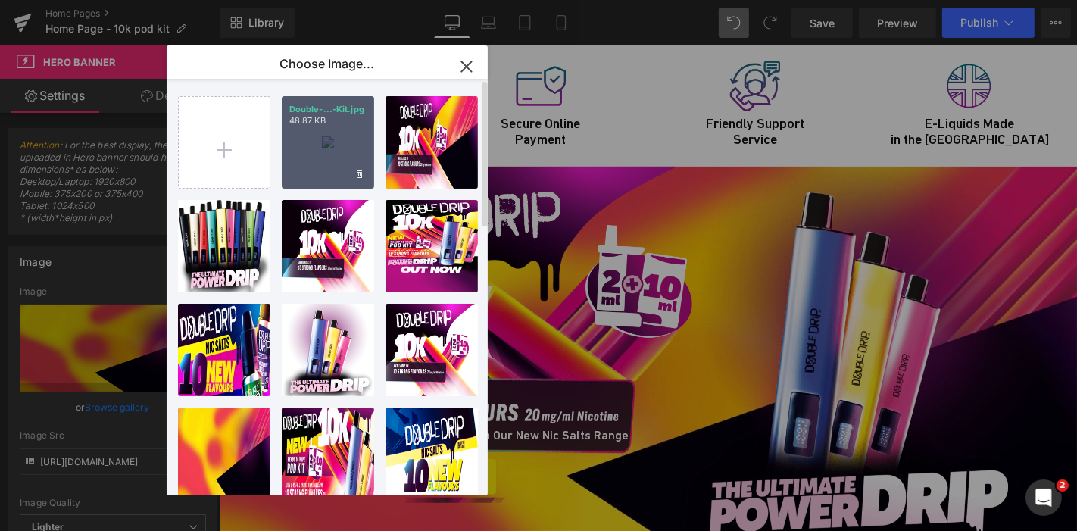
click at [350, 144] on div "Double-...-Kit.jpg 48.87 KB" at bounding box center [328, 142] width 92 height 92
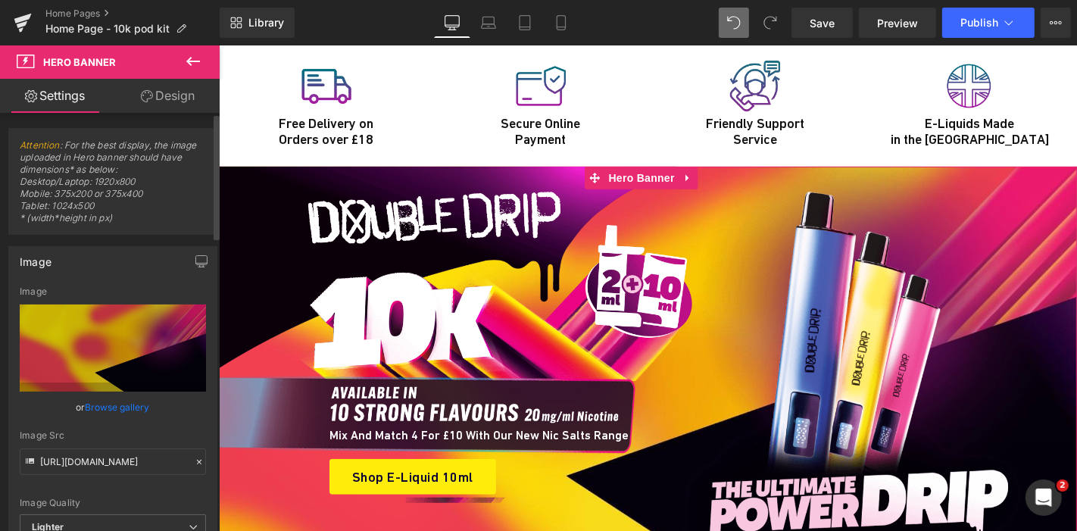
click at [123, 405] on link "Browse gallery" at bounding box center [118, 407] width 64 height 27
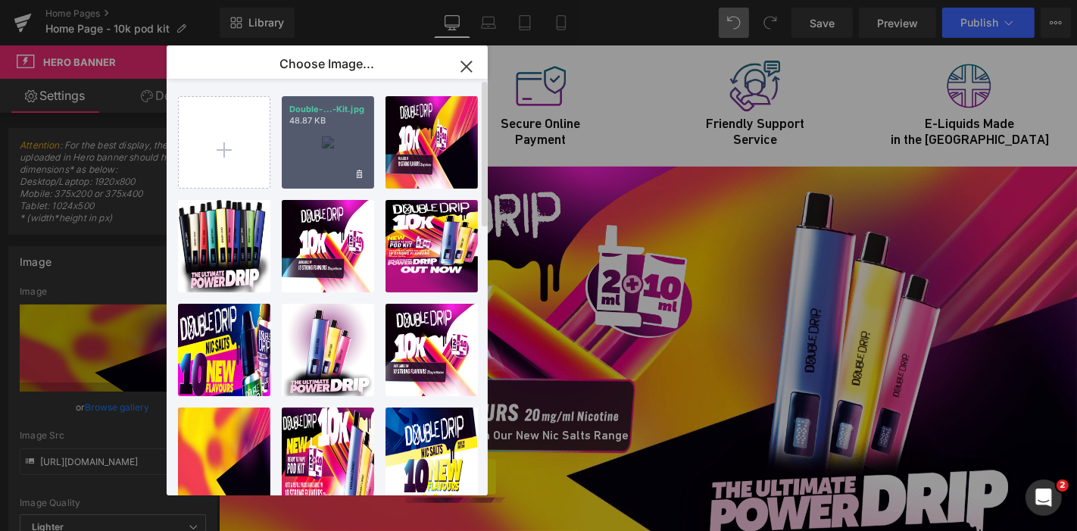
click at [331, 159] on div "Double-...-Kit.jpg 48.87 KB" at bounding box center [328, 142] width 92 height 92
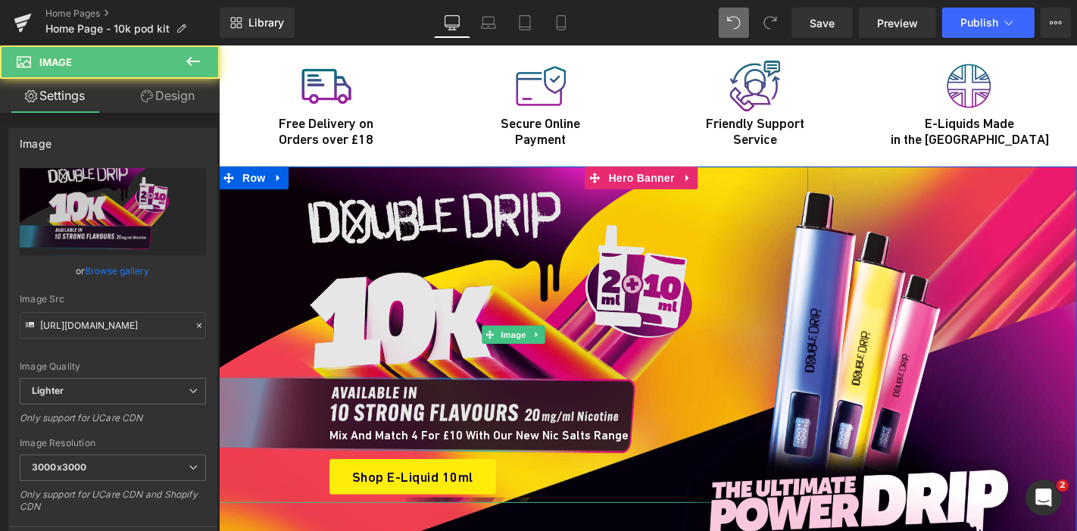
click at [456, 265] on img at bounding box center [512, 334] width 589 height 336
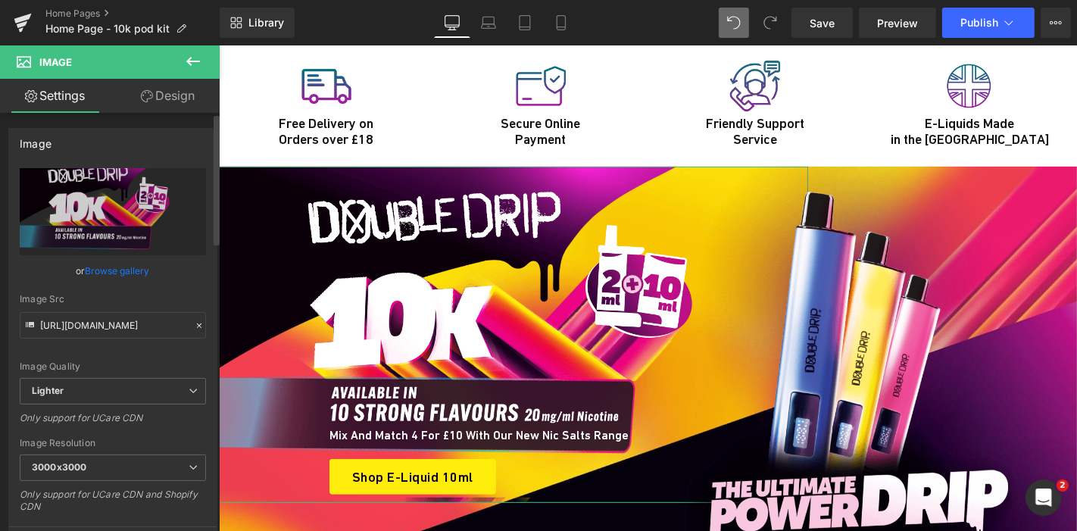
click at [121, 263] on link "Browse gallery" at bounding box center [118, 270] width 64 height 27
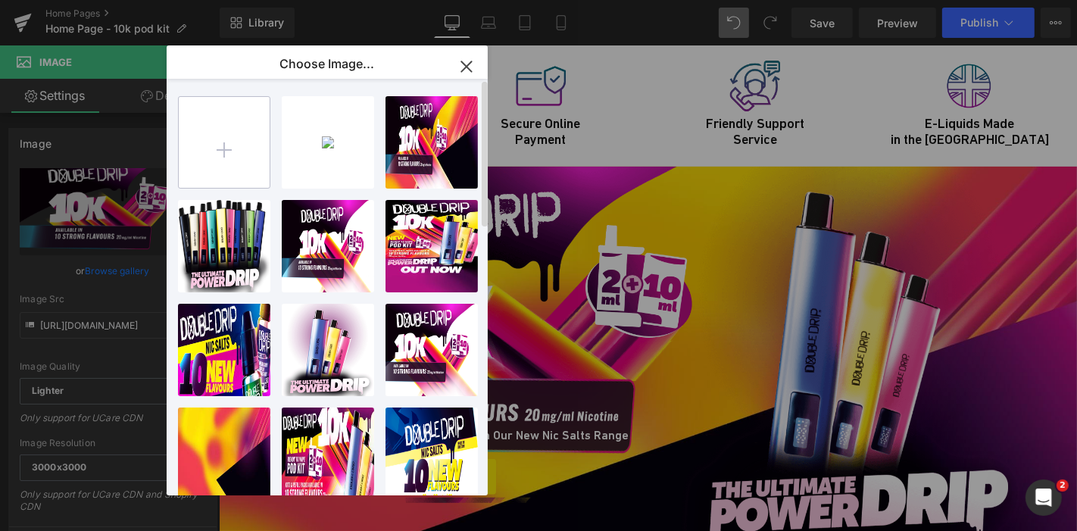
click at [207, 154] on input "file" at bounding box center [224, 142] width 91 height 91
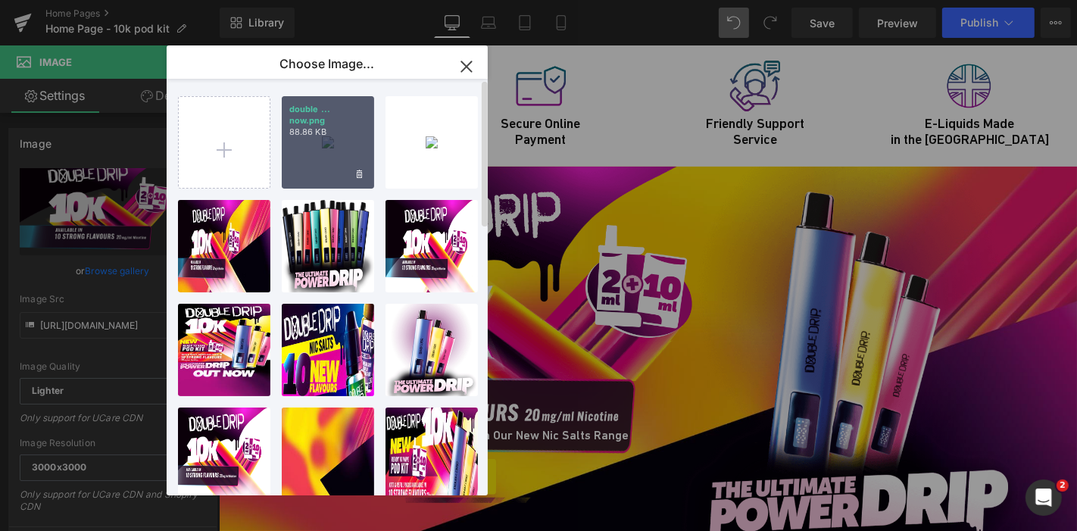
click at [352, 163] on div "double ... now.png 88.86 KB" at bounding box center [328, 142] width 92 height 92
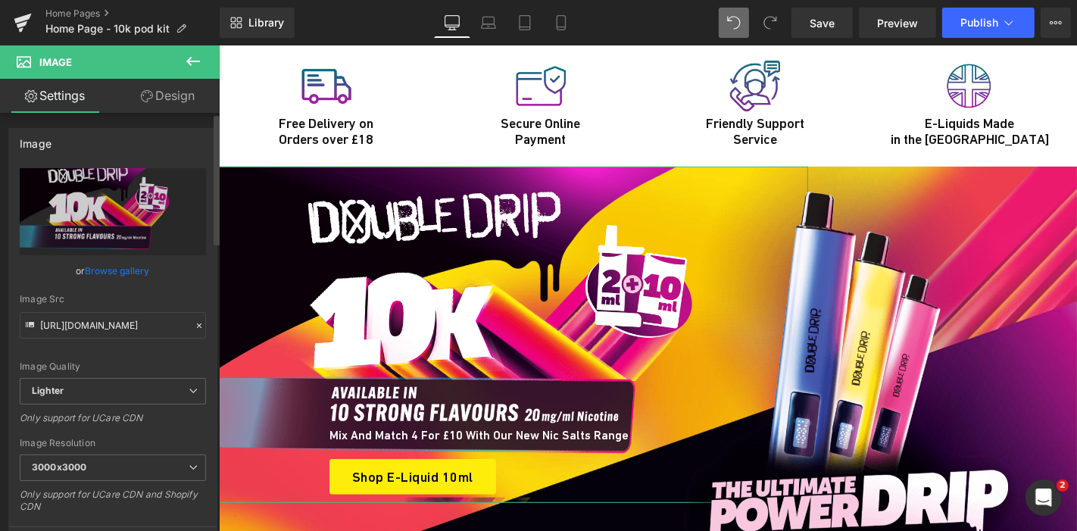
click at [120, 263] on link "Browse gallery" at bounding box center [118, 270] width 64 height 27
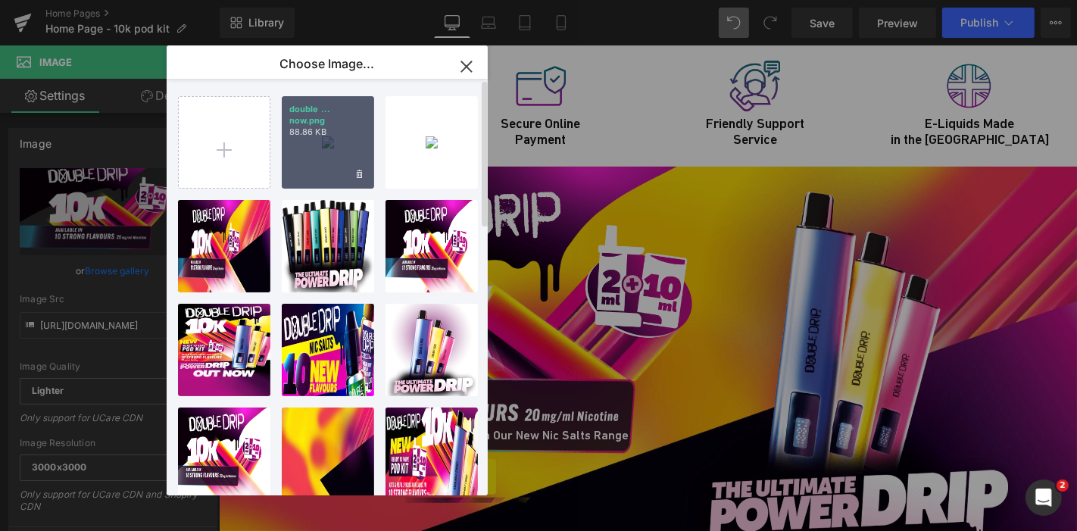
click at [306, 142] on div "double ... now.png 88.86 KB" at bounding box center [328, 142] width 92 height 92
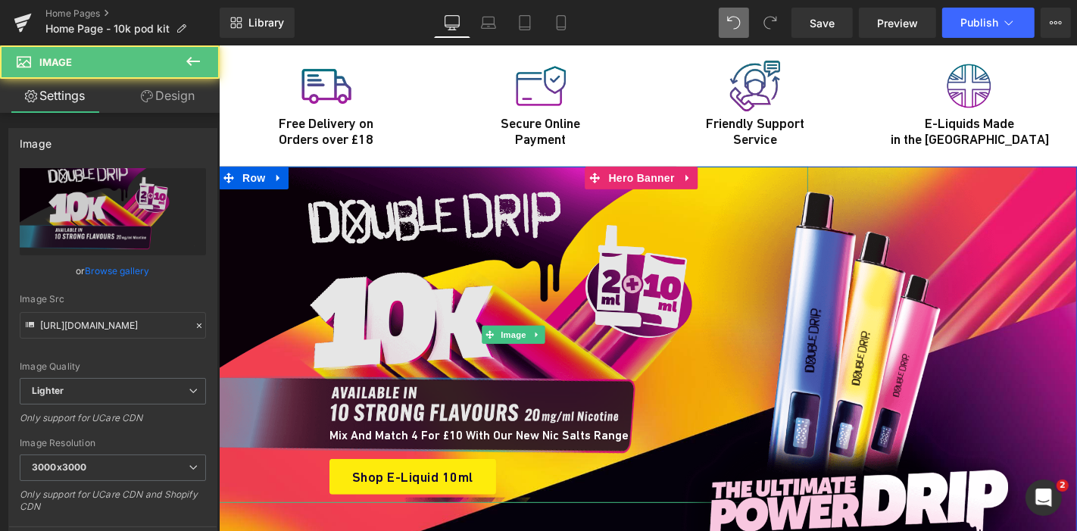
click at [423, 185] on img at bounding box center [512, 334] width 589 height 336
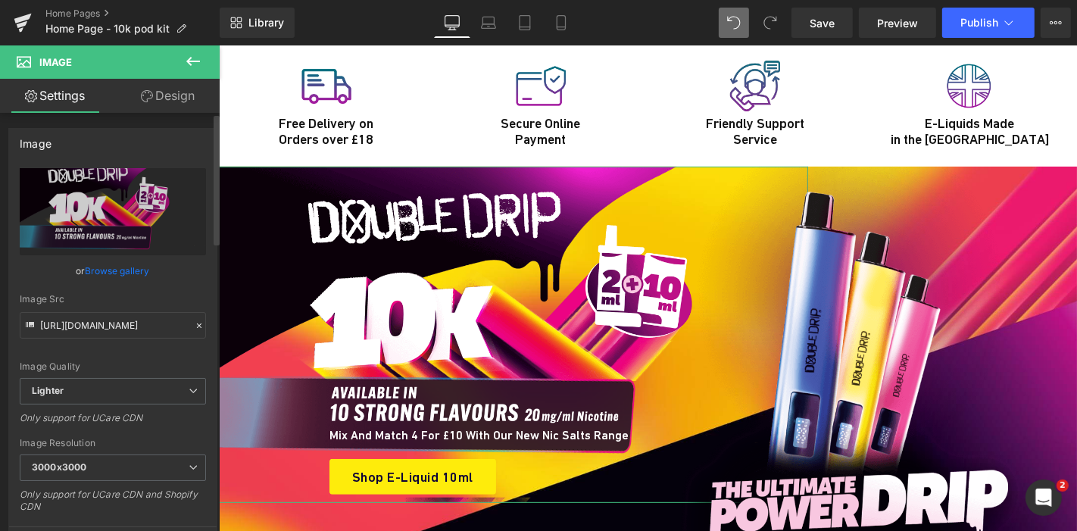
click at [126, 265] on link "Browse gallery" at bounding box center [118, 270] width 64 height 27
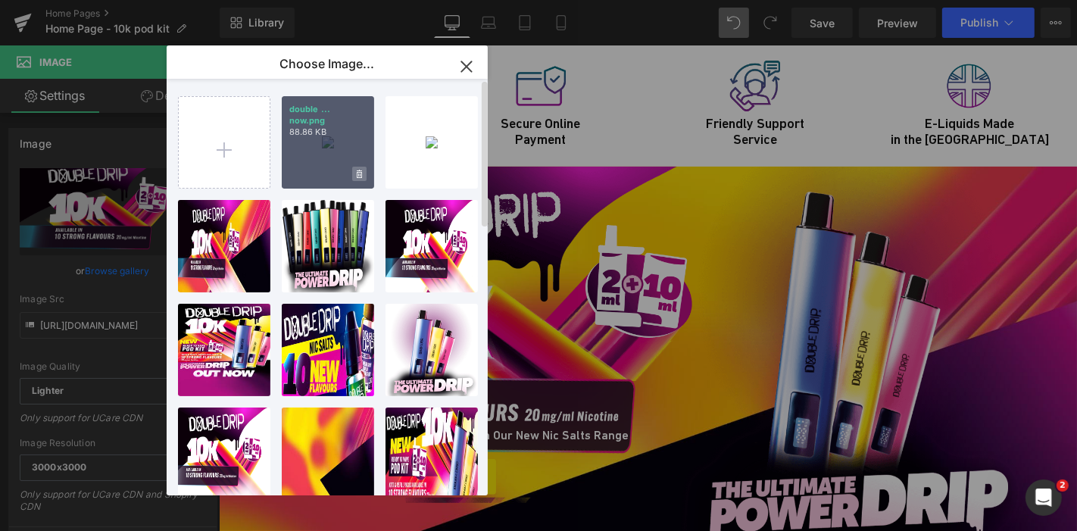
click at [362, 179] on span at bounding box center [359, 174] width 14 height 14
click at [304, 167] on span "Yes" at bounding box center [308, 174] width 38 height 16
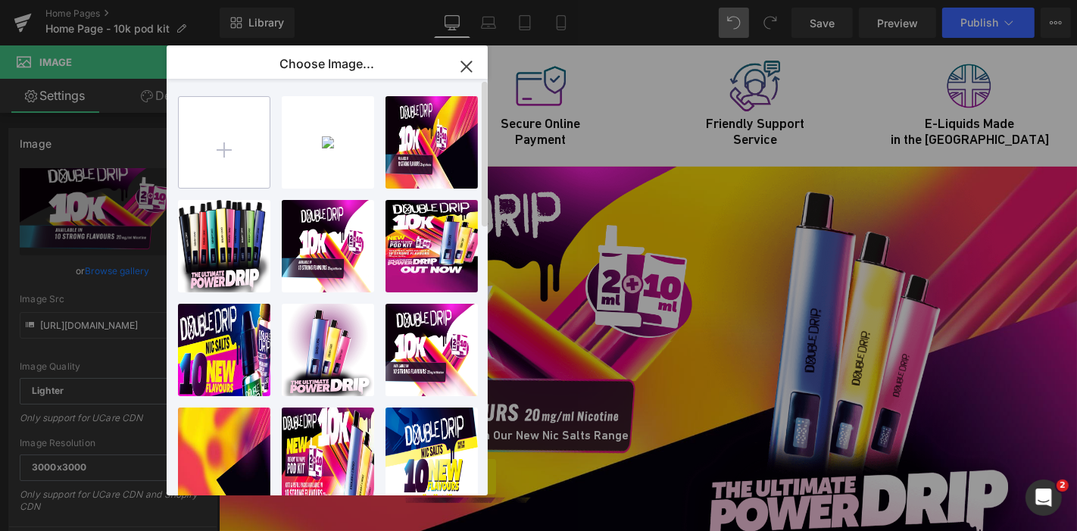
click at [245, 148] on input "file" at bounding box center [224, 142] width 91 height 91
type input "C:\fakepath\double drip 10k out now.png"
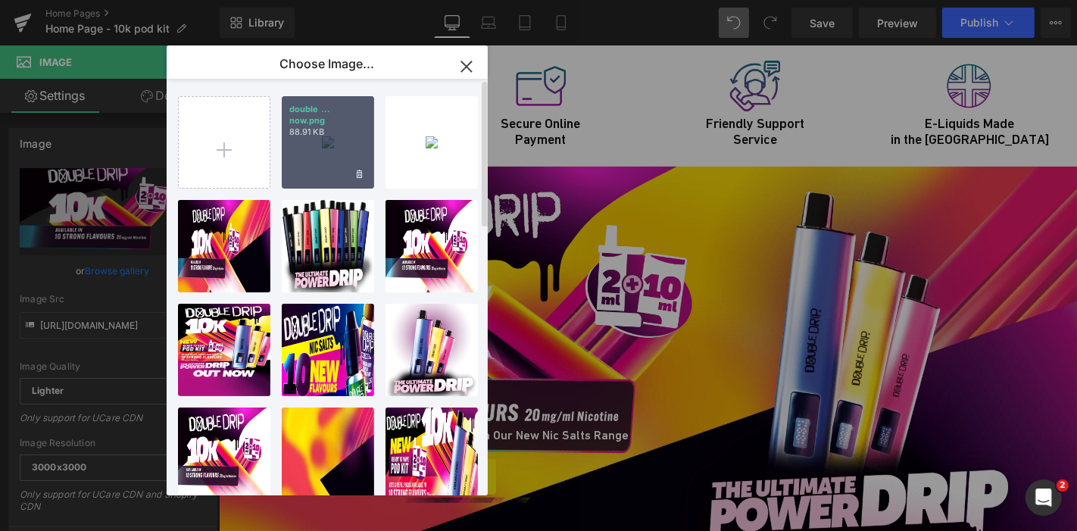
click at [307, 151] on div "double ... now.png 88.91 KB" at bounding box center [328, 142] width 92 height 92
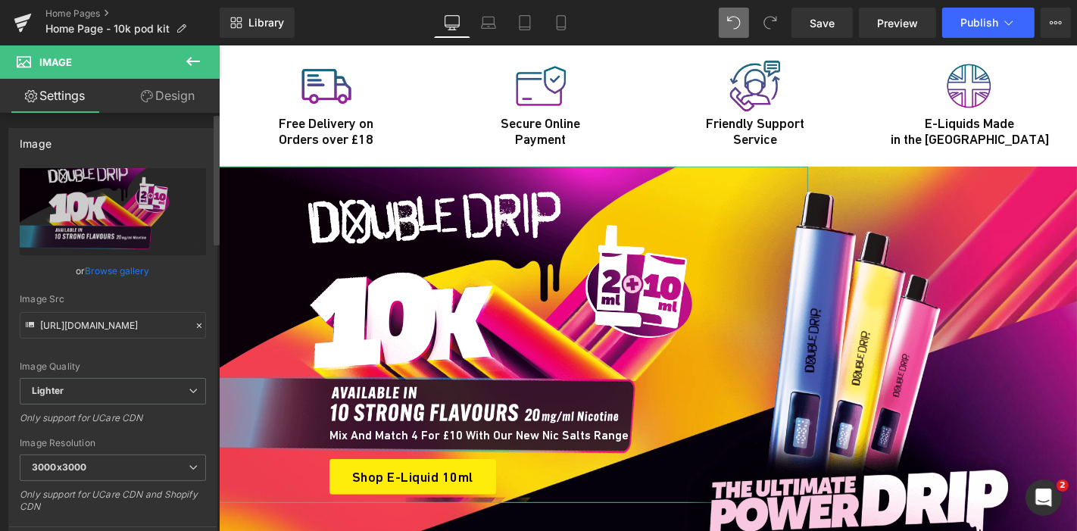
click at [132, 262] on link "Browse gallery" at bounding box center [118, 270] width 64 height 27
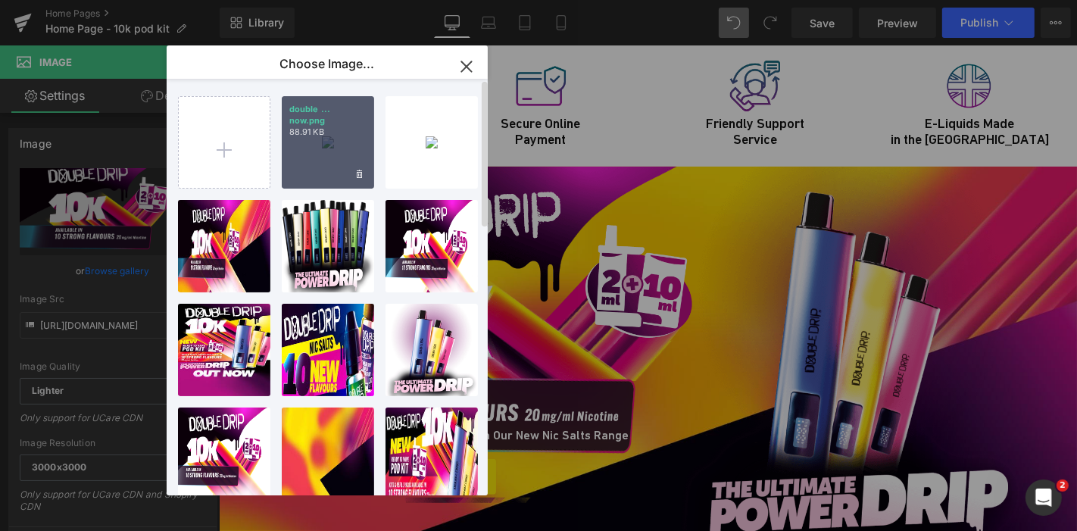
click at [339, 150] on div "double ... now.png 88.91 KB" at bounding box center [328, 142] width 92 height 92
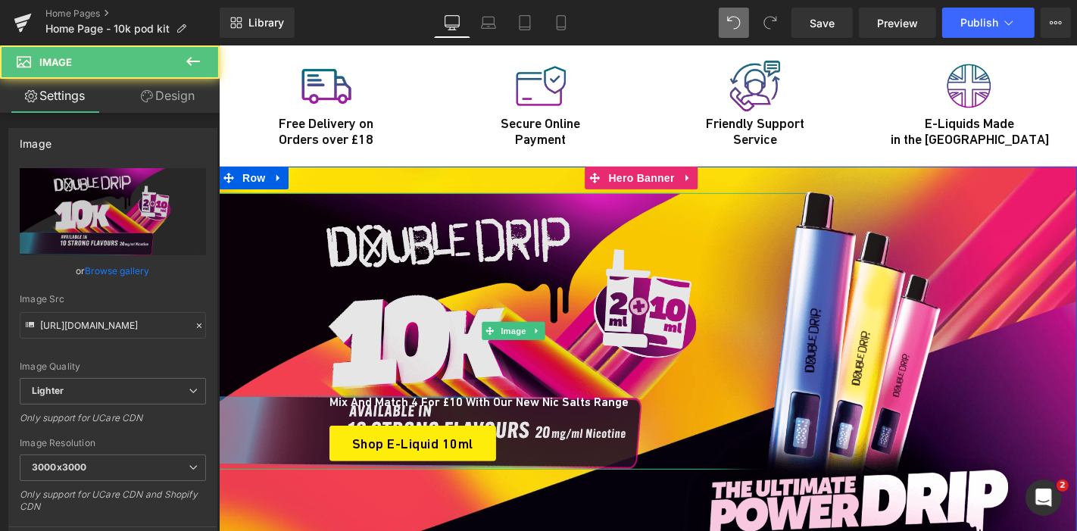
click at [428, 192] on img at bounding box center [512, 330] width 589 height 276
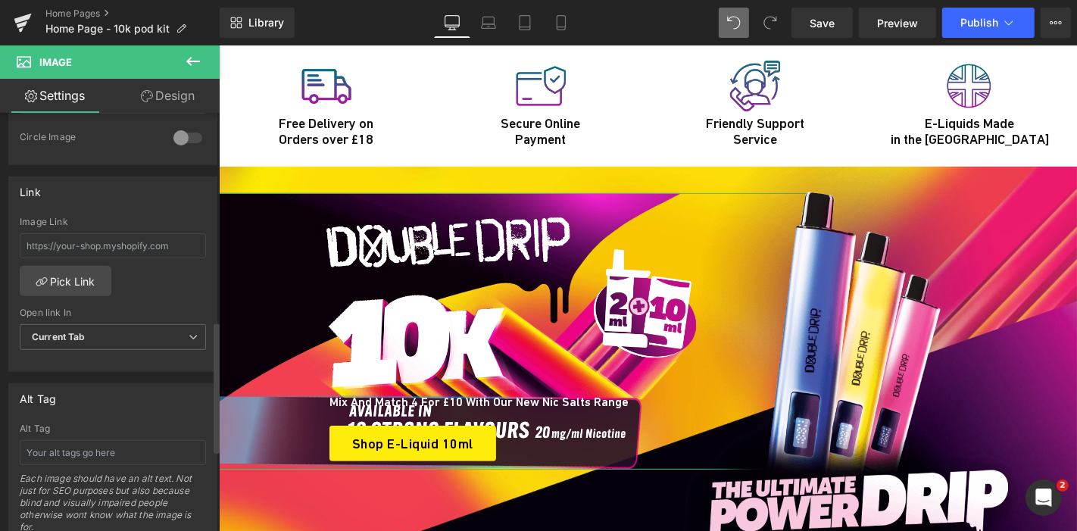
scroll to position [921, 0]
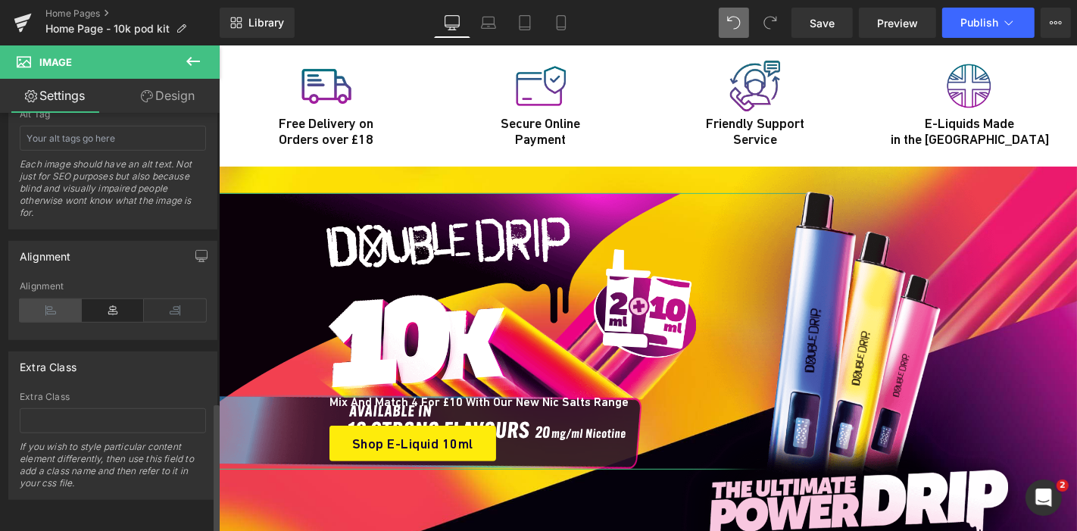
click at [55, 299] on icon at bounding box center [51, 310] width 62 height 23
click at [89, 299] on icon at bounding box center [113, 310] width 62 height 23
click at [172, 101] on link "Design" at bounding box center [168, 96] width 110 height 34
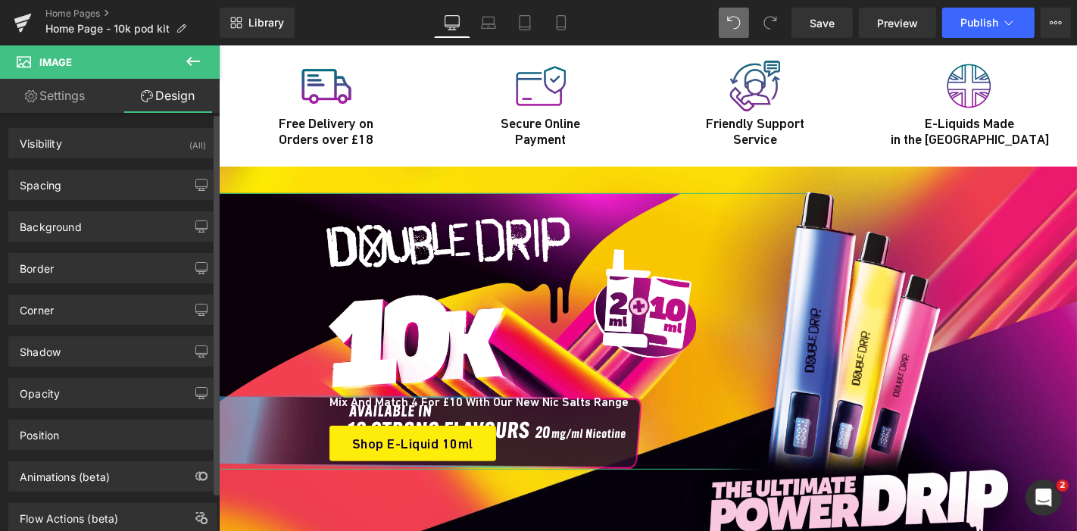
click at [104, 170] on div "Spacing" at bounding box center [112, 184] width 207 height 29
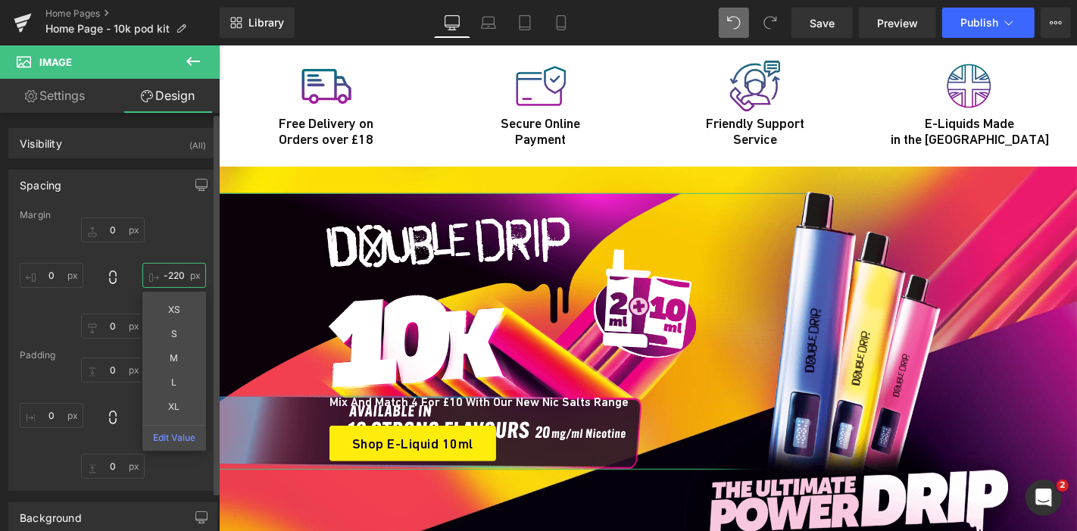
click at [170, 282] on input "text" at bounding box center [174, 275] width 64 height 25
type input "-220"
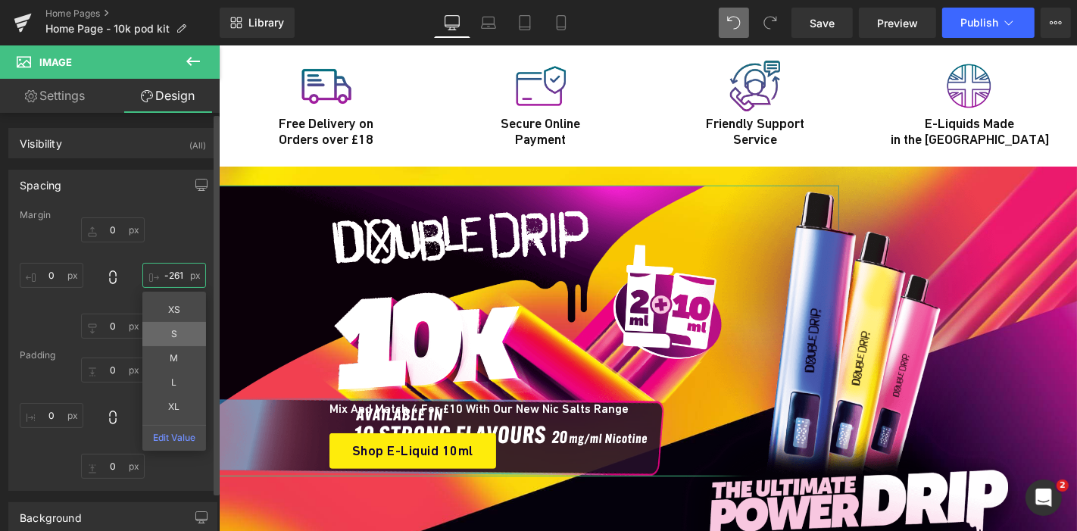
type input "-260"
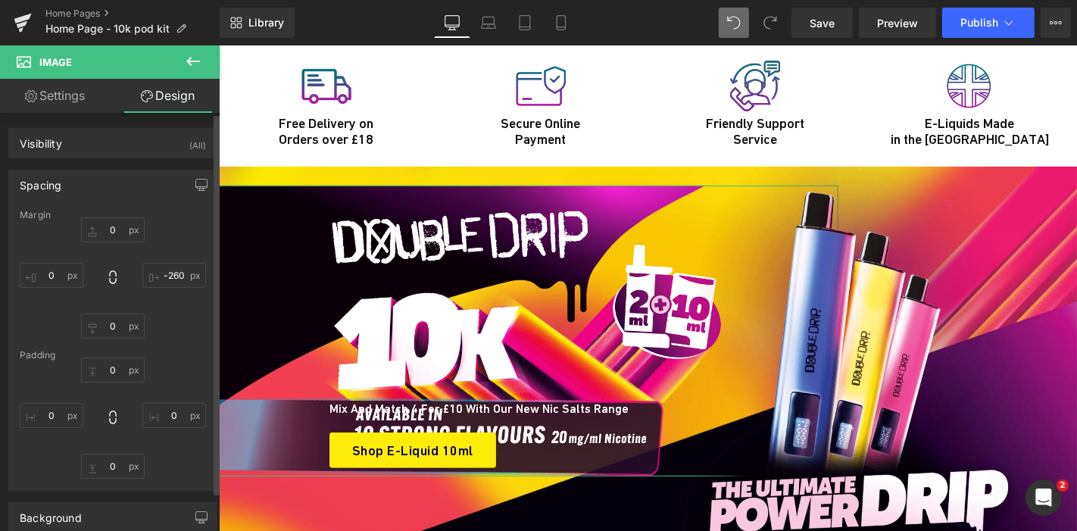
click at [165, 235] on div "-260" at bounding box center [113, 277] width 186 height 121
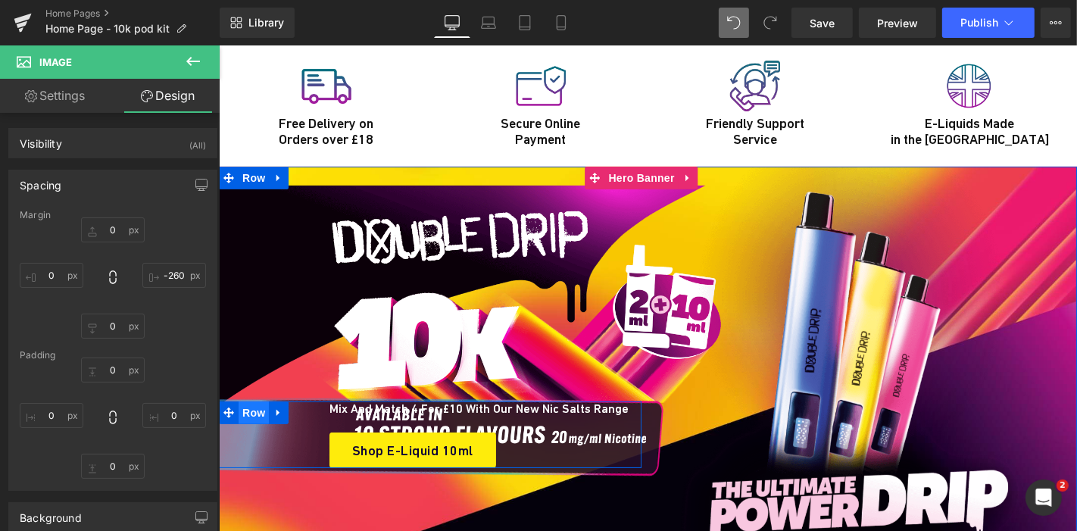
click at [247, 401] on span "Row" at bounding box center [253, 412] width 30 height 23
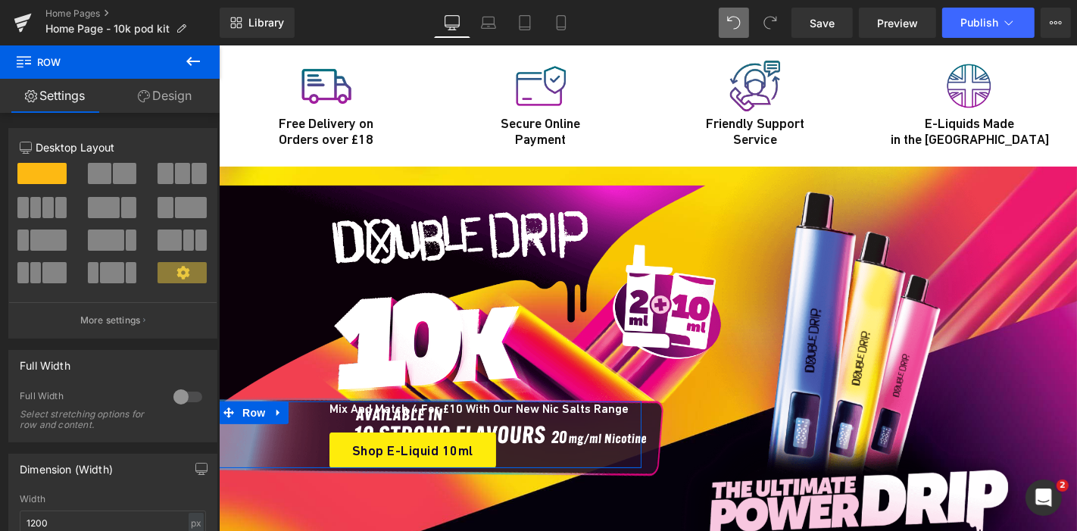
click at [179, 108] on link "Design" at bounding box center [165, 96] width 110 height 34
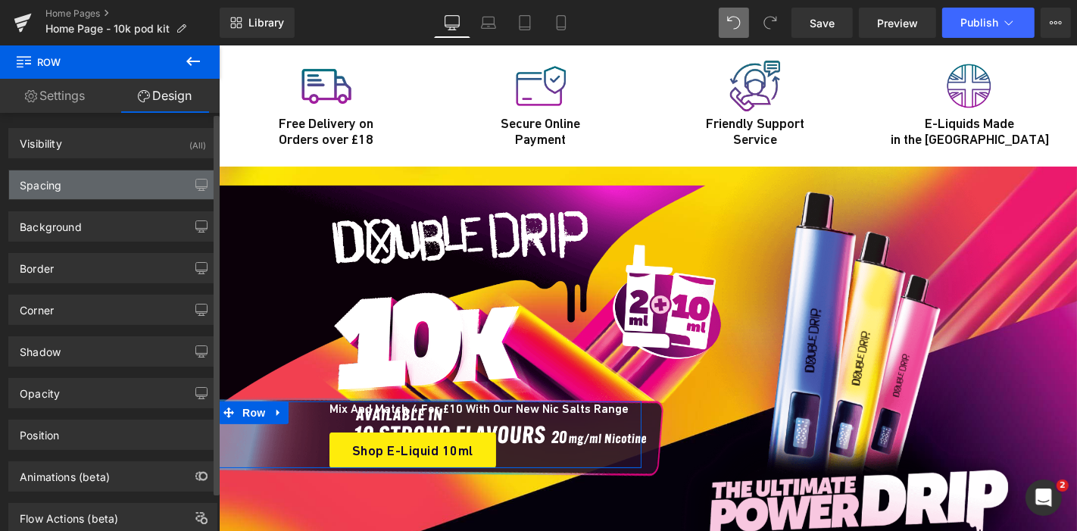
click at [106, 189] on div "Spacing" at bounding box center [112, 184] width 207 height 29
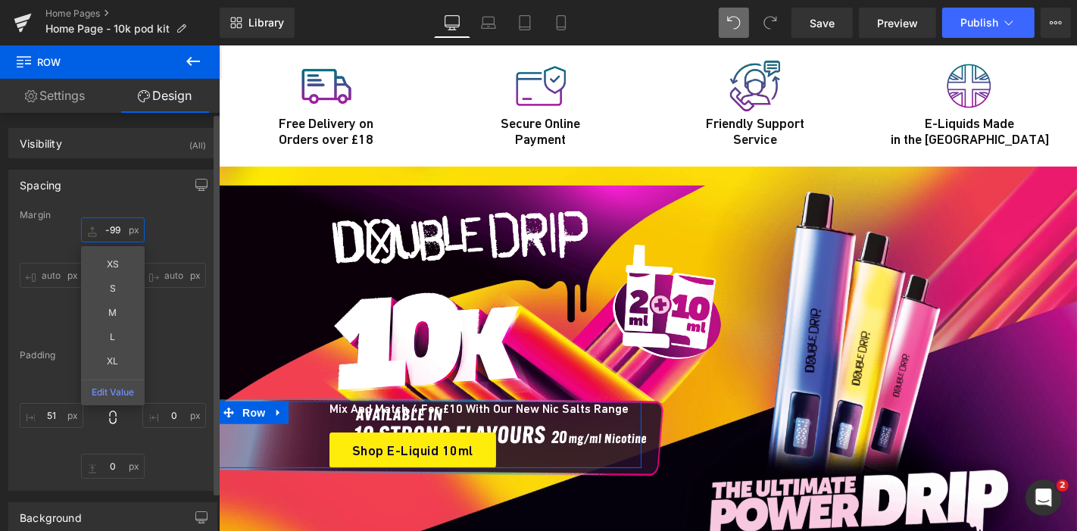
click at [114, 231] on input "-99" at bounding box center [113, 229] width 64 height 25
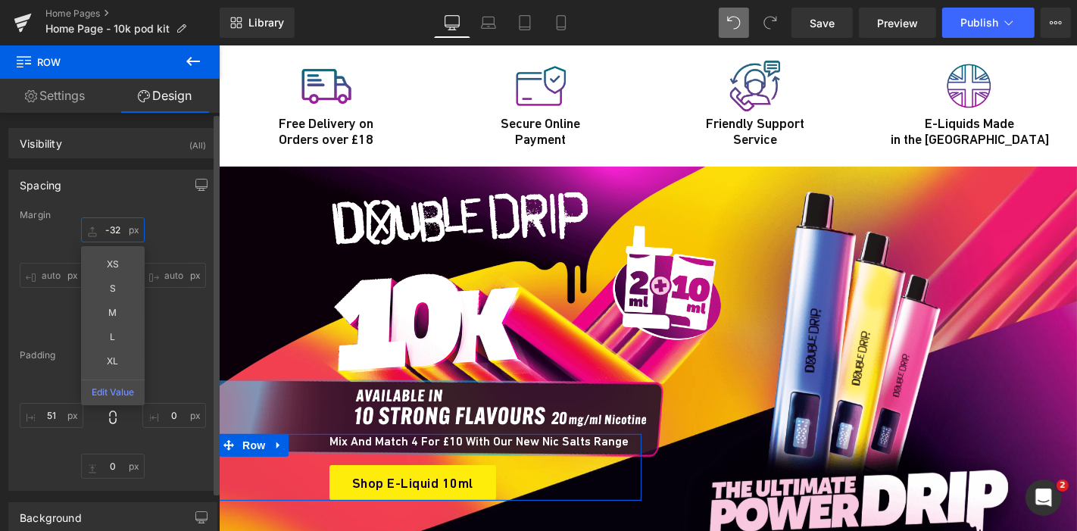
type input "-31"
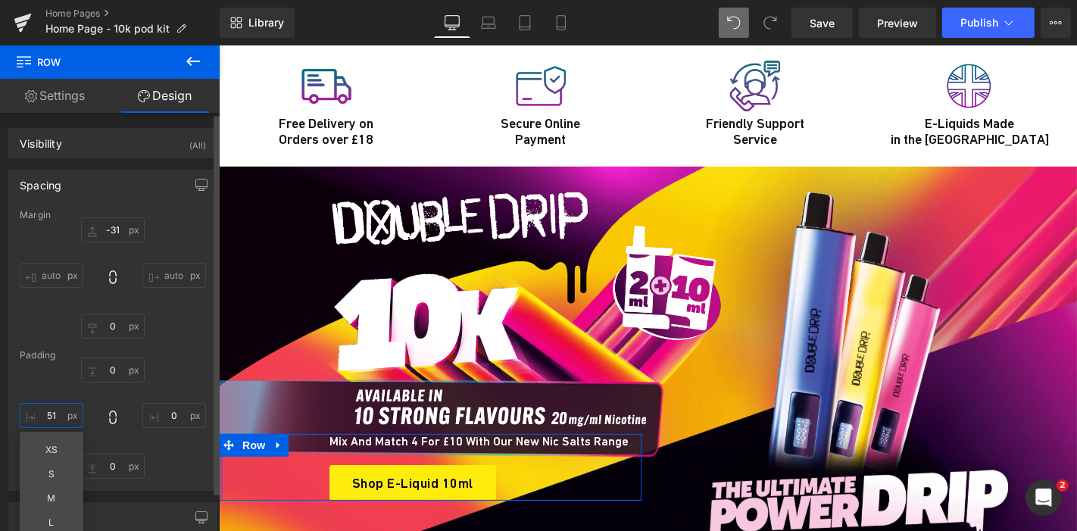
click at [45, 416] on input "51" at bounding box center [52, 415] width 64 height 25
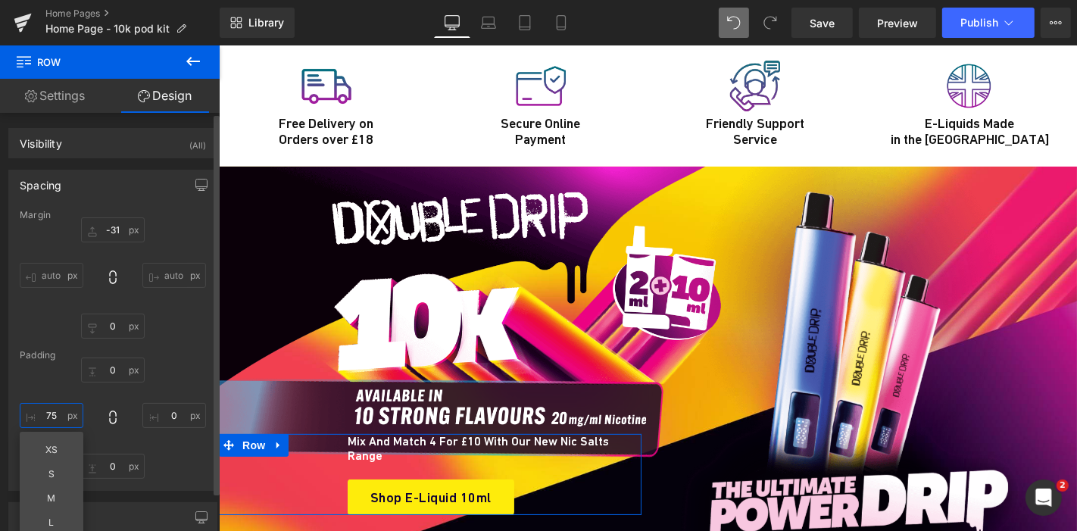
type input "74"
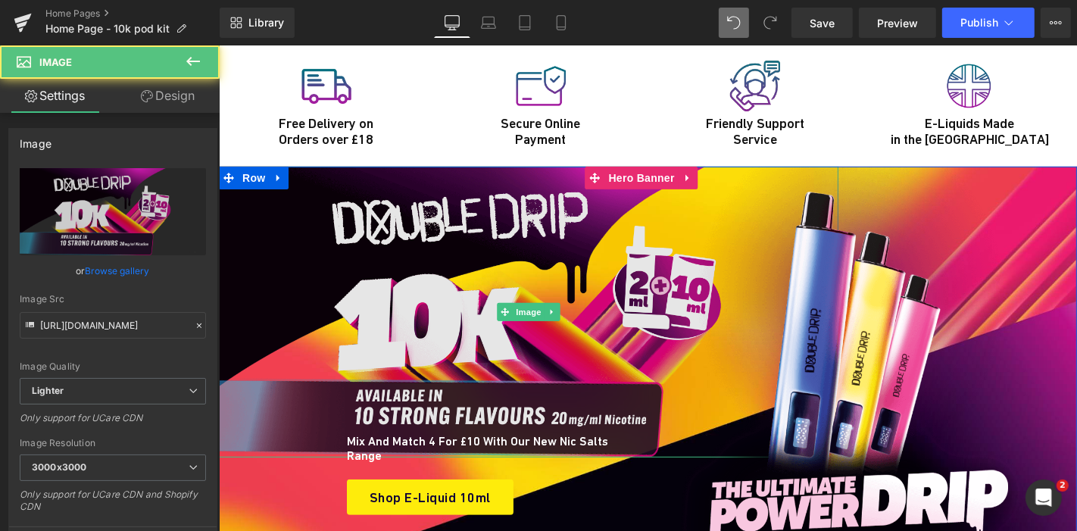
click at [463, 166] on img at bounding box center [527, 311] width 619 height 291
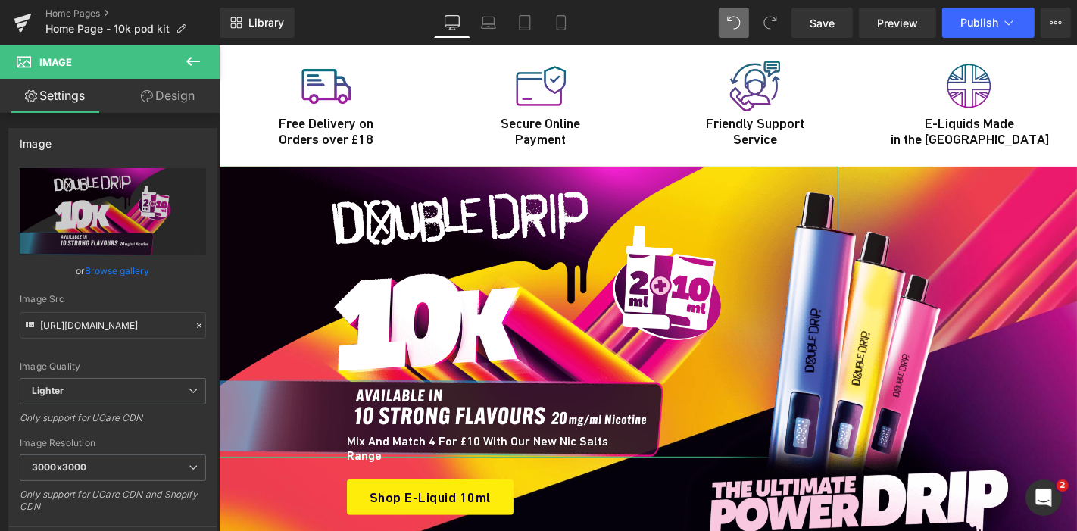
click at [160, 83] on link "Design" at bounding box center [168, 96] width 110 height 34
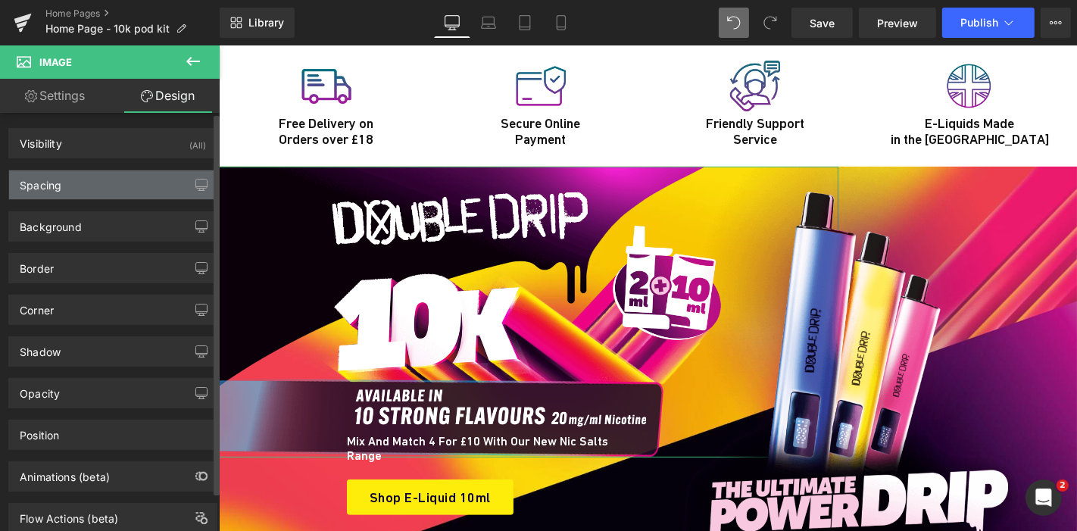
click at [72, 174] on div "Spacing" at bounding box center [112, 184] width 207 height 29
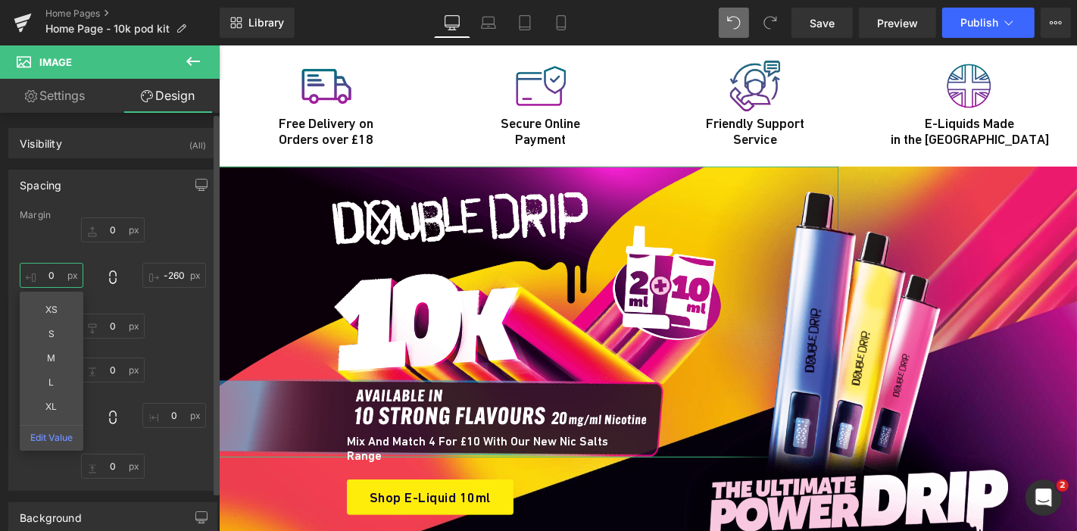
click at [54, 273] on input "0" at bounding box center [52, 275] width 64 height 25
type input "-"
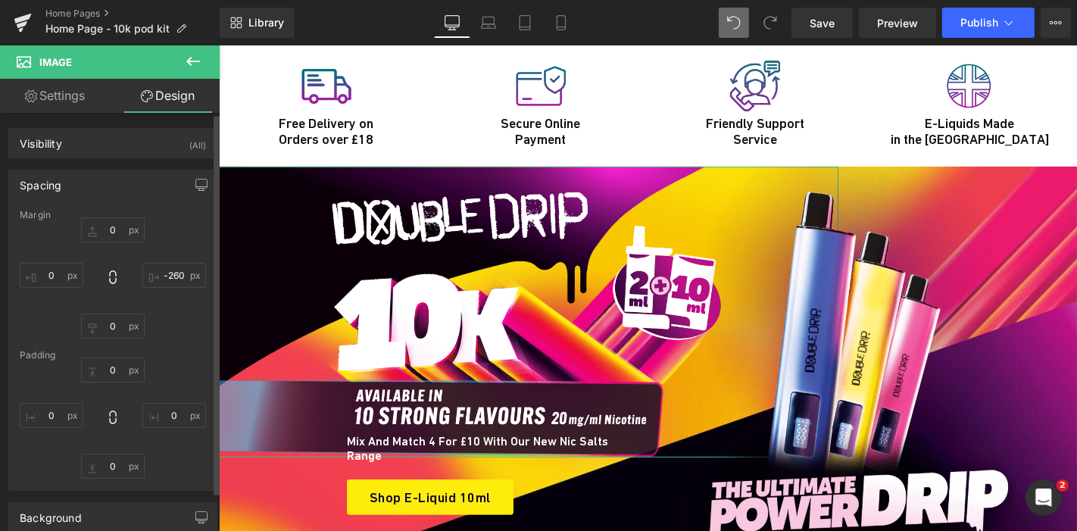
click at [168, 224] on div "0 -260 0" at bounding box center [113, 277] width 186 height 121
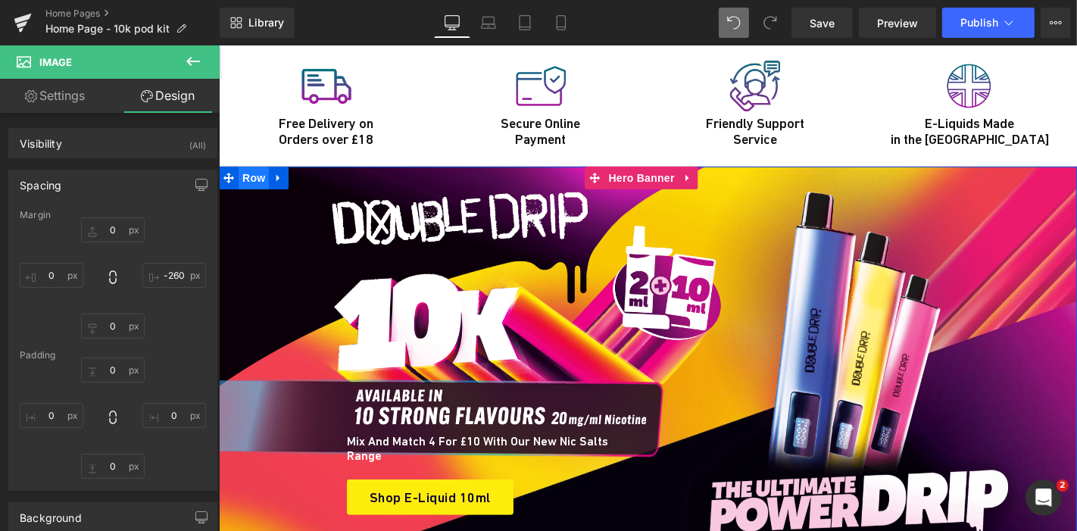
click at [238, 166] on span "Row" at bounding box center [253, 177] width 30 height 23
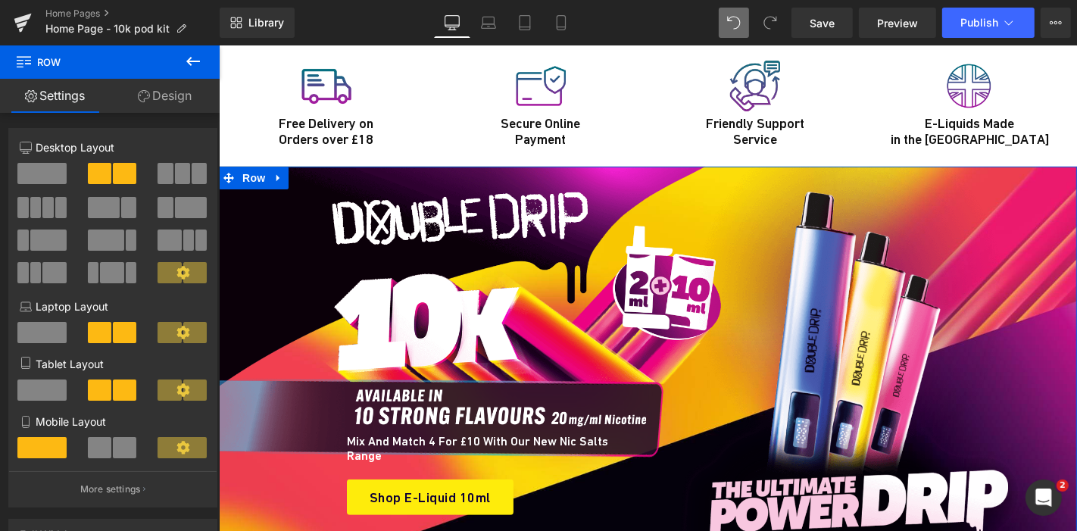
click at [189, 100] on link "Design" at bounding box center [165, 96] width 110 height 34
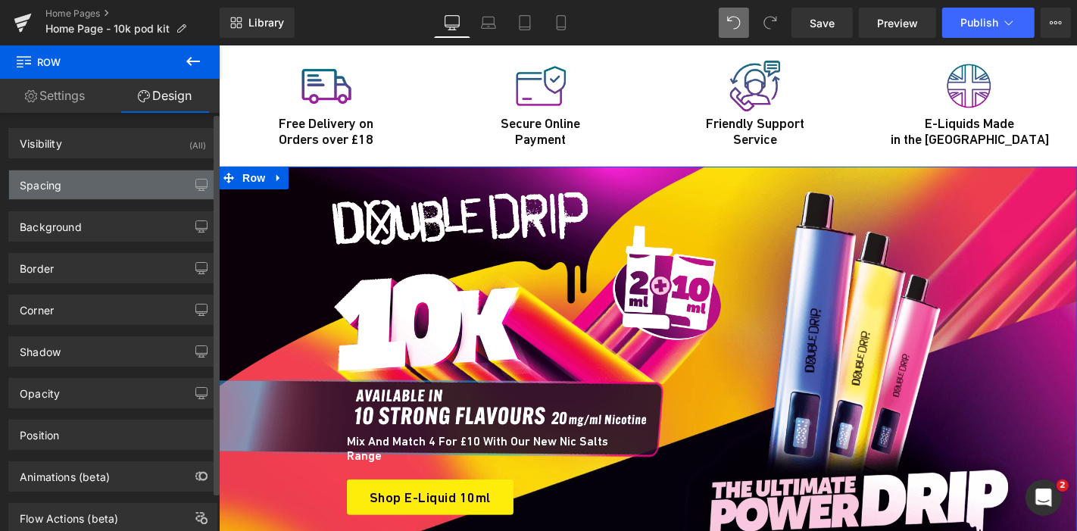
click at [69, 191] on div "Spacing" at bounding box center [112, 184] width 207 height 29
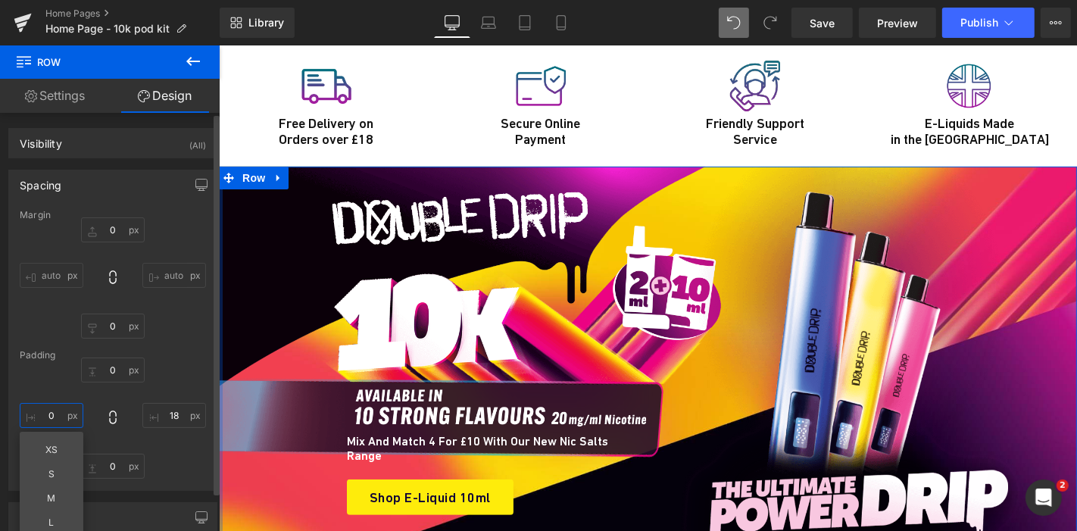
click at [42, 416] on input "0" at bounding box center [52, 415] width 64 height 25
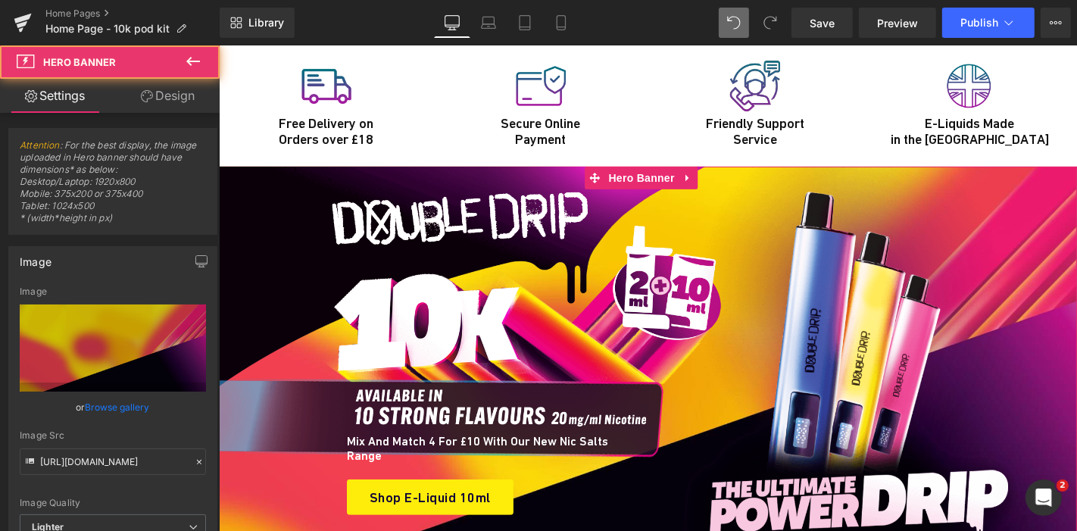
drag, startPoint x: 651, startPoint y: 493, endPoint x: 648, endPoint y: 467, distance: 25.9
click at [648, 467] on div "Image Mix and Match 4 for £10 with our new Nic Salts range Heading Shop E-Liqui…" at bounding box center [647, 363] width 858 height 395
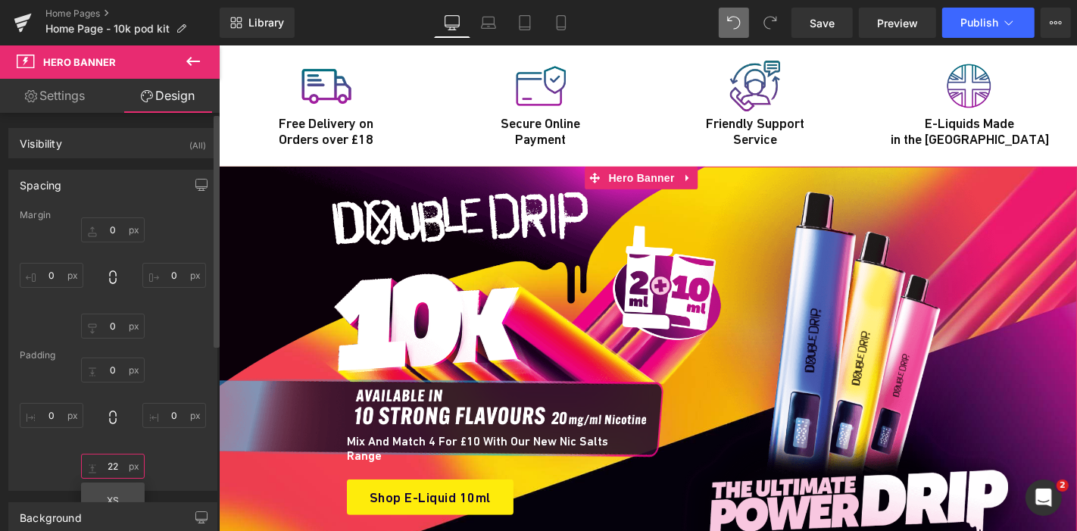
click at [106, 466] on input "22" at bounding box center [113, 466] width 64 height 25
type input "5"
click at [118, 466] on input "5" at bounding box center [113, 466] width 64 height 25
type input "0"
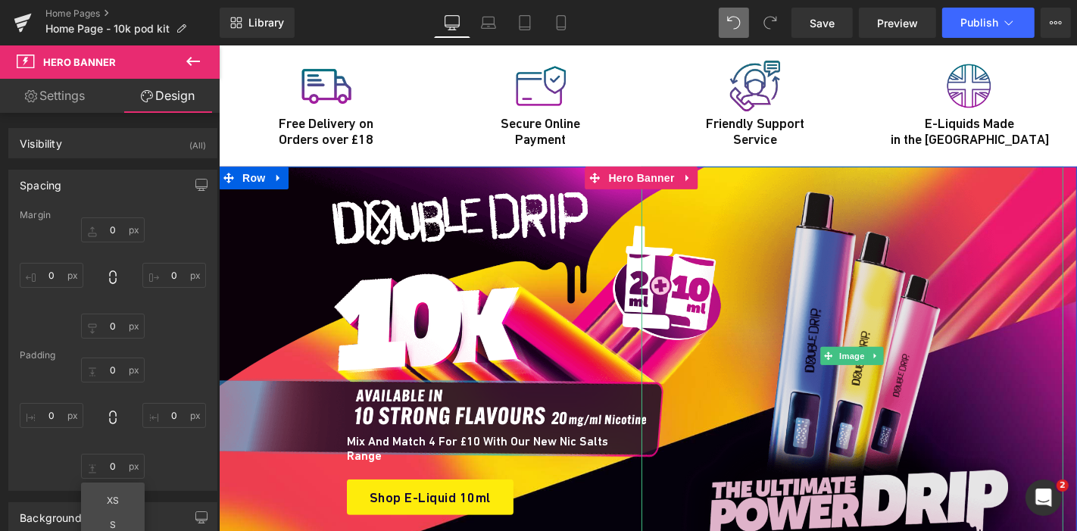
click at [769, 286] on img at bounding box center [851, 355] width 379 height 379
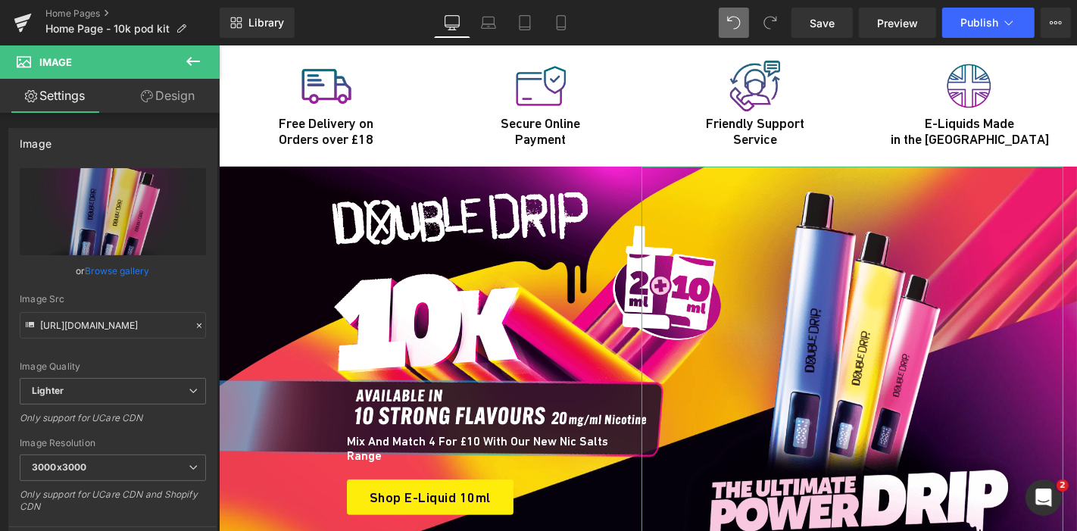
click at [163, 103] on link "Design" at bounding box center [168, 96] width 110 height 34
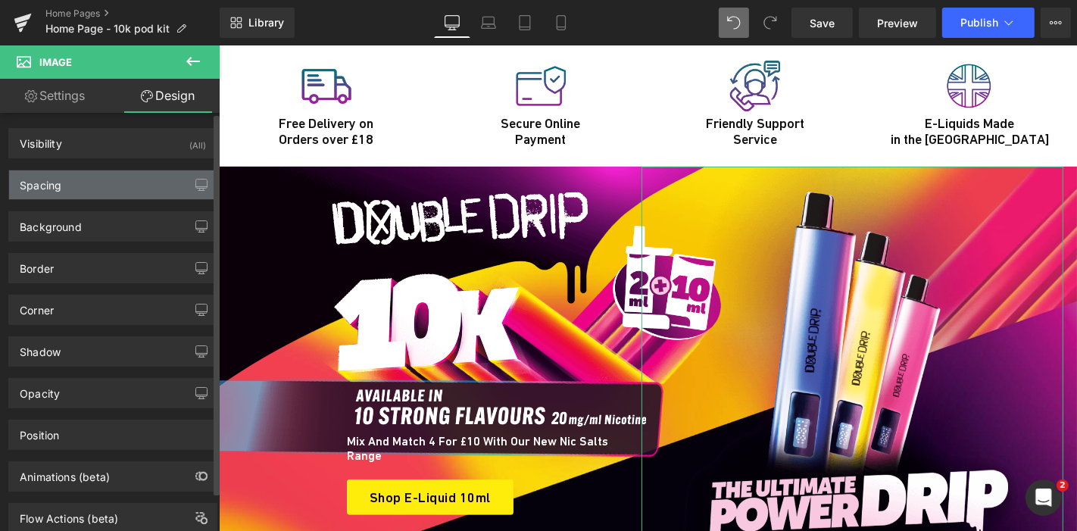
click at [94, 171] on div "Spacing" at bounding box center [112, 184] width 207 height 29
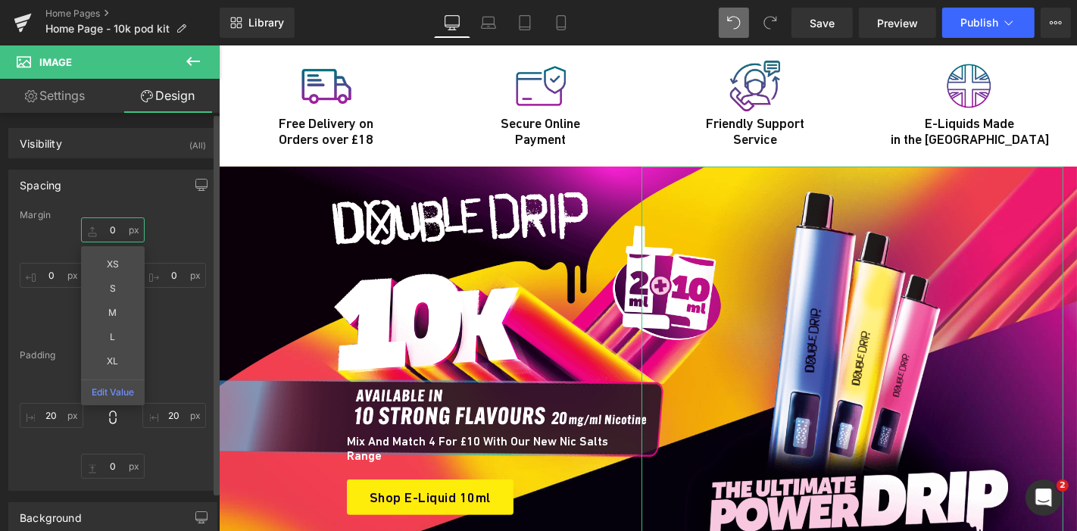
click at [103, 241] on input "0" at bounding box center [113, 229] width 64 height 25
type input "-"
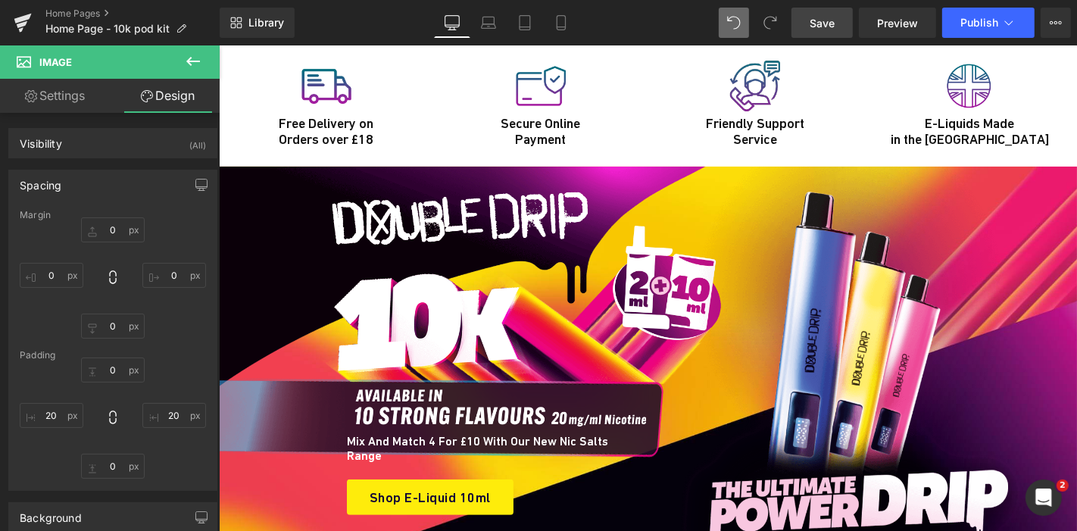
click at [840, 23] on link "Save" at bounding box center [821, 23] width 61 height 30
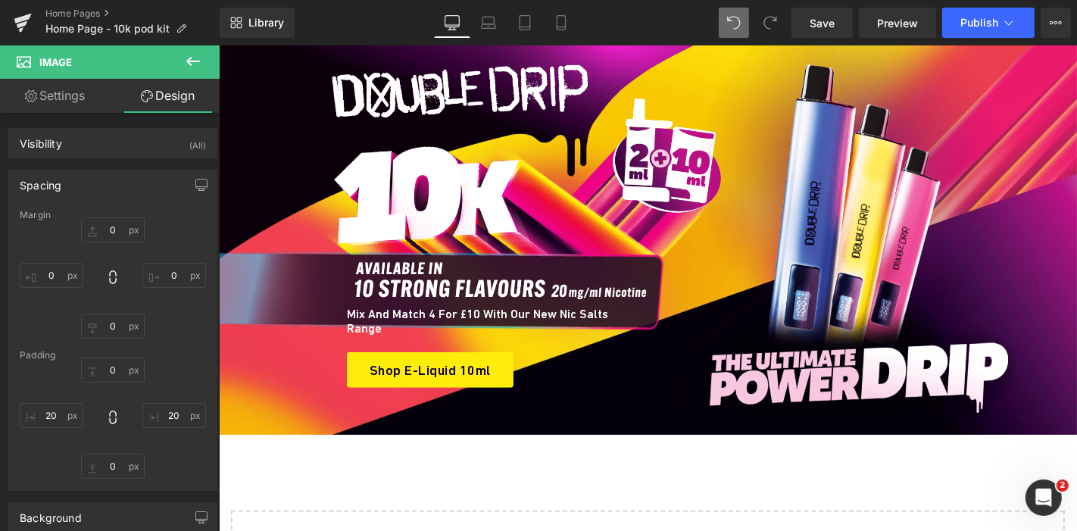
scroll to position [5410, 0]
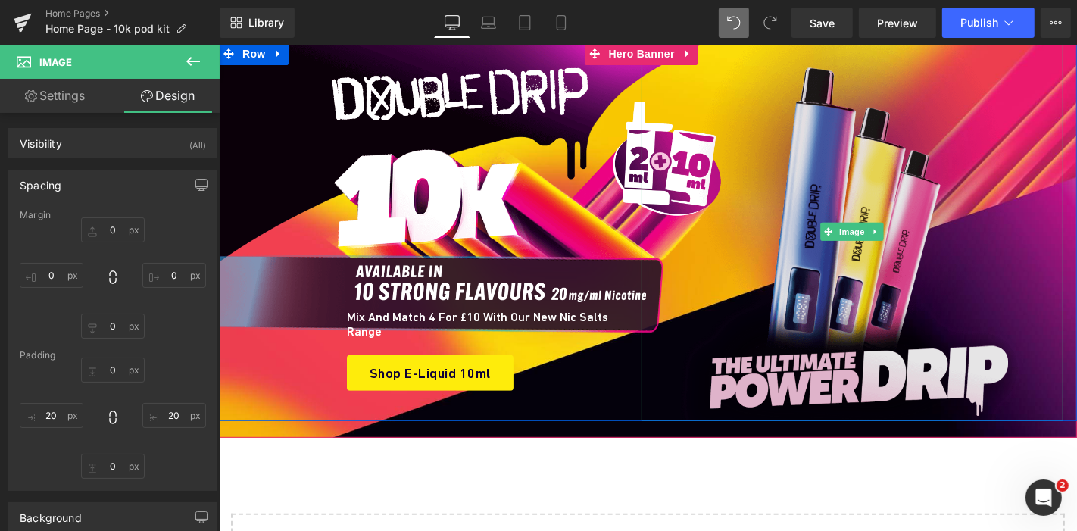
click at [894, 151] on img at bounding box center [851, 231] width 379 height 379
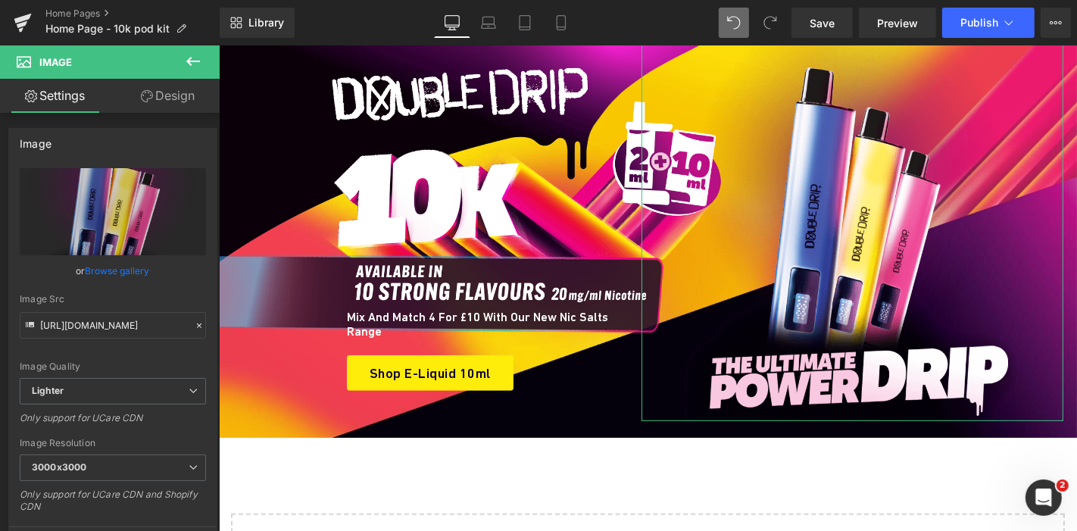
click at [186, 112] on link "Design" at bounding box center [168, 96] width 110 height 34
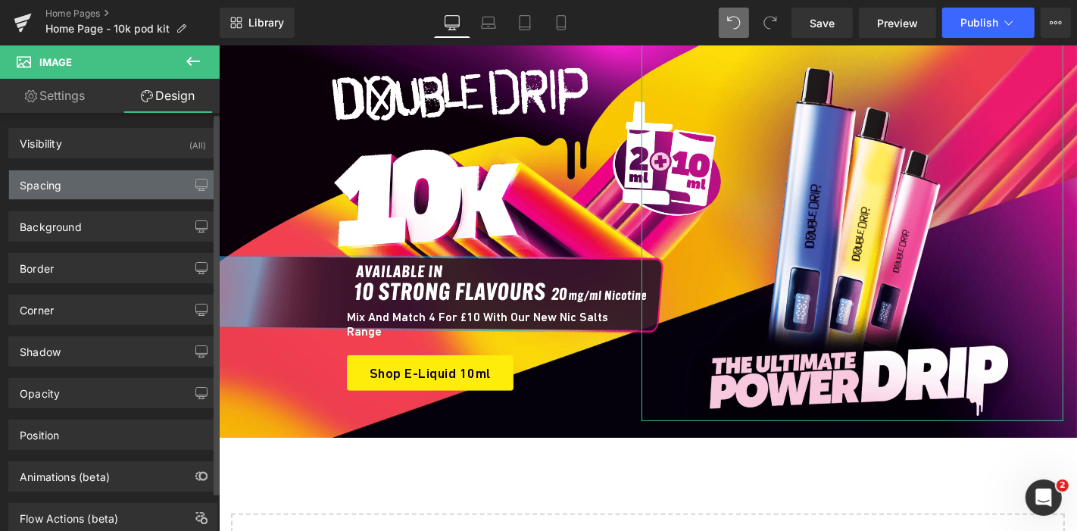
click at [112, 170] on div "Spacing" at bounding box center [112, 184] width 207 height 29
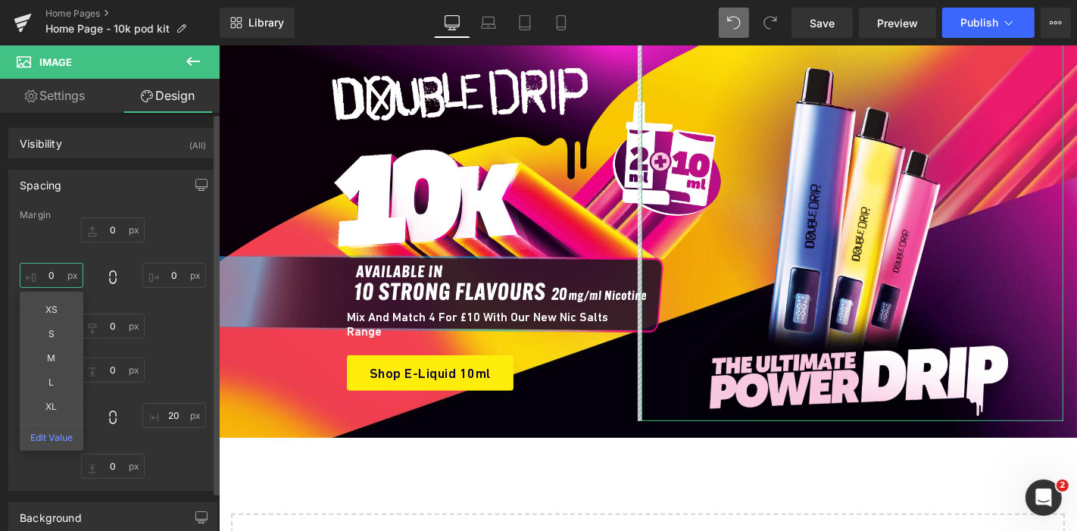
click at [62, 267] on input "text" at bounding box center [52, 275] width 64 height 25
type input "-"
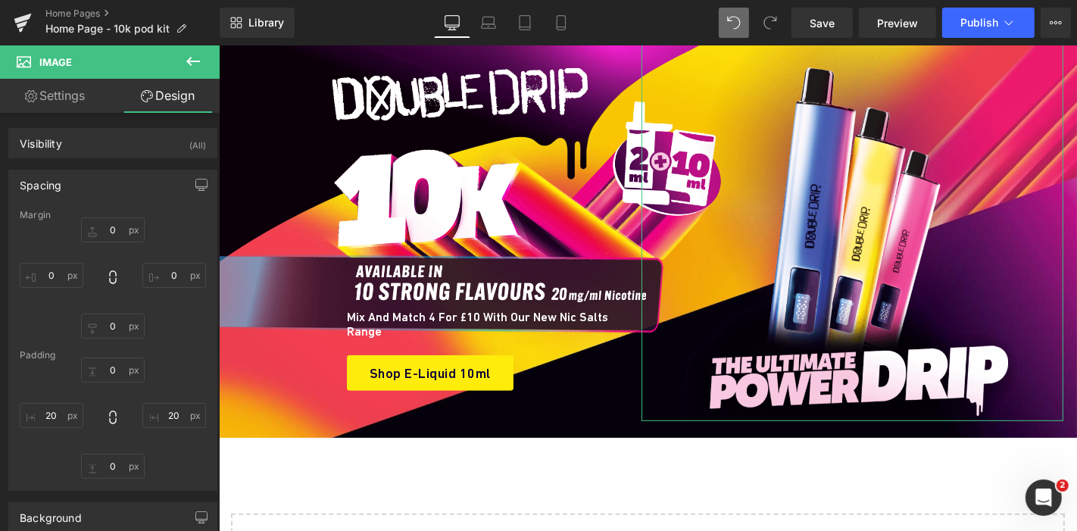
click at [71, 100] on link "Settings" at bounding box center [55, 96] width 110 height 34
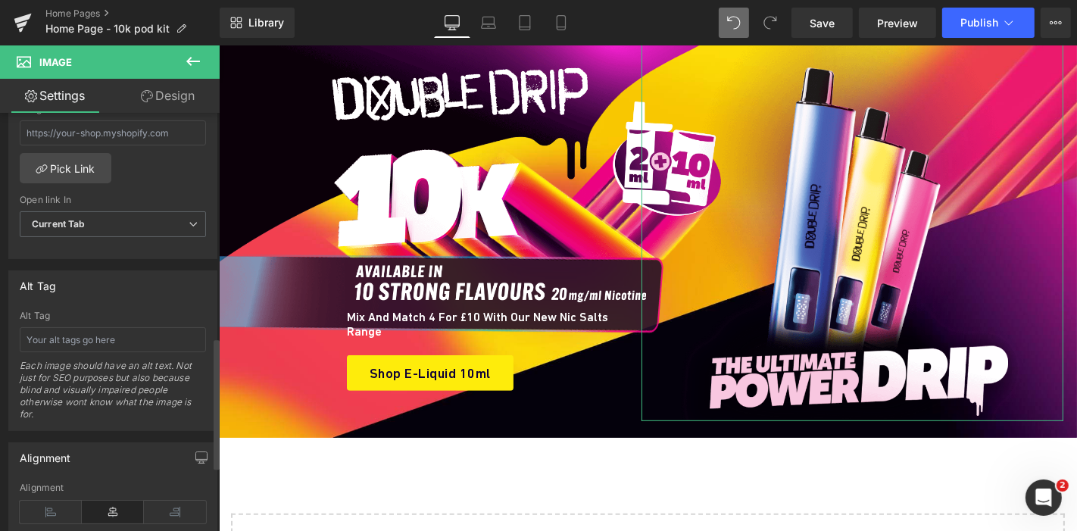
scroll to position [713, 0]
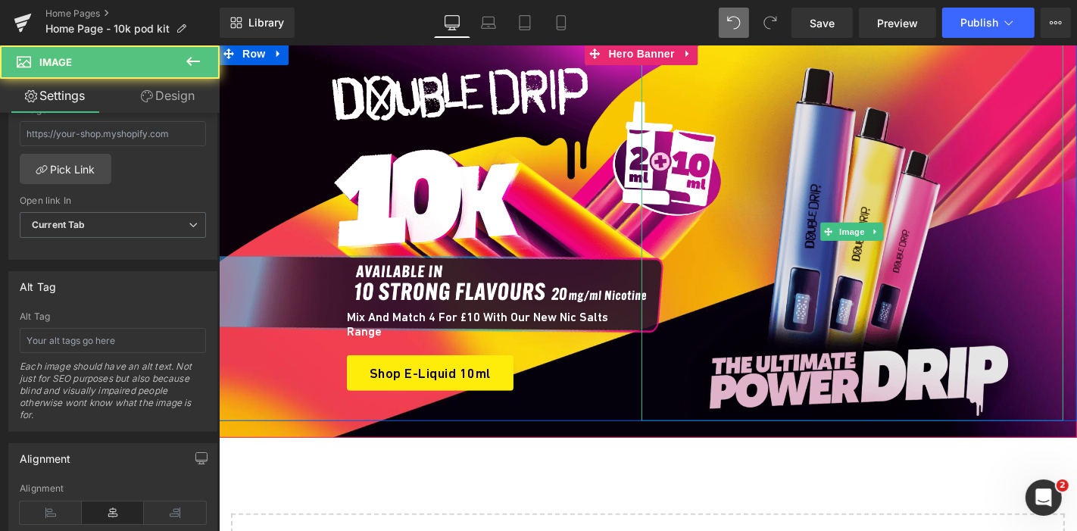
click at [823, 262] on img at bounding box center [851, 231] width 379 height 379
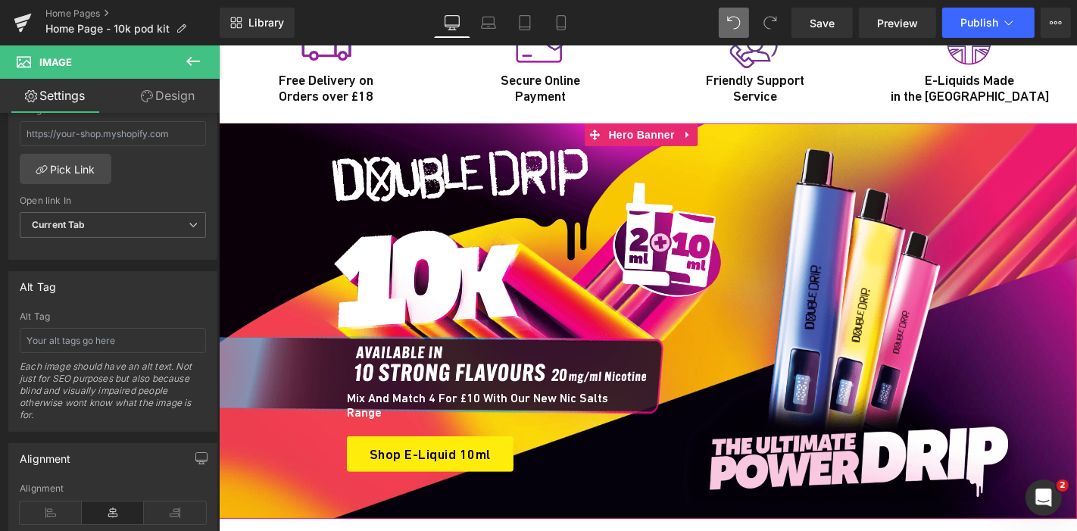
scroll to position [5320, 0]
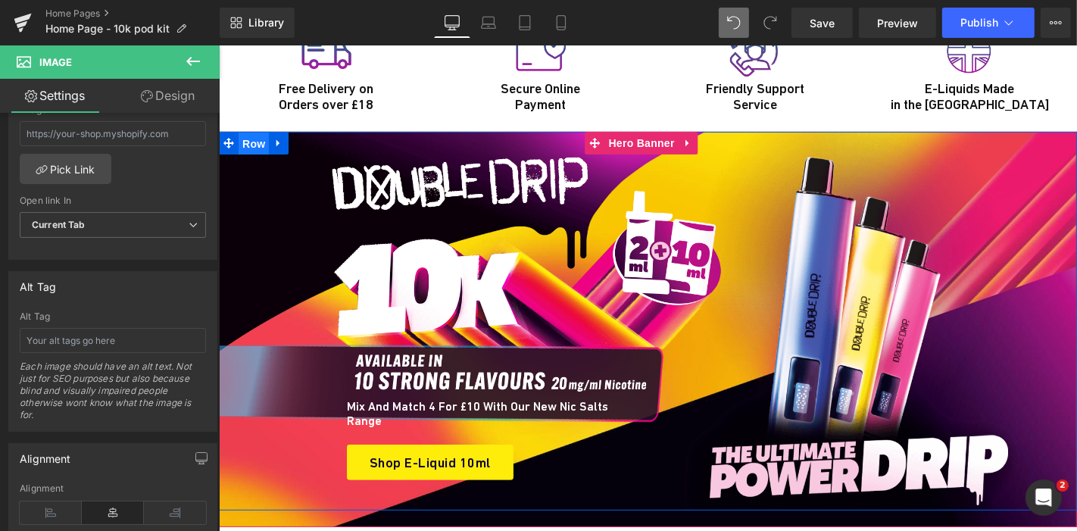
click at [241, 132] on span "Row" at bounding box center [253, 143] width 30 height 23
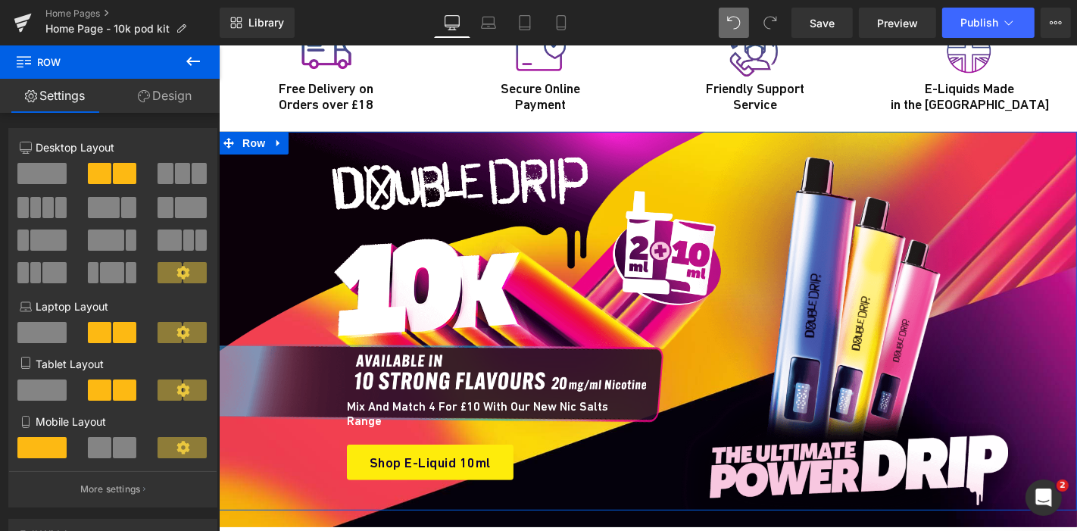
click at [167, 99] on link "Design" at bounding box center [165, 96] width 110 height 34
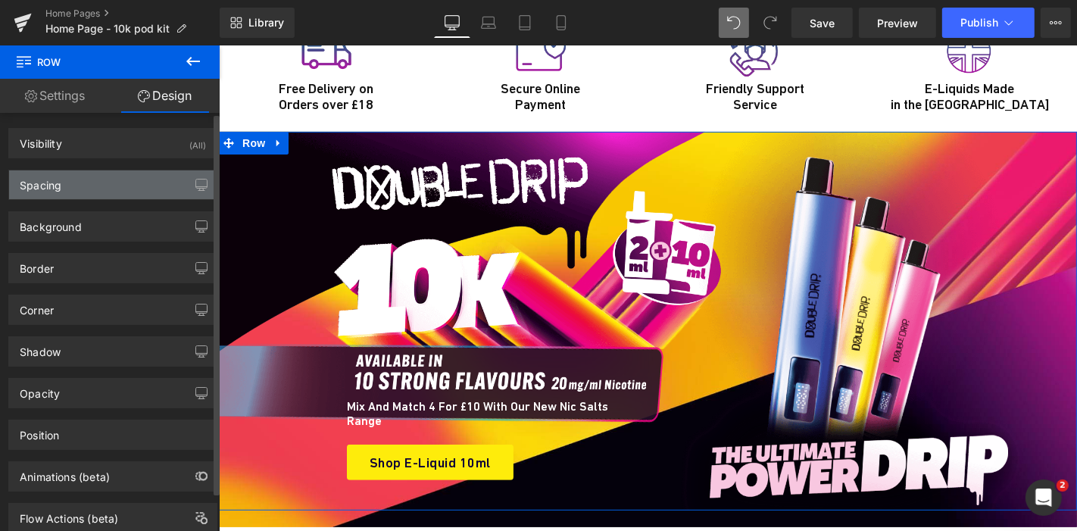
click at [103, 195] on div "Spacing" at bounding box center [112, 184] width 207 height 29
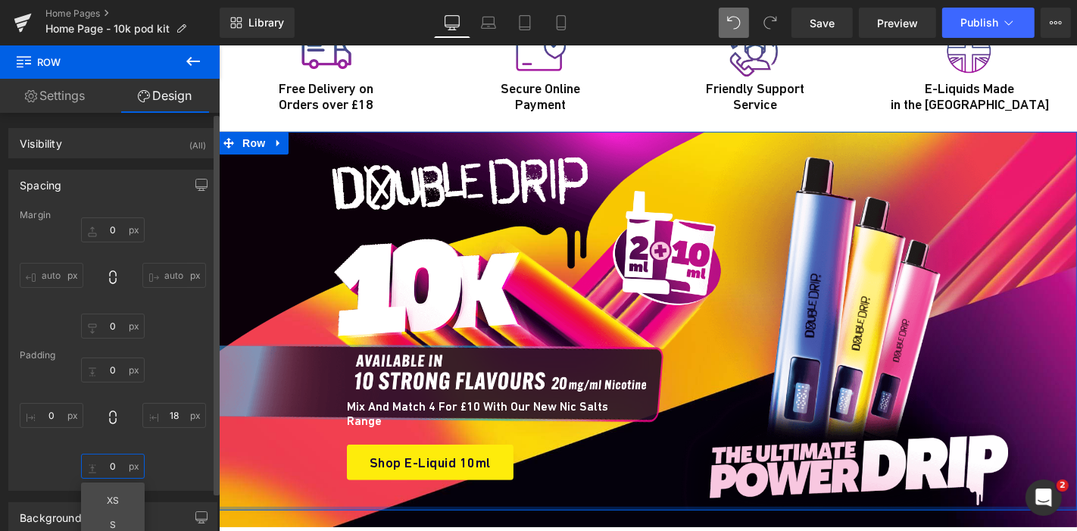
click at [109, 463] on input "text" at bounding box center [113, 466] width 64 height 25
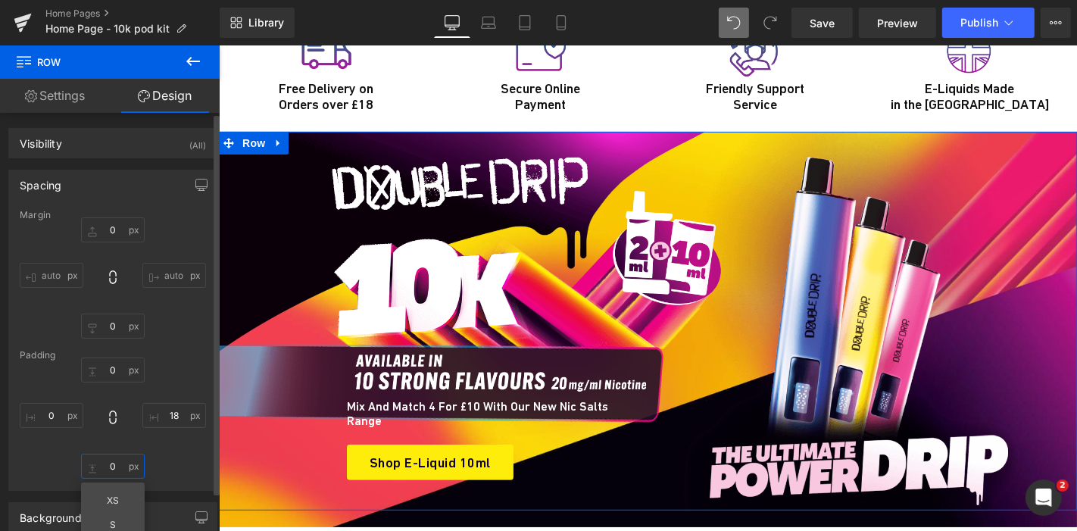
type input "0"
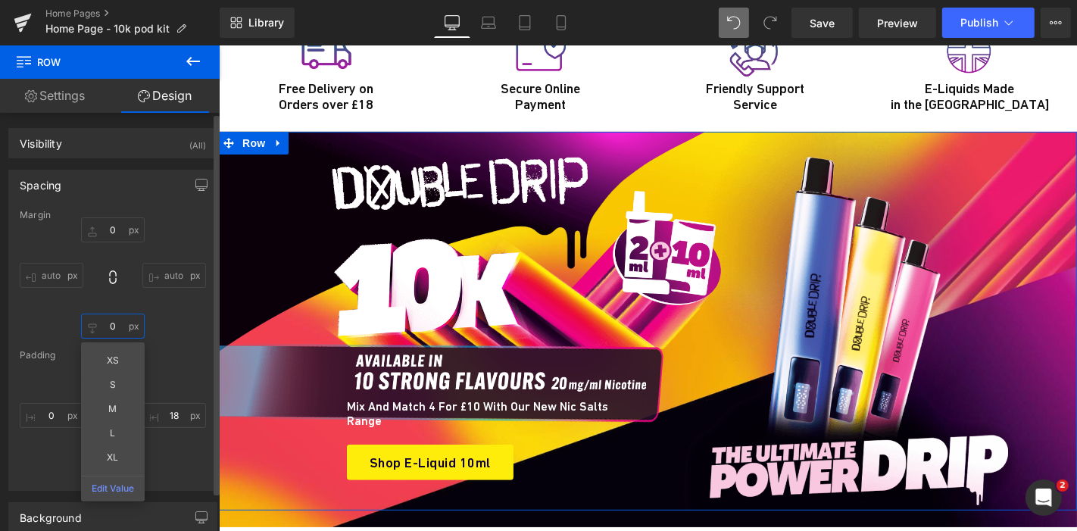
click at [114, 329] on input "text" at bounding box center [113, 325] width 64 height 25
type input "-15"
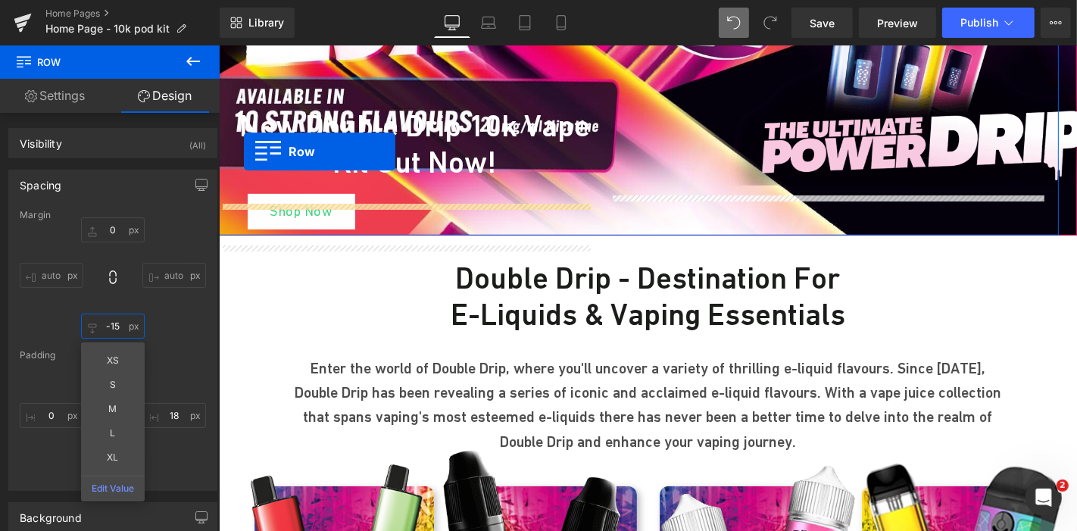
scroll to position [610, 0]
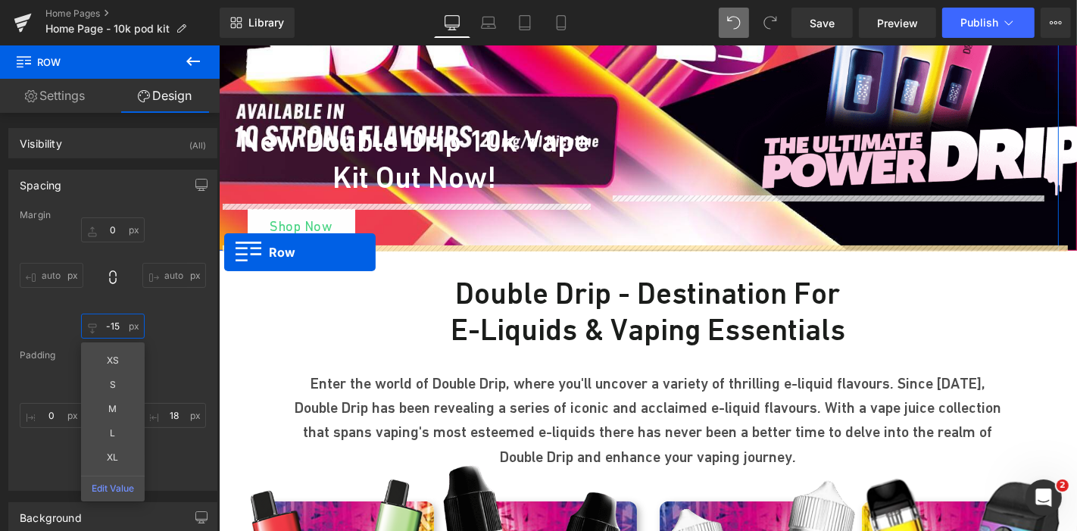
drag, startPoint x: 234, startPoint y: 80, endPoint x: 223, endPoint y: 251, distance: 171.5
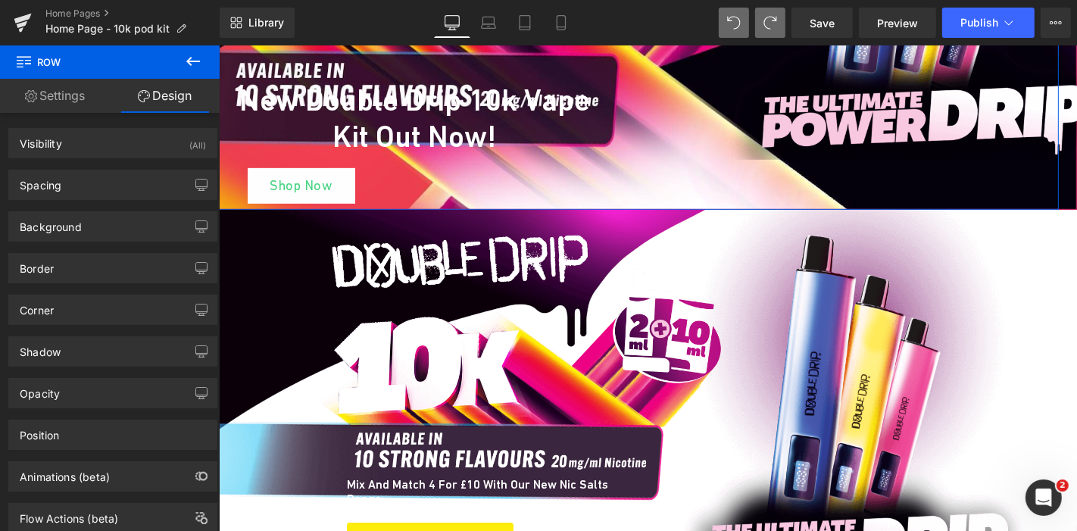
scroll to position [647, 0]
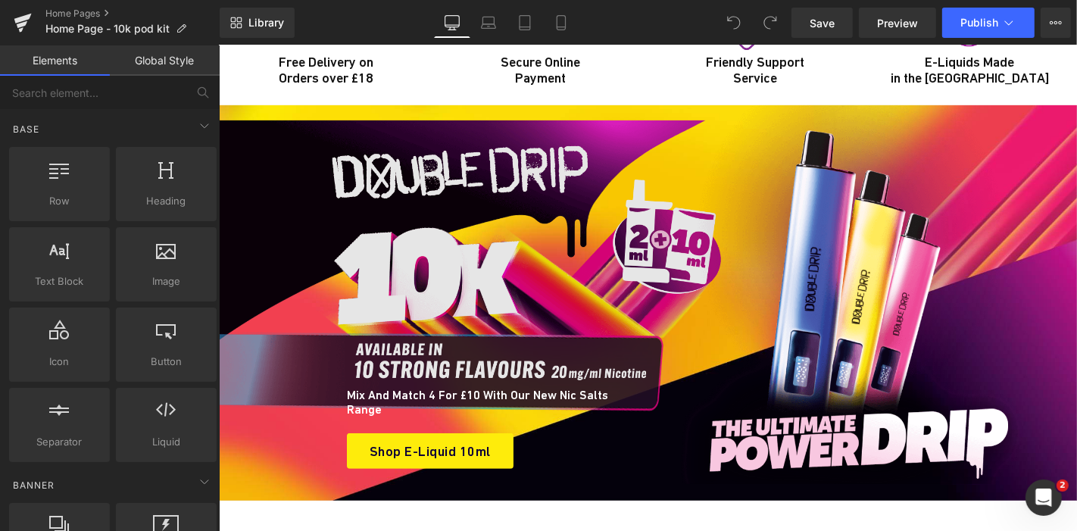
scroll to position [5346, 0]
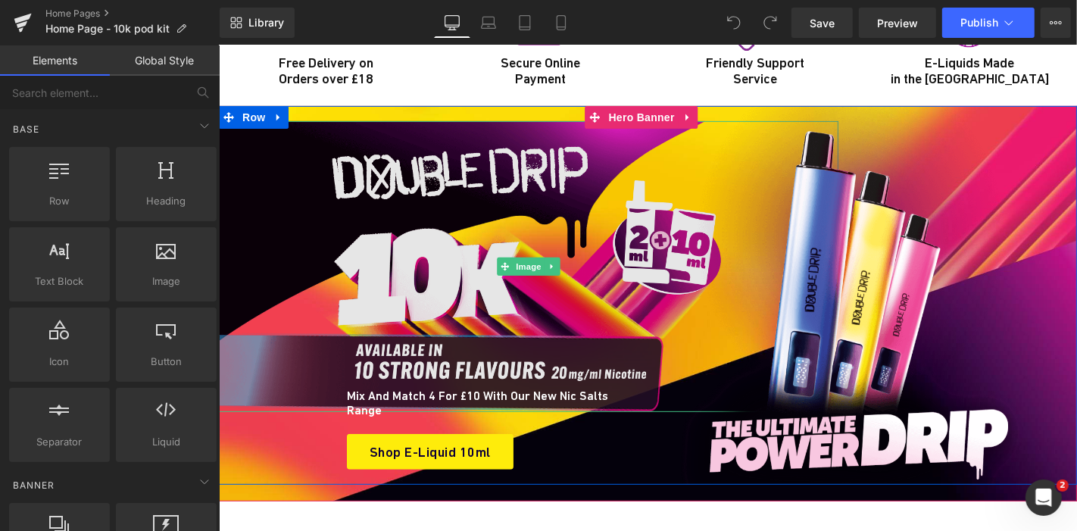
click at [457, 134] on img at bounding box center [527, 265] width 619 height 291
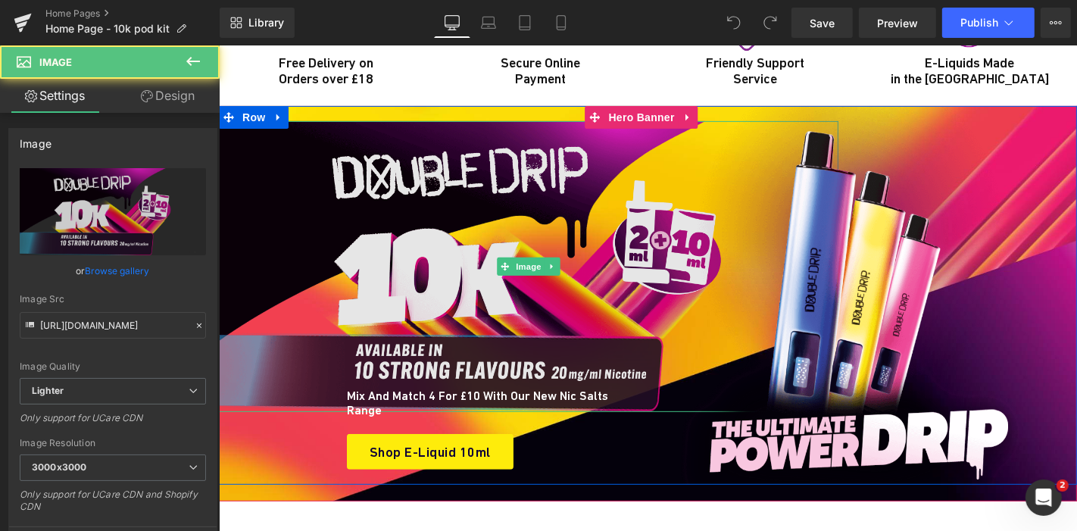
click at [348, 120] on img at bounding box center [527, 265] width 619 height 291
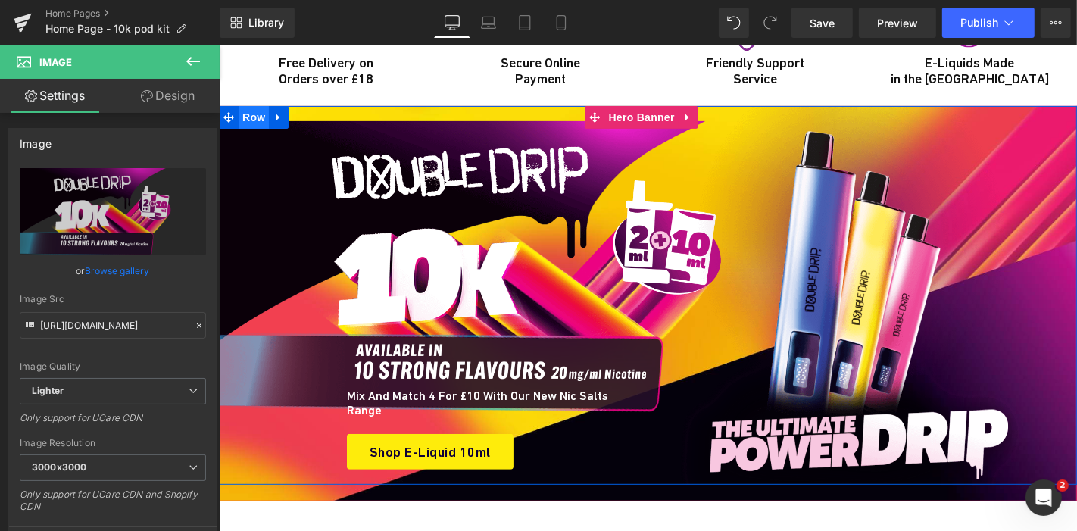
click at [238, 105] on span "Row" at bounding box center [253, 116] width 30 height 23
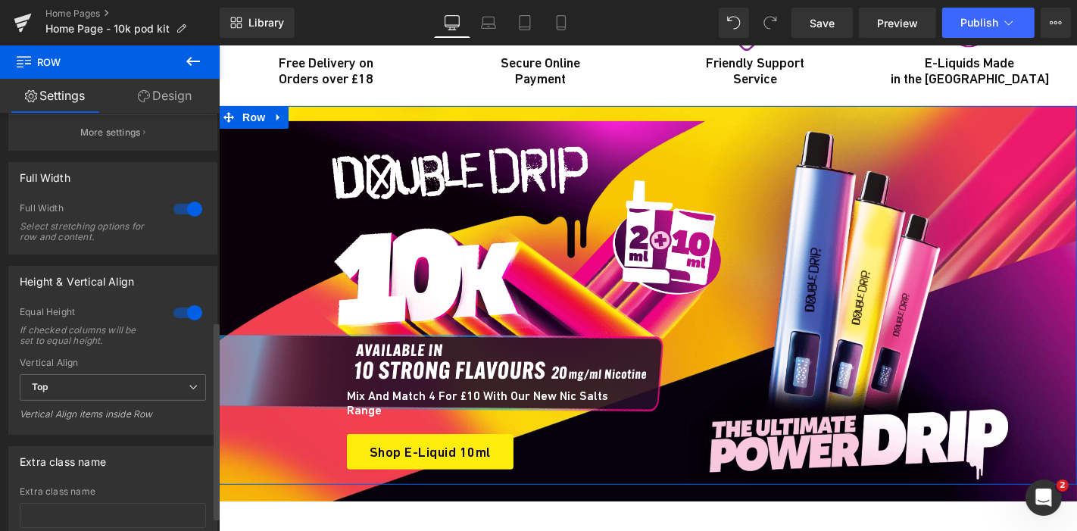
scroll to position [466, 0]
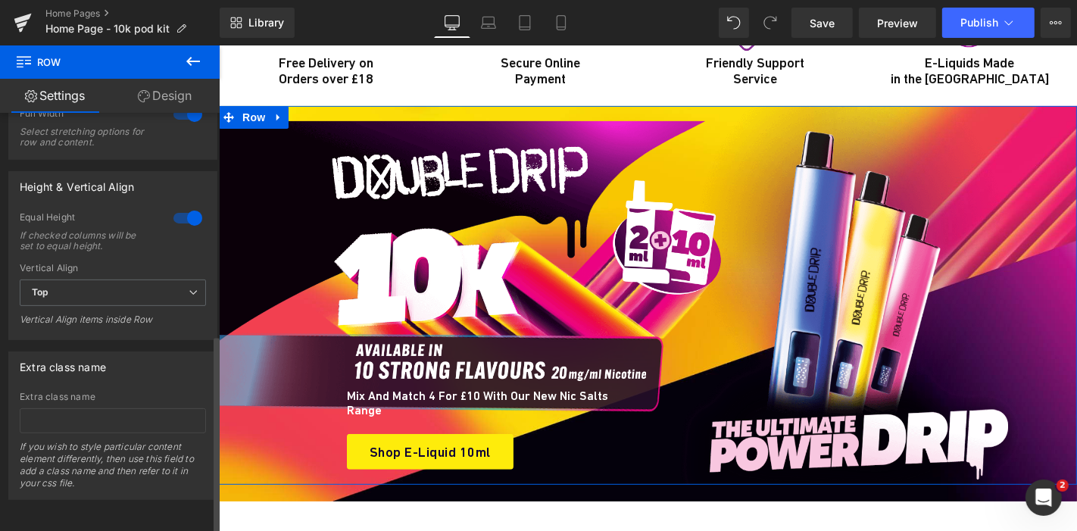
click at [183, 206] on div at bounding box center [188, 218] width 36 height 24
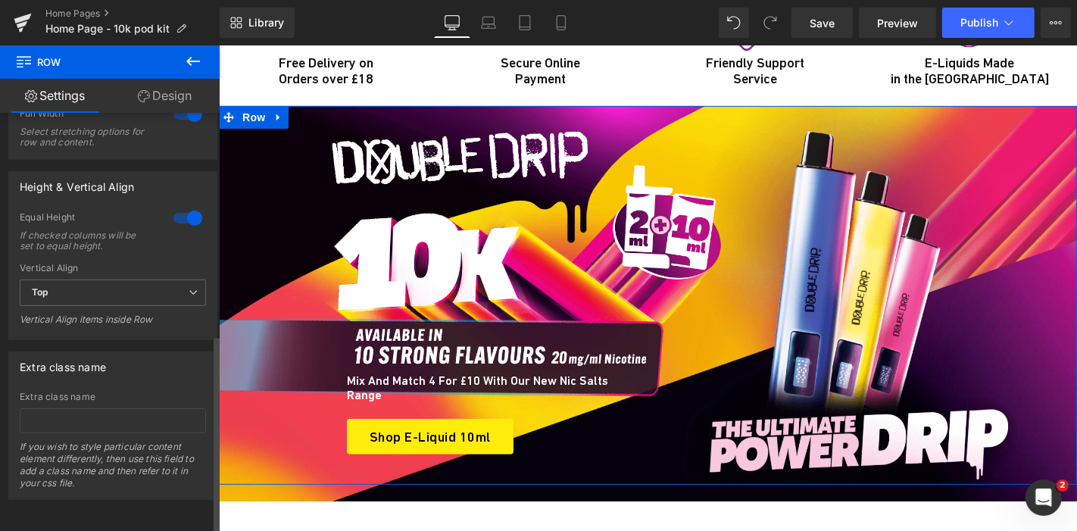
scroll to position [390, 0]
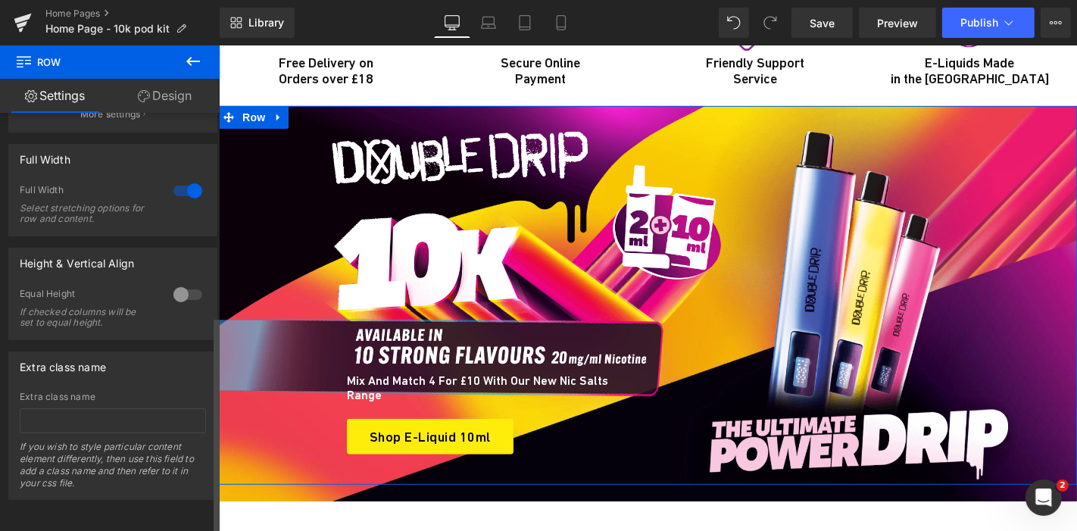
click at [182, 179] on div at bounding box center [188, 191] width 36 height 24
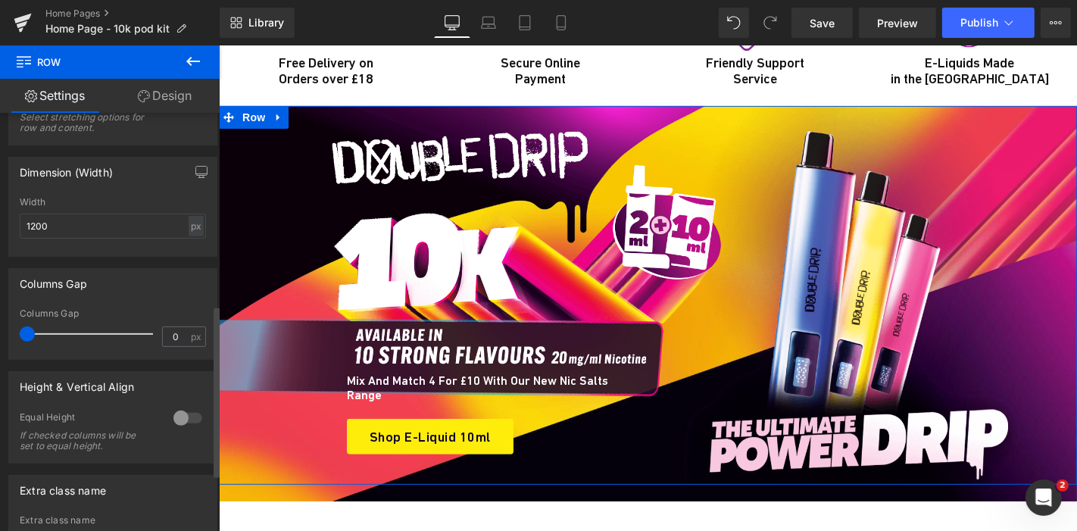
scroll to position [604, 0]
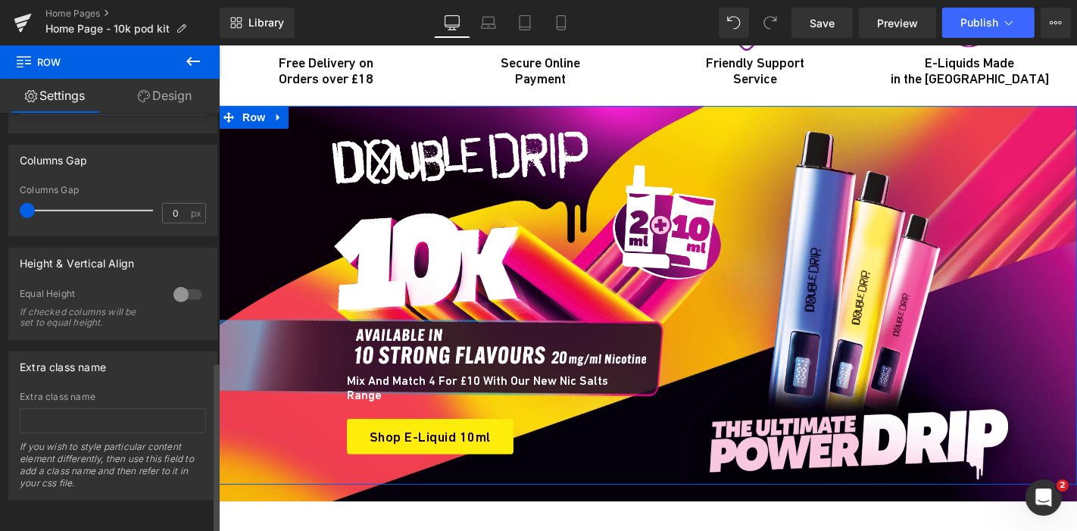
click at [172, 284] on div at bounding box center [188, 294] width 36 height 24
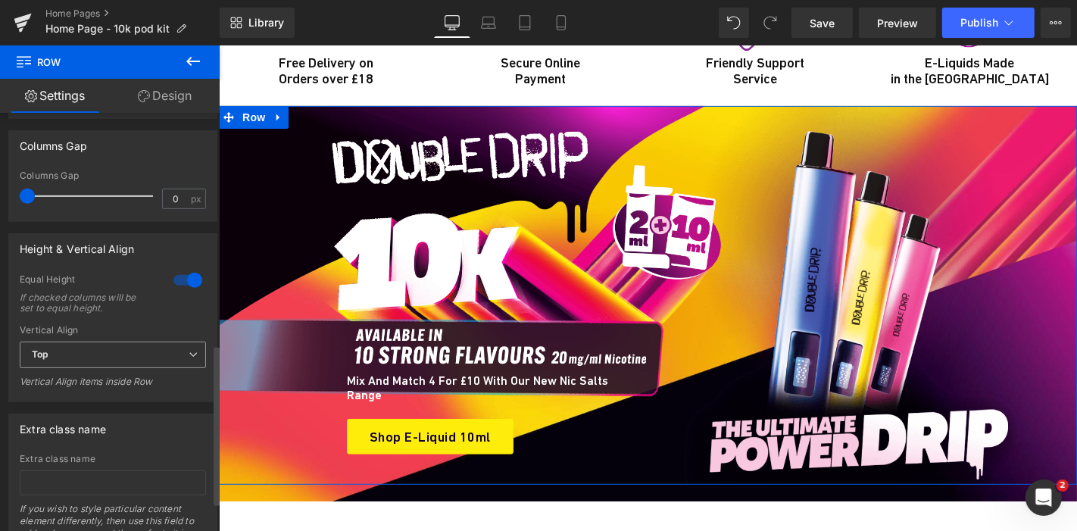
click at [154, 345] on span "Top" at bounding box center [113, 355] width 186 height 27
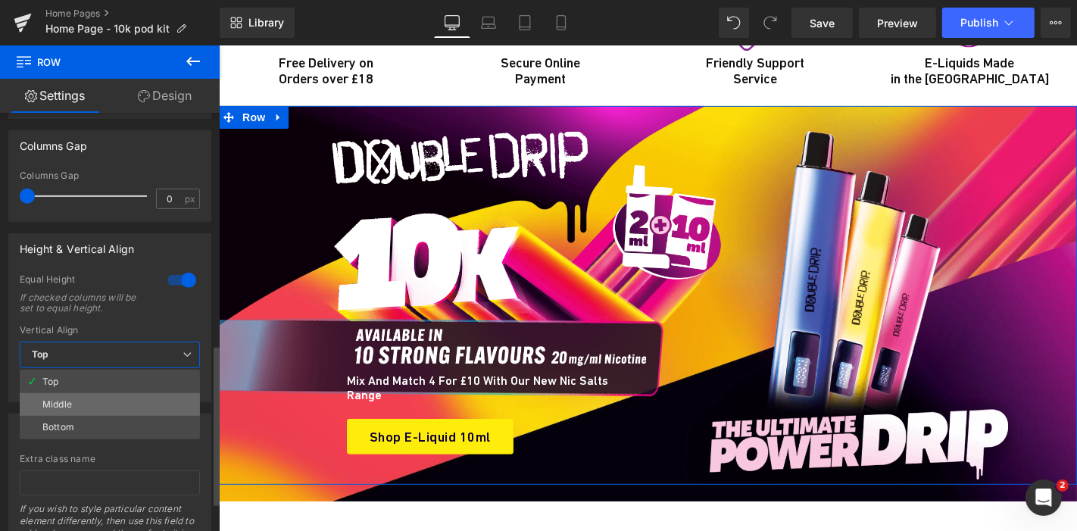
click at [102, 399] on li "Middle" at bounding box center [110, 404] width 180 height 23
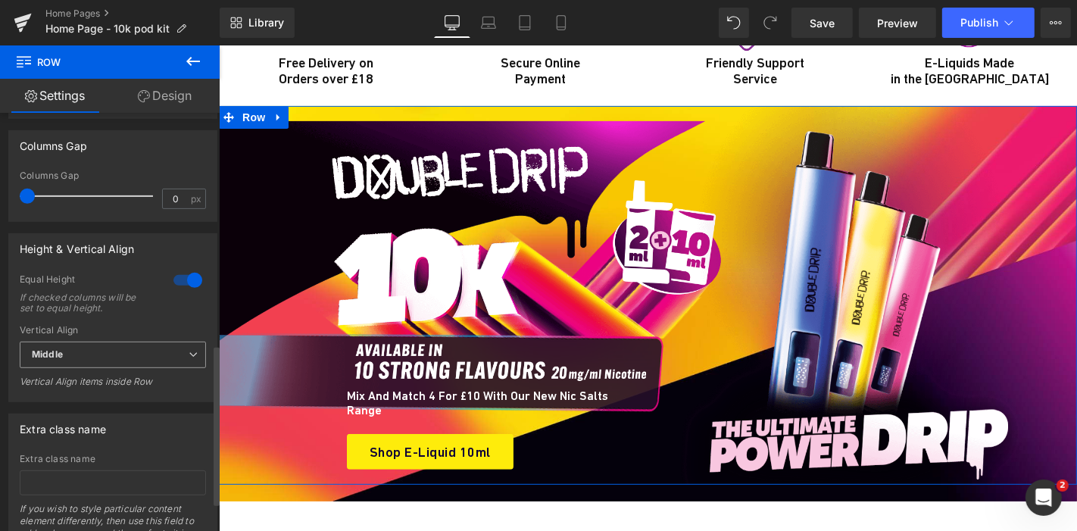
click at [134, 368] on span "Middle" at bounding box center [113, 355] width 186 height 27
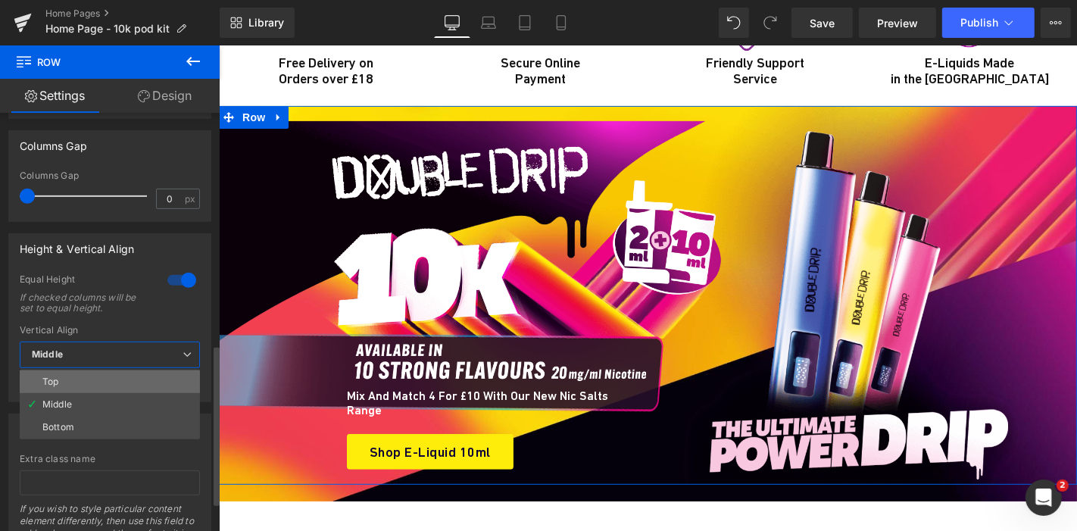
click at [112, 379] on li "Top" at bounding box center [110, 381] width 180 height 23
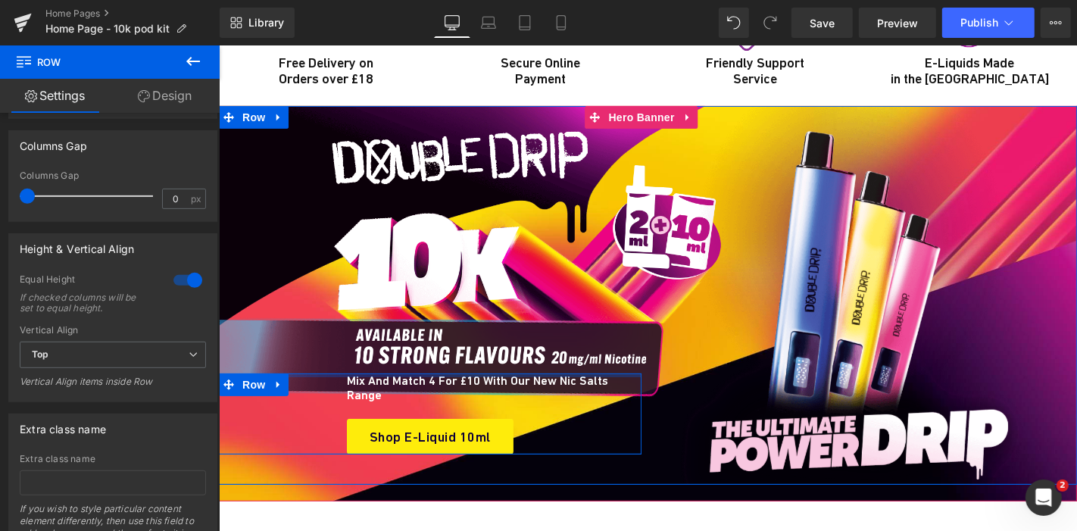
scroll to position [5337, 0]
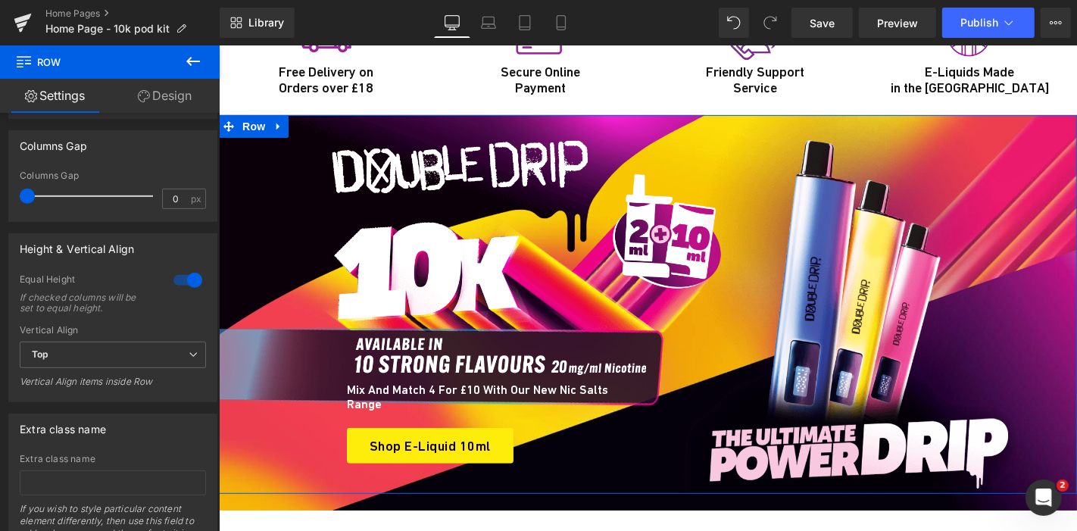
click at [177, 103] on link "Design" at bounding box center [165, 96] width 110 height 34
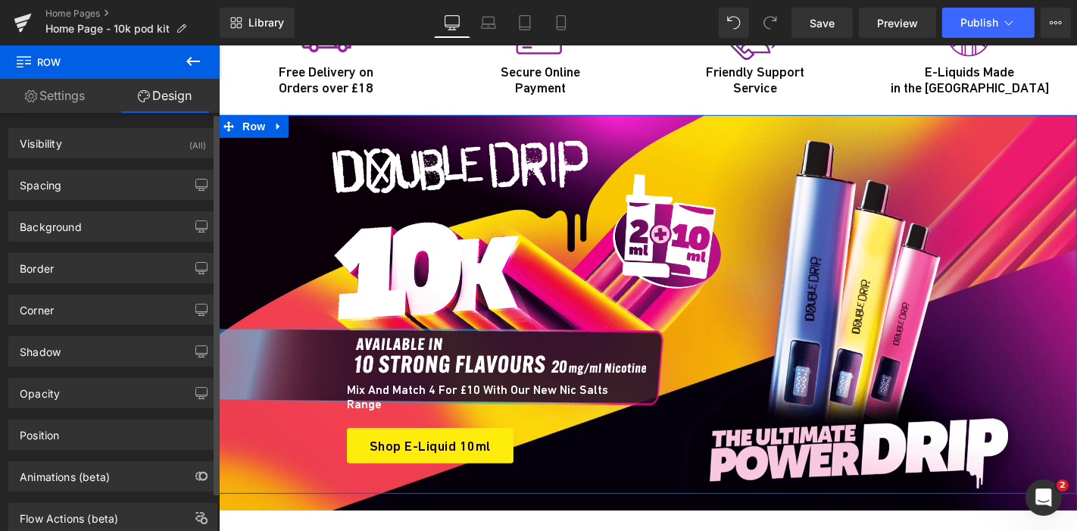
type input "0"
type input "18"
type input "0"
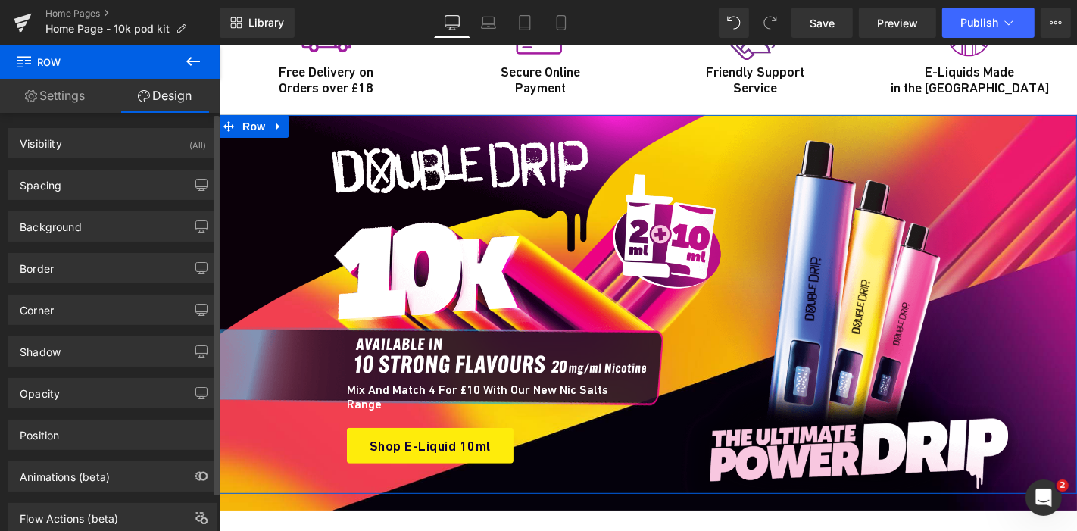
type input "0"
click at [125, 172] on div "Spacing" at bounding box center [112, 184] width 207 height 29
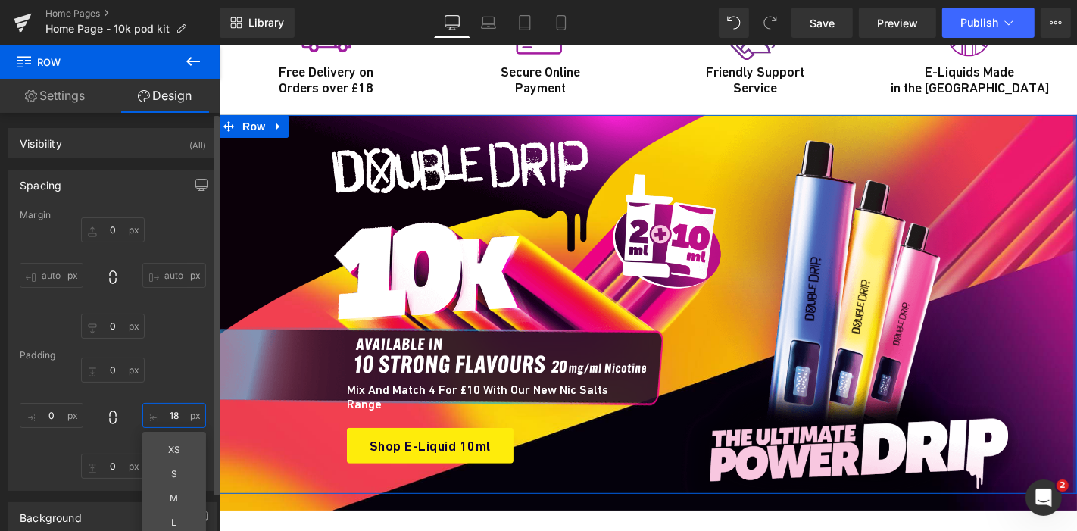
click at [170, 407] on input "18" at bounding box center [174, 415] width 64 height 25
type input "0"
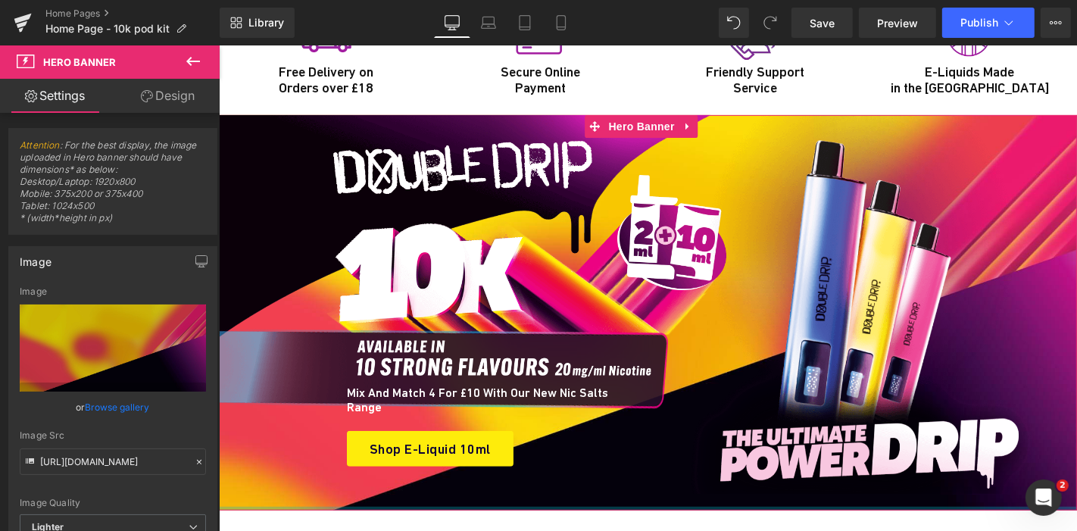
drag, startPoint x: 459, startPoint y: 441, endPoint x: 468, endPoint y: 416, distance: 27.3
click at [468, 416] on div "Image Mix and Match 4 for £10 with our new Nic Salts range Heading Shop E-Liqui…" at bounding box center [647, 311] width 858 height 395
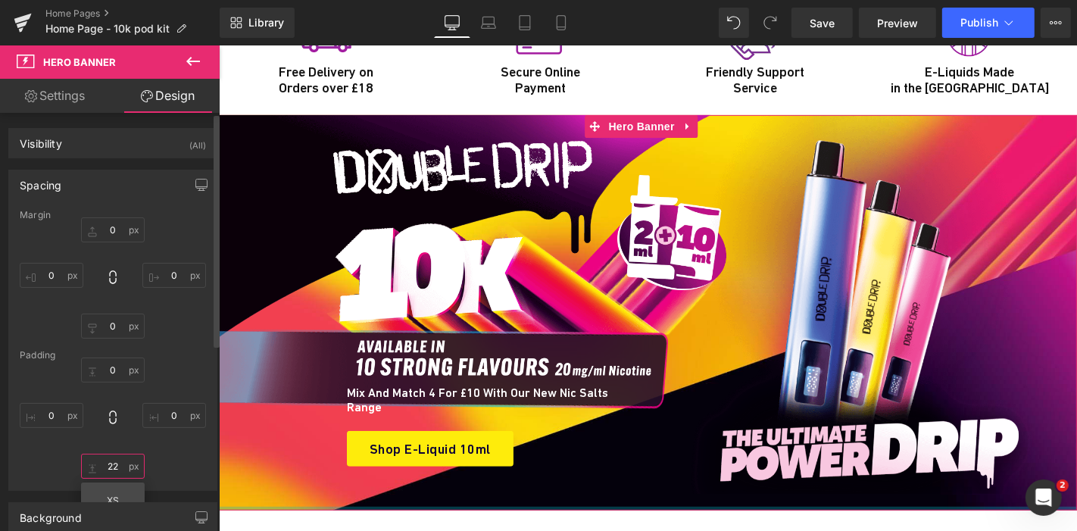
click at [117, 462] on input "22" at bounding box center [113, 466] width 64 height 25
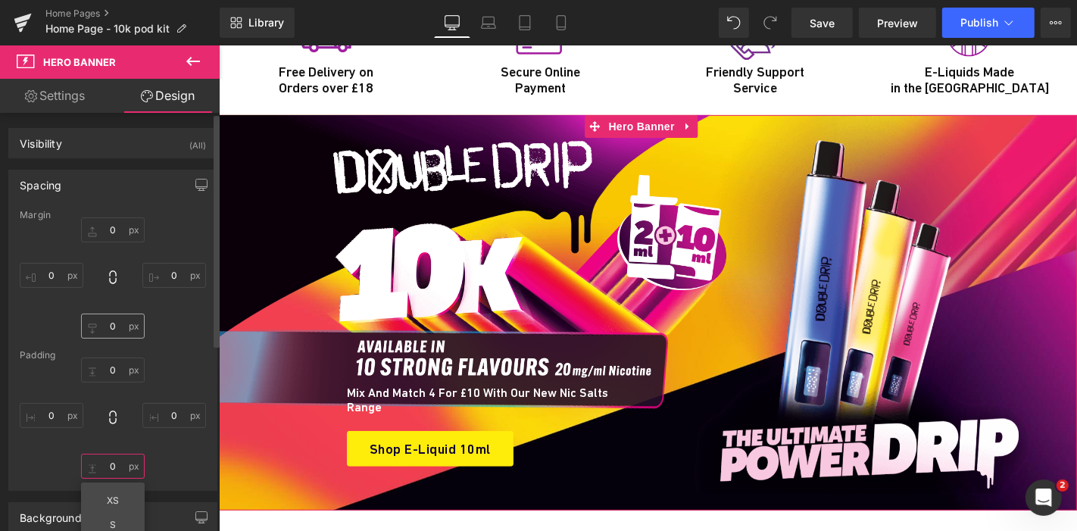
type input "0"
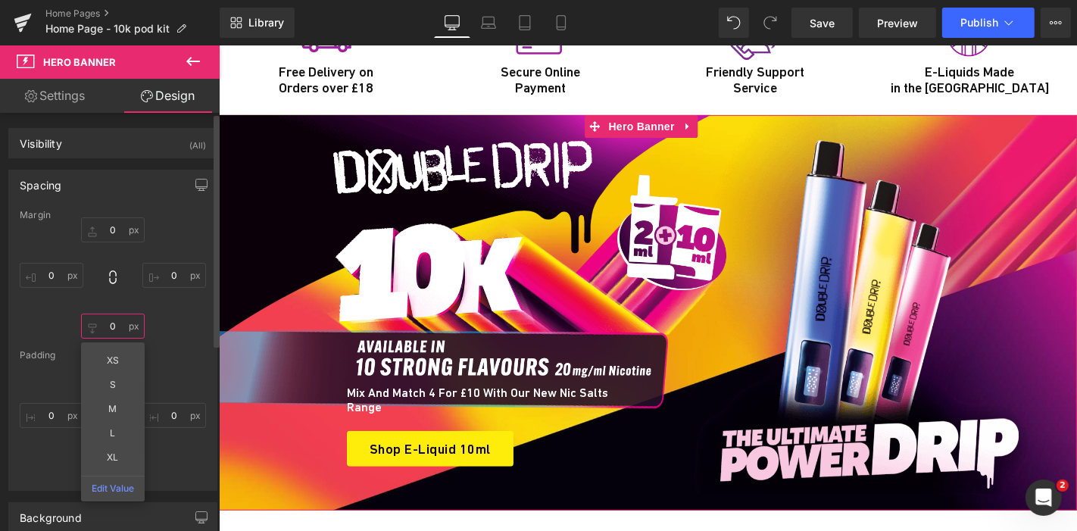
click at [119, 332] on input "0" at bounding box center [113, 325] width 64 height 25
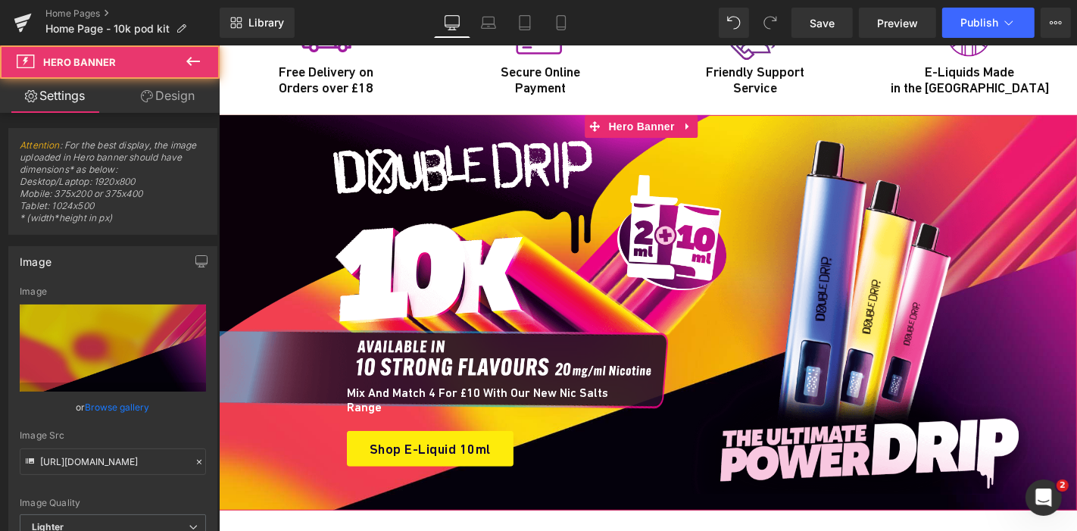
click at [284, 433] on div at bounding box center [647, 311] width 858 height 395
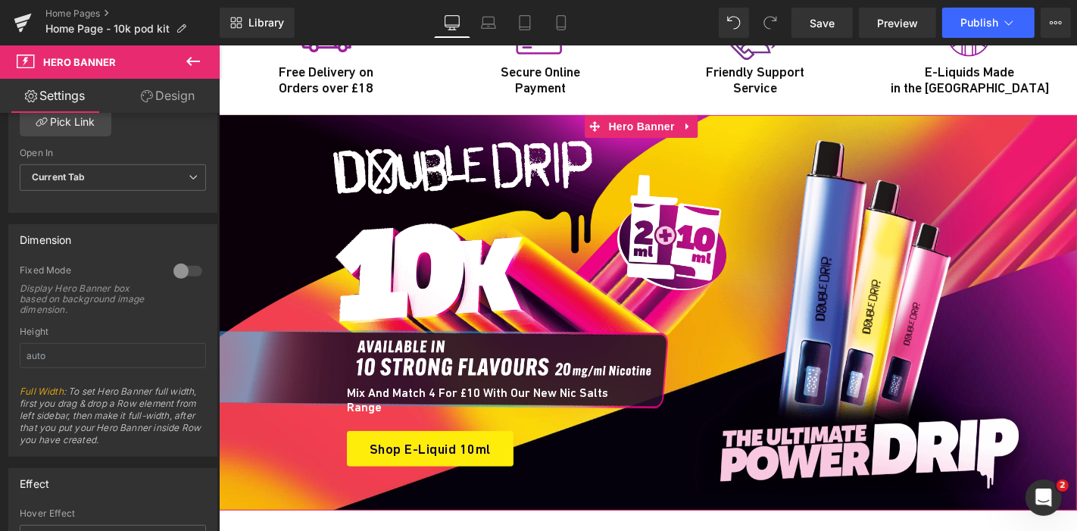
scroll to position [570, 0]
click at [175, 265] on div at bounding box center [188, 270] width 36 height 24
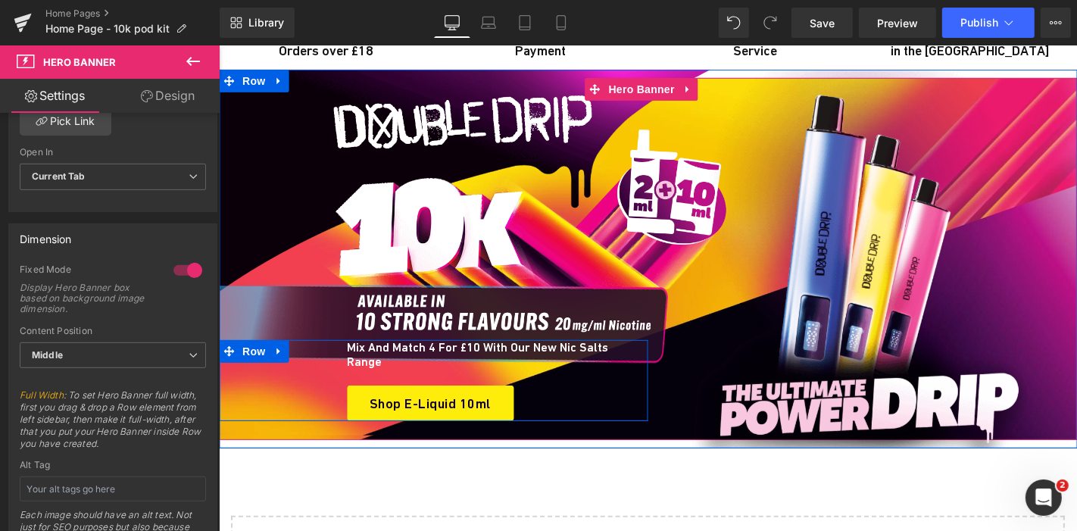
scroll to position [5376, 0]
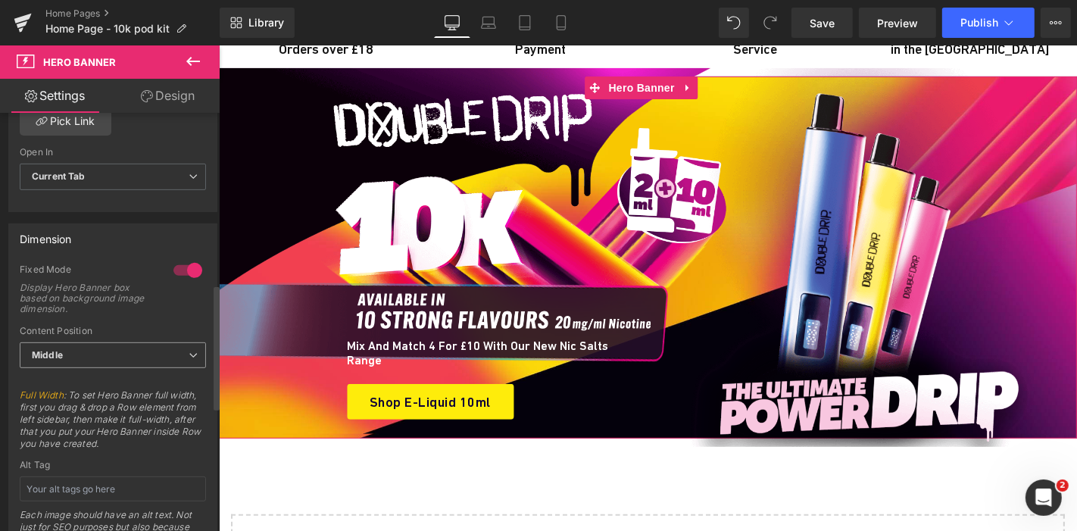
click at [133, 356] on span "Middle" at bounding box center [113, 355] width 186 height 27
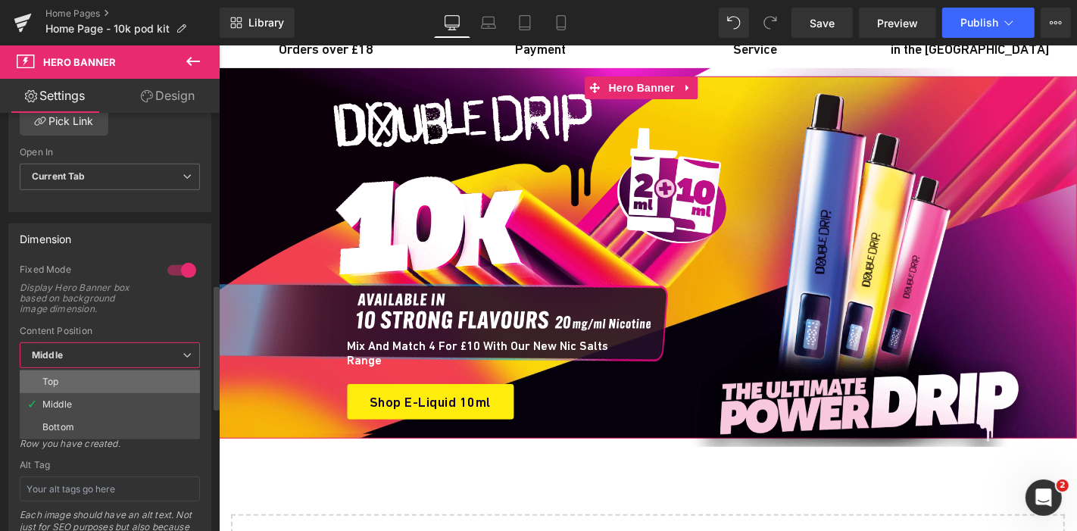
click at [104, 374] on li "Top" at bounding box center [110, 381] width 180 height 23
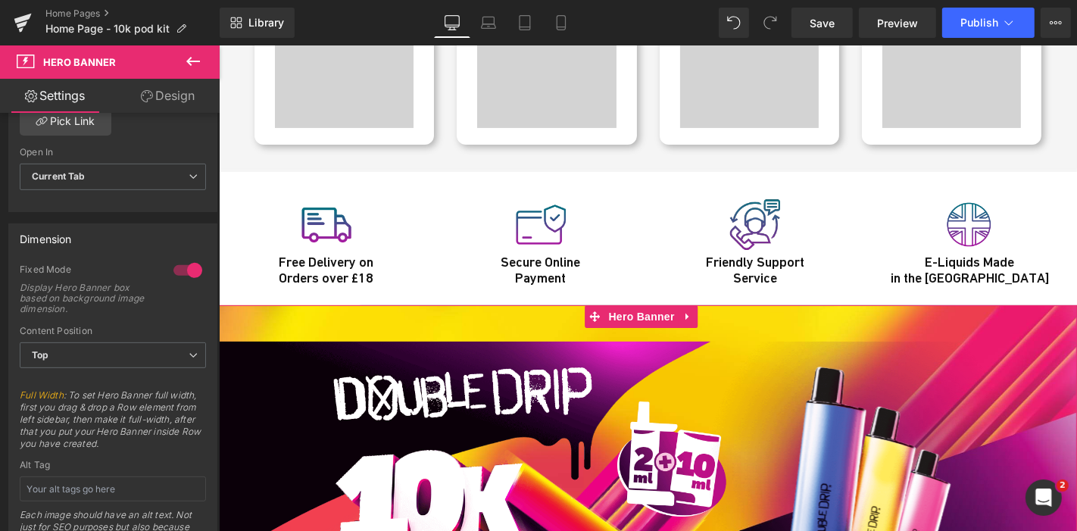
scroll to position [5150, 0]
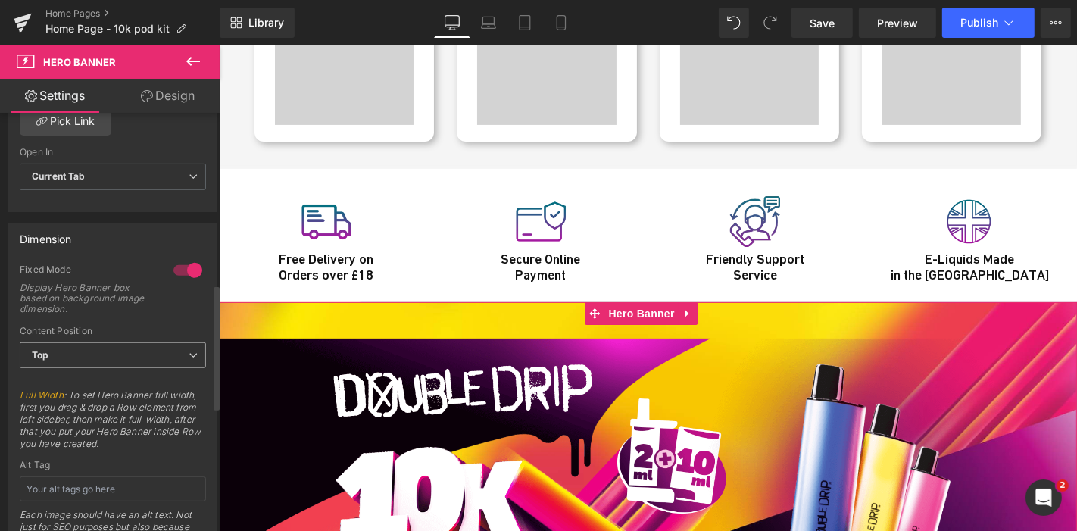
click at [155, 342] on span "Top" at bounding box center [113, 355] width 186 height 27
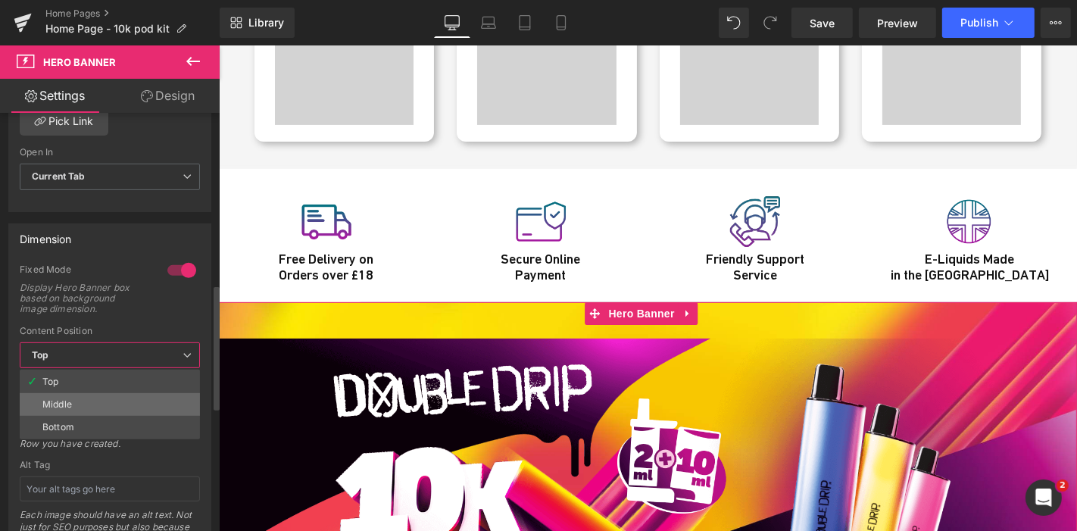
click at [101, 393] on li "Middle" at bounding box center [110, 404] width 180 height 23
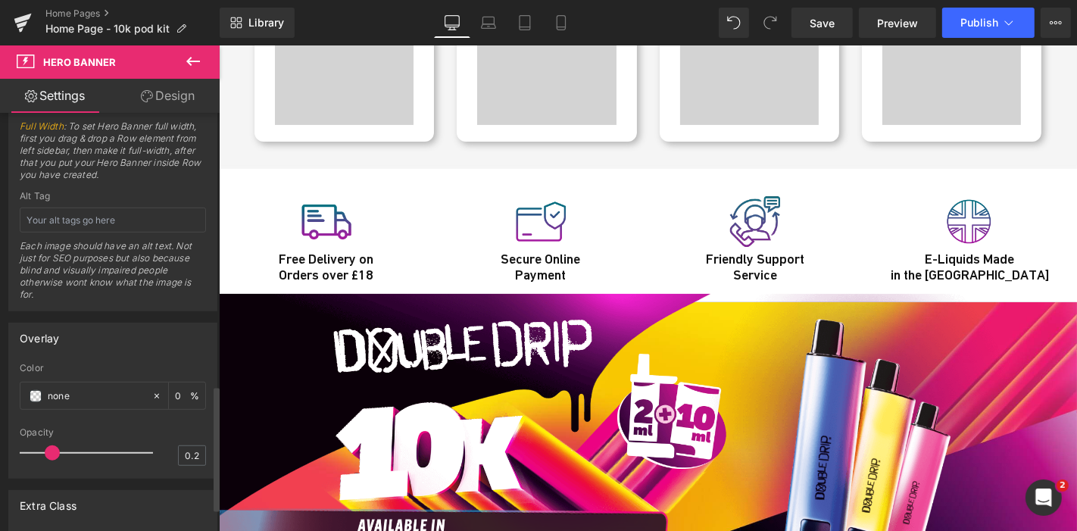
scroll to position [984, 0]
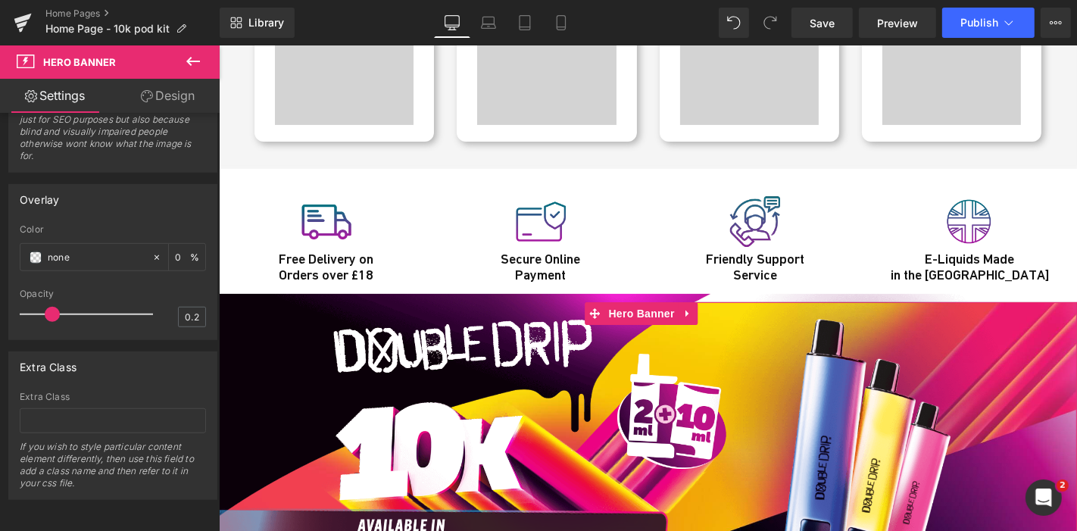
click at [188, 80] on link "Design" at bounding box center [168, 96] width 110 height 34
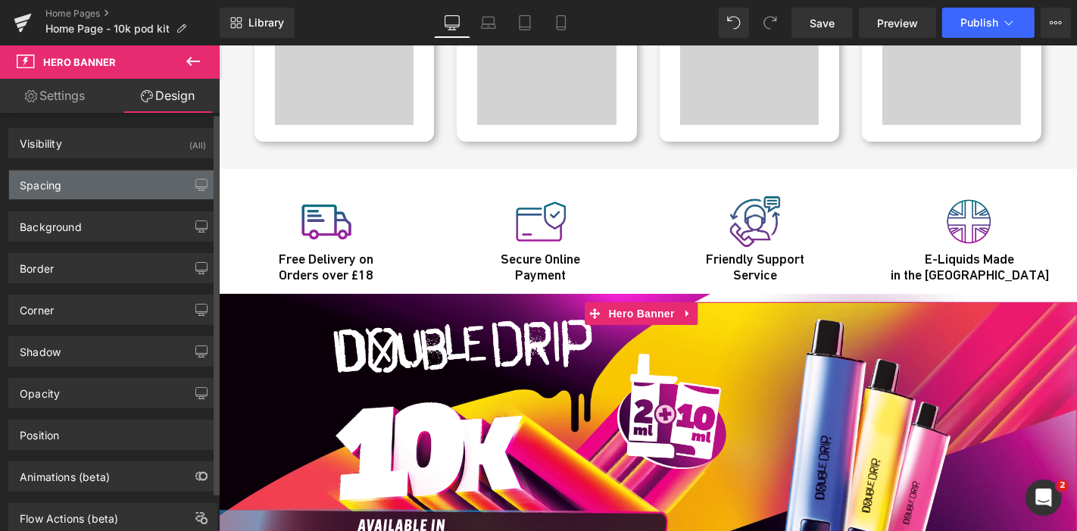
type input "0"
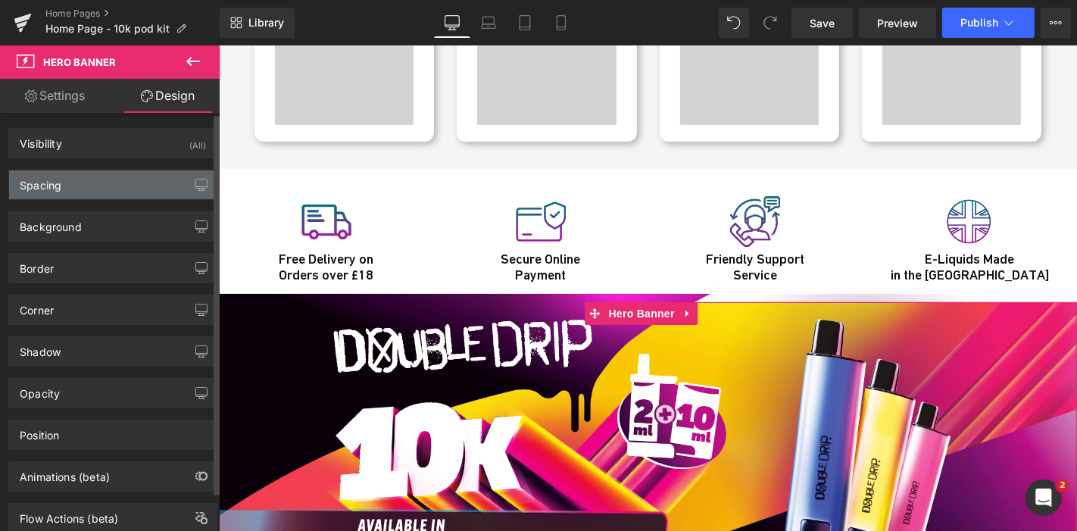
type input "0"
click at [96, 193] on div "Spacing" at bounding box center [112, 184] width 207 height 29
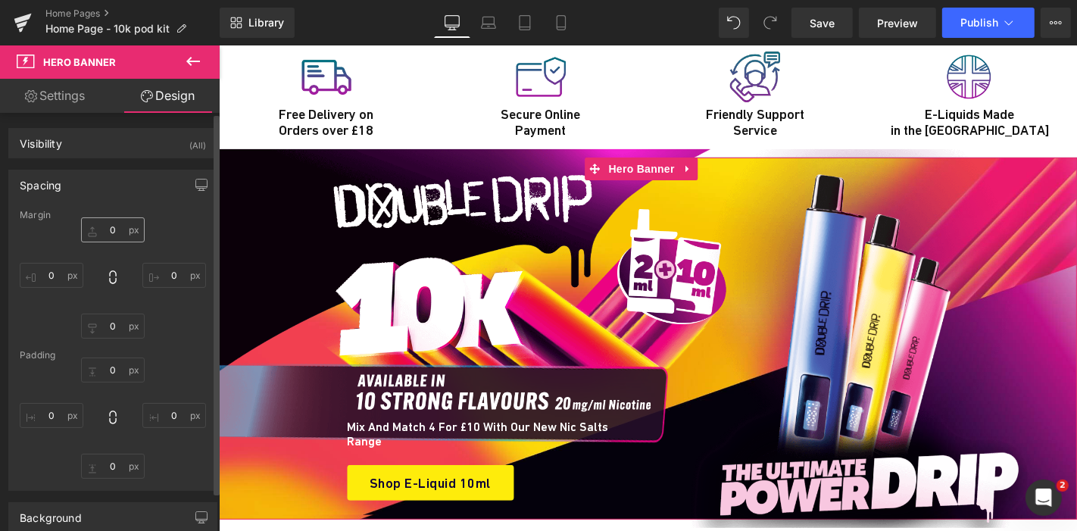
scroll to position [332, 0]
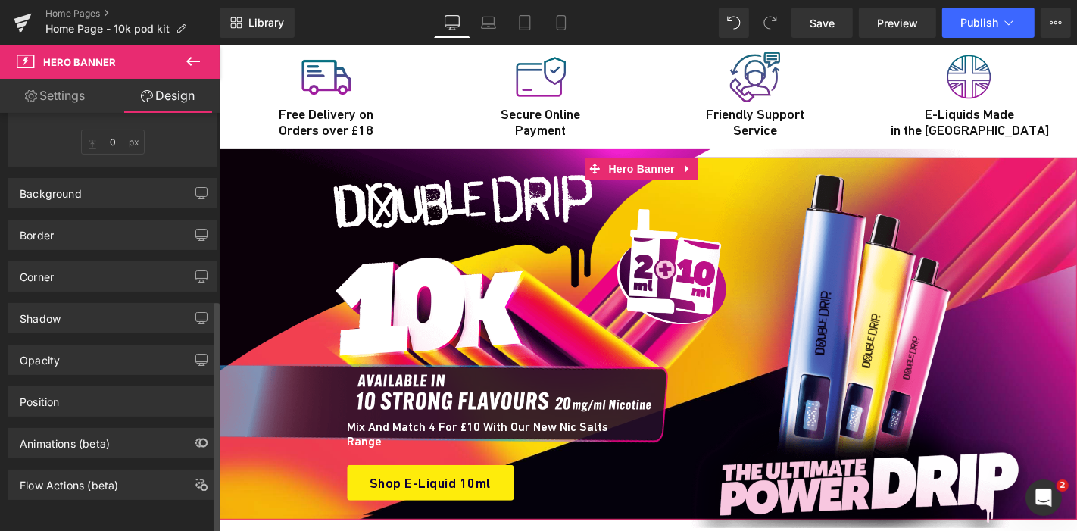
click at [95, 208] on div "Border Border Style Custom Border Solid Border Dashed Border Dotted Border - Se…" at bounding box center [113, 229] width 226 height 42
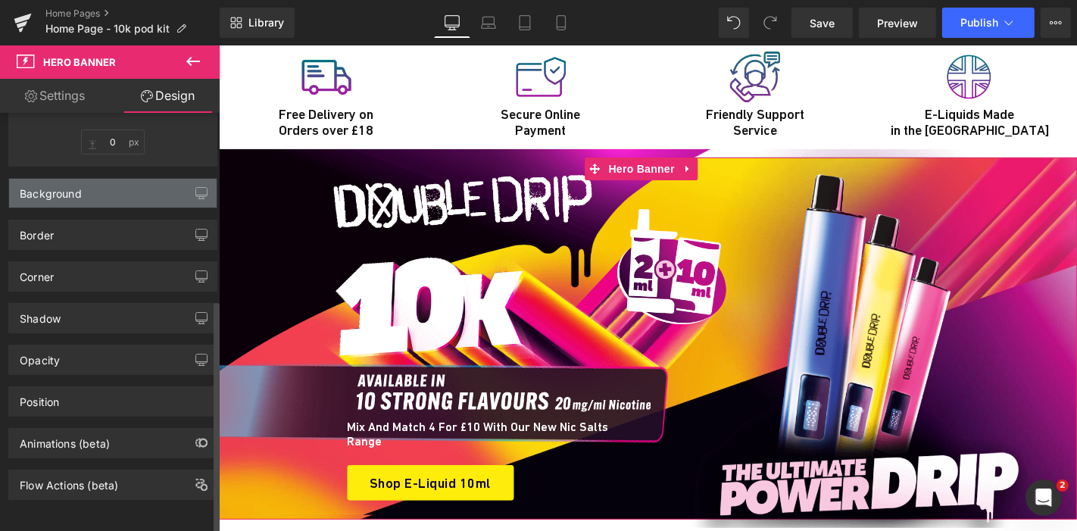
click at [97, 194] on div "Background" at bounding box center [112, 193] width 207 height 29
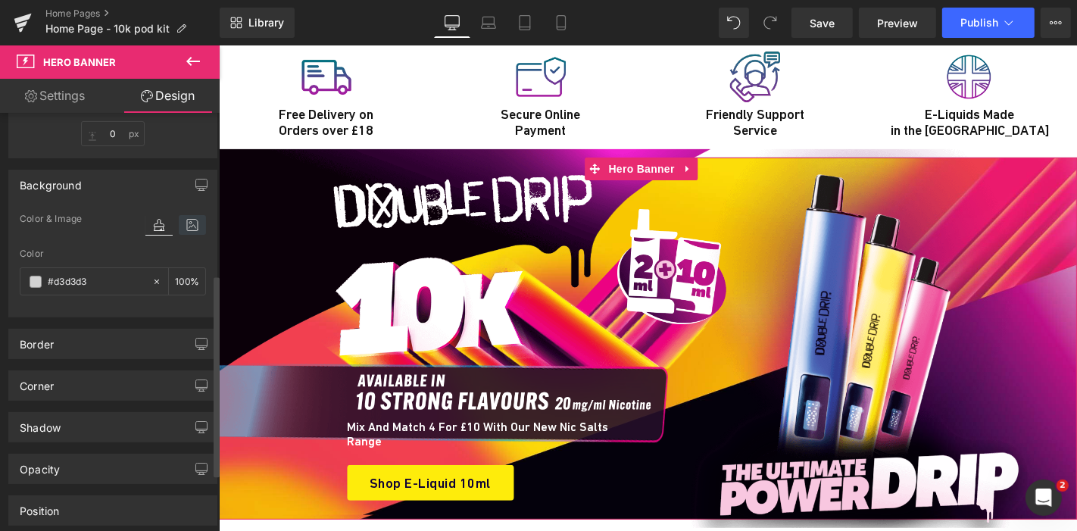
click at [194, 221] on icon at bounding box center [192, 225] width 27 height 20
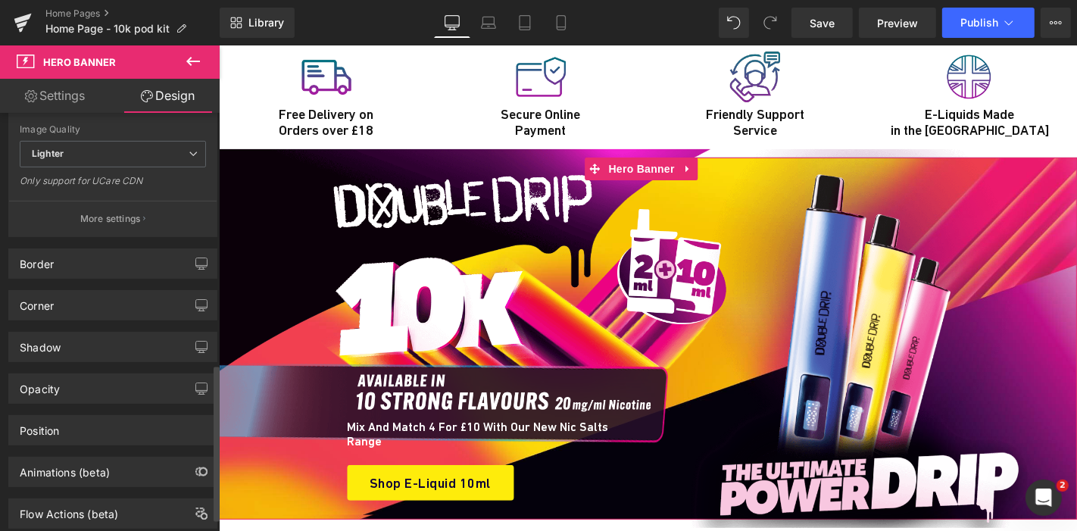
scroll to position [669, 0]
click at [111, 221] on p "More settings" at bounding box center [110, 218] width 61 height 14
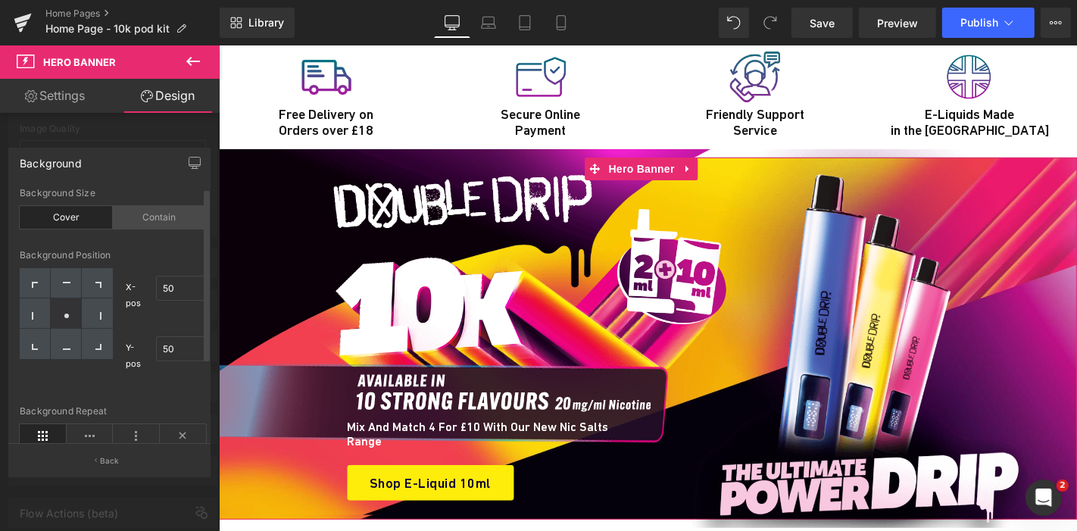
click at [162, 210] on div "Contain" at bounding box center [159, 217] width 93 height 23
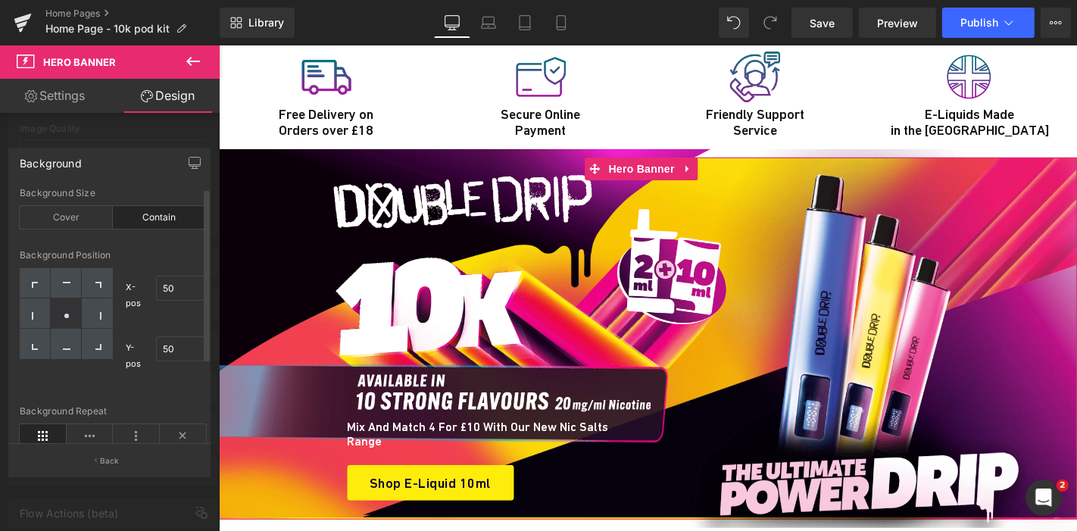
scroll to position [113, 0]
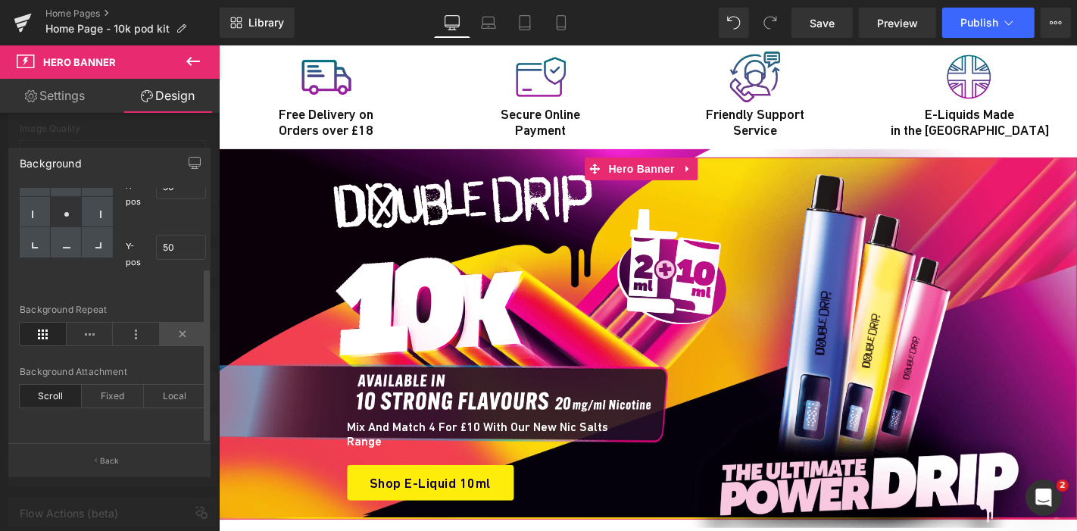
click at [184, 326] on icon at bounding box center [183, 334] width 47 height 23
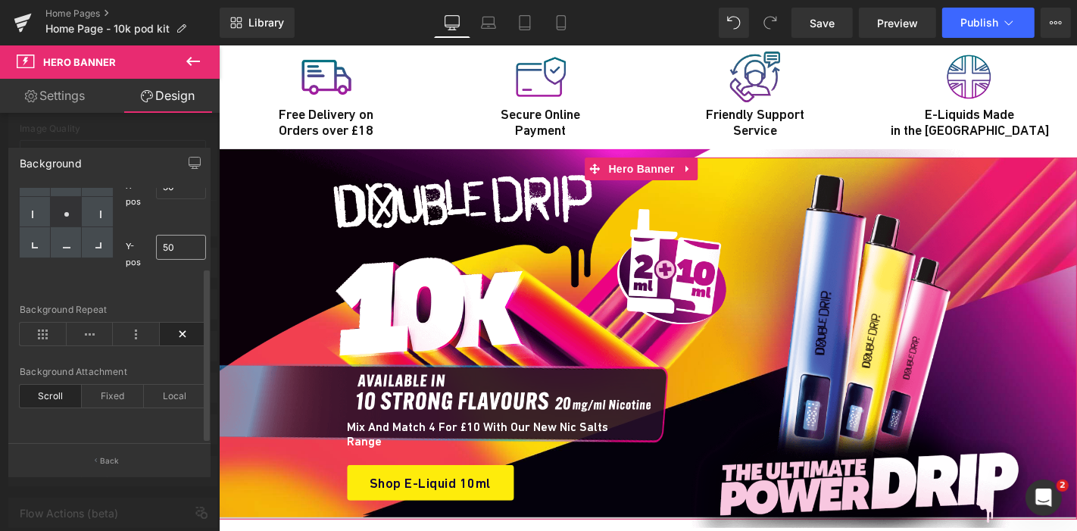
scroll to position [0, 0]
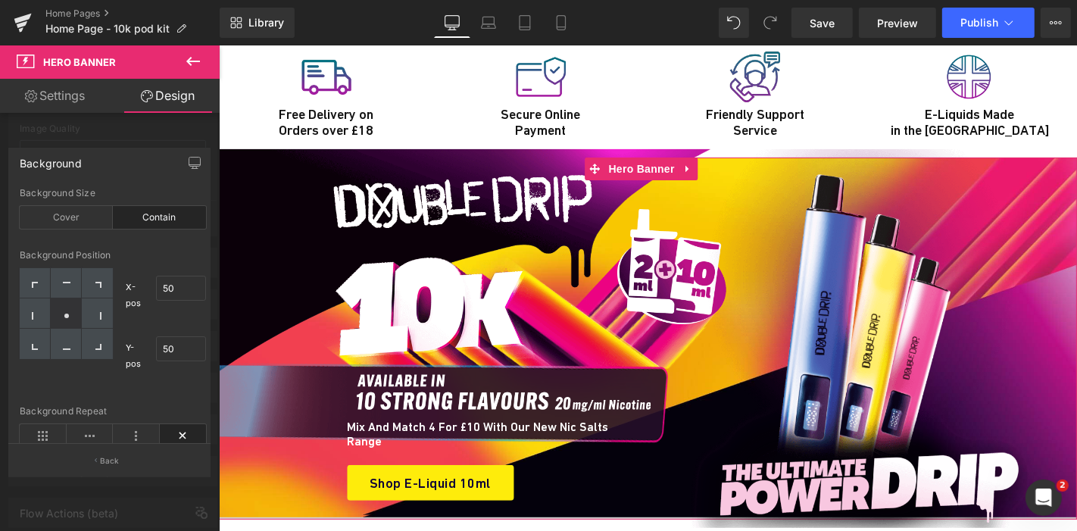
click at [99, 126] on div at bounding box center [110, 291] width 220 height 493
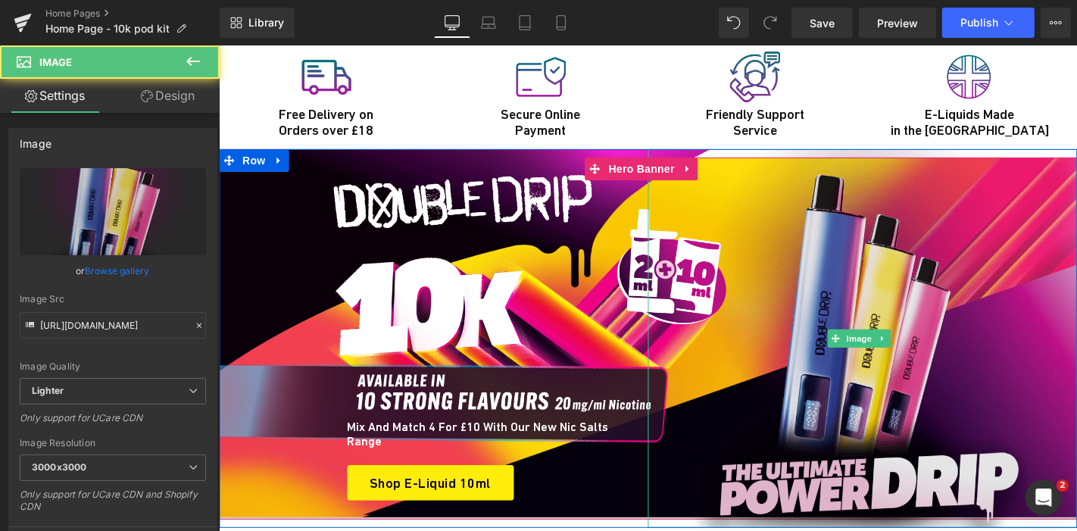
click at [816, 268] on img at bounding box center [861, 337] width 379 height 379
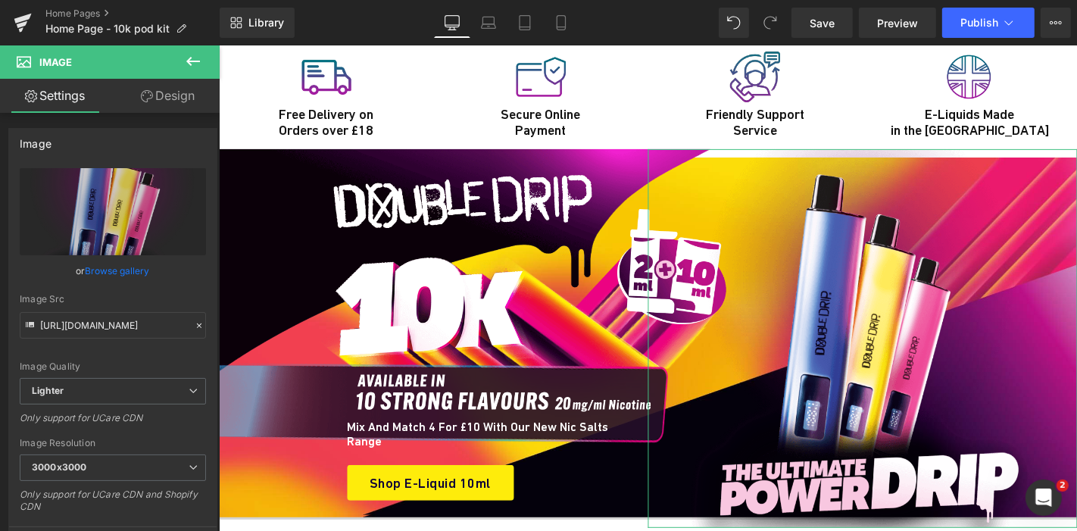
click at [183, 86] on link "Design" at bounding box center [168, 96] width 110 height 34
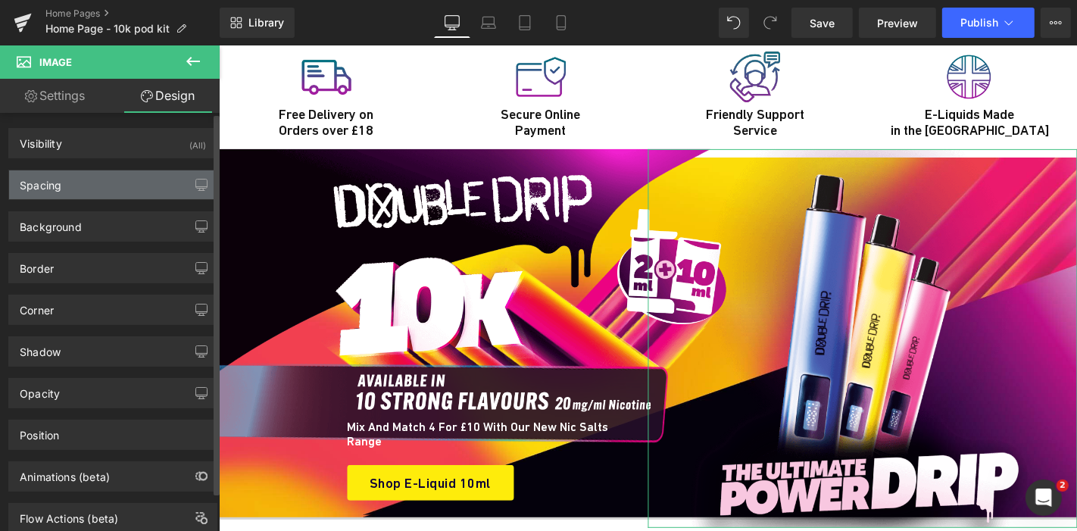
click at [108, 180] on div "Spacing" at bounding box center [112, 184] width 207 height 29
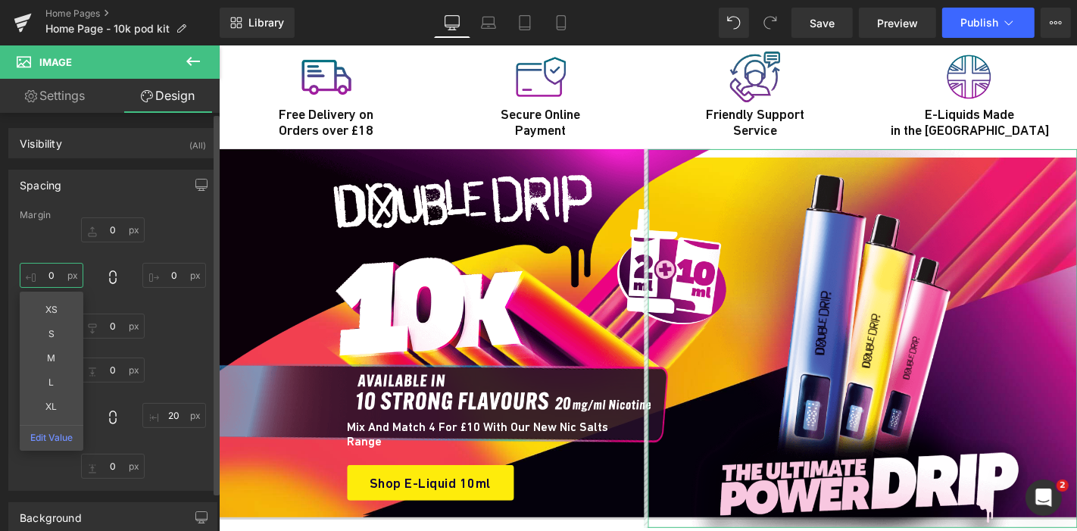
click at [49, 276] on input "0" at bounding box center [52, 275] width 64 height 25
type input "16"
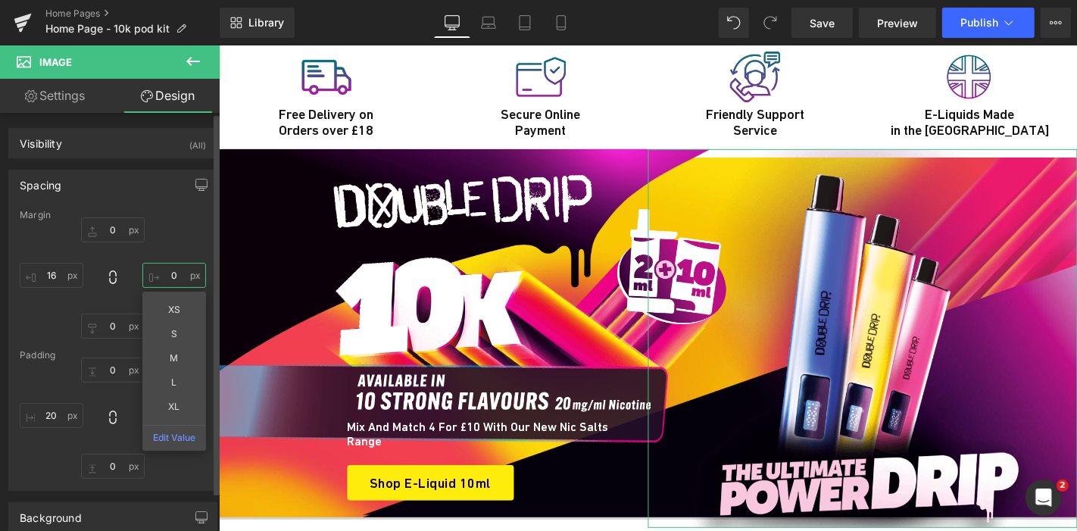
click at [167, 271] on input "0" at bounding box center [174, 275] width 64 height 25
type input "10"
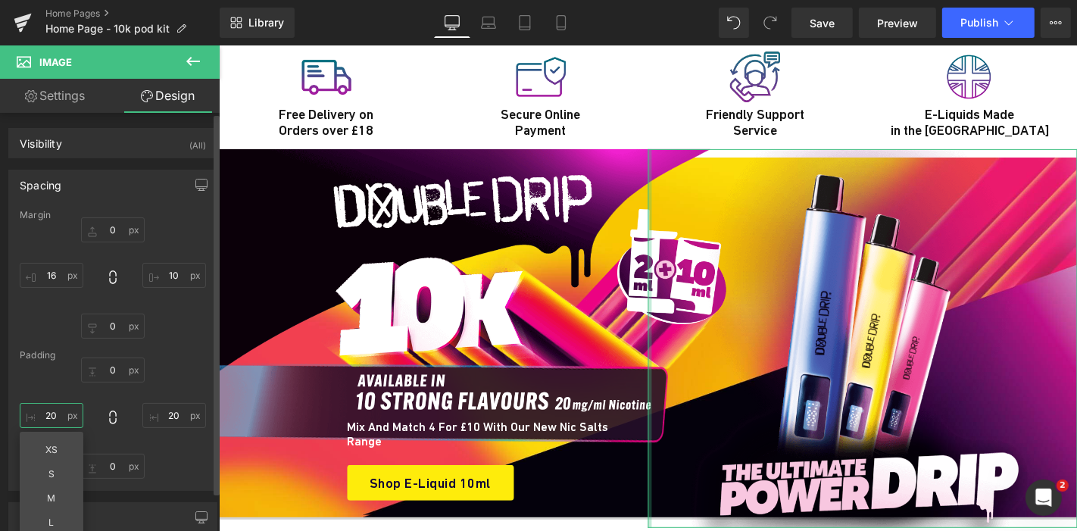
click at [47, 418] on input "20" at bounding box center [52, 415] width 64 height 25
click at [51, 417] on input "35" at bounding box center [52, 415] width 64 height 25
type input "20"
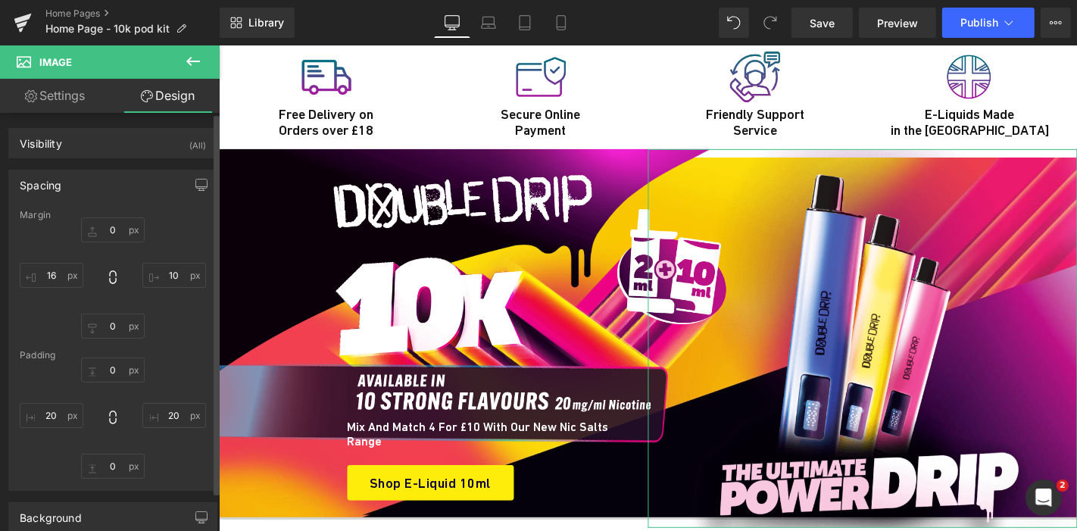
click at [182, 356] on div "Padding" at bounding box center [113, 355] width 186 height 11
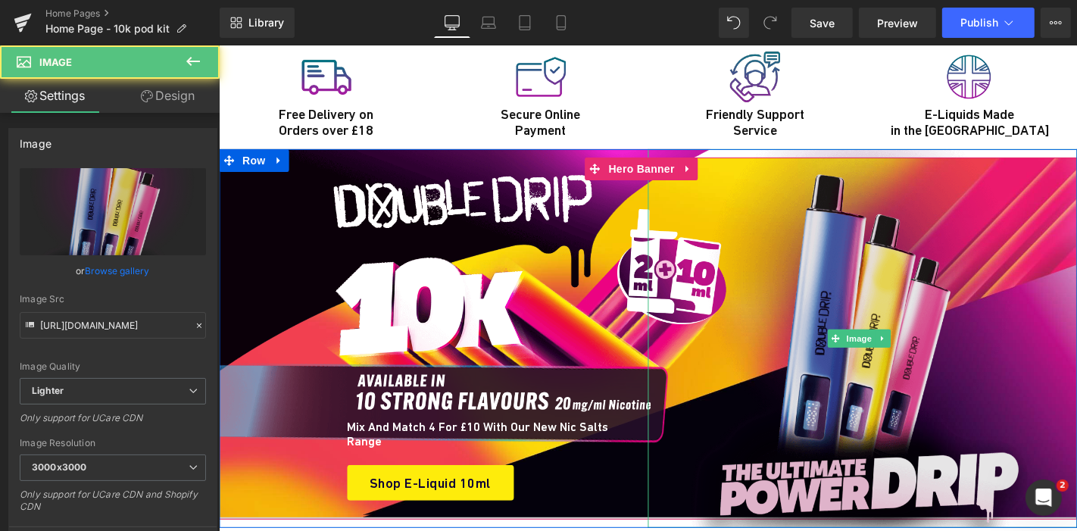
click at [792, 292] on img at bounding box center [861, 337] width 379 height 379
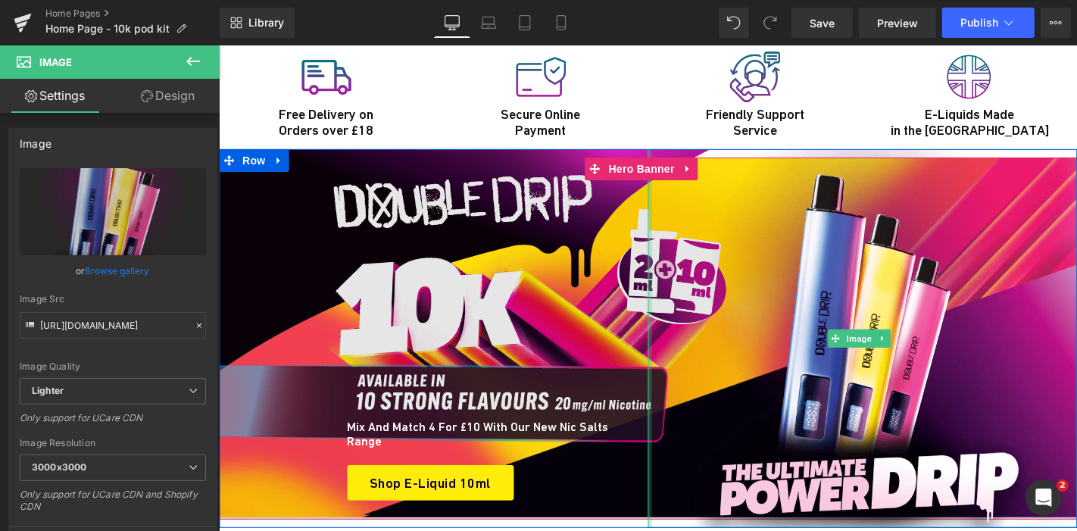
drag, startPoint x: 645, startPoint y: 269, endPoint x: 610, endPoint y: 288, distance: 40.3
click at [610, 288] on div "Image Mix and Match 4 for £10 with our new Nic Salts range Heading Shop E-Liqui…" at bounding box center [647, 337] width 858 height 379
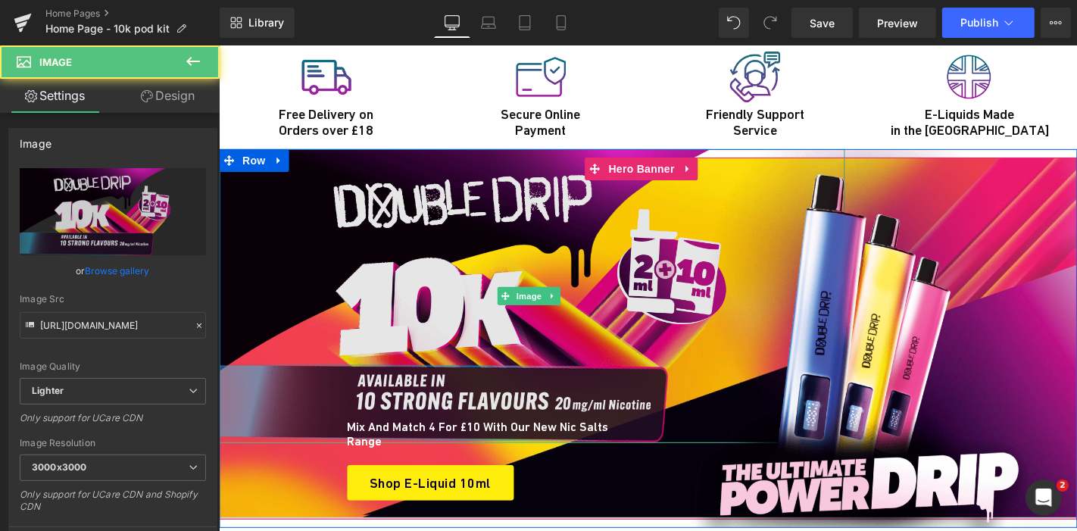
click at [487, 148] on img at bounding box center [531, 295] width 626 height 294
click at [404, 210] on img at bounding box center [531, 295] width 626 height 294
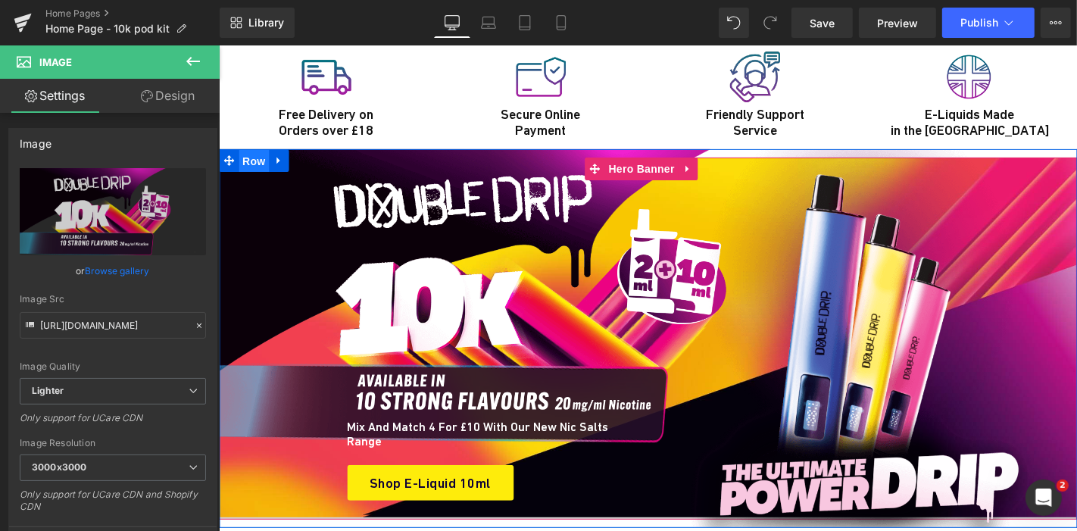
click at [257, 149] on span "Row" at bounding box center [253, 160] width 30 height 23
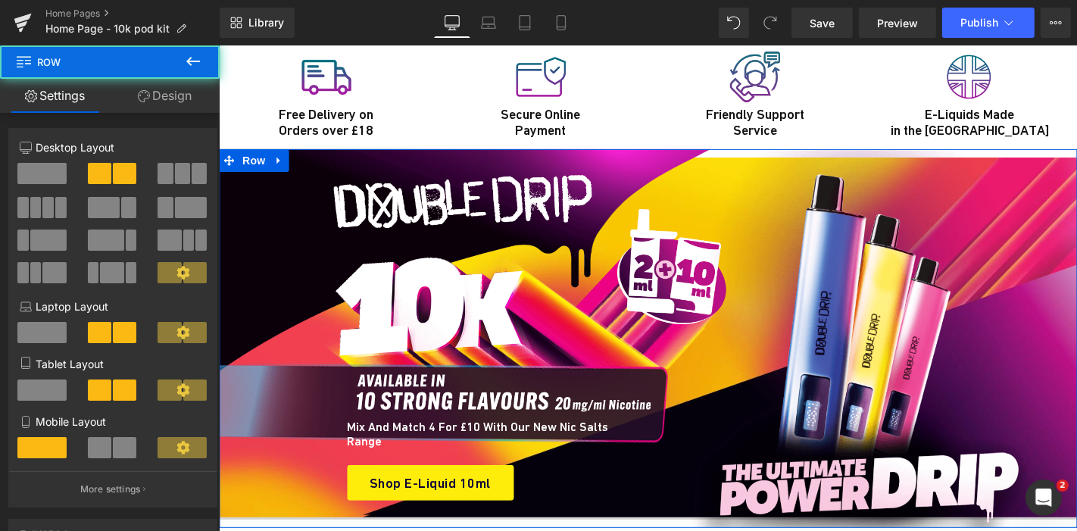
click at [181, 99] on link "Design" at bounding box center [165, 96] width 110 height 34
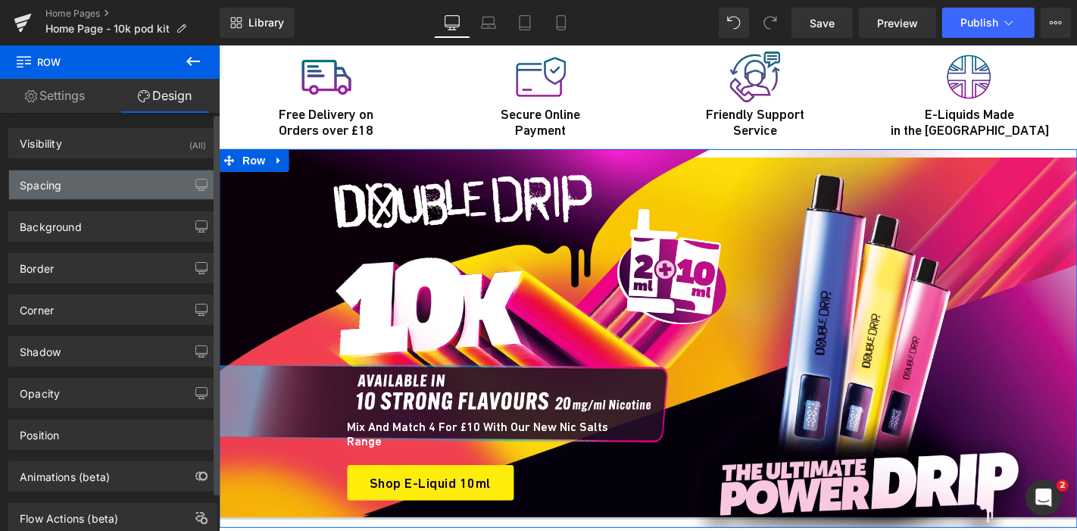
click at [116, 186] on div "Spacing" at bounding box center [112, 184] width 207 height 29
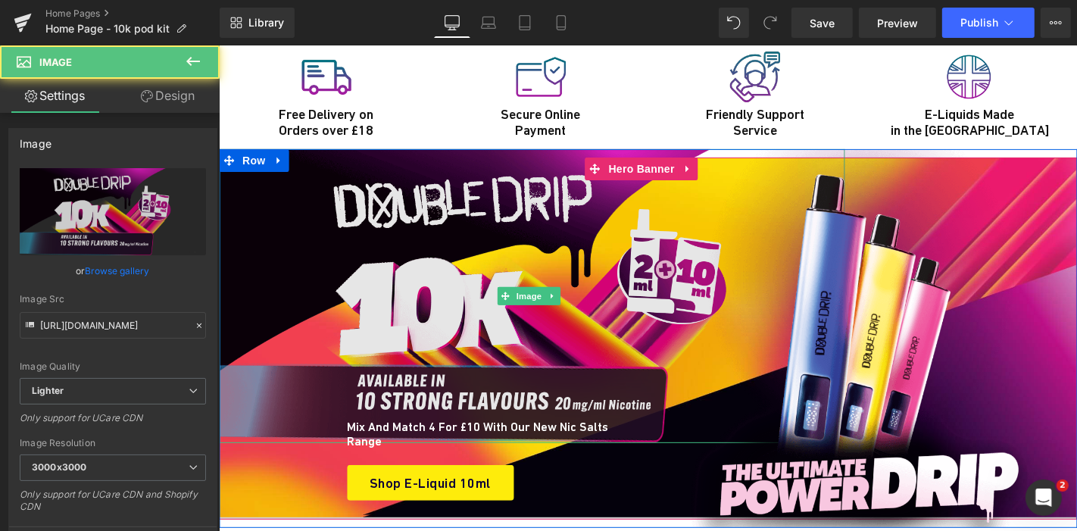
click at [418, 214] on img at bounding box center [531, 295] width 626 height 294
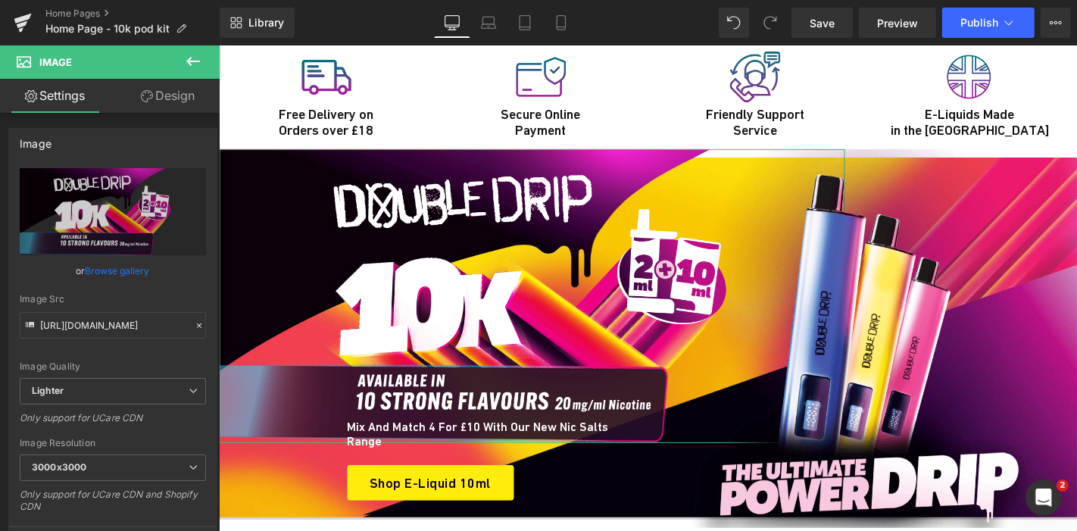
click at [186, 102] on link "Design" at bounding box center [168, 96] width 110 height 34
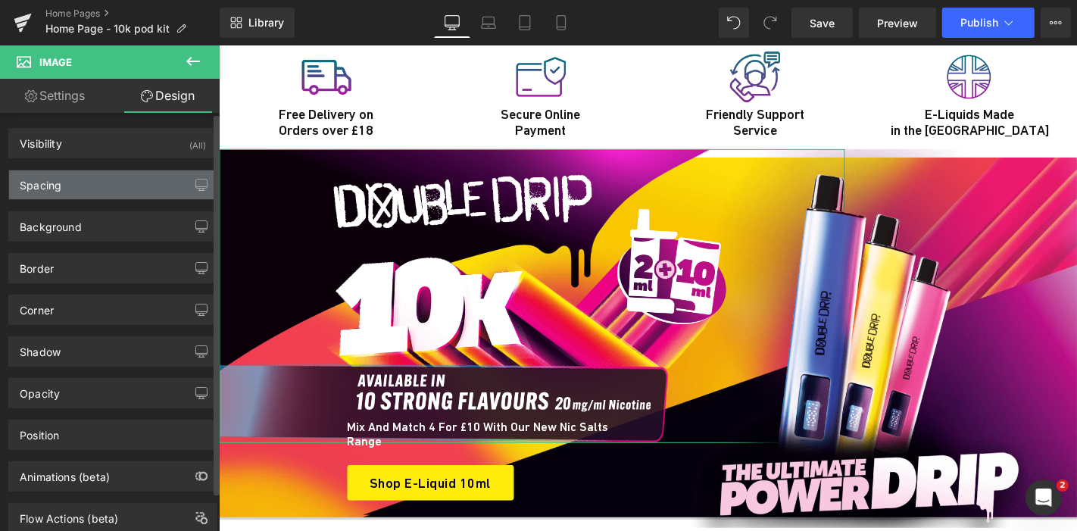
click at [95, 193] on div "Spacing" at bounding box center [112, 184] width 207 height 29
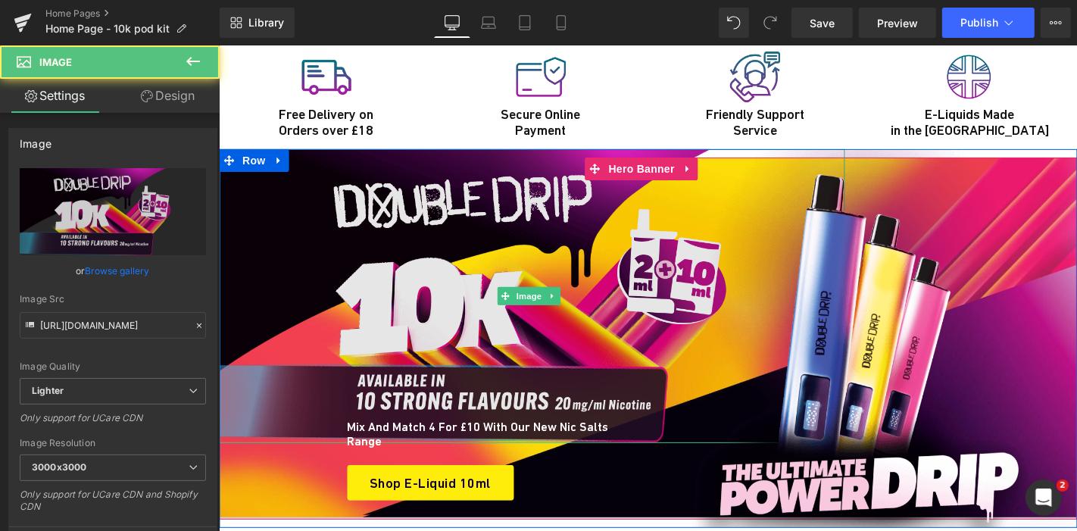
click at [483, 224] on img at bounding box center [531, 295] width 626 height 294
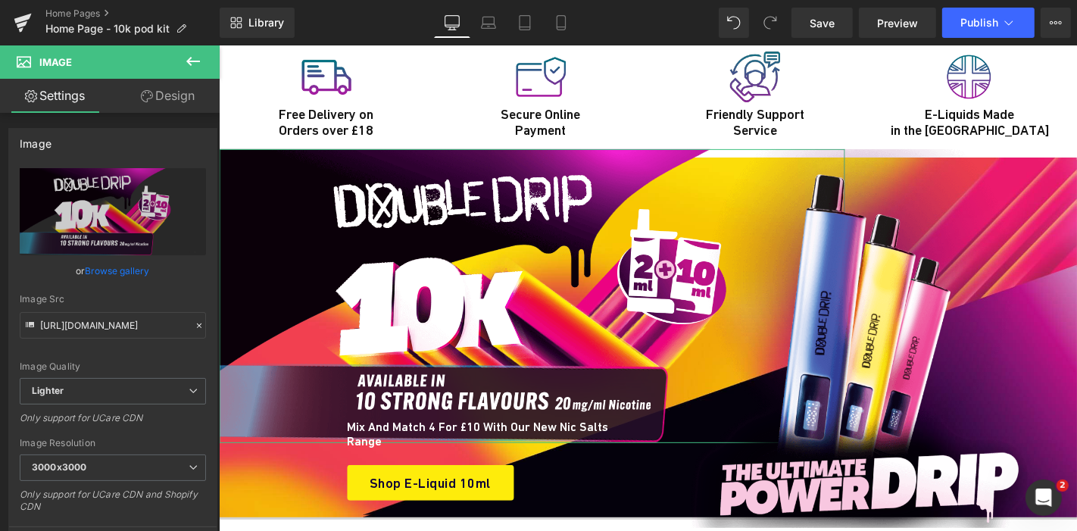
click at [179, 97] on link "Design" at bounding box center [168, 96] width 110 height 34
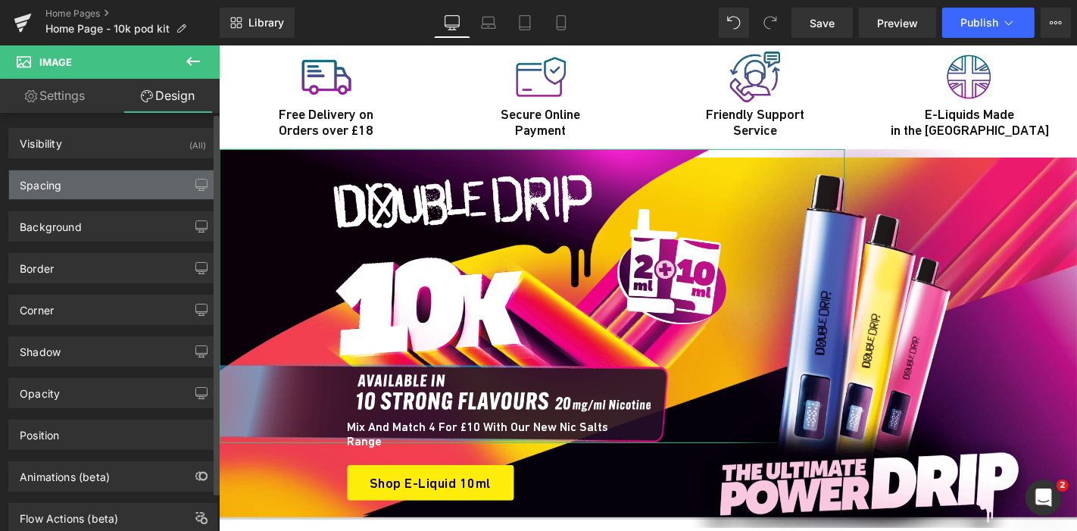
click at [114, 189] on div "Spacing" at bounding box center [112, 184] width 207 height 29
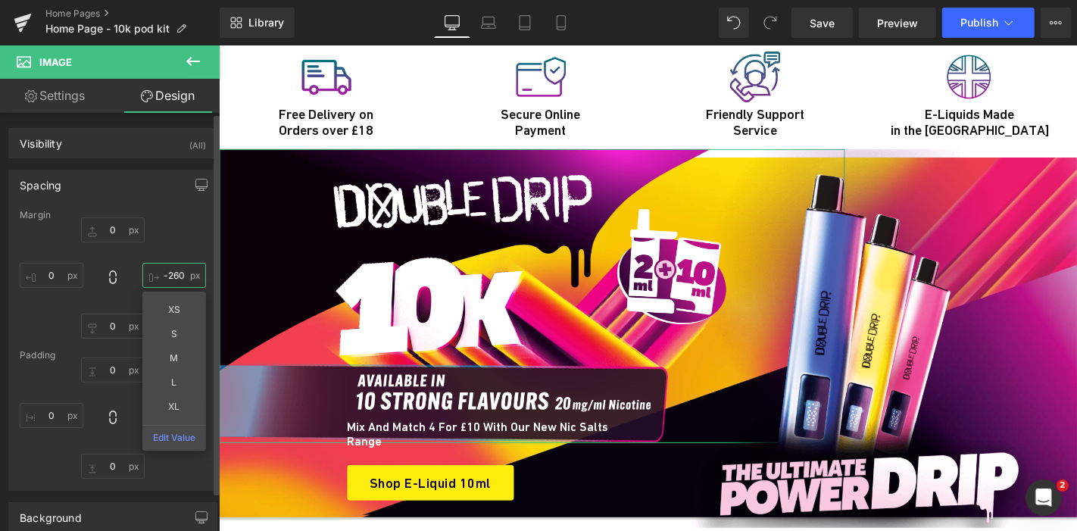
click at [164, 282] on input "-260" at bounding box center [174, 275] width 64 height 25
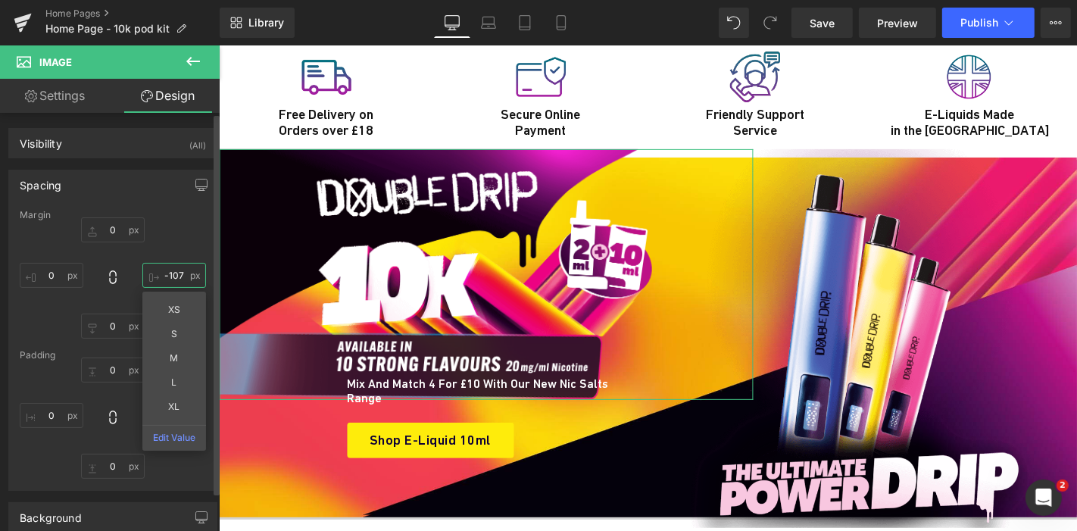
type input "-106"
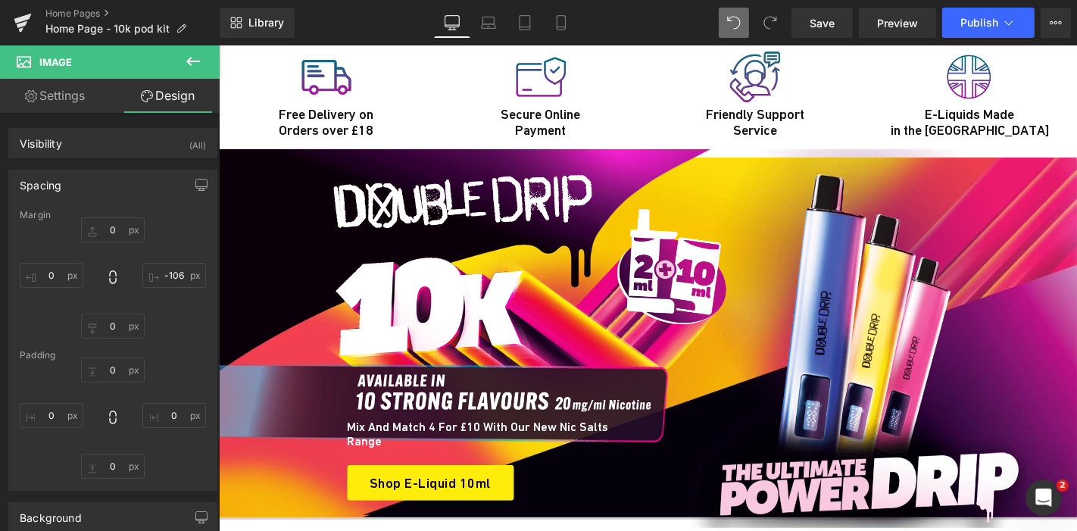
type input "0"
type input "-260"
type input "0"
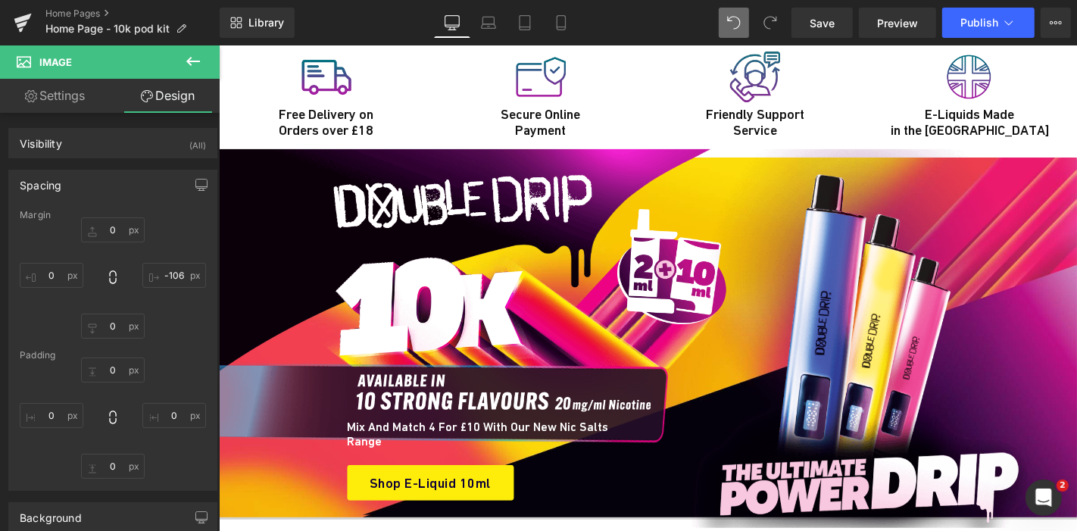
type input "0"
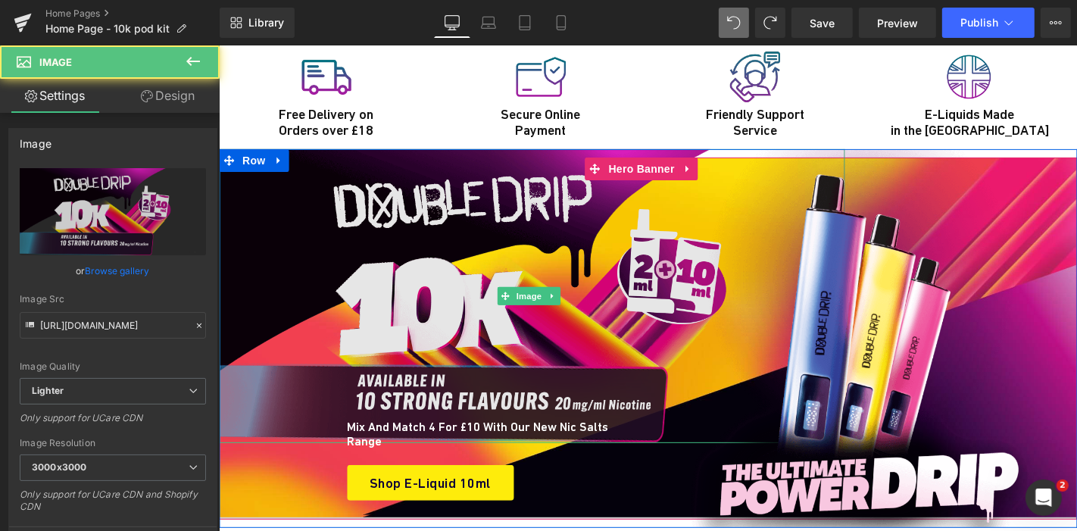
click at [488, 189] on img at bounding box center [531, 295] width 626 height 294
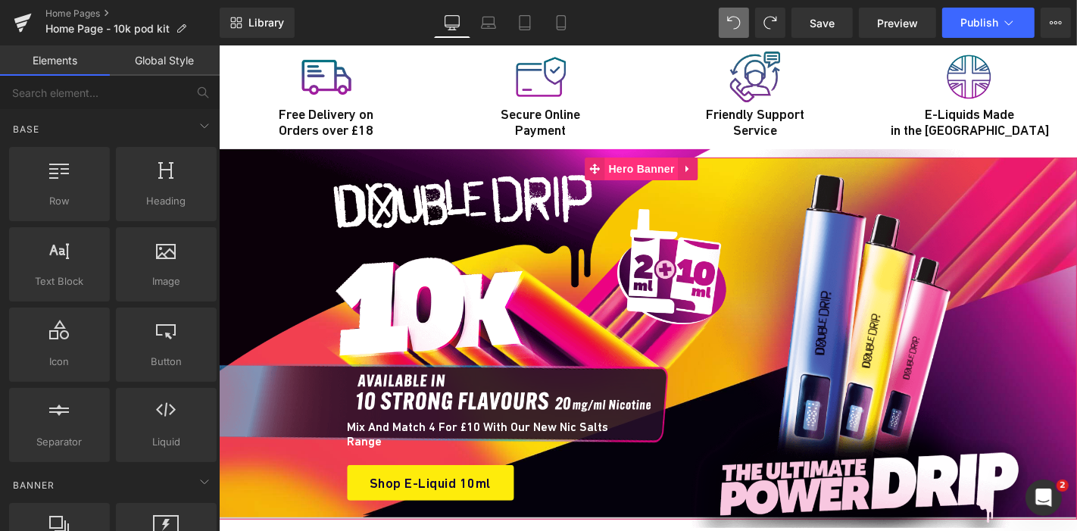
click at [641, 157] on span "Hero Banner" at bounding box center [640, 168] width 73 height 23
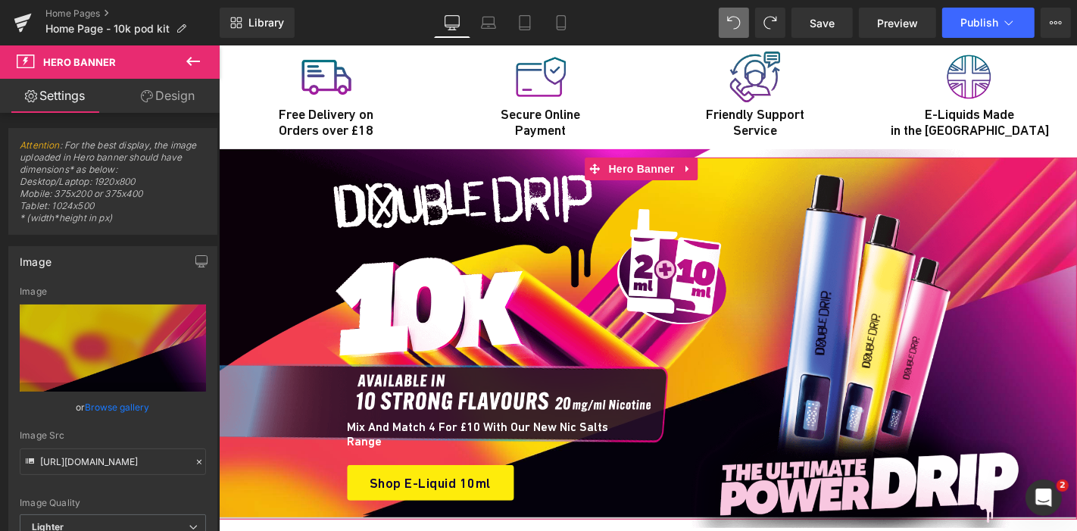
click at [183, 80] on link "Design" at bounding box center [168, 96] width 110 height 34
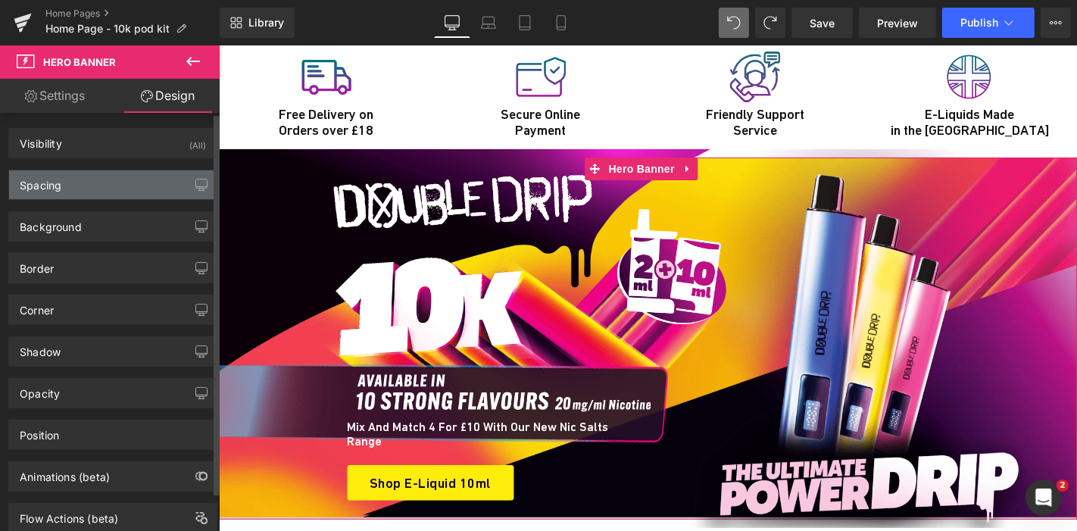
click at [98, 189] on div "Spacing" at bounding box center [112, 184] width 207 height 29
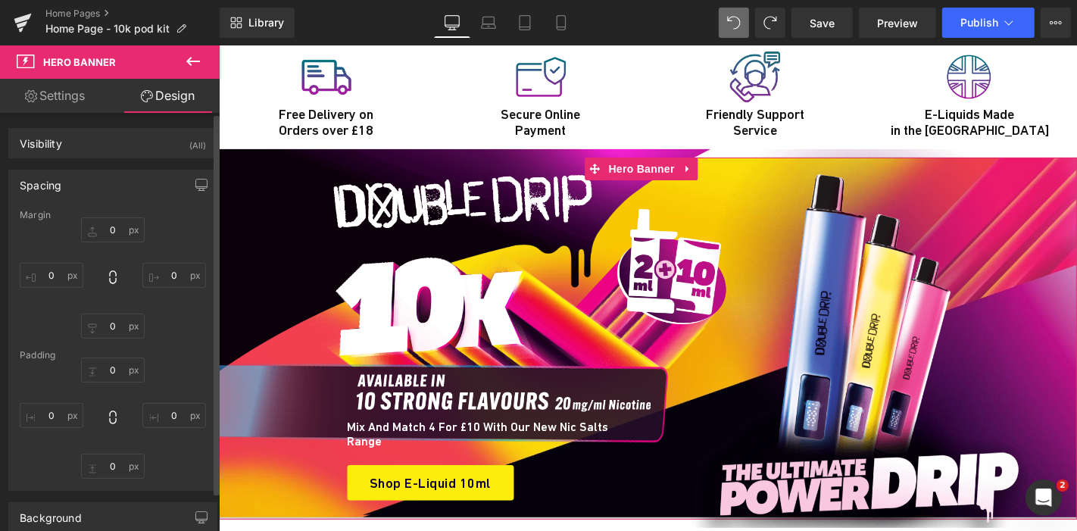
click at [98, 189] on div "Spacing" at bounding box center [112, 184] width 207 height 29
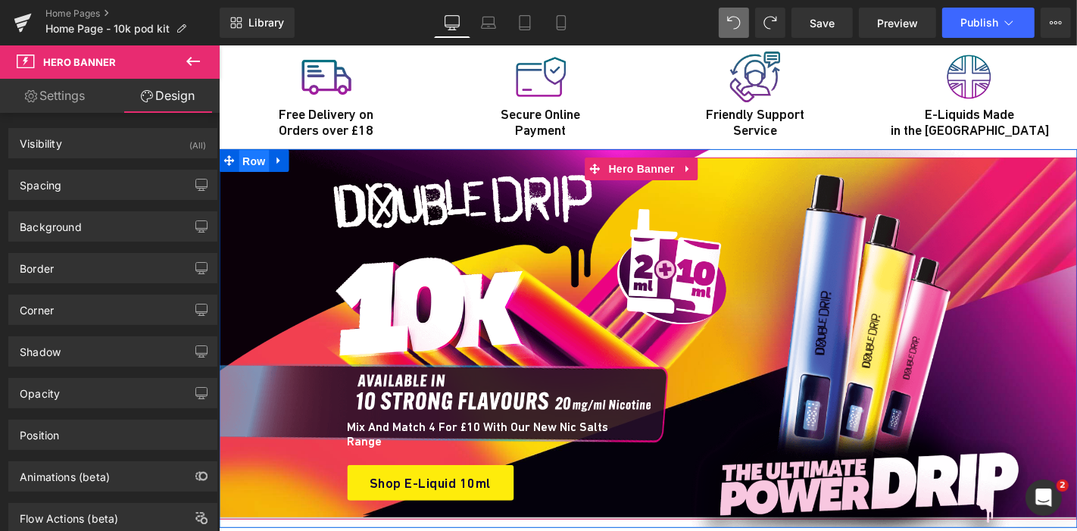
click at [239, 149] on span "Row" at bounding box center [253, 160] width 30 height 23
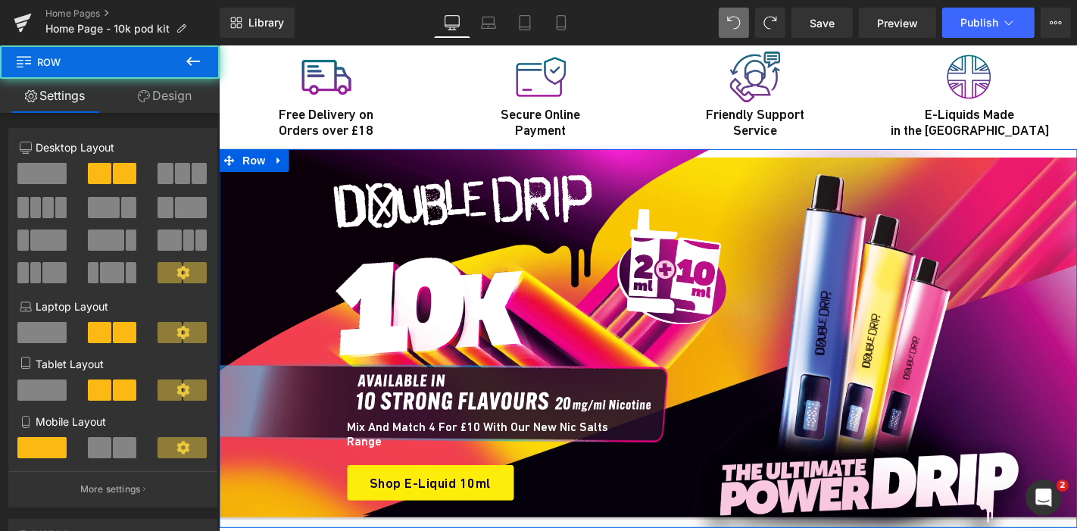
click at [171, 97] on link "Design" at bounding box center [165, 96] width 110 height 34
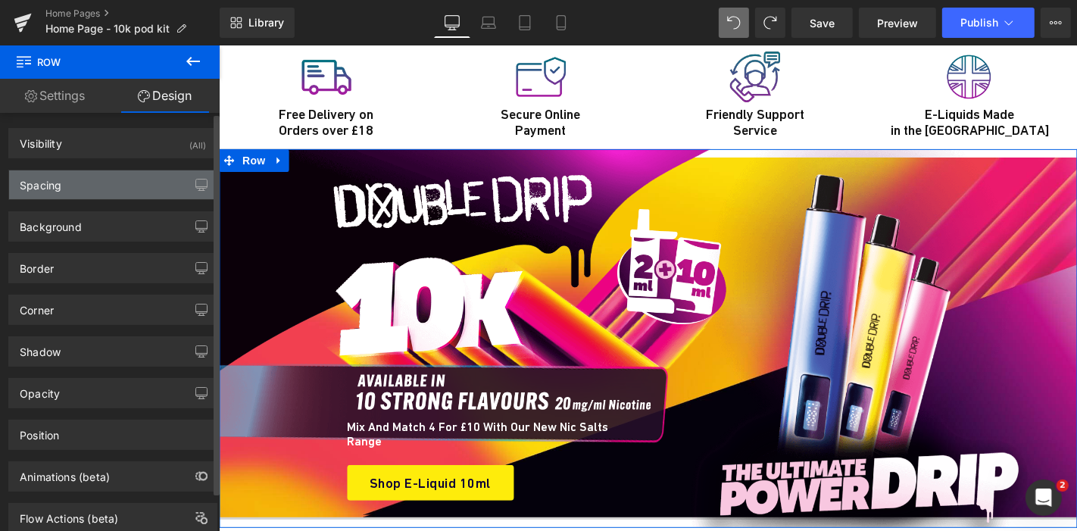
click at [100, 179] on div "Spacing" at bounding box center [112, 184] width 207 height 29
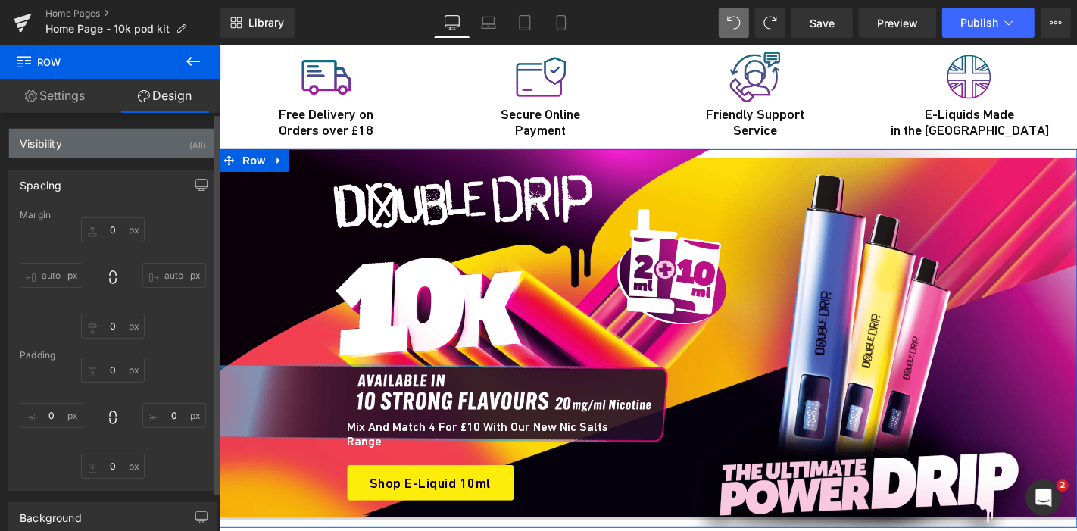
click at [57, 145] on div "Visibility" at bounding box center [41, 139] width 42 height 21
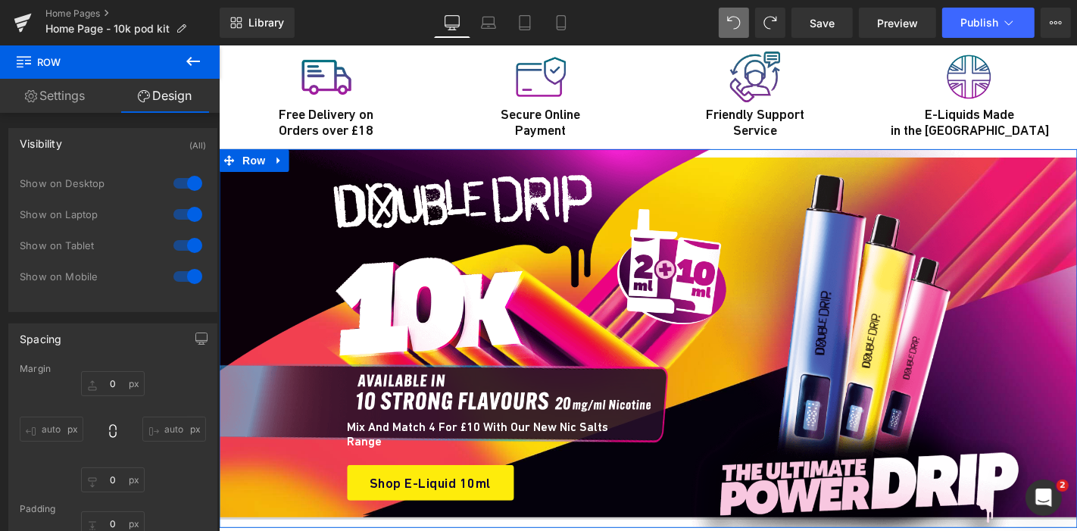
click at [63, 111] on link "Settings" at bounding box center [55, 96] width 110 height 34
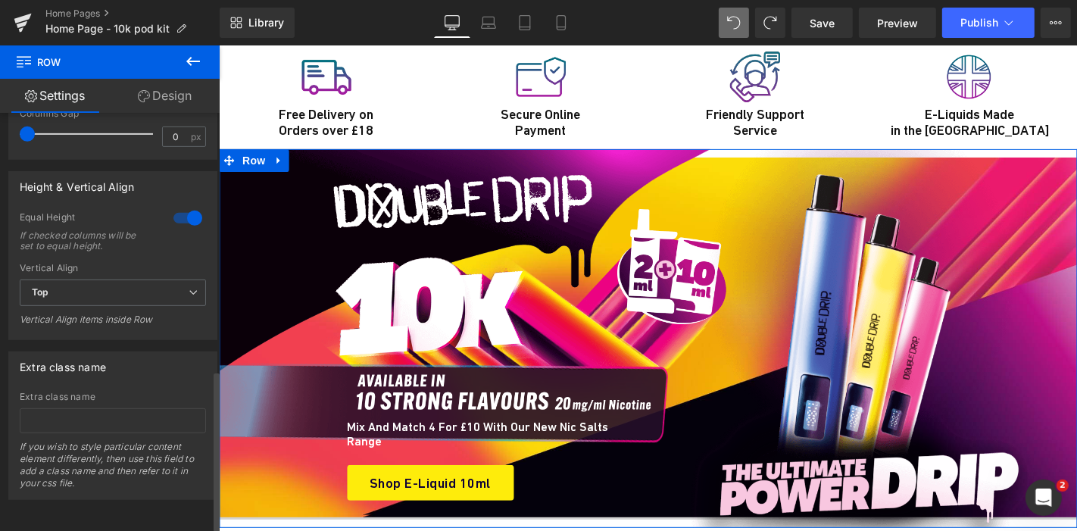
scroll to position [679, 0]
click at [156, 279] on span "Top" at bounding box center [113, 292] width 186 height 27
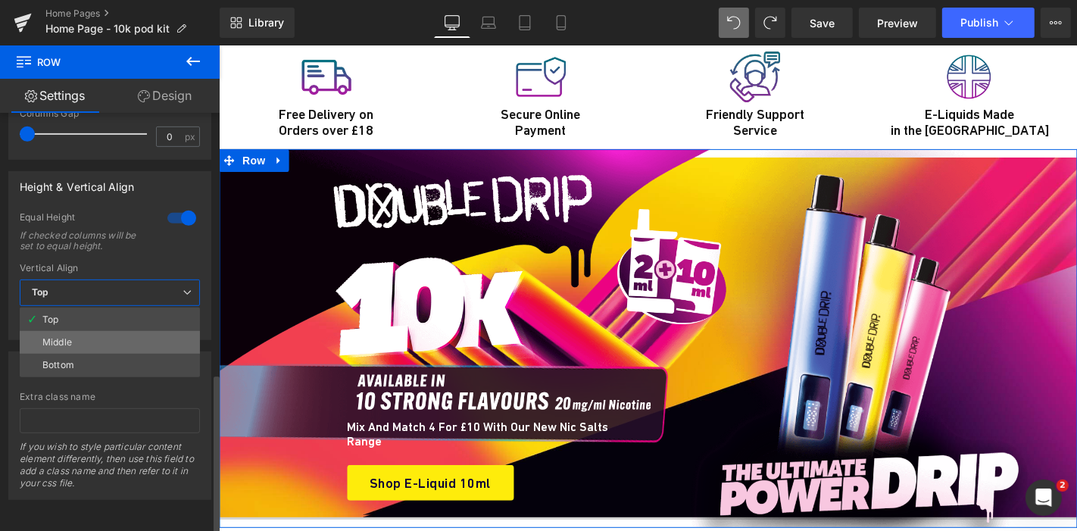
click at [92, 338] on li "Middle" at bounding box center [110, 342] width 180 height 23
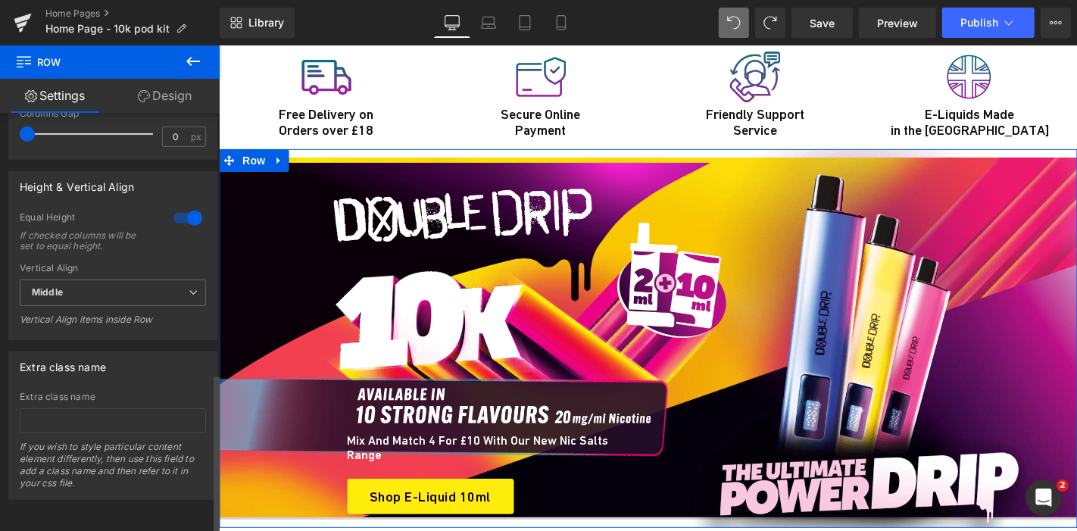
click at [179, 209] on div at bounding box center [188, 218] width 36 height 24
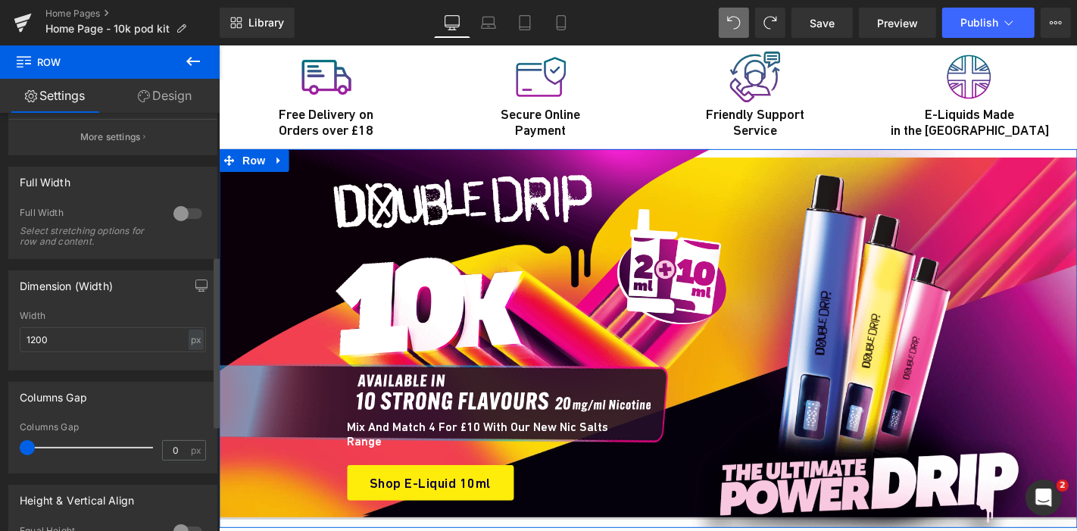
scroll to position [346, 0]
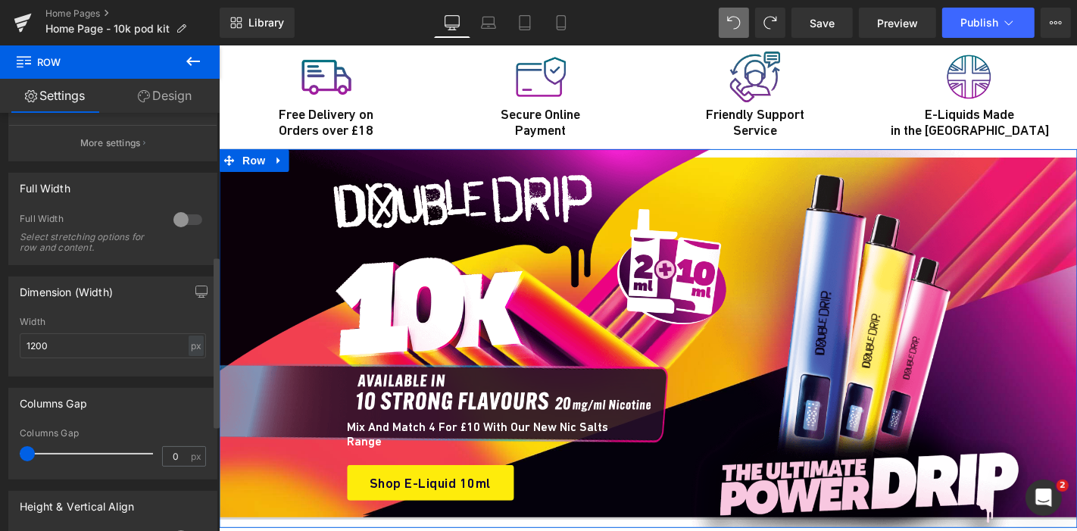
click at [184, 222] on div at bounding box center [188, 219] width 36 height 24
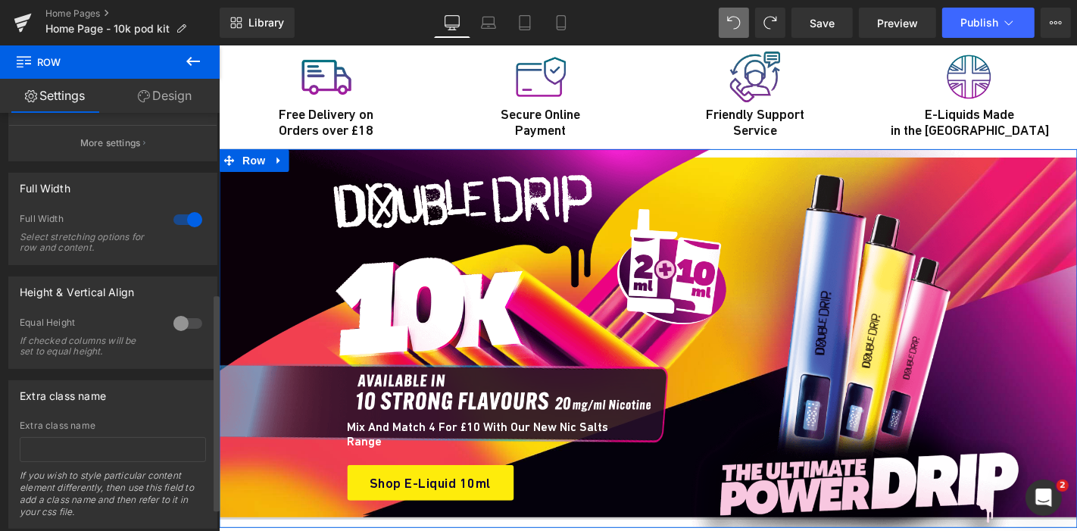
click at [184, 222] on div at bounding box center [188, 219] width 36 height 24
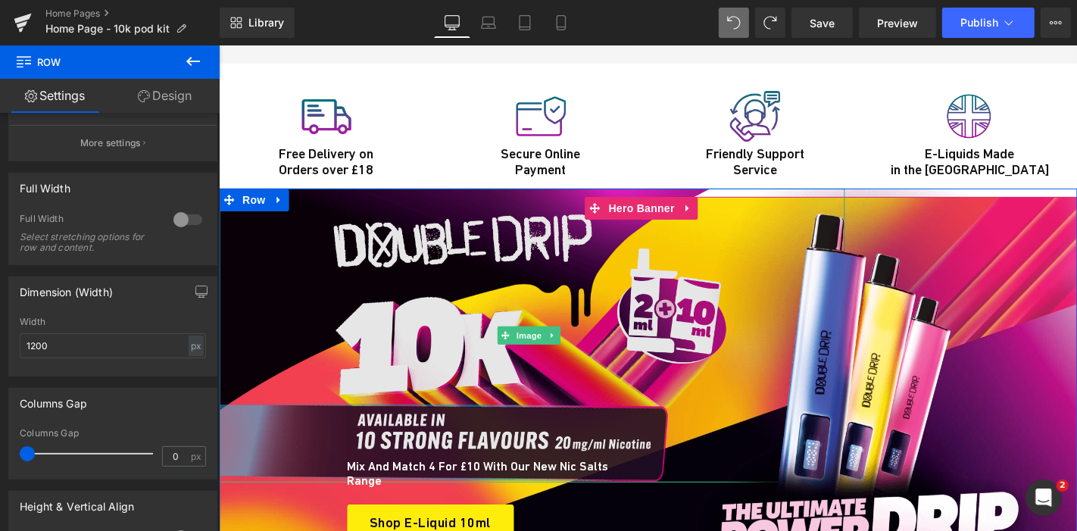
scroll to position [5242, 0]
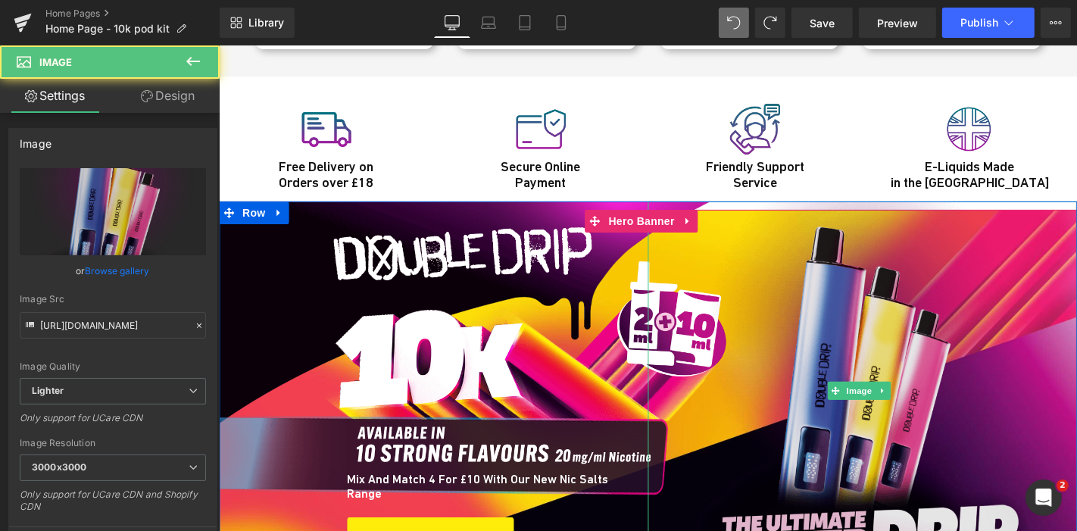
click at [792, 204] on img at bounding box center [861, 390] width 379 height 379
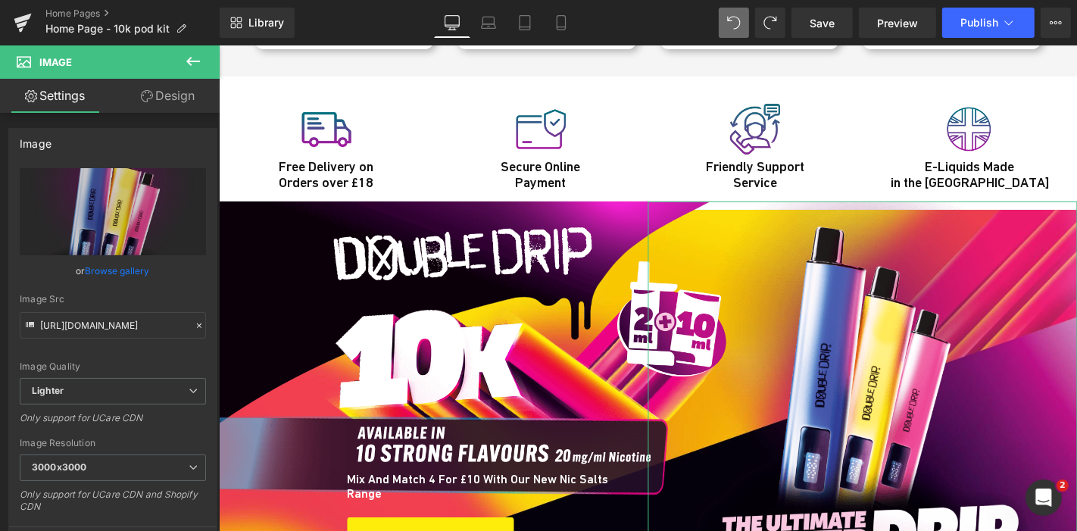
click at [158, 112] on link "Design" at bounding box center [168, 96] width 110 height 34
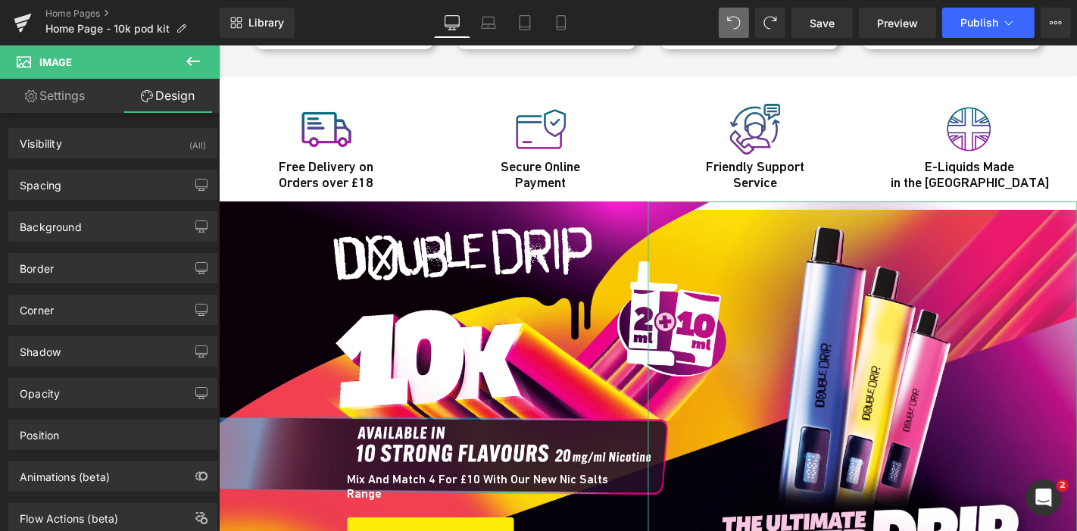
click at [59, 104] on link "Settings" at bounding box center [55, 96] width 110 height 34
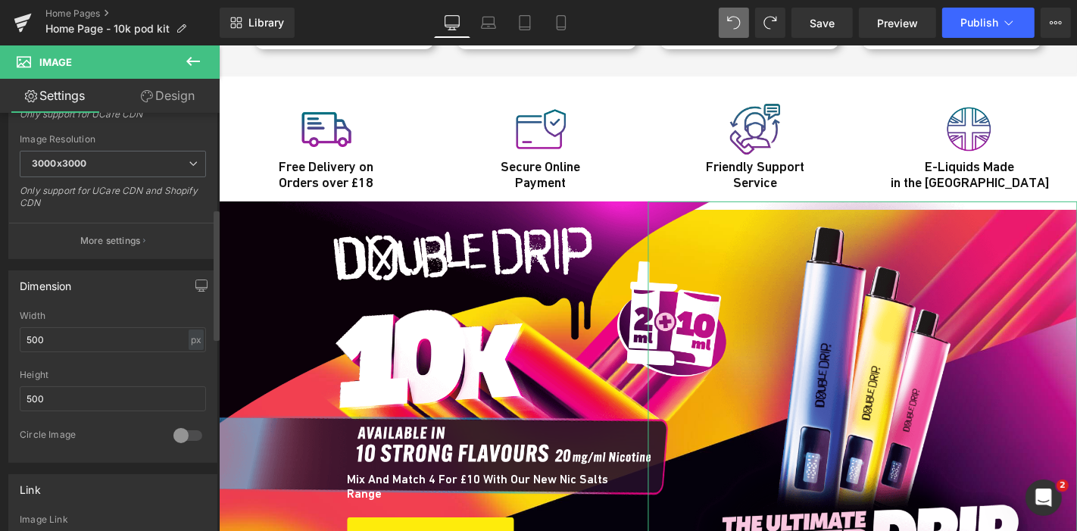
scroll to position [304, 0]
click at [25, 335] on input "500" at bounding box center [113, 338] width 186 height 25
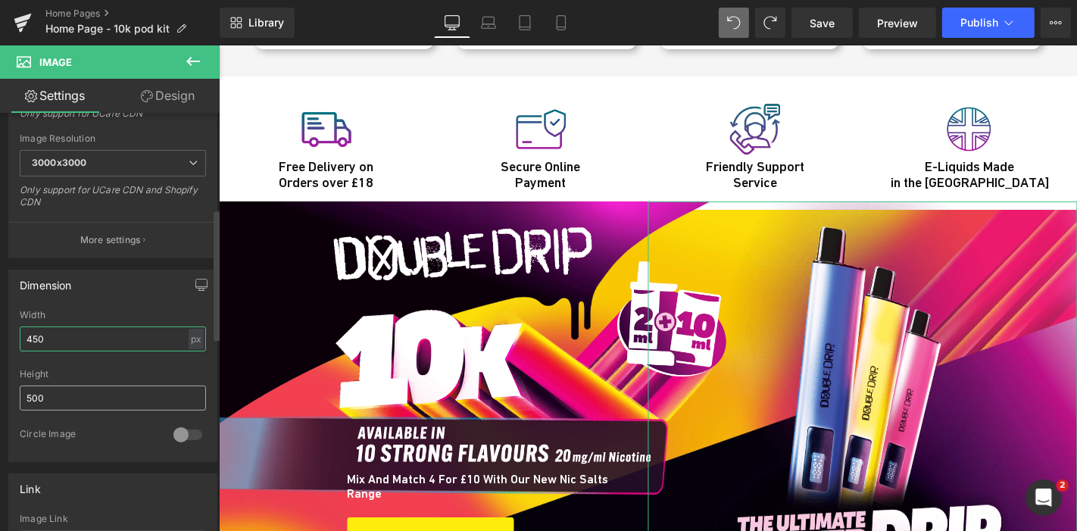
type input "450"
click at [49, 401] on input "500" at bounding box center [113, 397] width 186 height 25
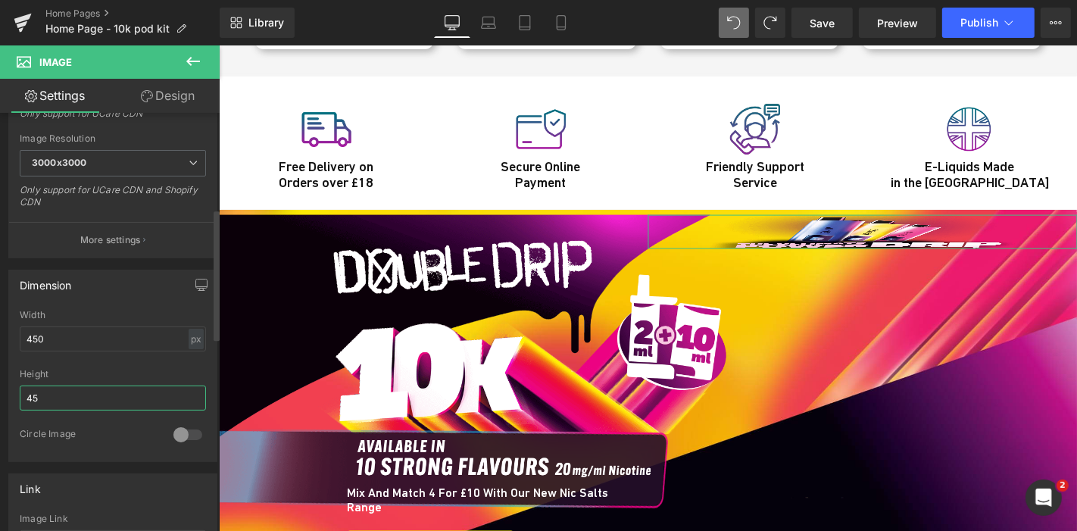
type input "450"
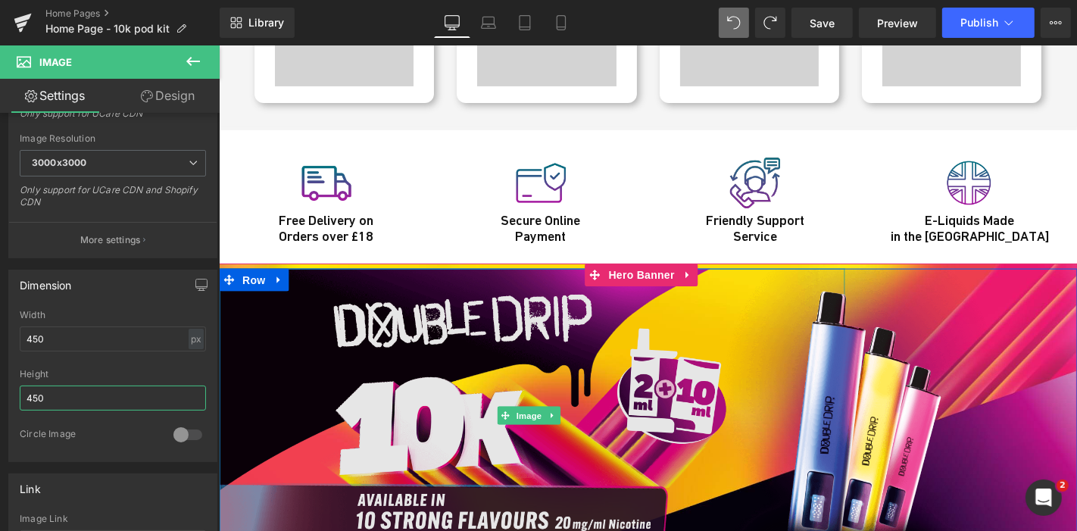
scroll to position [5170, 0]
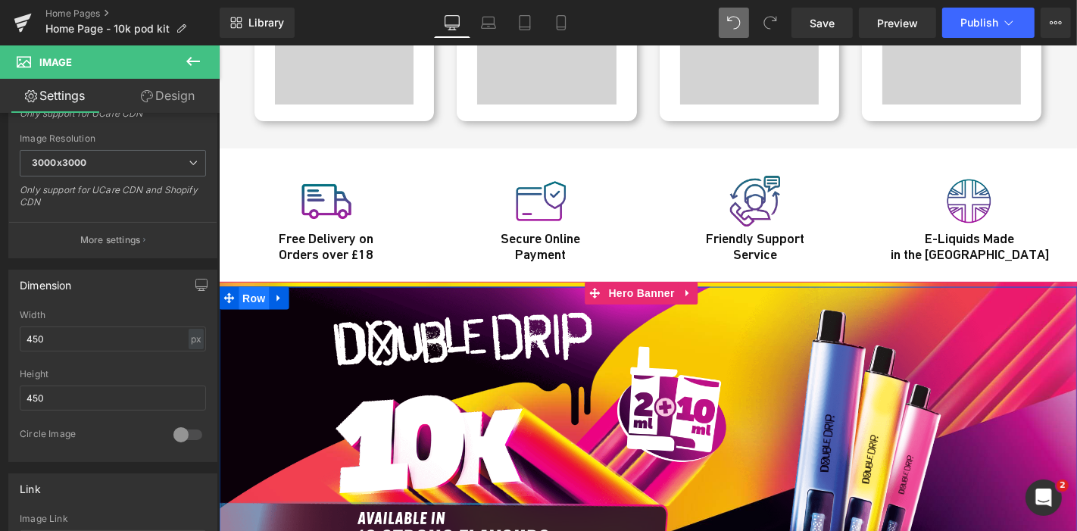
click at [242, 286] on span "Row" at bounding box center [253, 297] width 30 height 23
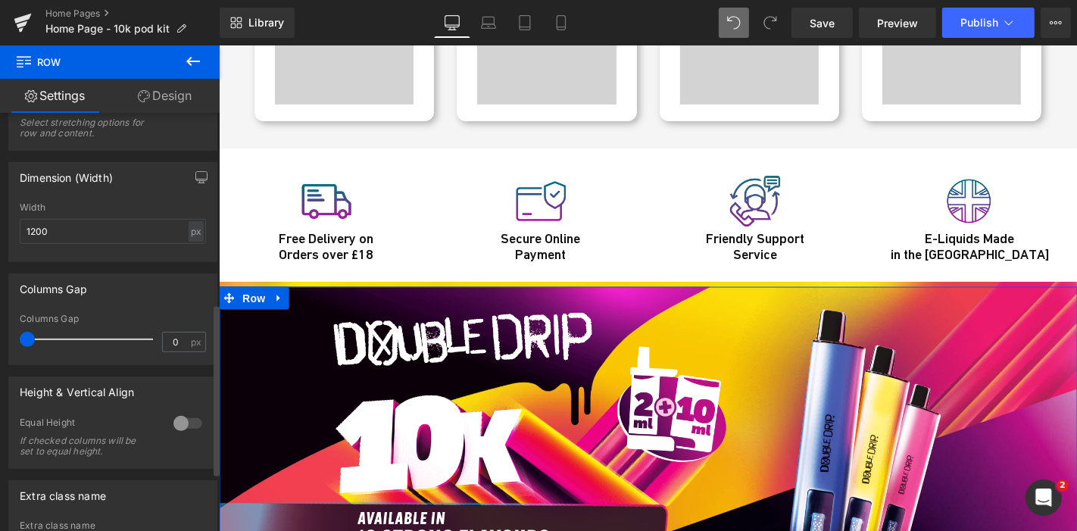
scroll to position [604, 0]
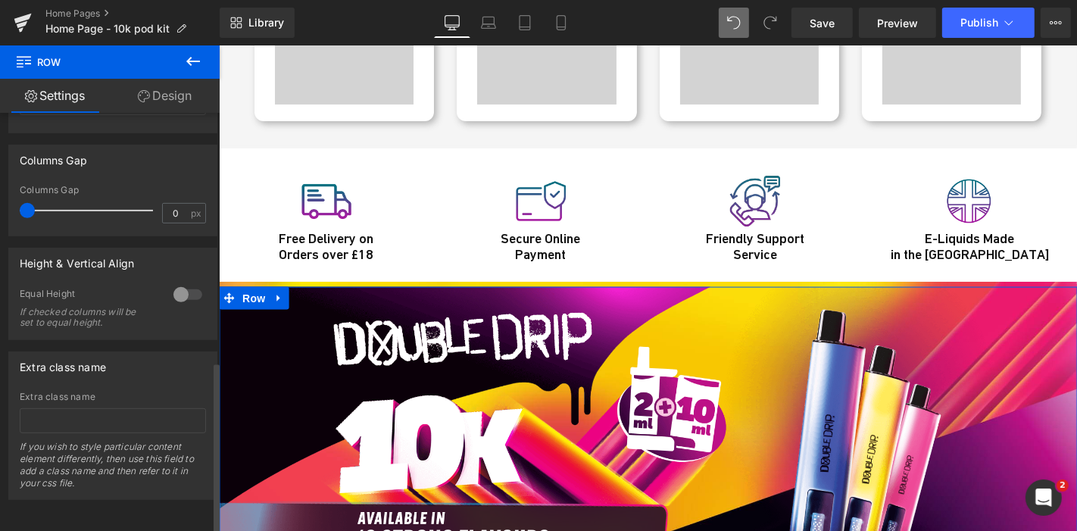
click at [181, 282] on div at bounding box center [188, 294] width 36 height 24
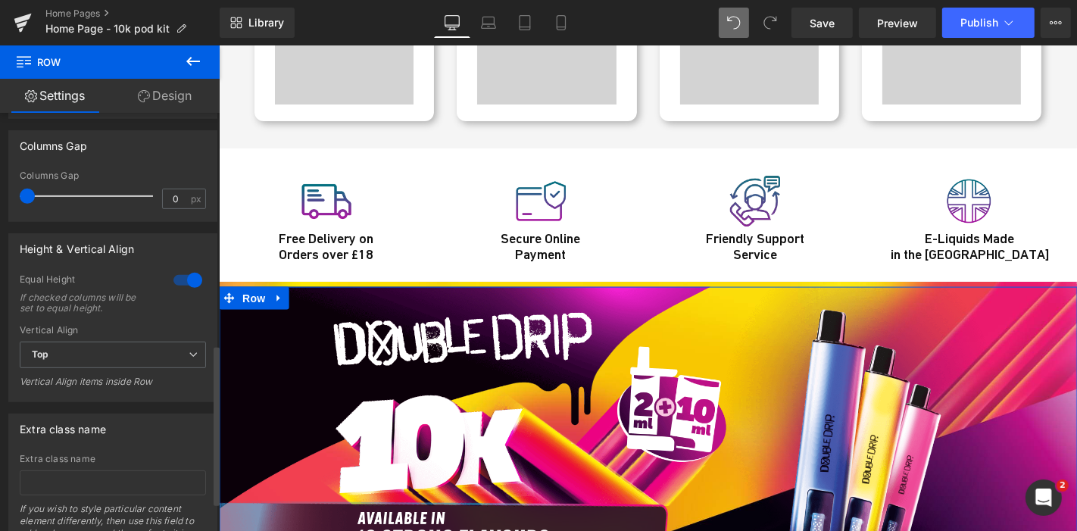
click at [169, 297] on div "Equal Height If checked columns will be set to equal height." at bounding box center [113, 298] width 186 height 51
click at [183, 286] on div at bounding box center [188, 280] width 36 height 24
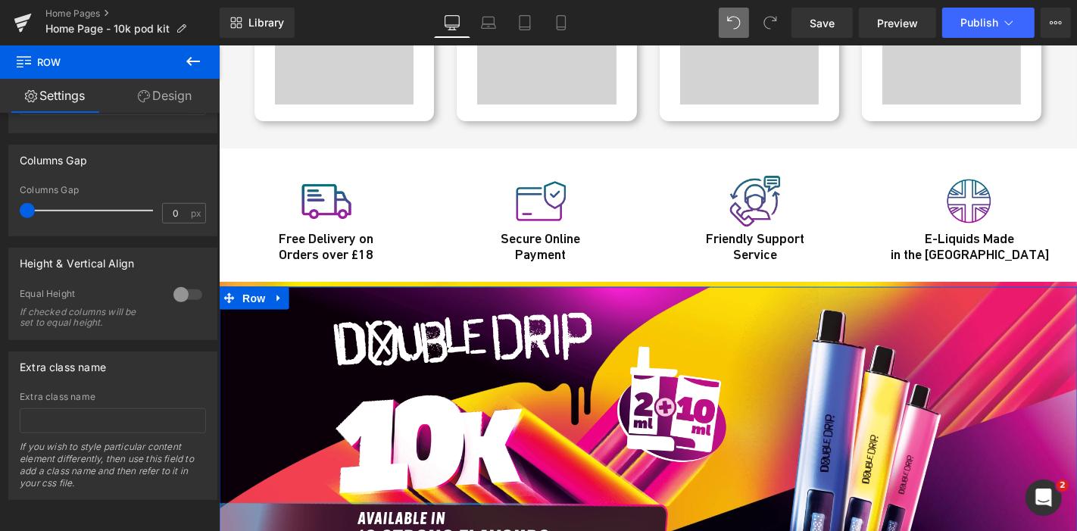
click at [177, 90] on link "Design" at bounding box center [165, 96] width 110 height 34
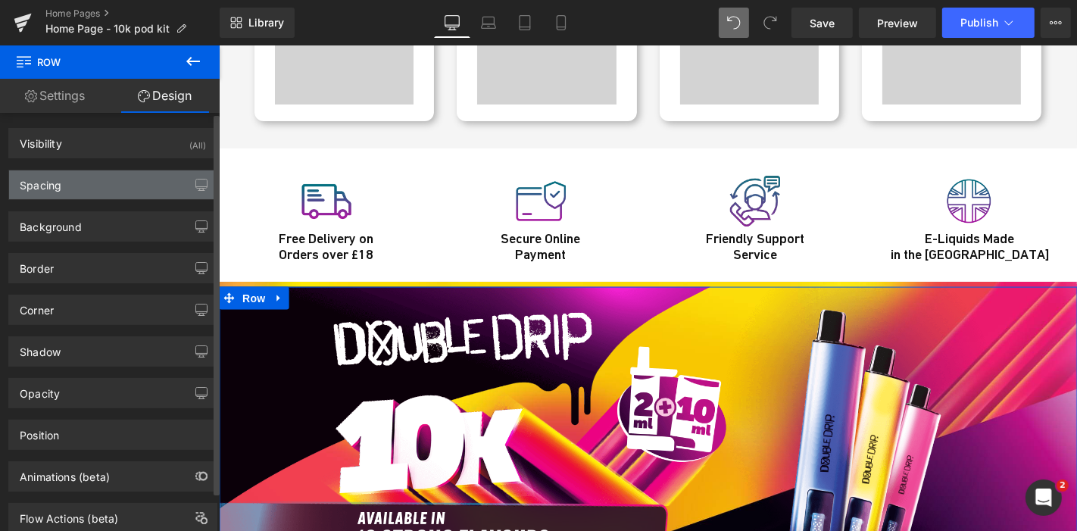
click at [103, 176] on div "Spacing" at bounding box center [112, 184] width 207 height 29
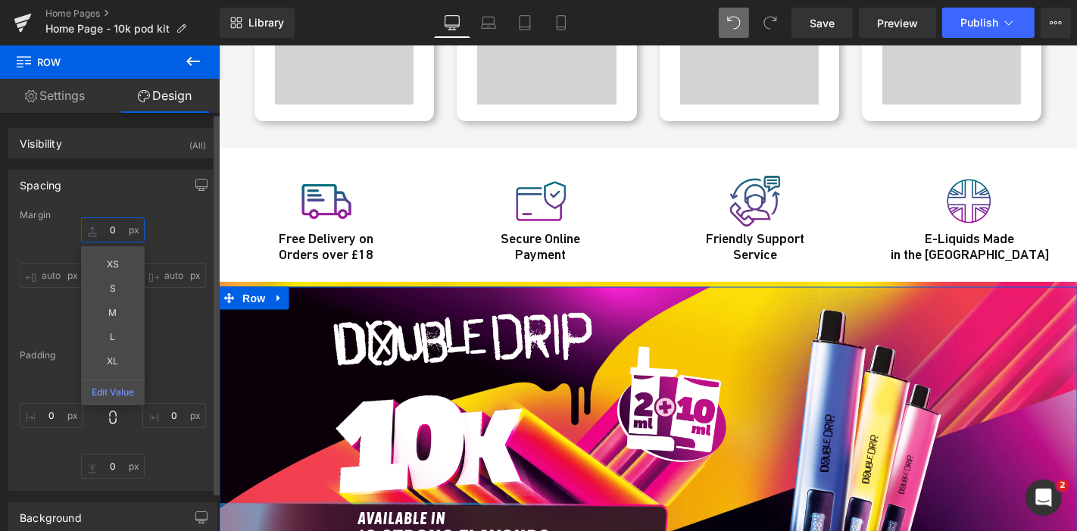
click at [112, 226] on input "0" at bounding box center [113, 229] width 64 height 25
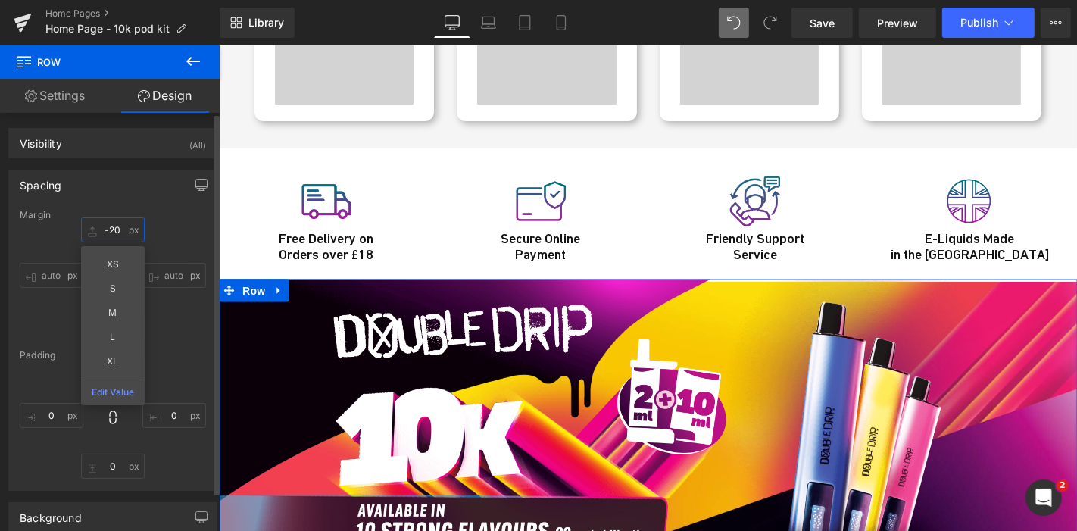
type input "-21"
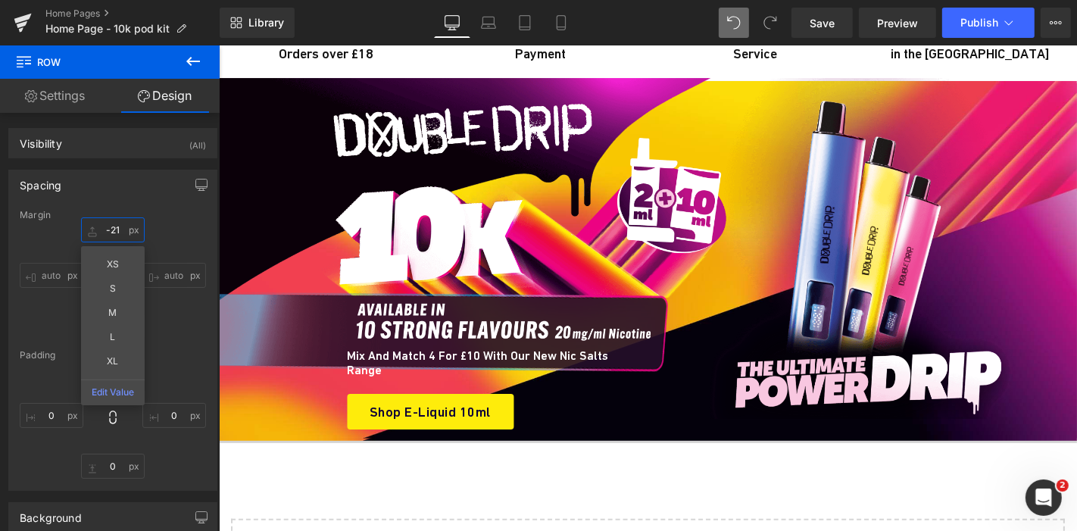
scroll to position [5359, 0]
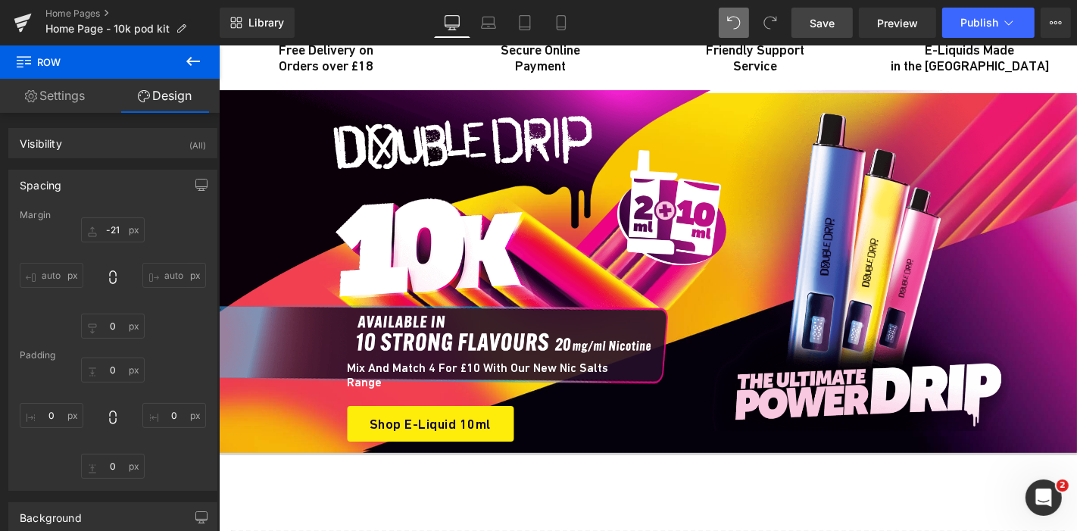
click at [806, 20] on link "Save" at bounding box center [821, 23] width 61 height 30
click at [878, 20] on span "Preview" at bounding box center [897, 23] width 41 height 16
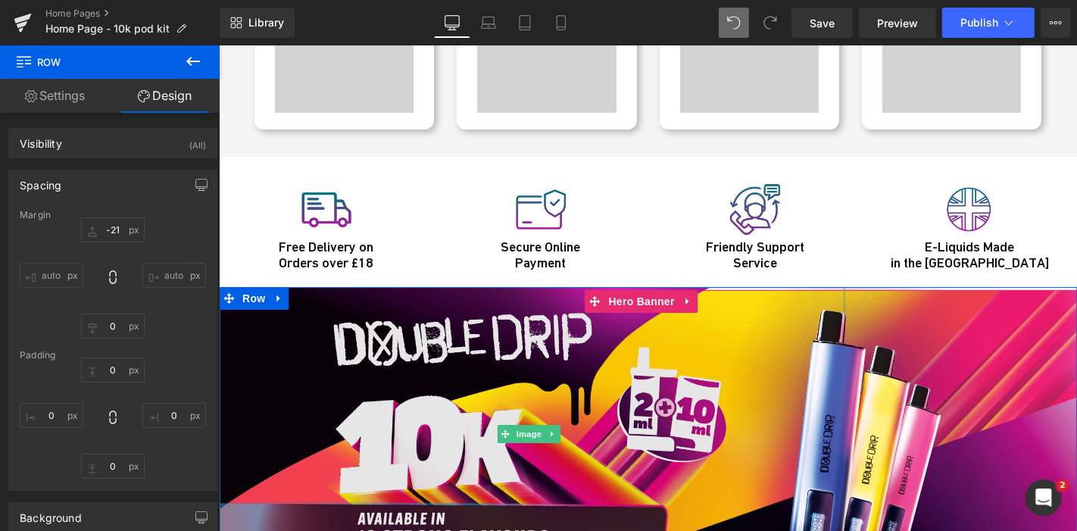
scroll to position [5140, 0]
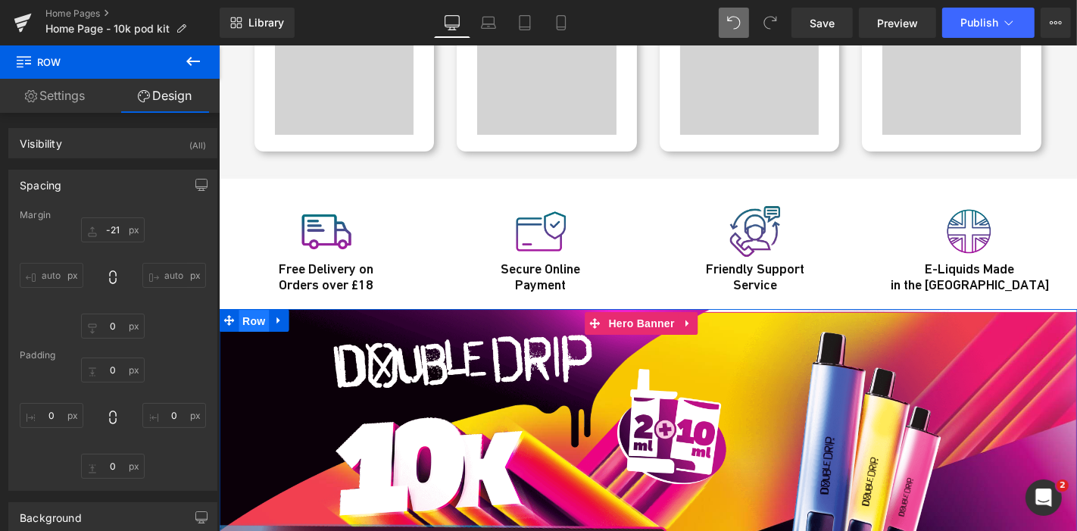
click at [242, 309] on span "Row" at bounding box center [253, 320] width 30 height 23
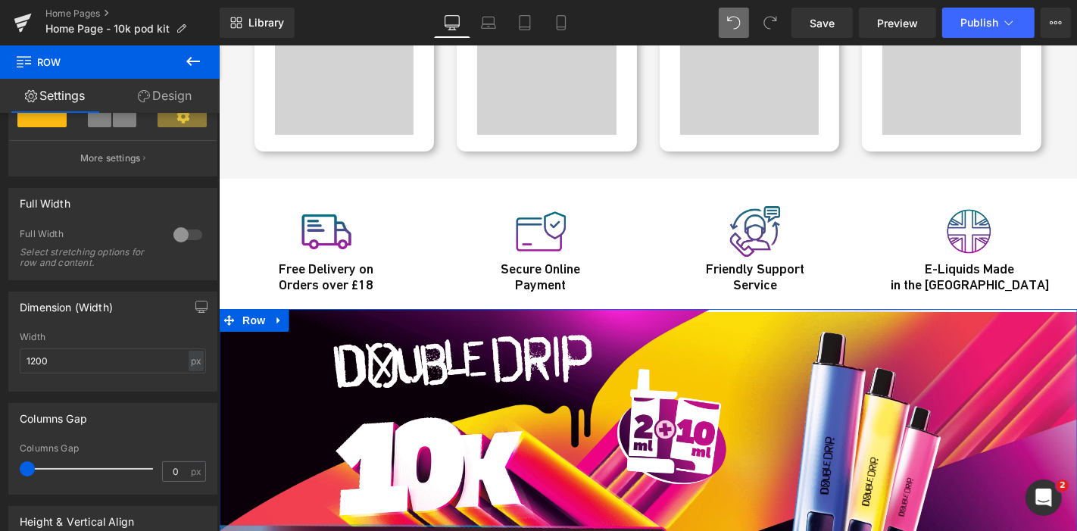
scroll to position [351, 0]
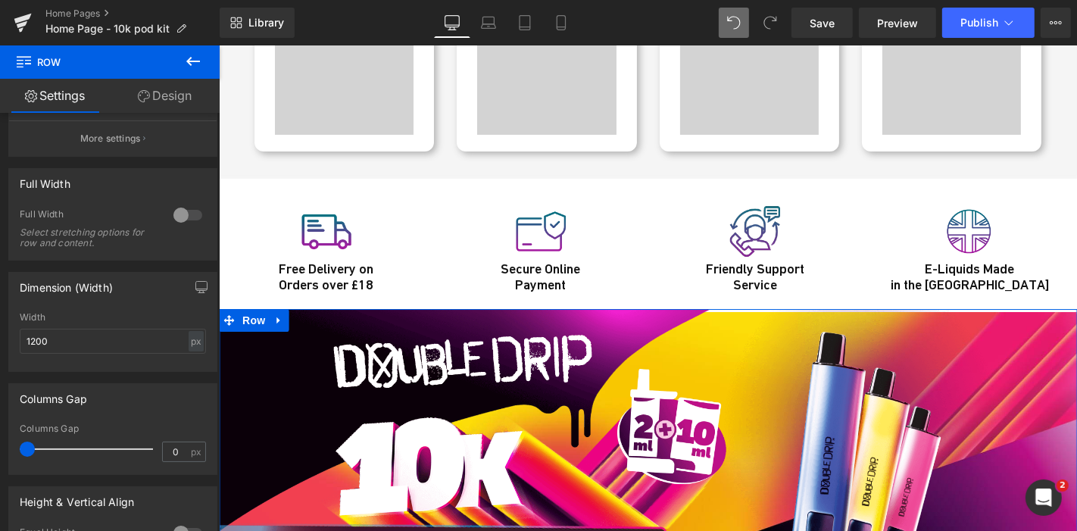
click at [175, 221] on div at bounding box center [188, 215] width 36 height 24
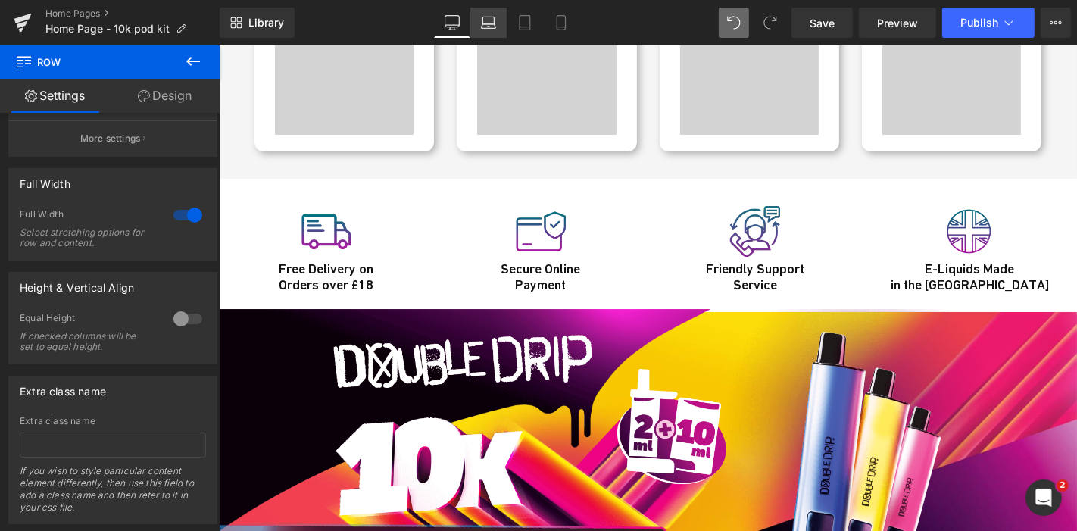
click at [487, 29] on icon at bounding box center [488, 22] width 15 height 15
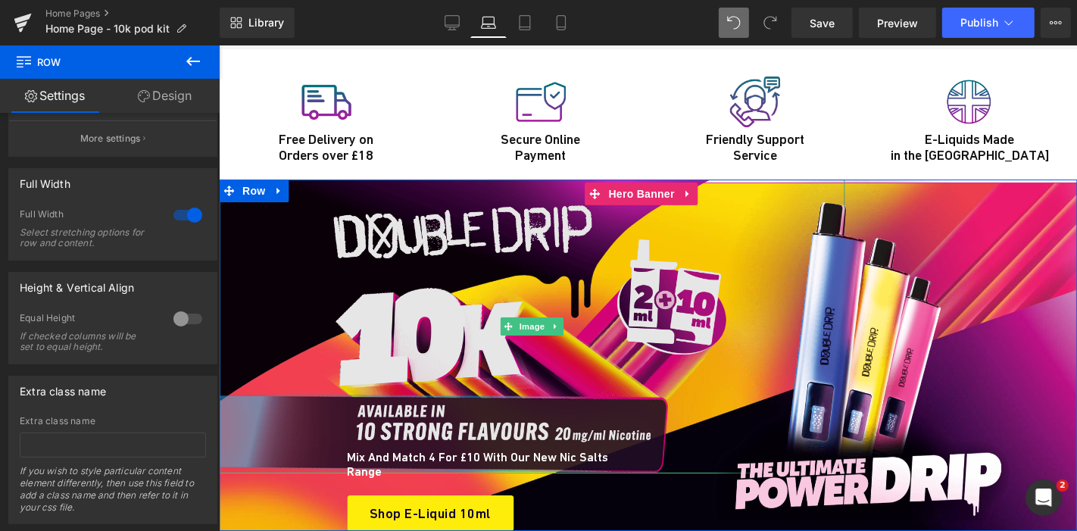
scroll to position [5260, 0]
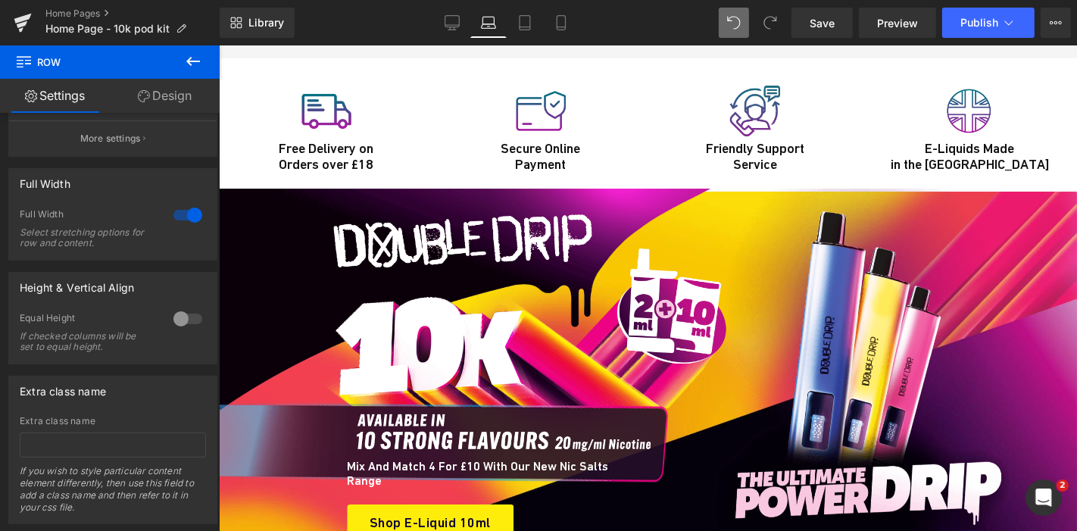
click at [452, 38] on div "Library Laptop Desktop Laptop Tablet Mobile Save Preview Publish Scheduled View…" at bounding box center [648, 22] width 857 height 45
click at [452, 26] on icon at bounding box center [451, 22] width 15 height 15
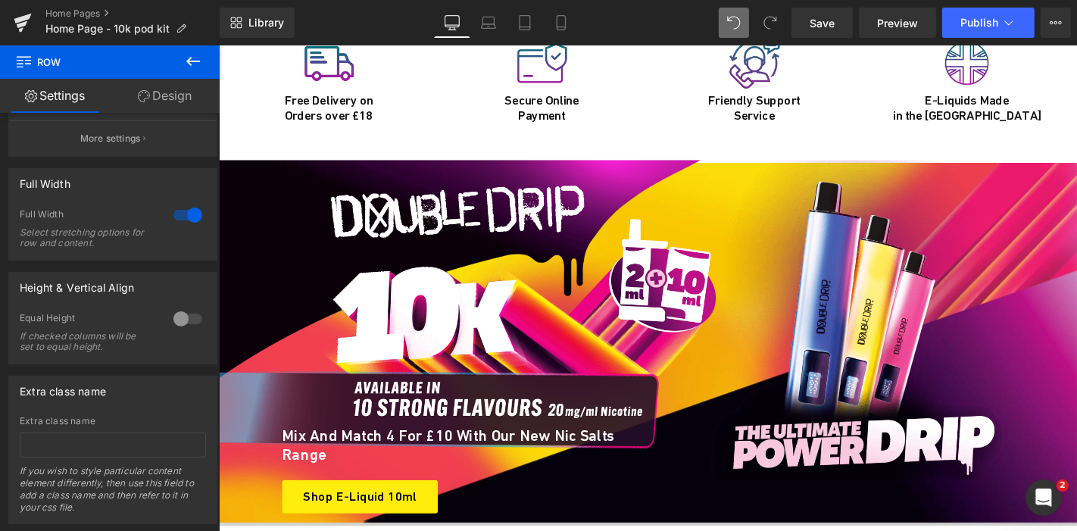
scroll to position [5430, 0]
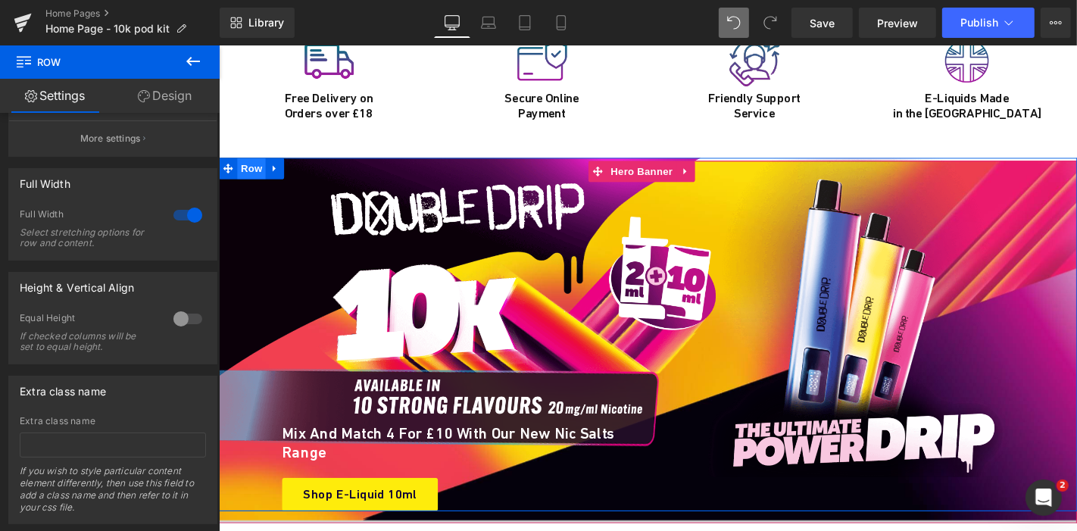
click at [245, 165] on span "Row" at bounding box center [253, 176] width 30 height 23
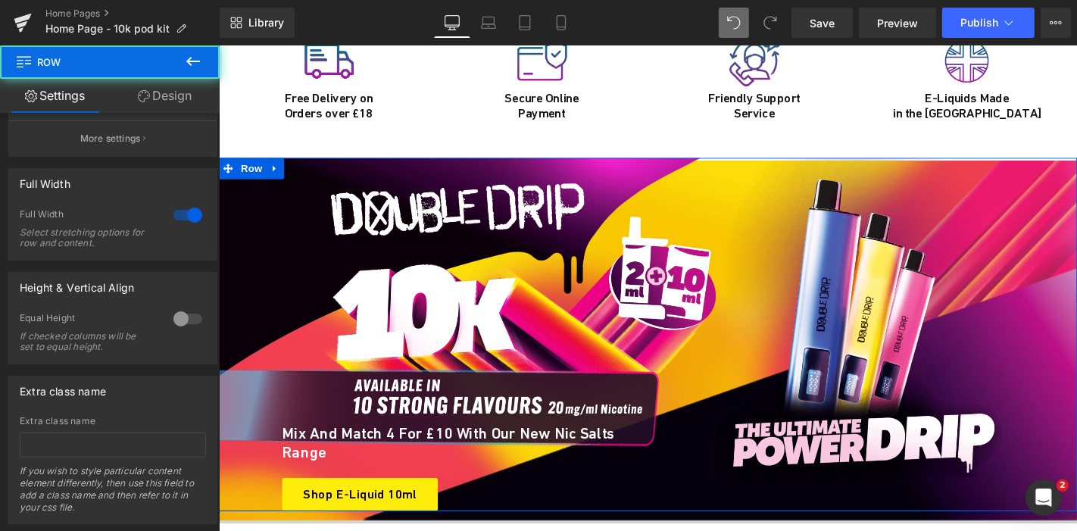
click at [181, 92] on link "Design" at bounding box center [165, 96] width 110 height 34
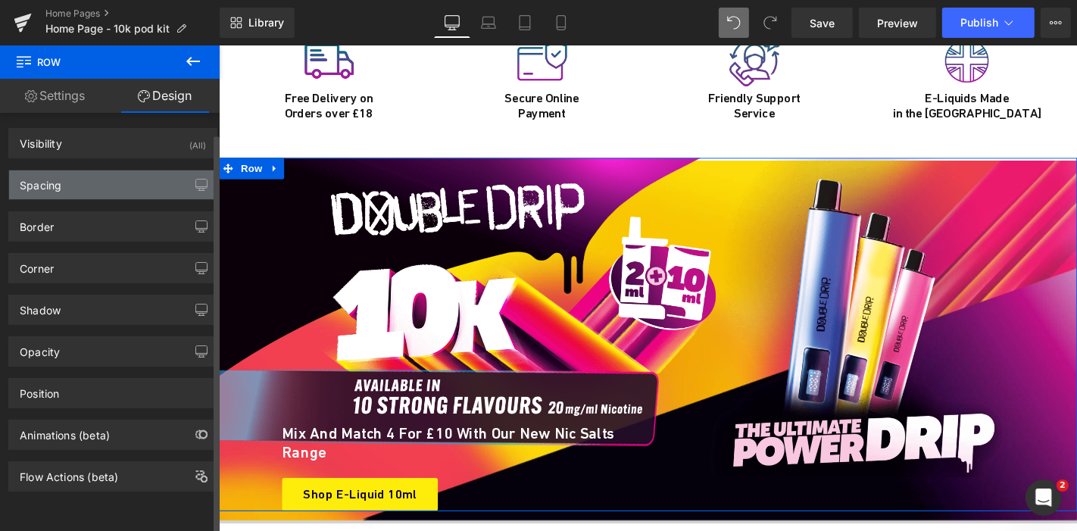
click at [97, 188] on div "Spacing" at bounding box center [112, 184] width 207 height 29
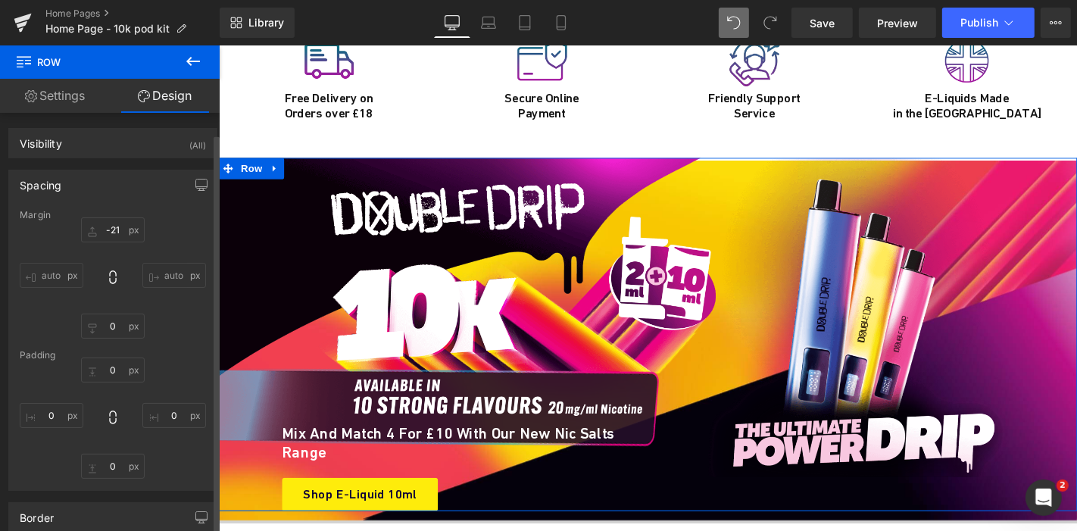
click at [97, 188] on div "Spacing" at bounding box center [112, 184] width 207 height 29
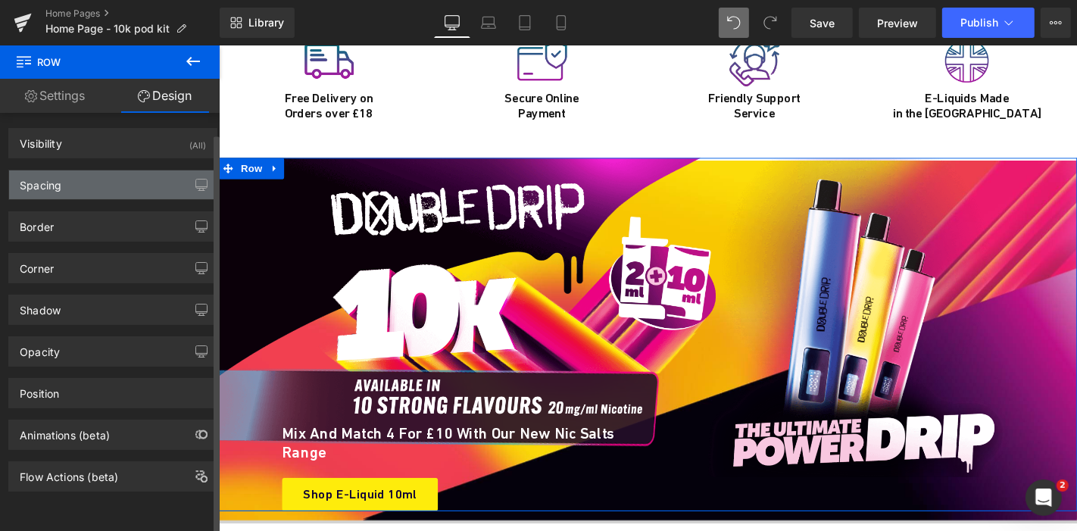
click at [97, 188] on div "Spacing" at bounding box center [112, 184] width 207 height 29
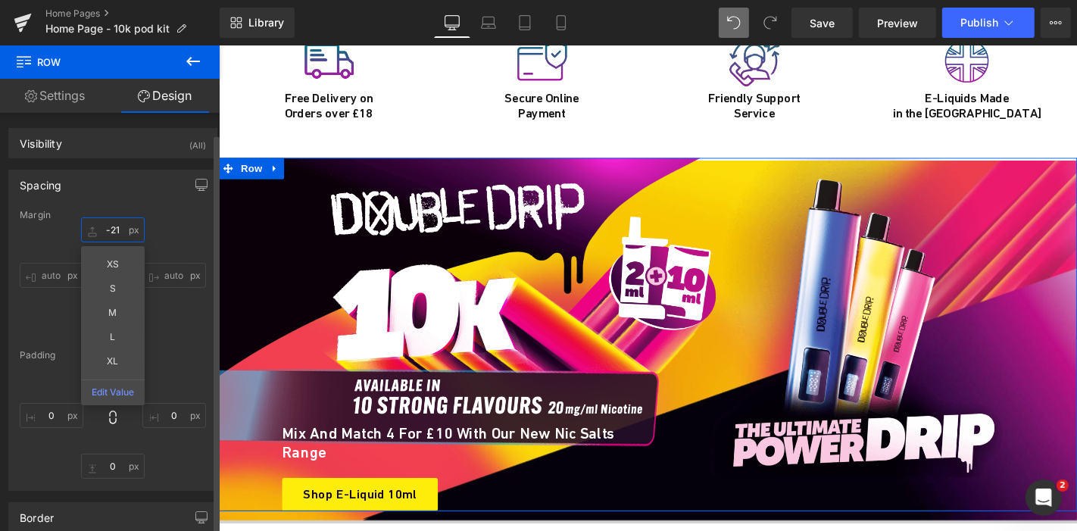
click at [112, 225] on input "-21" at bounding box center [113, 229] width 64 height 25
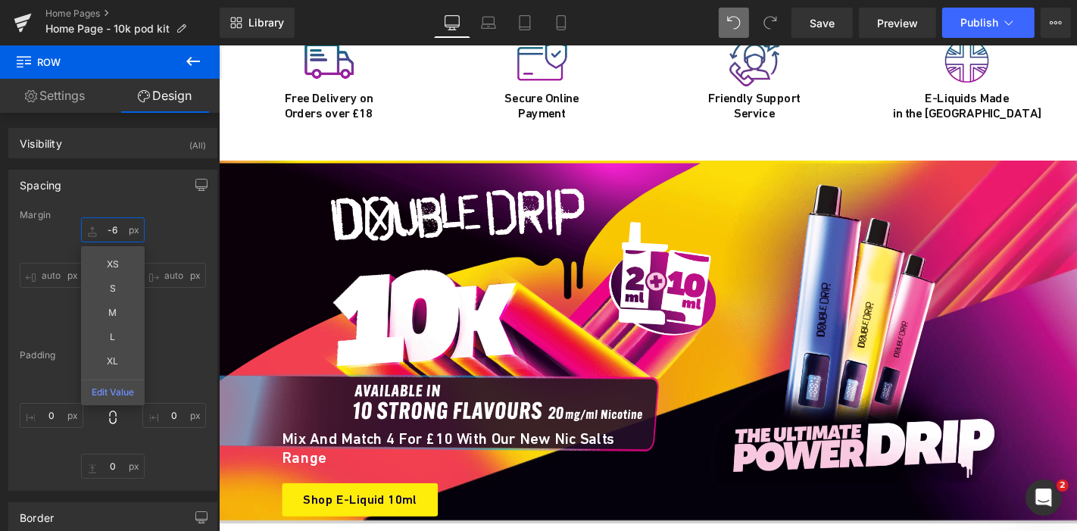
type input "-6"
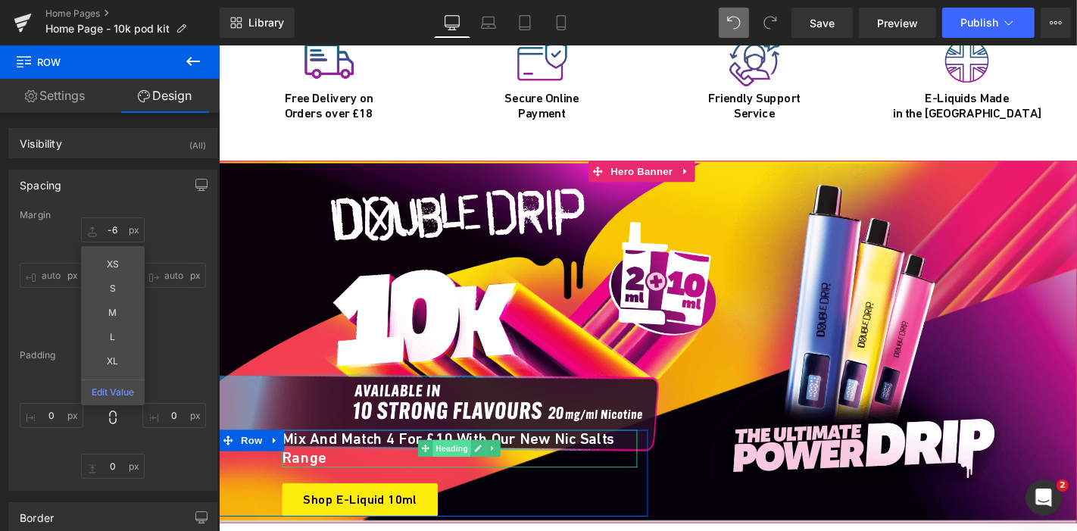
click at [457, 466] on span "Heading" at bounding box center [467, 475] width 41 height 18
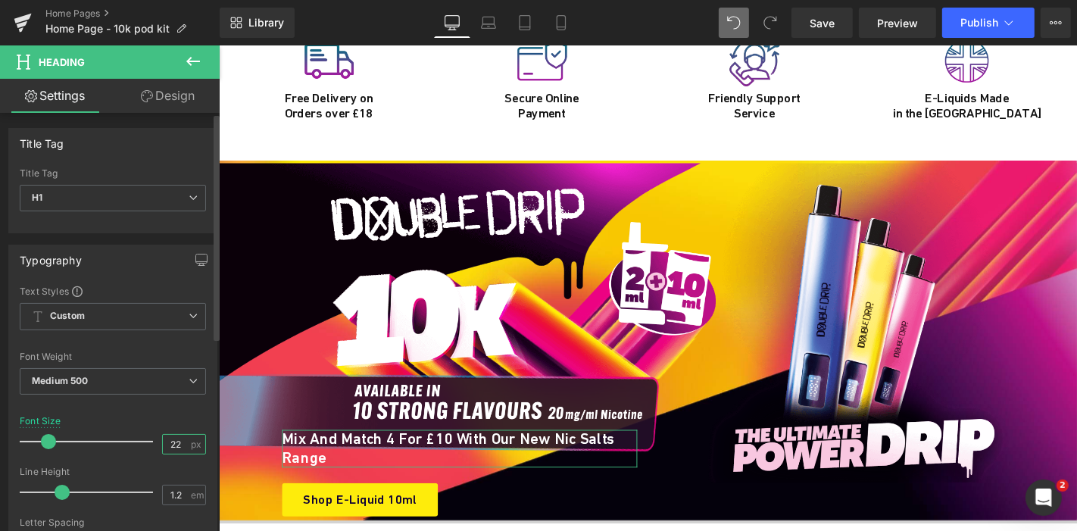
click at [180, 442] on input "22" at bounding box center [176, 444] width 27 height 19
type input "20"
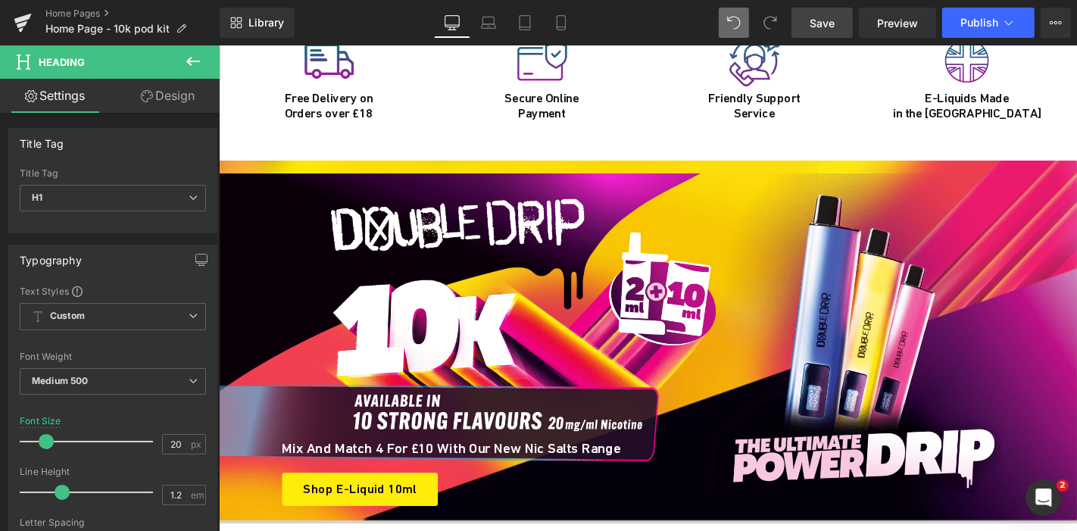
click at [822, 30] on span "Save" at bounding box center [821, 23] width 25 height 16
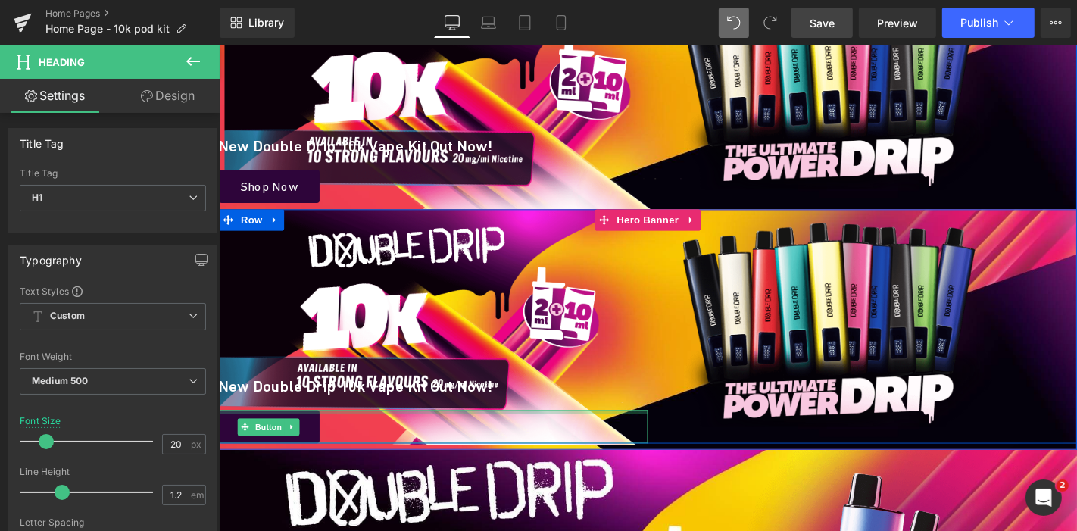
scroll to position [184, 0]
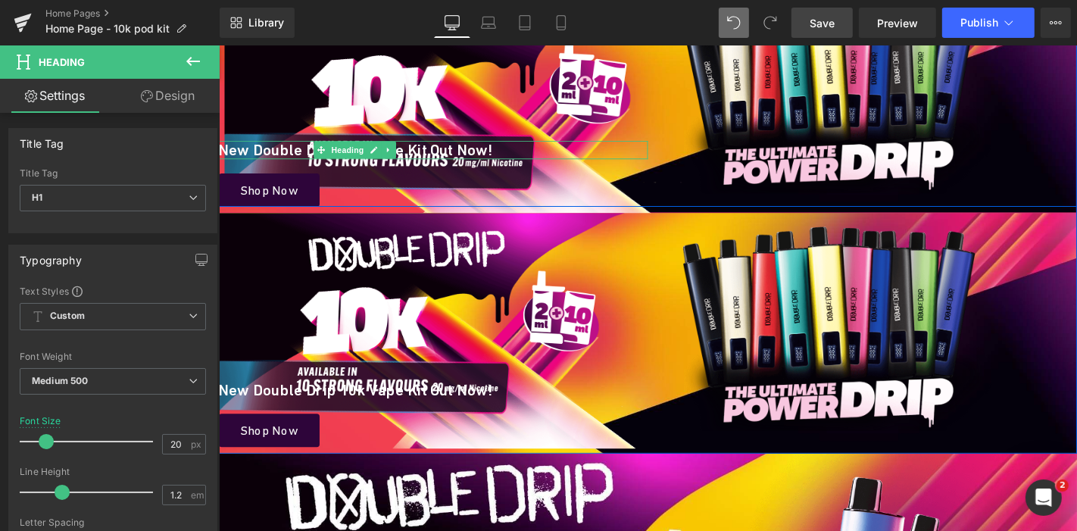
click at [285, 157] on h1 "New Double Drip 10k Vape Kit Out Now!" at bounding box center [363, 157] width 625 height 20
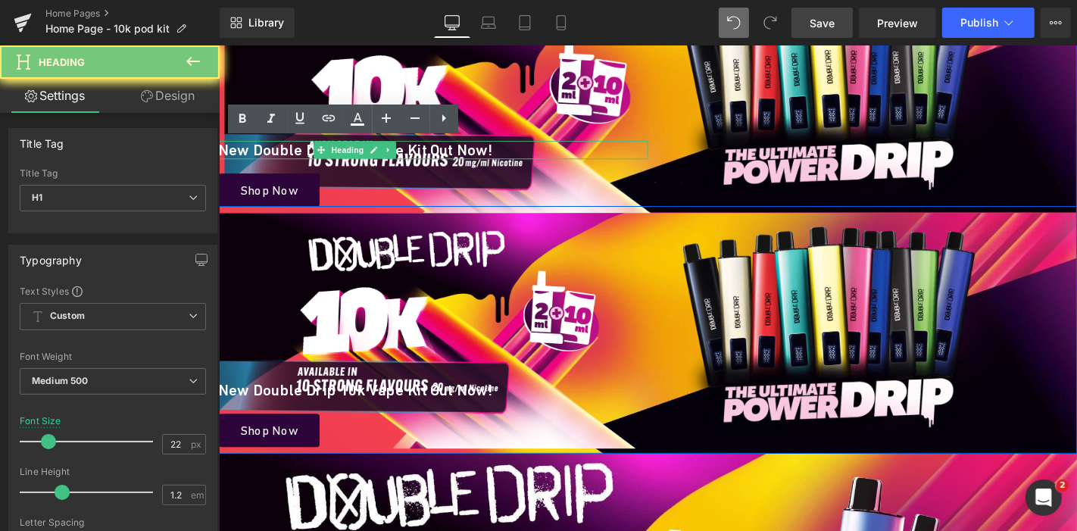
click at [285, 157] on h1 "New Double Drip 10k Vape Kit Out Now!" at bounding box center [363, 157] width 625 height 20
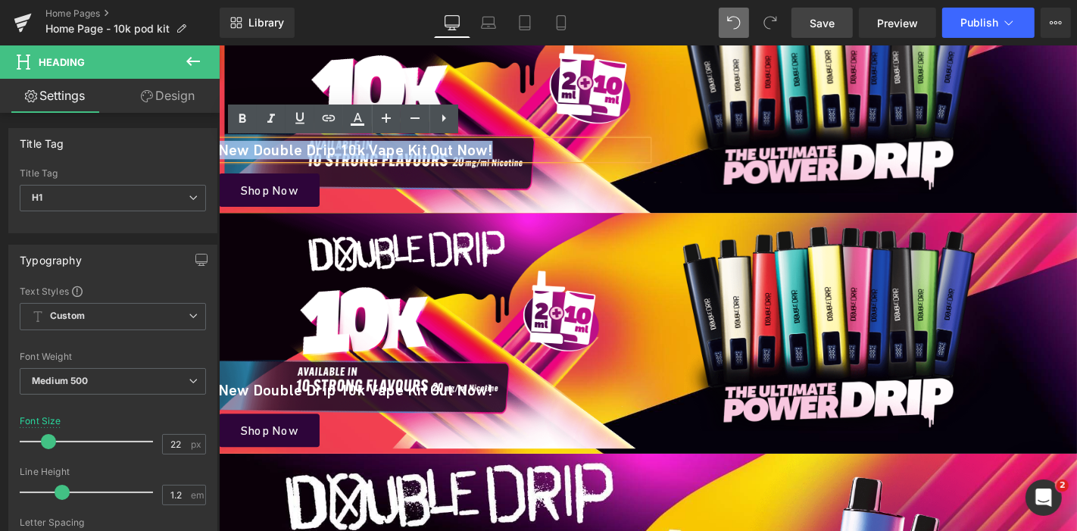
copy h1 "New Double Drip 10k Vape Kit Out Now!"
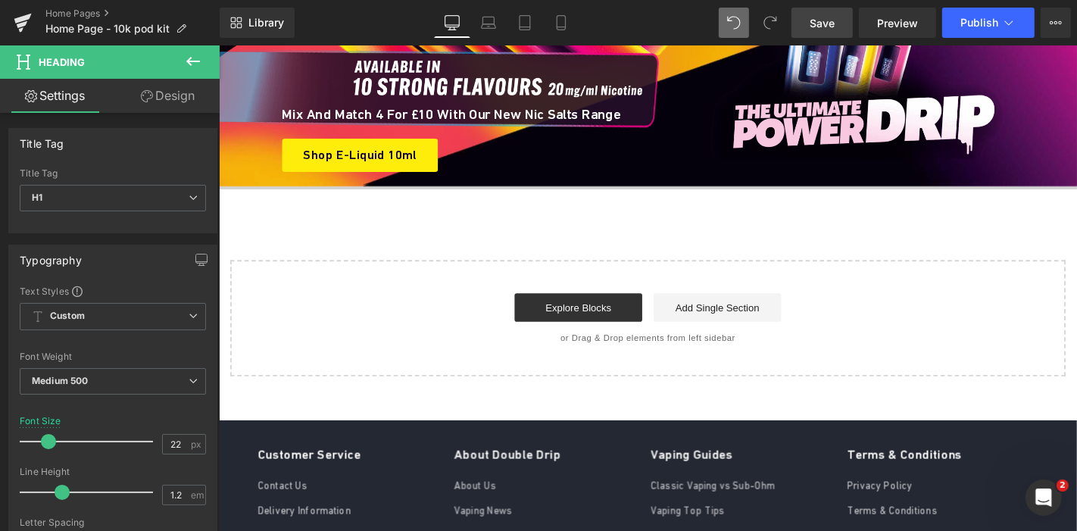
scroll to position [5792, 0]
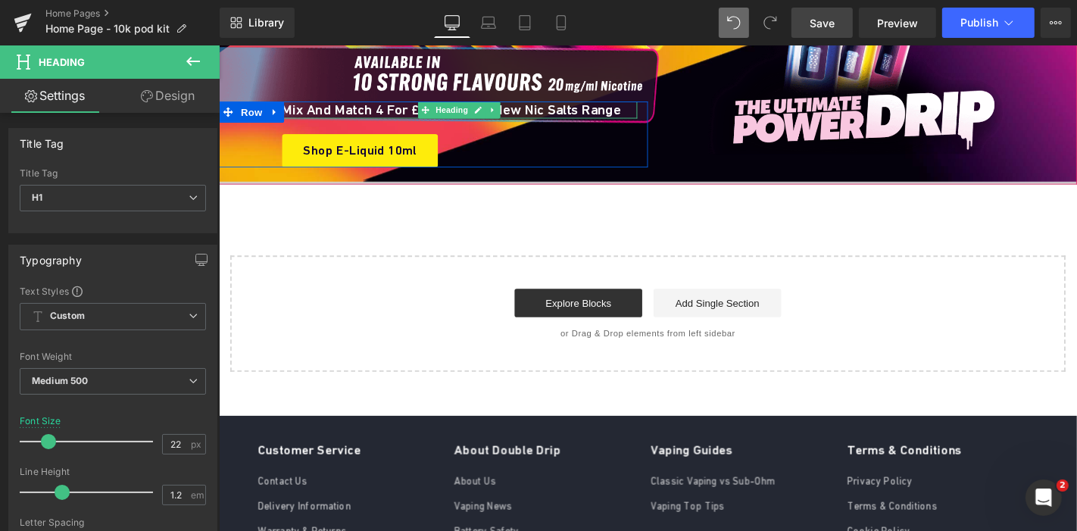
click at [302, 104] on h1 "Mix and Match 4 for £10 with our new Nic Salts range" at bounding box center [474, 113] width 379 height 18
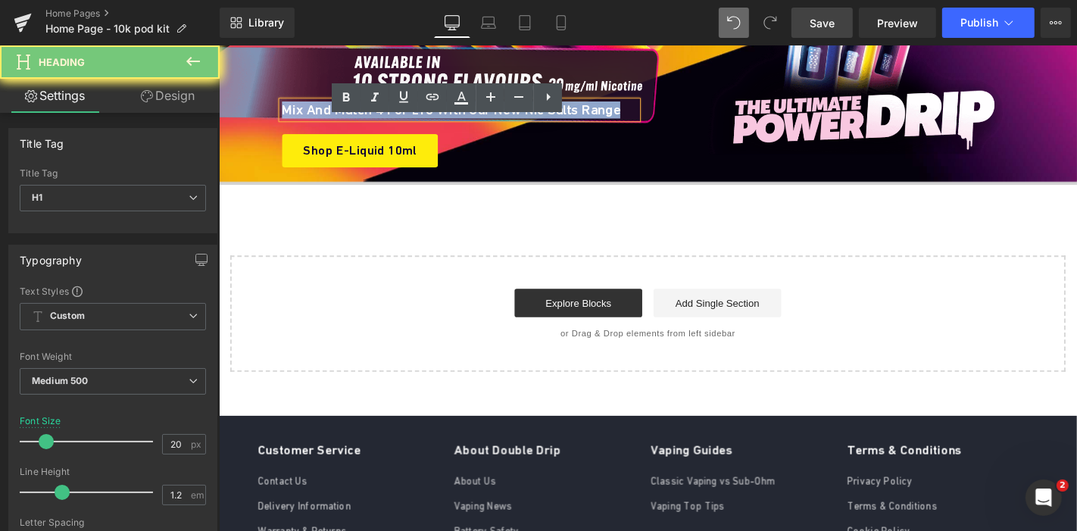
click at [302, 104] on h1 "Mix and Match 4 for £10 with our new Nic Salts range" at bounding box center [474, 113] width 379 height 18
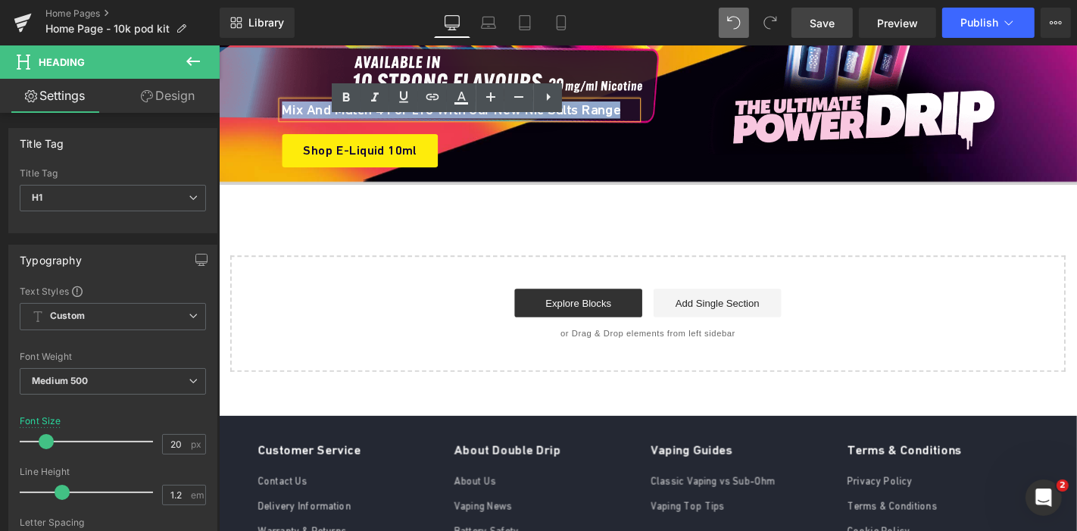
paste div
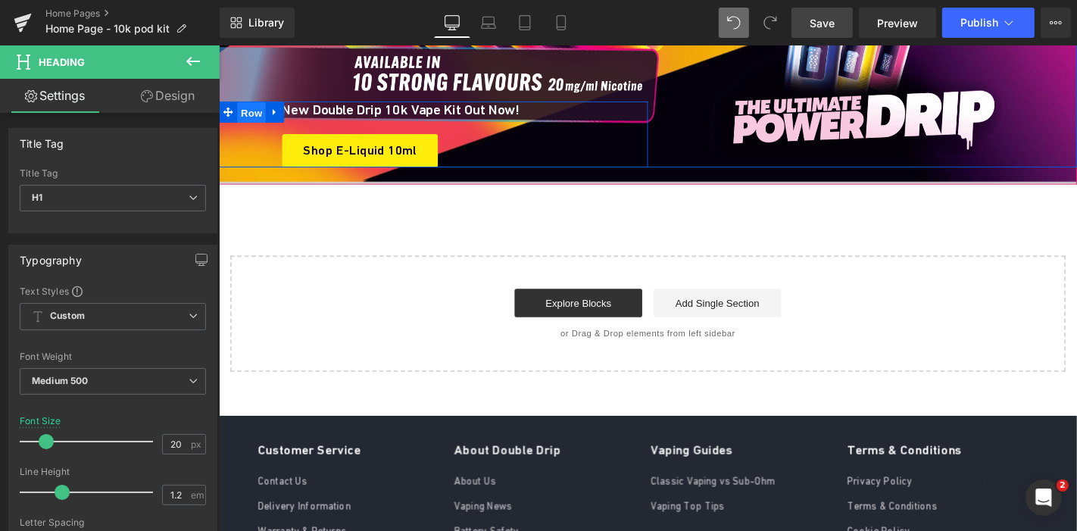
click at [238, 105] on span "Row" at bounding box center [253, 116] width 30 height 23
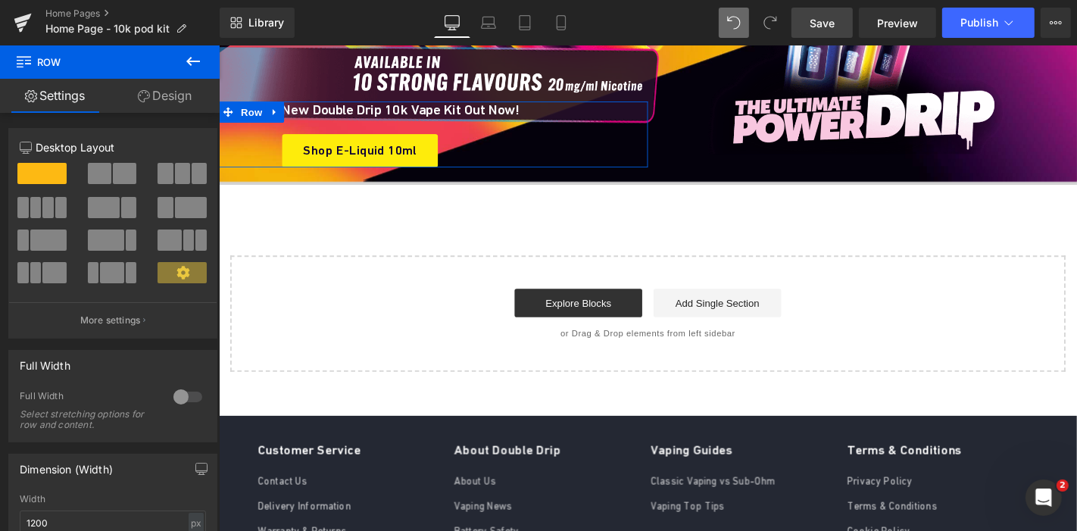
click at [189, 91] on link "Design" at bounding box center [165, 96] width 110 height 34
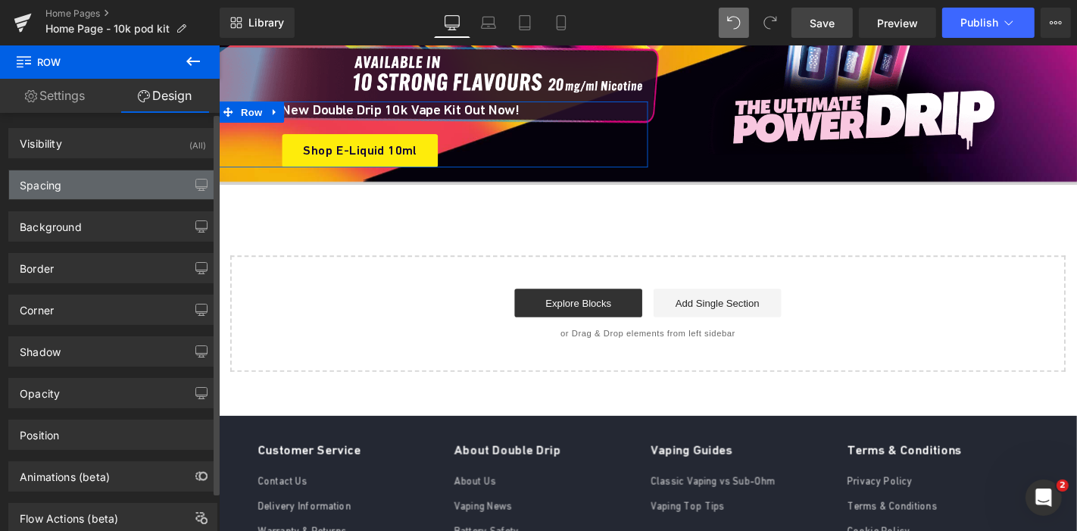
click at [116, 174] on div "Spacing" at bounding box center [112, 184] width 207 height 29
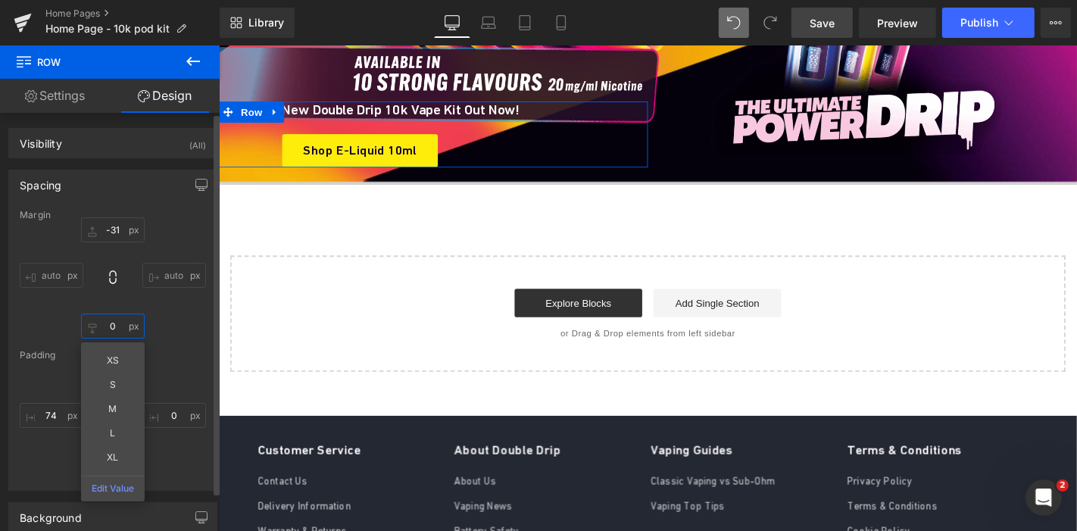
click at [117, 323] on input "0" at bounding box center [113, 325] width 64 height 25
type input "-4"
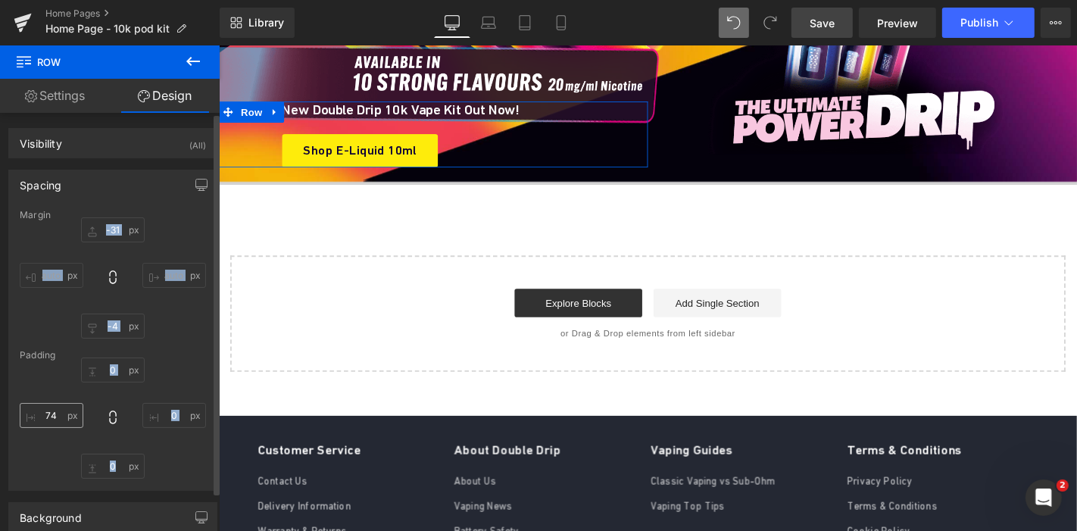
drag, startPoint x: 178, startPoint y: 323, endPoint x: 45, endPoint y: 414, distance: 161.1
click at [45, 414] on div "Margin -31px -31 auto auto -4 -4 auto auto Padding 0px 0 0px 0 0px 0 74px 74" at bounding box center [112, 350] width 207 height 280
click at [45, 414] on input "74" at bounding box center [52, 415] width 64 height 25
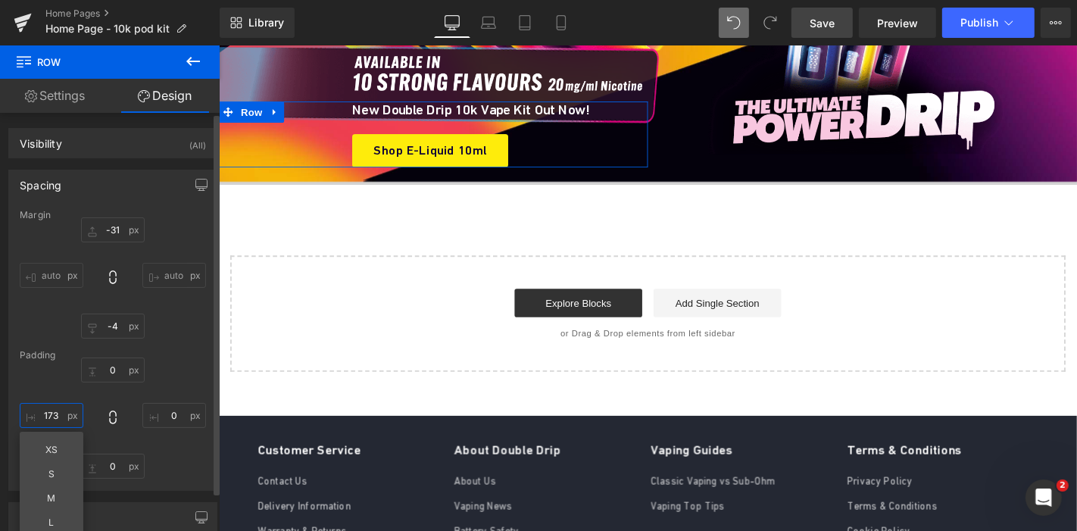
type input "174"
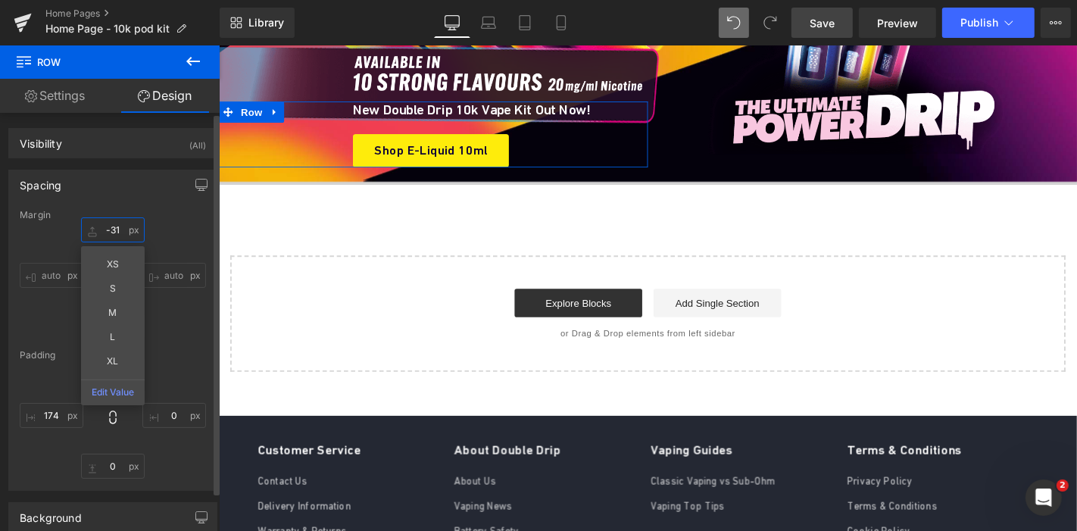
click at [115, 229] on input "-31" at bounding box center [113, 229] width 64 height 25
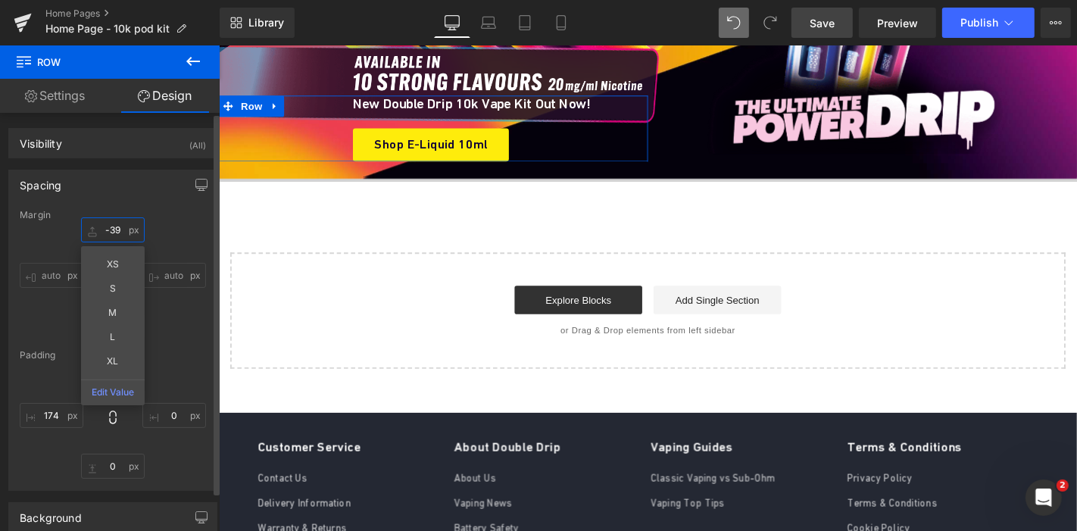
scroll to position [5796, 0]
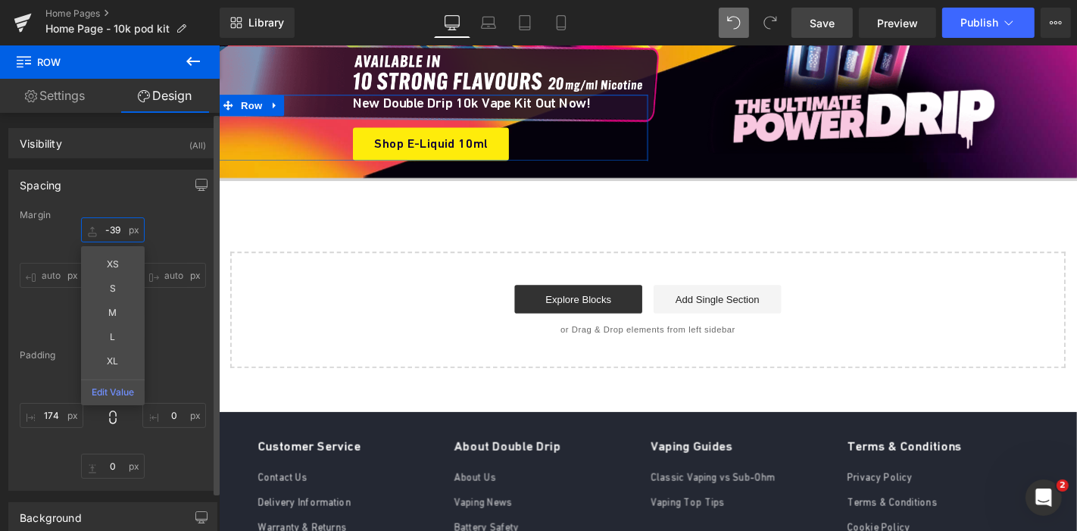
type input "-38"
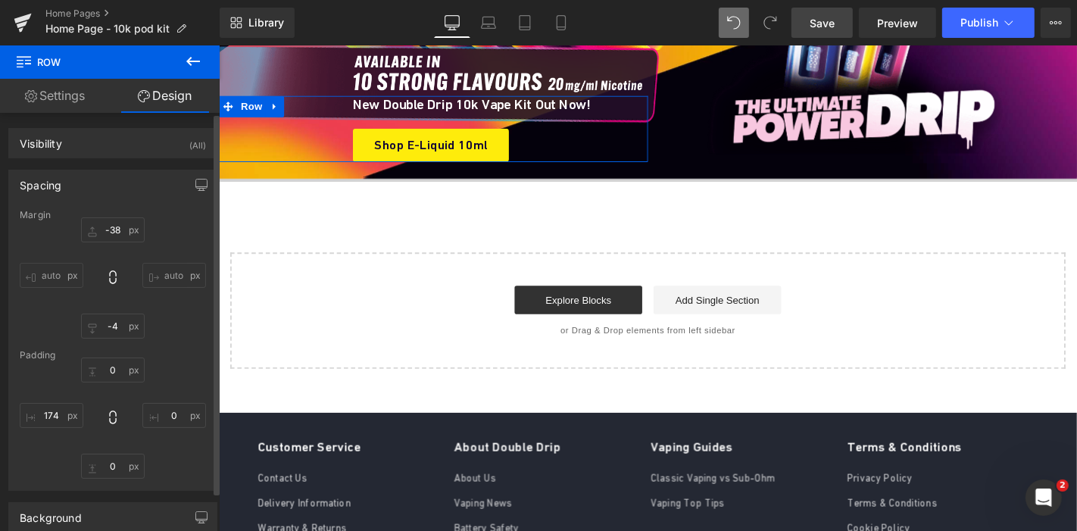
click at [182, 342] on div "Margin -38 -38 auto auto -4 -4 auto auto Padding 0px 0 0px 0 0px 0 174 174" at bounding box center [112, 350] width 207 height 280
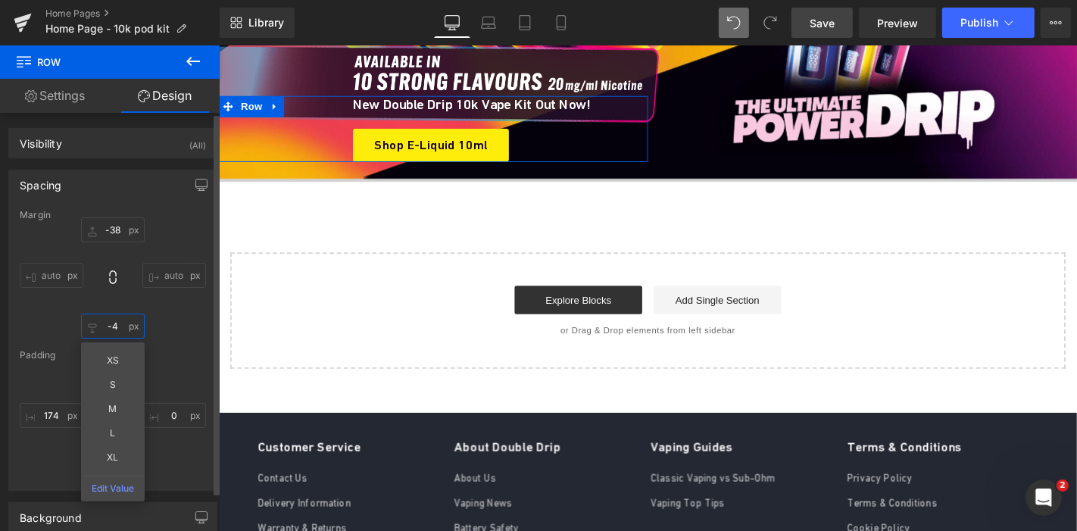
click at [119, 327] on input "-4" at bounding box center [113, 325] width 64 height 25
type input "-7"
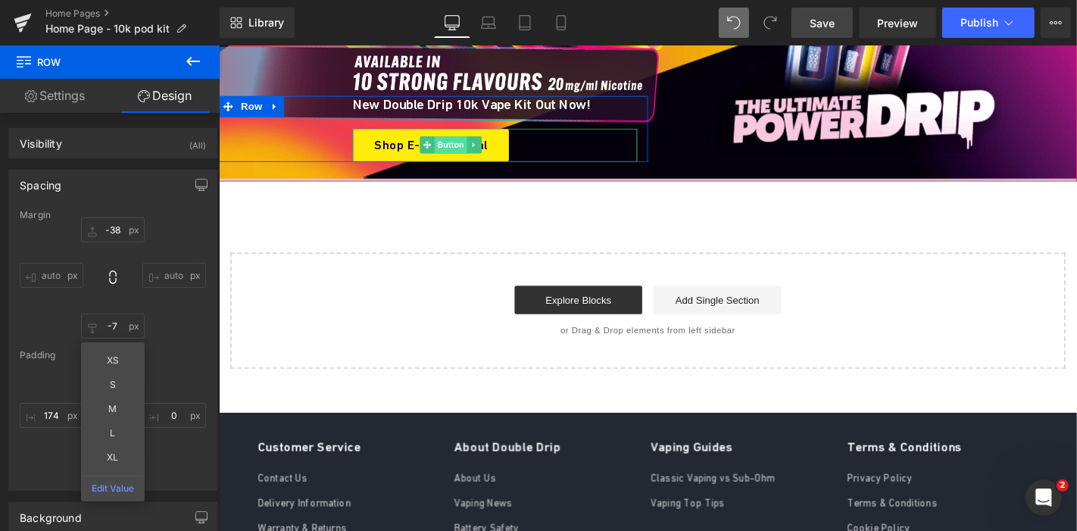
click at [456, 142] on span "Button" at bounding box center [466, 151] width 35 height 18
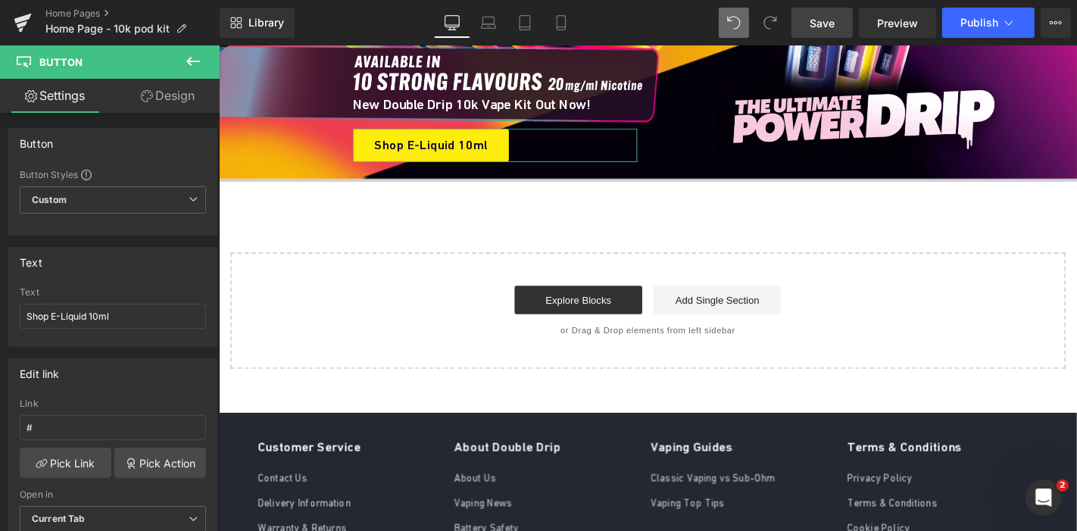
click at [162, 98] on link "Design" at bounding box center [168, 96] width 110 height 34
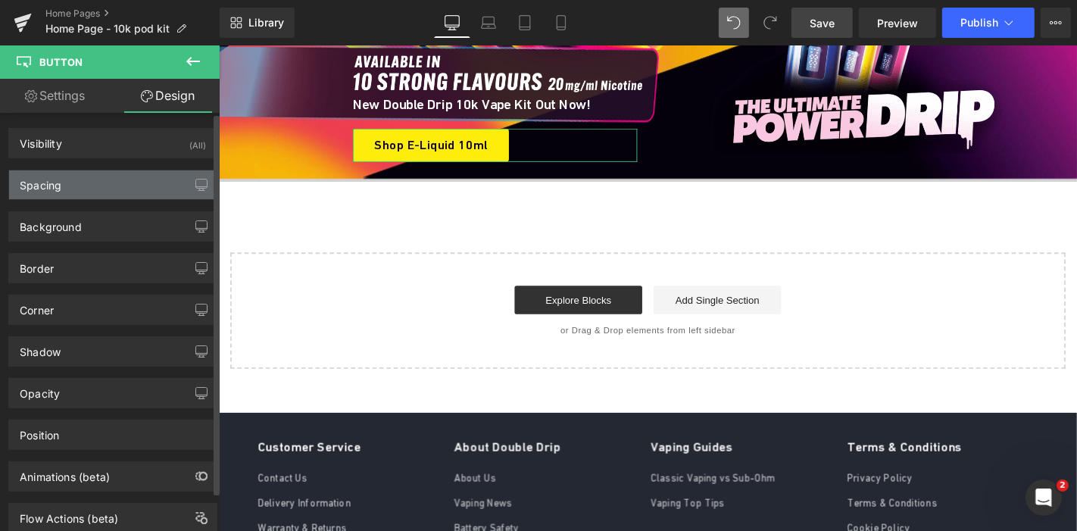
type input "22"
type input "0"
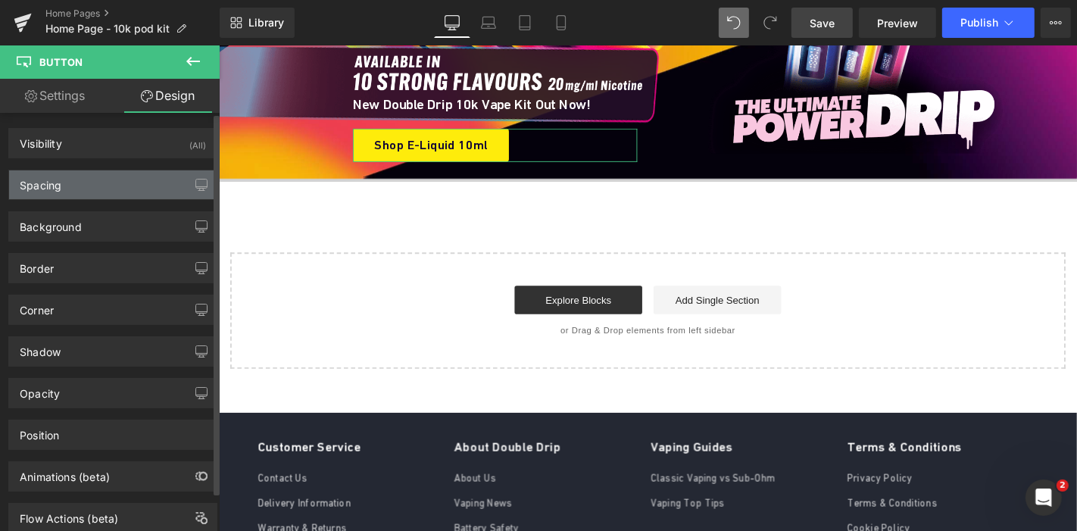
type input "30"
type input "0"
type input "30"
click at [82, 186] on div "Spacing" at bounding box center [112, 184] width 207 height 29
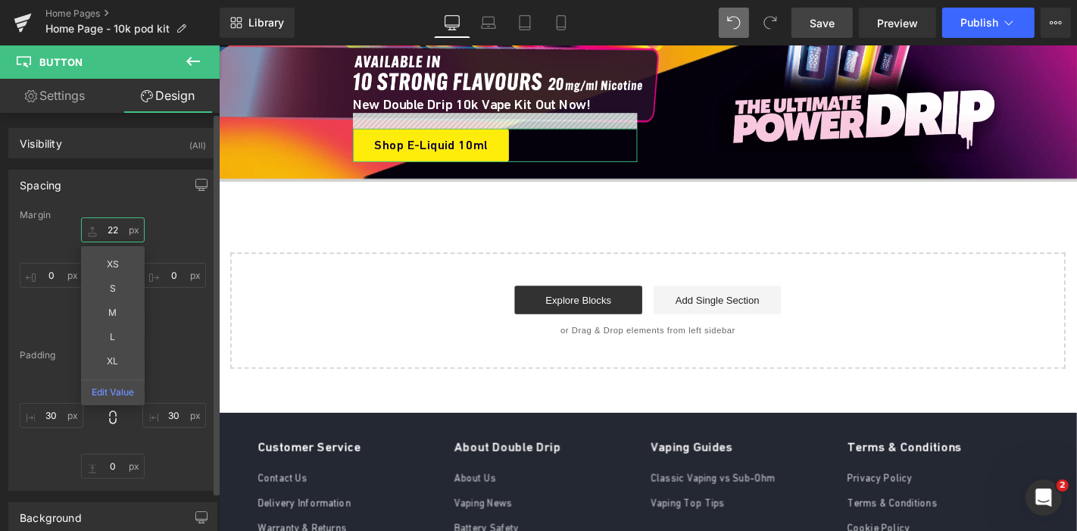
click at [119, 222] on input "22" at bounding box center [113, 229] width 64 height 25
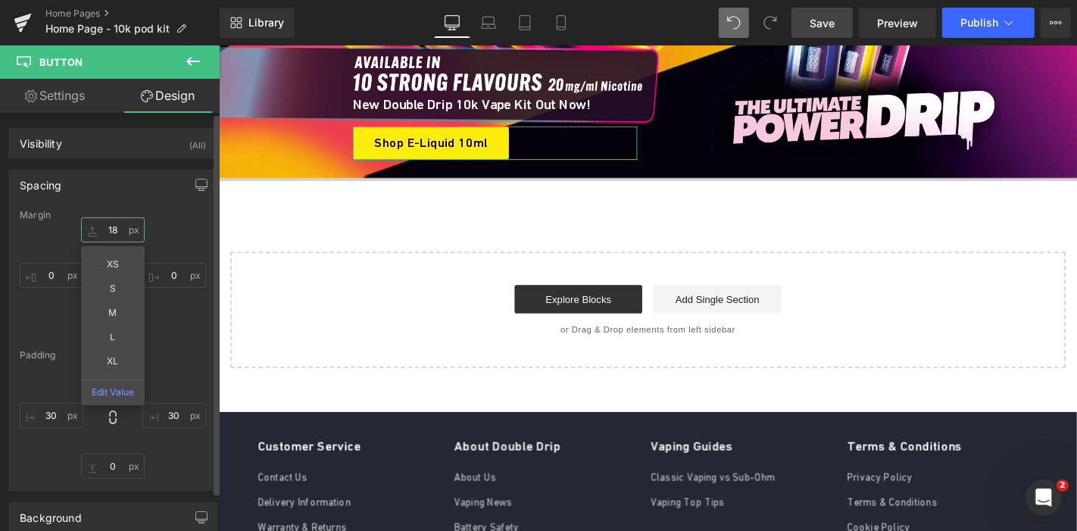
scroll to position [5797, 0]
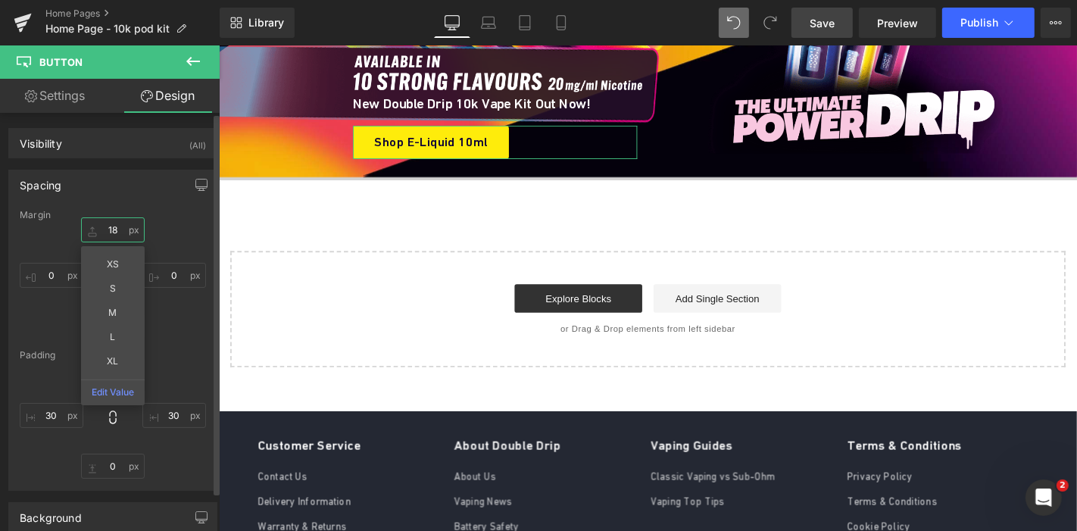
type input "17"
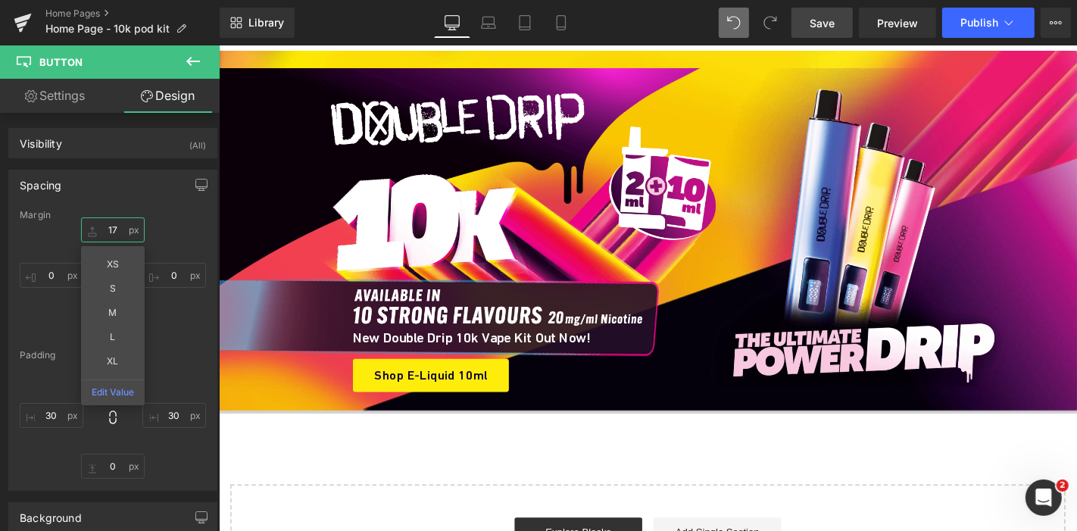
scroll to position [5509, 0]
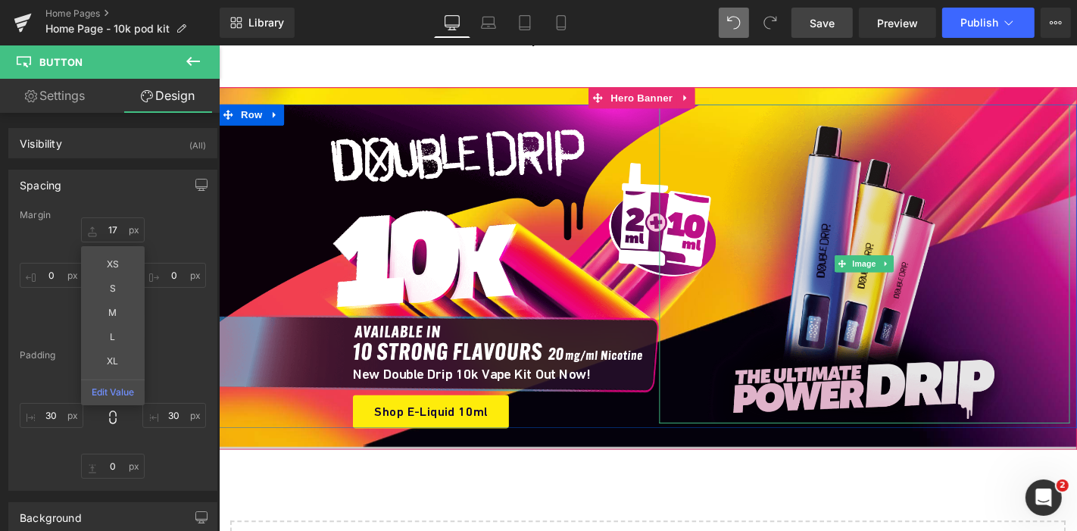
click at [844, 108] on img at bounding box center [908, 278] width 341 height 341
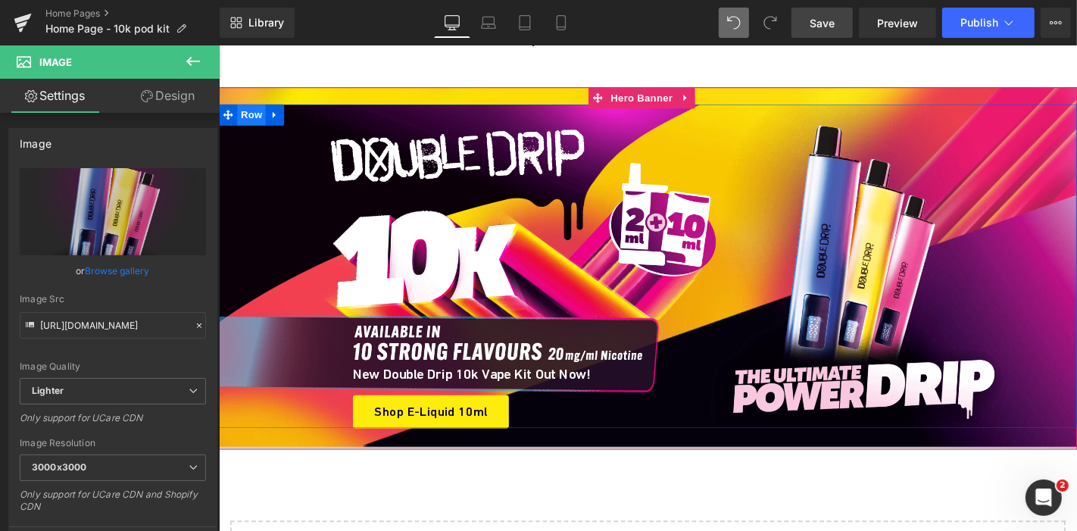
click at [246, 108] on span "Row" at bounding box center [253, 119] width 30 height 23
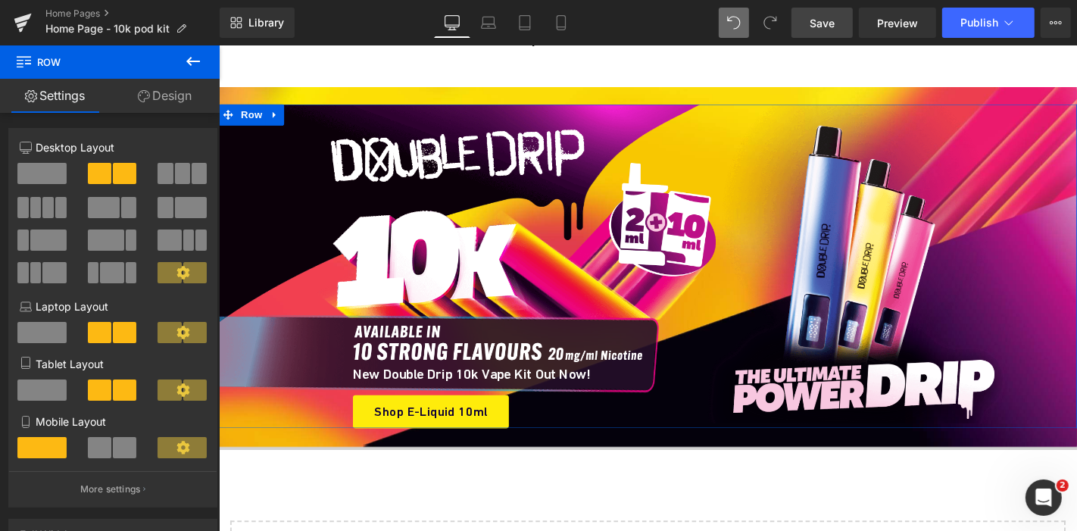
click at [170, 101] on link "Design" at bounding box center [165, 96] width 110 height 34
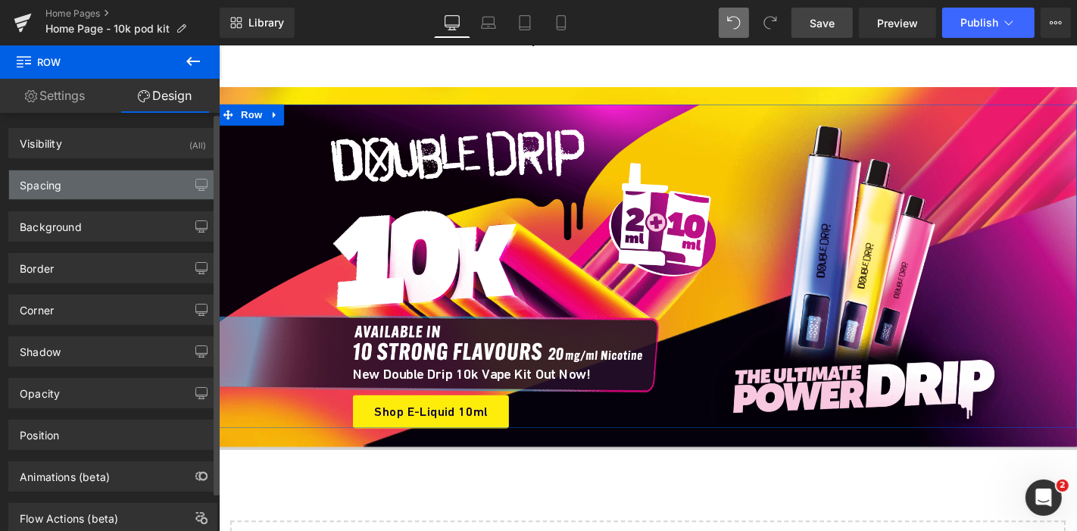
click at [86, 185] on div "Spacing" at bounding box center [112, 184] width 207 height 29
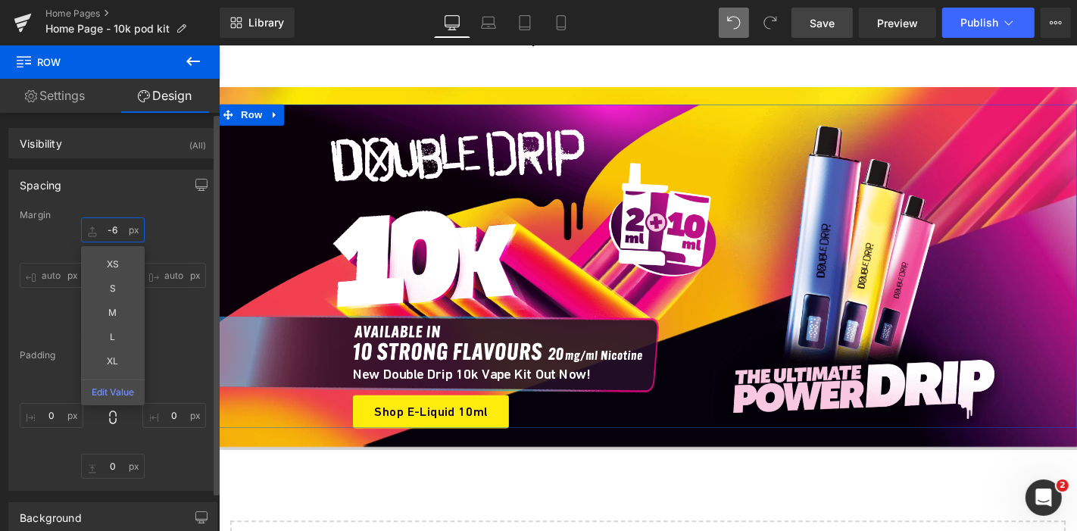
click at [112, 235] on input "-6" at bounding box center [113, 229] width 64 height 25
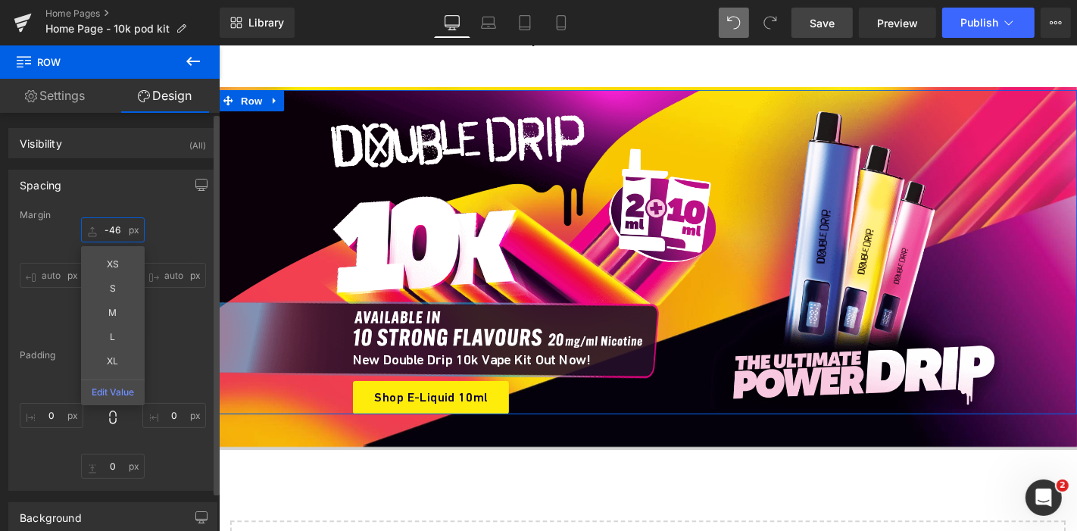
type input "-47"
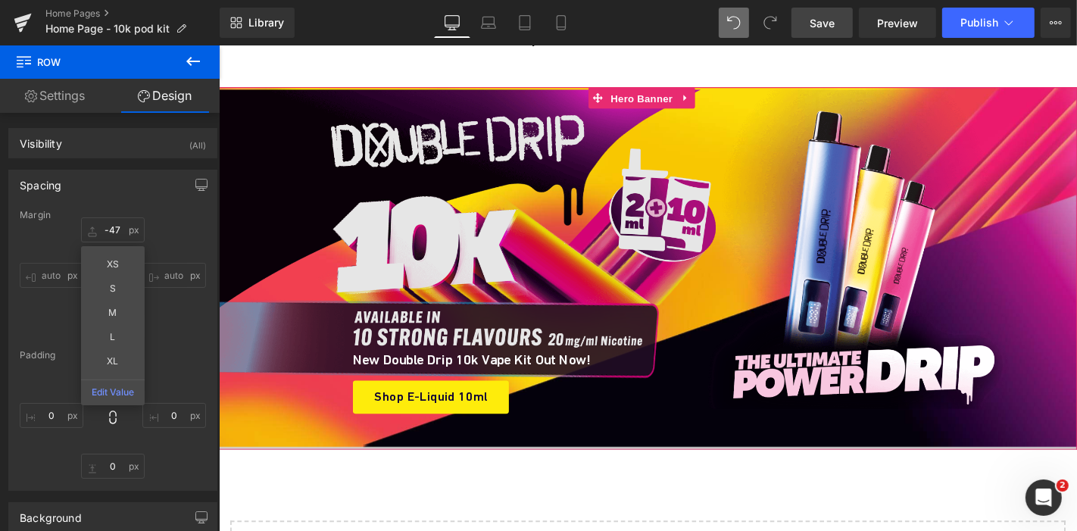
click at [666, 90] on span "Hero Banner" at bounding box center [669, 101] width 73 height 23
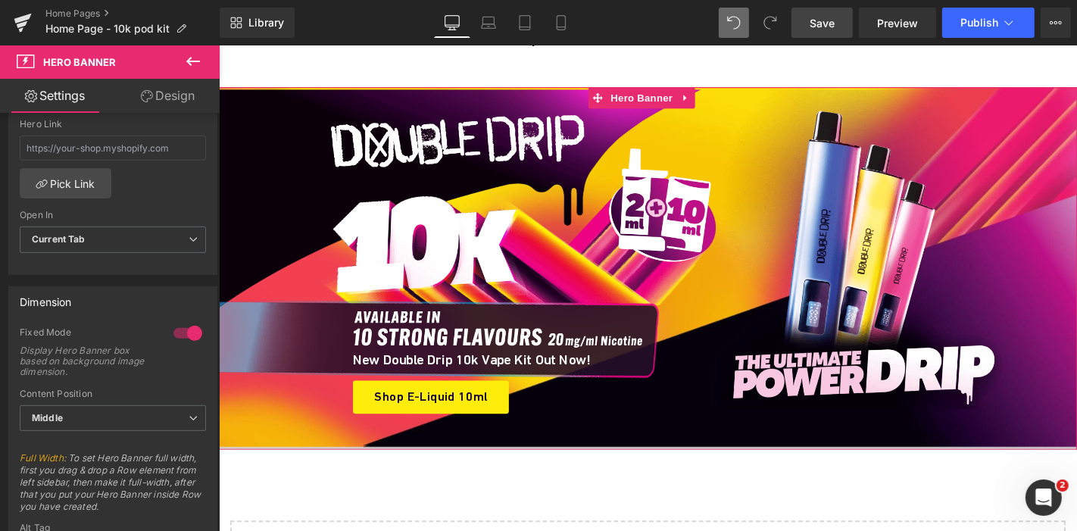
scroll to position [521, 0]
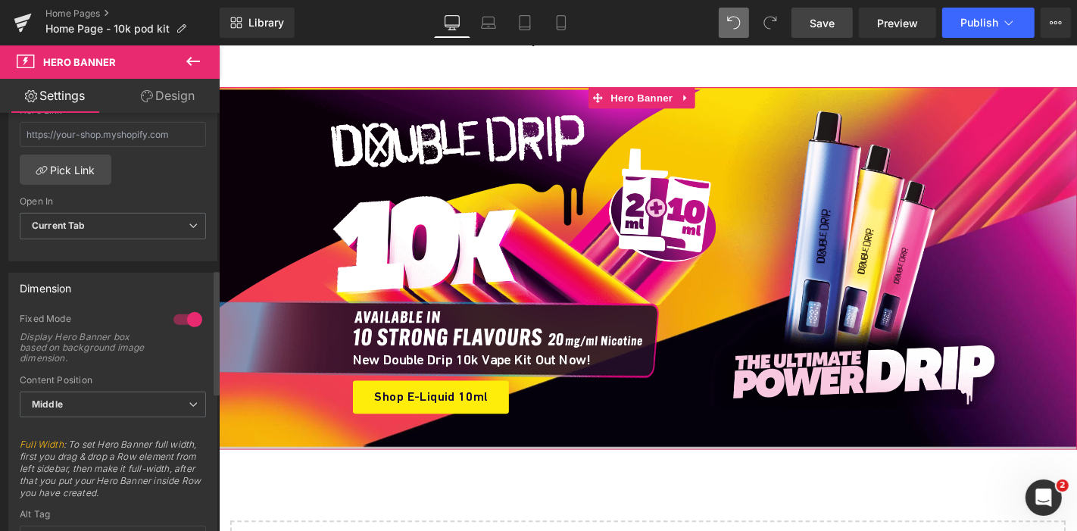
click at [183, 314] on div at bounding box center [188, 319] width 36 height 24
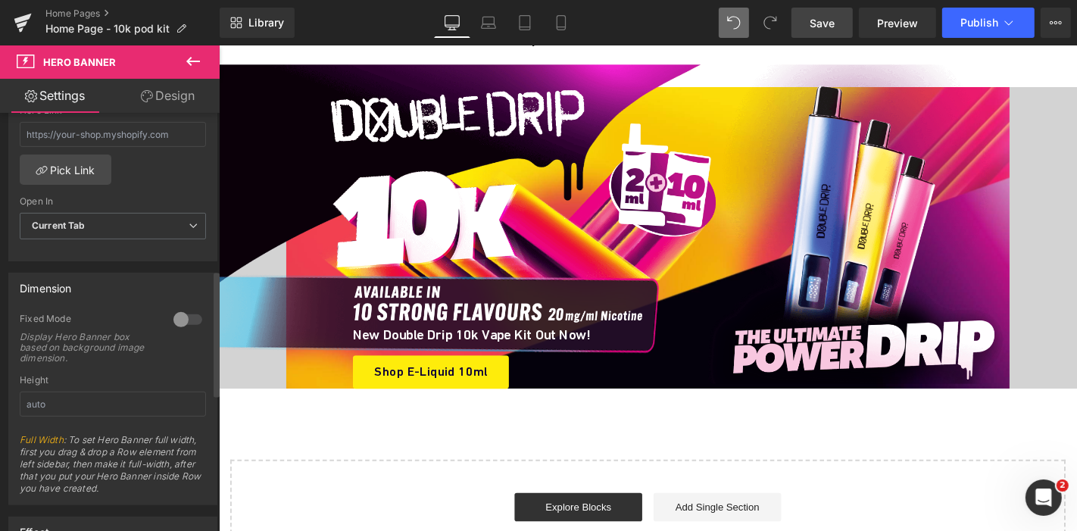
click at [183, 314] on div at bounding box center [188, 319] width 36 height 24
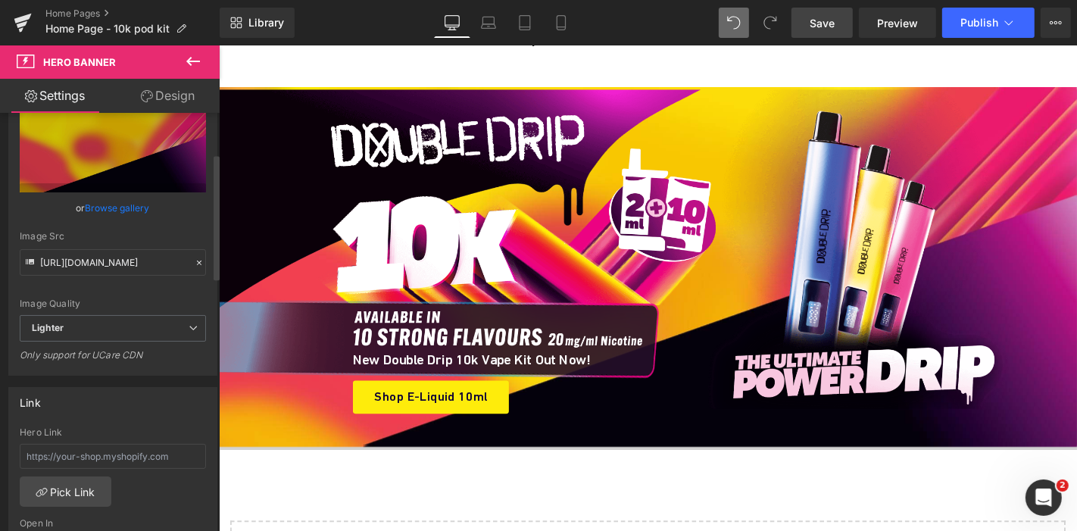
scroll to position [245, 0]
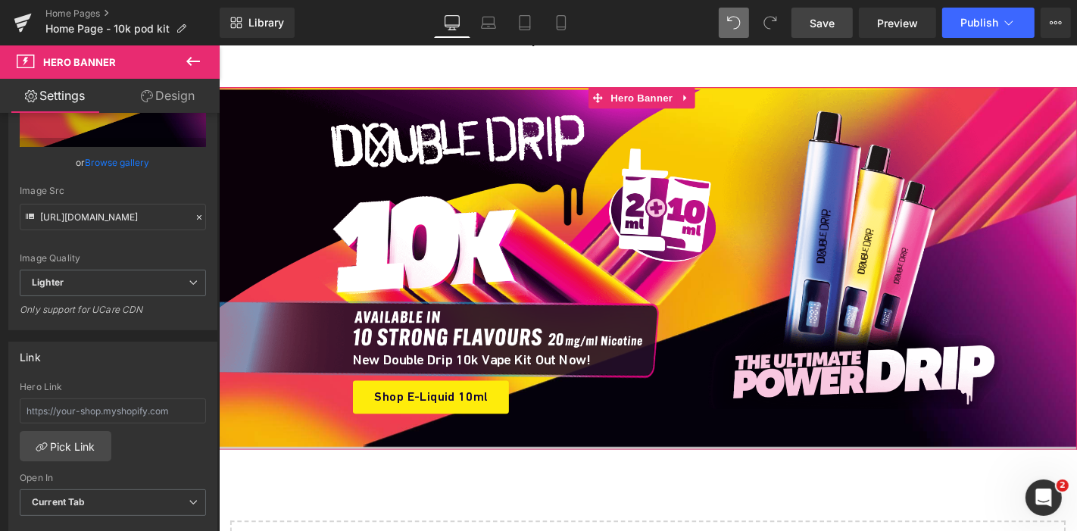
click at [185, 86] on link "Design" at bounding box center [168, 96] width 110 height 34
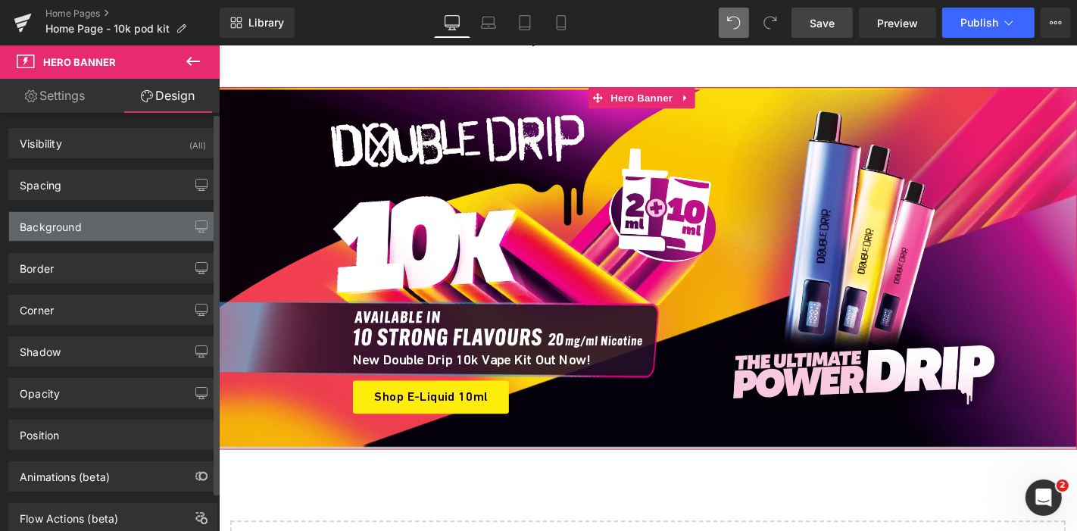
type input "#d3d3d3"
type input "100"
click at [116, 232] on div "Background" at bounding box center [112, 226] width 207 height 29
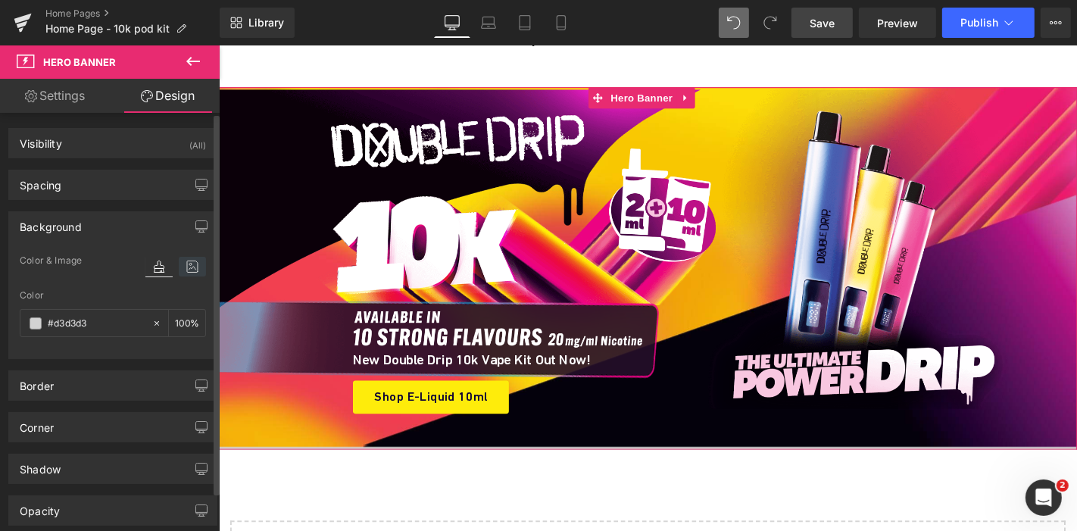
click at [179, 258] on icon at bounding box center [192, 267] width 27 height 20
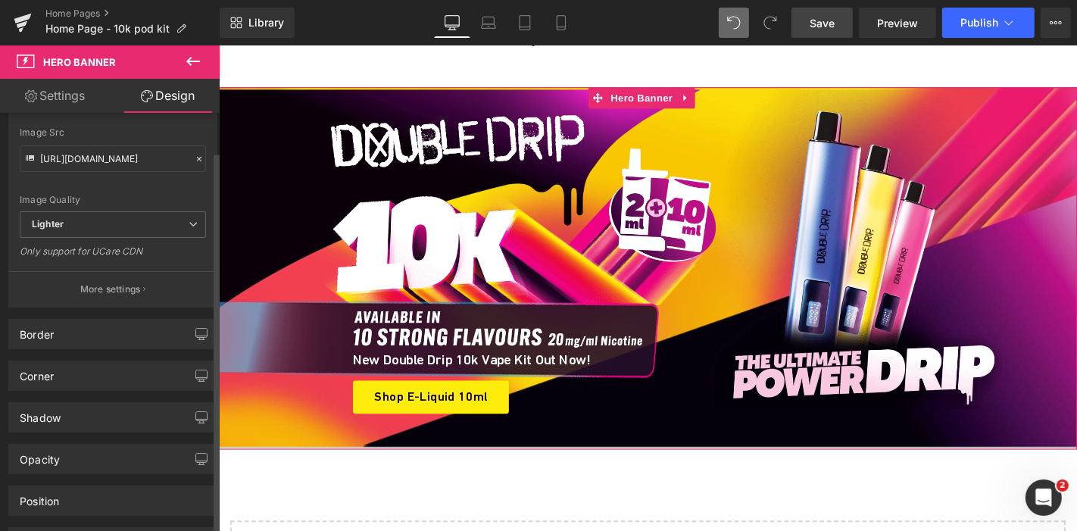
scroll to position [307, 0]
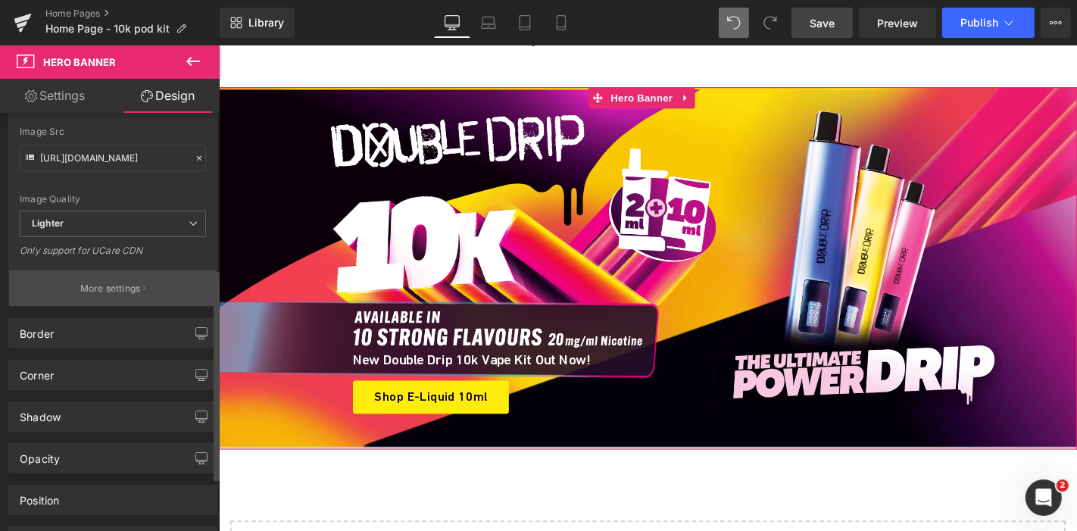
click at [133, 282] on p "More settings" at bounding box center [110, 289] width 61 height 14
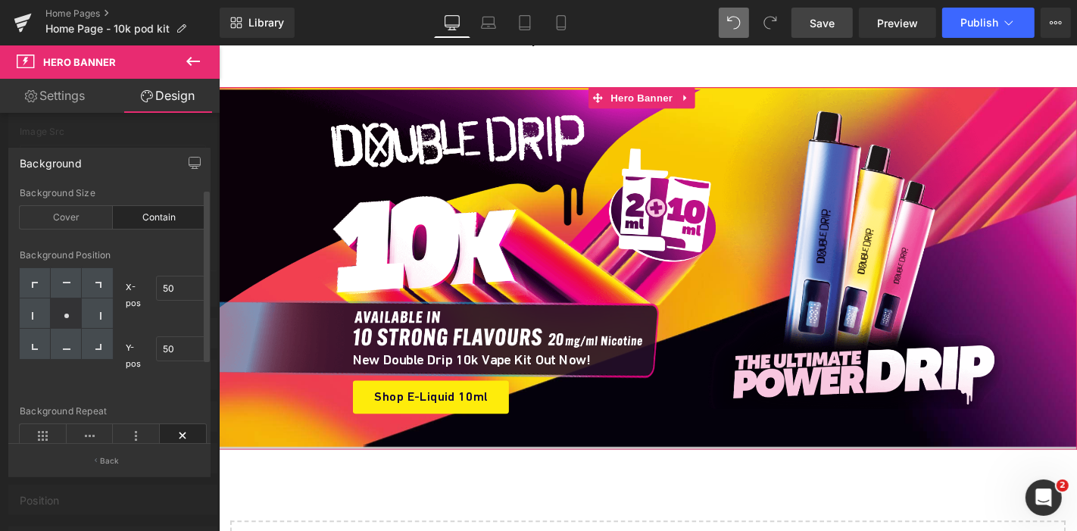
scroll to position [1, 0]
click at [64, 215] on div "Cover" at bounding box center [66, 216] width 93 height 23
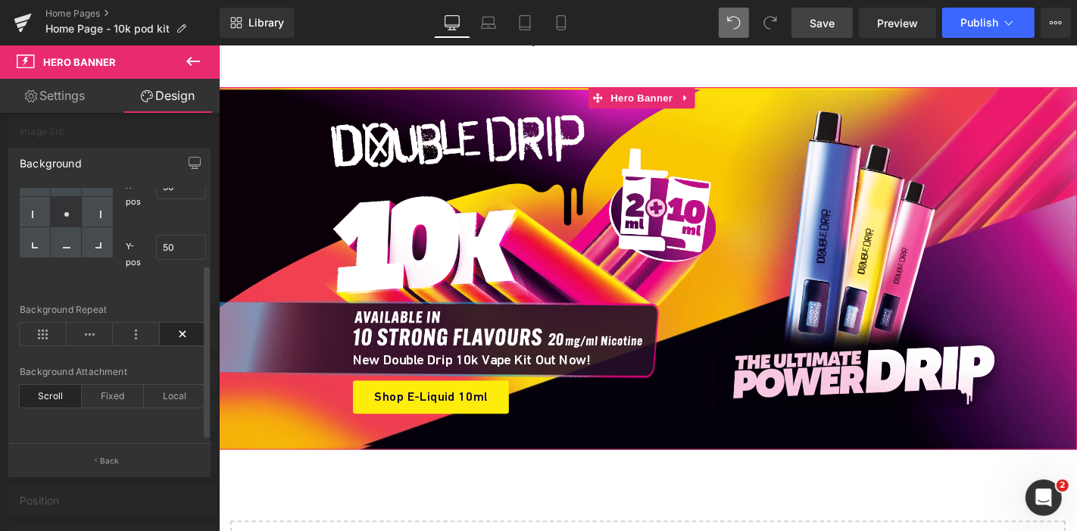
scroll to position [113, 0]
click at [91, 85] on link "Settings" at bounding box center [55, 96] width 110 height 34
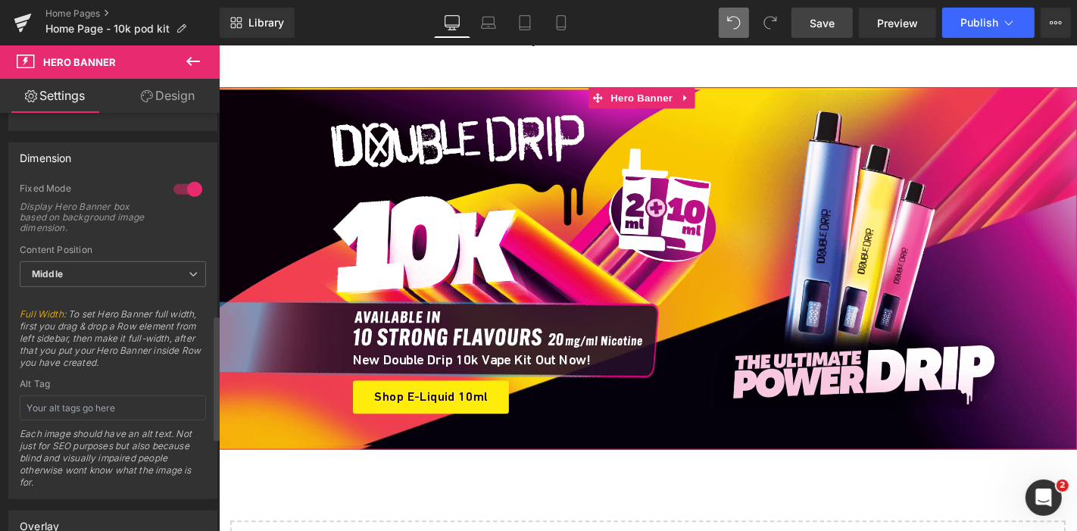
scroll to position [672, 0]
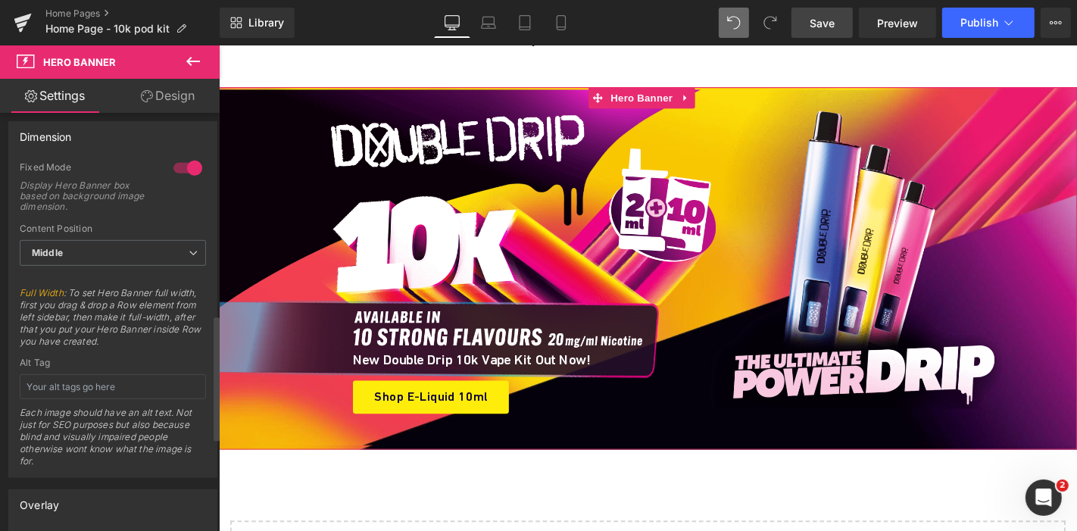
click at [192, 163] on div at bounding box center [188, 168] width 36 height 24
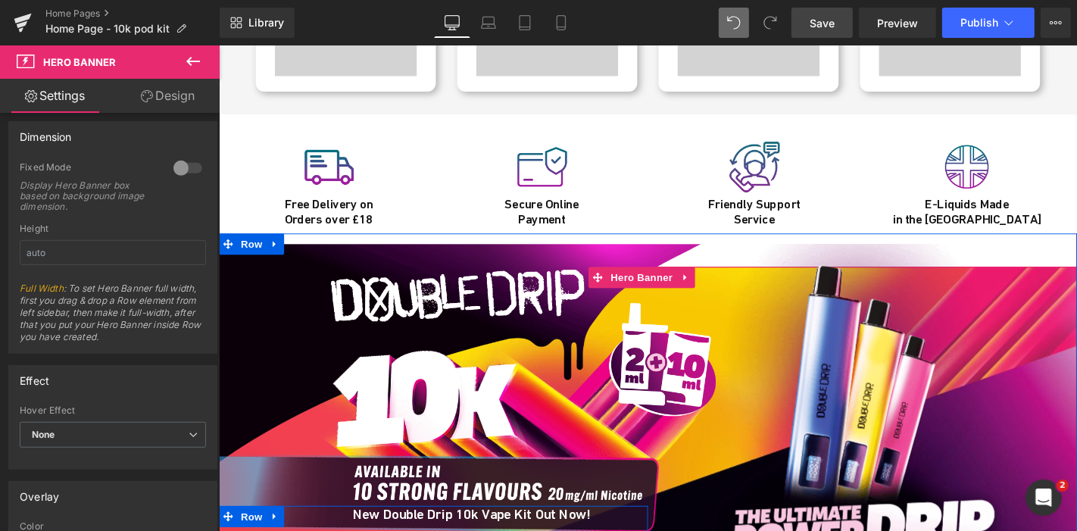
scroll to position [5316, 0]
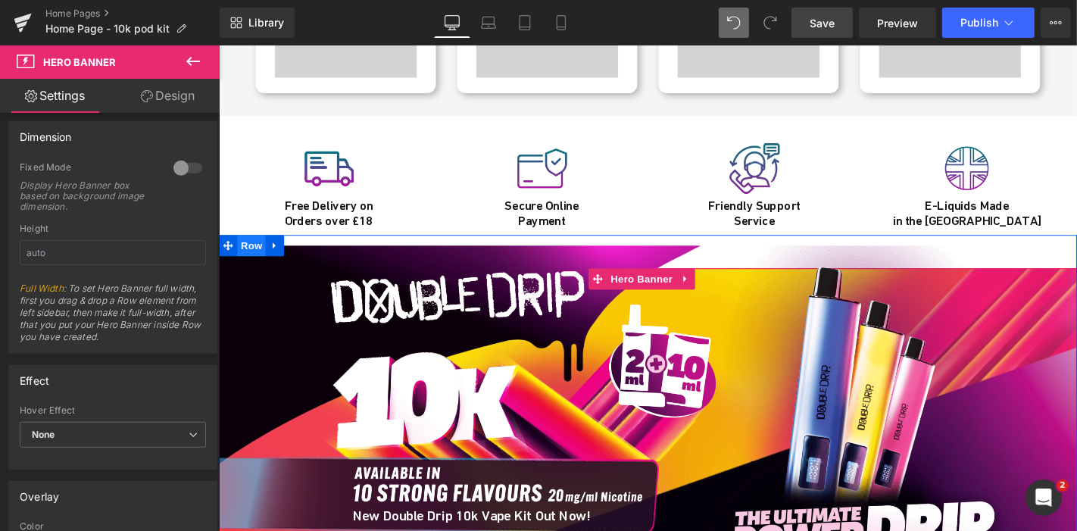
click at [242, 247] on span "Row" at bounding box center [253, 258] width 30 height 23
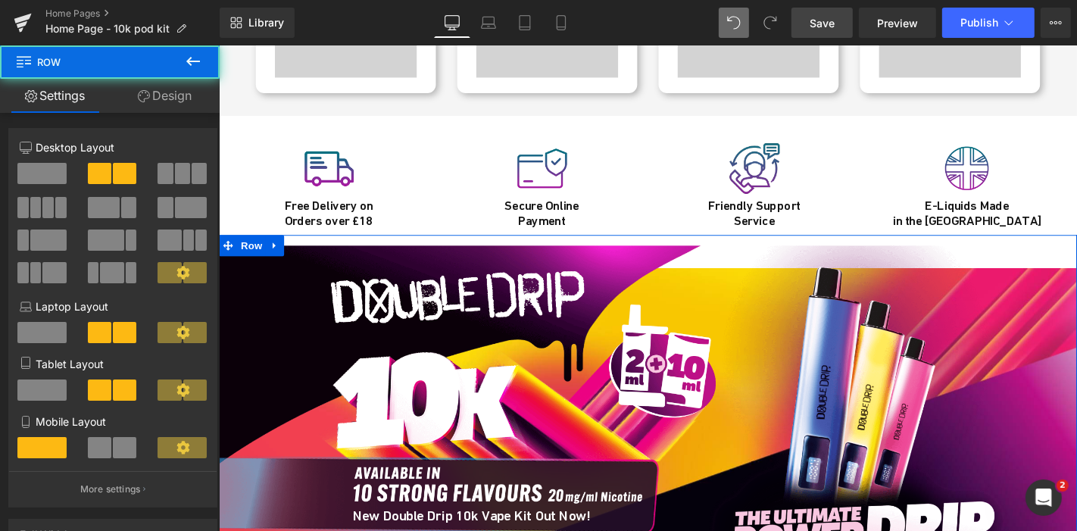
click at [159, 94] on link "Design" at bounding box center [165, 96] width 110 height 34
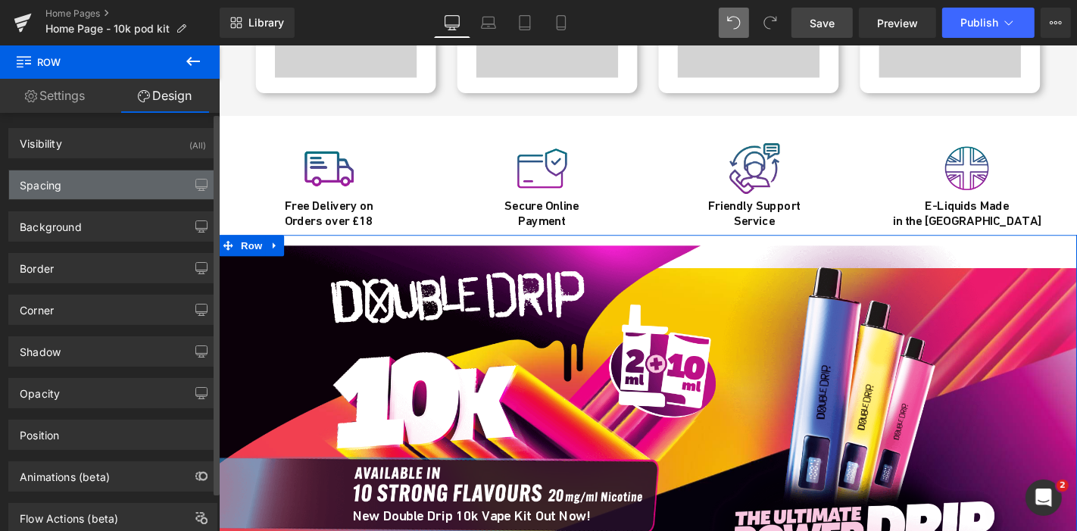
type input "-47"
type input "0"
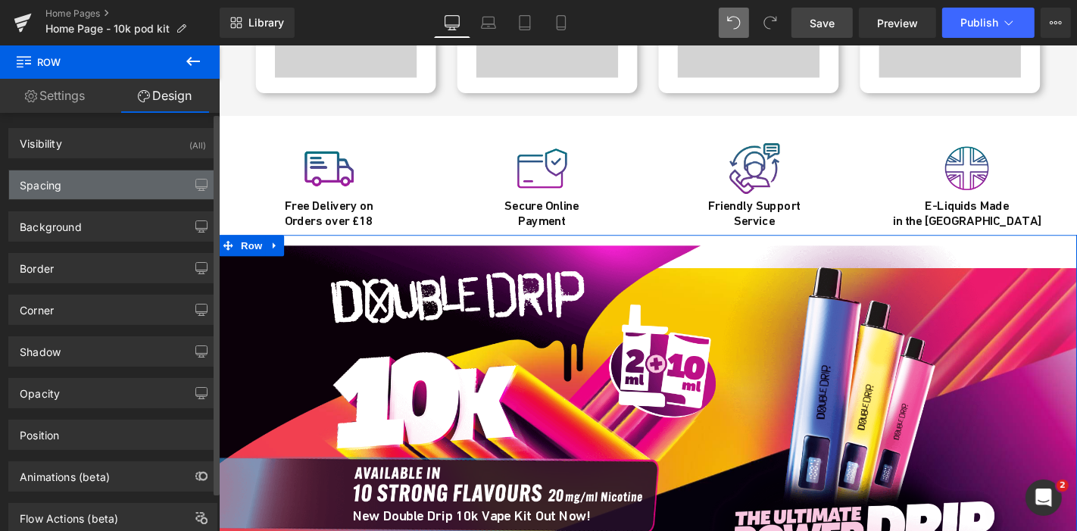
type input "0"
click at [88, 180] on div "Spacing" at bounding box center [112, 184] width 207 height 29
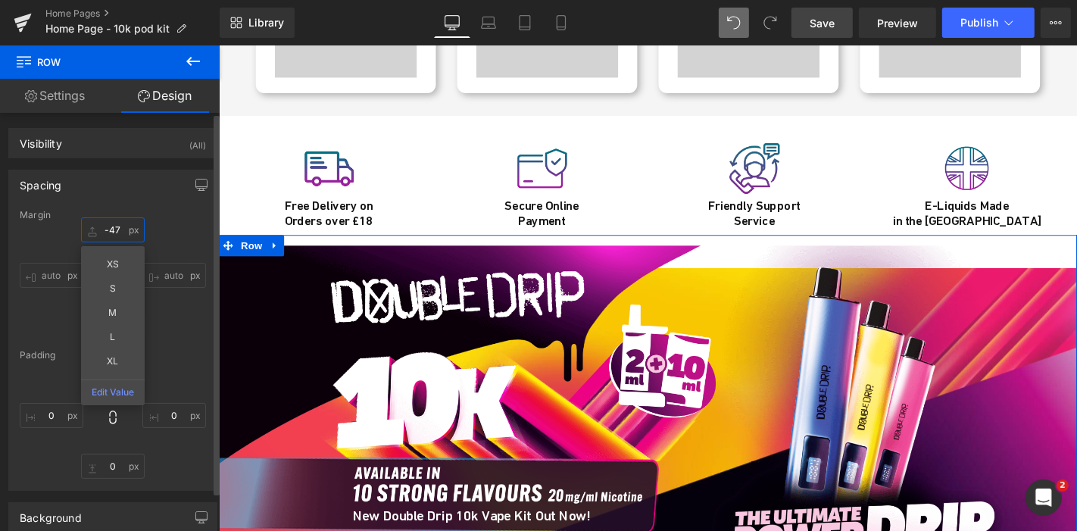
click at [121, 233] on input "-47" at bounding box center [113, 229] width 64 height 25
type input "0"
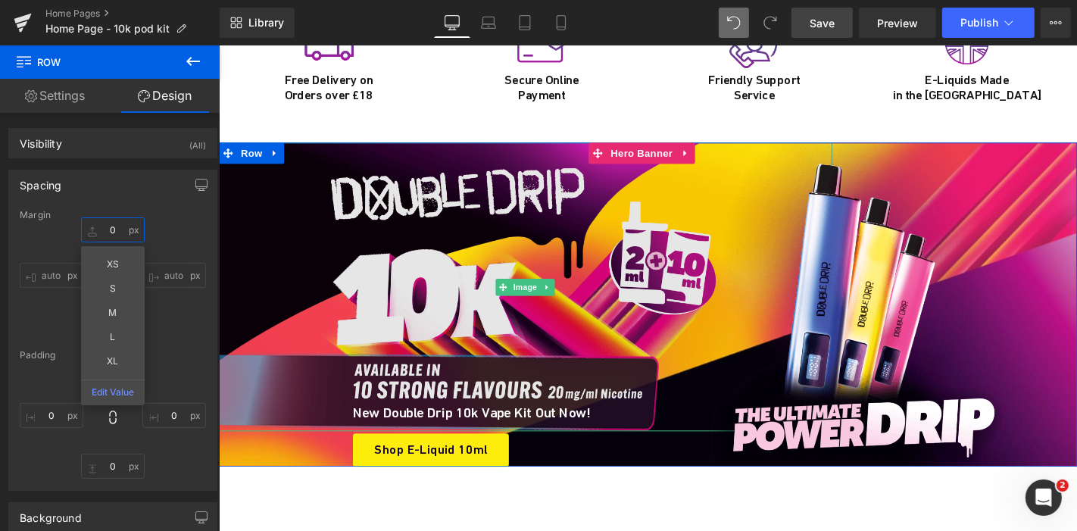
scroll to position [5450, 0]
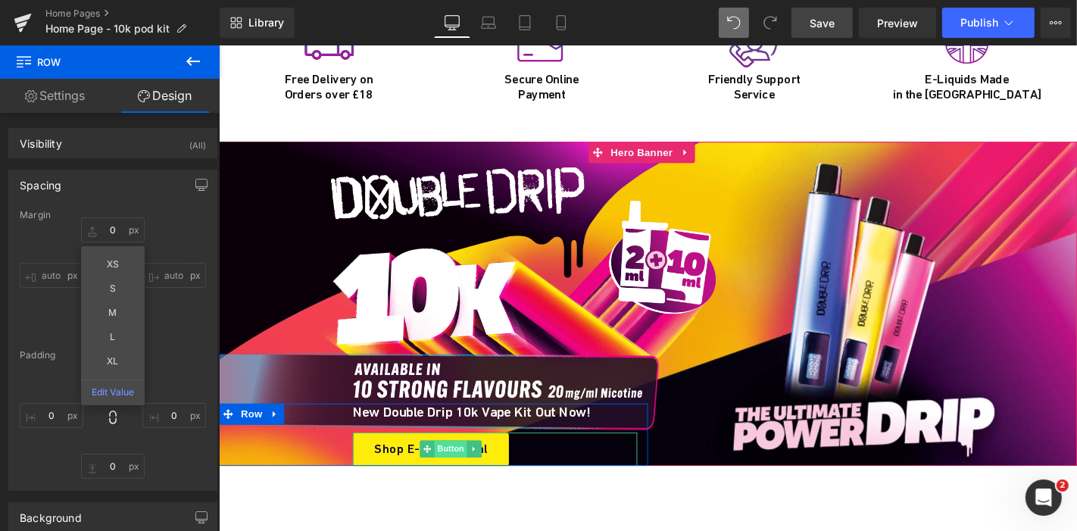
click at [455, 466] on span "Button" at bounding box center [466, 475] width 35 height 18
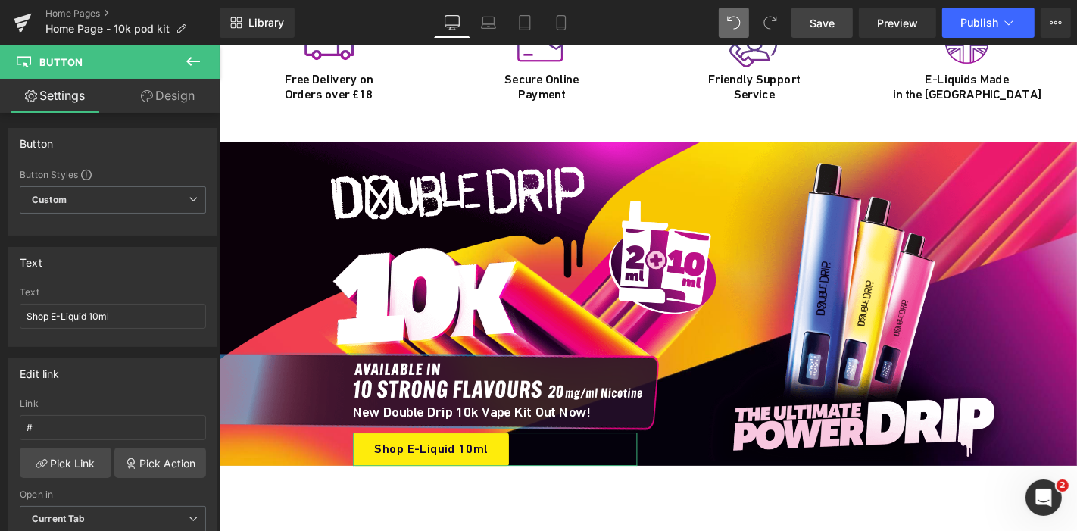
click at [161, 111] on link "Design" at bounding box center [168, 96] width 110 height 34
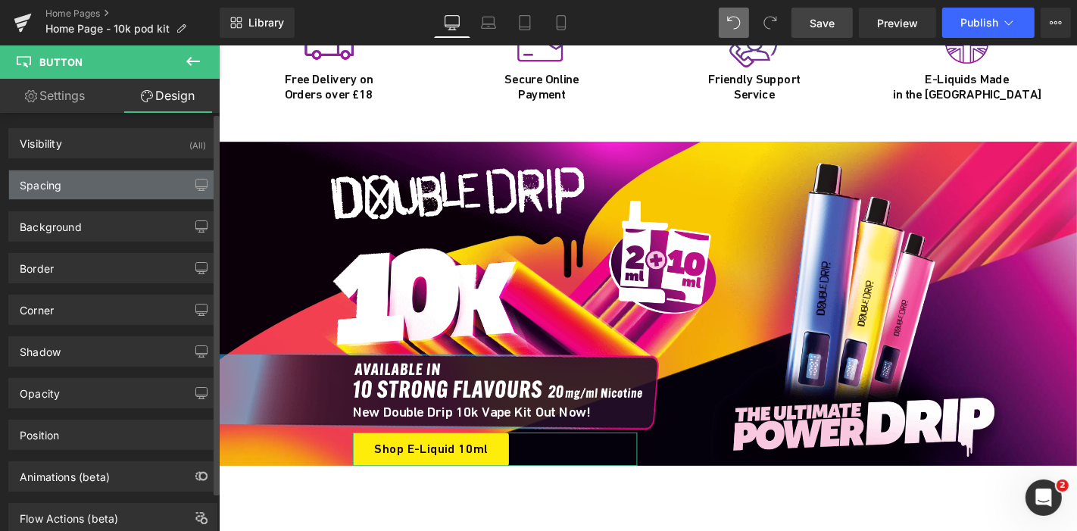
click at [110, 176] on div "Spacing" at bounding box center [112, 184] width 207 height 29
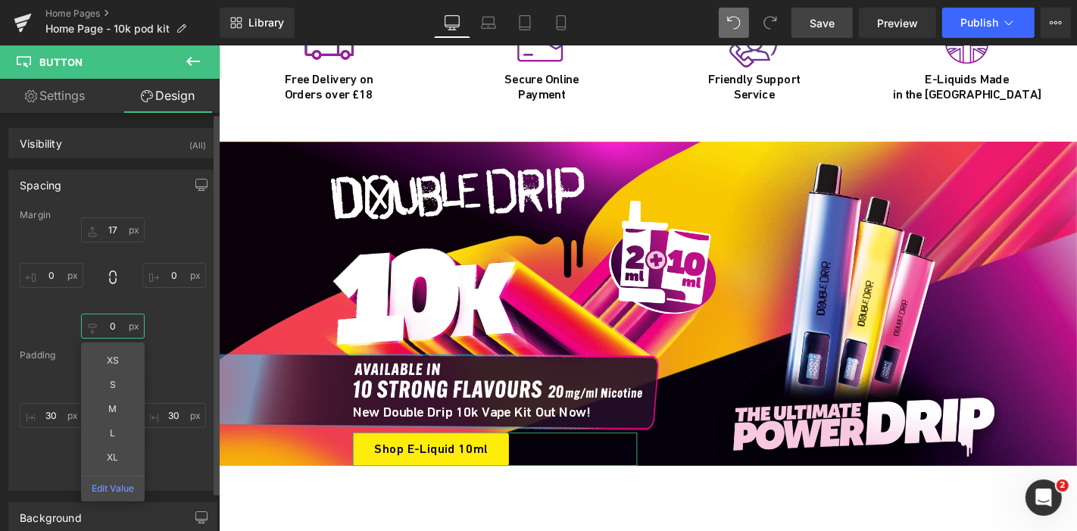
click at [119, 332] on input "0" at bounding box center [113, 325] width 64 height 25
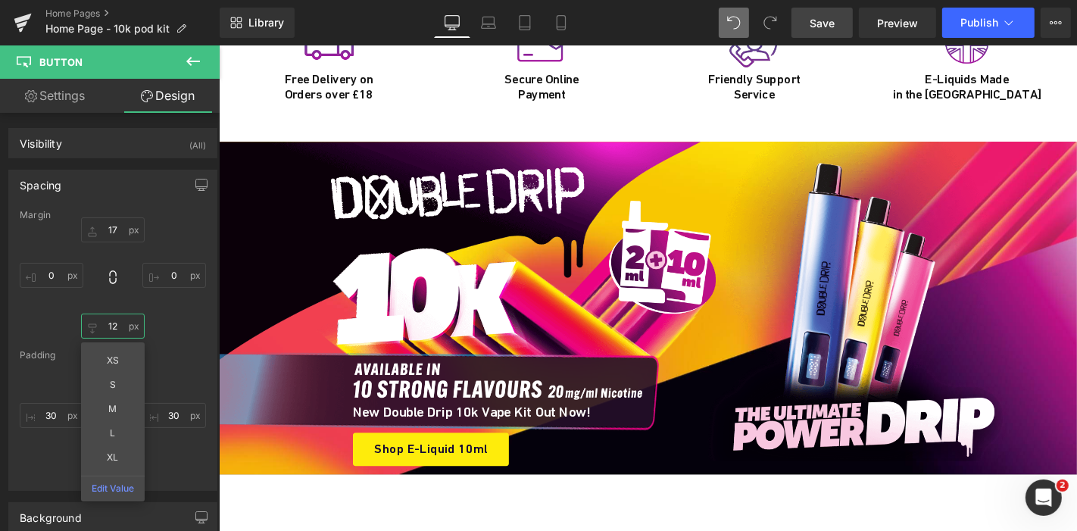
type input "12"
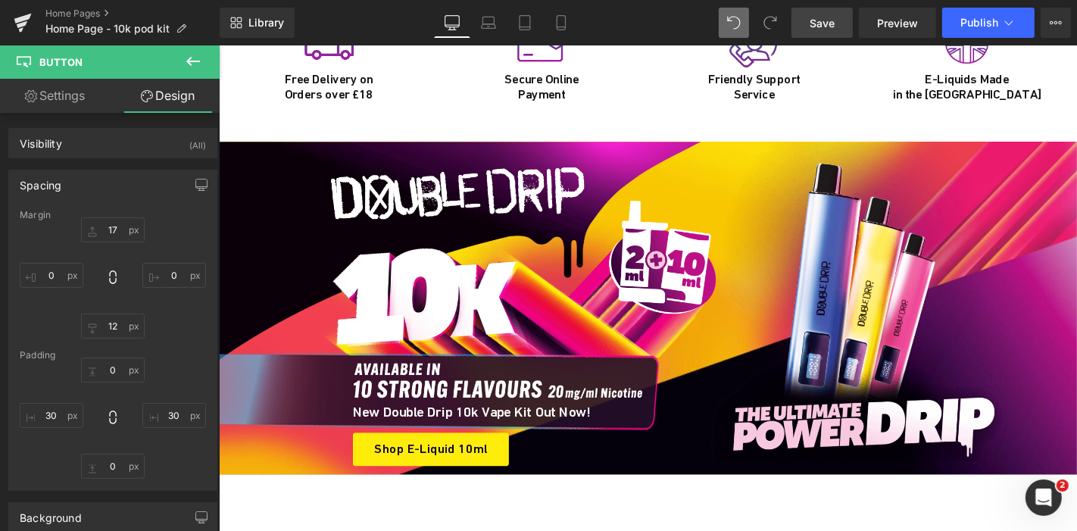
click at [846, 31] on link "Save" at bounding box center [821, 23] width 61 height 30
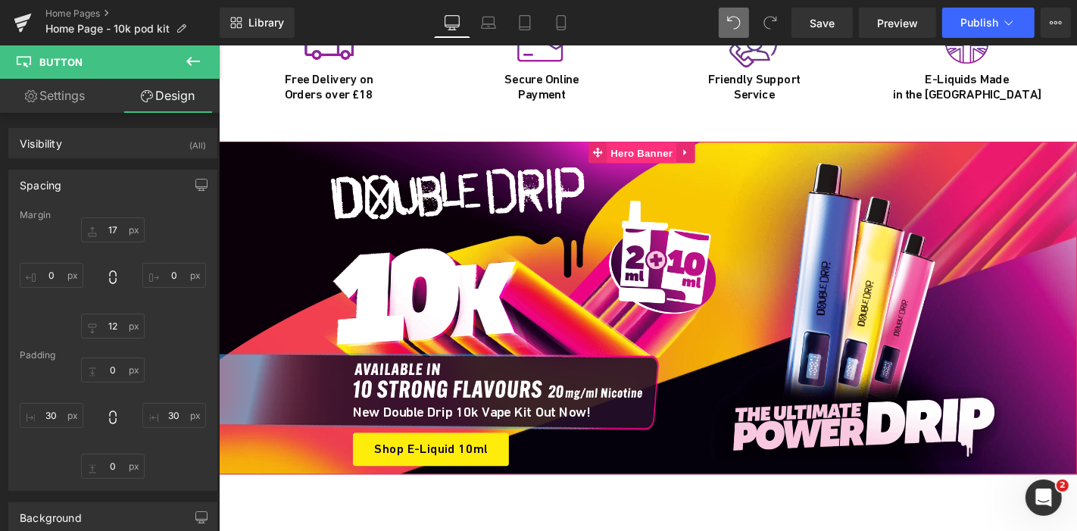
click at [661, 148] on span "Hero Banner" at bounding box center [669, 159] width 73 height 23
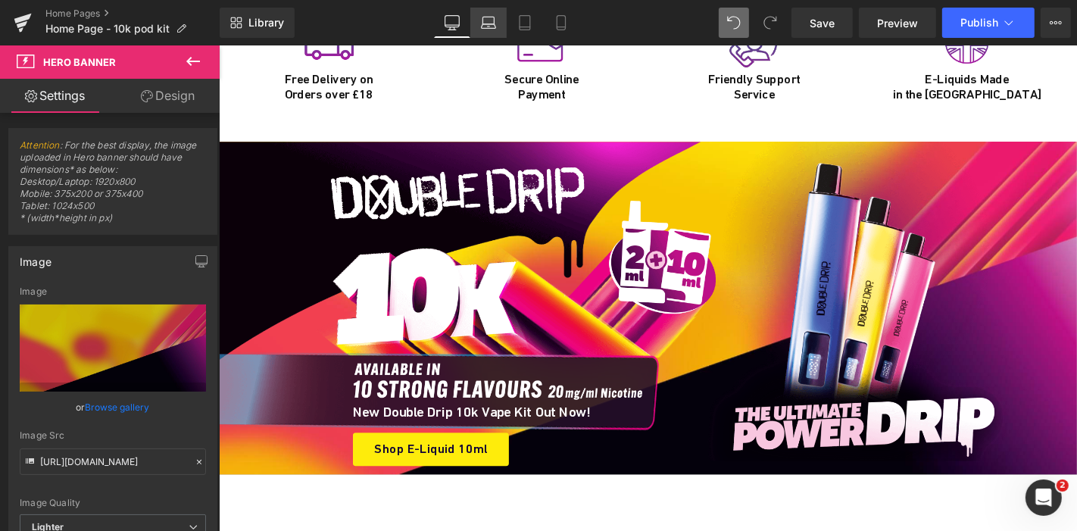
click at [472, 14] on link "Laptop" at bounding box center [488, 23] width 36 height 30
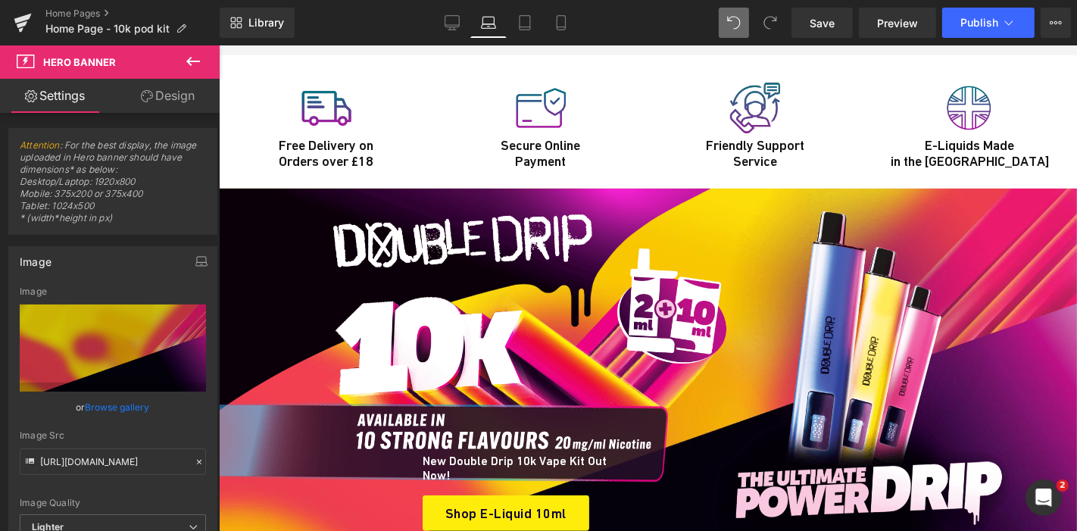
scroll to position [5263, 0]
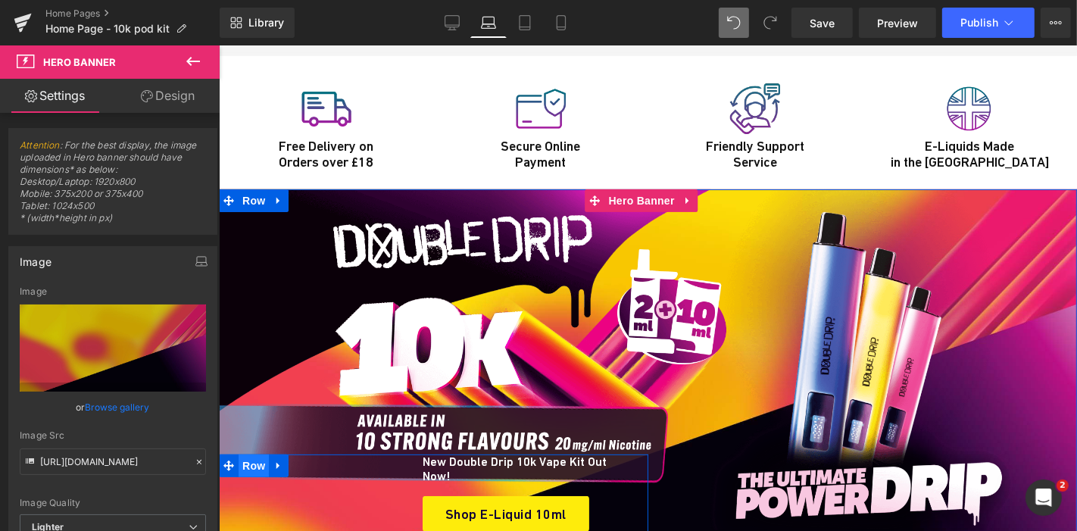
click at [241, 454] on span "Row" at bounding box center [253, 465] width 30 height 23
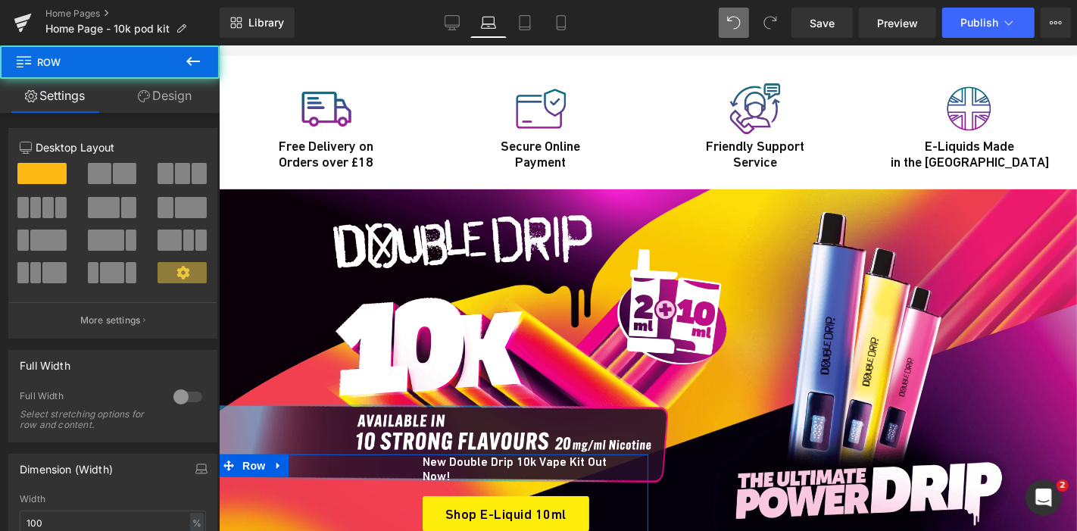
click at [178, 101] on link "Design" at bounding box center [165, 96] width 110 height 34
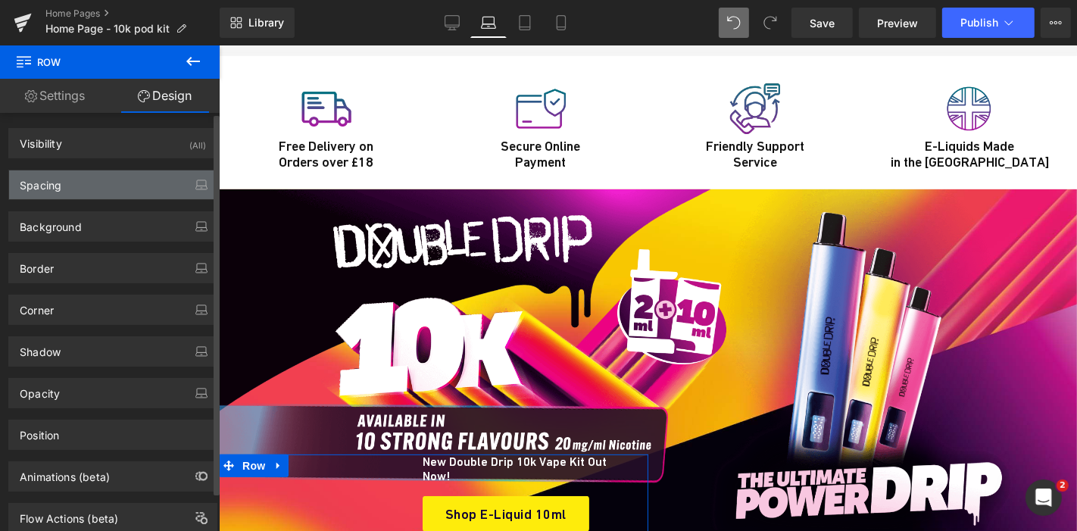
click at [97, 177] on div "Spacing" at bounding box center [112, 184] width 207 height 29
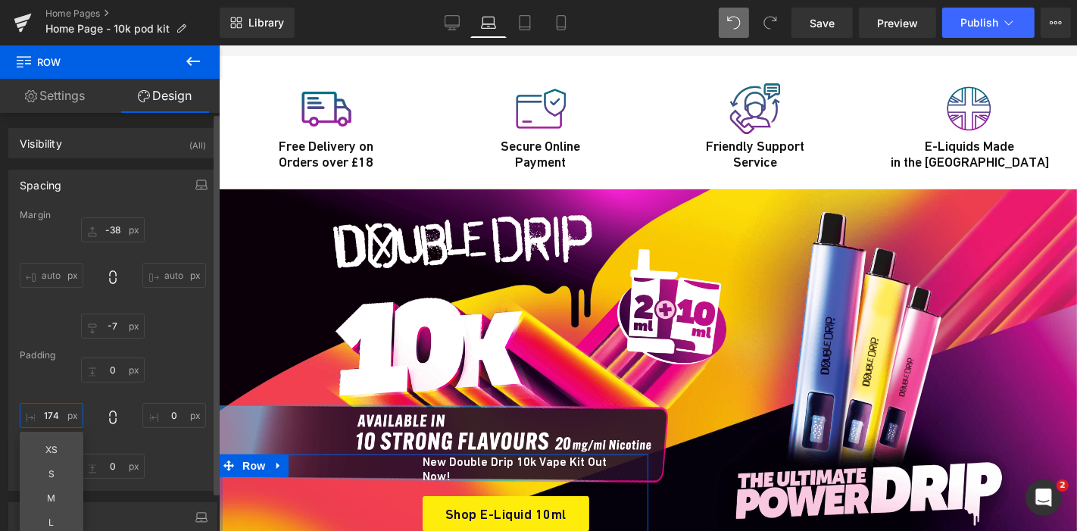
click at [58, 414] on input "174" at bounding box center [52, 415] width 64 height 25
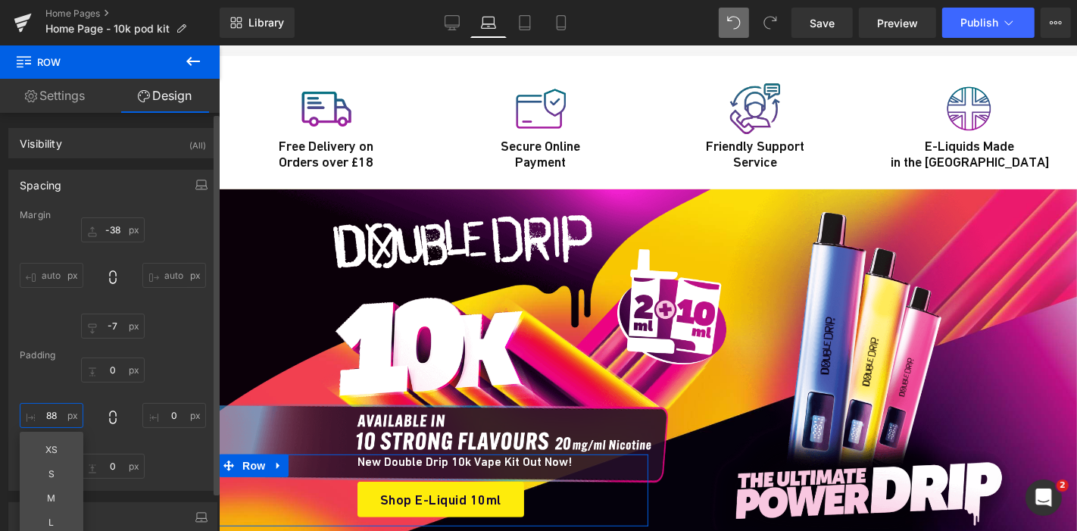
type input "87"
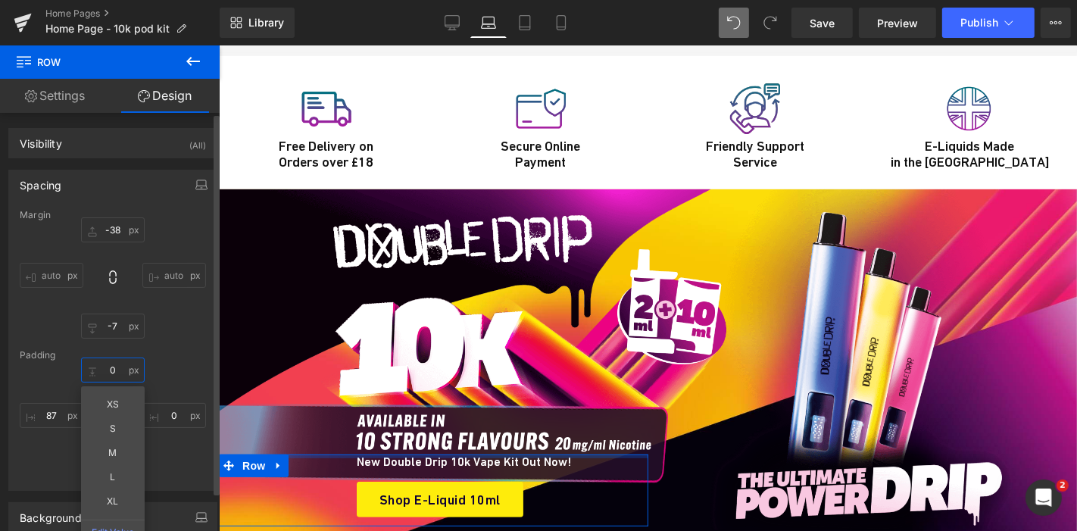
click at [113, 363] on input "0" at bounding box center [113, 369] width 64 height 25
click at [110, 239] on input "-38" at bounding box center [113, 229] width 64 height 25
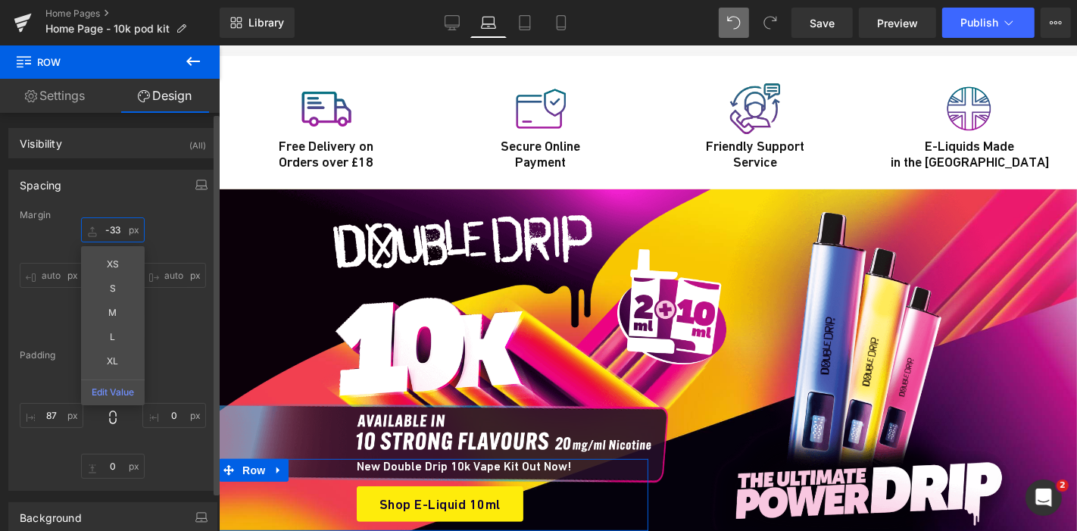
type input "-34"
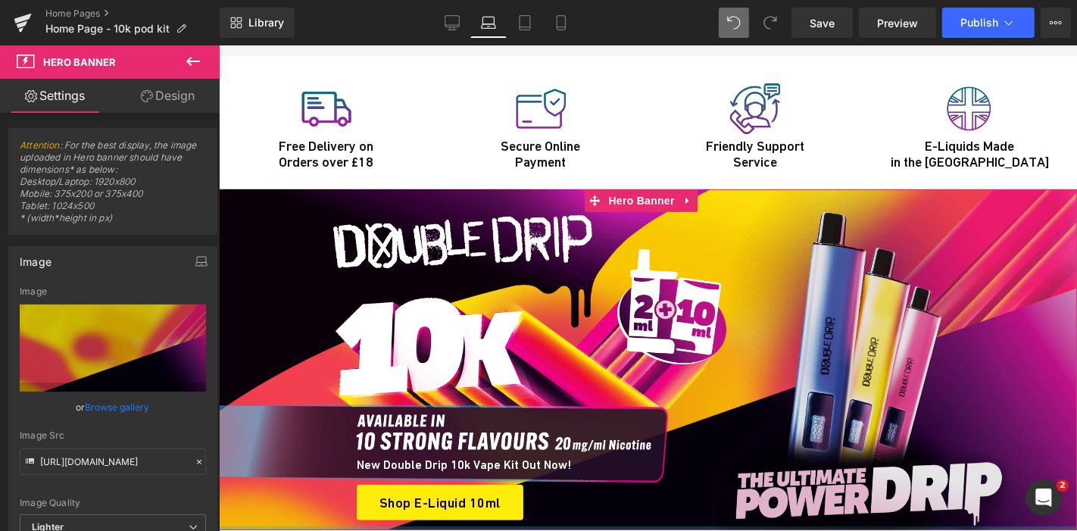
drag, startPoint x: 762, startPoint y: 476, endPoint x: 759, endPoint y: 457, distance: 19.8
click at [759, 457] on div "Image New Double Drip 10k Vape Kit Out Now! Heading Shop E-Liquid 10ml Button R…" at bounding box center [647, 359] width 858 height 341
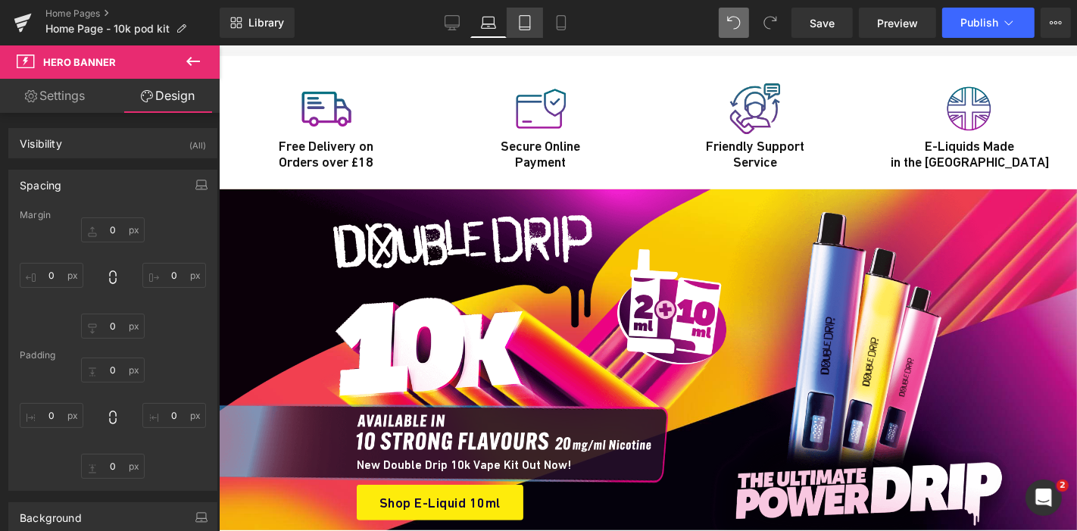
click at [526, 16] on icon at bounding box center [524, 23] width 11 height 14
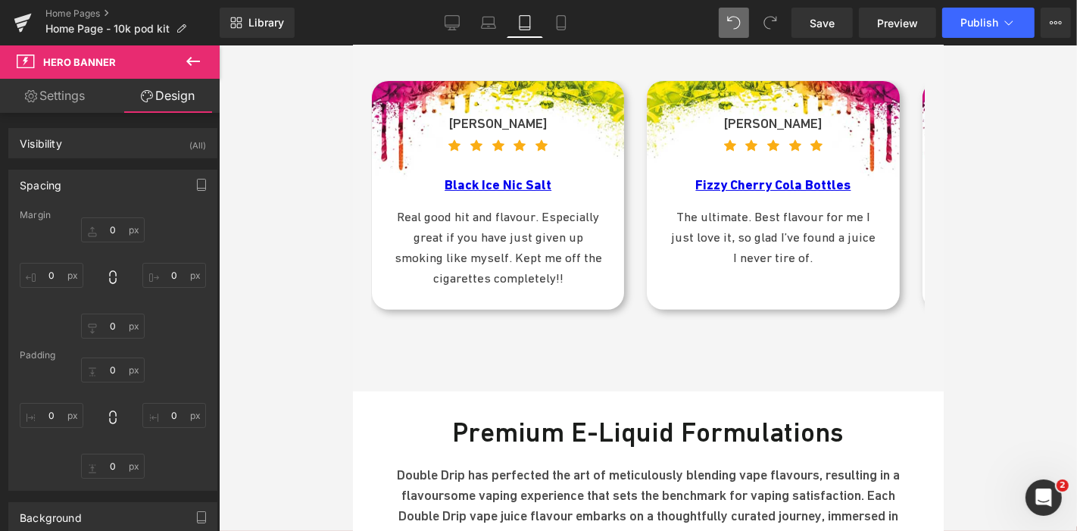
type input "0"
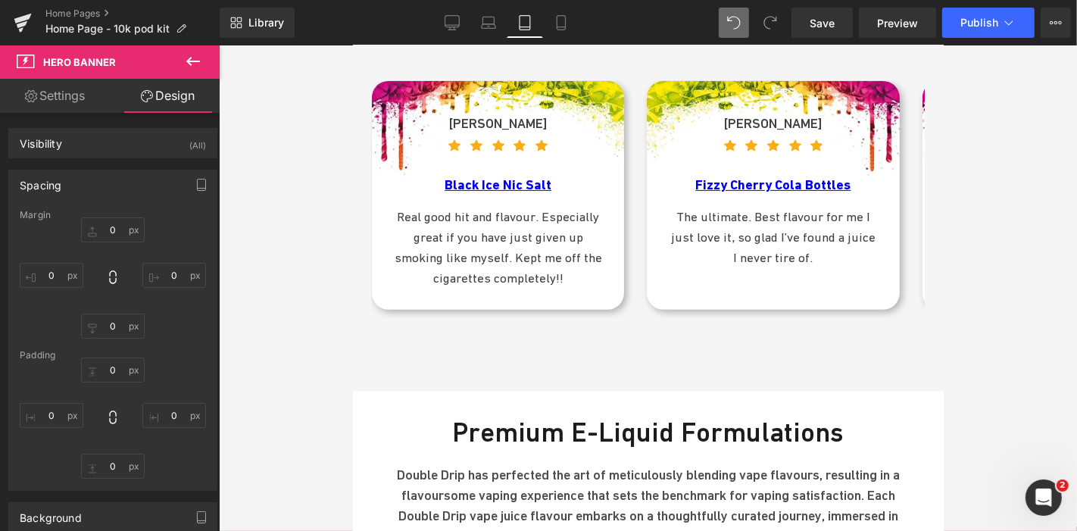
type input "0"
type input "22"
type input "0"
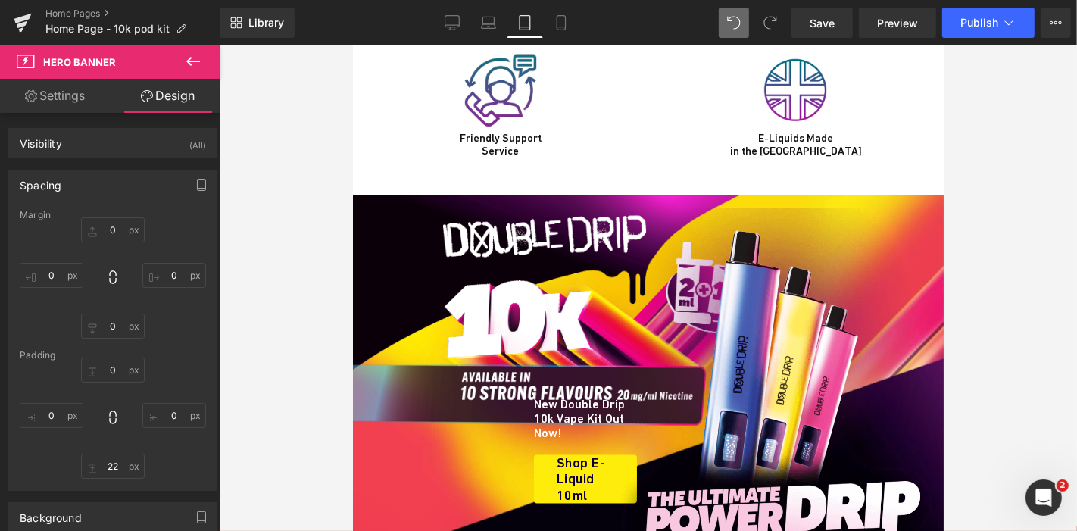
scroll to position [6929, 0]
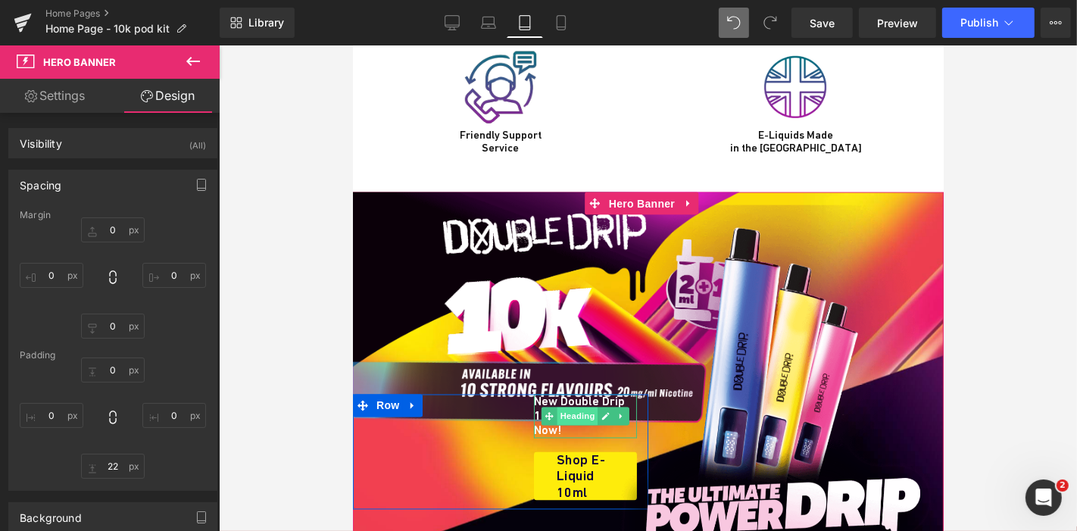
click at [567, 407] on span "Heading" at bounding box center [577, 416] width 41 height 18
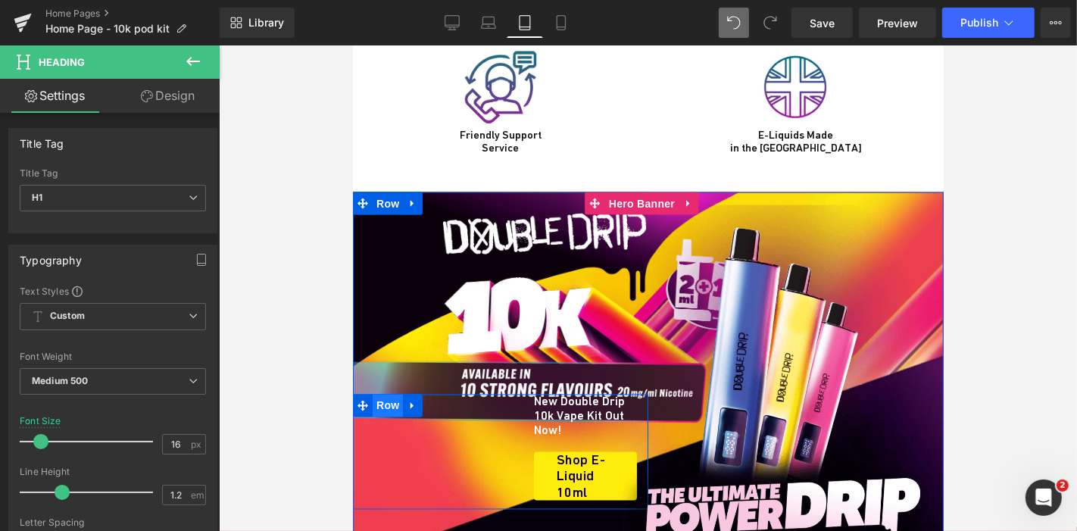
click at [376, 394] on span "Row" at bounding box center [387, 405] width 30 height 23
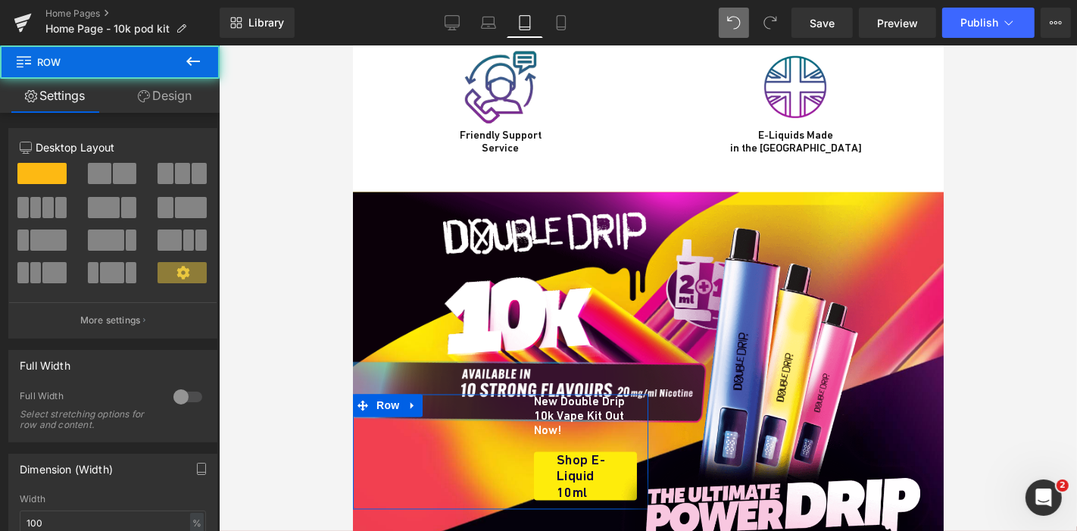
click at [168, 94] on link "Design" at bounding box center [165, 96] width 110 height 34
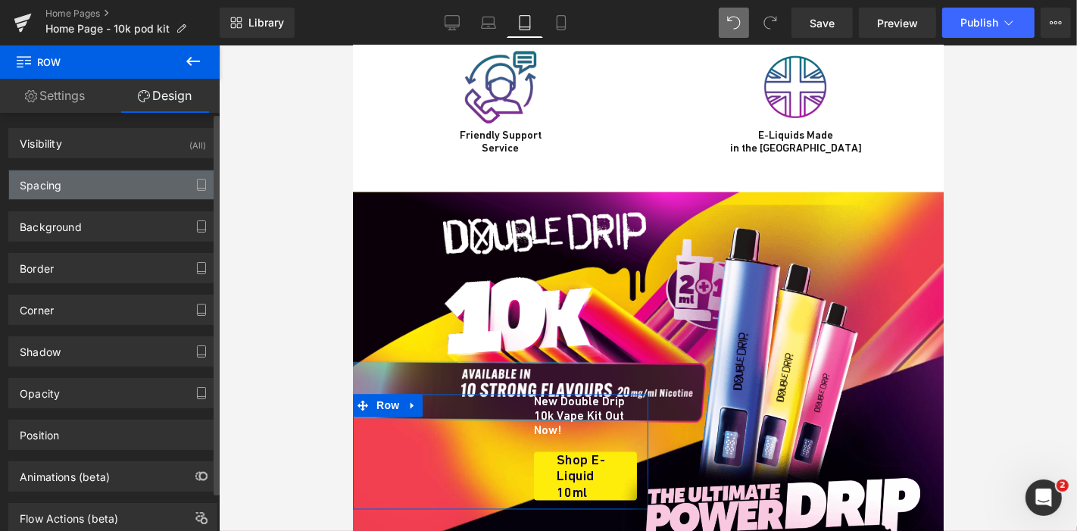
click at [104, 185] on div "Spacing" at bounding box center [112, 184] width 207 height 29
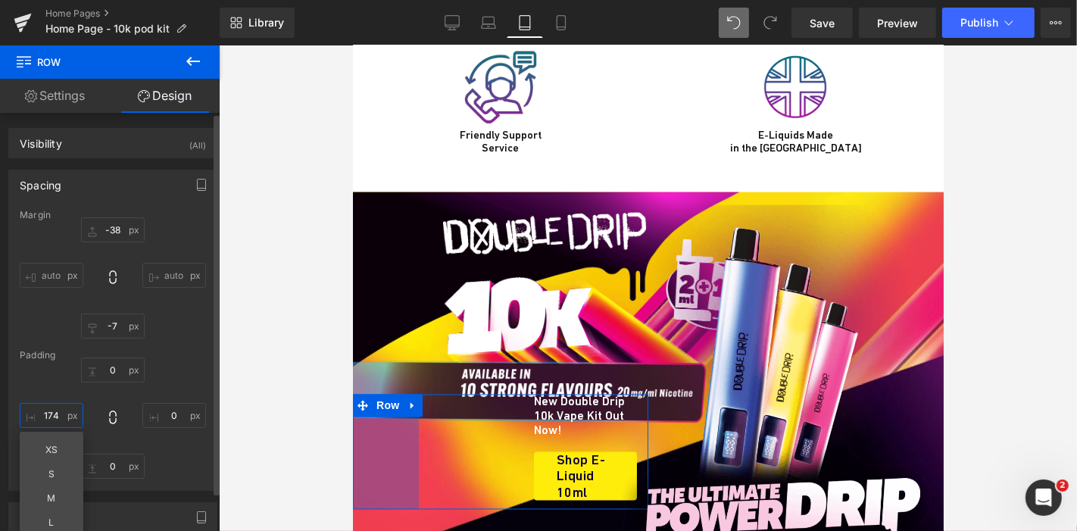
click at [59, 408] on input "174" at bounding box center [52, 415] width 64 height 25
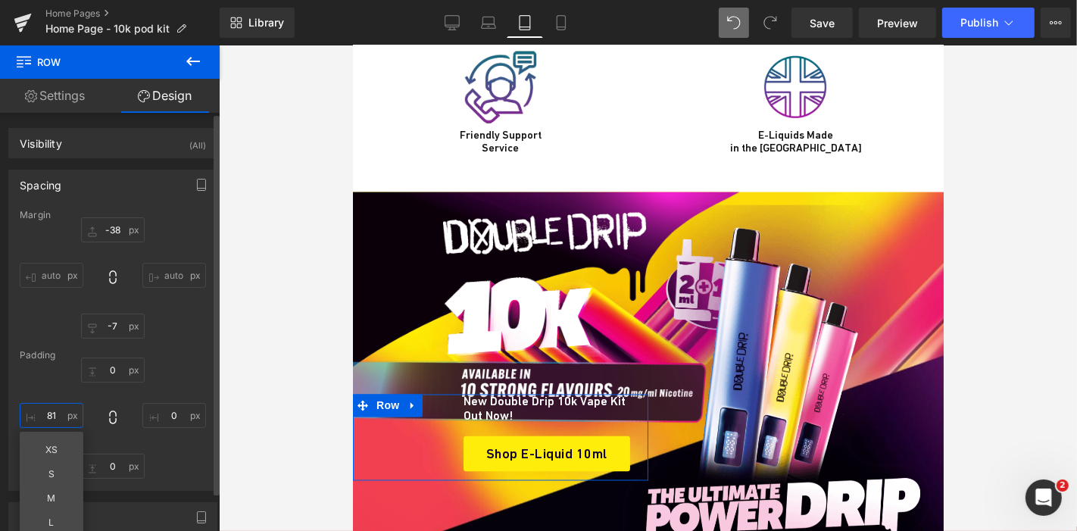
type input "80"
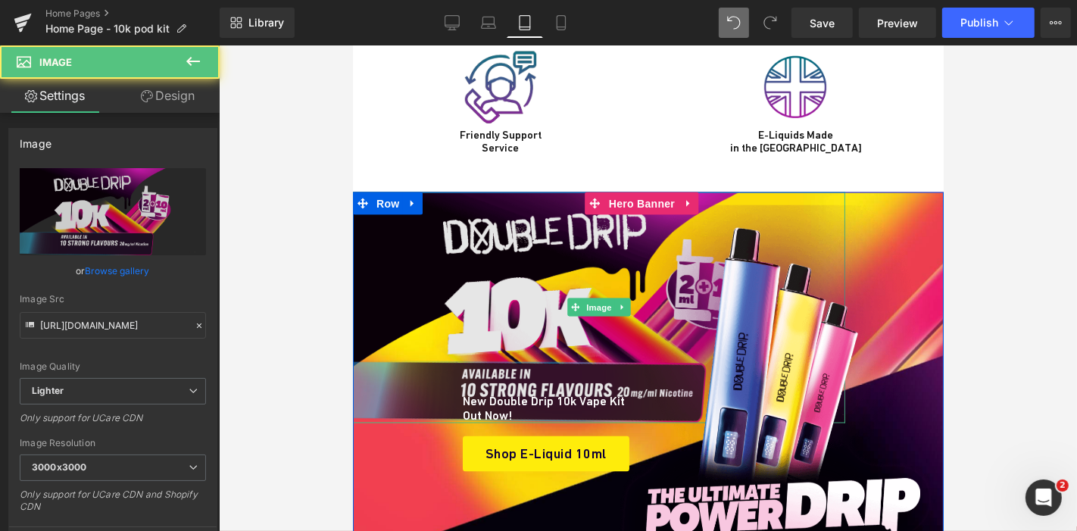
click at [515, 277] on img at bounding box center [598, 307] width 492 height 231
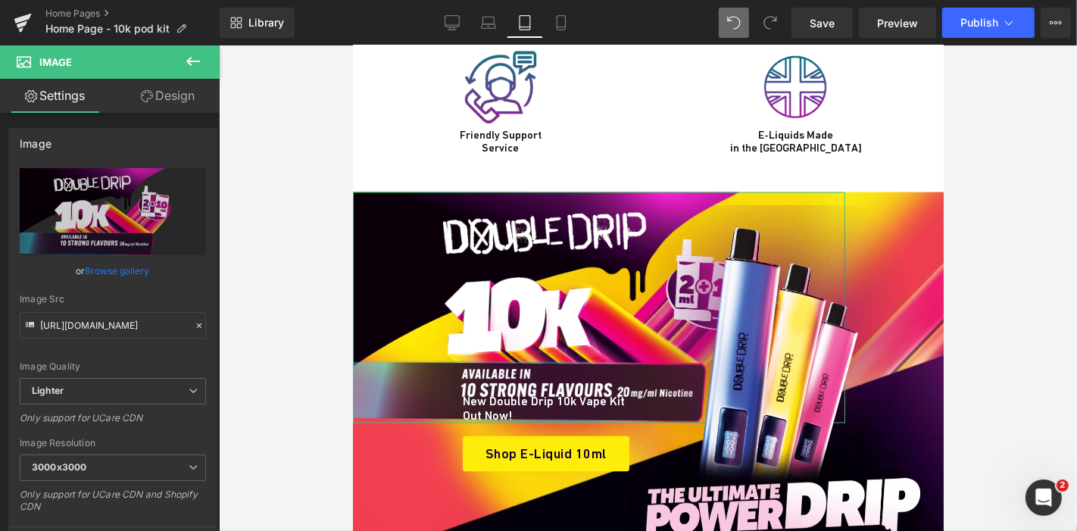
click at [162, 89] on link "Design" at bounding box center [168, 96] width 110 height 34
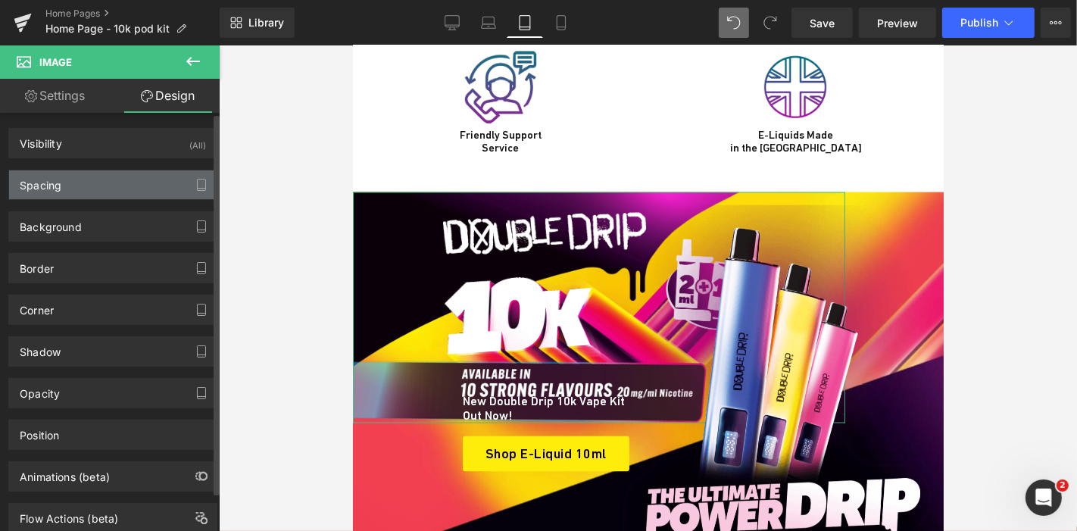
click at [80, 180] on div "Spacing" at bounding box center [112, 184] width 207 height 29
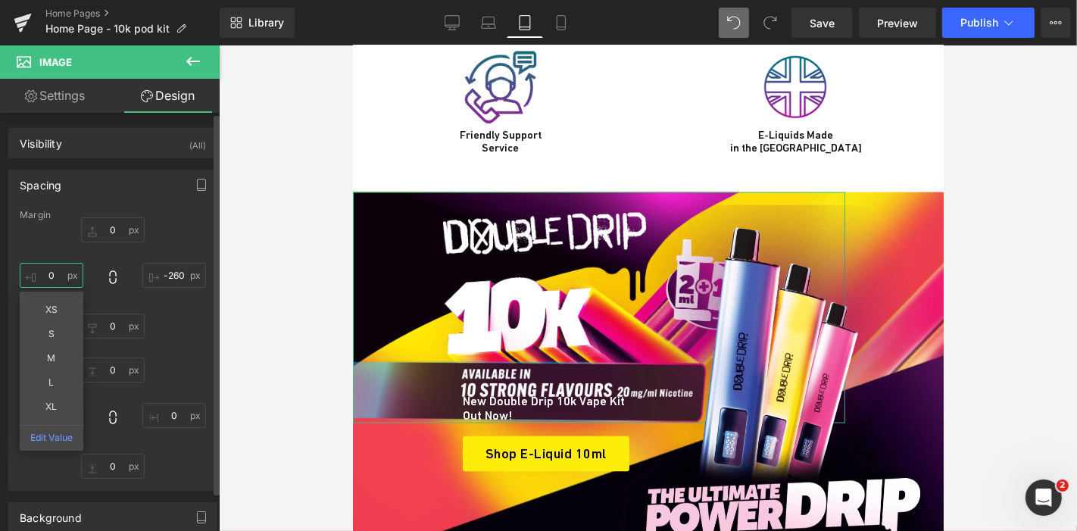
click at [54, 279] on input "0" at bounding box center [52, 275] width 64 height 25
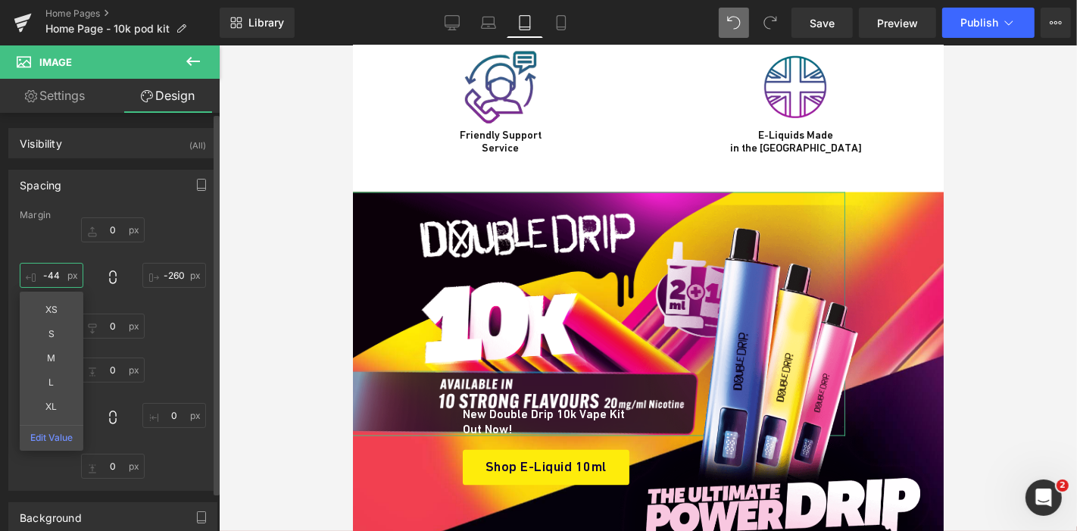
type input "-45"
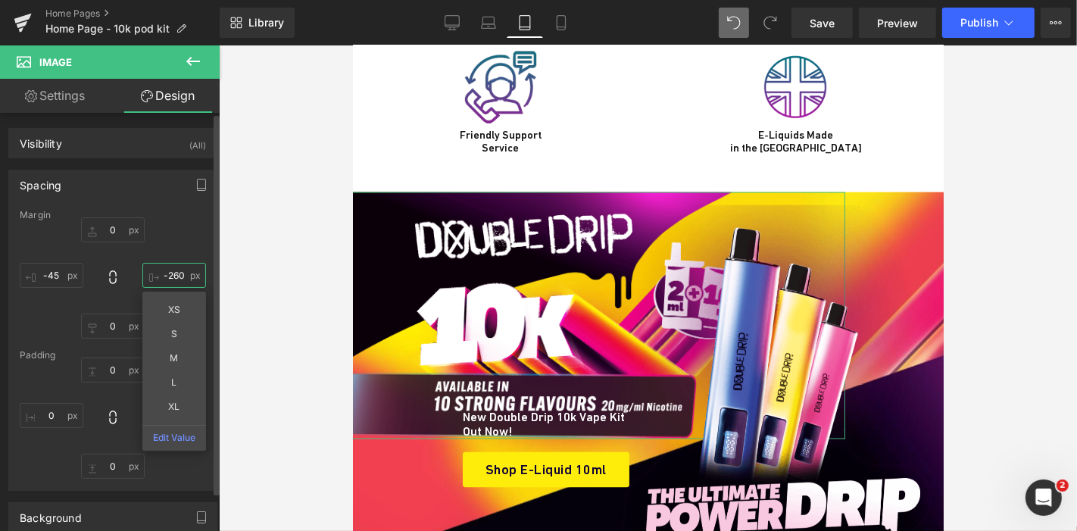
click at [183, 281] on input "-260" at bounding box center [174, 275] width 64 height 25
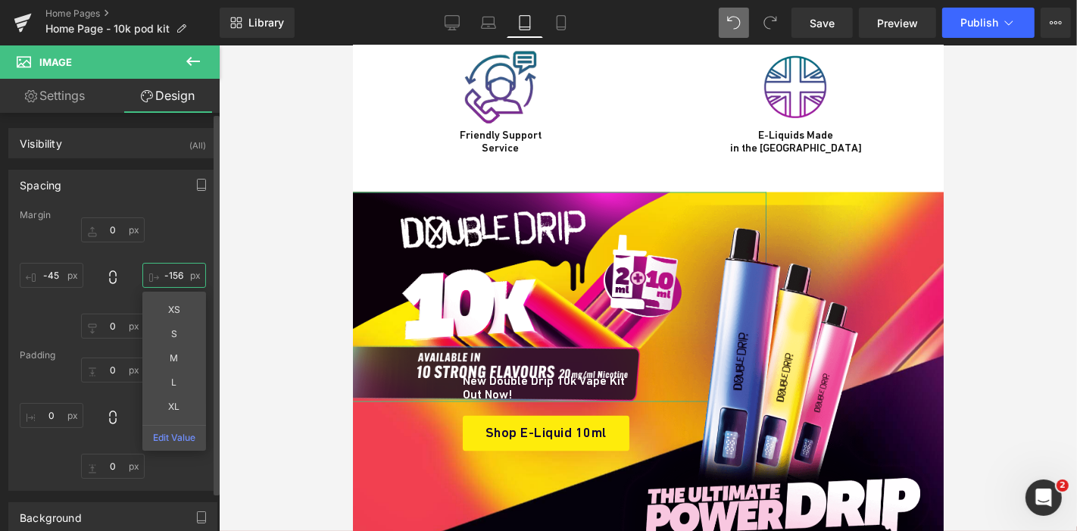
type input "-155"
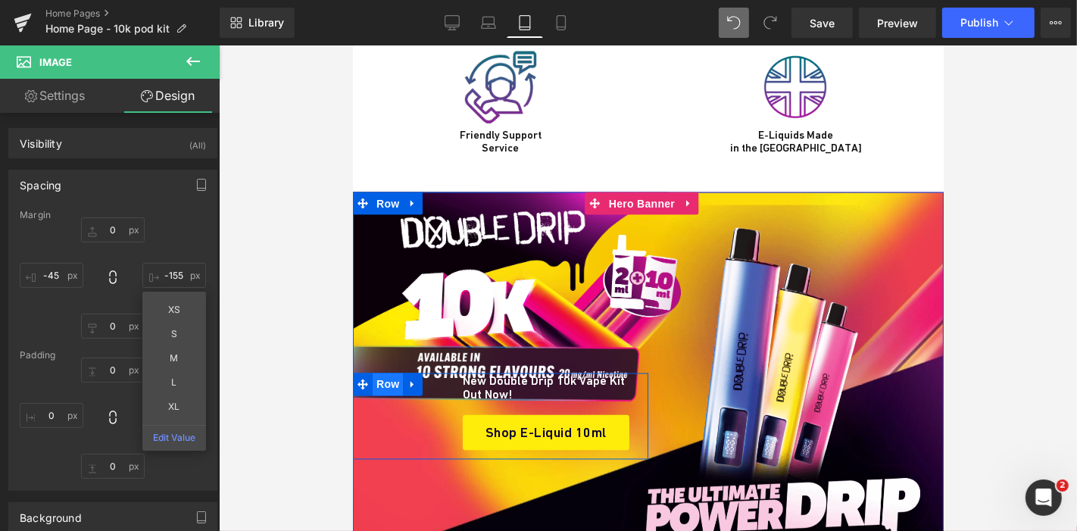
click at [385, 373] on span "Row" at bounding box center [387, 384] width 30 height 23
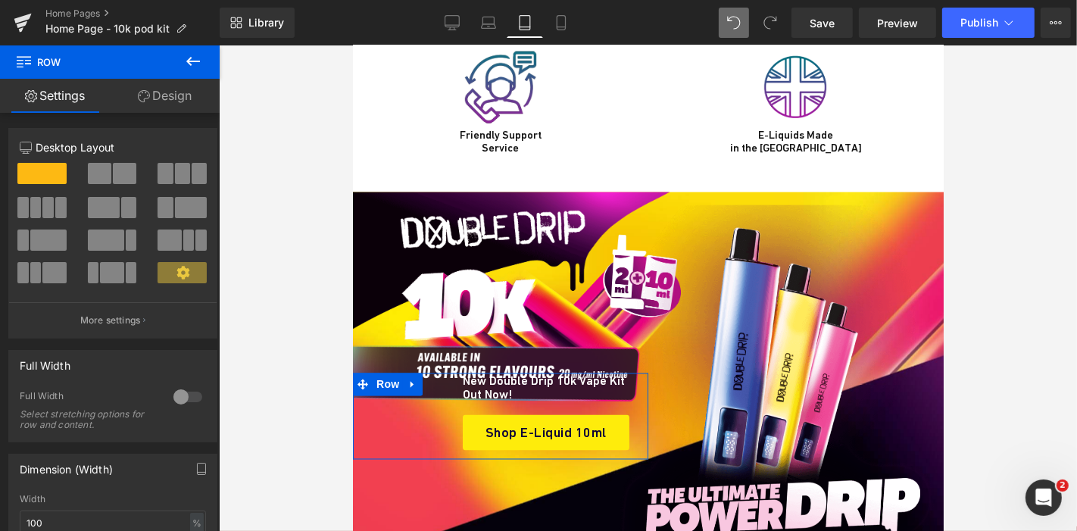
click at [179, 104] on link "Design" at bounding box center [165, 96] width 110 height 34
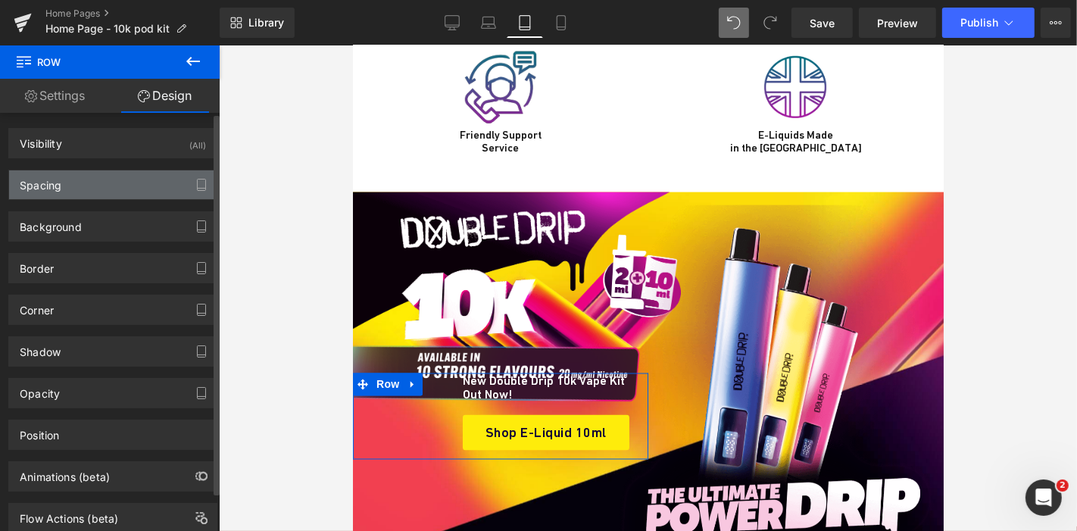
click at [67, 178] on div "Spacing" at bounding box center [112, 184] width 207 height 29
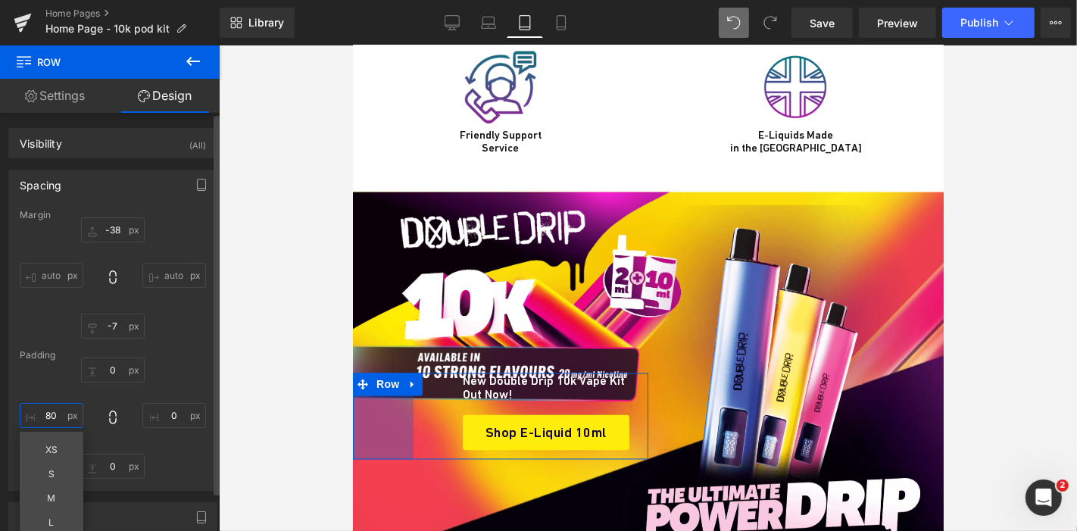
click at [47, 407] on input "80" at bounding box center [52, 415] width 64 height 25
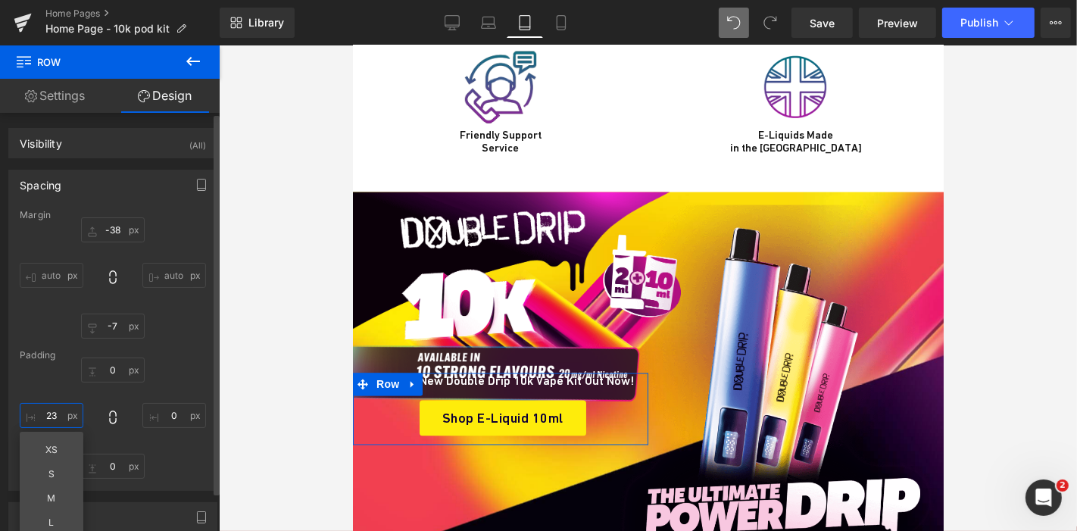
type input "22"
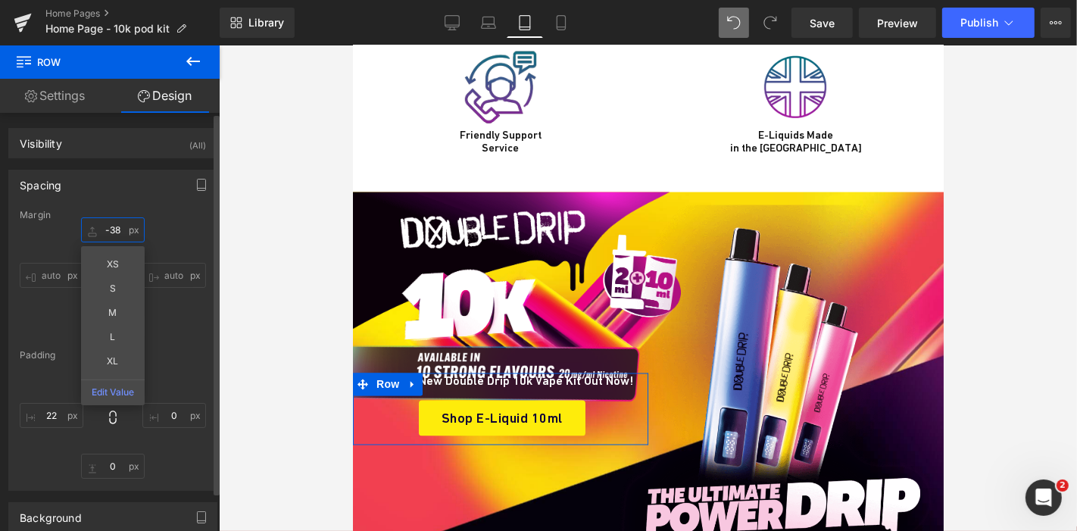
click at [114, 226] on input "-38" at bounding box center [113, 229] width 64 height 25
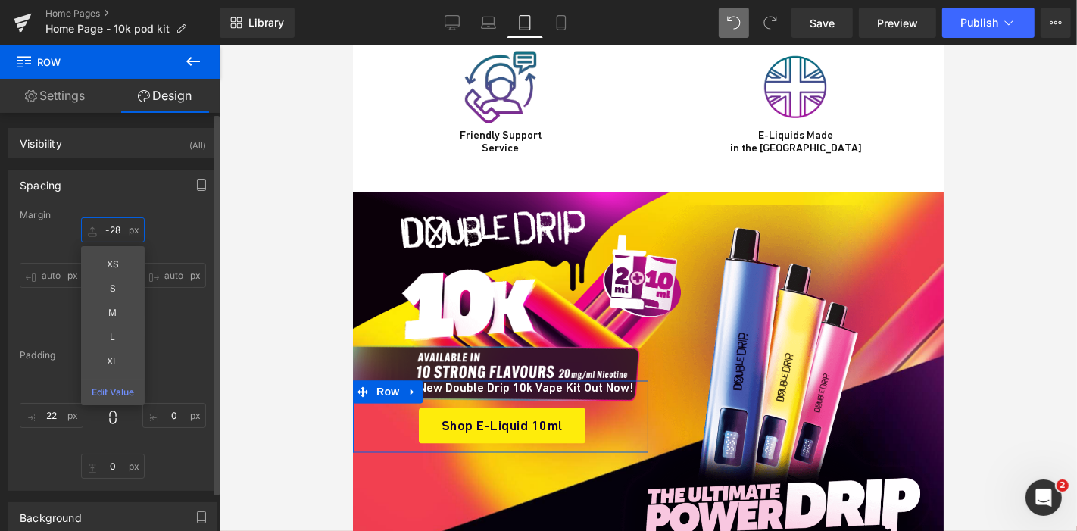
type input "-27"
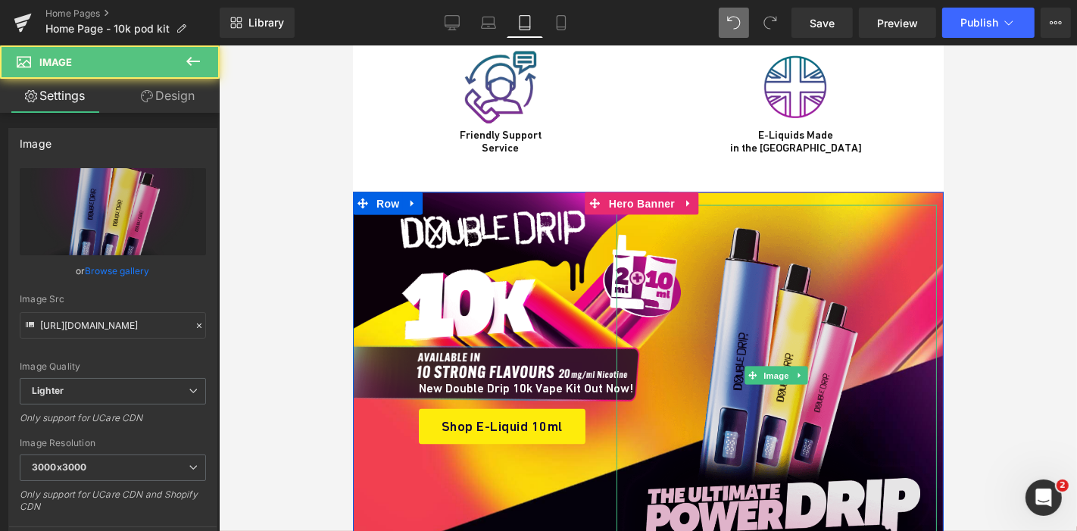
click at [725, 273] on img at bounding box center [776, 374] width 320 height 341
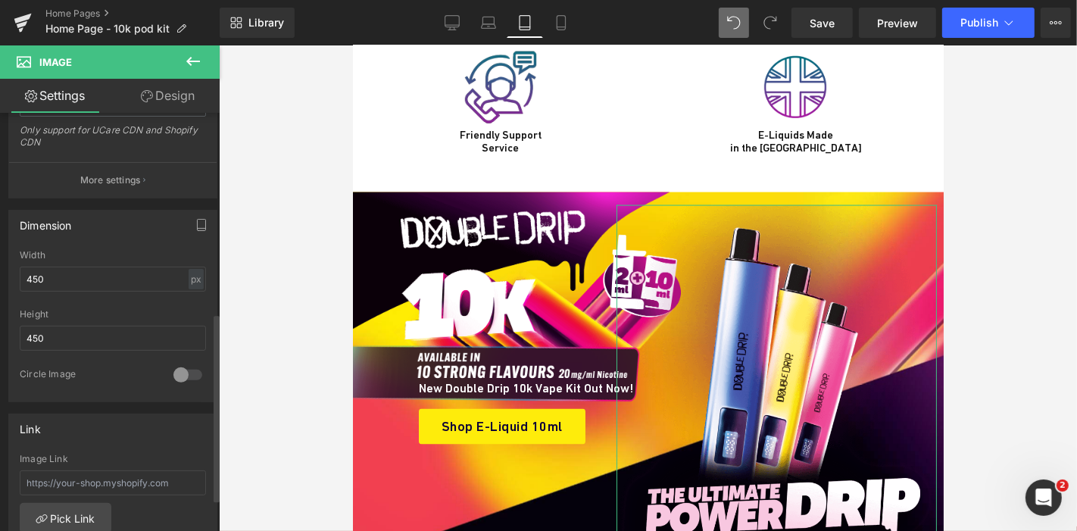
scroll to position [443, 0]
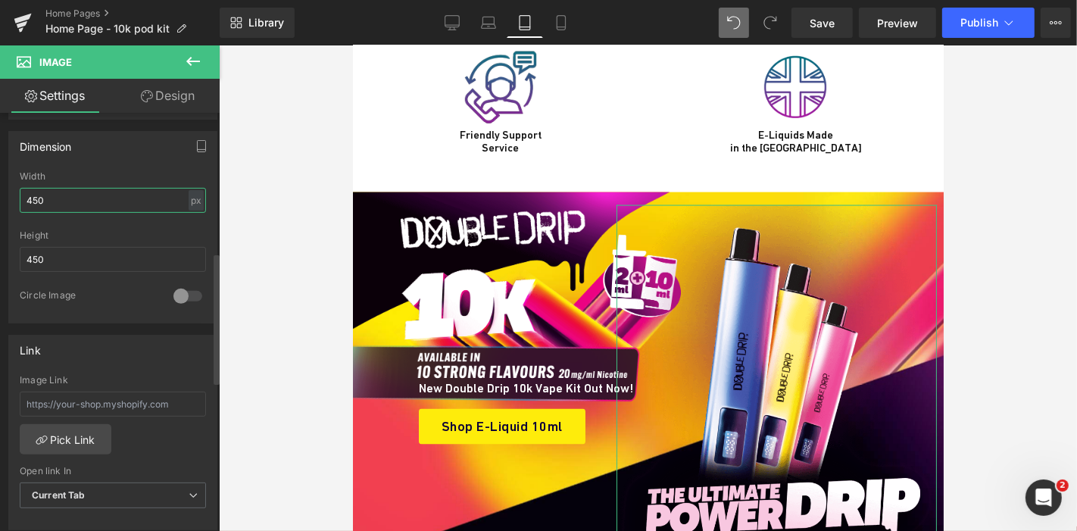
click at [50, 191] on input "450" at bounding box center [113, 200] width 186 height 25
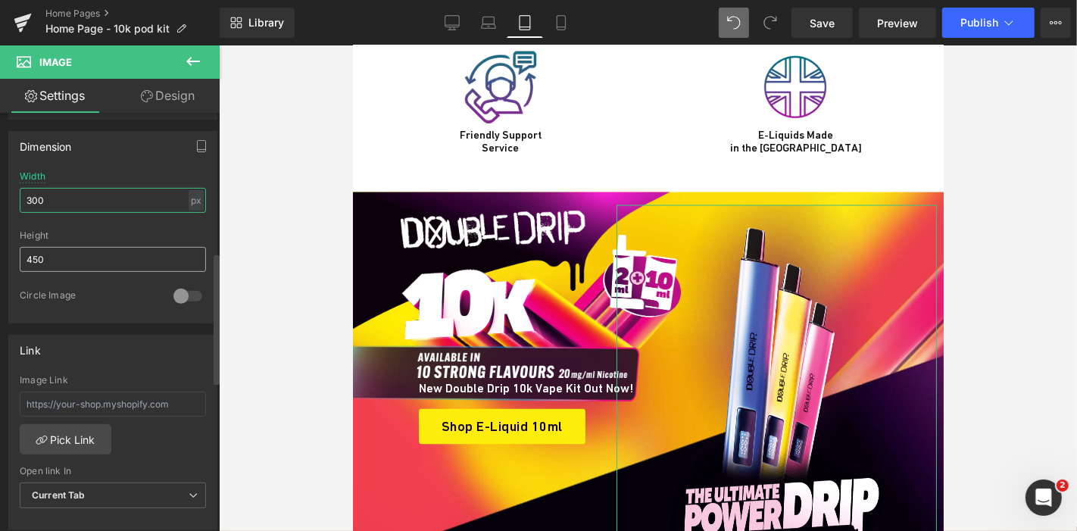
type input "300"
click at [59, 262] on input "450" at bounding box center [113, 259] width 186 height 25
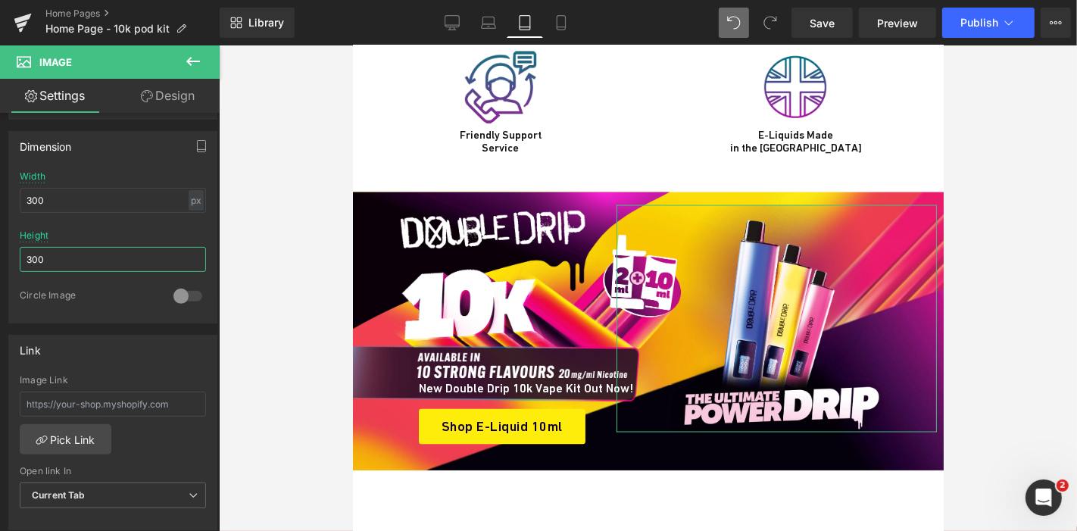
type input "300"
click at [182, 100] on link "Design" at bounding box center [168, 96] width 110 height 34
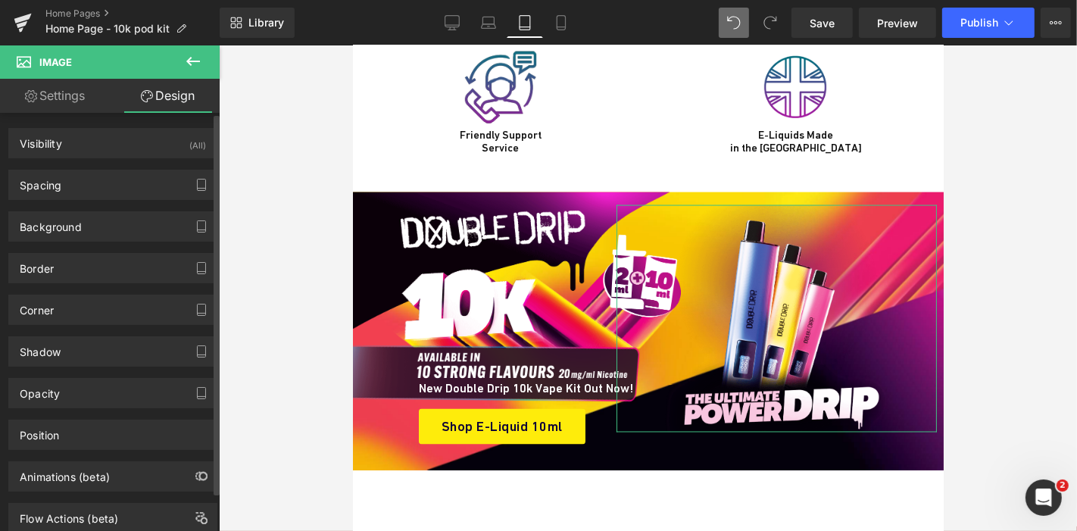
click at [101, 168] on div "Spacing Margin 17px 17 9px 9 0px 0 -42px -42 Padding 0px 0 0px 0 0px 0 0px 0" at bounding box center [113, 179] width 226 height 42
click at [102, 180] on div "Spacing" at bounding box center [112, 184] width 207 height 29
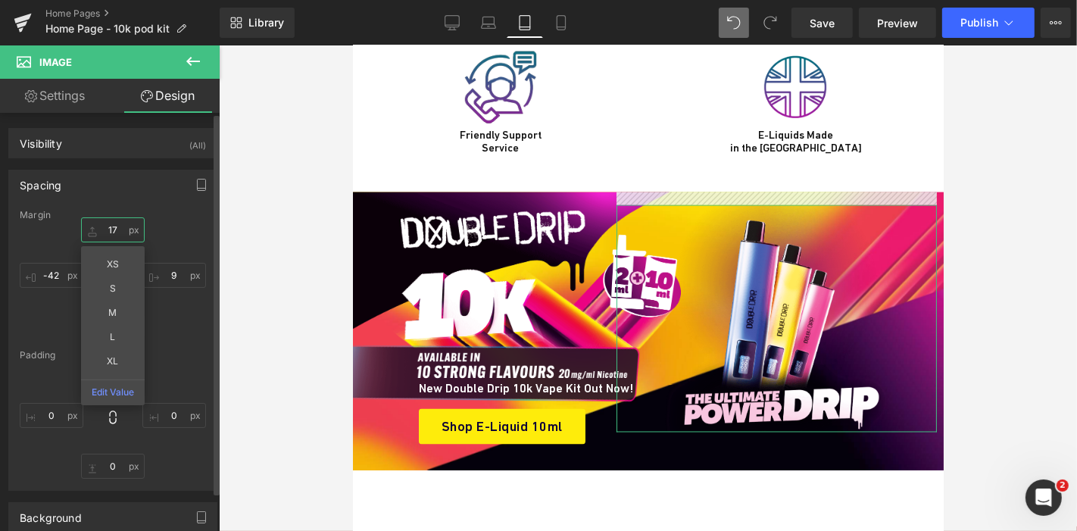
click at [117, 236] on input "17" at bounding box center [113, 229] width 64 height 25
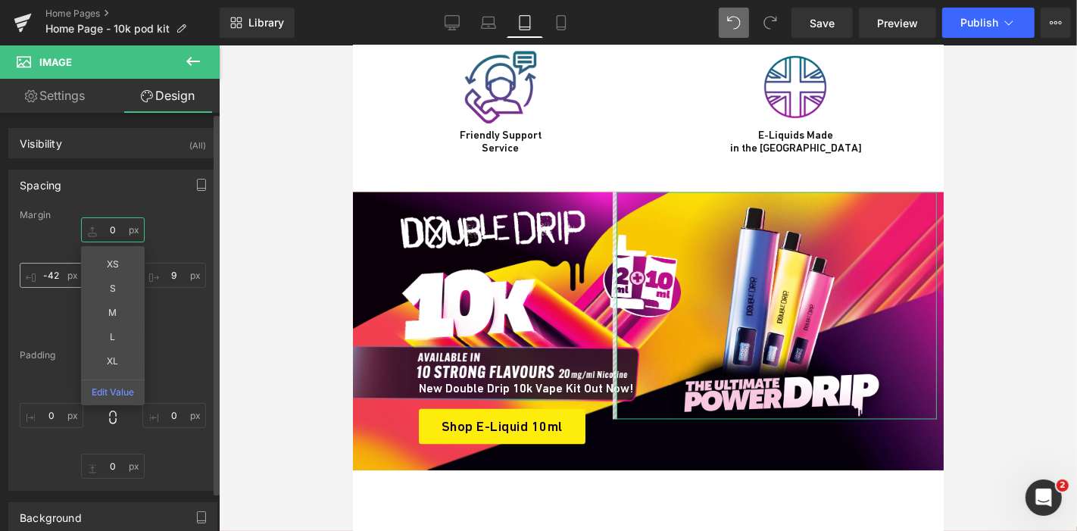
type input "0"
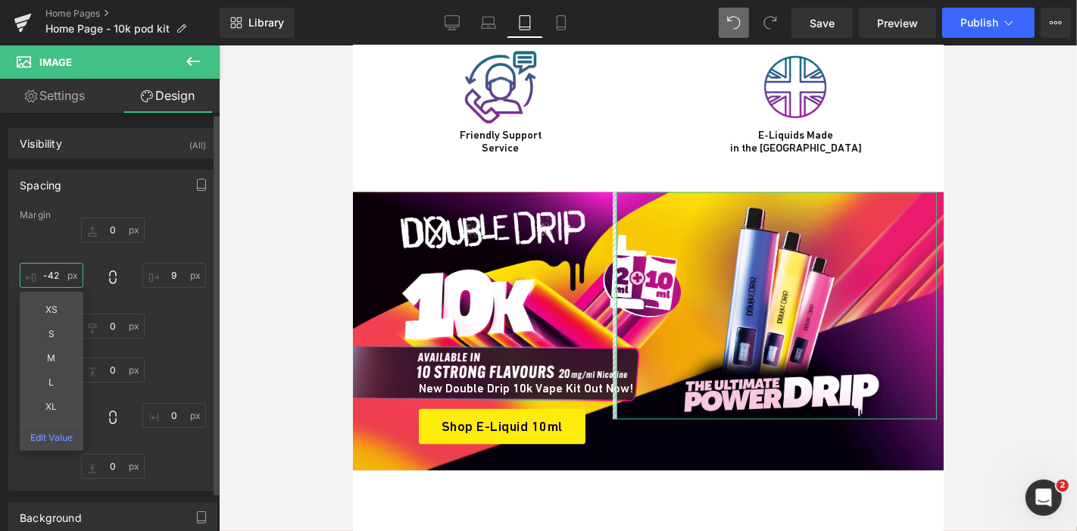
click at [53, 270] on input "-42" at bounding box center [52, 275] width 64 height 25
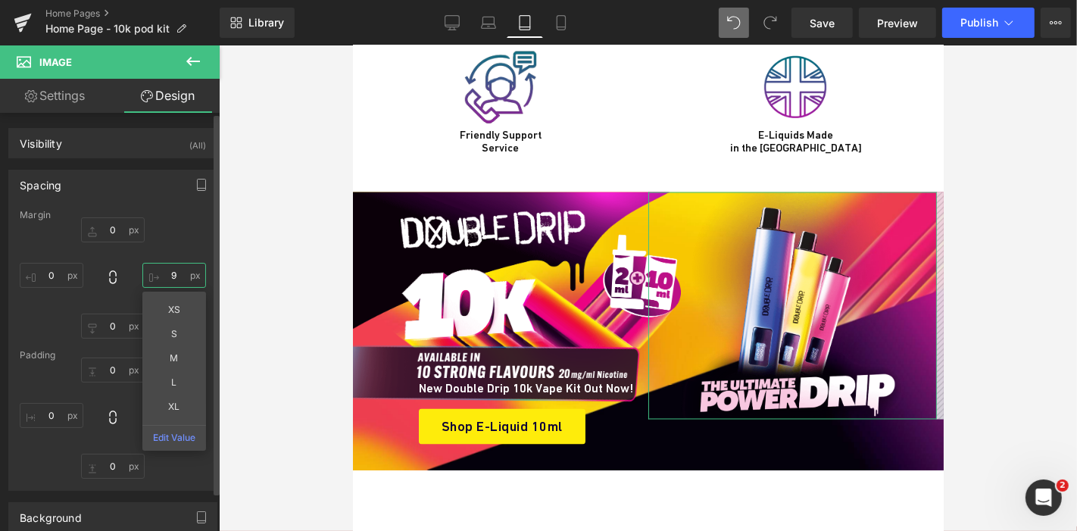
click at [159, 278] on input "9" at bounding box center [174, 275] width 64 height 25
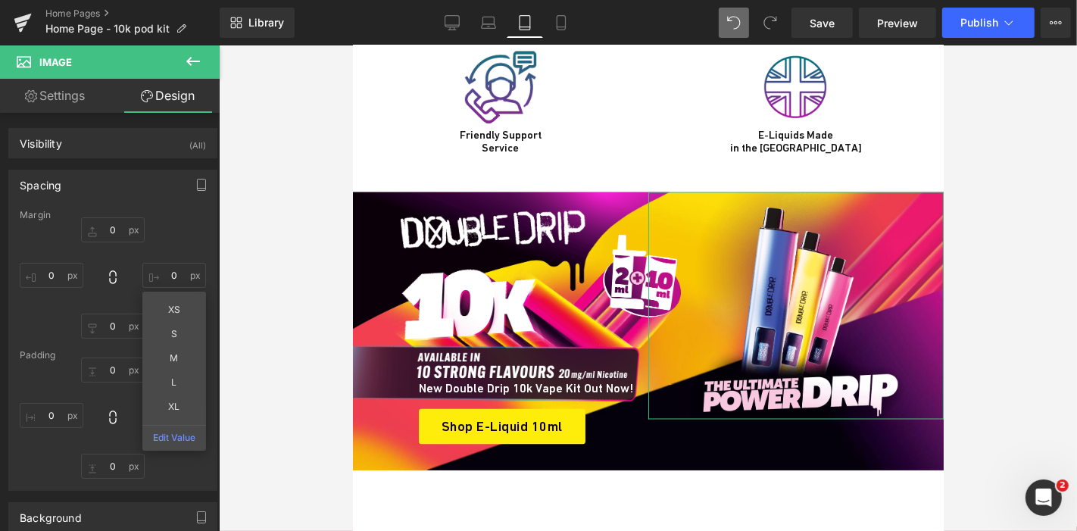
click at [74, 100] on link "Settings" at bounding box center [55, 96] width 110 height 34
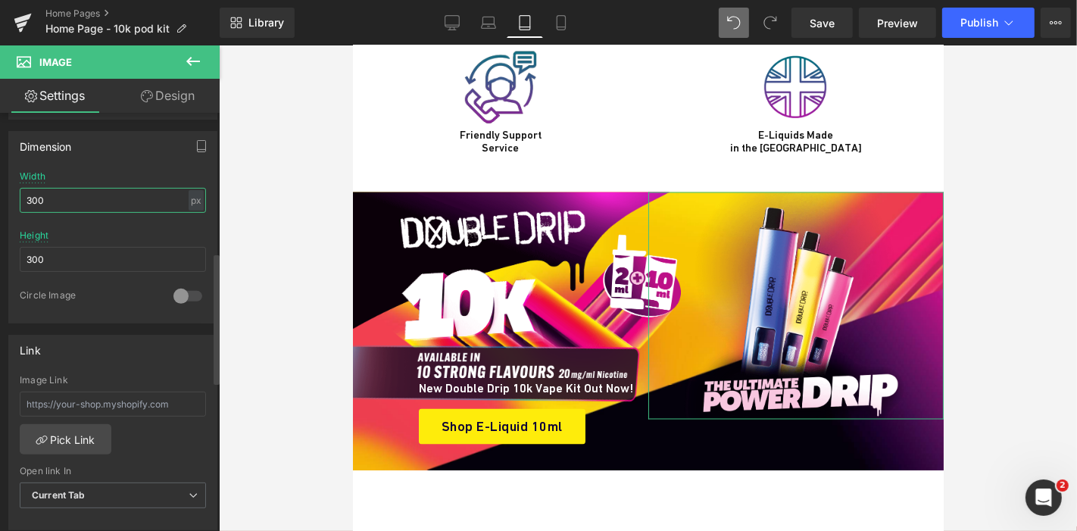
click at [55, 199] on input "300" at bounding box center [113, 200] width 186 height 25
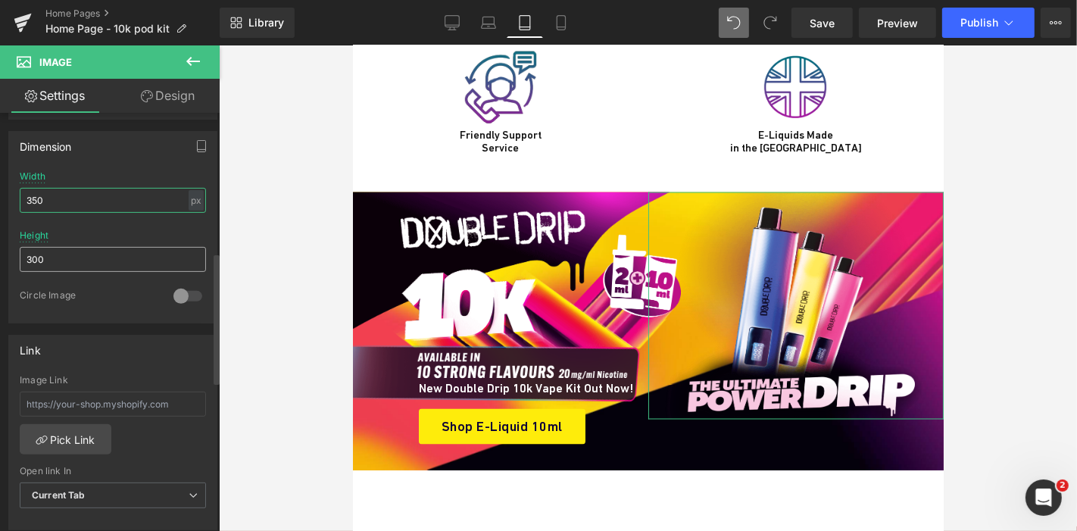
type input "350"
click at [34, 255] on input "300" at bounding box center [113, 259] width 186 height 25
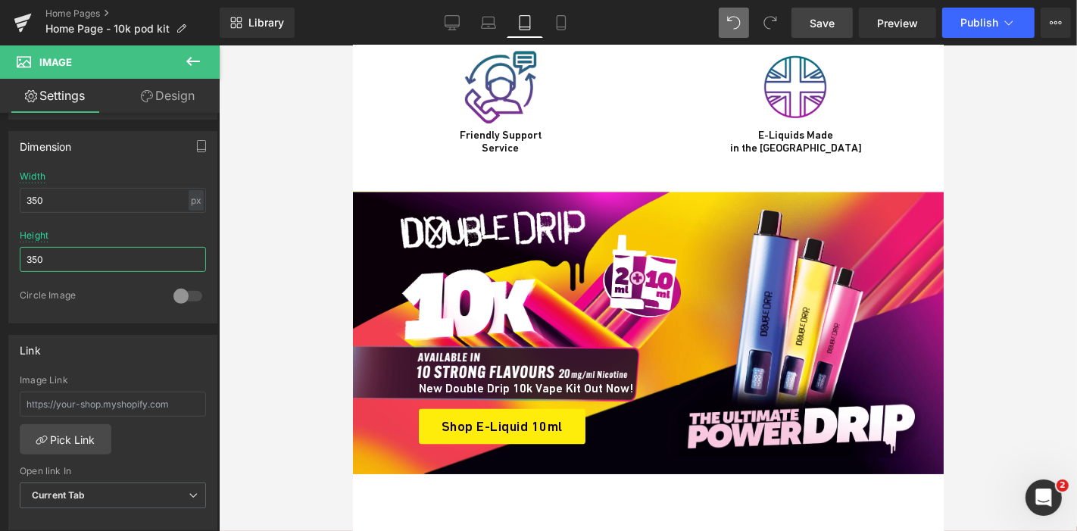
type input "350"
click at [817, 20] on span "Save" at bounding box center [821, 23] width 25 height 16
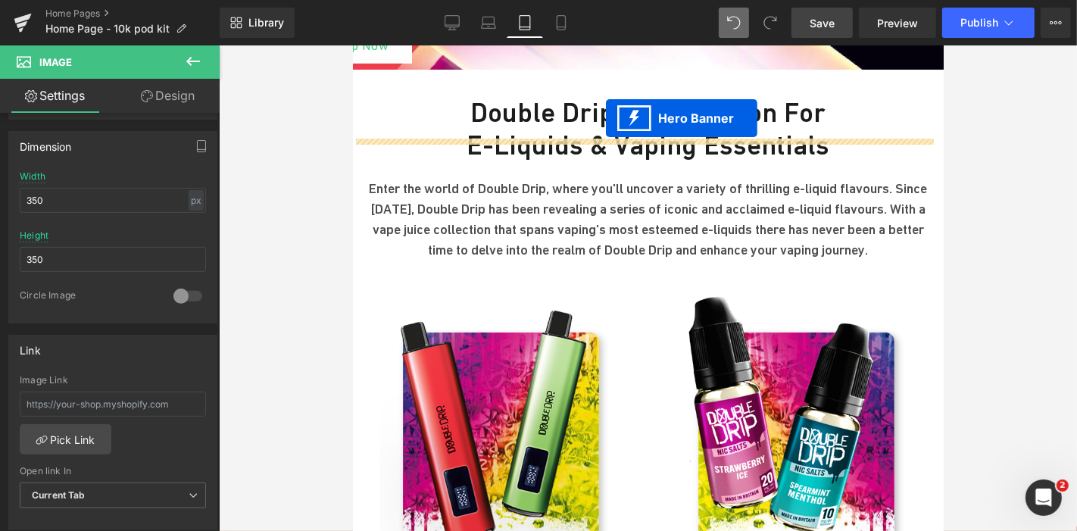
scroll to position [659, 0]
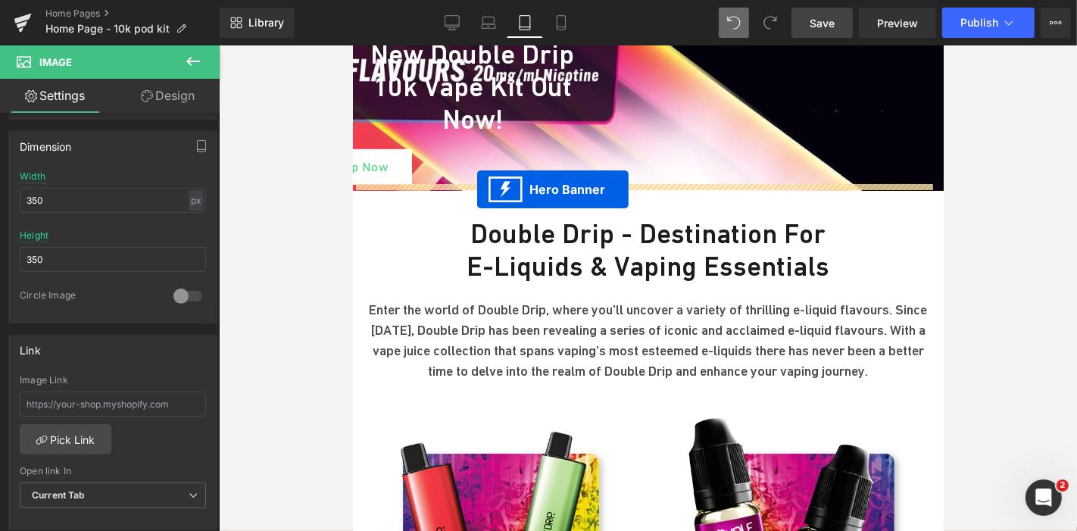
drag, startPoint x: 599, startPoint y: 154, endPoint x: 476, endPoint y: 189, distance: 127.5
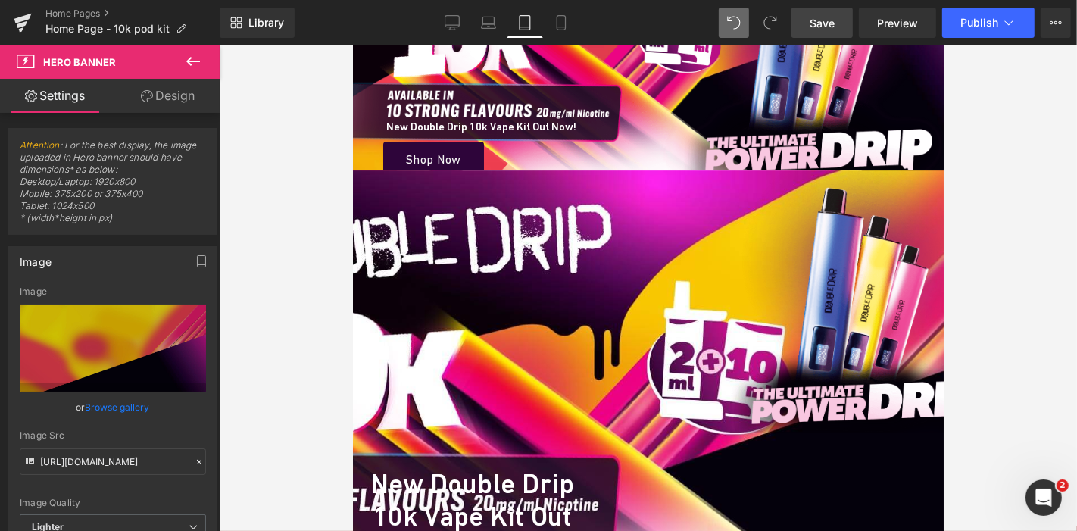
scroll to position [229, 0]
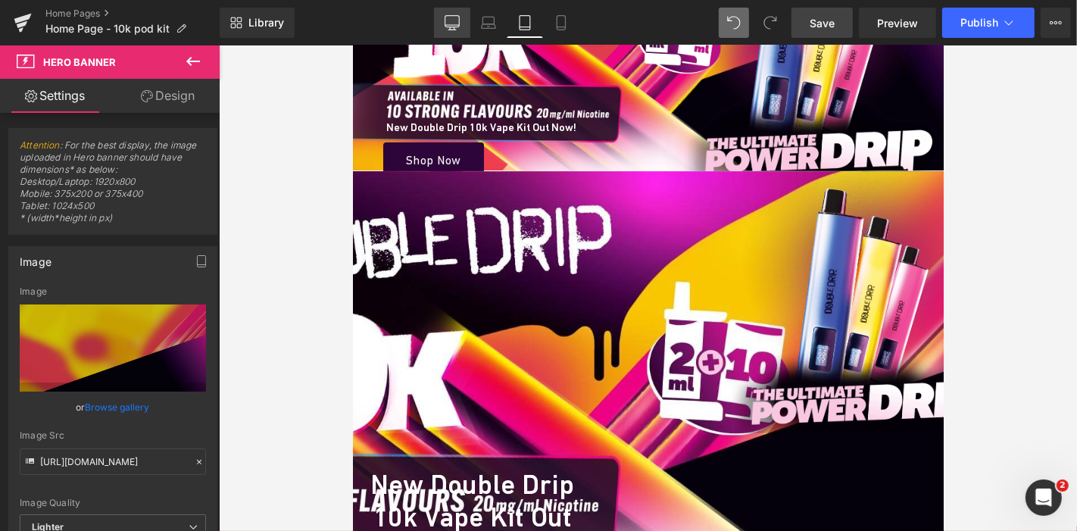
click at [452, 27] on icon at bounding box center [452, 21] width 14 height 11
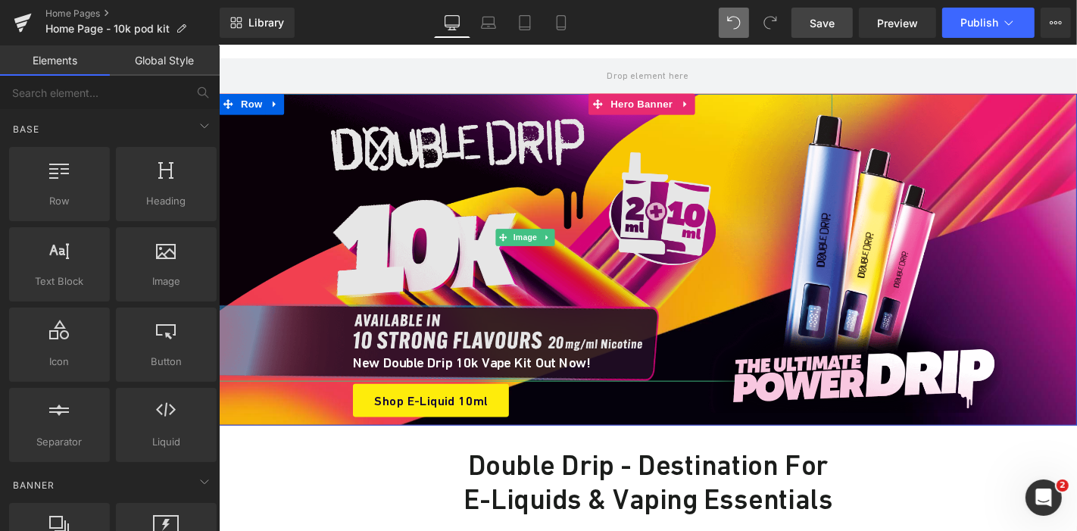
scroll to position [0, 0]
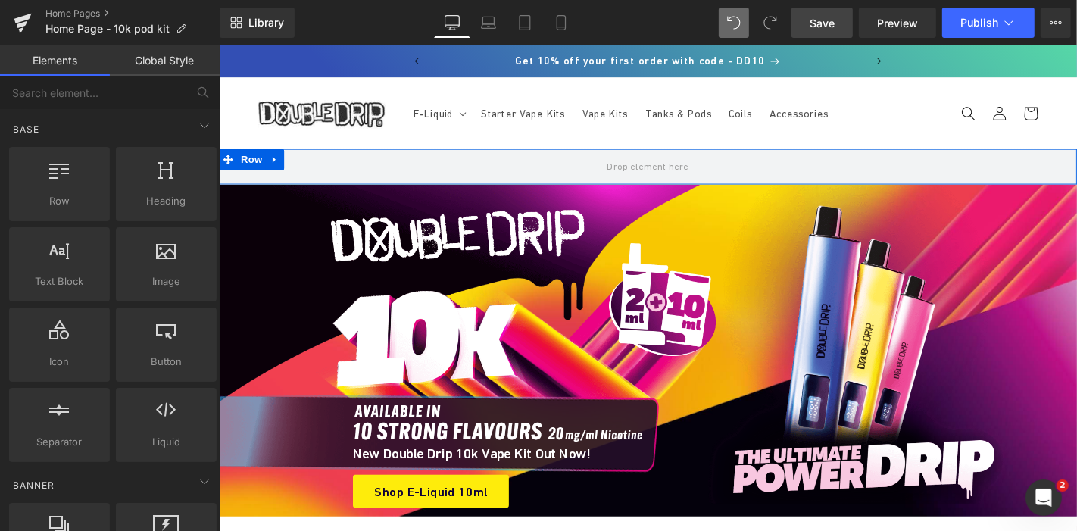
click at [211, 327] on div "Hero Banner You are previewing how the will restyle your page. You can not edit…" at bounding box center [538, 278] width 1077 height 557
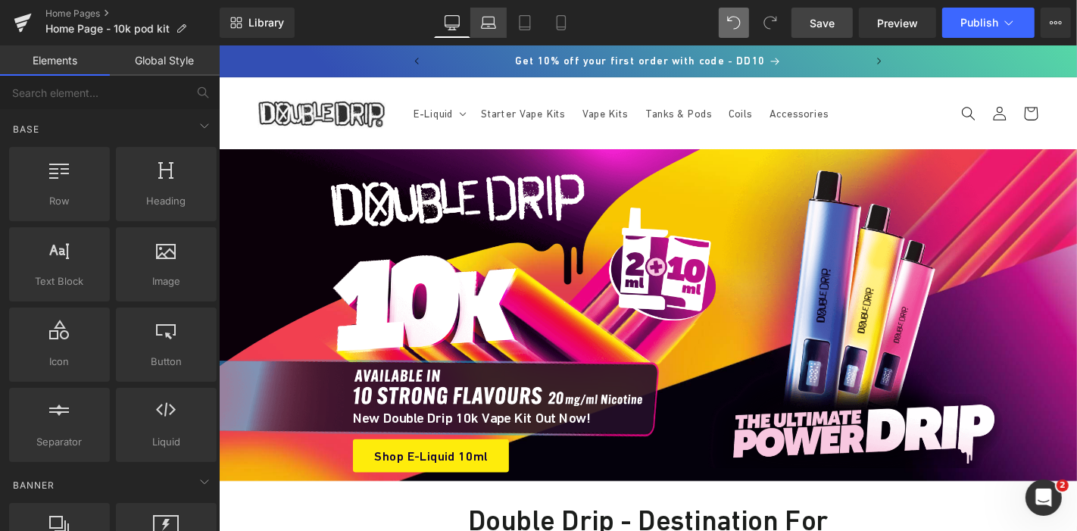
click at [488, 32] on link "Laptop" at bounding box center [488, 23] width 36 height 30
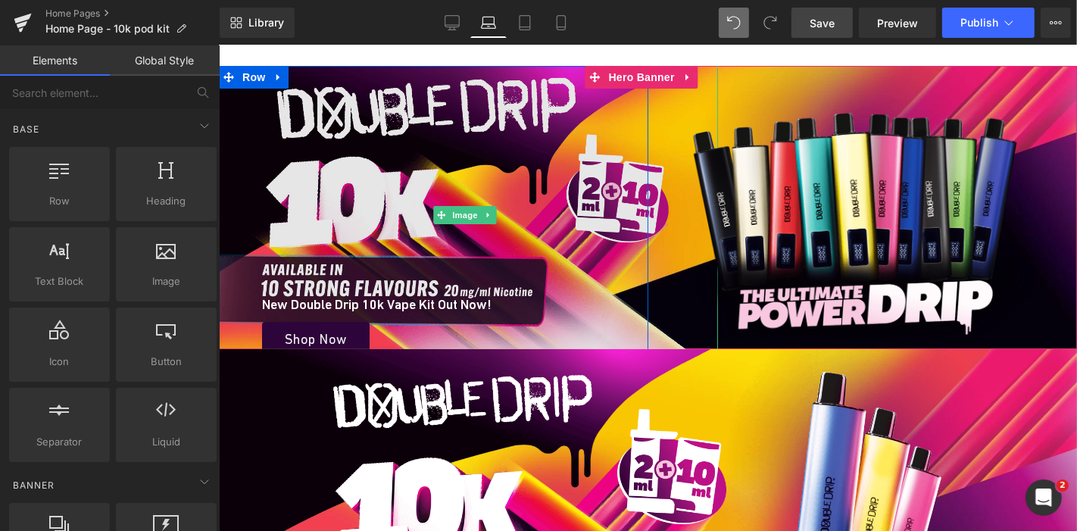
scroll to position [58, 0]
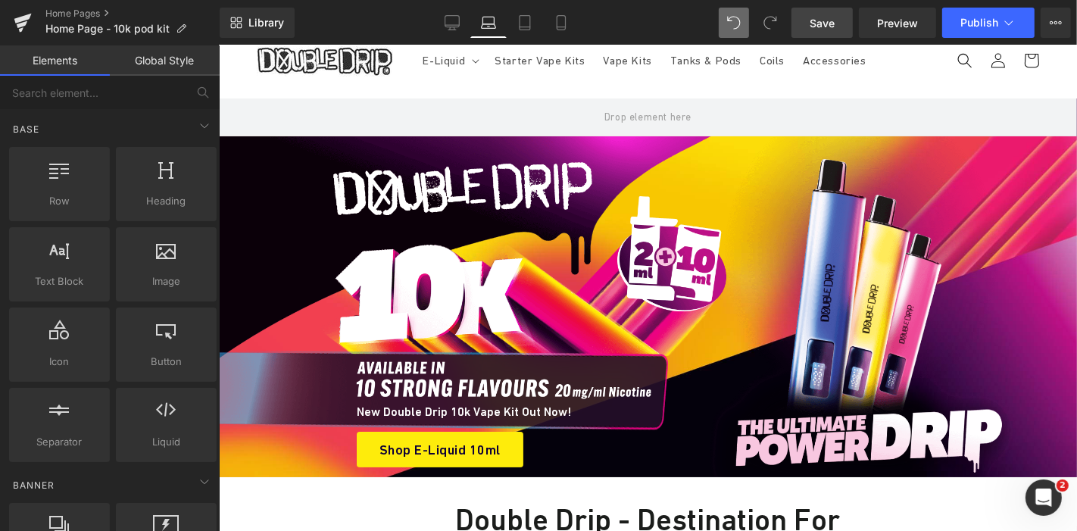
click at [203, 284] on div "Hero Banner You are previewing how the will restyle your page. You can not edit…" at bounding box center [538, 278] width 1077 height 557
click at [515, 31] on link "Tablet" at bounding box center [525, 23] width 36 height 30
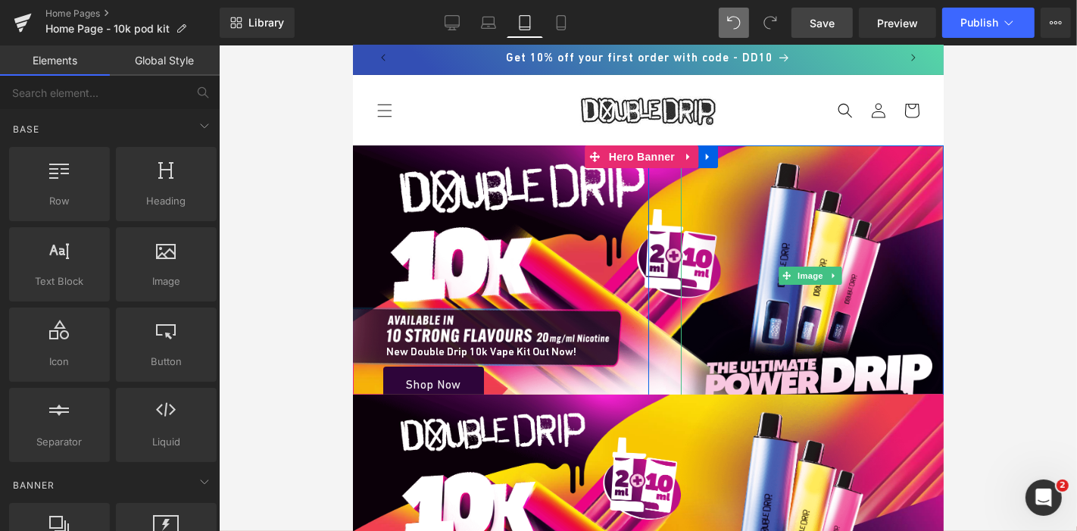
scroll to position [4, 0]
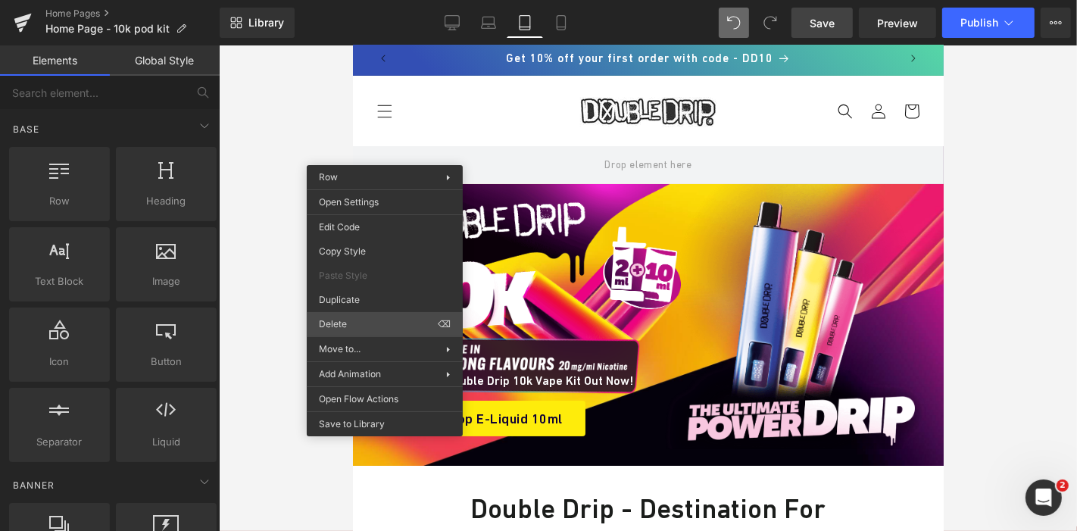
click at [351, 323] on div "Hero Banner You are previewing how the will restyle your page. You can not edit…" at bounding box center [538, 278] width 1077 height 557
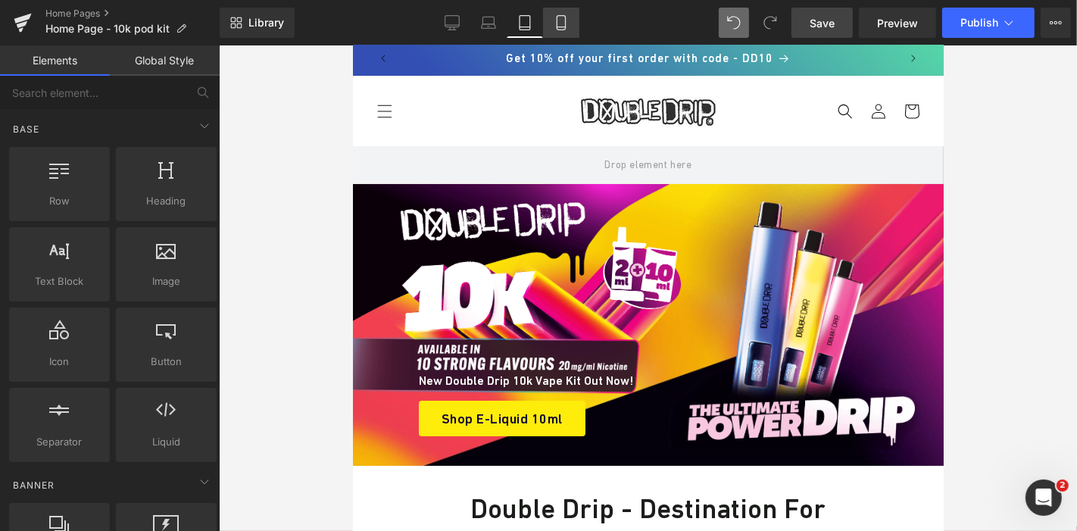
click at [551, 18] on link "Mobile" at bounding box center [561, 23] width 36 height 30
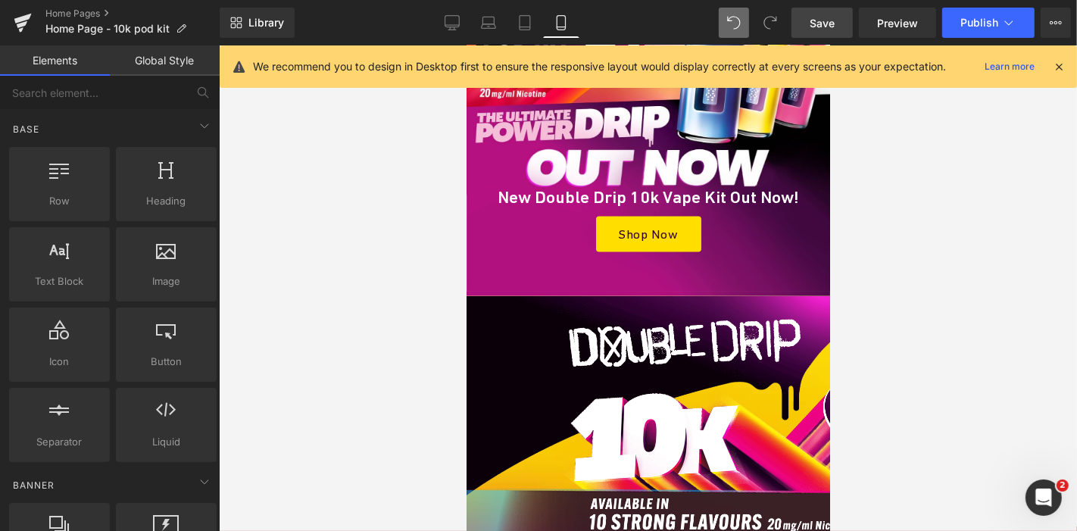
scroll to position [343, 0]
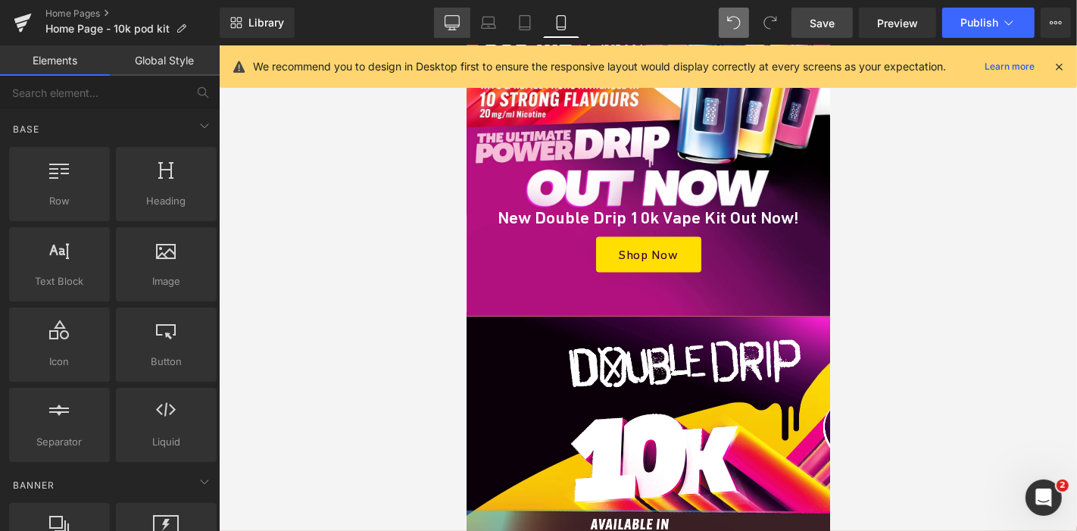
click at [456, 17] on icon at bounding box center [451, 22] width 15 height 15
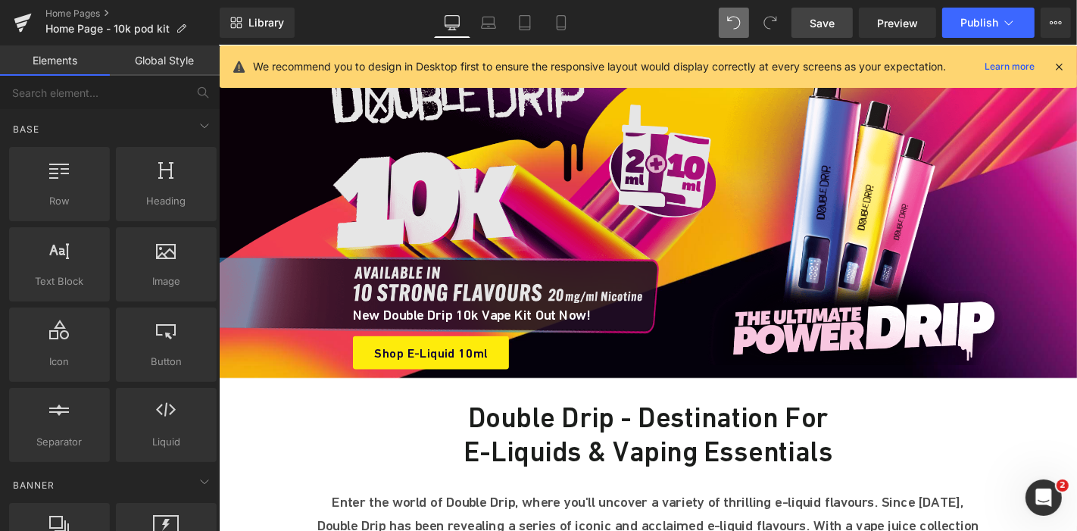
scroll to position [0, 0]
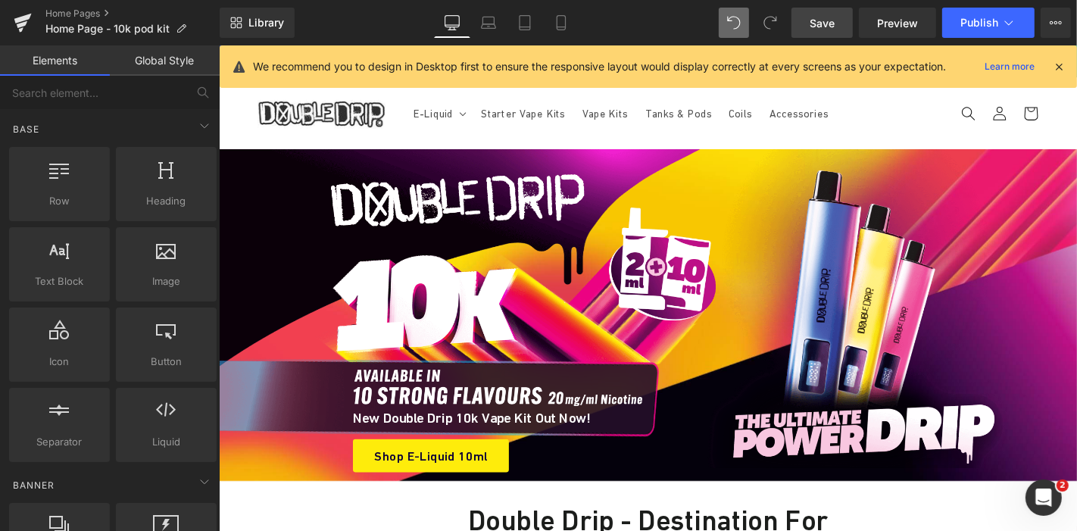
click at [669, 154] on header "E-Liquid E-Liquid Nic Salt E-Liquid 50/50 E-Liquid High VG E-Liquid 50ml Shortf…" at bounding box center [676, 117] width 909 height 76
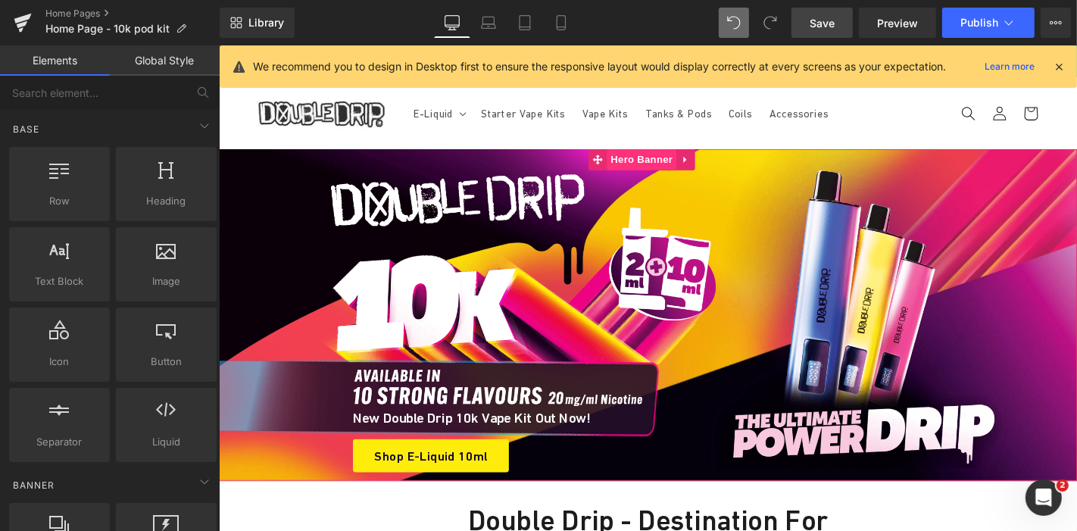
click at [655, 164] on span "Hero Banner" at bounding box center [669, 166] width 73 height 23
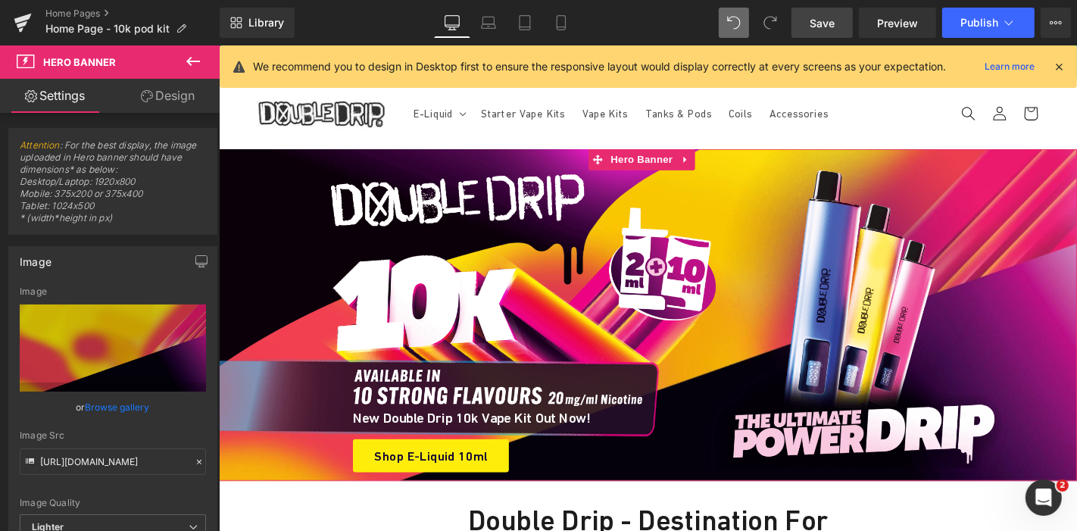
click at [194, 98] on link "Design" at bounding box center [168, 96] width 110 height 34
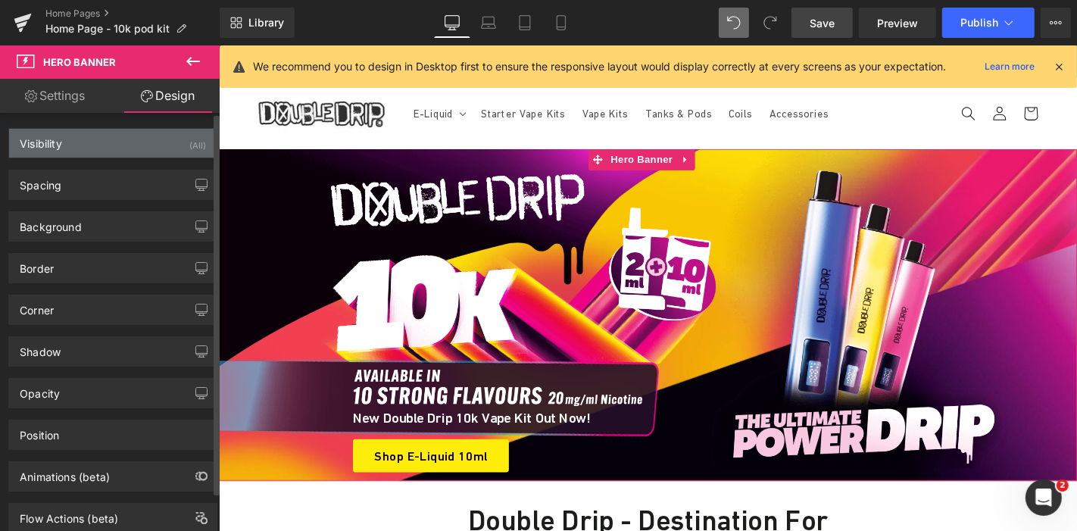
click at [124, 130] on div "Visibility (All)" at bounding box center [112, 143] width 207 height 29
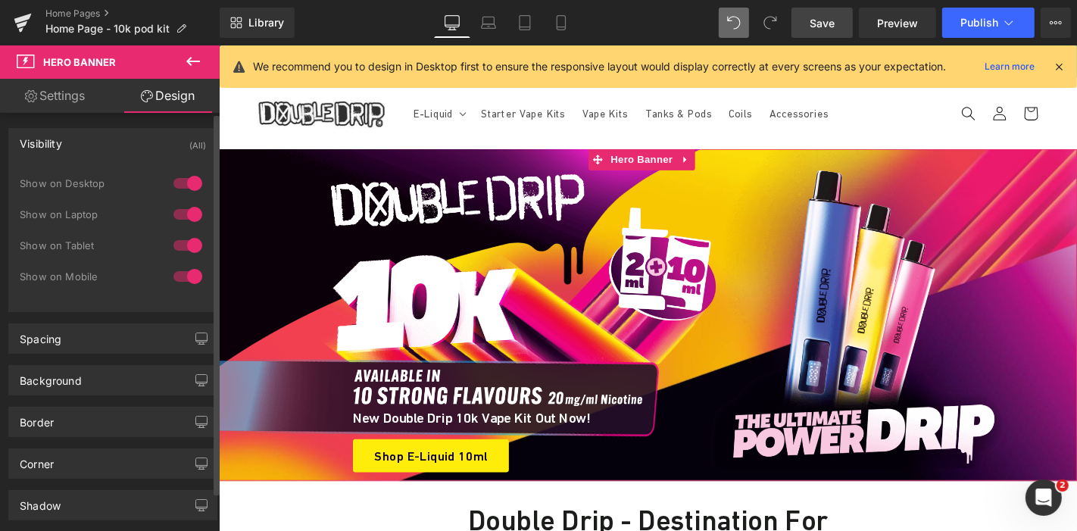
click at [186, 276] on div at bounding box center [188, 276] width 36 height 24
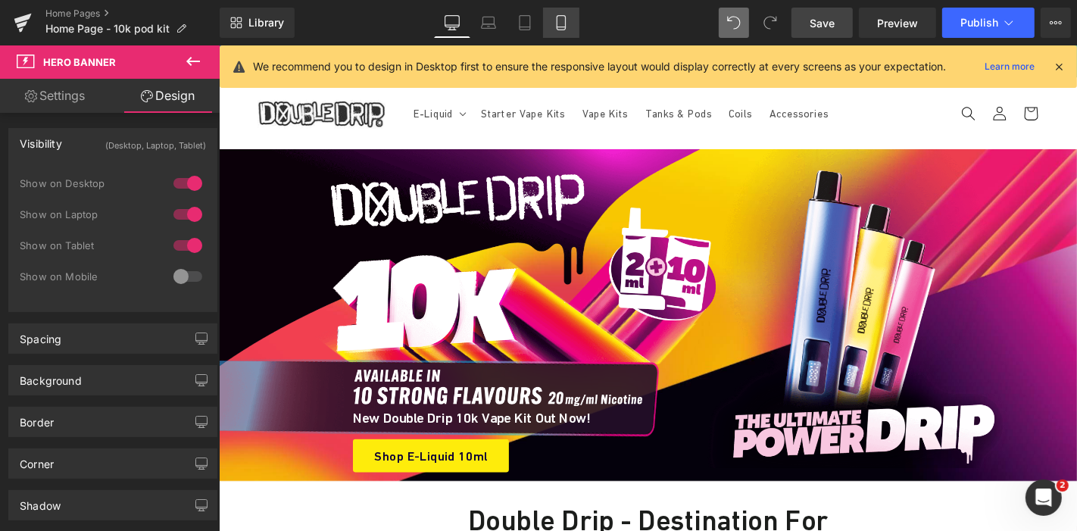
click at [566, 25] on icon at bounding box center [561, 22] width 15 height 15
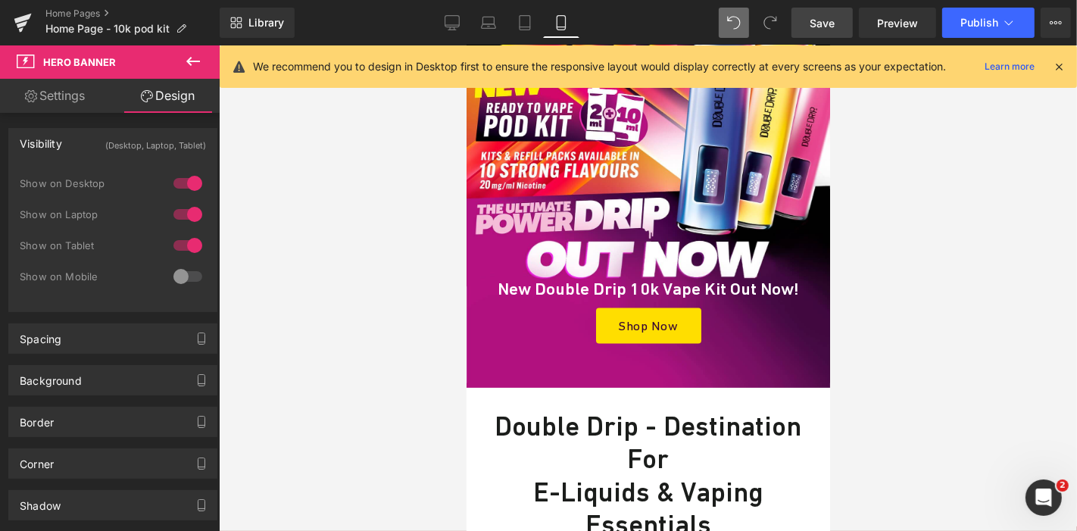
scroll to position [270, 0]
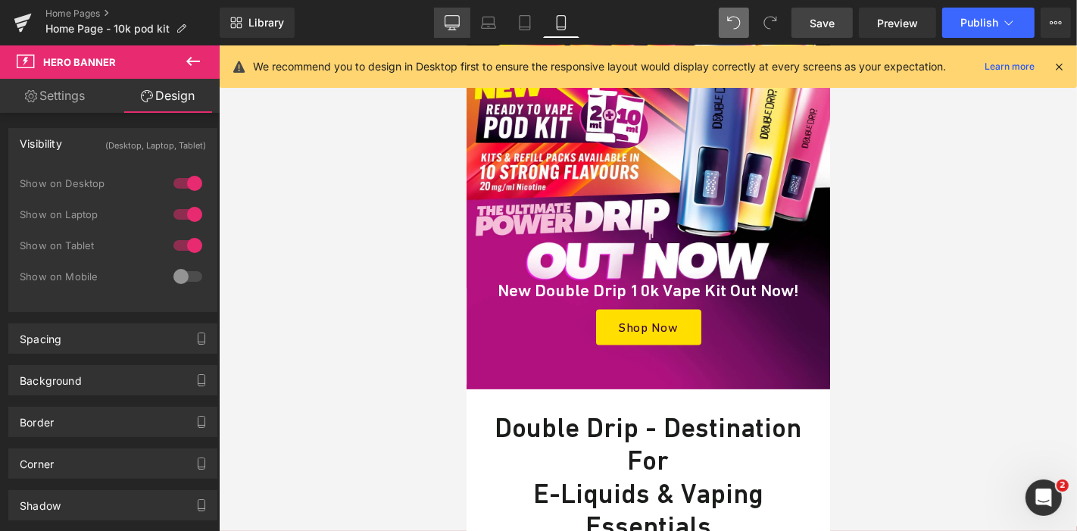
click at [458, 16] on icon at bounding box center [452, 21] width 14 height 11
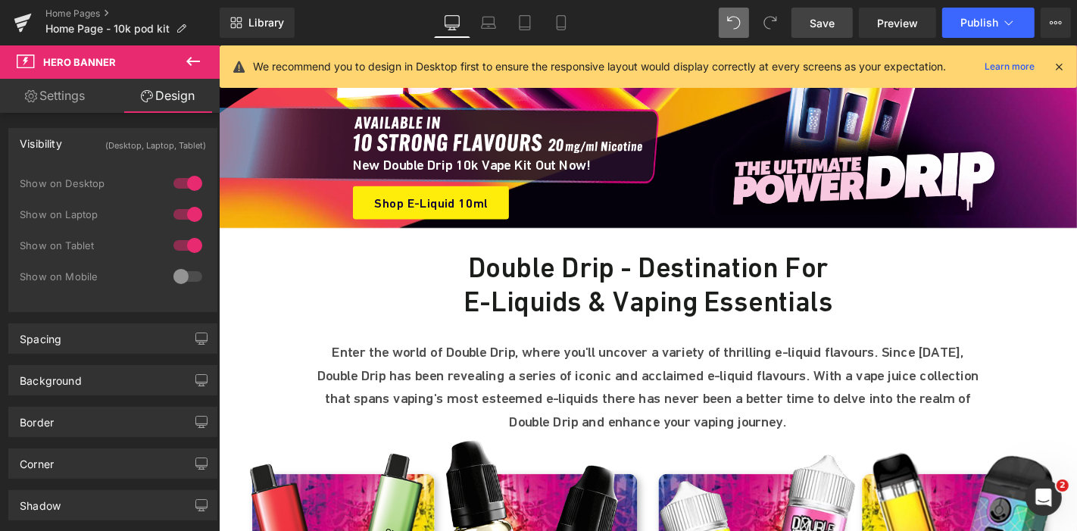
scroll to position [0, 0]
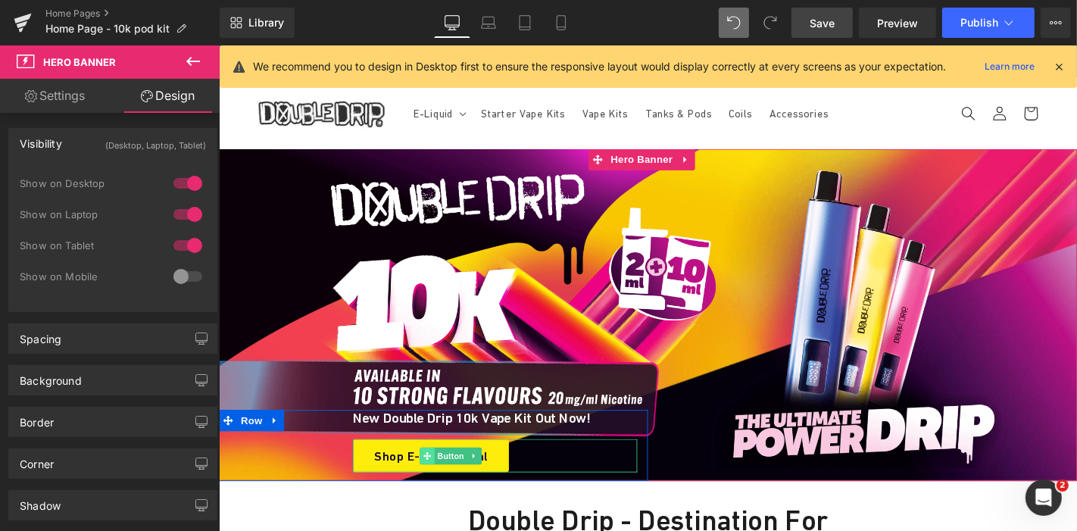
click at [441, 480] on span at bounding box center [441, 483] width 16 height 18
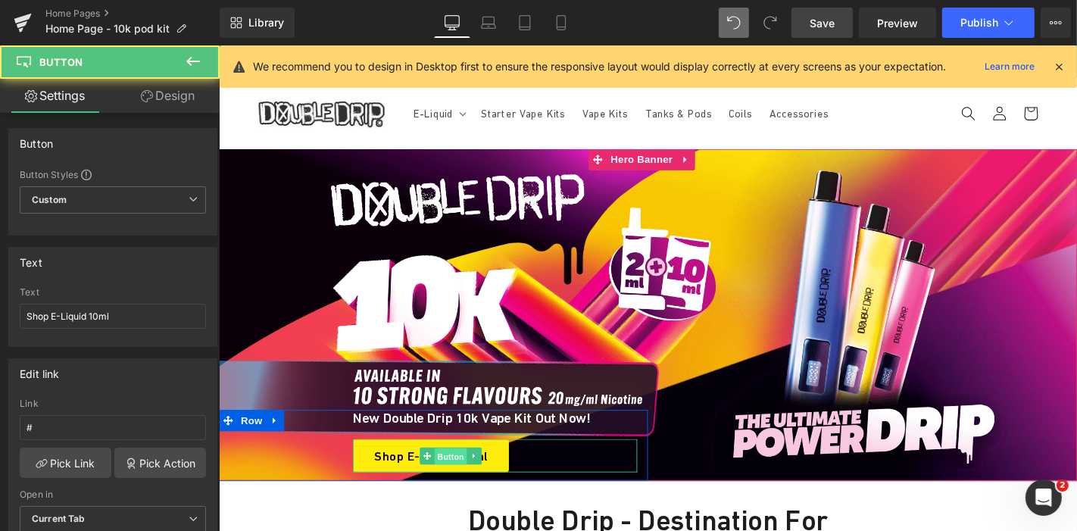
click at [451, 479] on span "Button" at bounding box center [466, 484] width 35 height 18
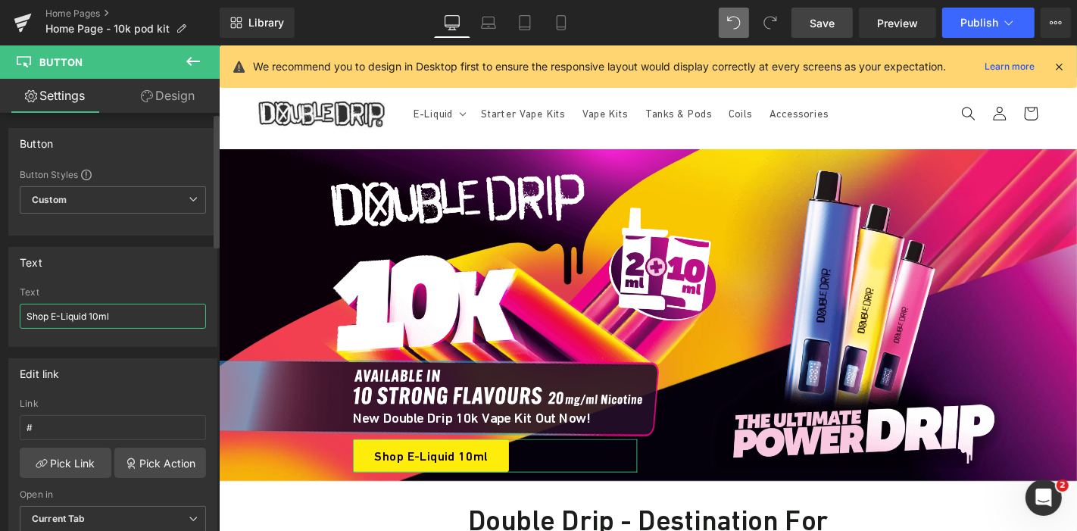
drag, startPoint x: 51, startPoint y: 317, endPoint x: 141, endPoint y: 330, distance: 90.4
click at [141, 330] on div "Text Shop E-Liquid 10ml" at bounding box center [113, 316] width 186 height 59
type input "Shop Now"
click at [78, 455] on link "Pick Link" at bounding box center [66, 463] width 92 height 30
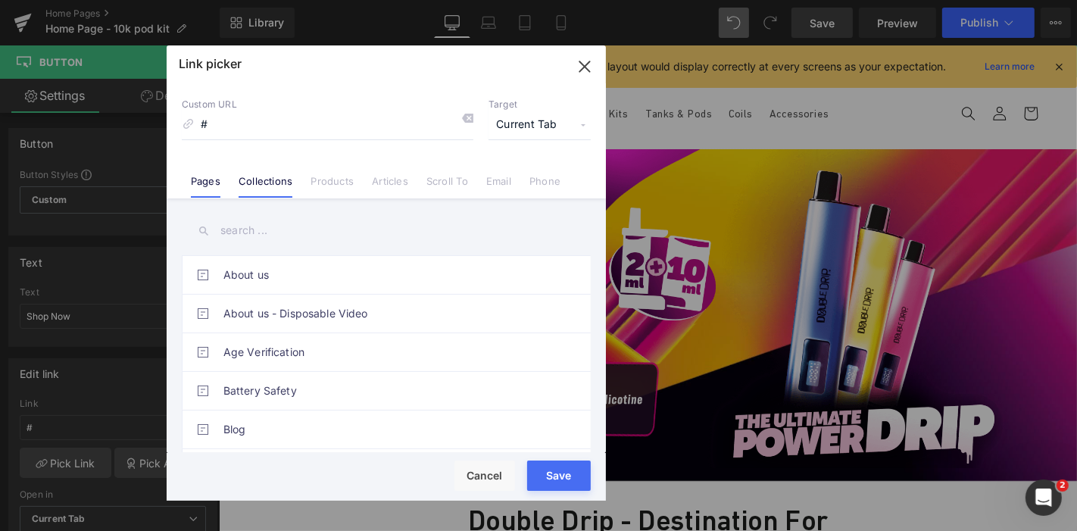
click at [282, 177] on link "Collections" at bounding box center [266, 186] width 54 height 23
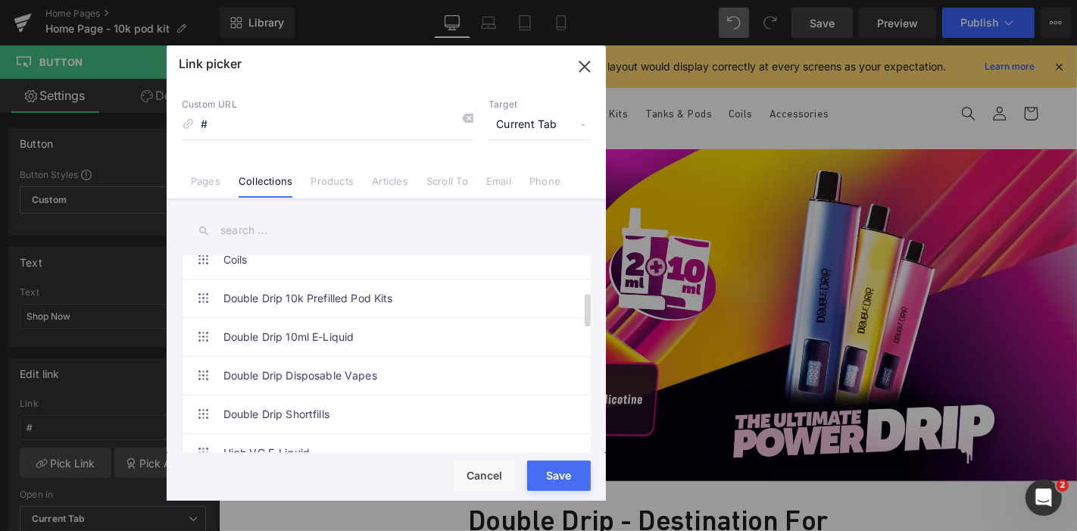
scroll to position [210, 0]
click at [380, 280] on link "Double Drip 10k Prefilled Pod Kits" at bounding box center [389, 297] width 333 height 38
type input "/collections/double-drip-10k-prefilled-pod-kits"
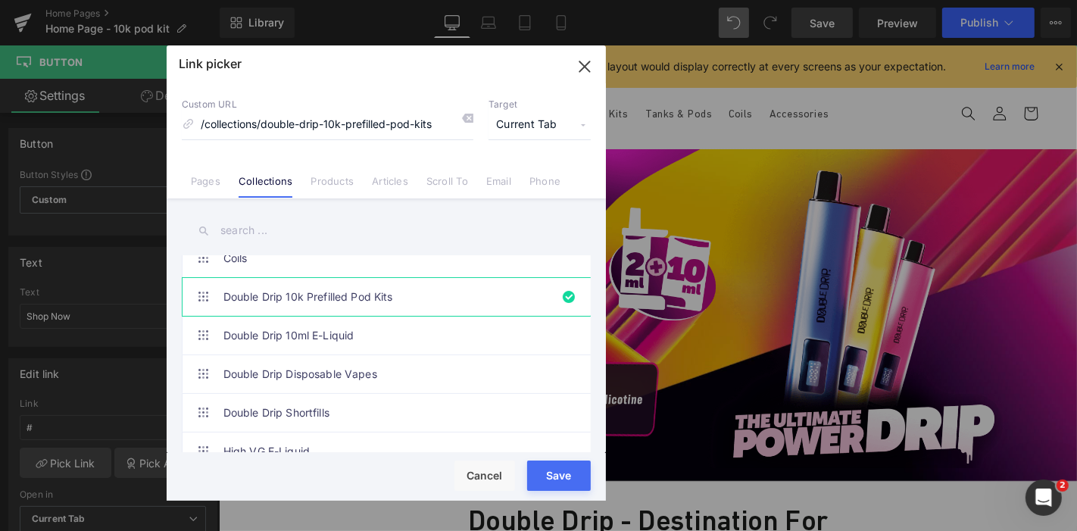
click at [560, 475] on div "Rendering Content" at bounding box center [538, 471] width 93 height 17
click at [575, 485] on button "Save" at bounding box center [559, 475] width 64 height 30
type input "/collections/double-drip-10k-prefilled-pod-kits"
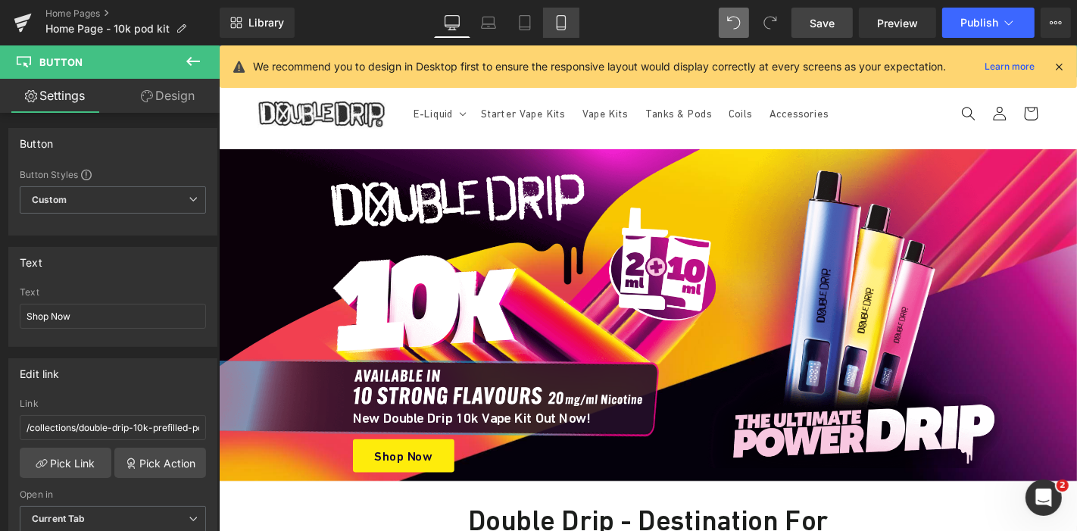
click at [560, 25] on icon at bounding box center [561, 22] width 15 height 15
type input "100"
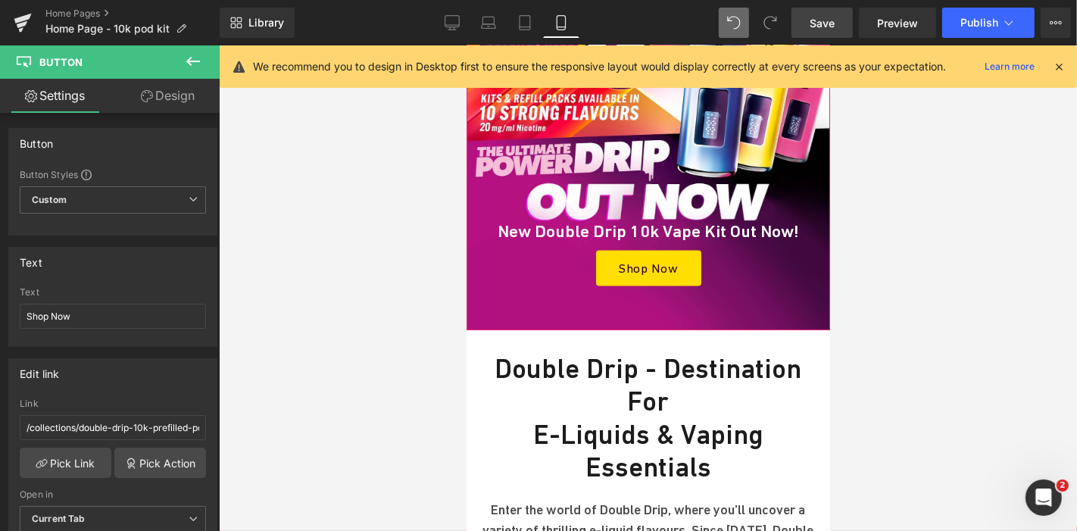
scroll to position [334, 0]
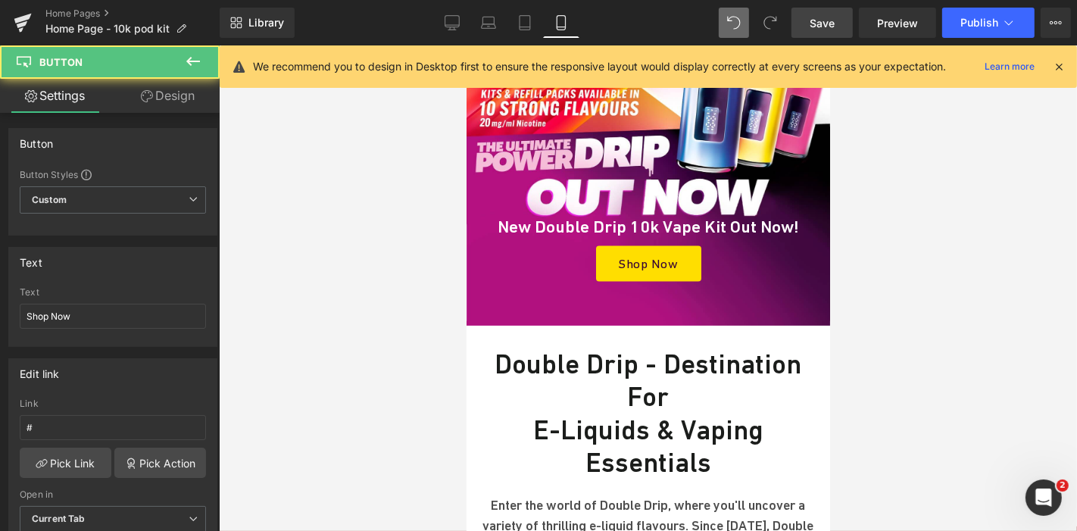
click at [607, 256] on link "Shop Now" at bounding box center [647, 263] width 105 height 36
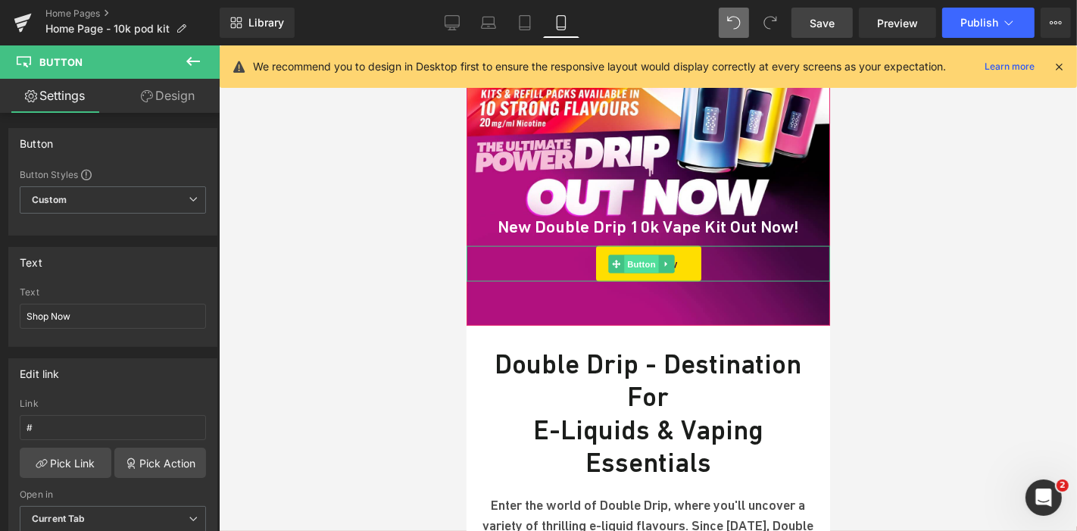
click at [635, 254] on span "Button" at bounding box center [641, 263] width 35 height 18
click at [61, 448] on link "Pick Link" at bounding box center [66, 463] width 92 height 30
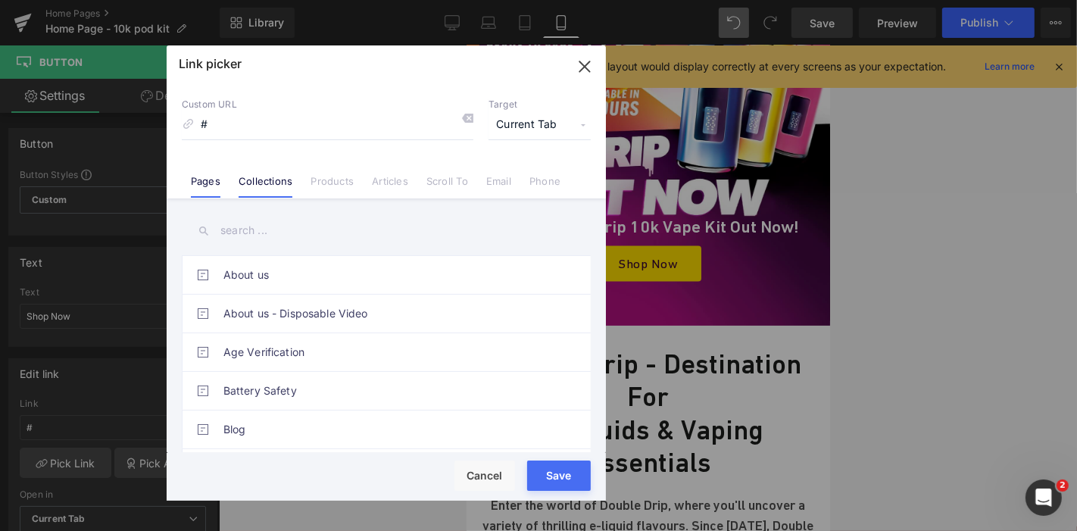
click at [264, 178] on link "Collections" at bounding box center [266, 186] width 54 height 23
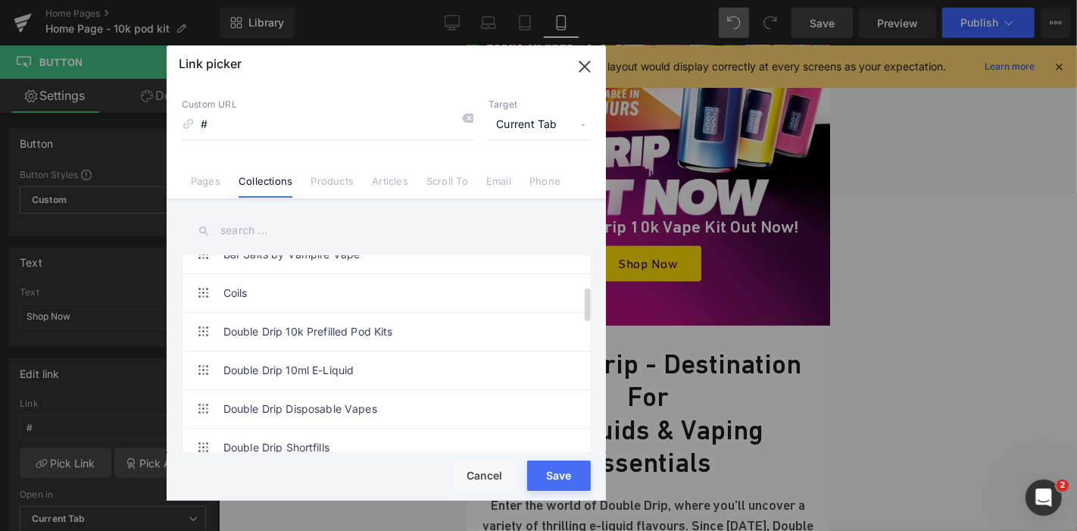
scroll to position [168, 0]
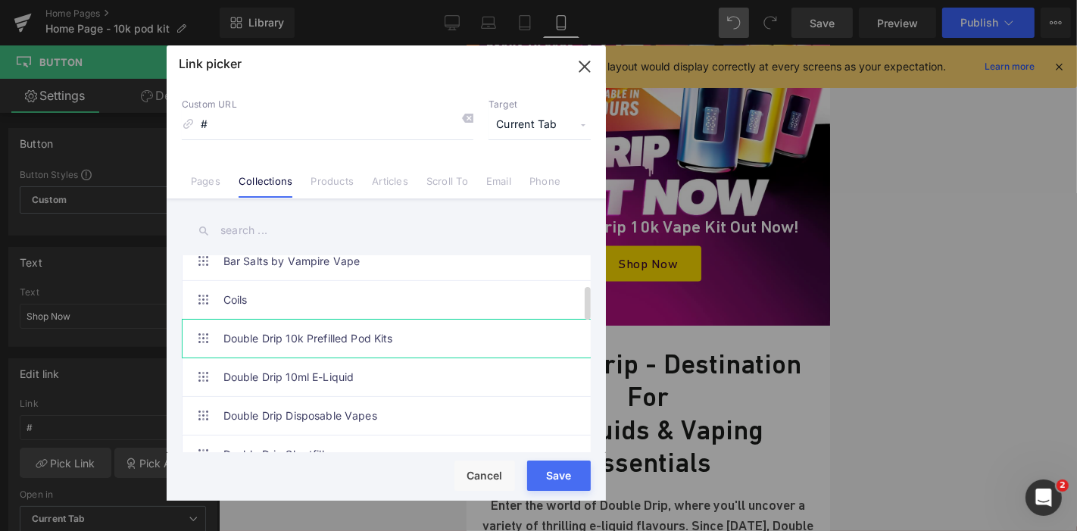
click at [344, 342] on link "Double Drip 10k Prefilled Pod Kits" at bounding box center [389, 339] width 333 height 38
type input "/collections/double-drip-10k-prefilled-pod-kits"
click at [551, 473] on div "Rendering Content" at bounding box center [538, 471] width 93 height 17
click at [574, 483] on button "Save" at bounding box center [559, 475] width 64 height 30
type input "/collections/double-drip-10k-prefilled-pod-kits"
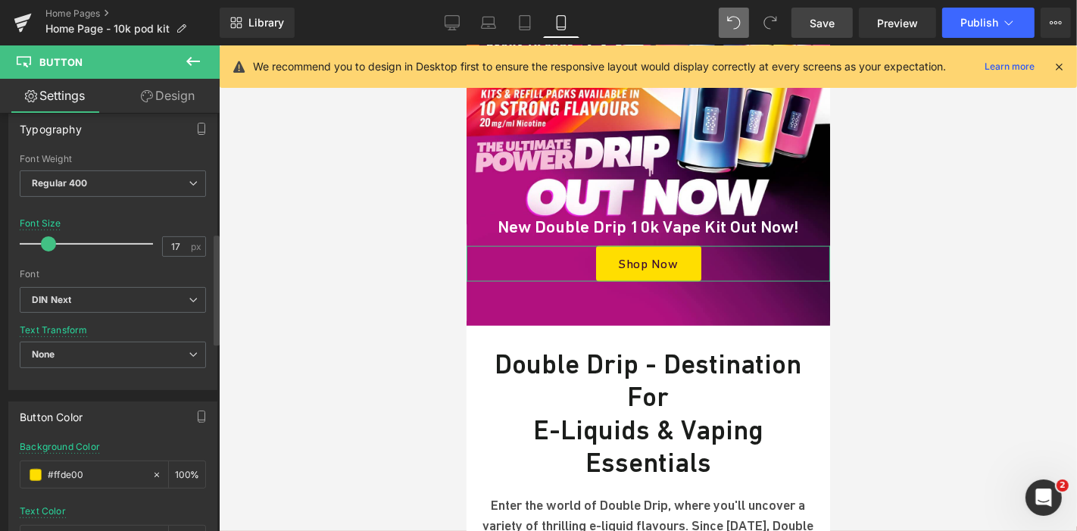
scroll to position [452, 0]
click at [97, 466] on input "#ffde00" at bounding box center [96, 474] width 97 height 17
click at [441, 23] on link "Desktop" at bounding box center [452, 23] width 36 height 30
type input "18"
type input "Color 2"
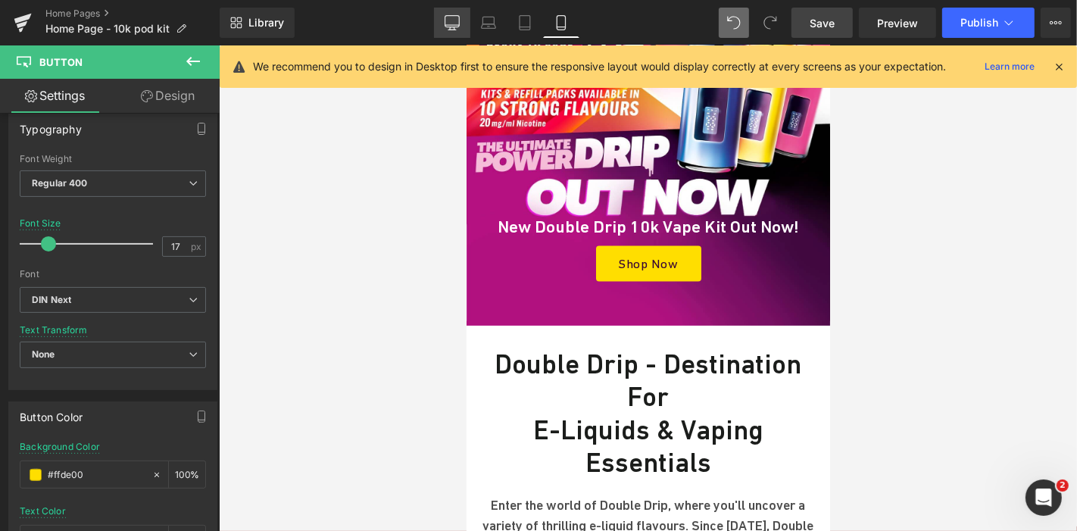
type input "Color 1"
type input "Color 10"
type input "Color 9"
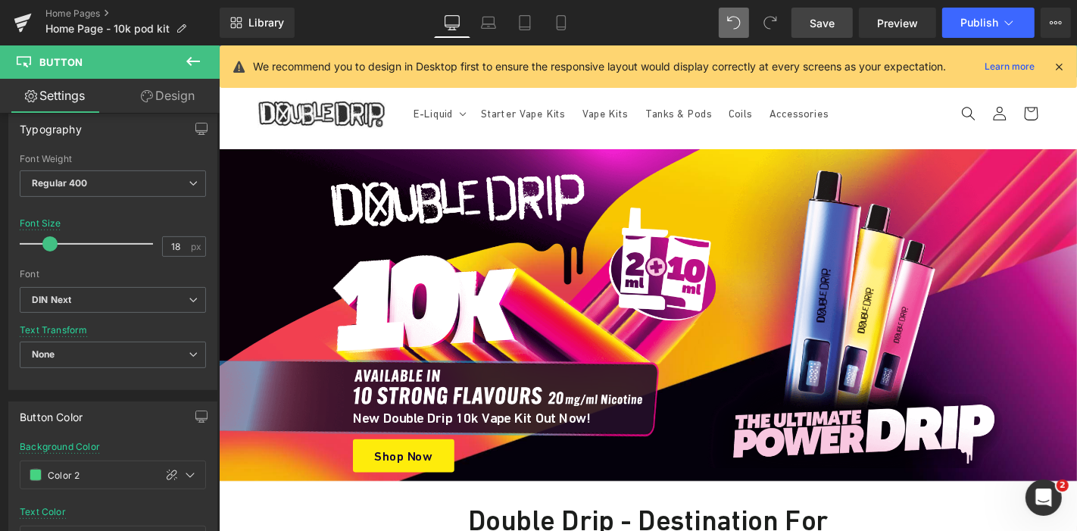
scroll to position [0, 0]
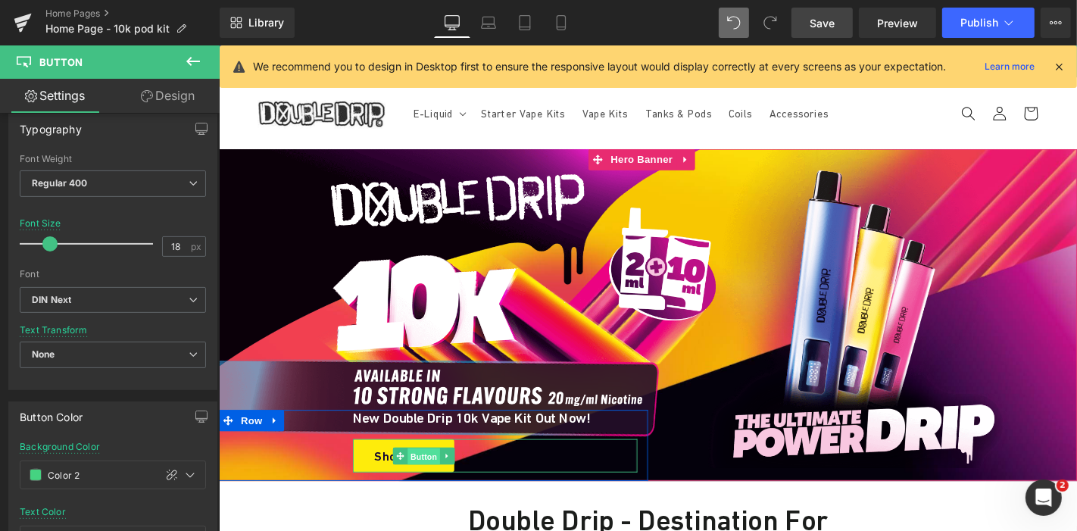
click at [426, 488] on span "Button" at bounding box center [437, 484] width 35 height 18
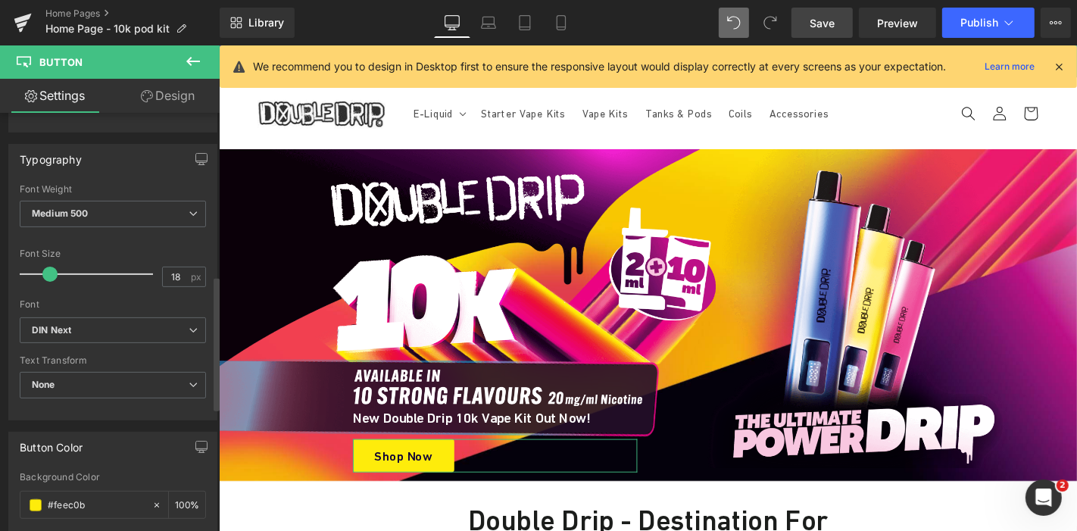
scroll to position [544, 0]
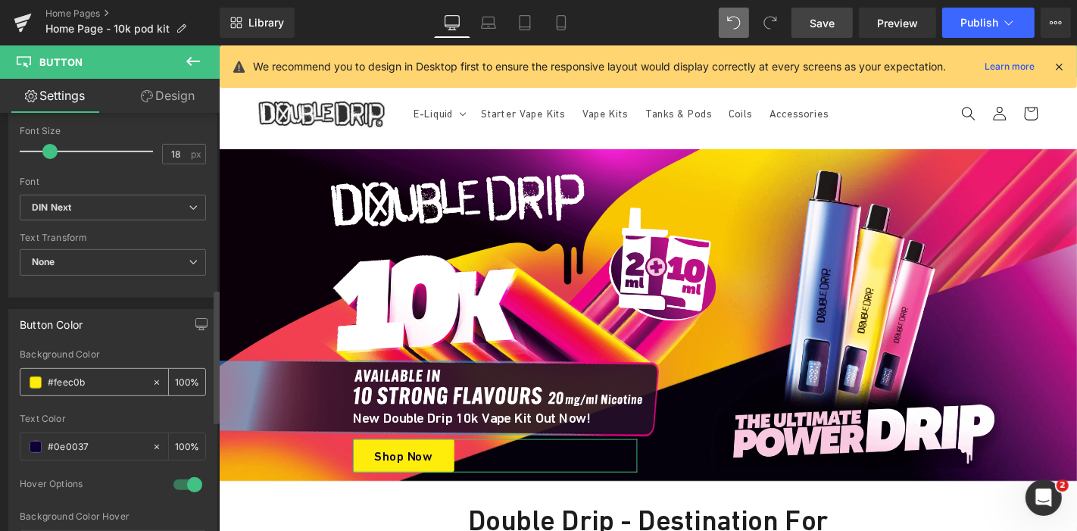
click at [99, 379] on input "#feec0b" at bounding box center [96, 382] width 97 height 17
paste input "fde00"
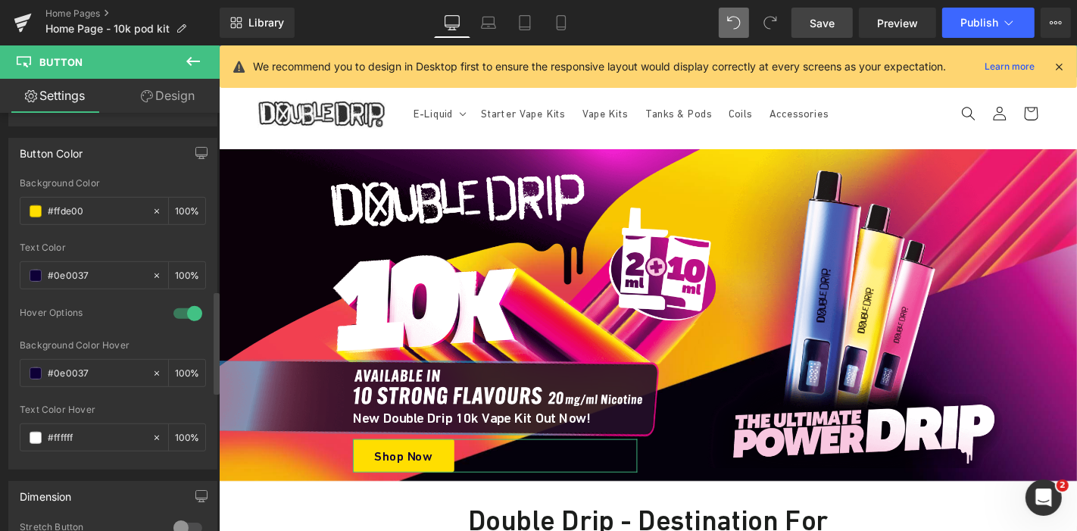
scroll to position [718, 0]
type input "#ffde00"
click at [551, 33] on link "Mobile" at bounding box center [561, 23] width 36 height 30
type input "100"
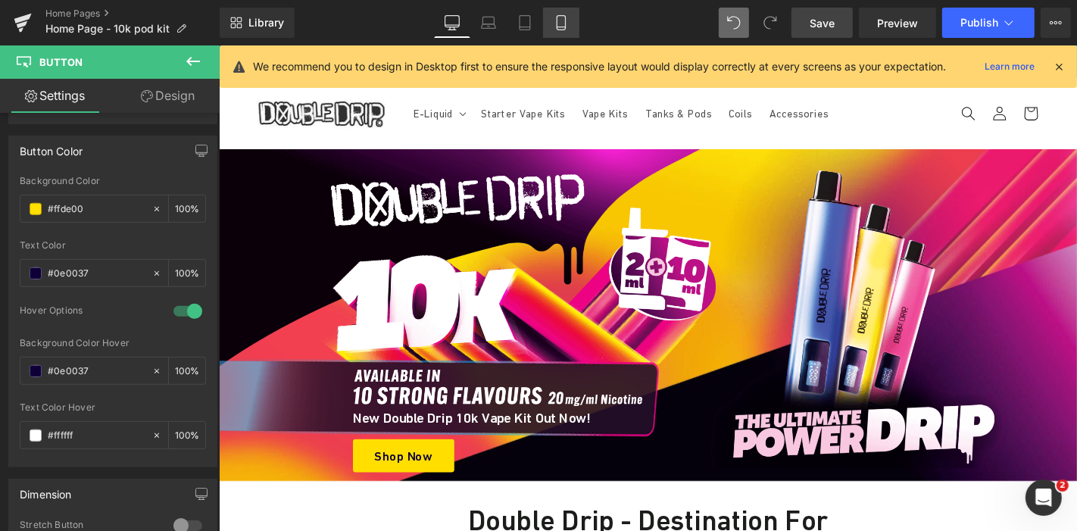
type input "100"
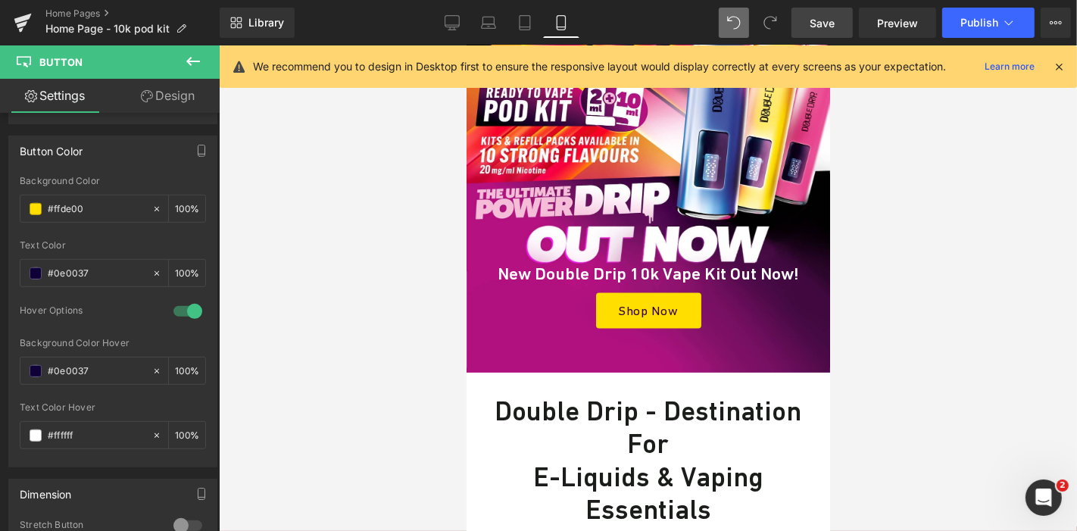
scroll to position [436, 0]
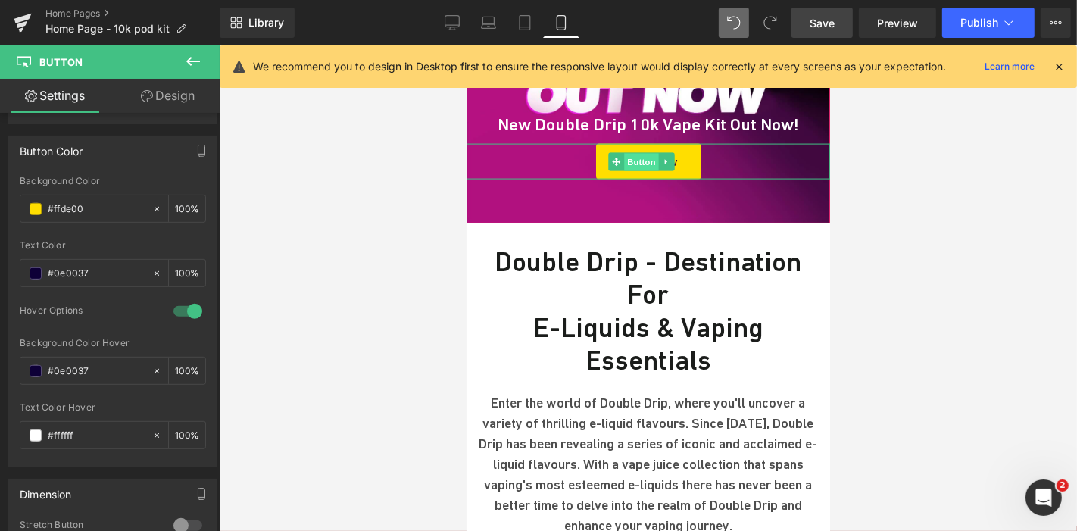
click at [640, 156] on span "Button" at bounding box center [641, 161] width 35 height 18
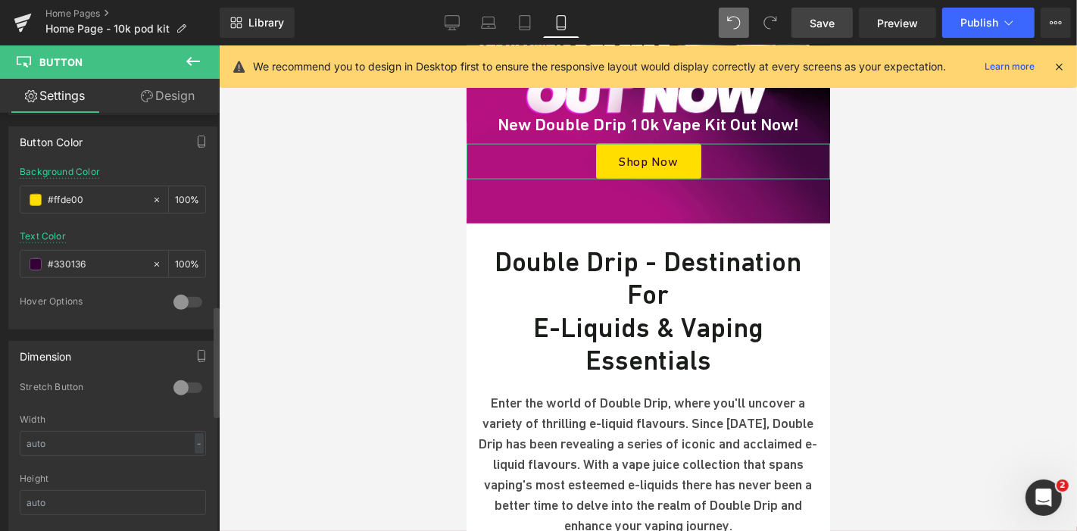
scroll to position [733, 0]
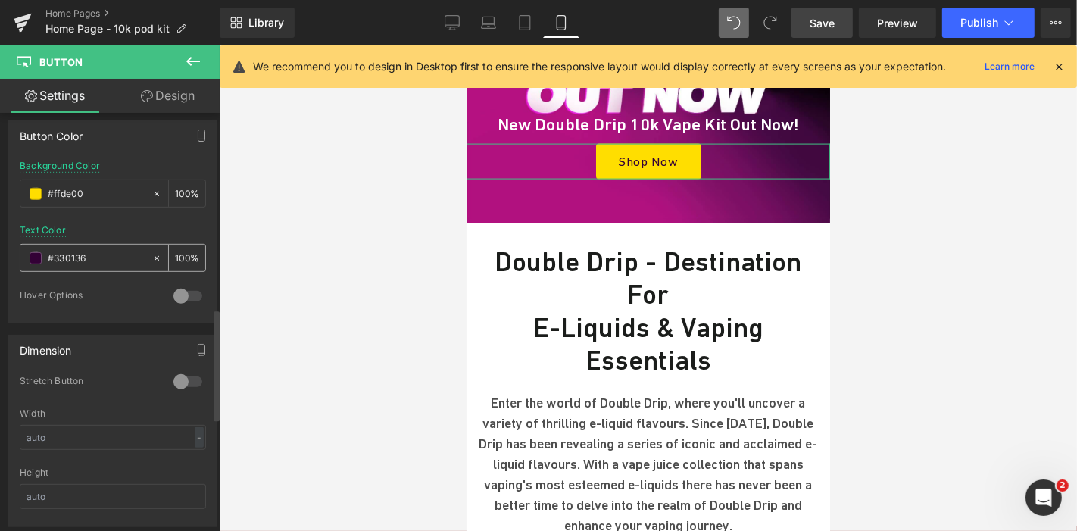
click at [118, 245] on div "#330136" at bounding box center [85, 258] width 131 height 27
click at [110, 250] on input "#330136" at bounding box center [96, 258] width 97 height 17
click at [445, 14] on link "Desktop" at bounding box center [452, 23] width 36 height 30
type input "18"
type input "Color 2"
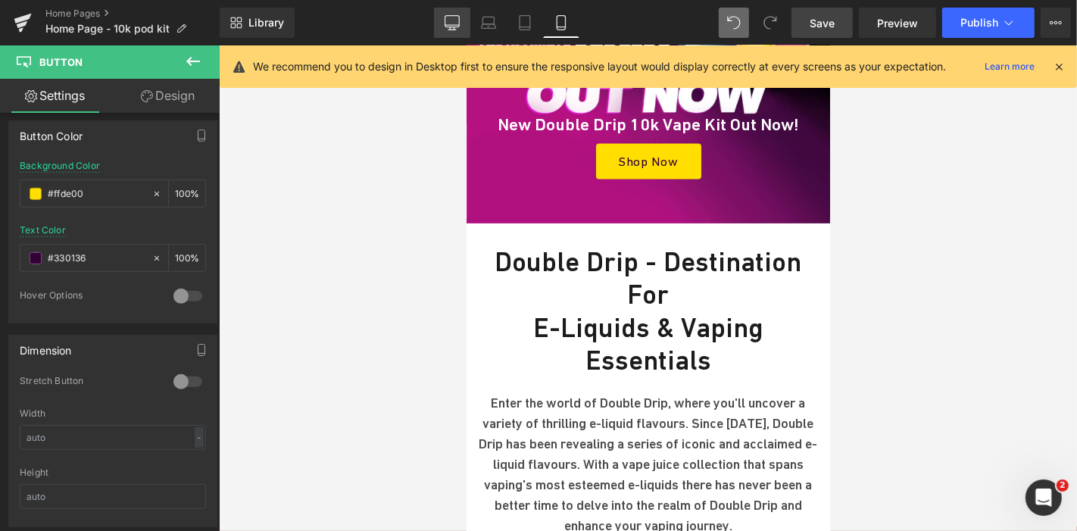
type input "Color 1"
type input "Color 10"
type input "Color 9"
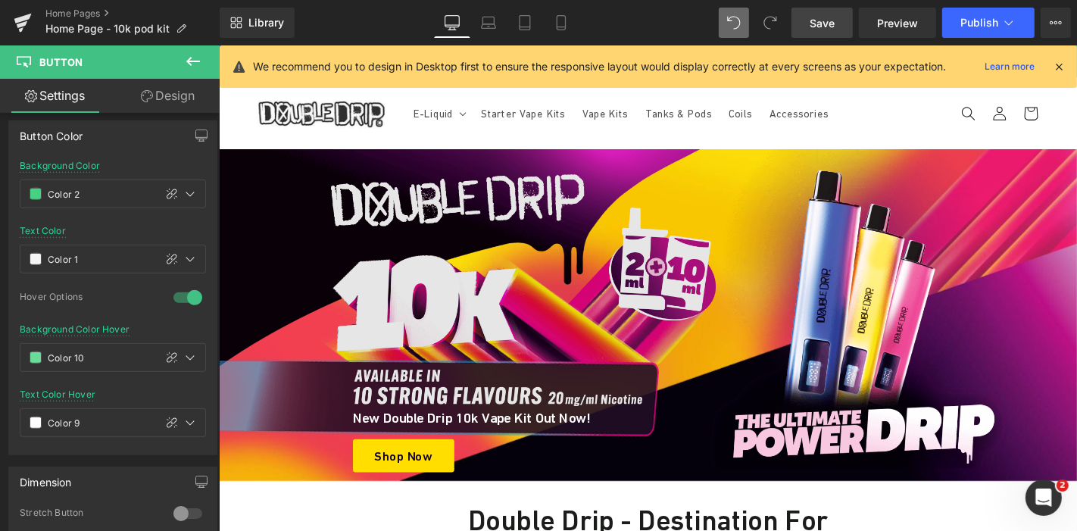
scroll to position [0, 0]
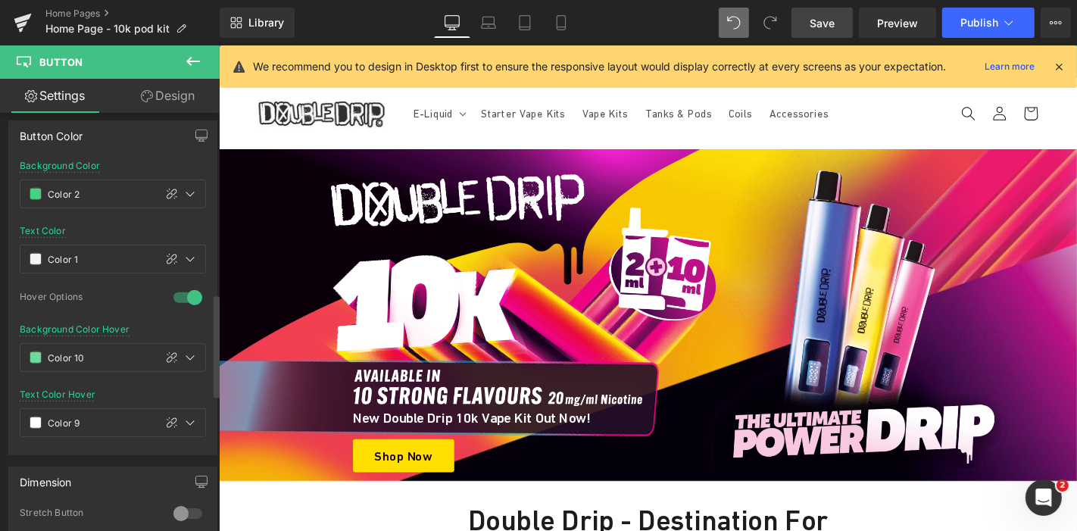
click at [186, 285] on div at bounding box center [188, 297] width 36 height 24
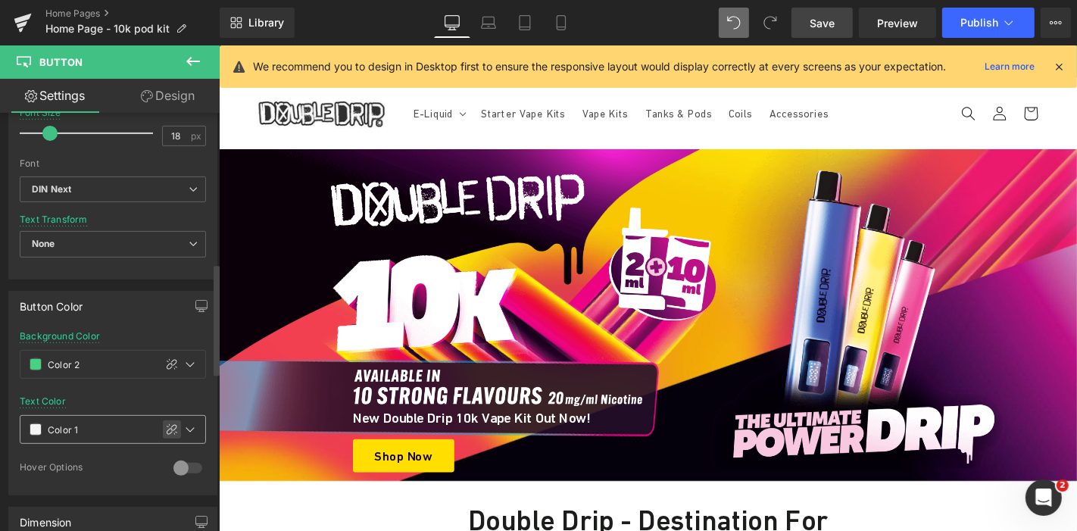
scroll to position [558, 0]
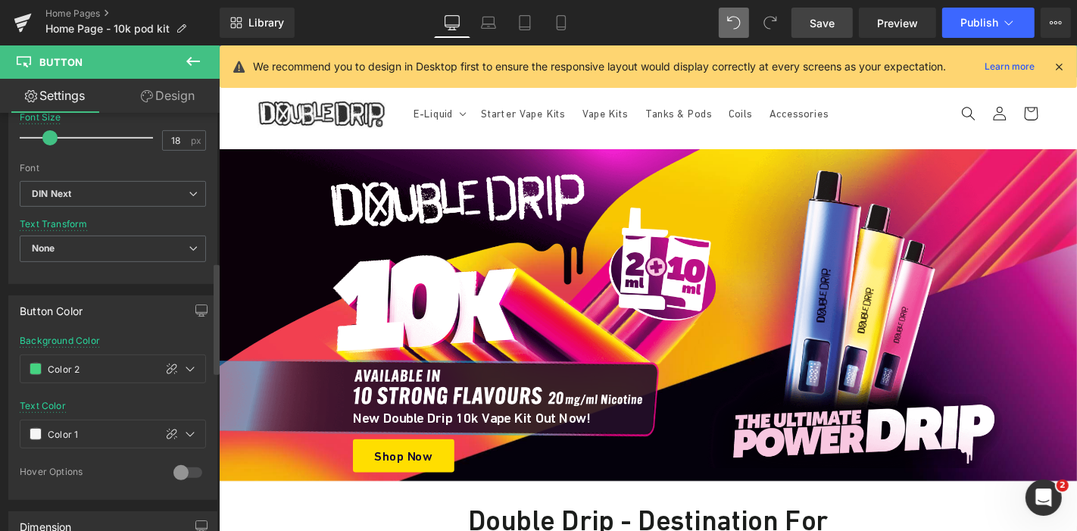
click at [183, 463] on div at bounding box center [188, 472] width 36 height 24
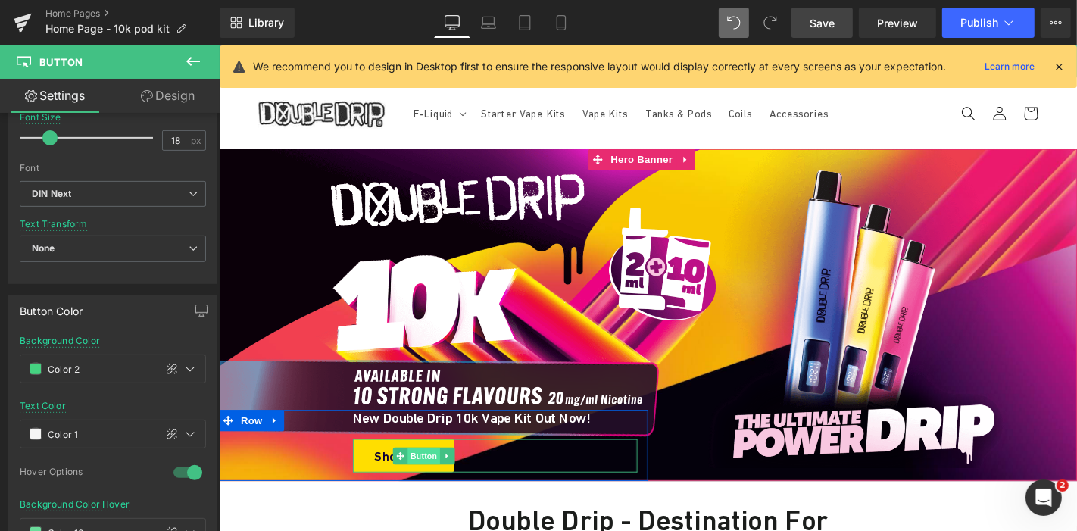
click at [420, 483] on span "Button" at bounding box center [437, 483] width 35 height 18
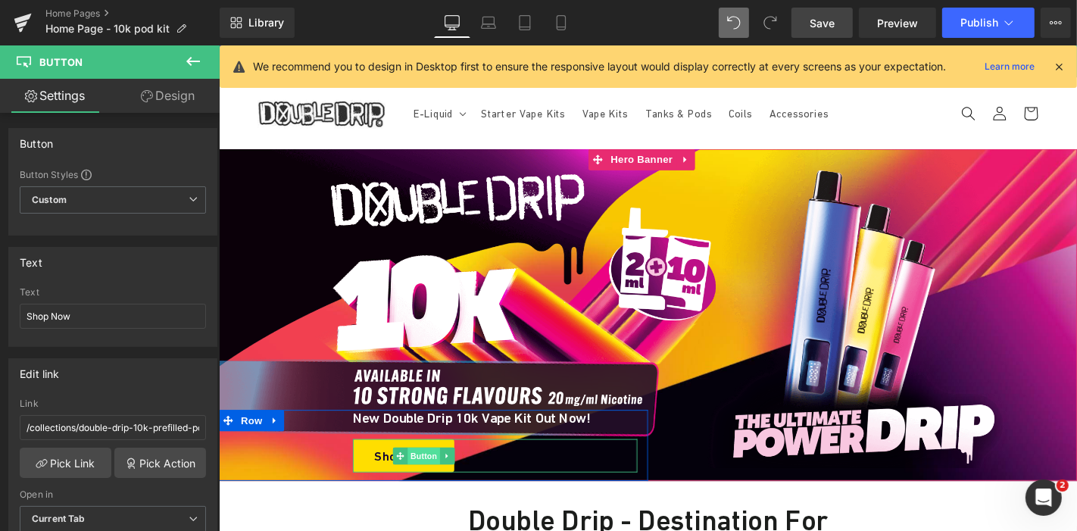
click at [420, 483] on span "Button" at bounding box center [437, 483] width 35 height 18
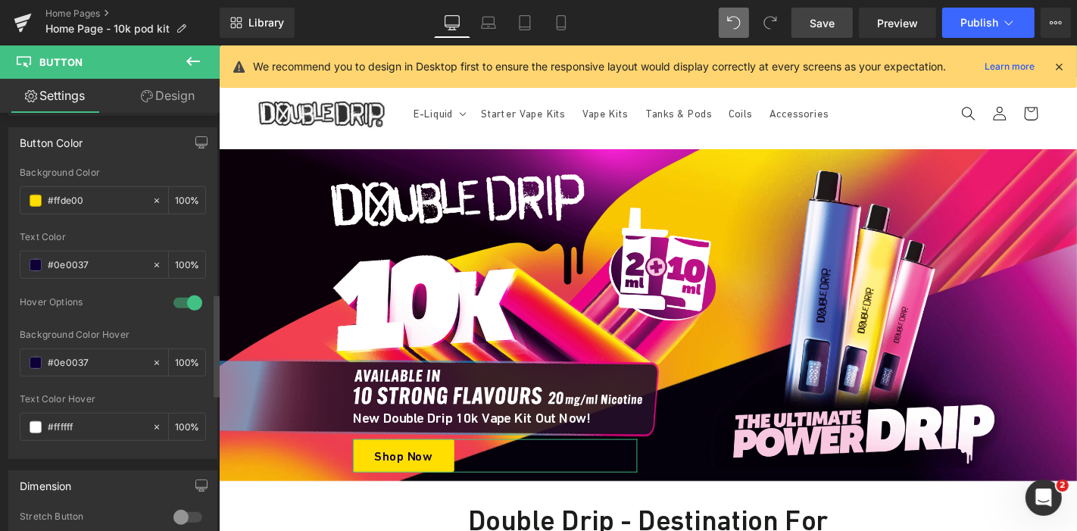
scroll to position [730, 0]
drag, startPoint x: 108, startPoint y: 240, endPoint x: 101, endPoint y: 251, distance: 13.2
click at [101, 251] on div "Text Color #0e0037 100 %" at bounding box center [113, 260] width 186 height 64
click at [101, 253] on input "#0e0037" at bounding box center [96, 261] width 97 height 17
paste input "330136"
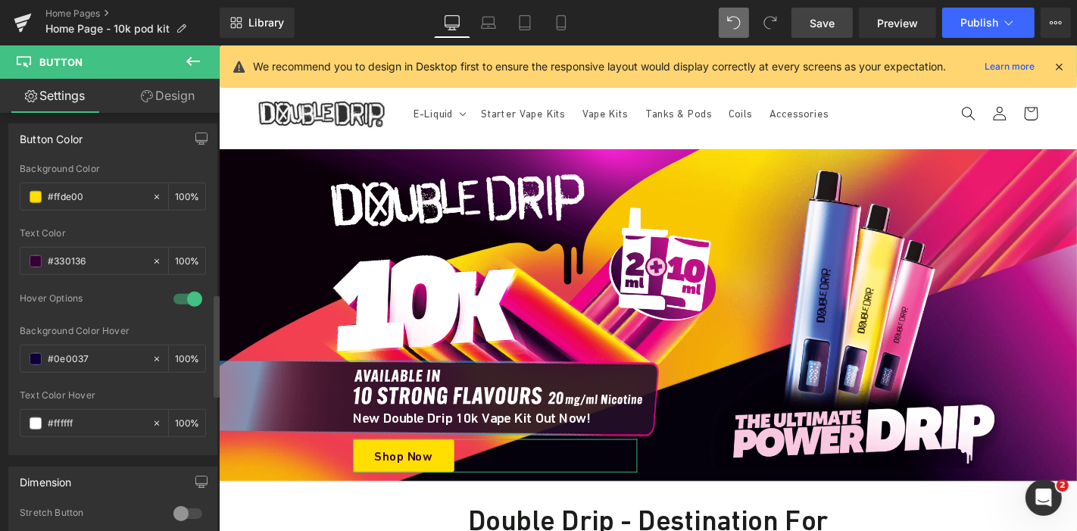
type input "#330136"
click at [183, 293] on div at bounding box center [188, 299] width 36 height 24
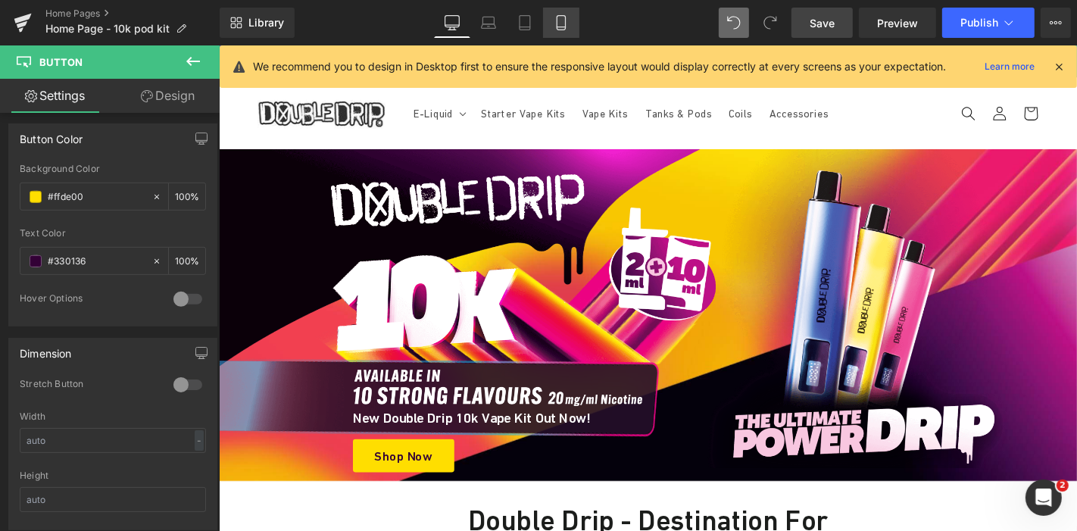
click at [551, 29] on link "Mobile" at bounding box center [561, 23] width 36 height 30
type input "100"
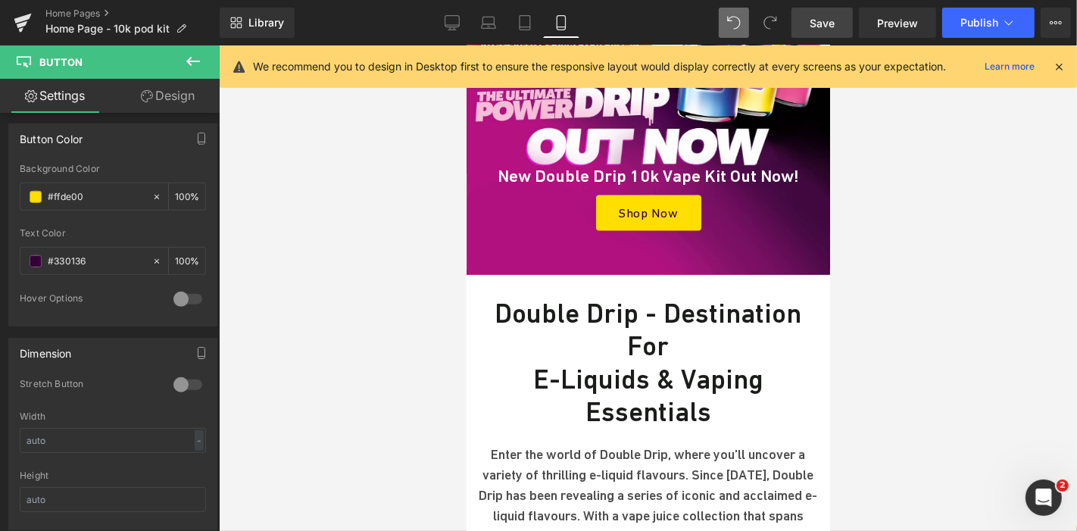
scroll to position [0, 0]
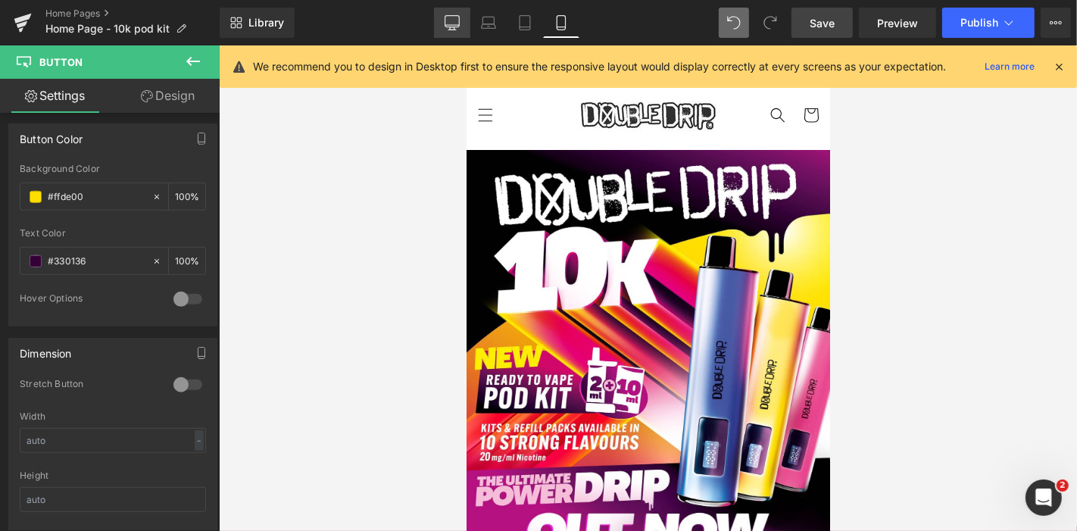
click at [454, 25] on icon at bounding box center [452, 25] width 14 height 0
type input "100"
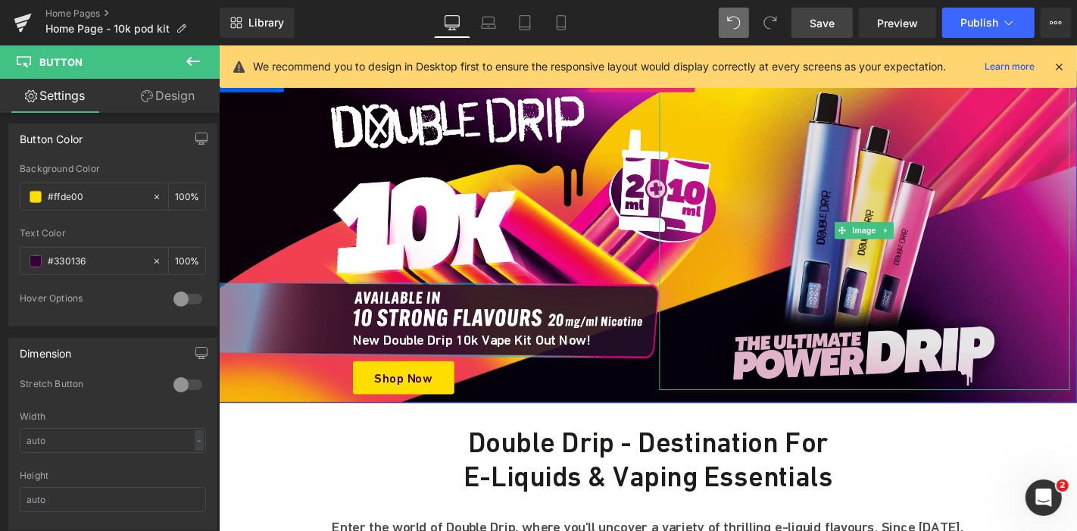
scroll to position [73, 0]
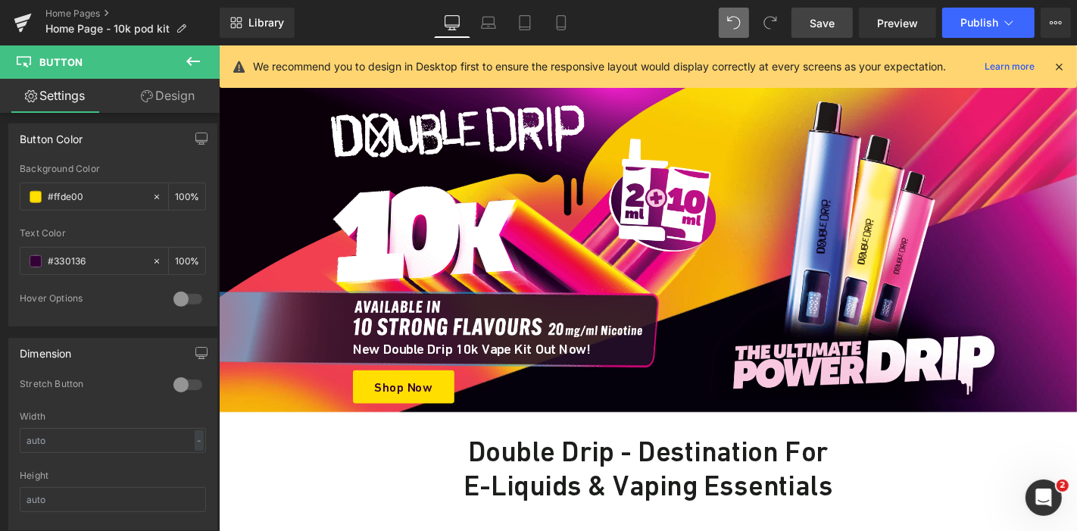
drag, startPoint x: 819, startPoint y: 23, endPoint x: 565, endPoint y: 310, distance: 384.1
click at [819, 23] on span "Save" at bounding box center [821, 23] width 25 height 16
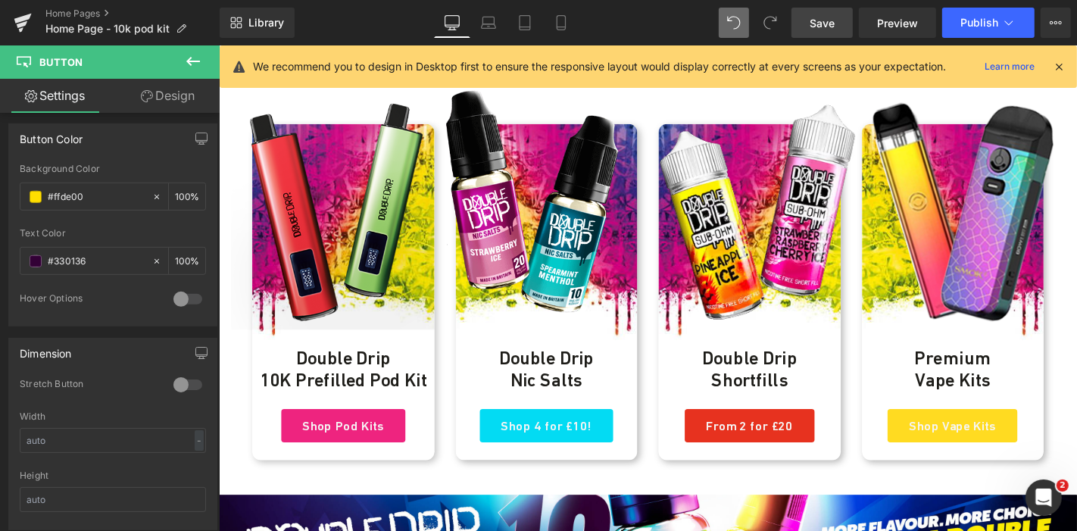
scroll to position [0, 0]
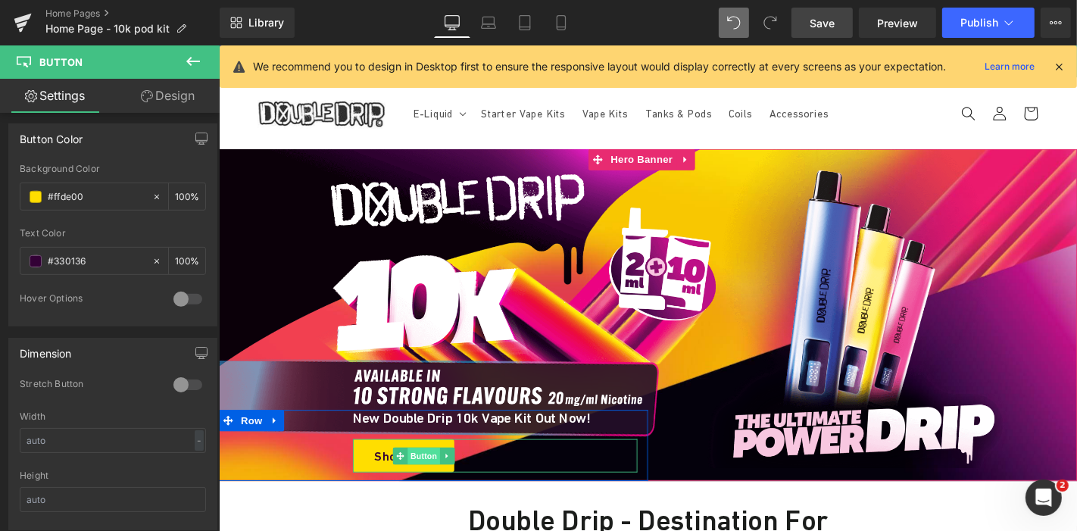
click at [420, 483] on span "Button" at bounding box center [437, 483] width 35 height 18
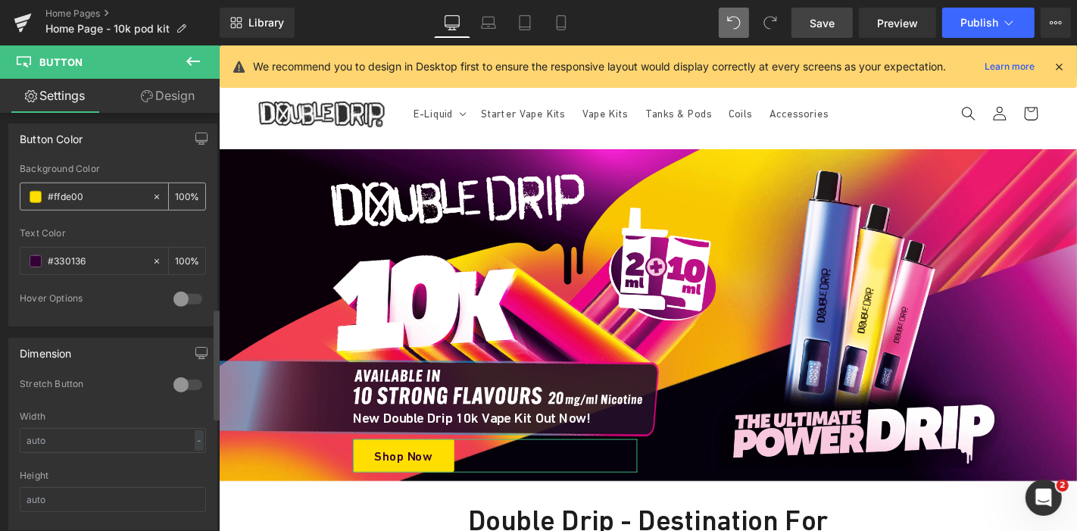
click at [95, 189] on input "#ffde00" at bounding box center [96, 197] width 97 height 17
click at [97, 263] on div "#330136" at bounding box center [85, 261] width 131 height 27
click at [95, 258] on input "#330136" at bounding box center [96, 261] width 97 height 17
click at [97, 189] on input "#ffde00" at bounding box center [96, 197] width 97 height 17
paste input "330136"
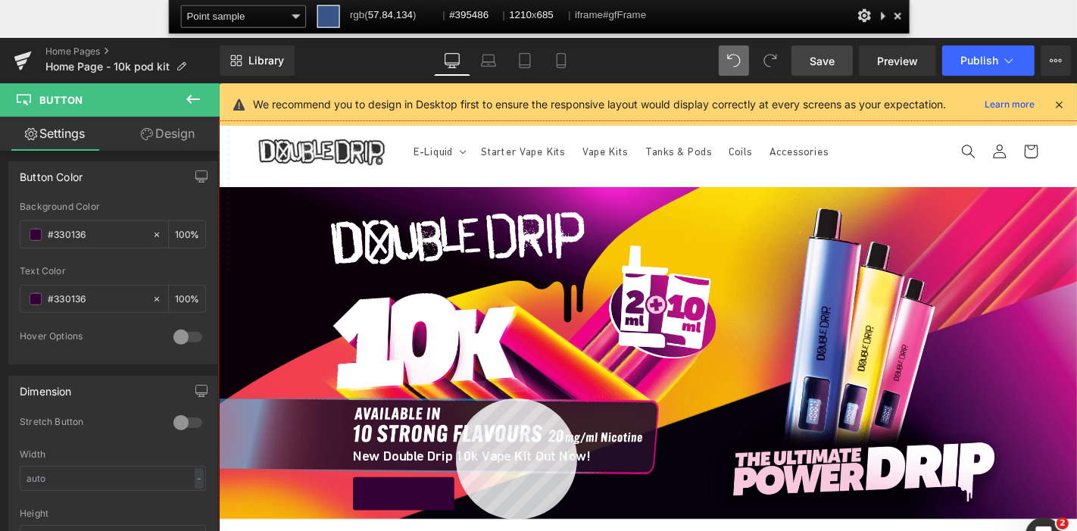
click at [456, 398] on div at bounding box center [677, 380] width 916 height 519
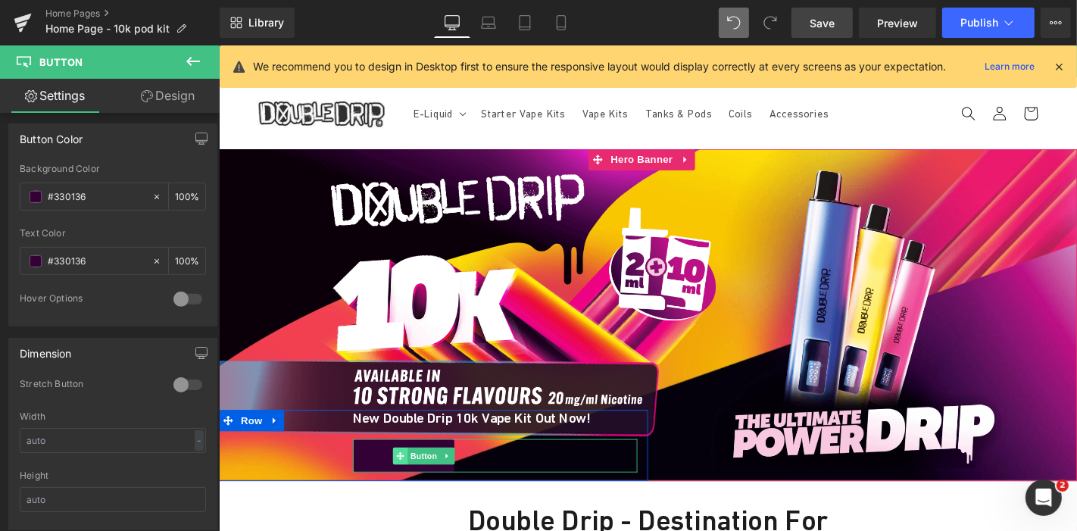
click at [405, 476] on span at bounding box center [412, 483] width 16 height 18
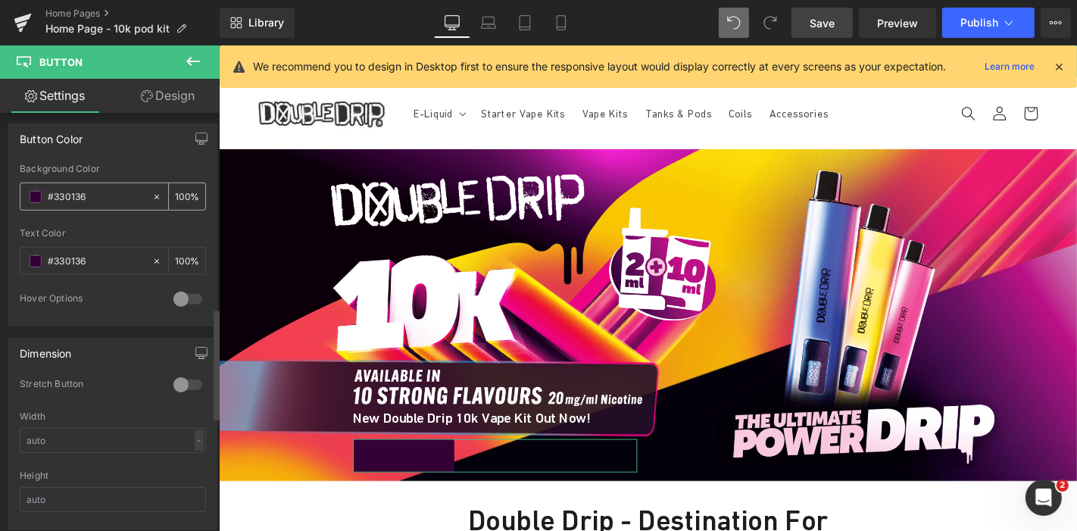
drag, startPoint x: 107, startPoint y: 178, endPoint x: 107, endPoint y: 192, distance: 14.4
click at [107, 192] on div "#330136" at bounding box center [85, 196] width 131 height 27
click at [107, 192] on input "#330136" at bounding box center [96, 197] width 97 height 17
paste input "667FAD"
click at [104, 191] on input "#667fad" at bounding box center [96, 197] width 97 height 17
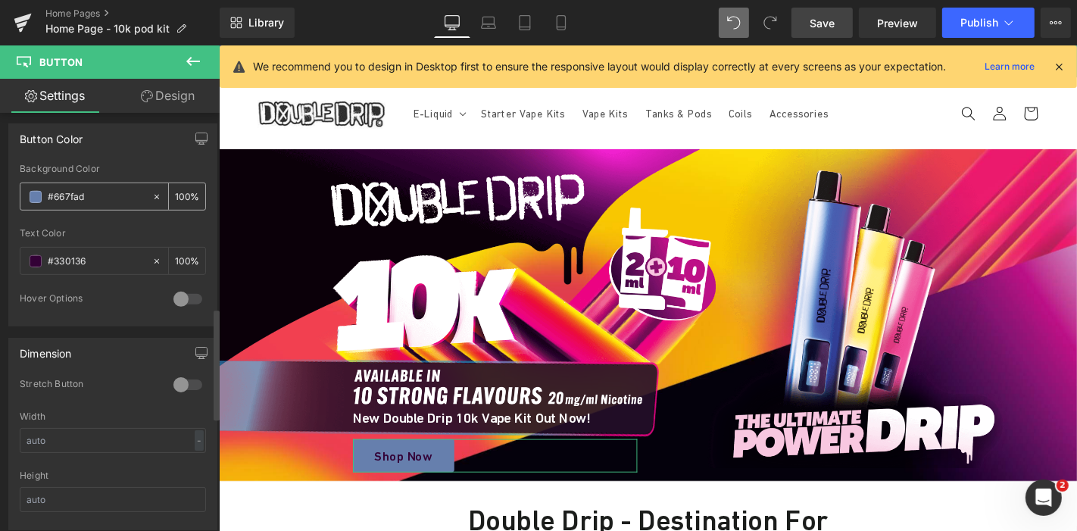
paste input "EE0779"
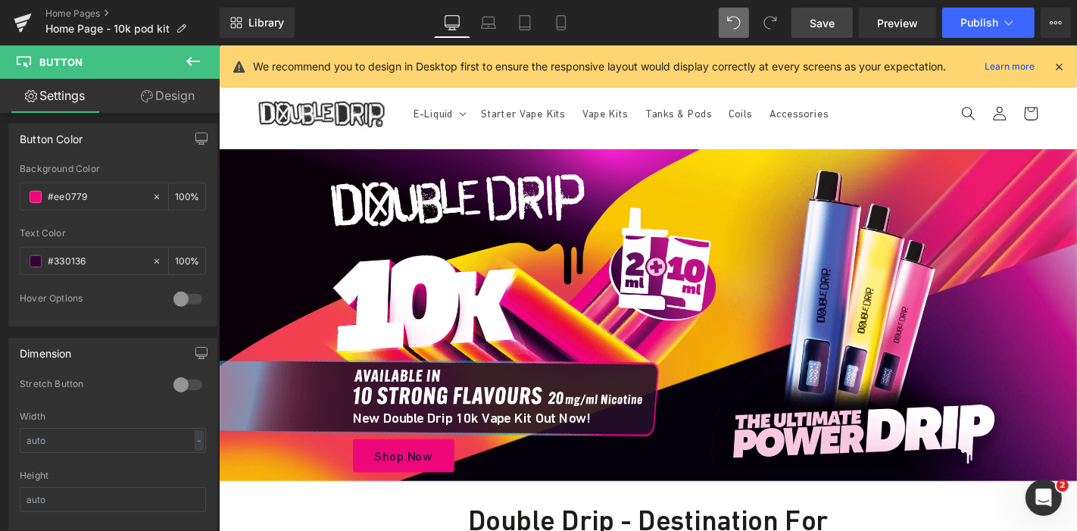
click at [735, 38] on div "Library Desktop Desktop Laptop Tablet Mobile Save Preview Publish Scheduled Vie…" at bounding box center [648, 22] width 857 height 45
type input "#ffde00"
type input "100"
type input "#0e0037"
type input "100"
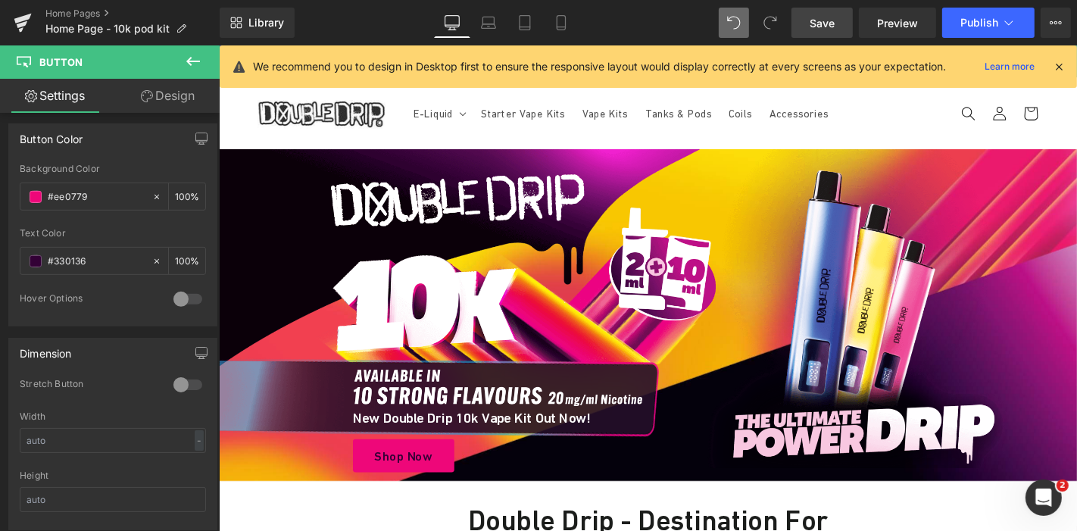
type input "100"
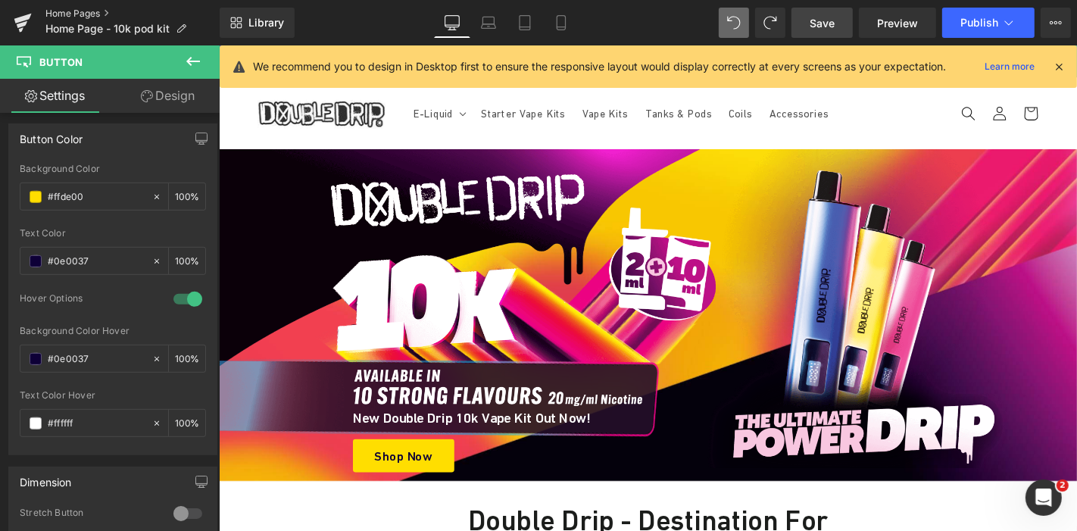
click at [92, 9] on link "Home Pages" at bounding box center [132, 14] width 174 height 12
click at [819, 26] on span "Save" at bounding box center [821, 23] width 25 height 16
